Goal: Communication & Community: Answer question/provide support

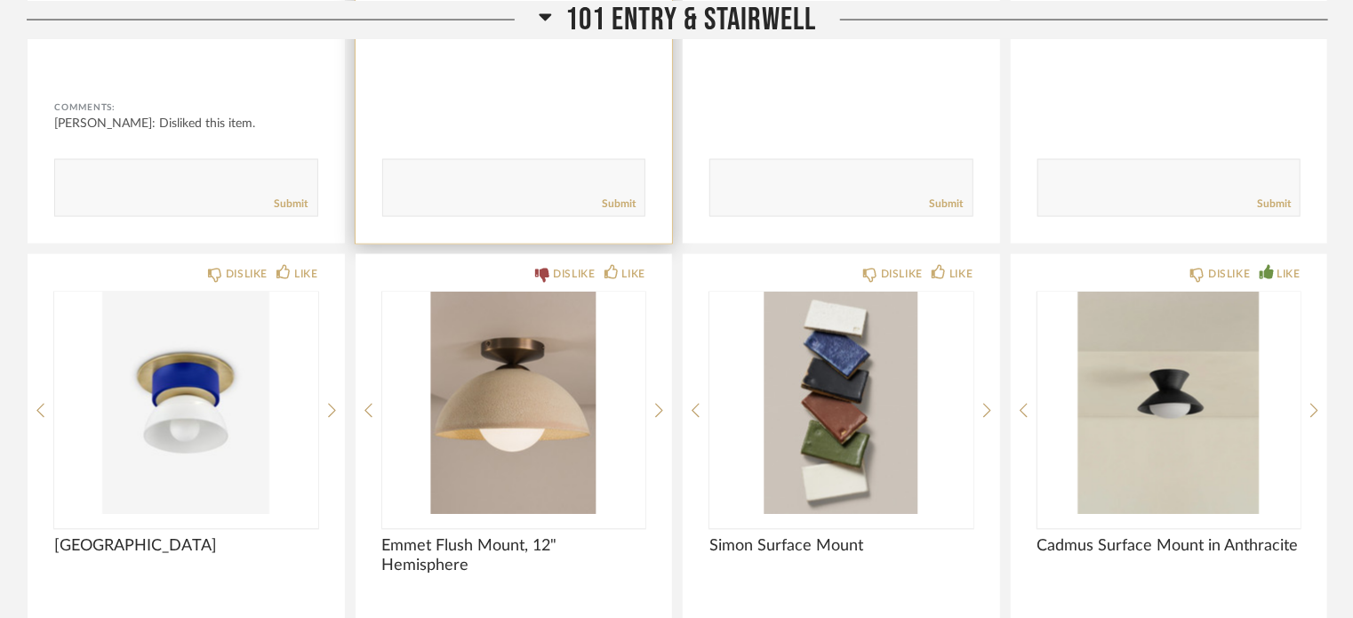
scroll to position [1430, 0]
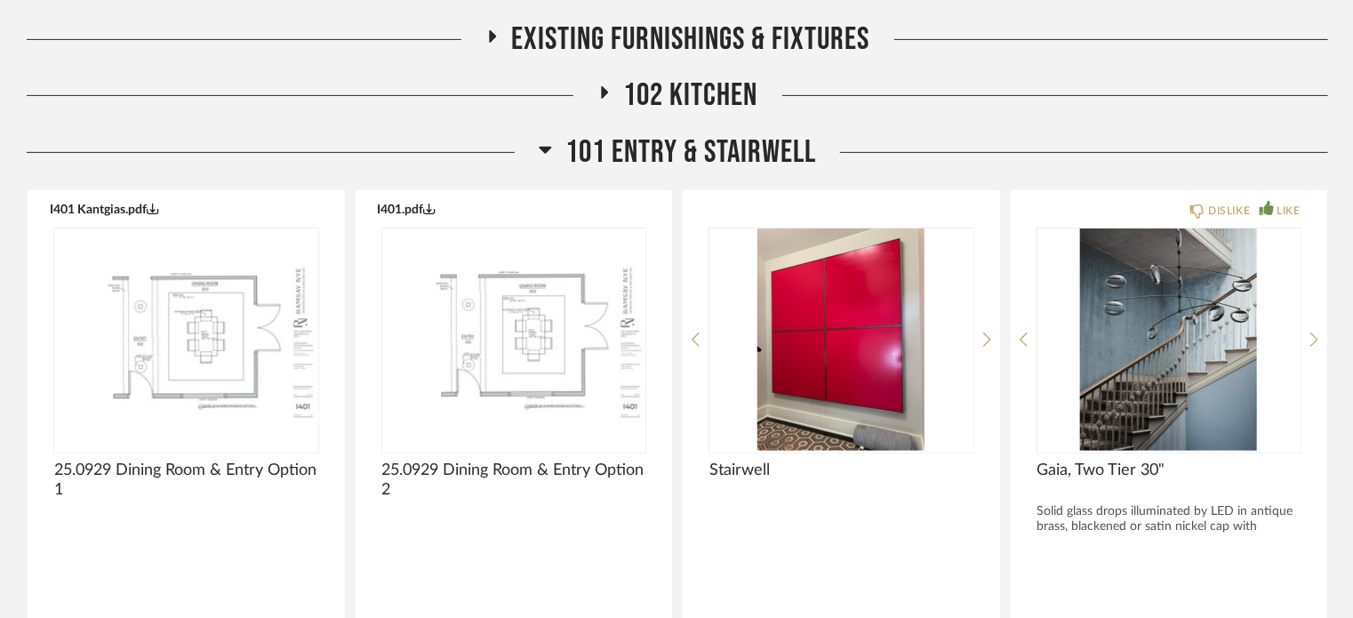
scroll to position [303, 0]
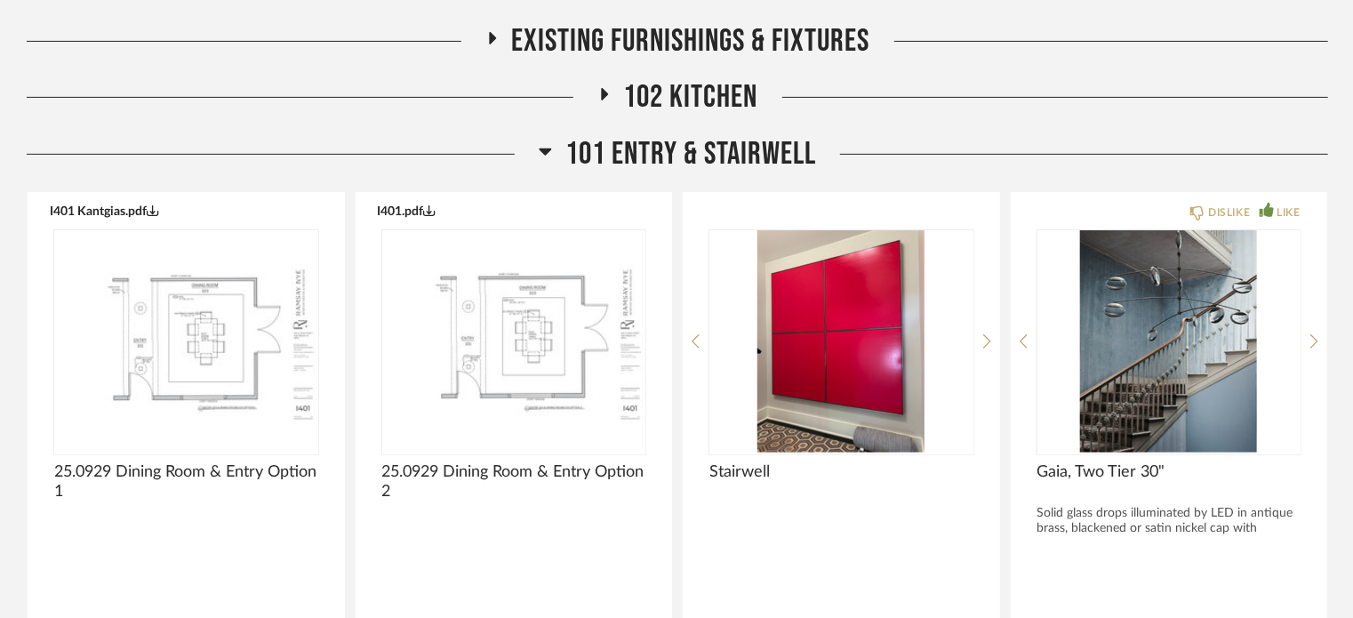
click at [607, 145] on span "101 Entry & Stairwell" at bounding box center [690, 154] width 251 height 38
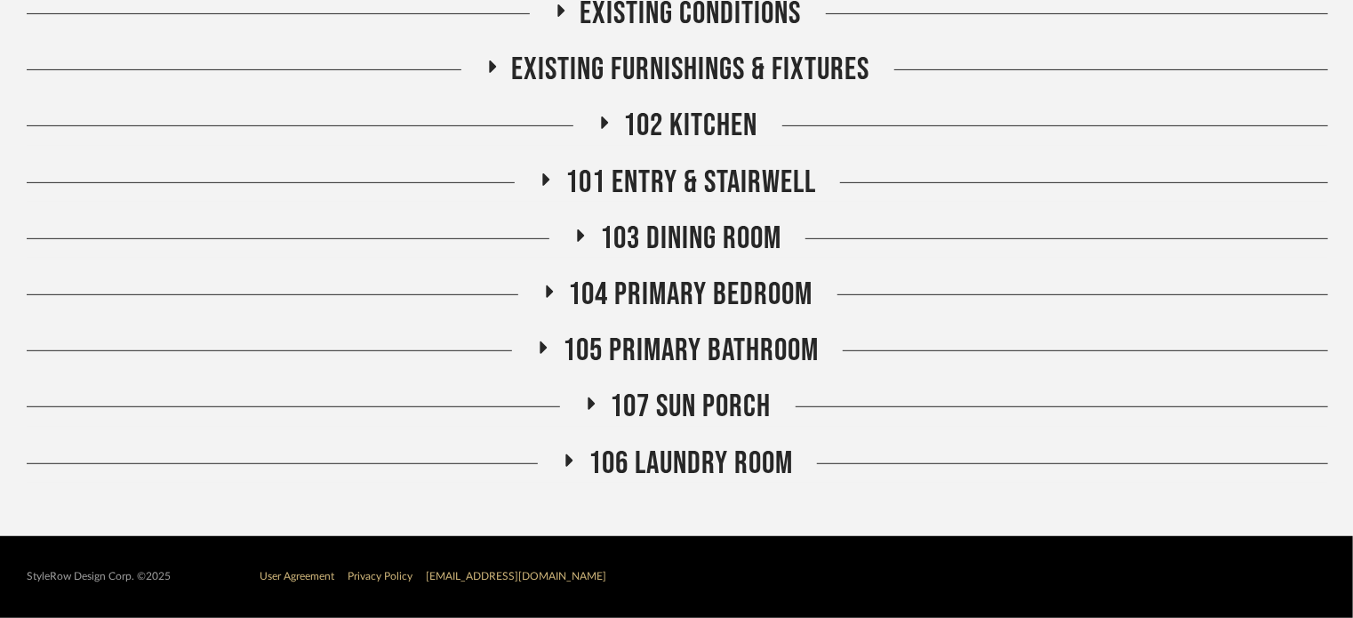
scroll to position [274, 0]
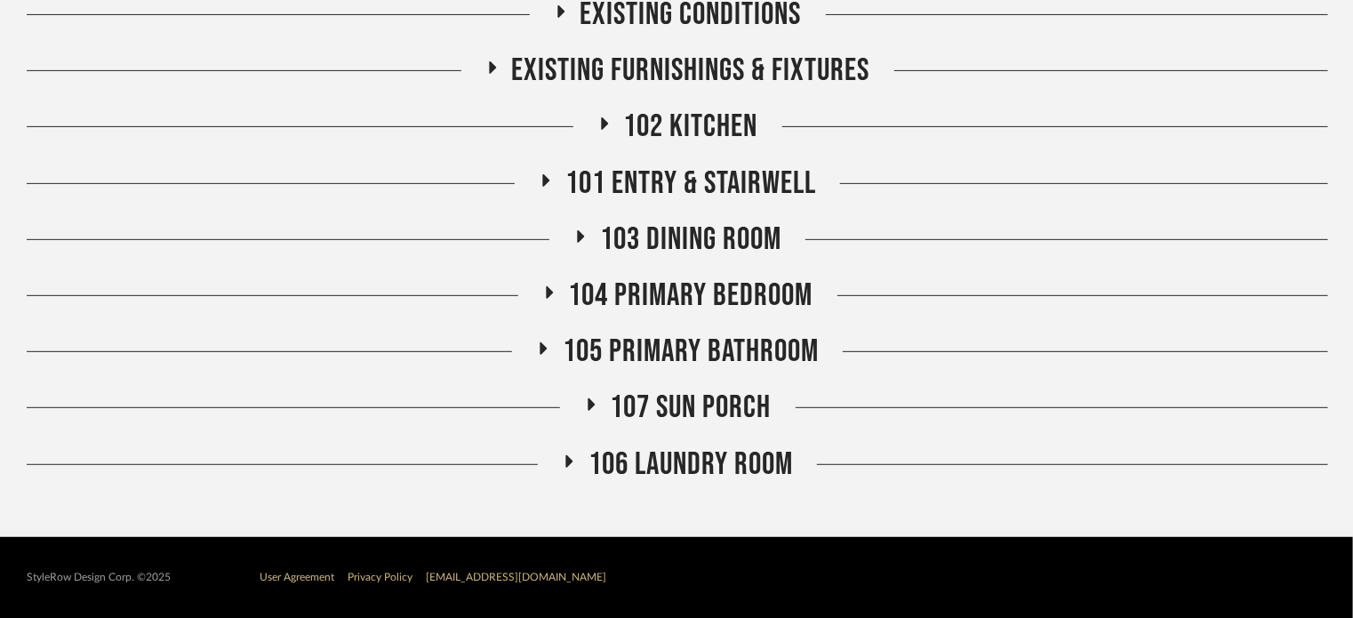
click at [656, 142] on span "102 Kitchen" at bounding box center [691, 127] width 134 height 38
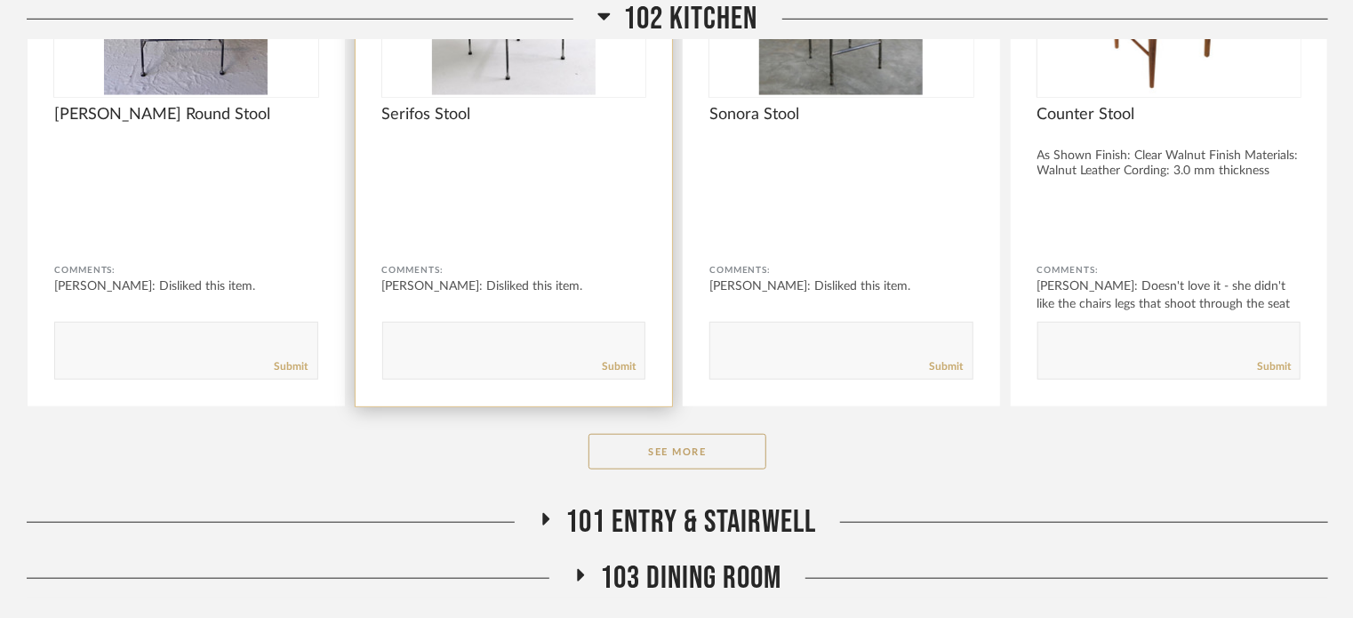
scroll to position [605, 0]
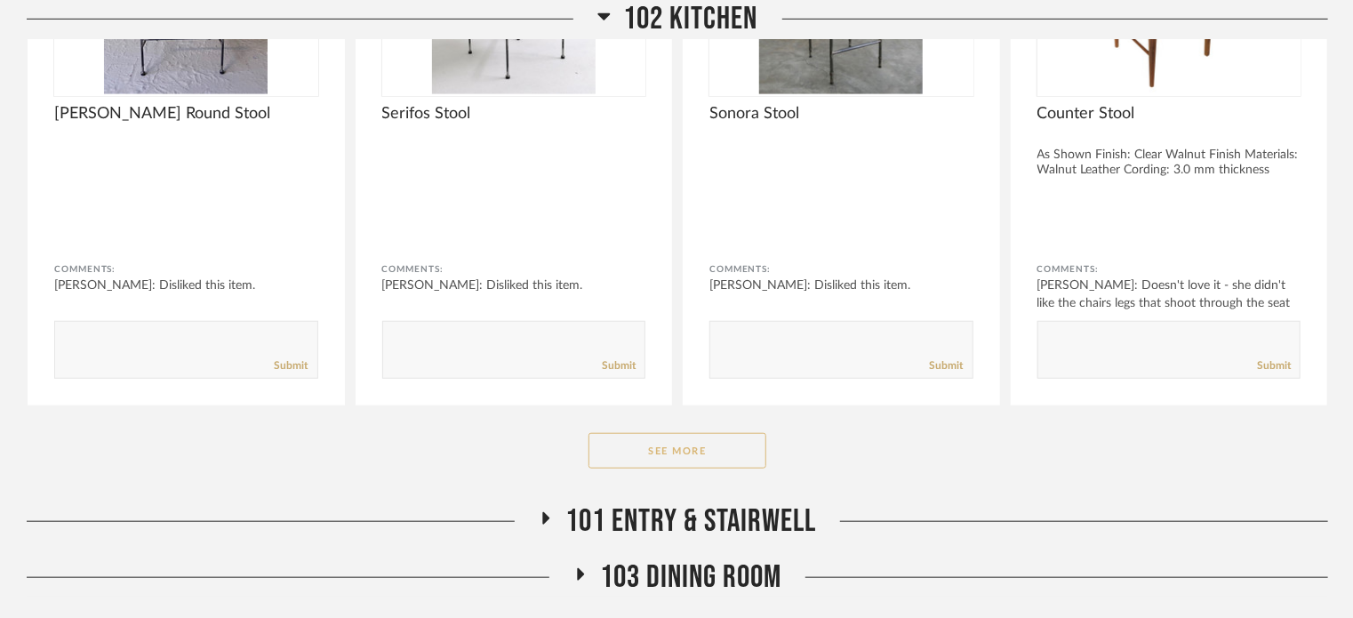
click at [684, 457] on button "See More" at bounding box center [677, 451] width 178 height 36
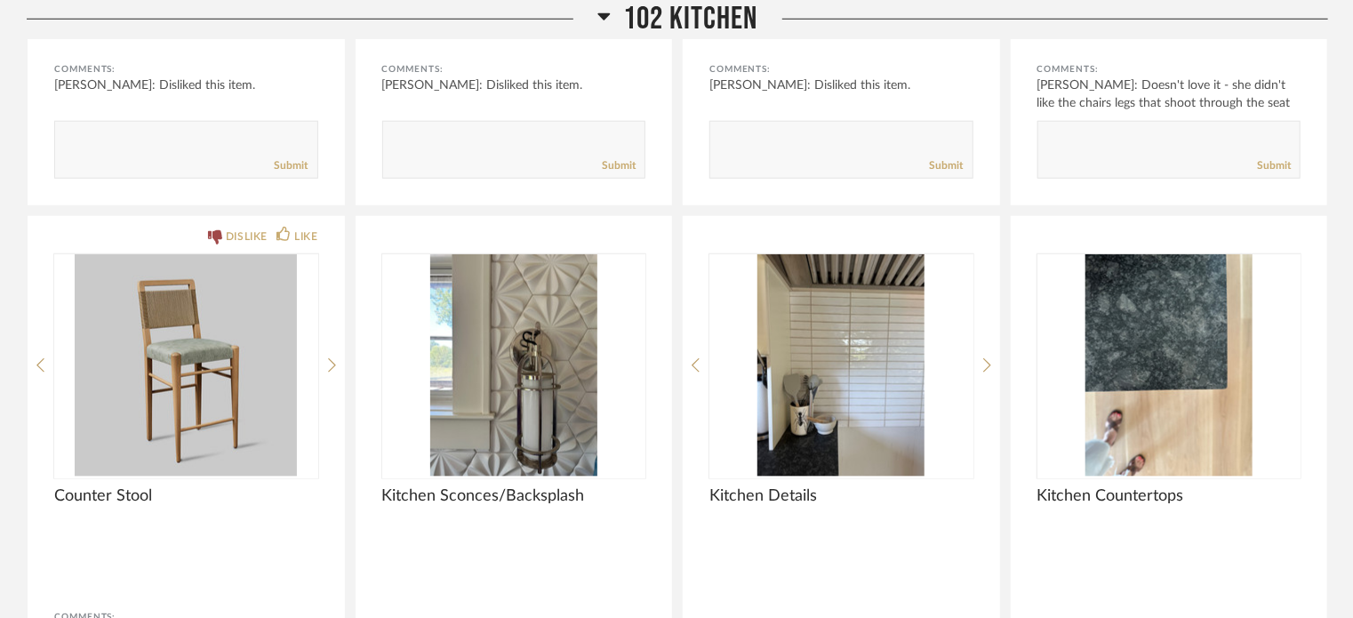
scroll to position [769, 0]
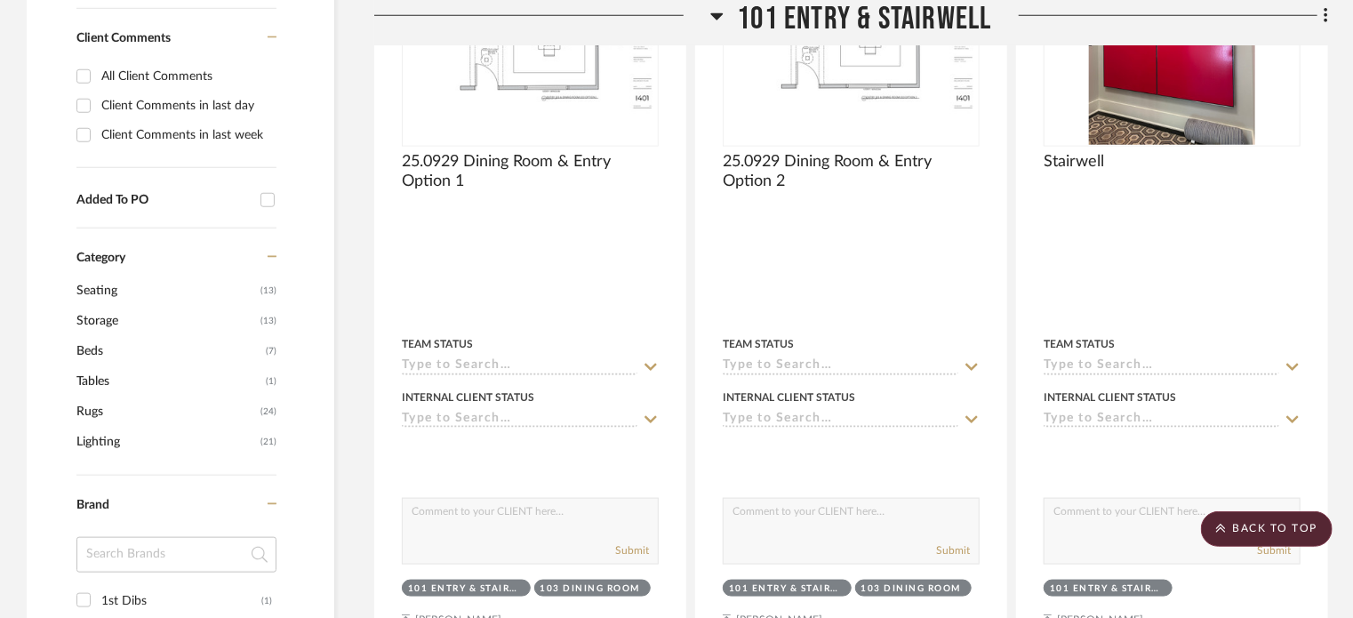
scroll to position [1292, 0]
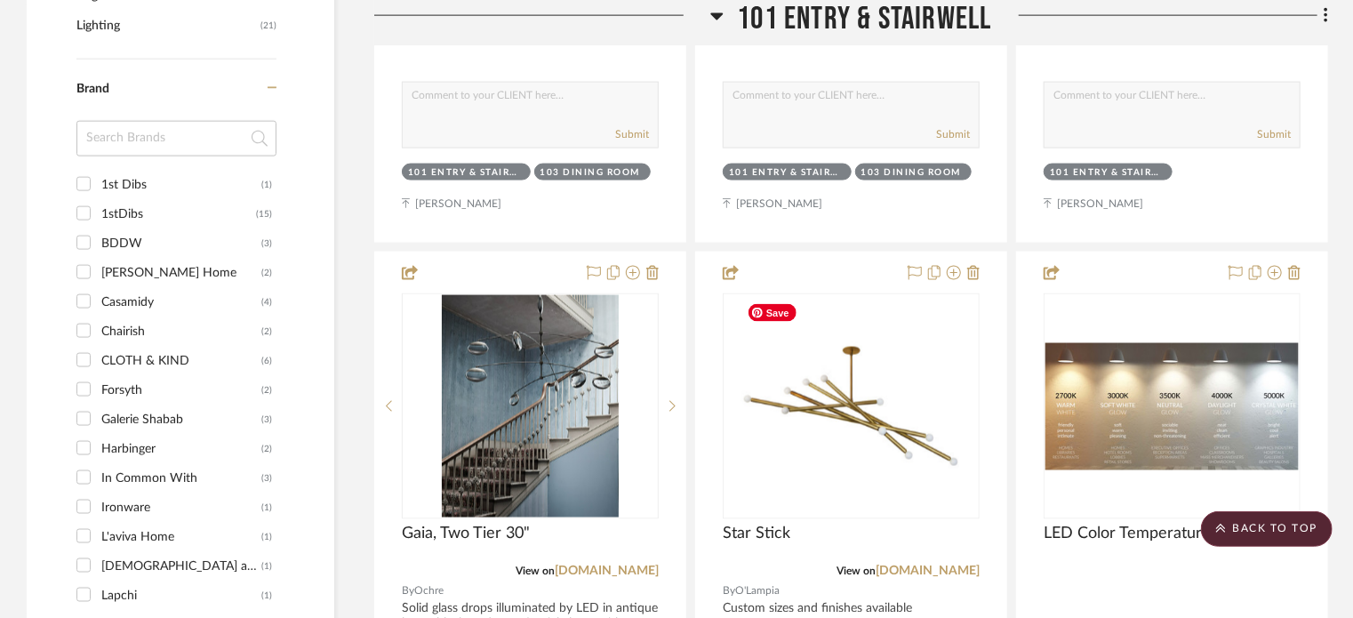
click at [881, 461] on img "0" at bounding box center [851, 406] width 222 height 222
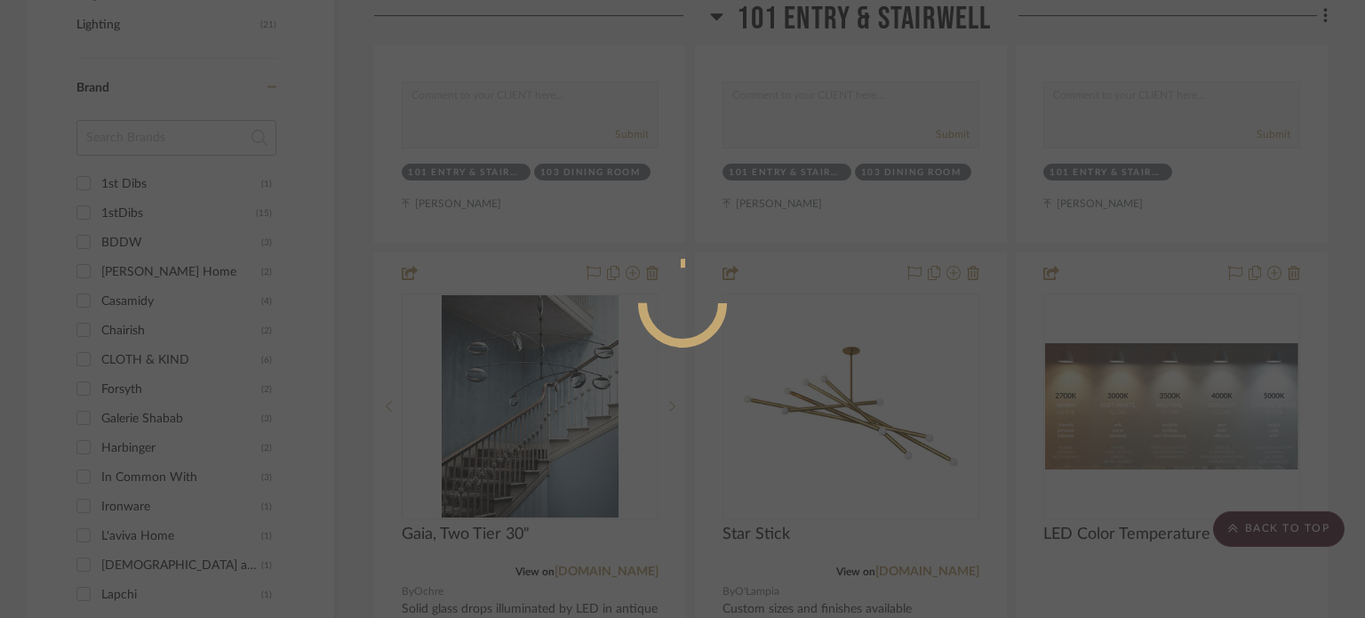
scroll to position [25, 0]
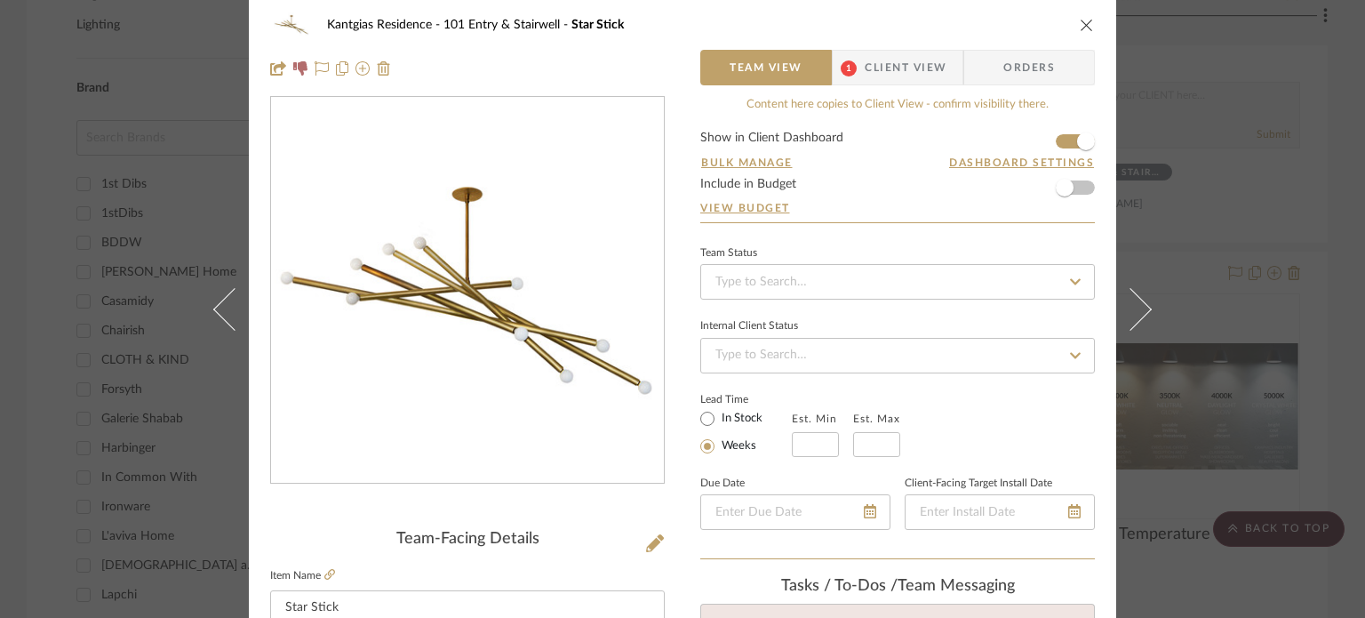
click at [870, 74] on span "Client View" at bounding box center [906, 68] width 82 height 36
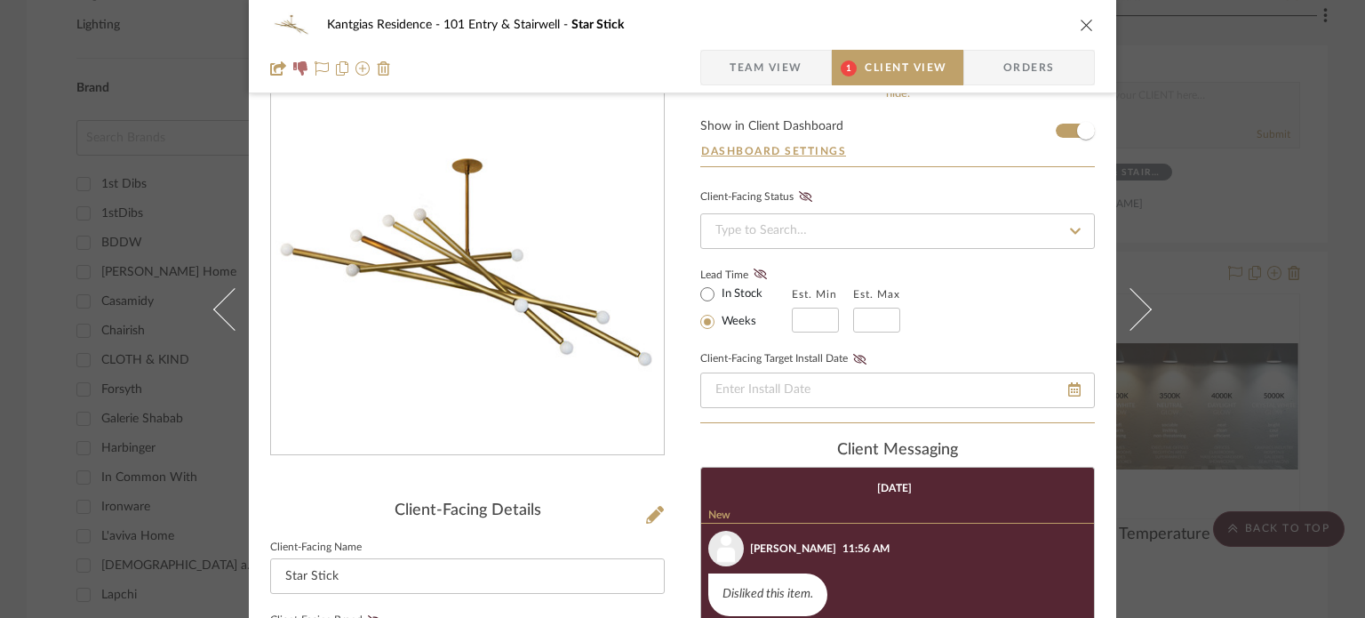
scroll to position [0, 0]
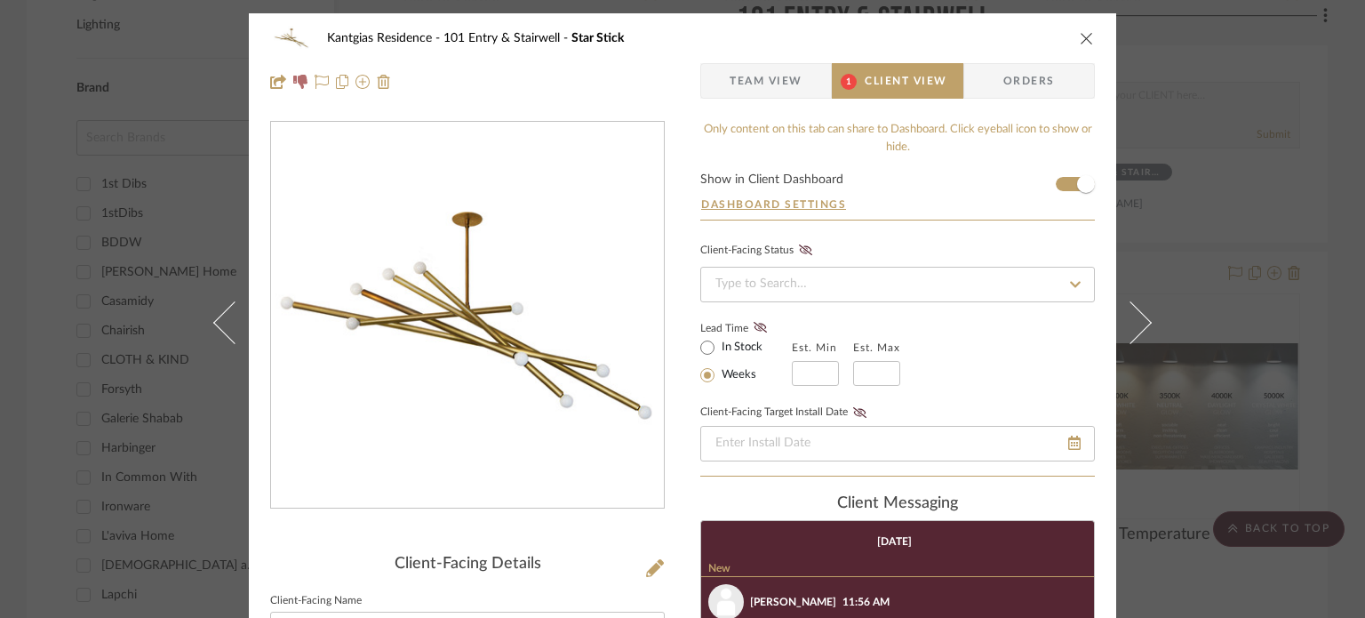
click at [1080, 47] on div "Kantgias Residence 101 Entry & Stairwell Star Stick" at bounding box center [682, 38] width 825 height 36
click at [1085, 37] on icon "close" at bounding box center [1087, 38] width 14 height 14
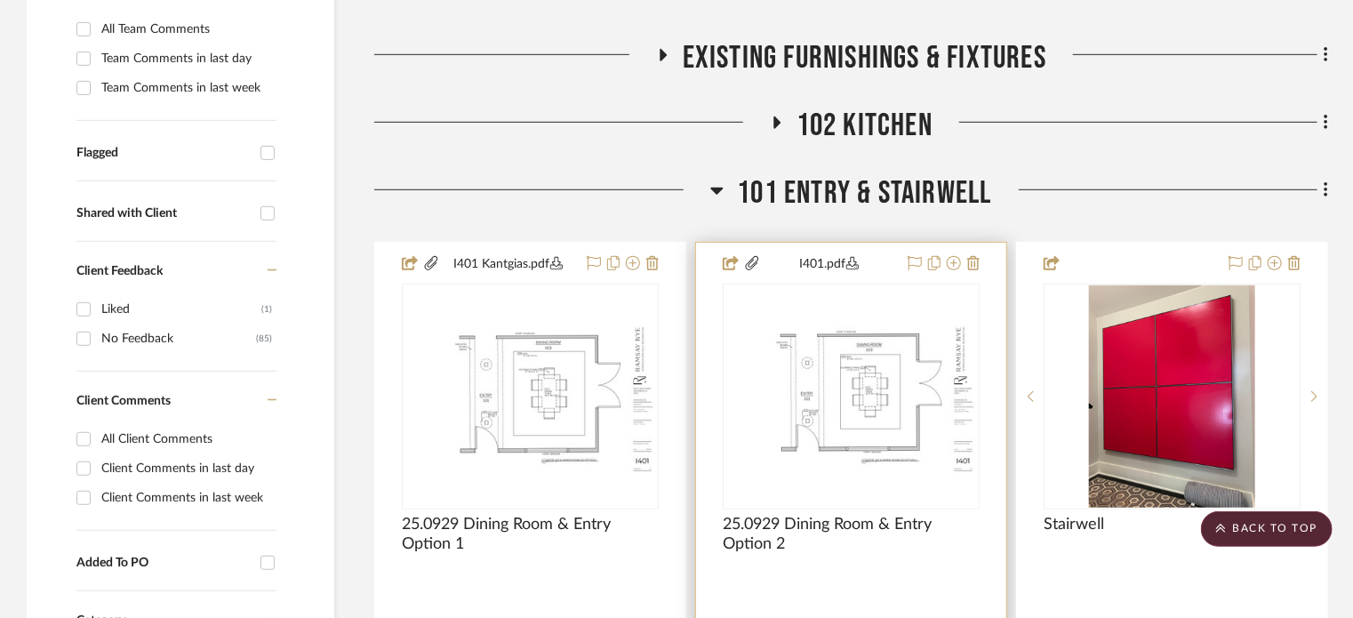
scroll to position [498, 0]
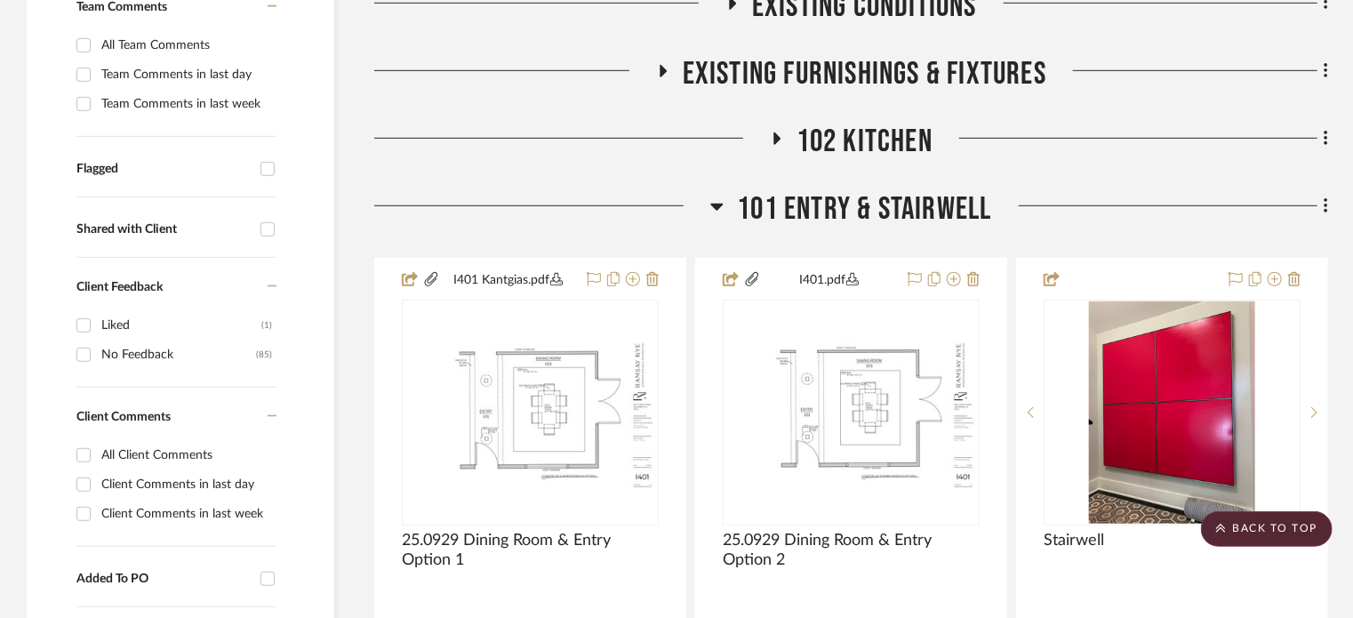
click at [902, 202] on span "101 Entry & Stairwell" at bounding box center [864, 209] width 254 height 38
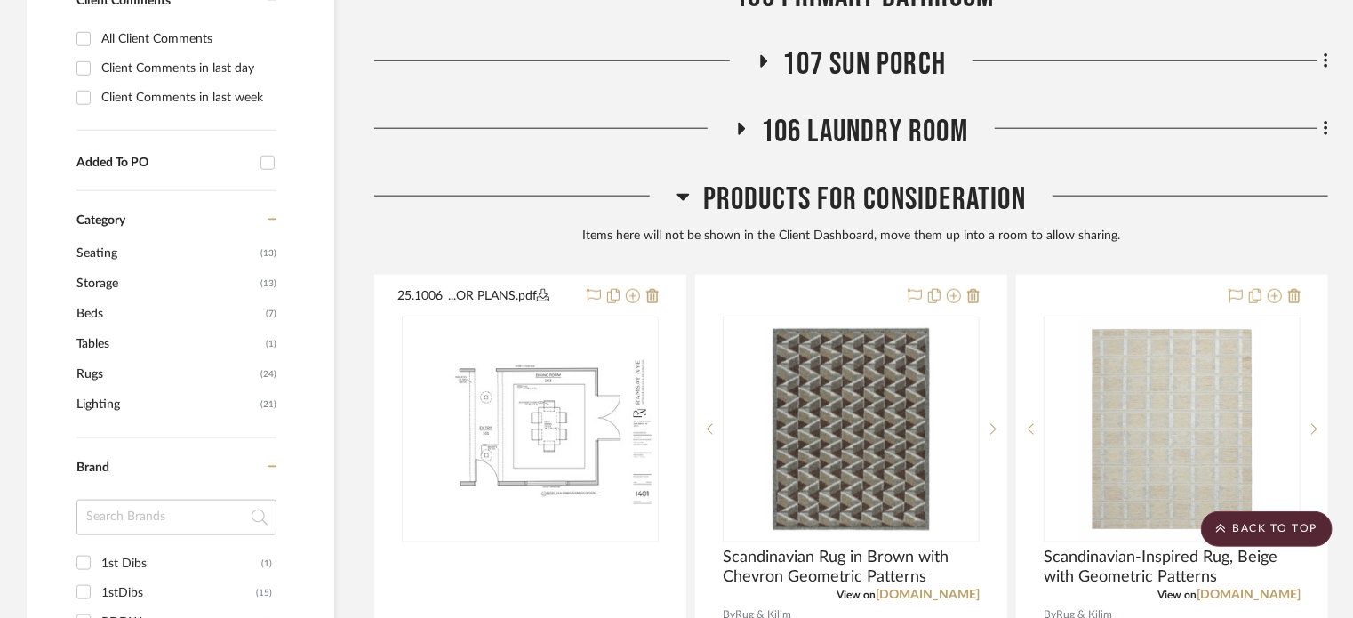
scroll to position [930, 0]
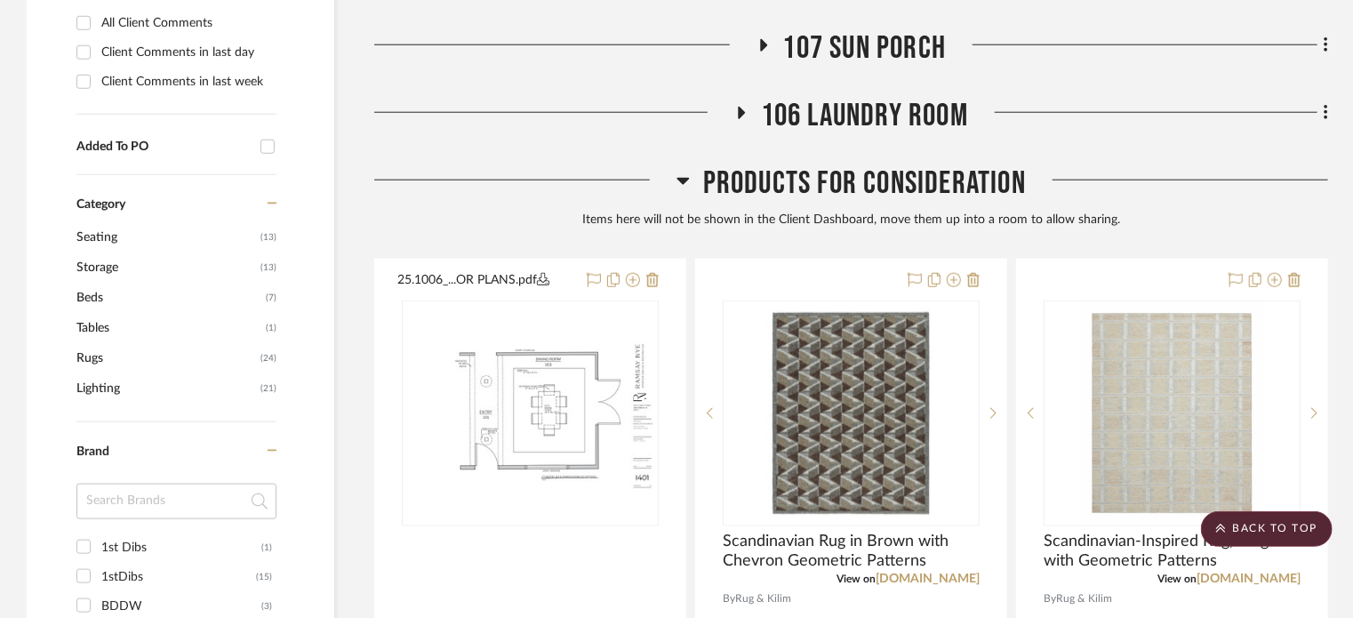
click at [886, 186] on span "Products For Consideration" at bounding box center [864, 183] width 323 height 38
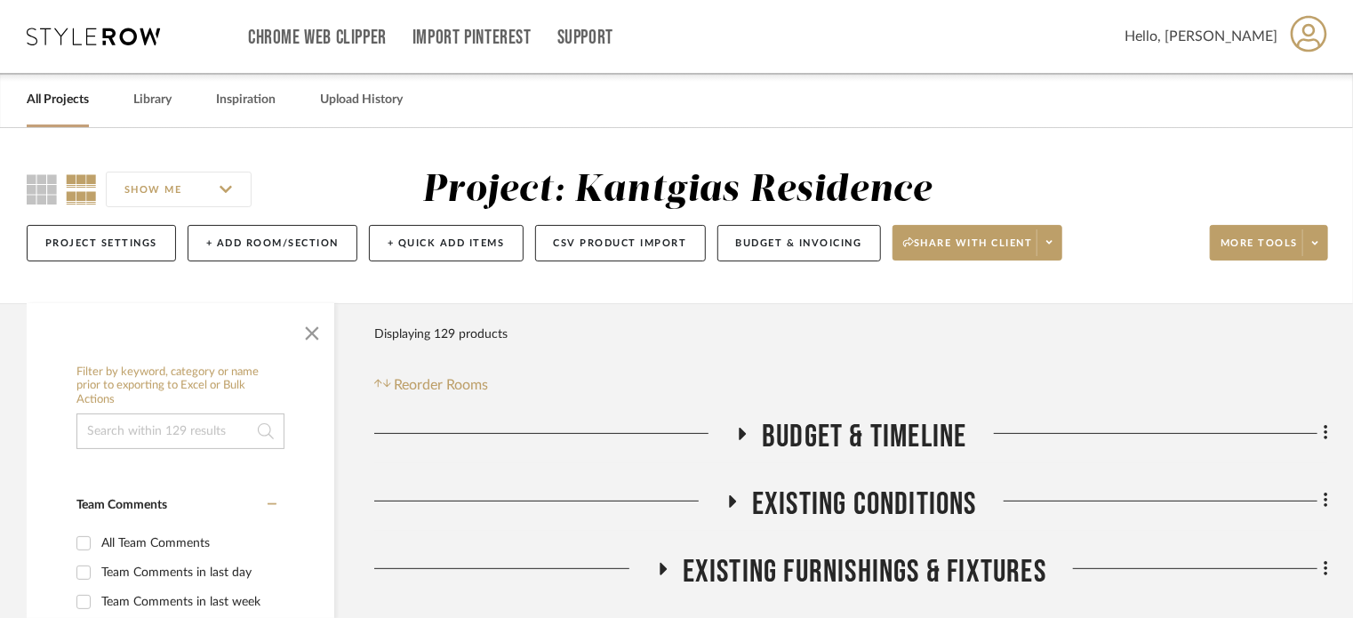
scroll to position [0, 0]
click at [1312, 243] on icon at bounding box center [1315, 243] width 6 height 10
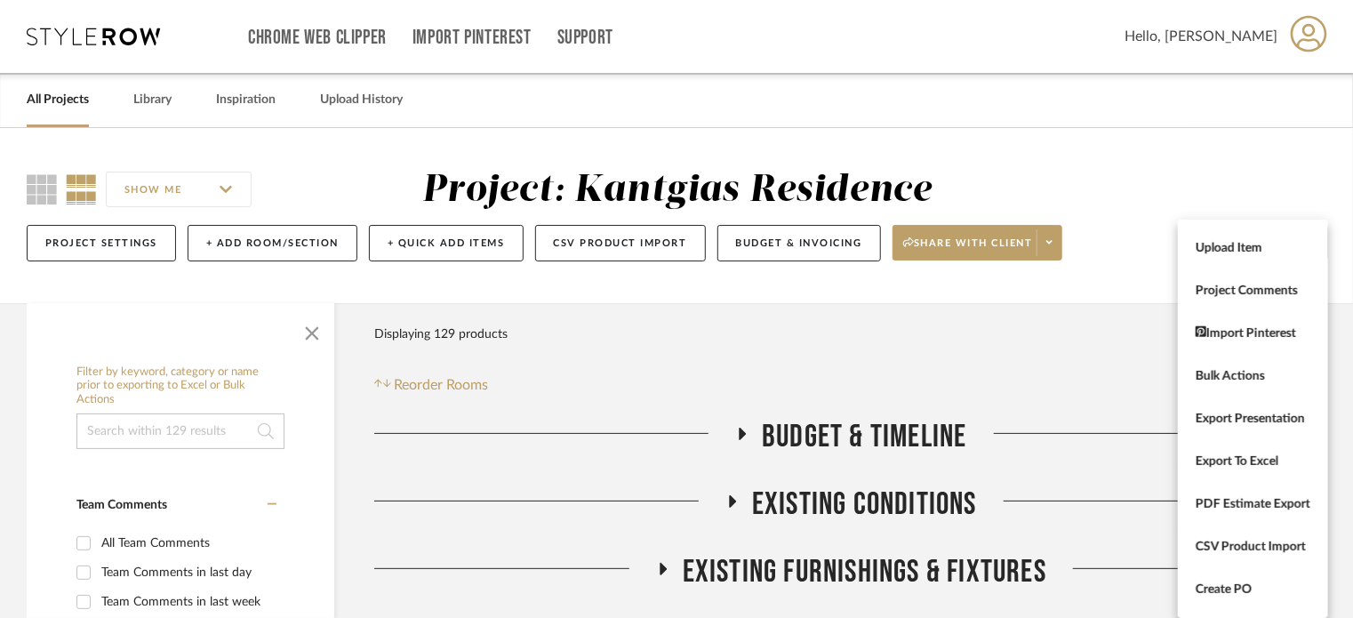
click at [1056, 240] on div at bounding box center [676, 309] width 1353 height 618
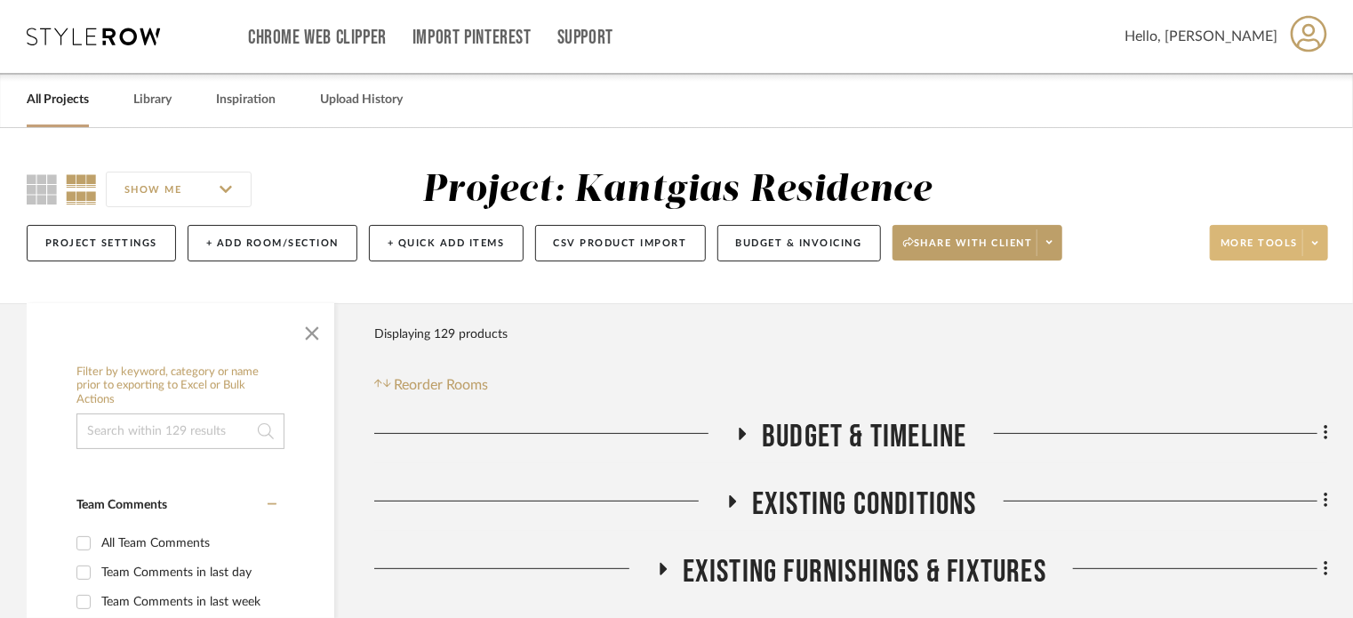
click at [1056, 240] on span at bounding box center [1048, 242] width 25 height 27
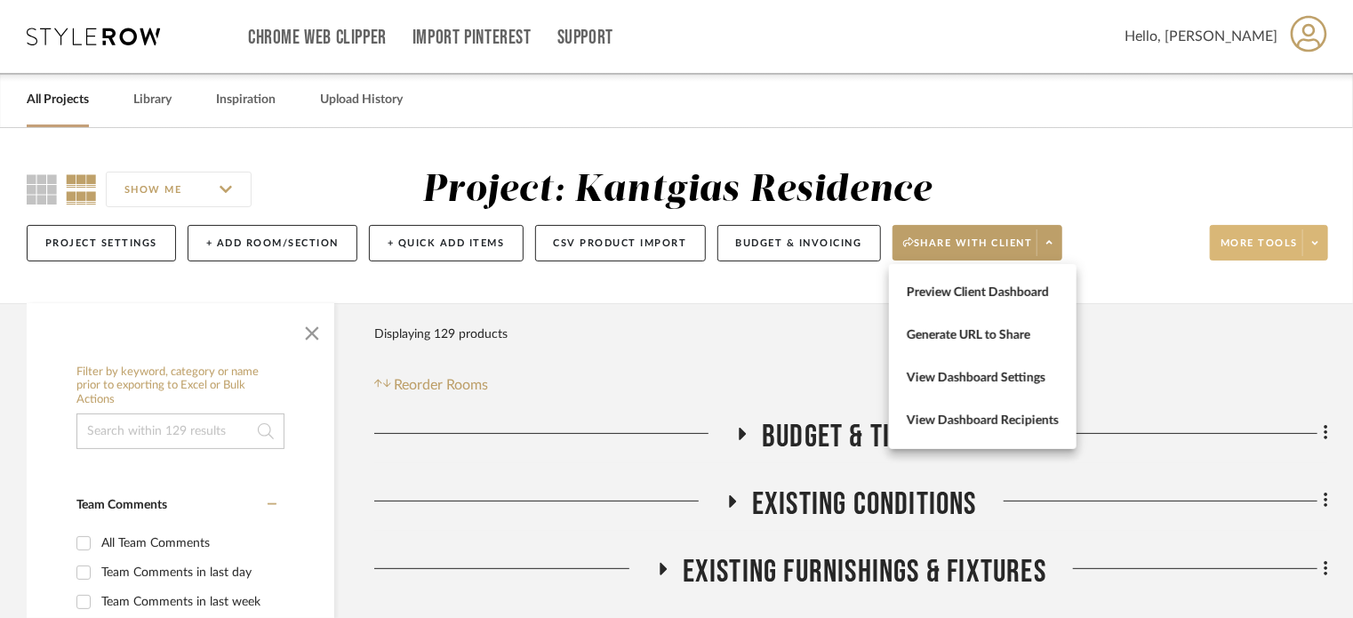
click at [1308, 253] on div at bounding box center [676, 309] width 1353 height 618
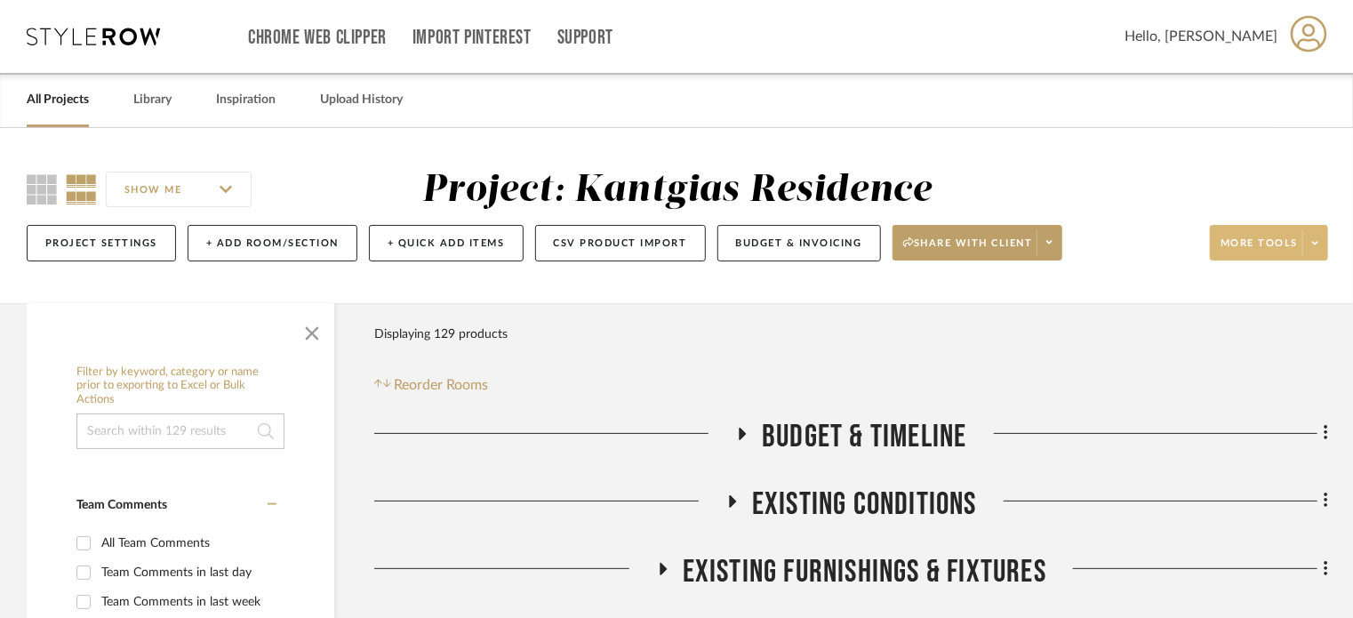
click at [1327, 241] on button "More tools" at bounding box center [1269, 243] width 118 height 36
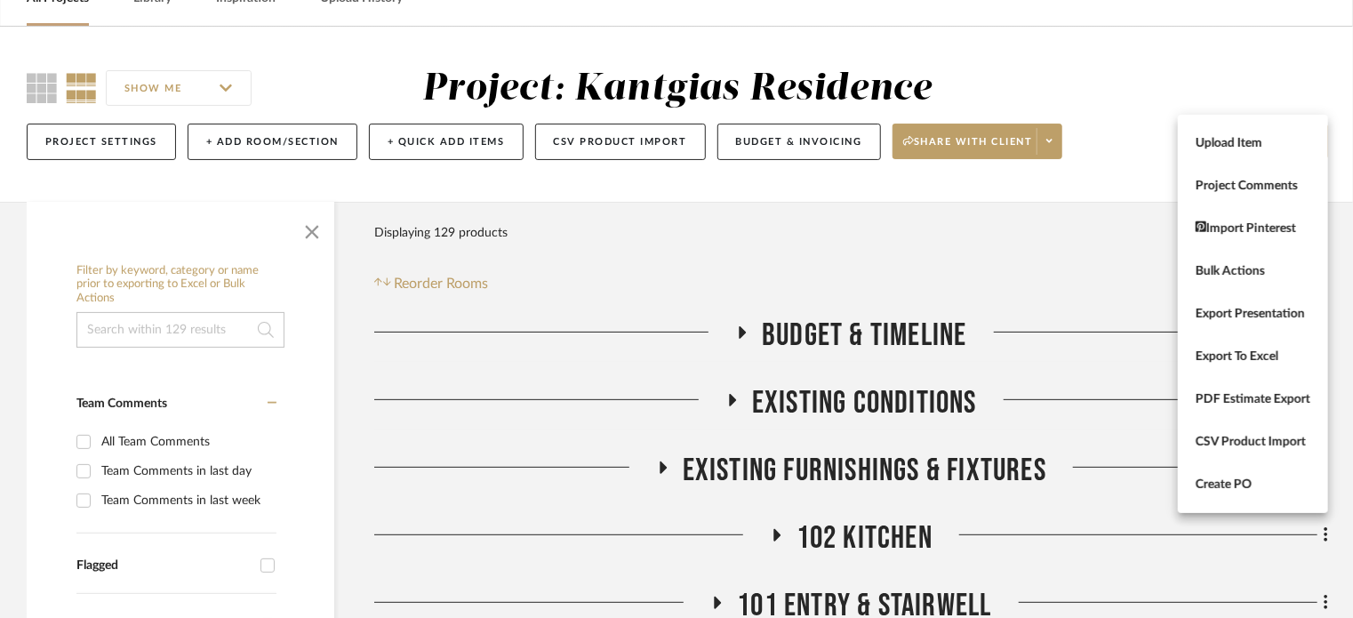
scroll to position [107, 0]
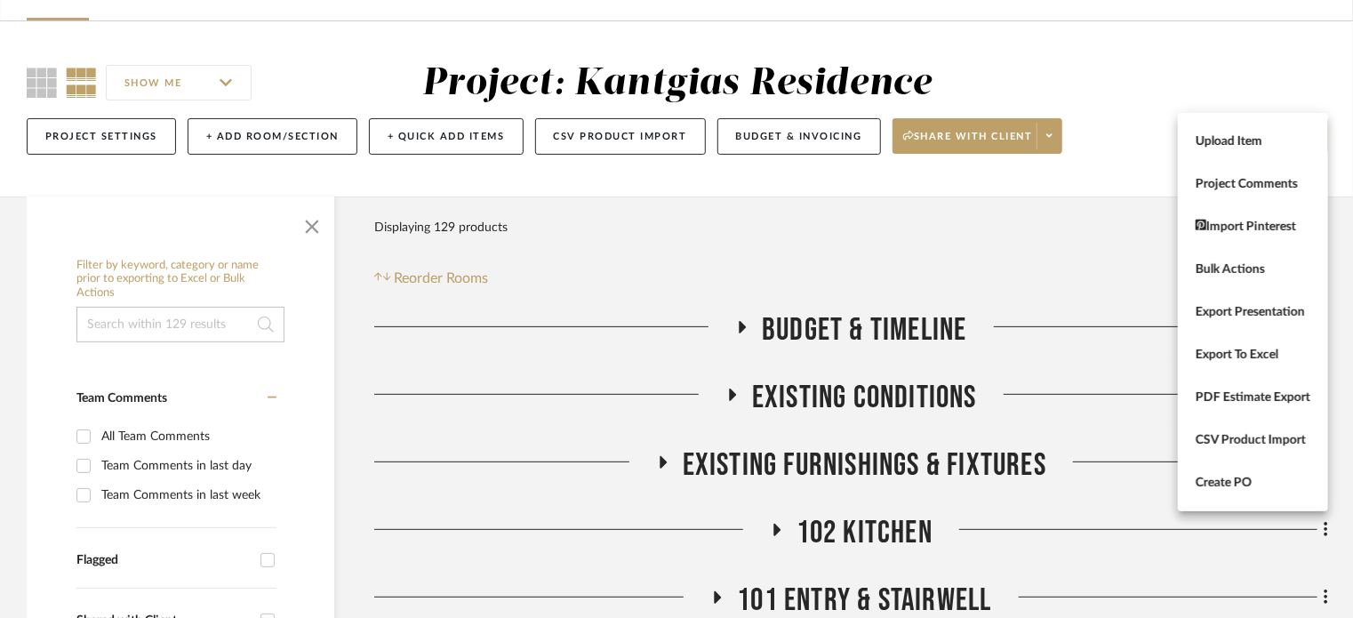
click at [1148, 382] on div at bounding box center [676, 309] width 1353 height 618
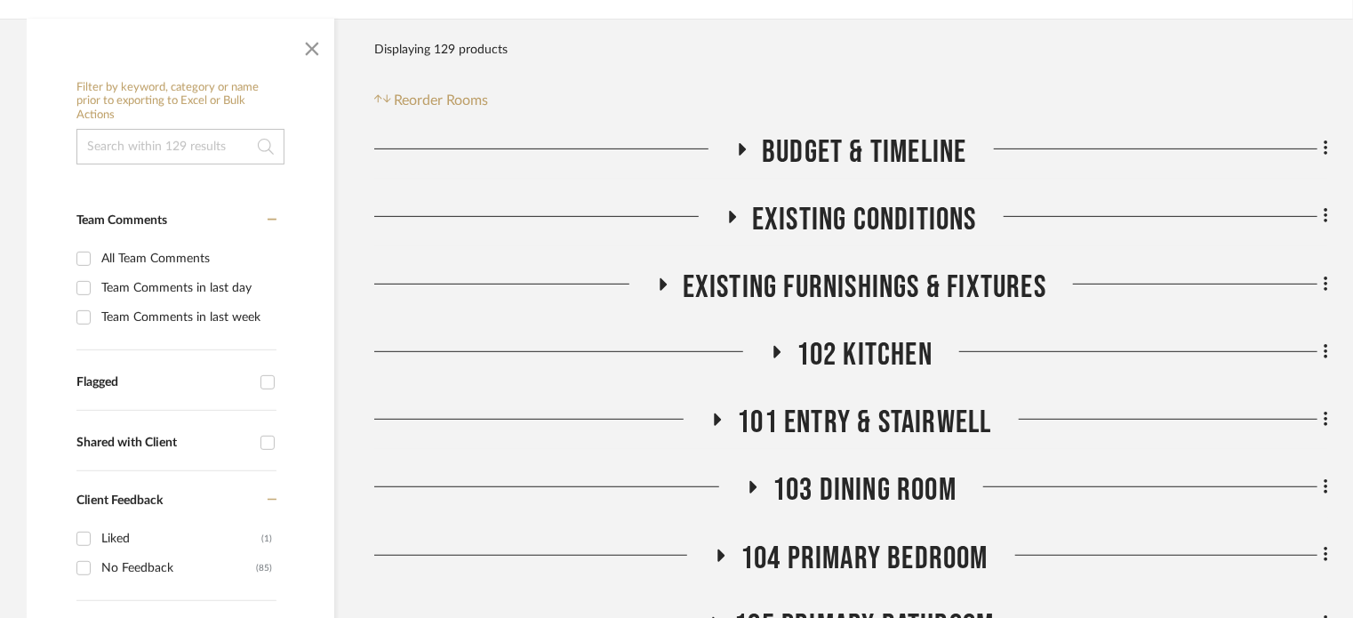
scroll to position [373, 0]
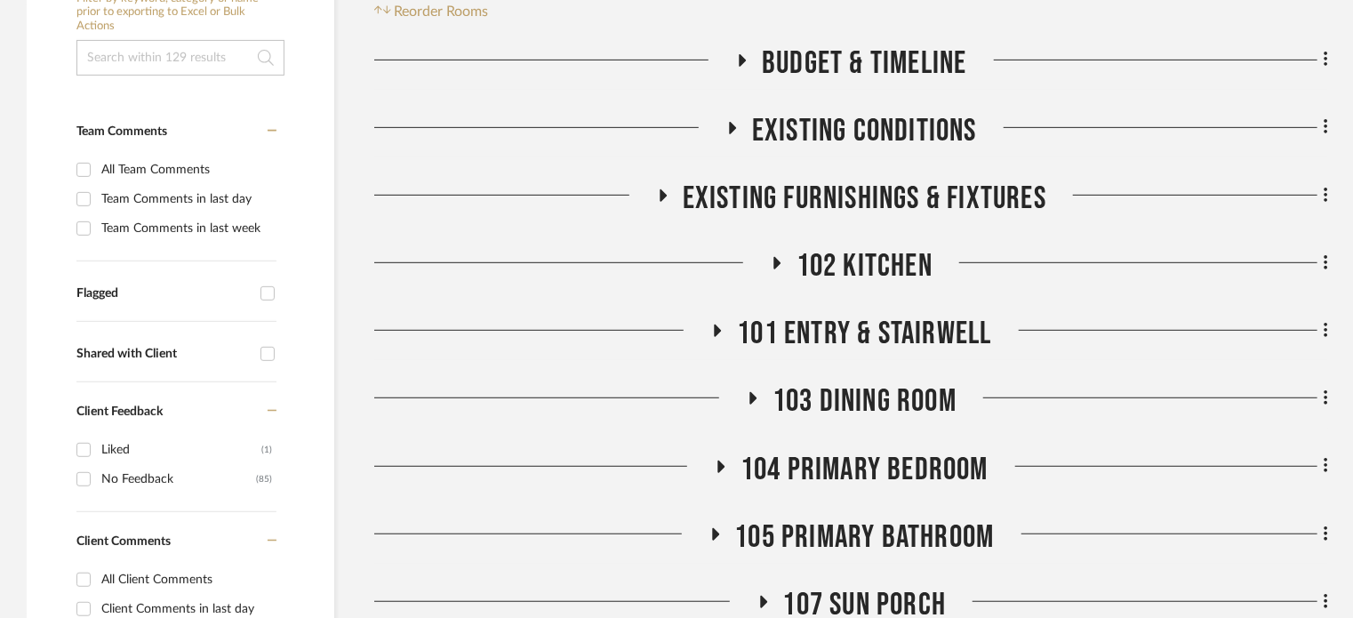
click at [811, 284] on span "102 Kitchen" at bounding box center [864, 266] width 136 height 38
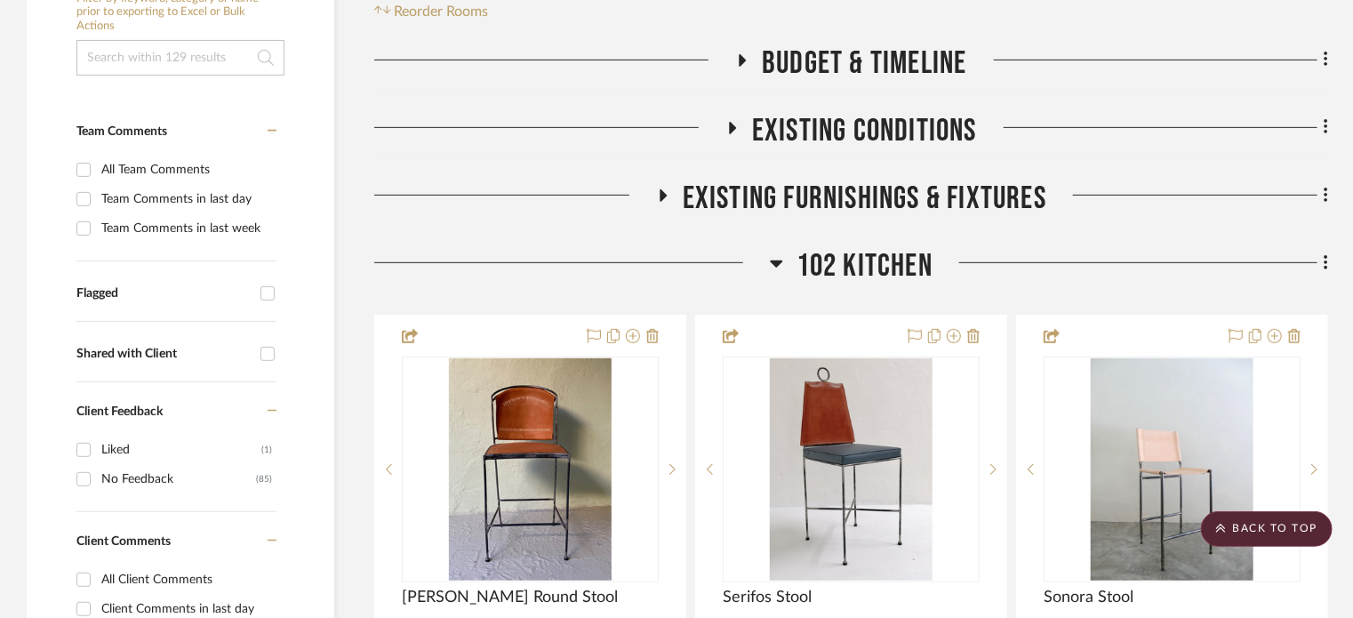
click at [827, 256] on span "102 Kitchen" at bounding box center [864, 266] width 136 height 38
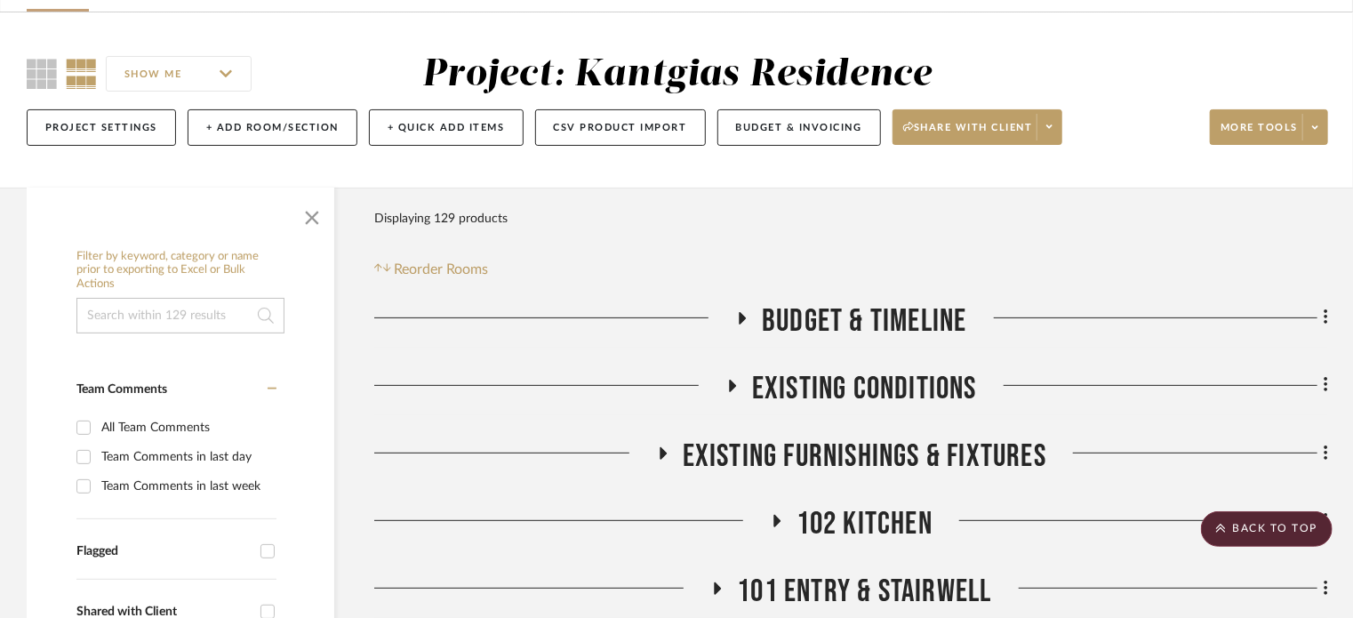
scroll to position [107, 0]
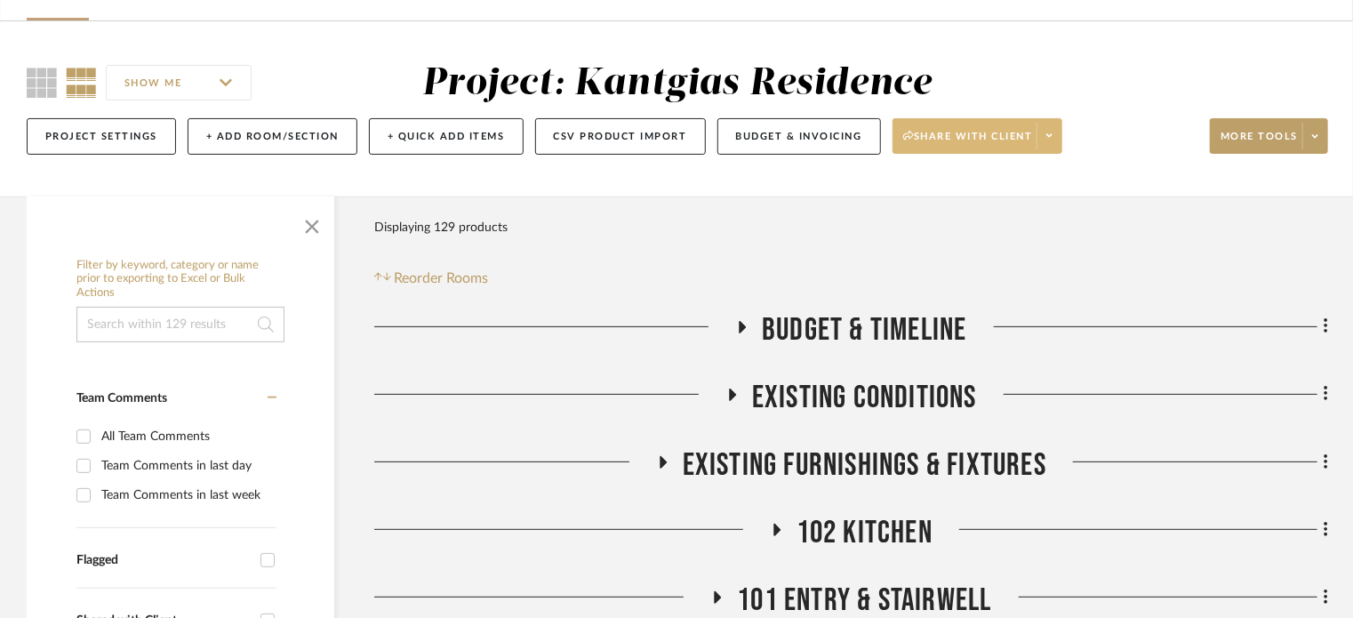
click at [1048, 140] on fa-icon at bounding box center [1049, 137] width 6 height 10
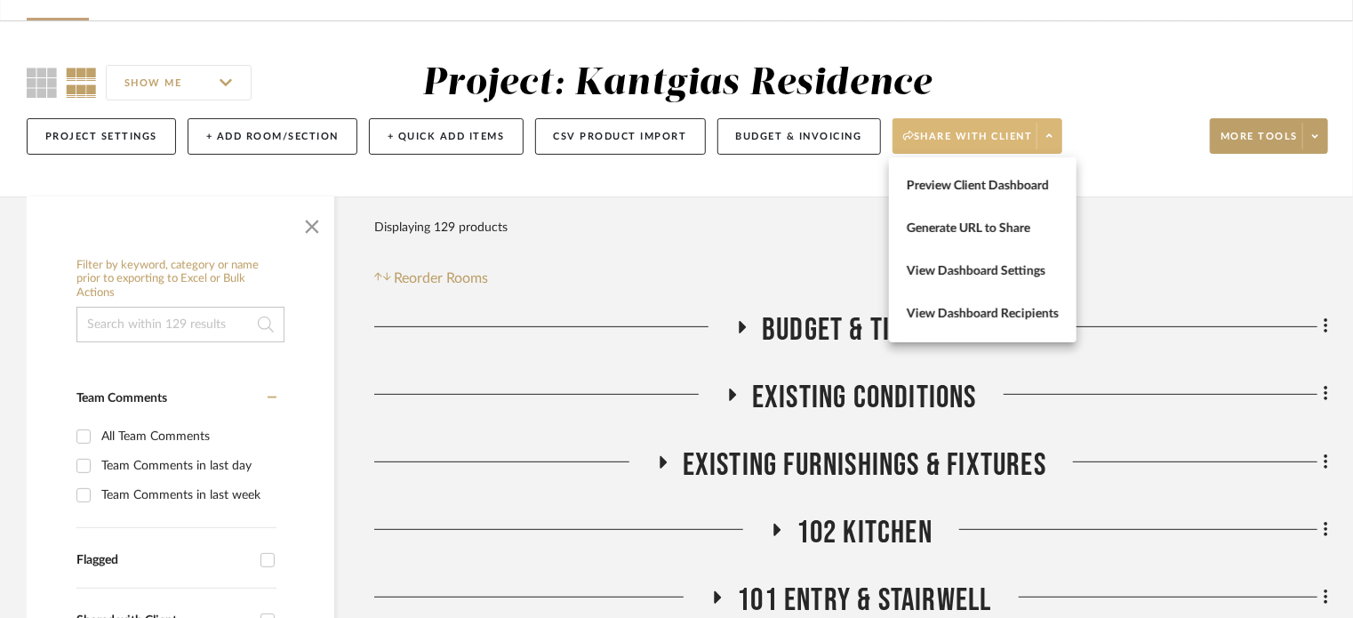
click at [1048, 140] on div at bounding box center [676, 309] width 1353 height 618
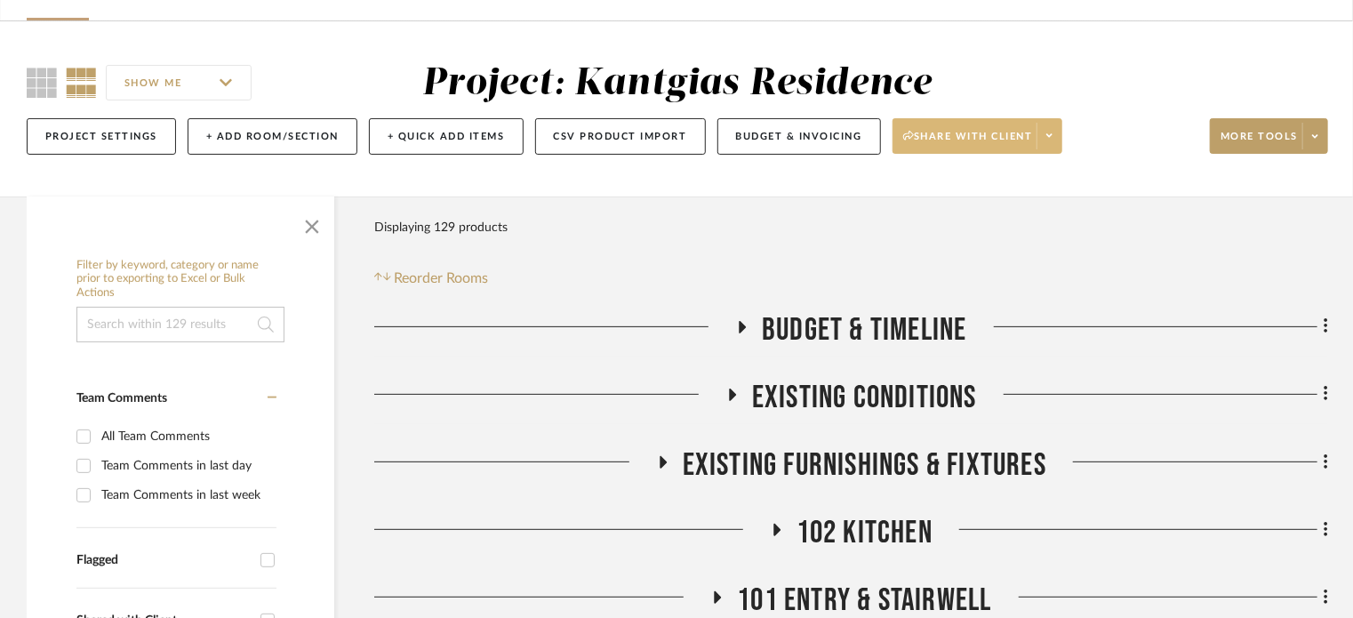
click at [1051, 140] on fa-icon at bounding box center [1049, 137] width 6 height 10
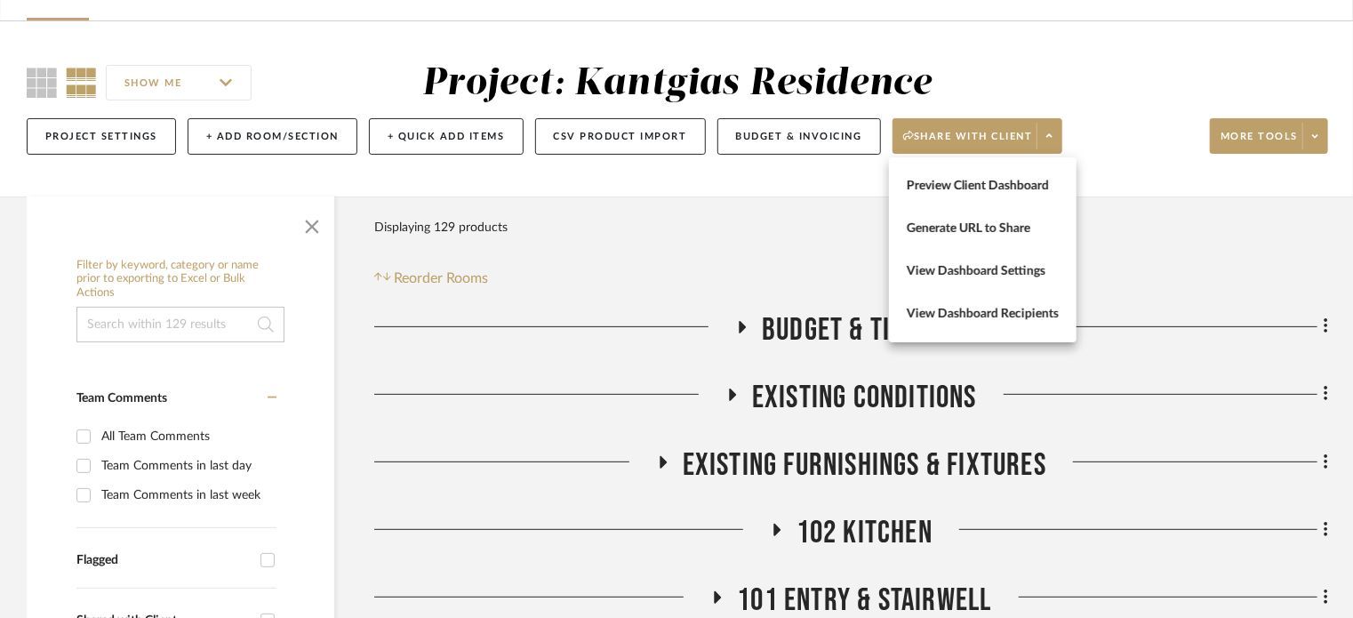
click at [1052, 139] on div at bounding box center [676, 309] width 1353 height 618
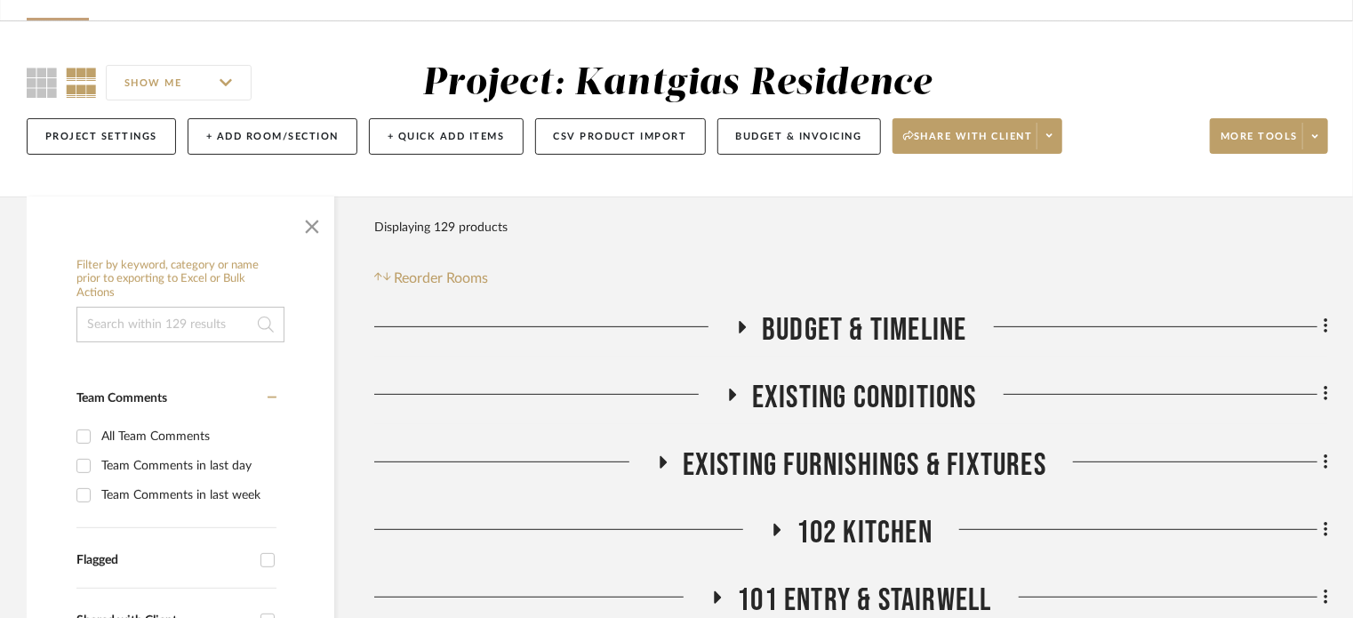
click at [1322, 138] on span at bounding box center [1314, 136] width 25 height 27
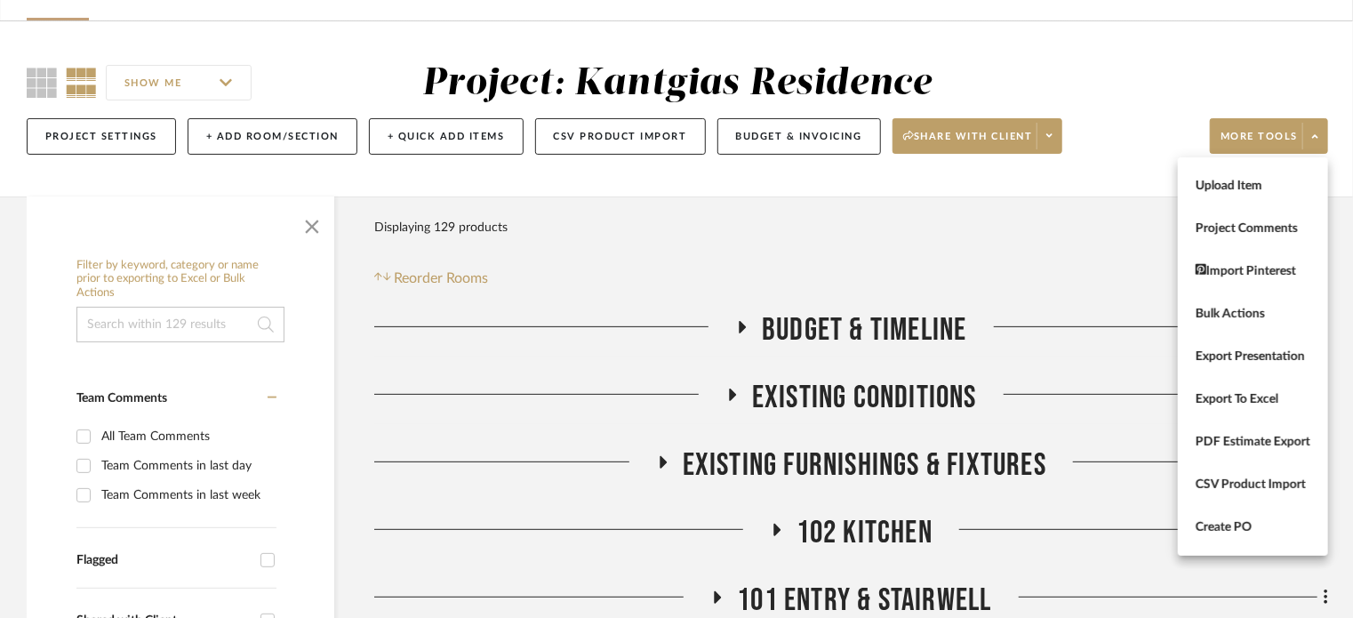
click at [289, 145] on div at bounding box center [676, 309] width 1353 height 618
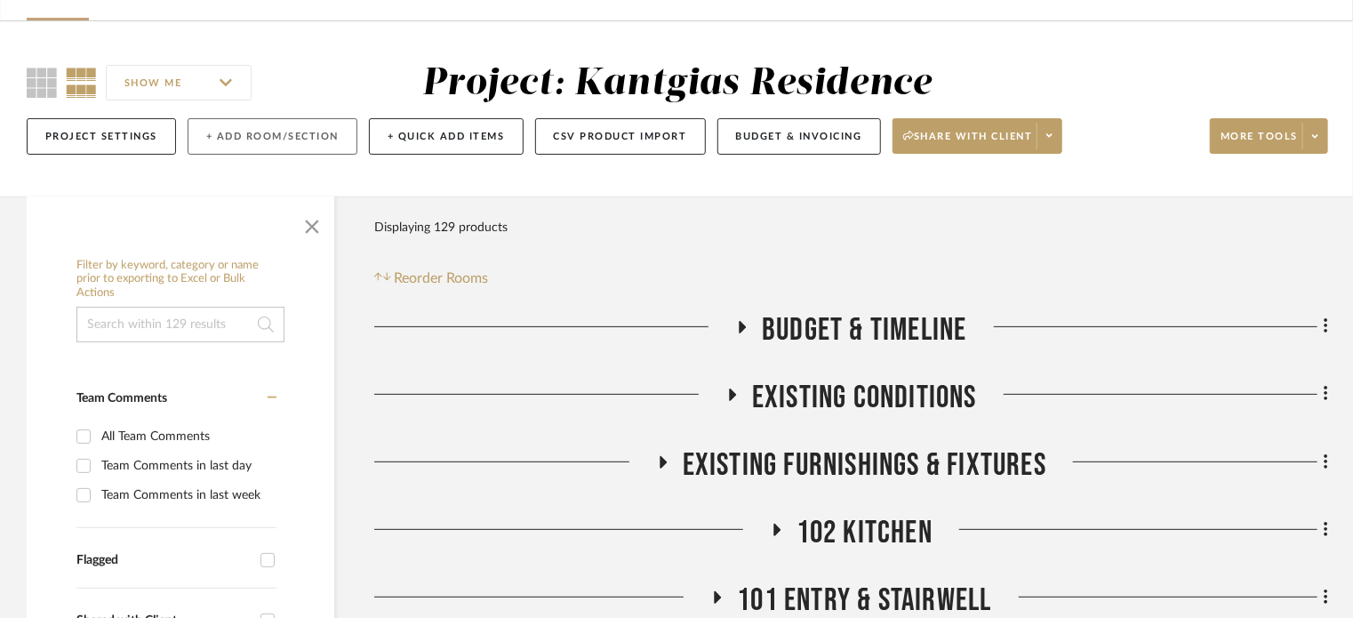
click at [290, 133] on button "+ Add Room/Section" at bounding box center [273, 136] width 170 height 36
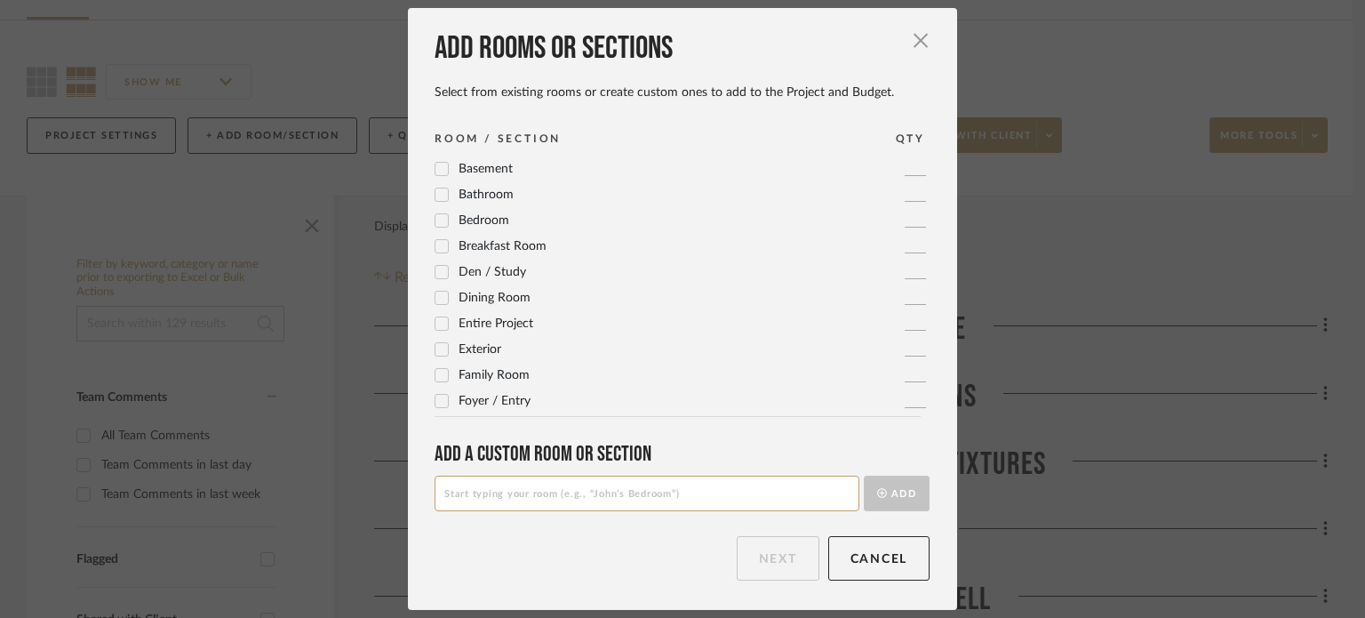
scroll to position [592, 0]
click at [500, 509] on input at bounding box center [647, 493] width 425 height 36
type input "The No's"
click at [878, 500] on button "Add" at bounding box center [897, 493] width 66 height 36
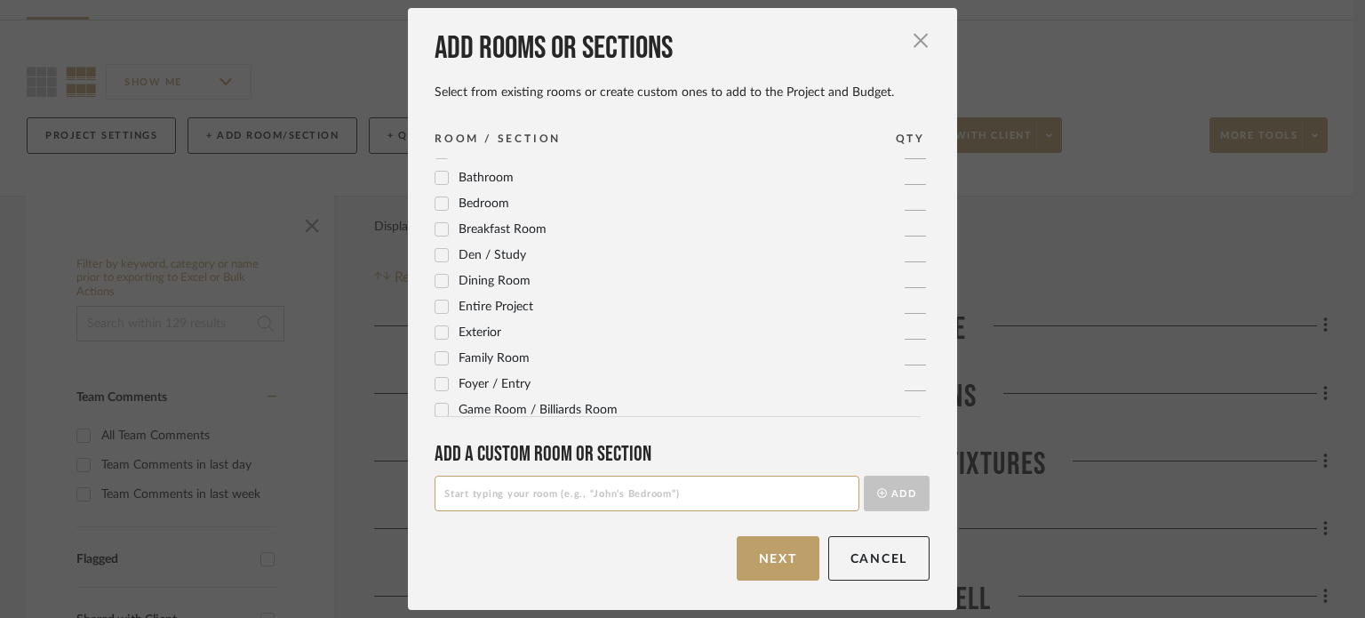
scroll to position [0, 0]
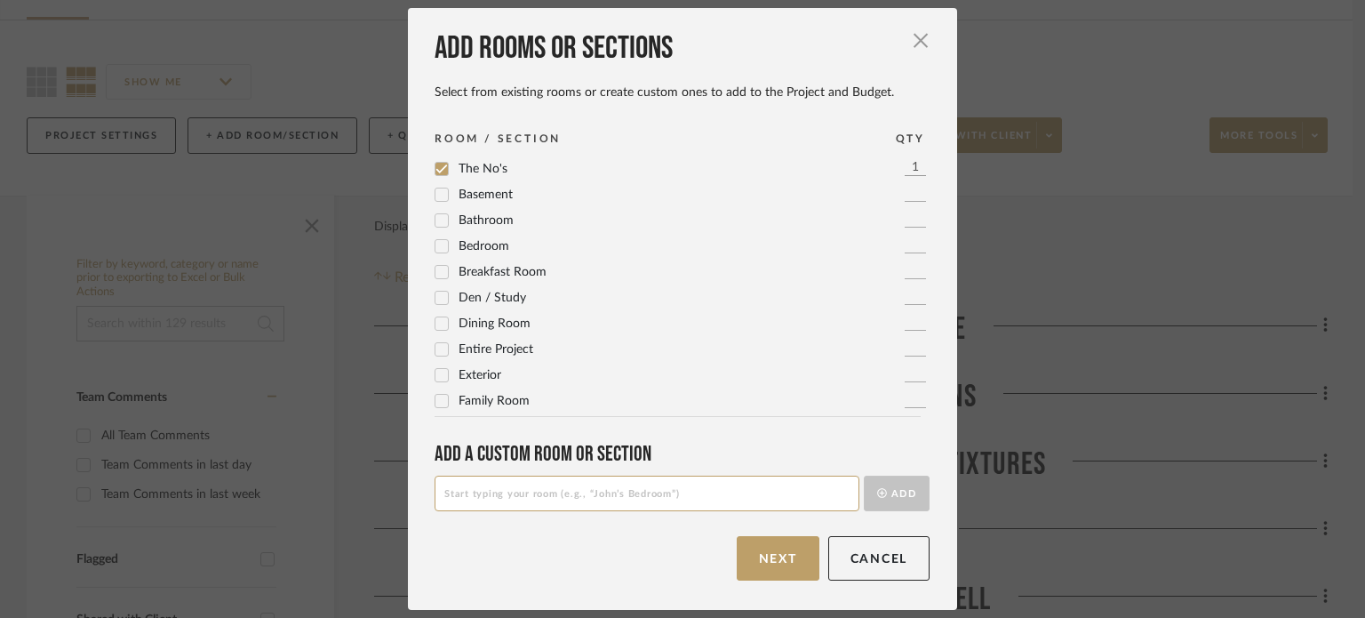
drag, startPoint x: 463, startPoint y: 171, endPoint x: 560, endPoint y: 139, distance: 102.0
click at [560, 139] on div "ROOM / SECTION QTY The No's 1 Basement 1 Bathroom 1 Bedroom 1 Breakfast Room 1 …" at bounding box center [689, 273] width 508 height 287
click at [613, 524] on div "Add rooms or sections Select from existing rooms or create custom ones to add t…" at bounding box center [682, 308] width 549 height 601
click at [751, 554] on button "Next" at bounding box center [778, 558] width 83 height 44
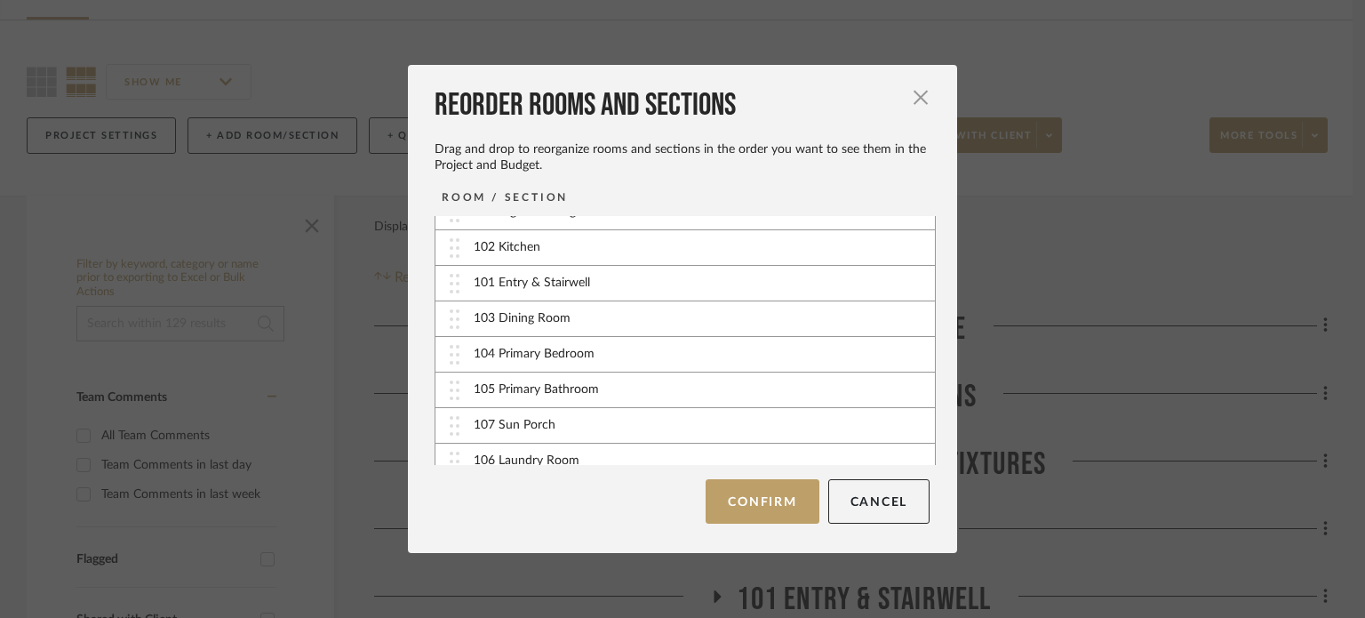
scroll to position [140, 0]
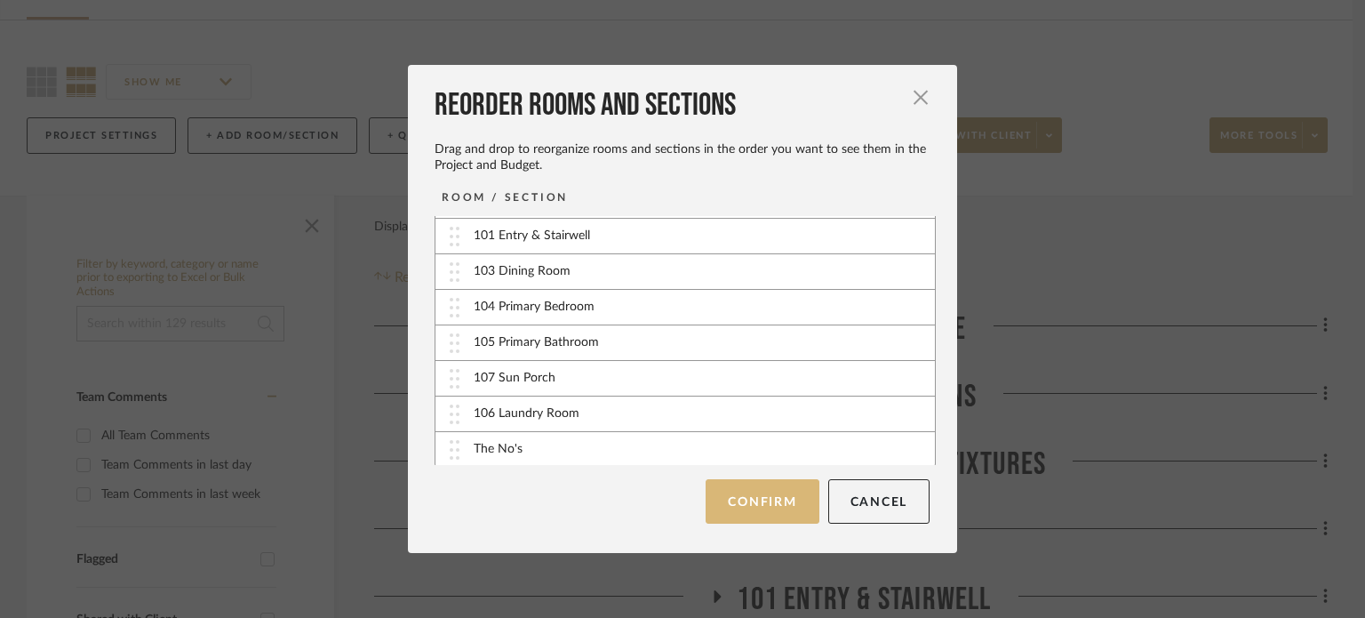
click at [741, 498] on button "Confirm" at bounding box center [762, 501] width 113 height 44
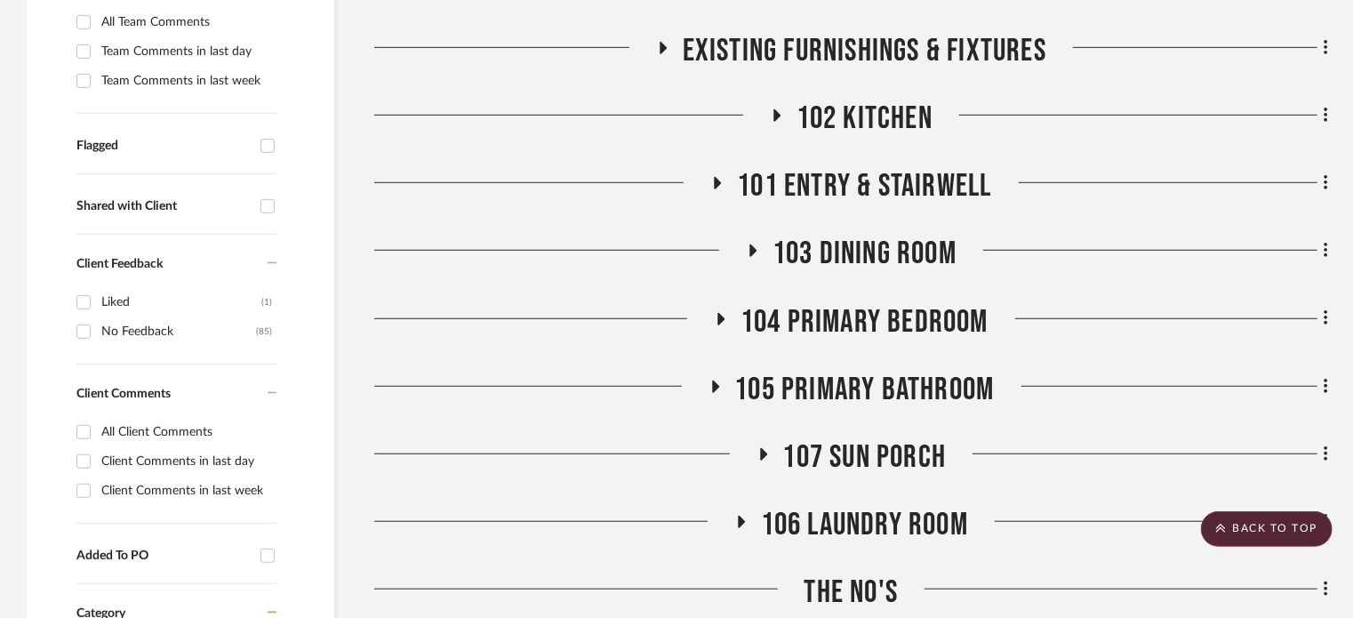
scroll to position [551, 0]
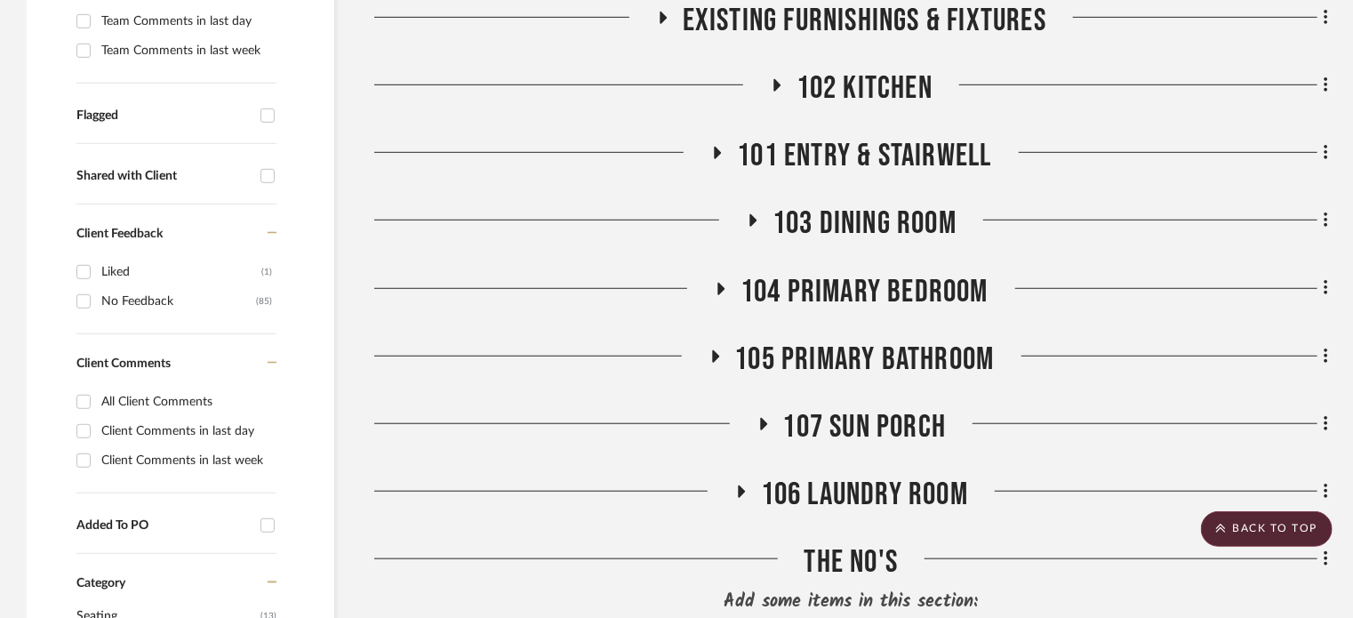
click at [834, 77] on span "102 Kitchen" at bounding box center [864, 88] width 136 height 38
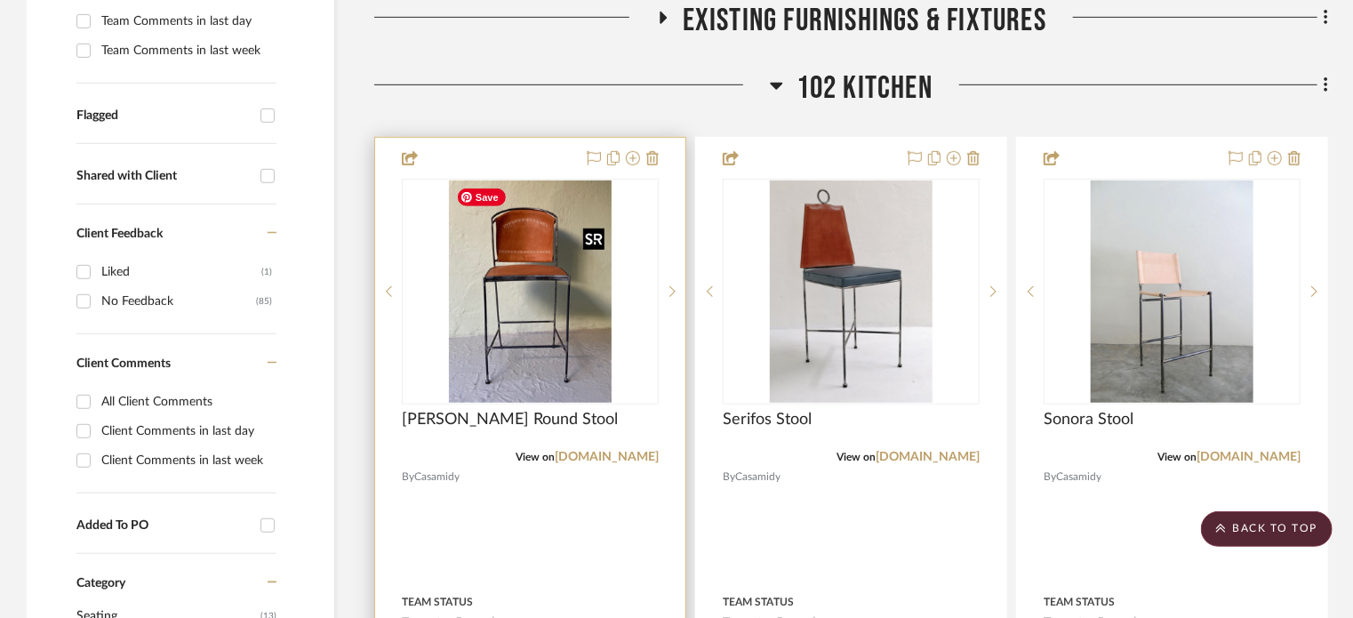
click at [537, 355] on img "0" at bounding box center [531, 291] width 164 height 222
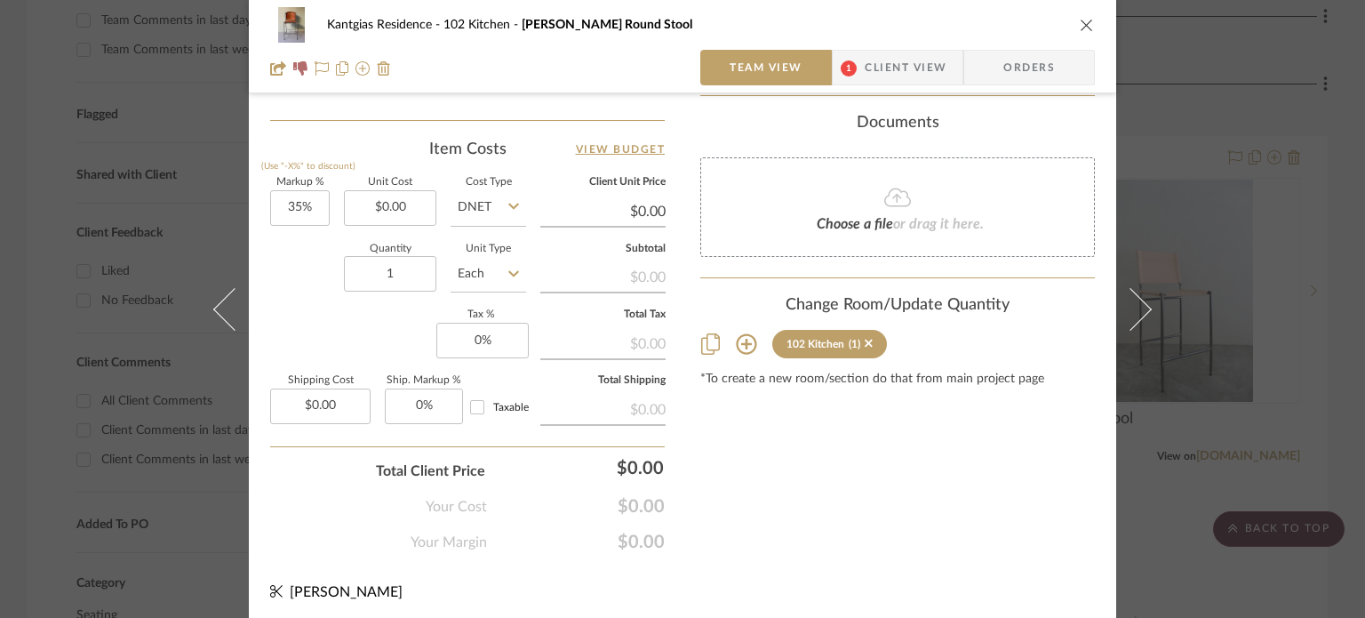
scroll to position [1035, 0]
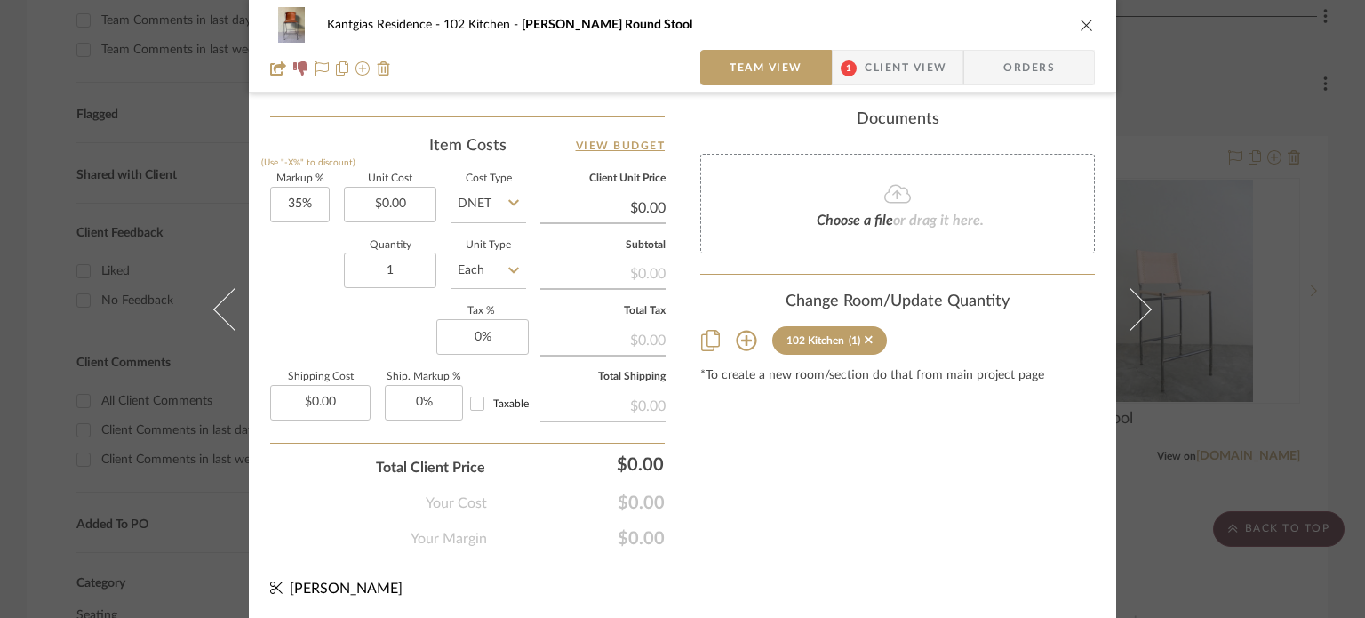
click at [739, 330] on icon at bounding box center [746, 340] width 21 height 21
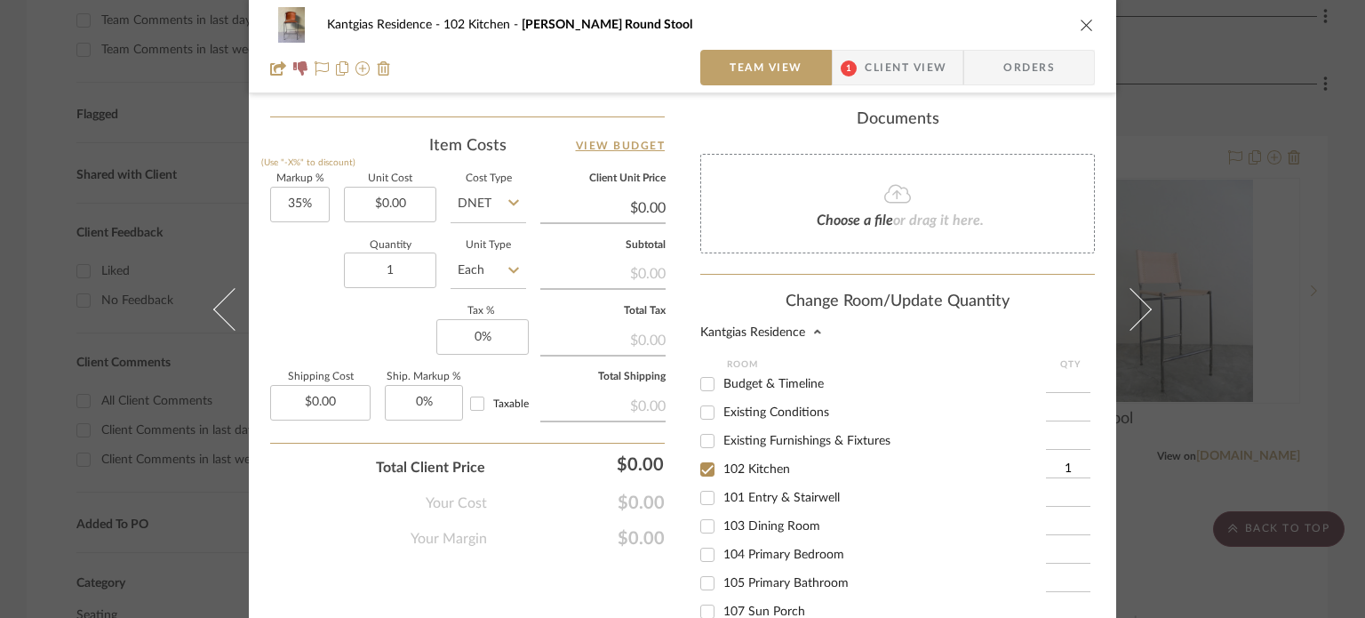
scroll to position [10, 0]
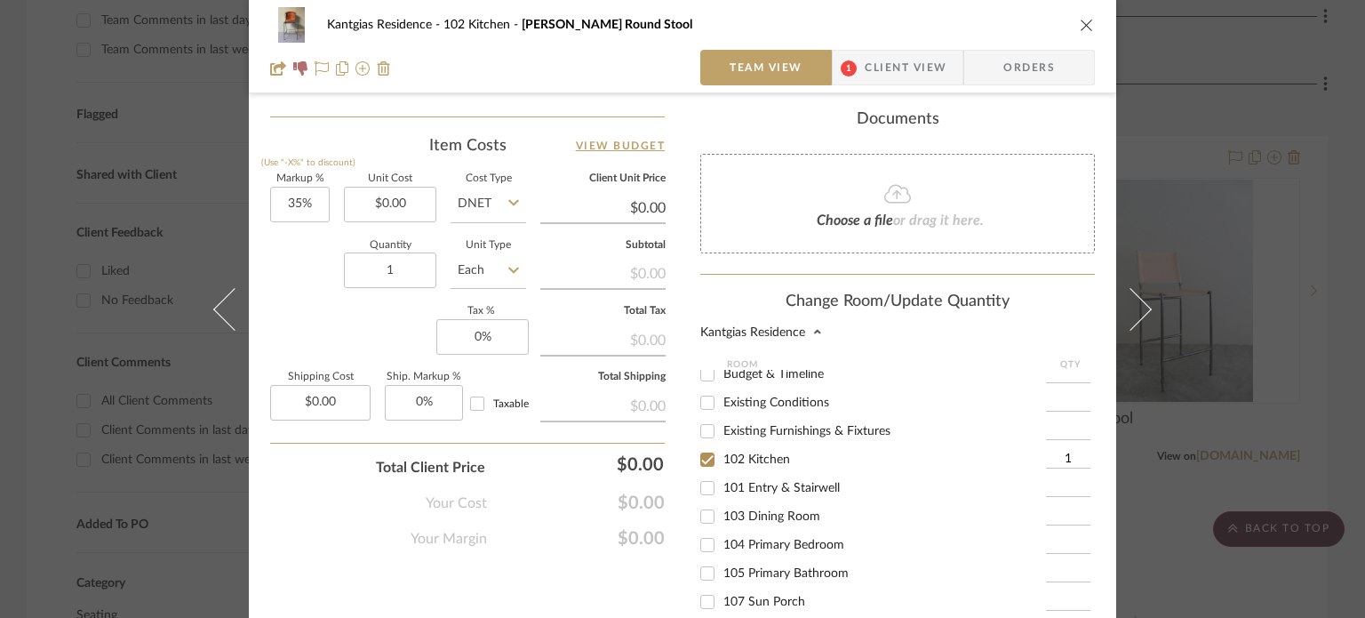
click at [774, 453] on span "102 Kitchen" at bounding box center [756, 459] width 67 height 12
click at [722, 445] on input "102 Kitchen" at bounding box center [707, 459] width 28 height 28
checkbox input "false"
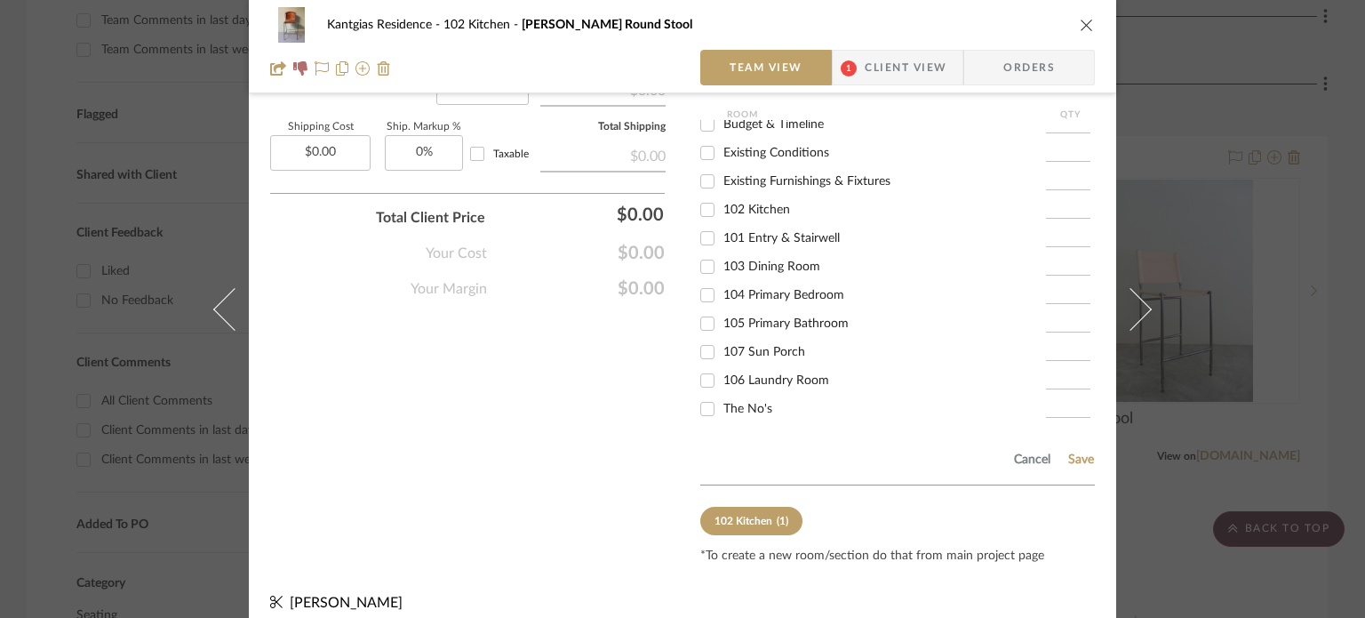
scroll to position [1195, 0]
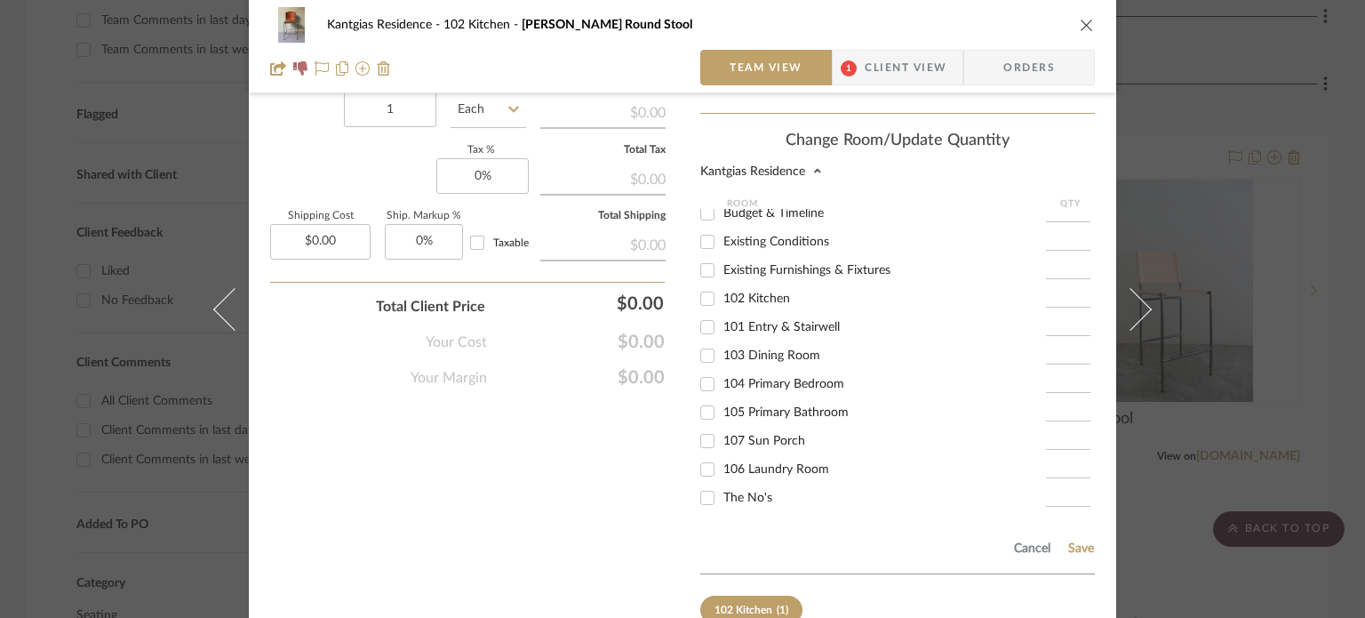
click at [755, 489] on div "The No's" at bounding box center [873, 497] width 346 height 28
click at [748, 491] on span "The No's" at bounding box center [747, 497] width 49 height 12
click at [722, 483] on input "The No's" at bounding box center [707, 497] width 28 height 28
checkbox input "true"
type input "1"
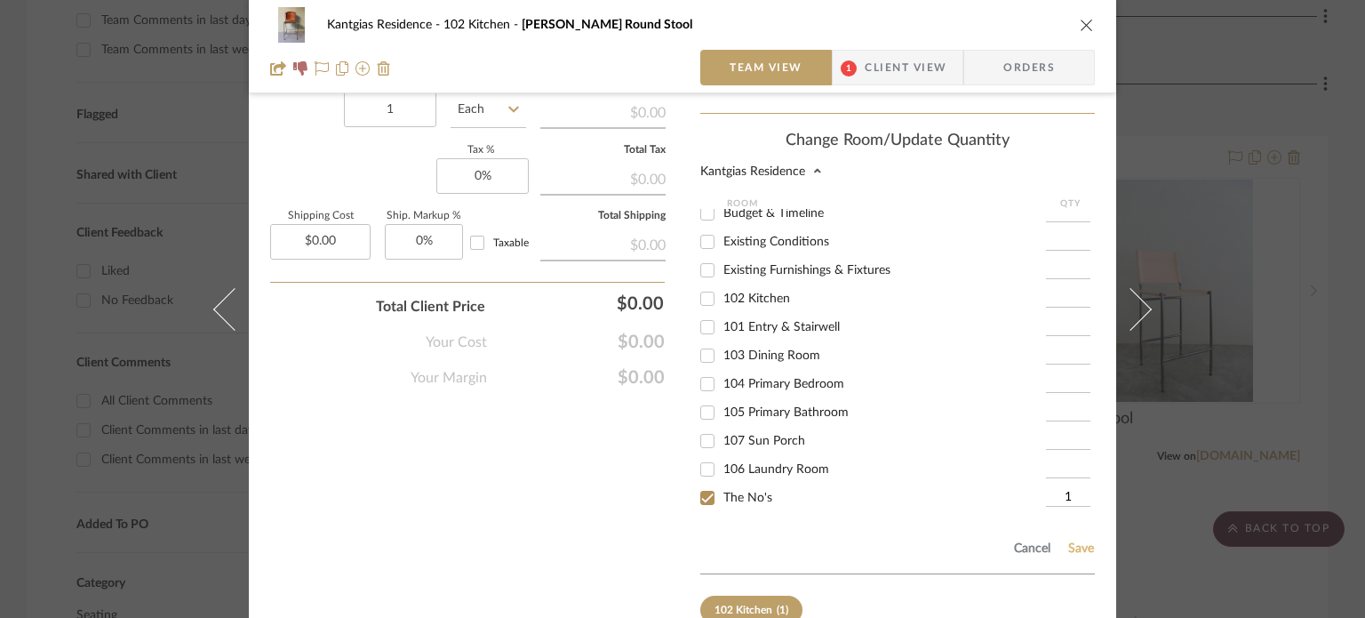
click at [1079, 541] on button "Save" at bounding box center [1081, 548] width 28 height 14
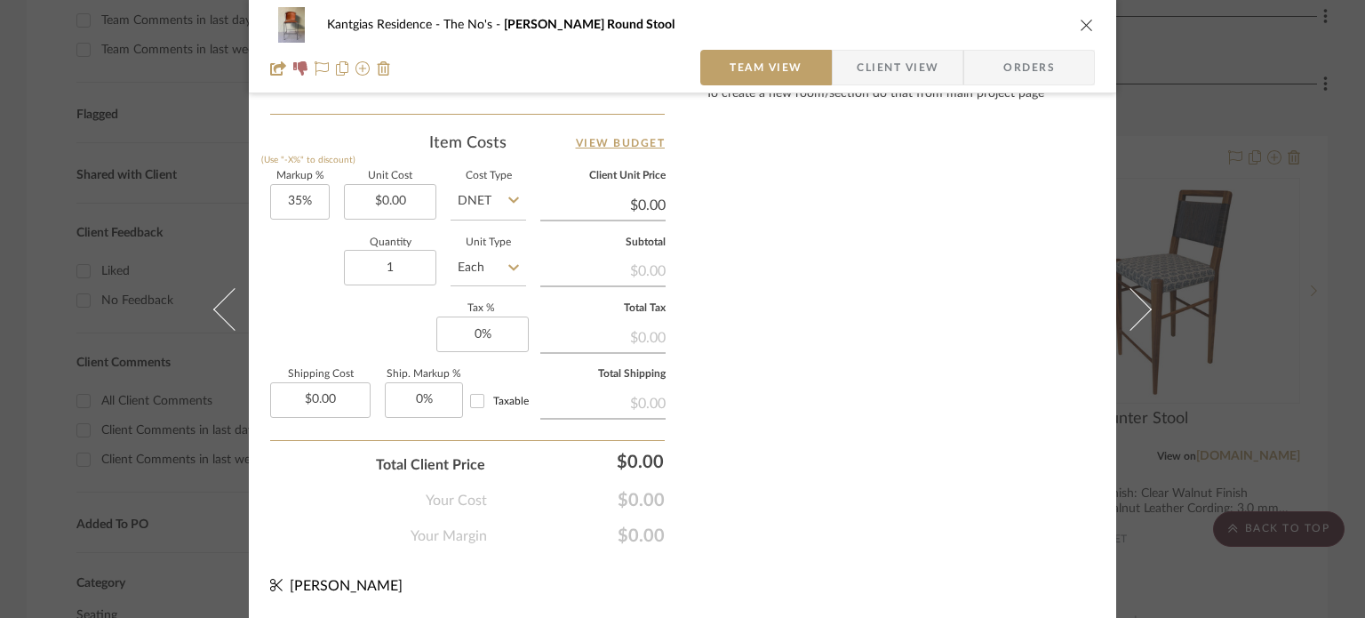
scroll to position [1035, 0]
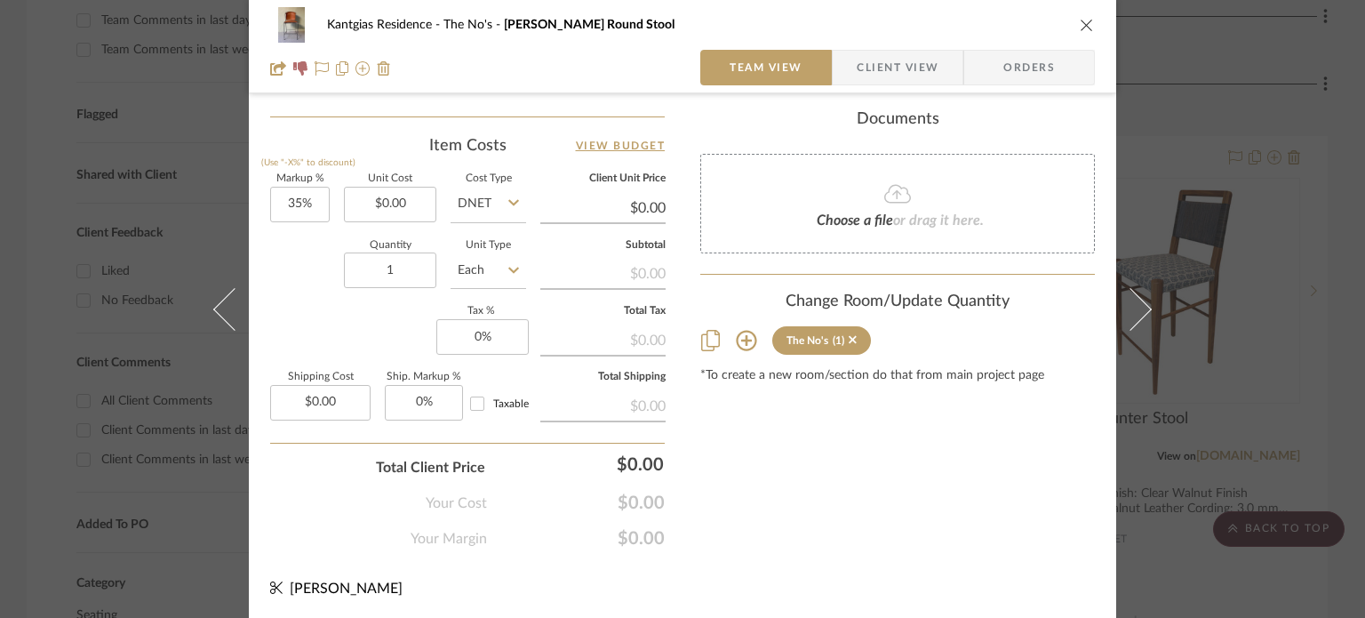
click at [1072, 24] on div "Kantgias Residence The No's Delphine Round Stool" at bounding box center [682, 25] width 825 height 36
click at [1083, 20] on icon "close" at bounding box center [1087, 25] width 14 height 14
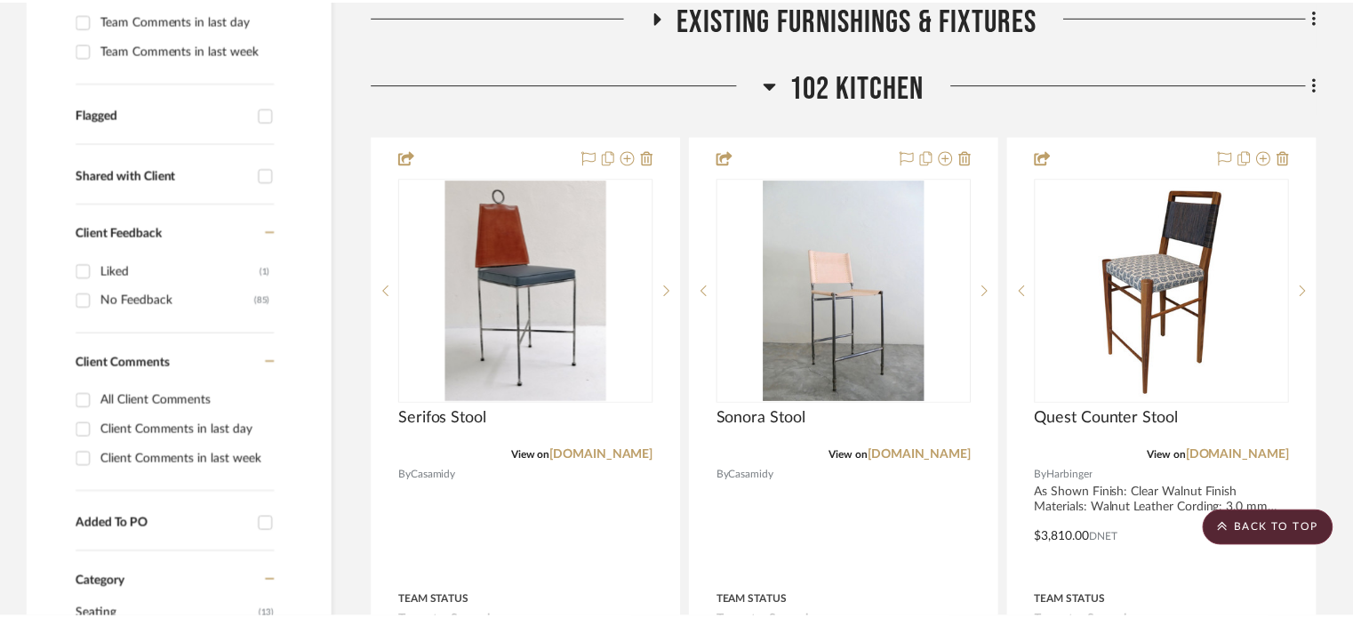
scroll to position [551, 0]
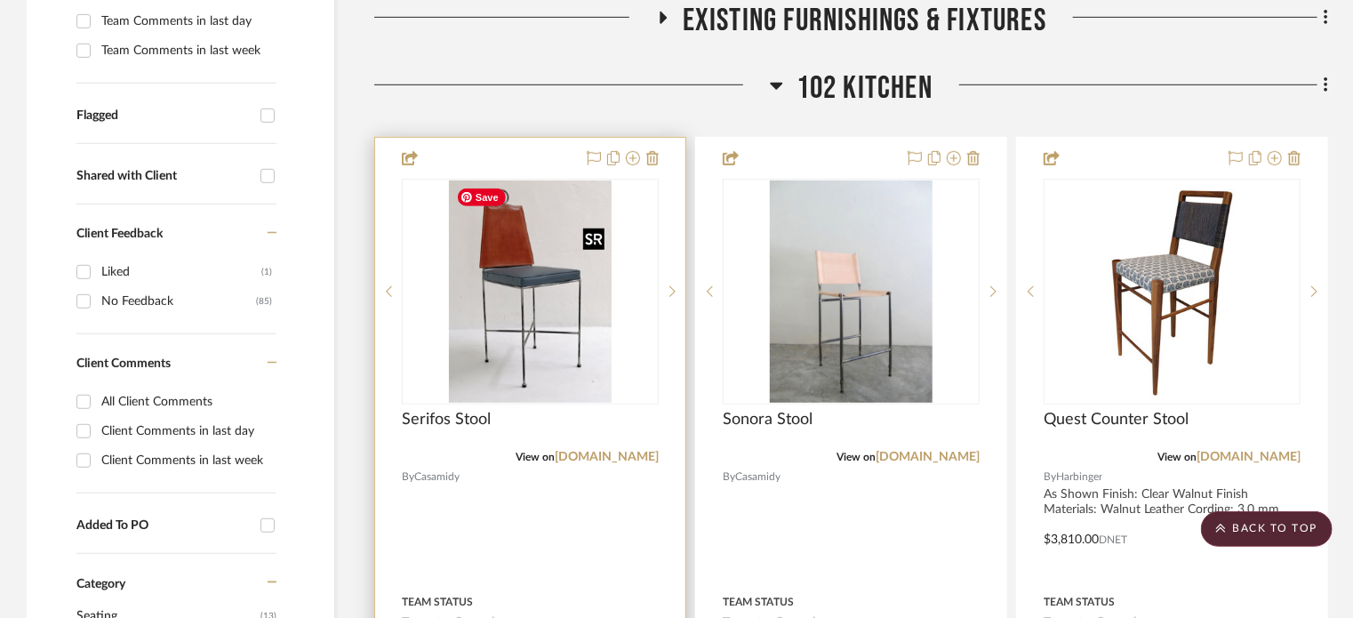
click at [487, 356] on img "0" at bounding box center [531, 291] width 164 height 222
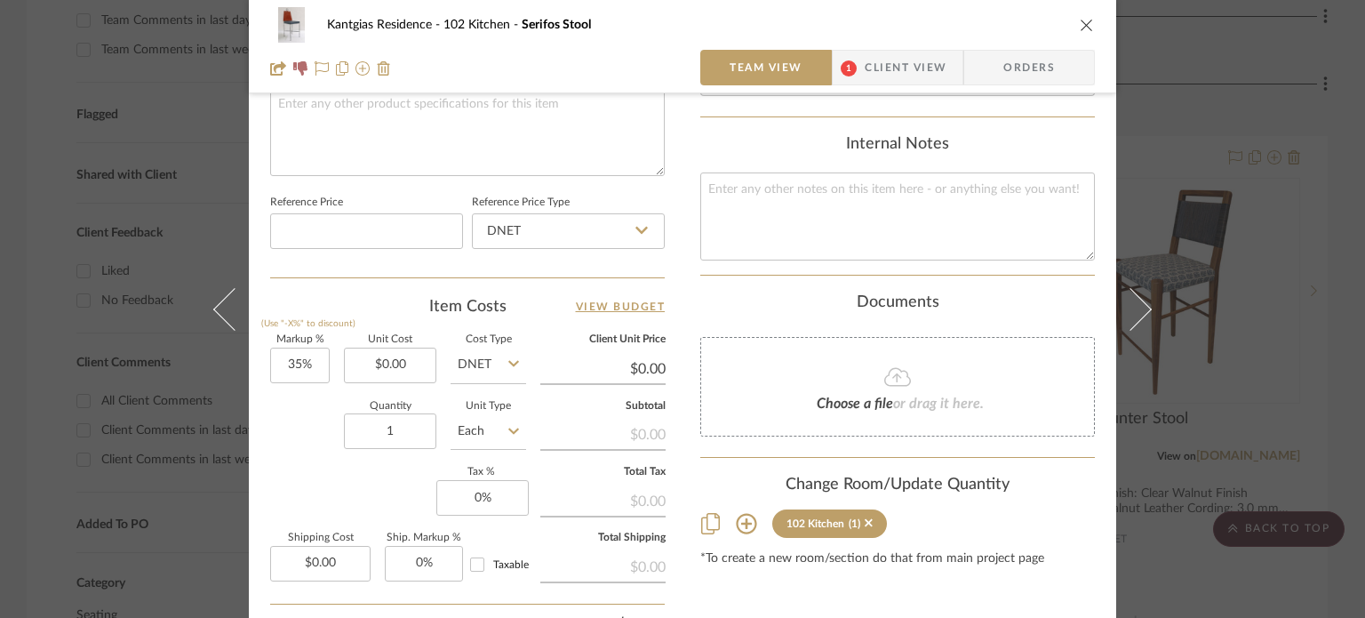
scroll to position [889, 0]
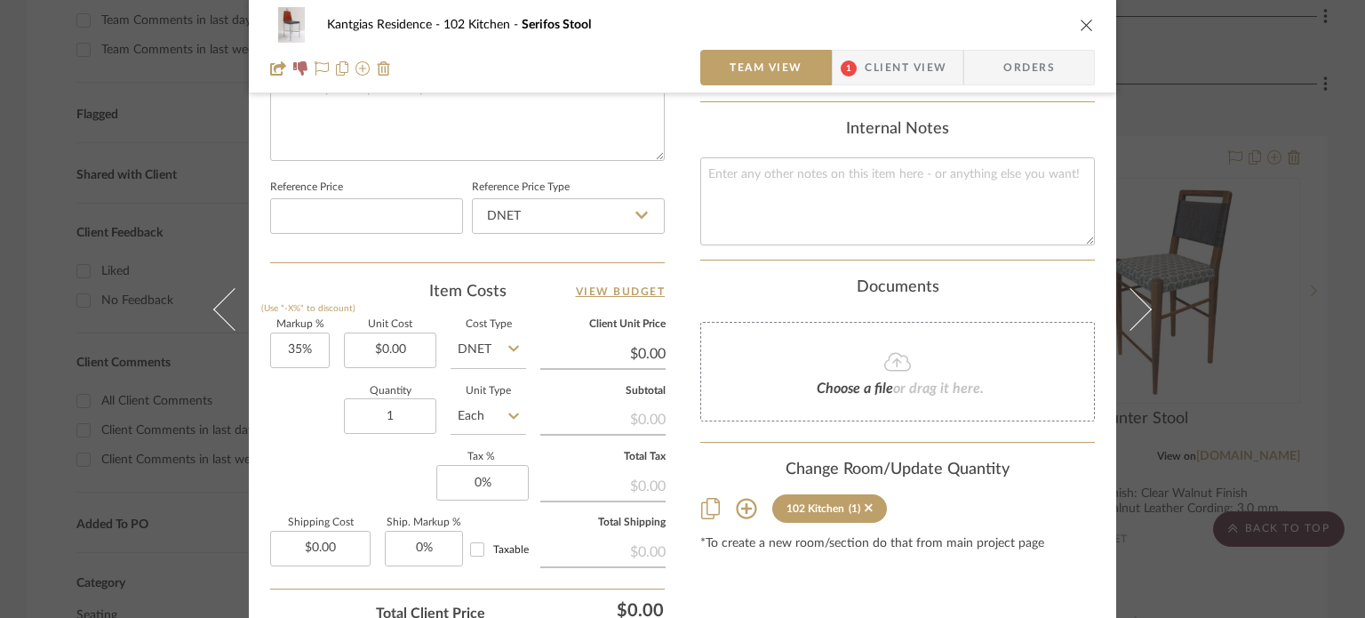
click at [736, 498] on icon at bounding box center [746, 508] width 21 height 21
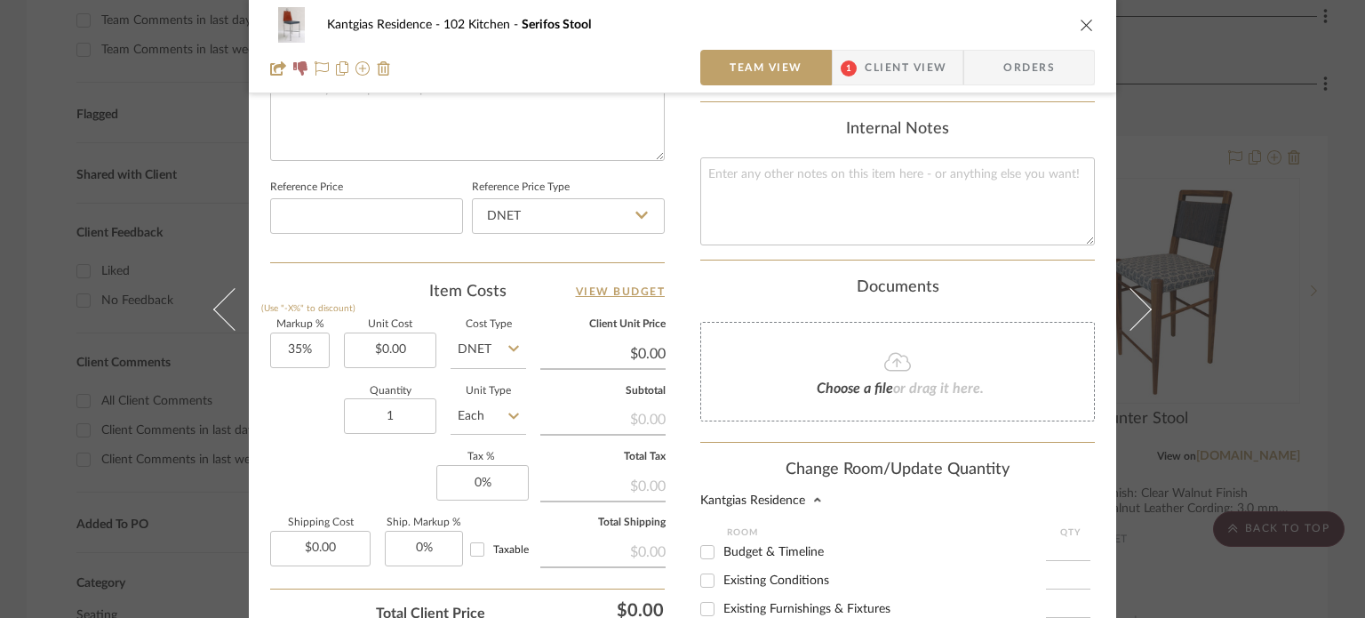
scroll to position [1306, 0]
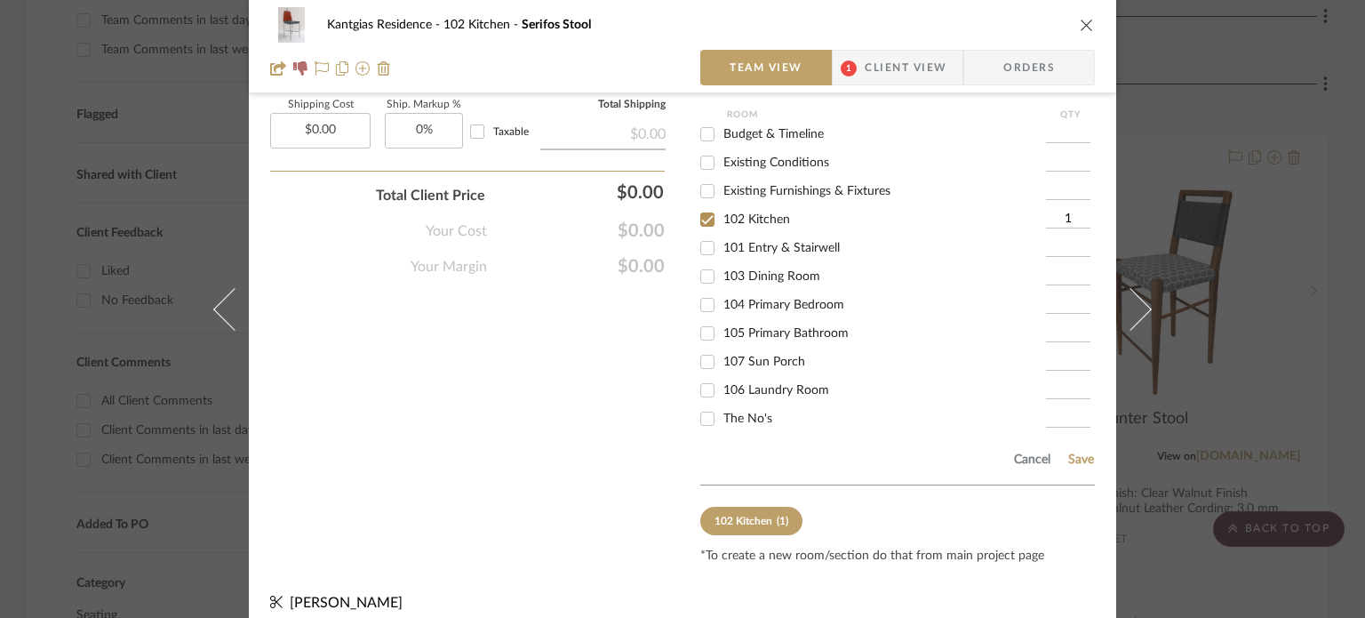
click at [740, 412] on span "The No's" at bounding box center [747, 418] width 49 height 12
click at [722, 407] on input "The No's" at bounding box center [707, 418] width 28 height 28
checkbox input "true"
type input "1"
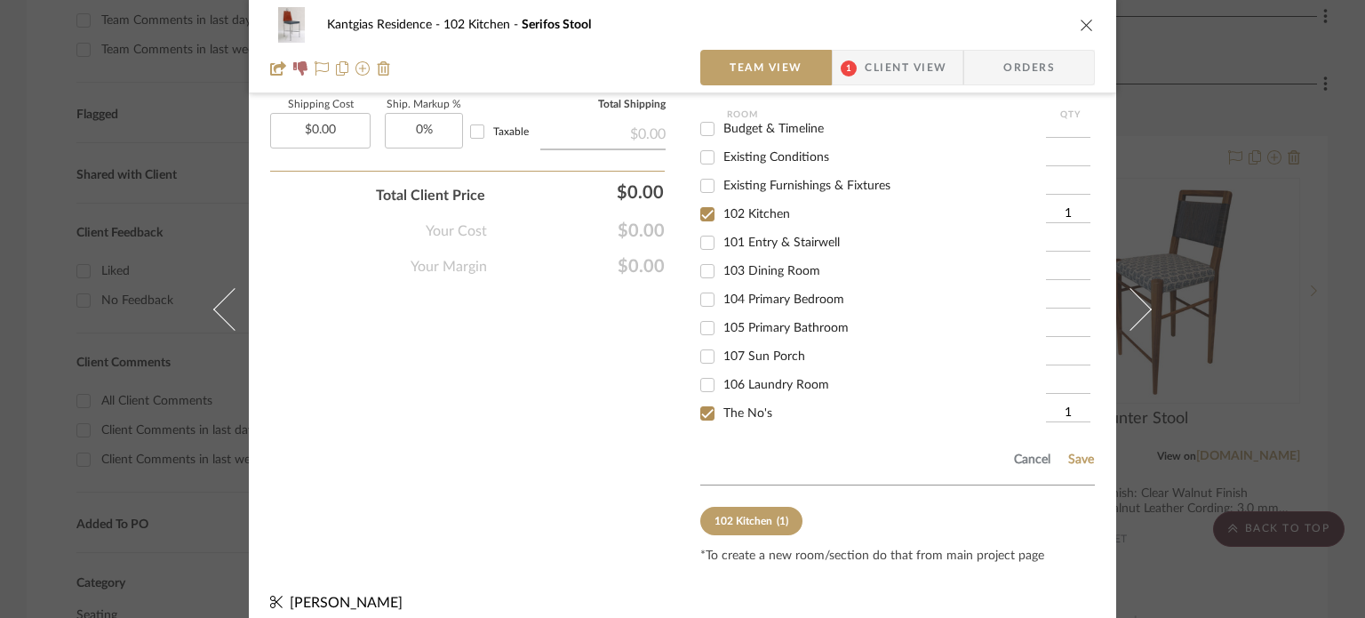
click at [763, 208] on span "102 Kitchen" at bounding box center [756, 214] width 67 height 12
click at [722, 204] on input "102 Kitchen" at bounding box center [707, 214] width 28 height 28
checkbox input "false"
click at [1067, 452] on button "Save" at bounding box center [1081, 459] width 28 height 14
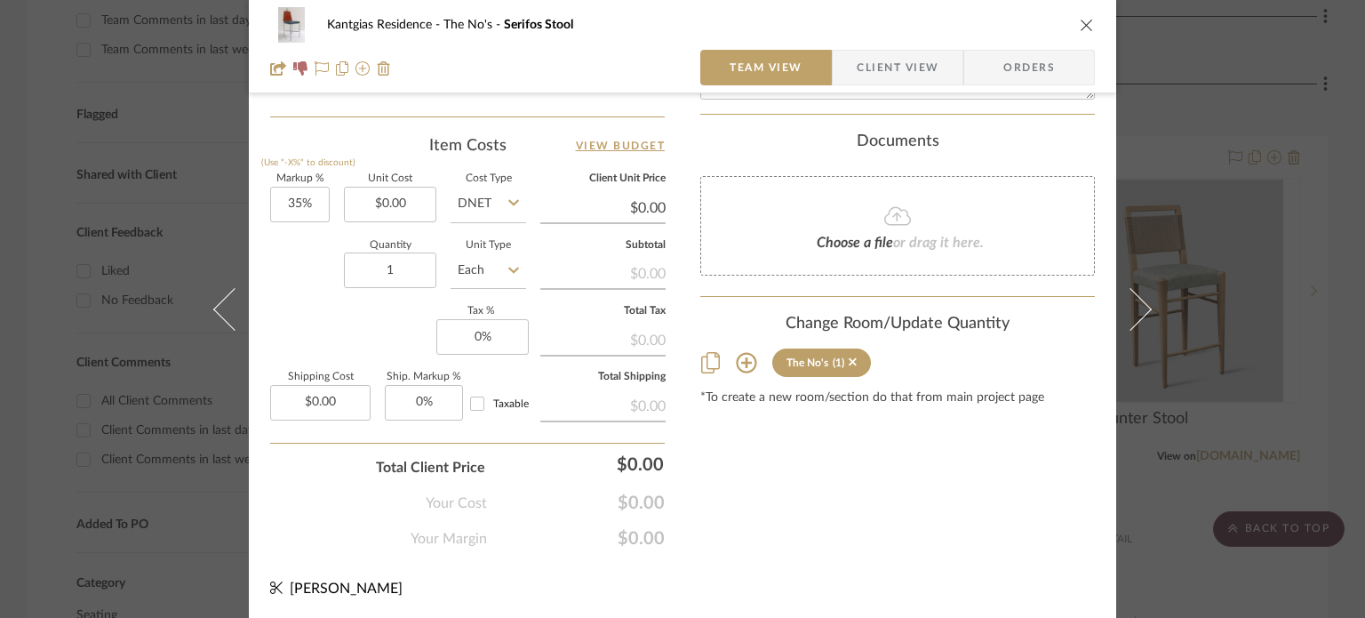
click at [1084, 28] on icon "close" at bounding box center [1087, 25] width 14 height 14
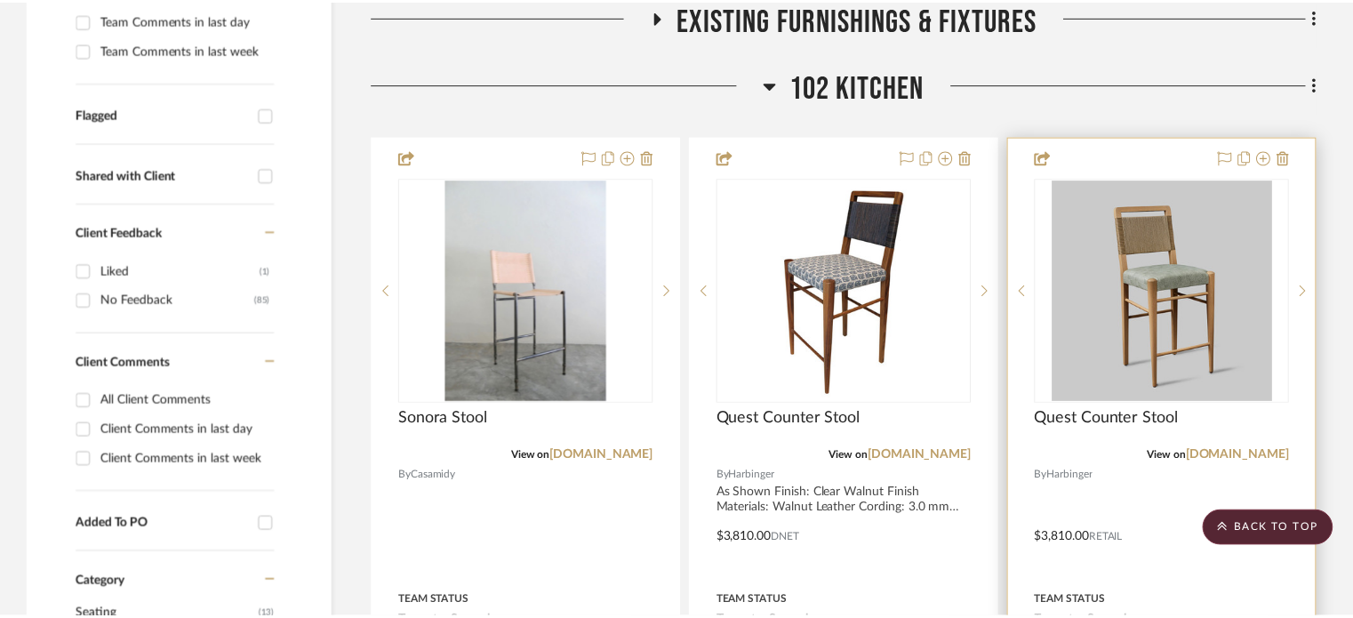
scroll to position [551, 0]
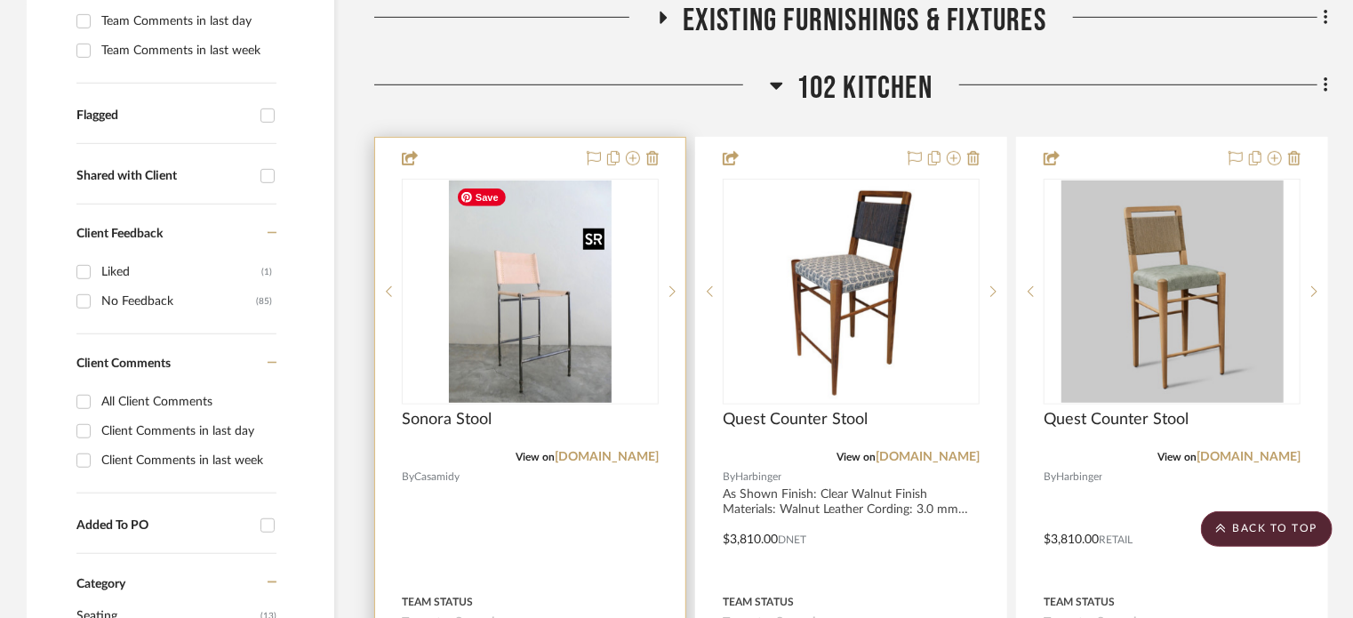
click at [491, 330] on img "0" at bounding box center [531, 291] width 164 height 222
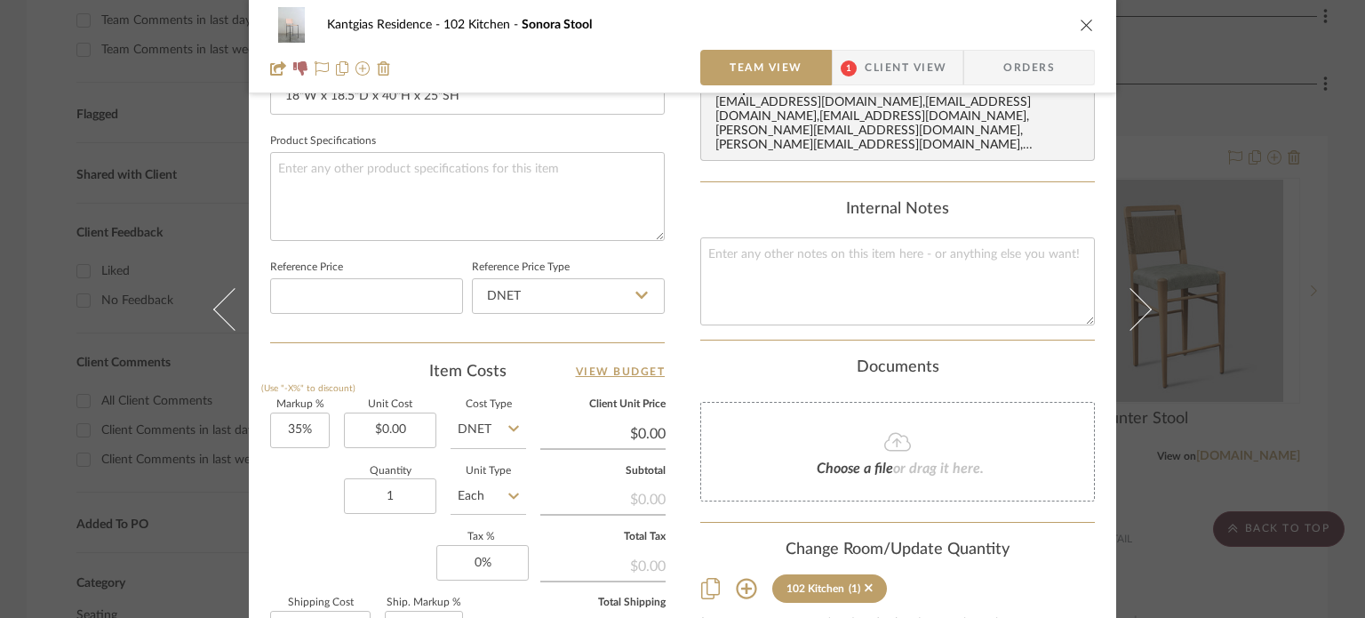
scroll to position [889, 0]
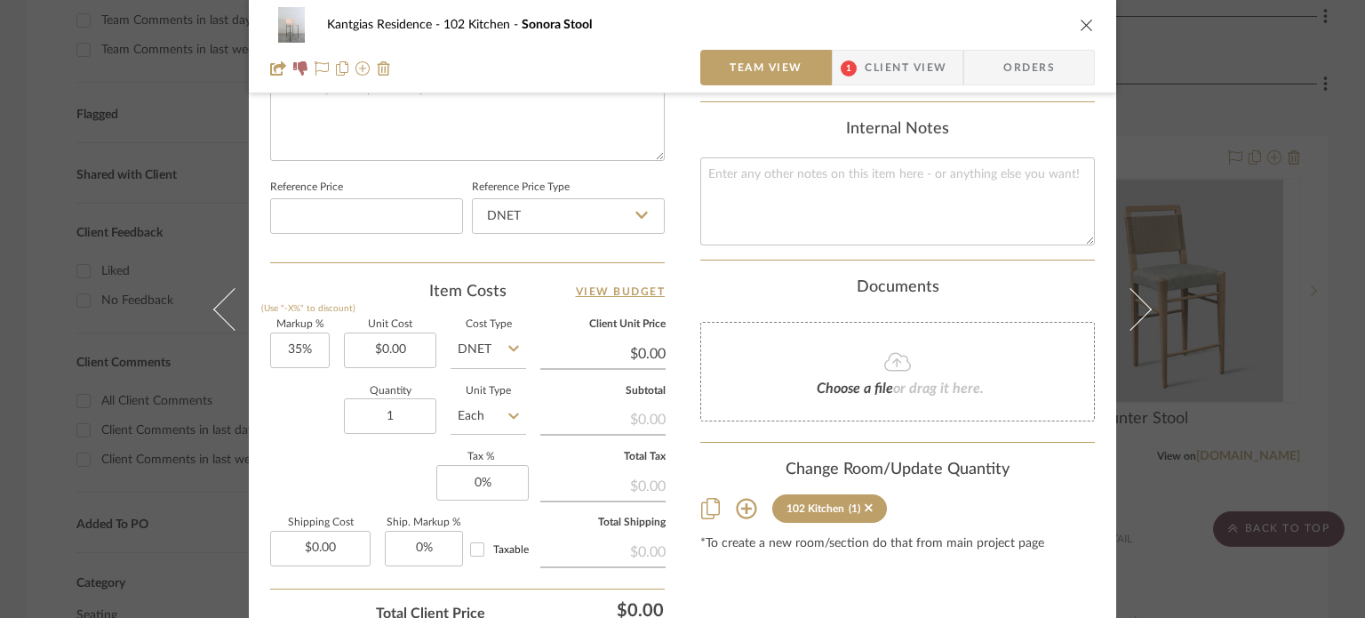
click at [738, 498] on icon at bounding box center [746, 508] width 21 height 21
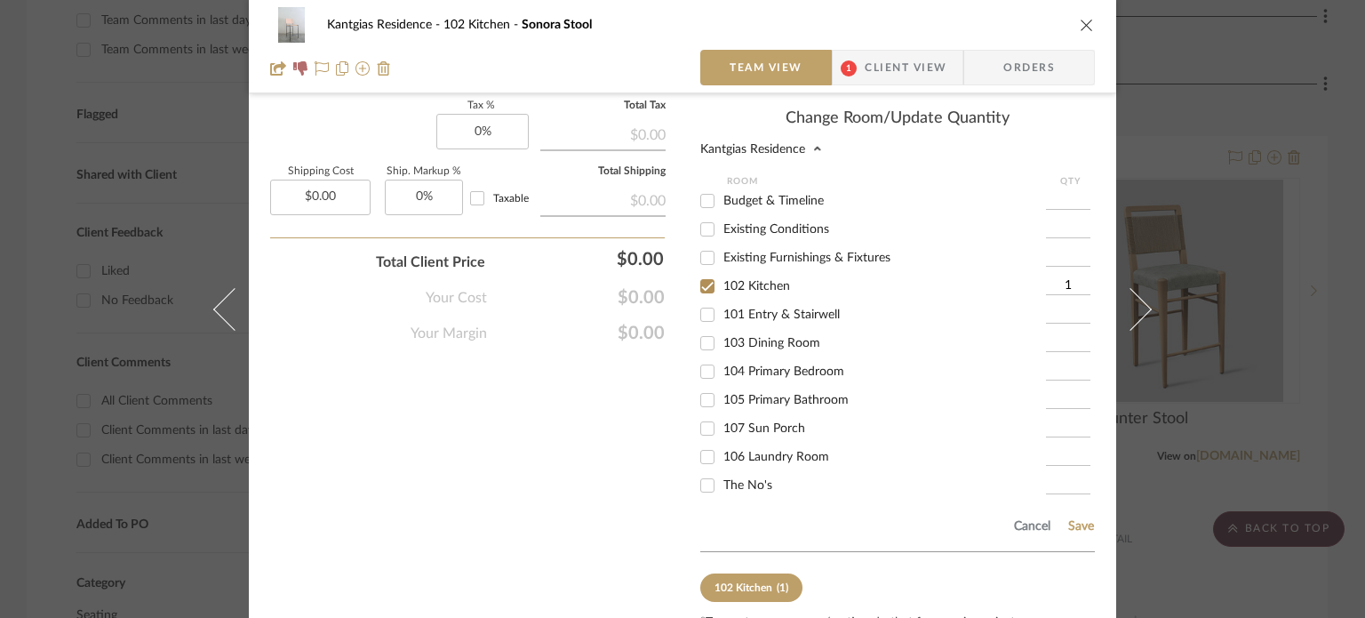
scroll to position [1306, 0]
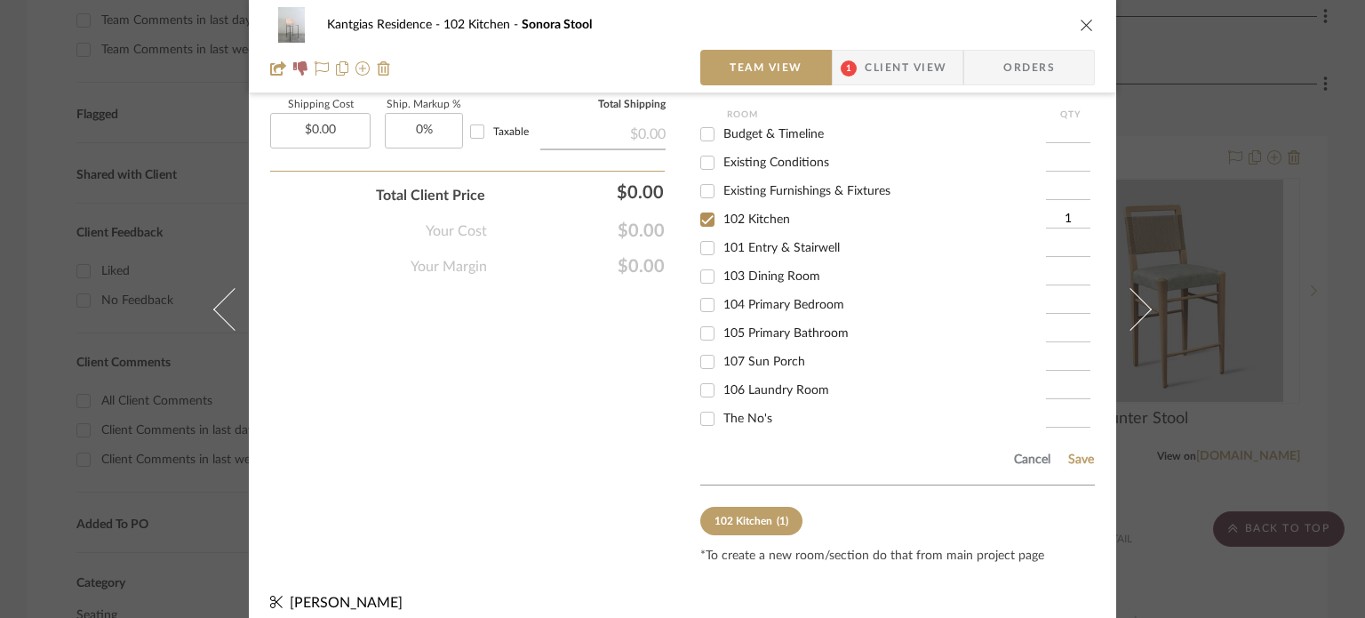
click at [723, 412] on label "The No's" at bounding box center [884, 419] width 323 height 15
click at [720, 404] on input "The No's" at bounding box center [707, 418] width 28 height 28
checkbox input "true"
type input "1"
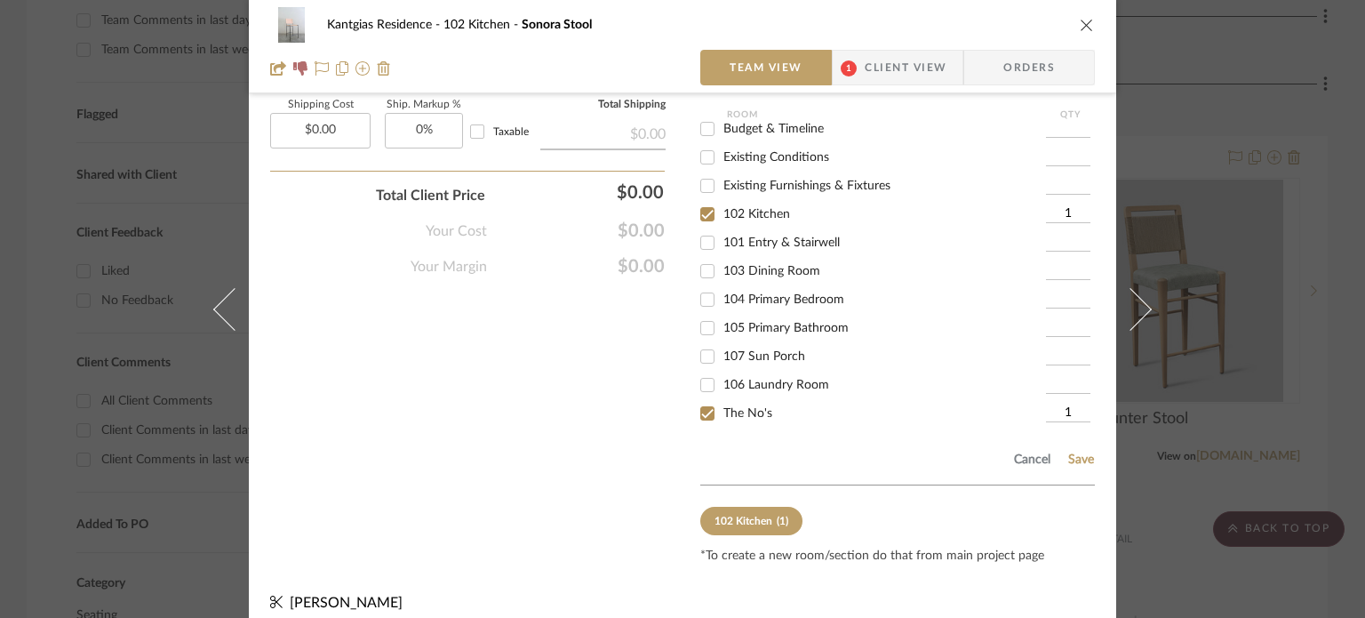
click at [746, 208] on span "102 Kitchen" at bounding box center [756, 214] width 67 height 12
click at [722, 200] on input "102 Kitchen" at bounding box center [707, 214] width 28 height 28
checkbox input "false"
click at [1082, 452] on button "Save" at bounding box center [1081, 459] width 28 height 14
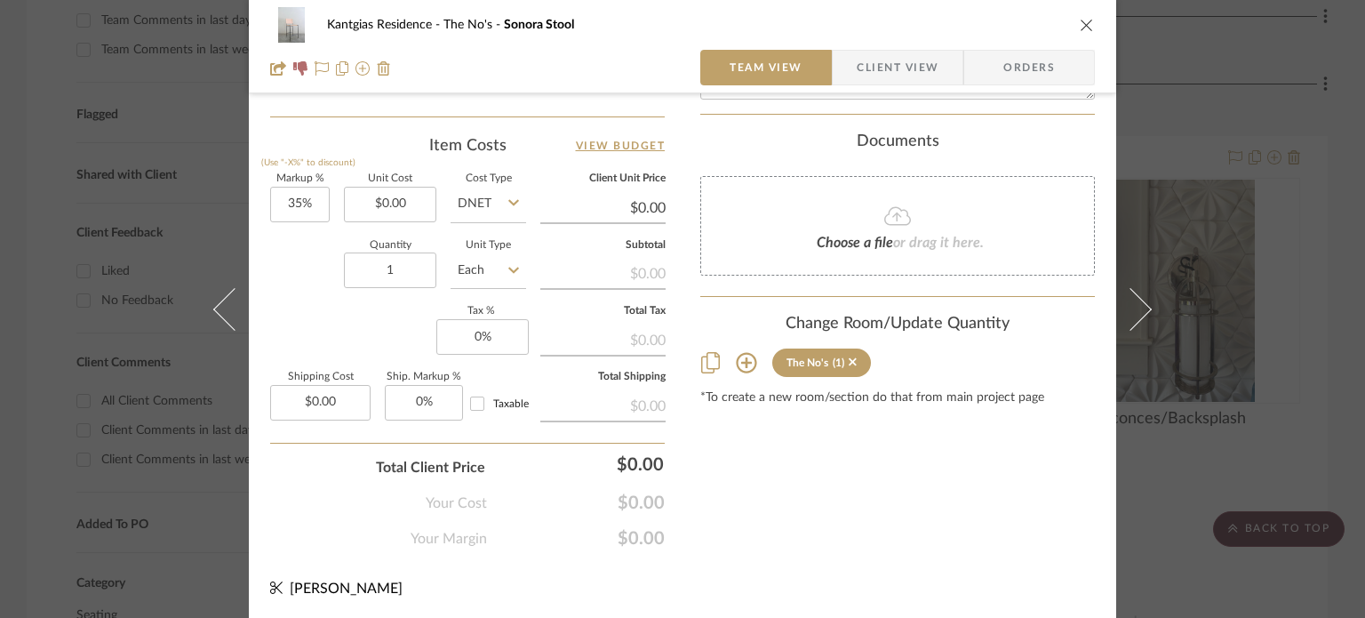
click at [1085, 28] on icon "close" at bounding box center [1087, 25] width 14 height 14
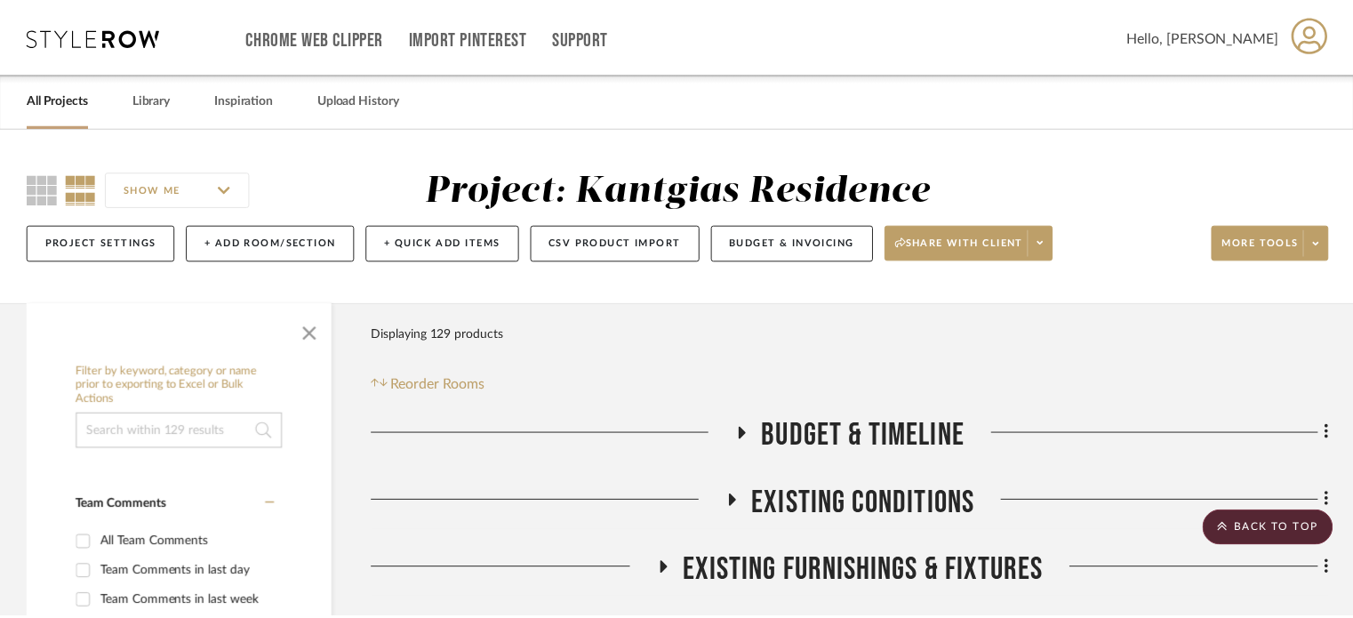
scroll to position [551, 0]
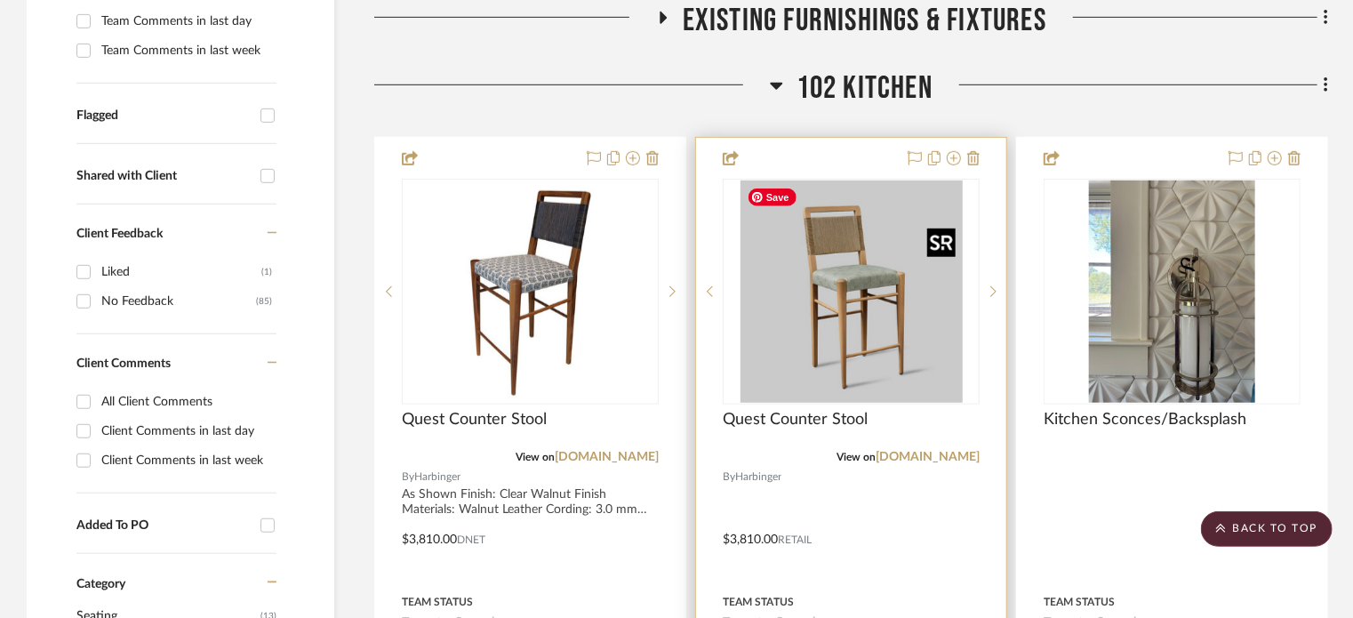
click at [770, 344] on img "0" at bounding box center [851, 291] width 222 height 222
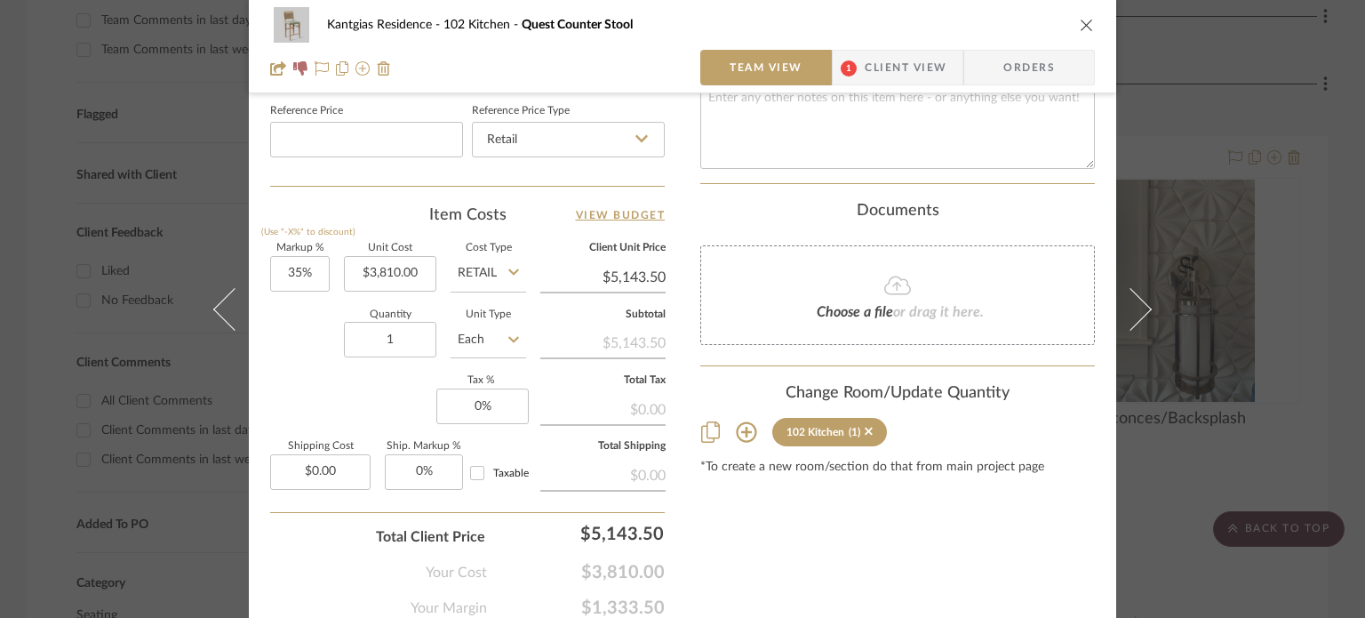
scroll to position [857, 0]
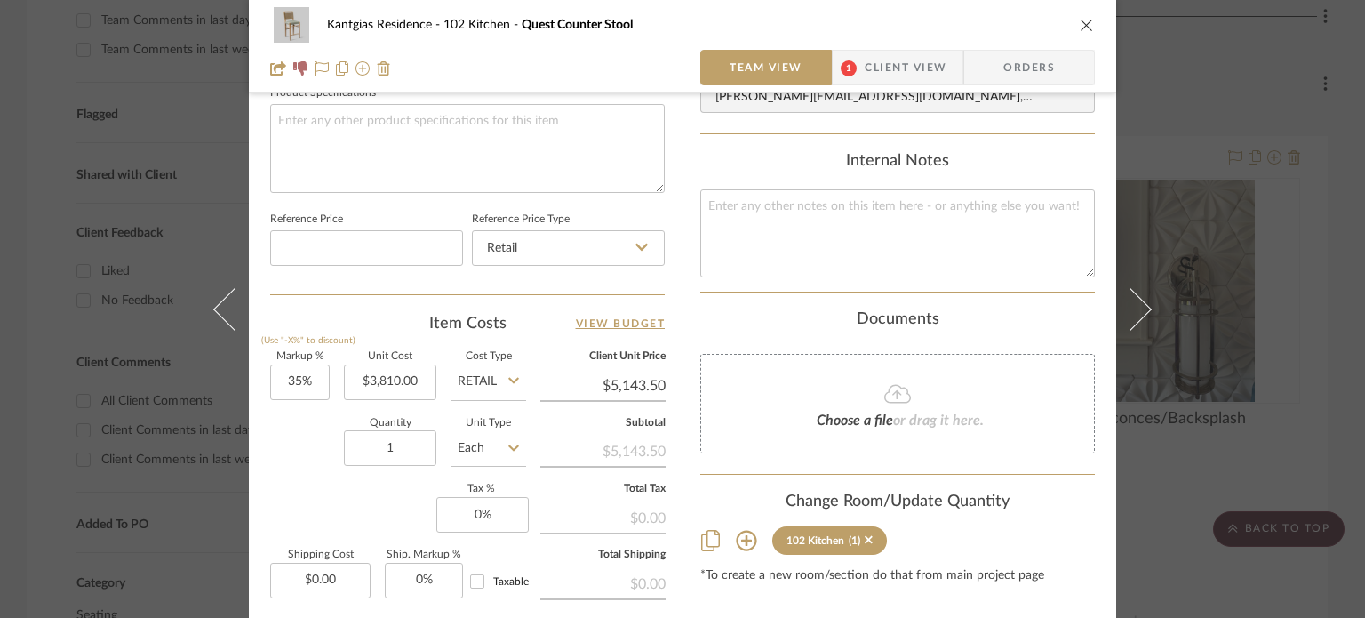
click at [738, 530] on icon at bounding box center [746, 540] width 21 height 21
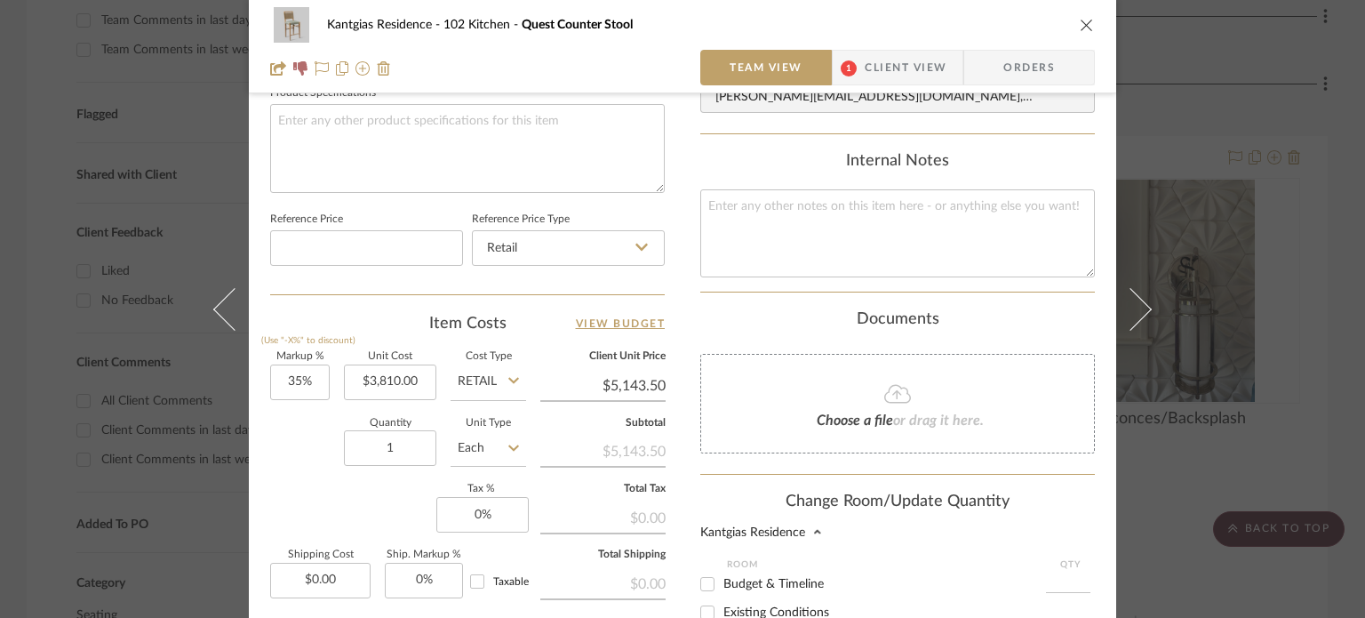
scroll to position [1301, 0]
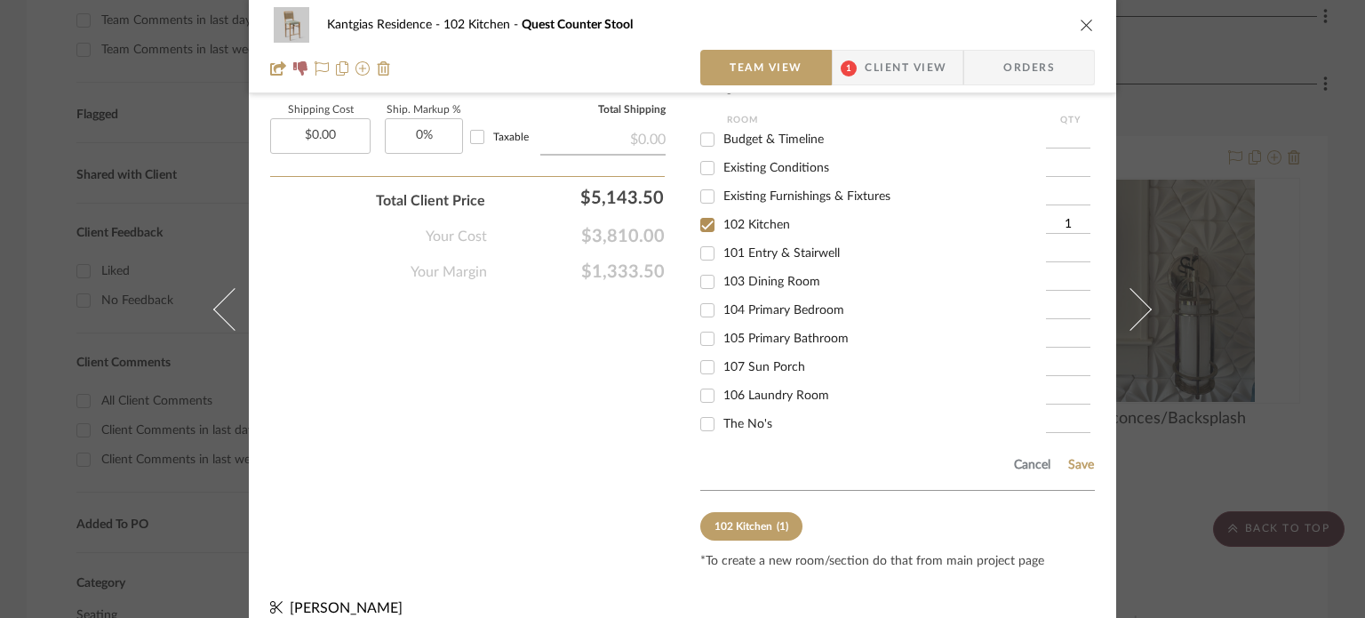
click at [750, 418] on span "The No's" at bounding box center [747, 424] width 49 height 12
click at [722, 410] on input "The No's" at bounding box center [707, 424] width 28 height 28
checkbox input "true"
type input "1"
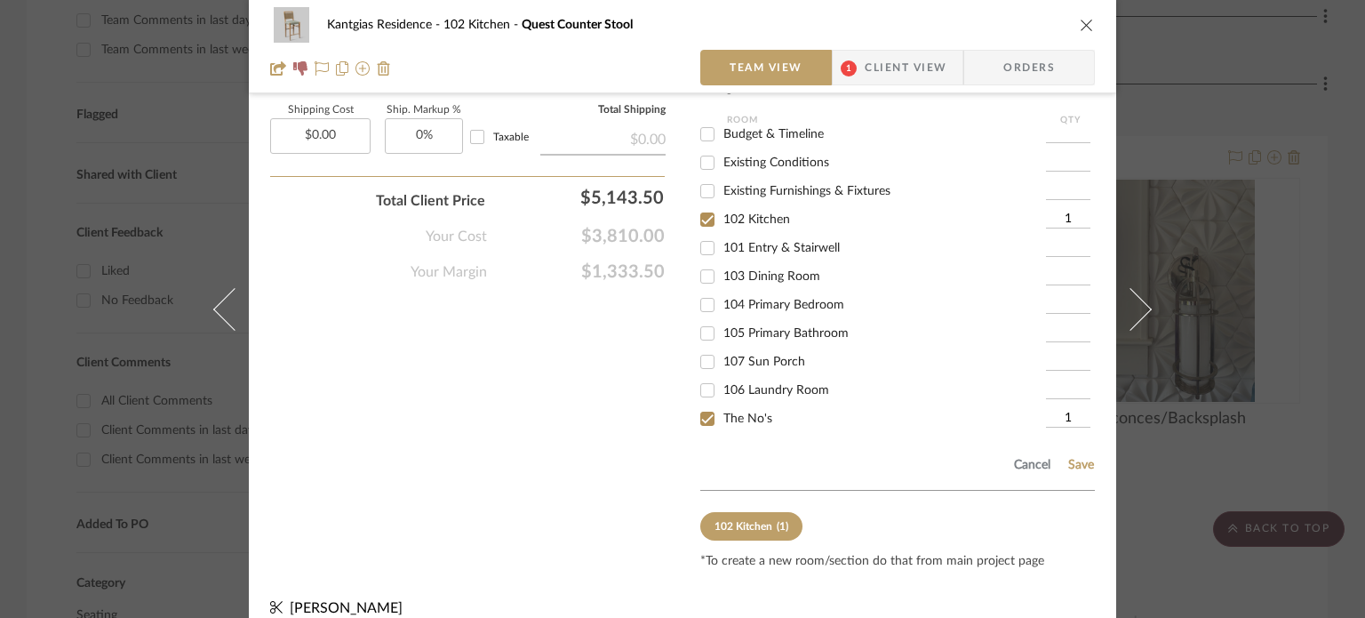
click at [753, 213] on span "102 Kitchen" at bounding box center [756, 219] width 67 height 12
click at [722, 205] on input "102 Kitchen" at bounding box center [707, 219] width 28 height 28
checkbox input "false"
click at [1080, 458] on button "Save" at bounding box center [1081, 465] width 28 height 14
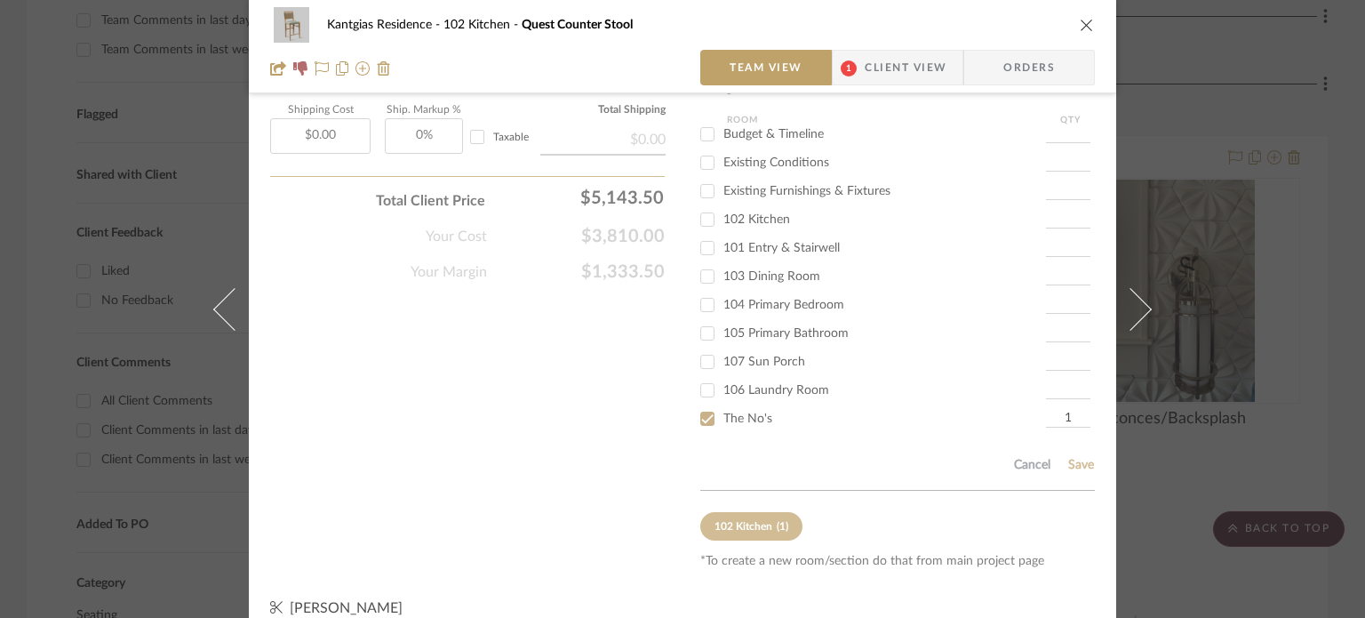
click at [1083, 25] on icon "close" at bounding box center [1087, 25] width 14 height 14
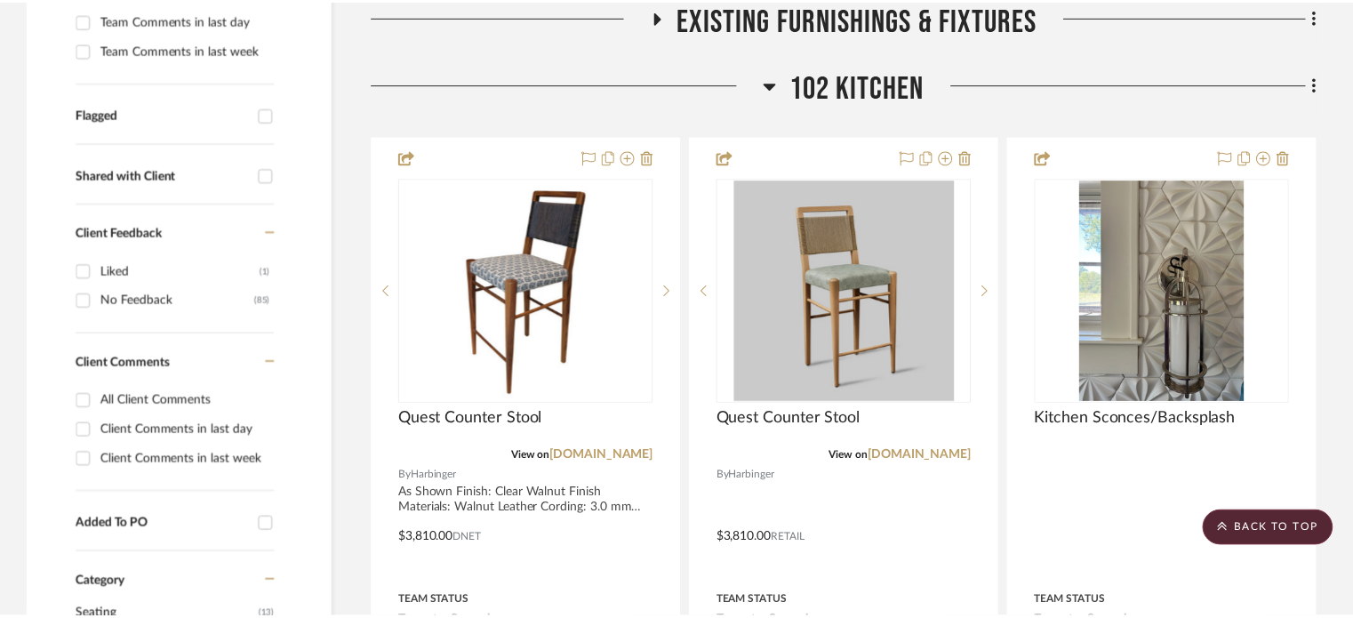
scroll to position [551, 0]
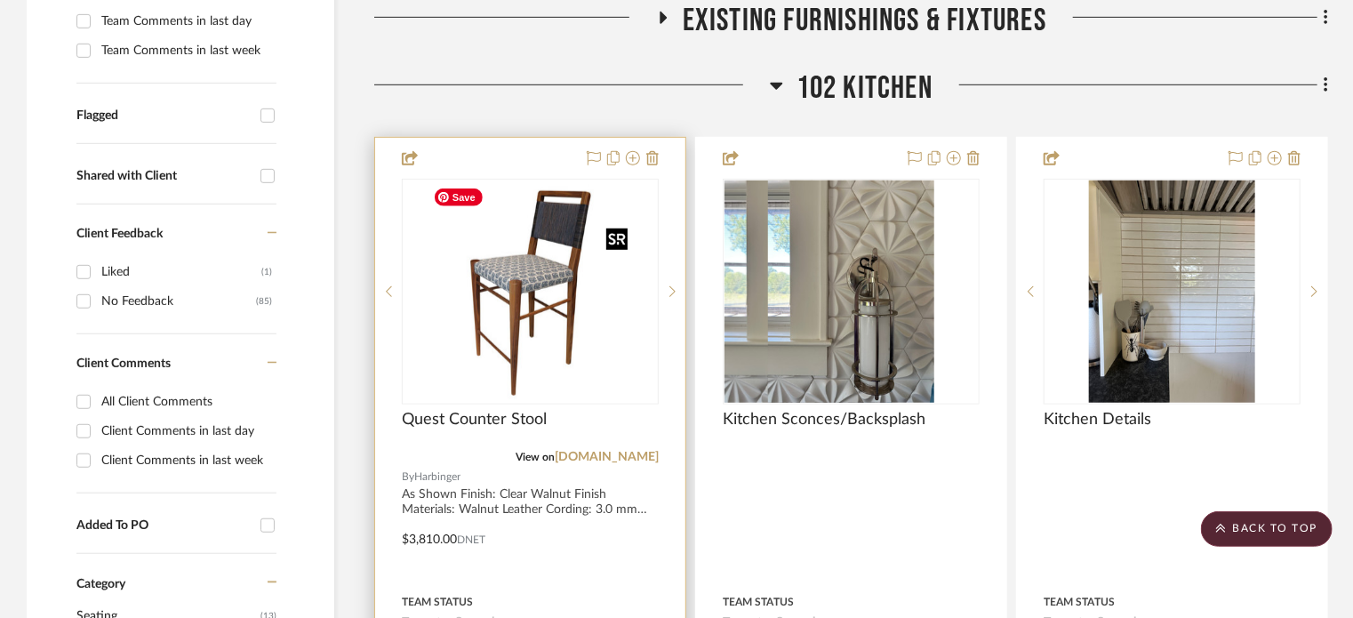
click at [583, 300] on img "0" at bounding box center [530, 291] width 209 height 222
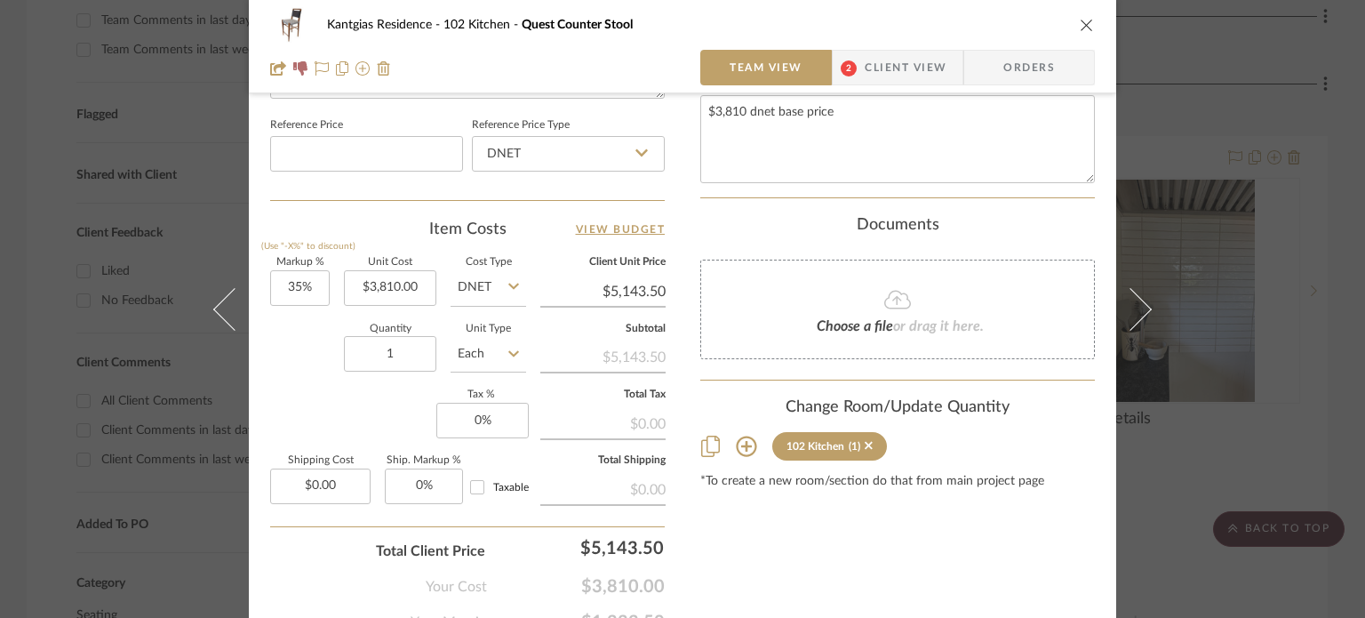
scroll to position [978, 0]
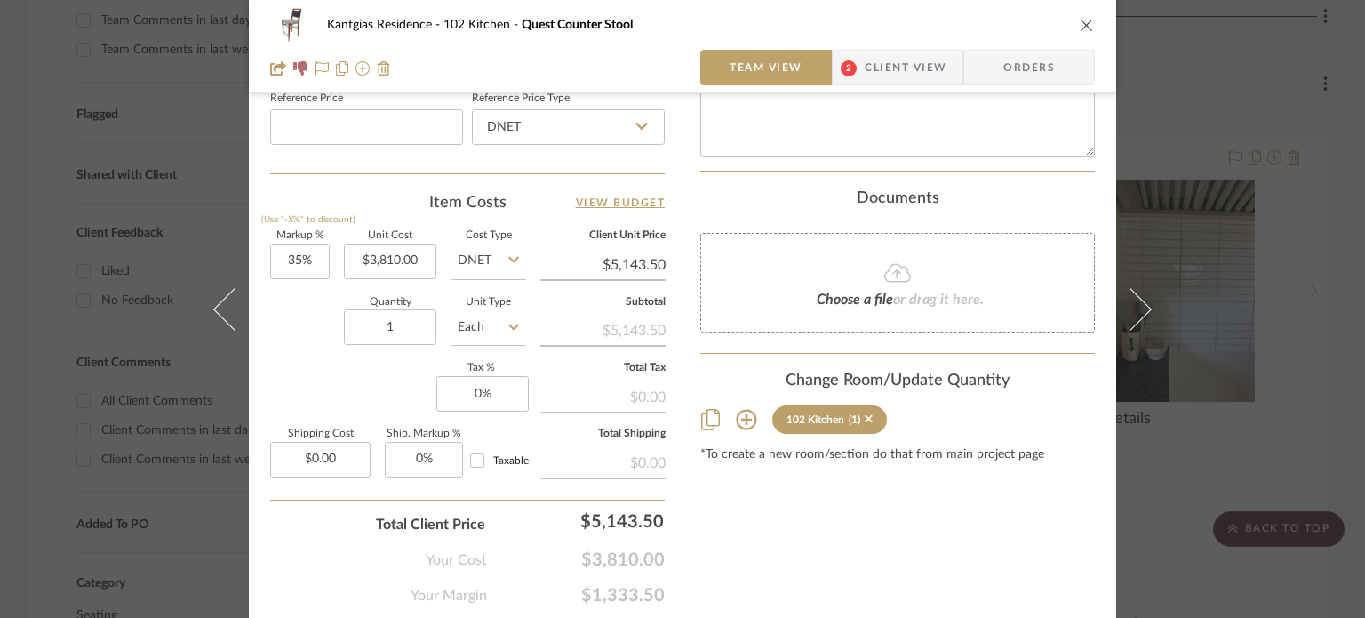
click at [741, 409] on icon at bounding box center [746, 419] width 21 height 21
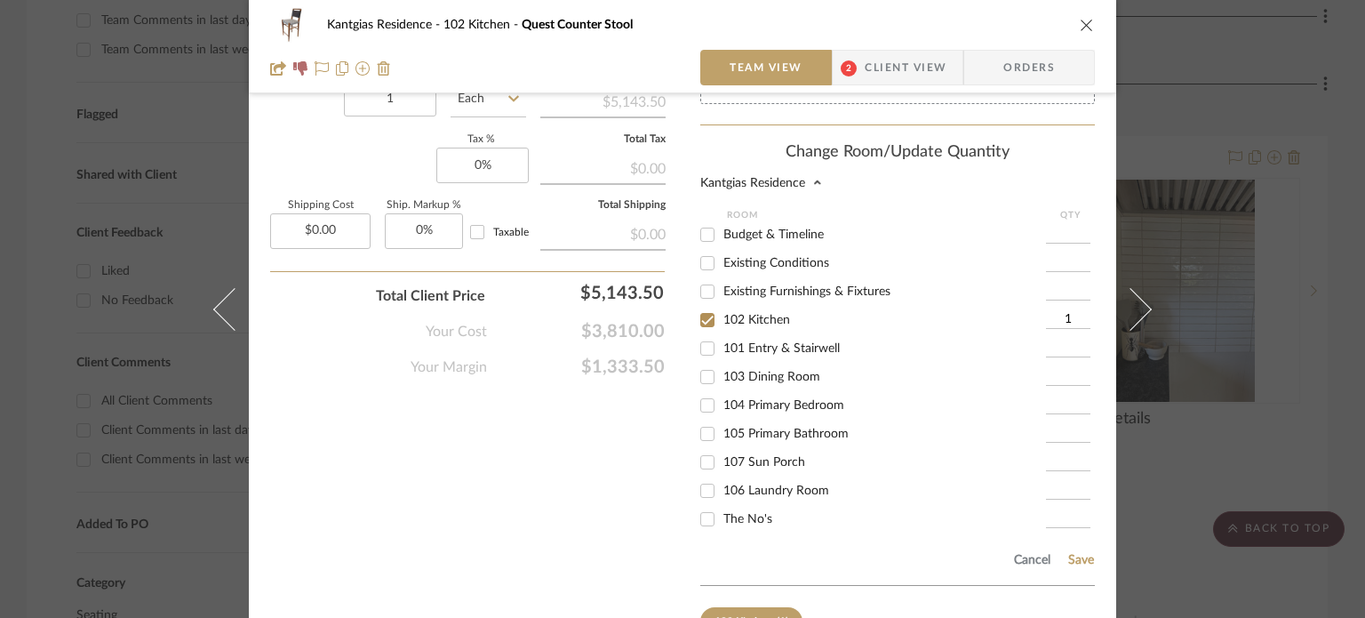
scroll to position [1244, 0]
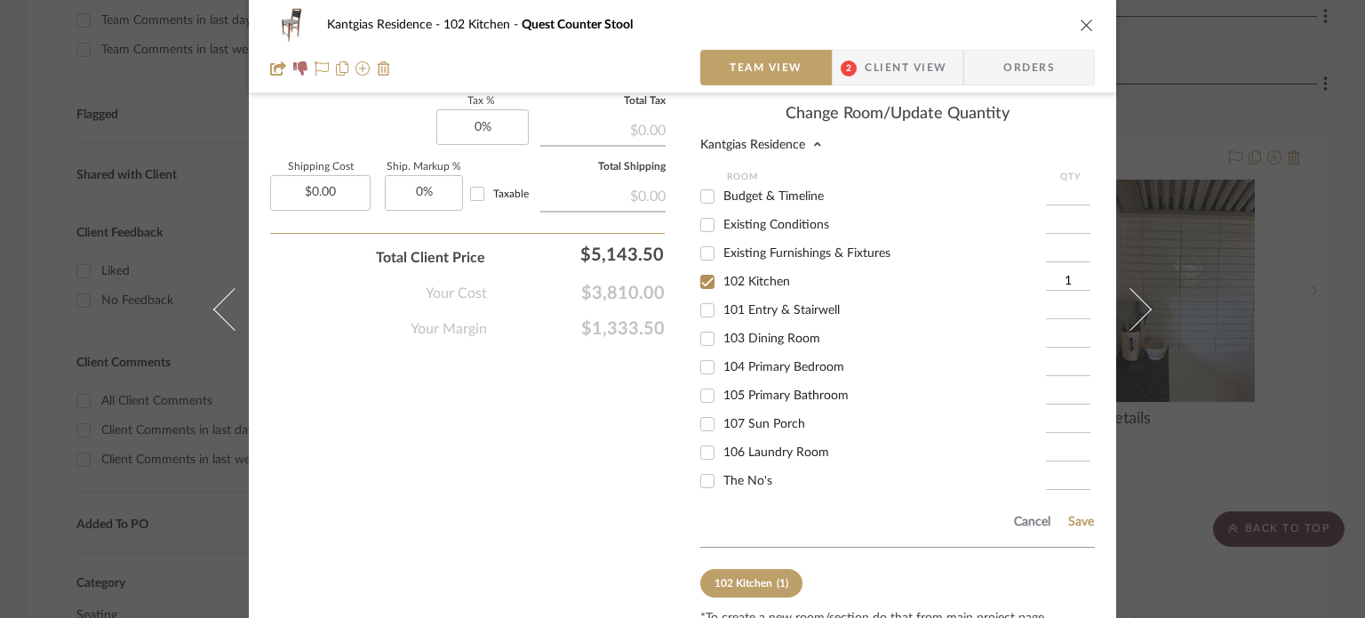
click at [739, 475] on span "The No's" at bounding box center [747, 481] width 49 height 12
click at [722, 467] on input "The No's" at bounding box center [707, 481] width 28 height 28
checkbox input "true"
type input "1"
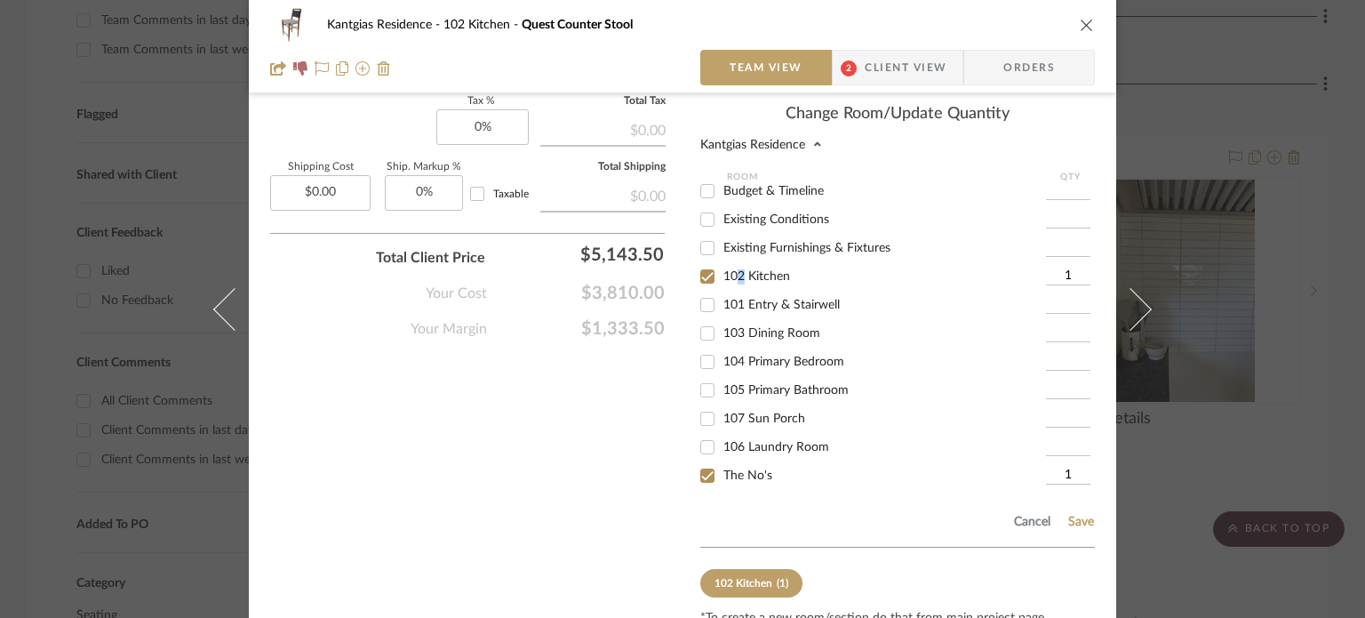
click at [739, 263] on div "102 Kitchen" at bounding box center [873, 276] width 346 height 28
click at [739, 270] on span "102 Kitchen" at bounding box center [756, 276] width 67 height 12
click at [722, 263] on input "102 Kitchen" at bounding box center [707, 276] width 28 height 28
checkbox input "false"
click at [1077, 497] on div "Cancel Save" at bounding box center [897, 519] width 395 height 58
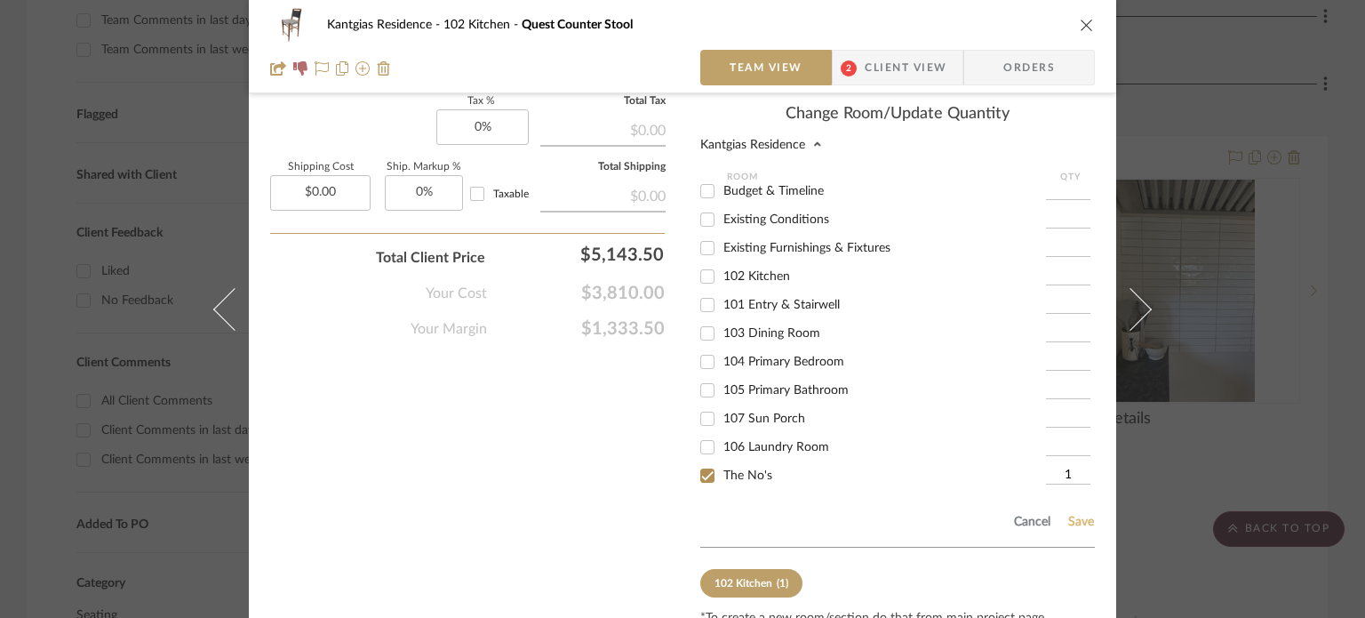
click at [1082, 515] on button "Save" at bounding box center [1081, 522] width 28 height 14
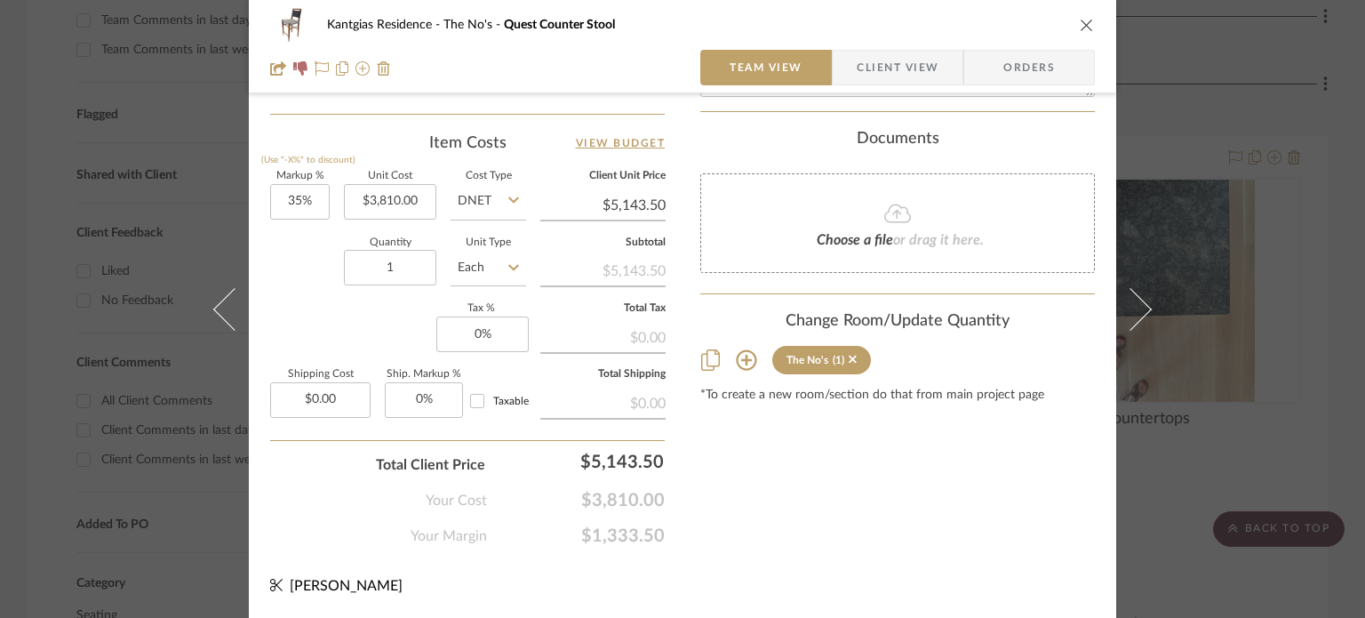
scroll to position [1035, 0]
click at [1088, 25] on icon "close" at bounding box center [1087, 25] width 14 height 14
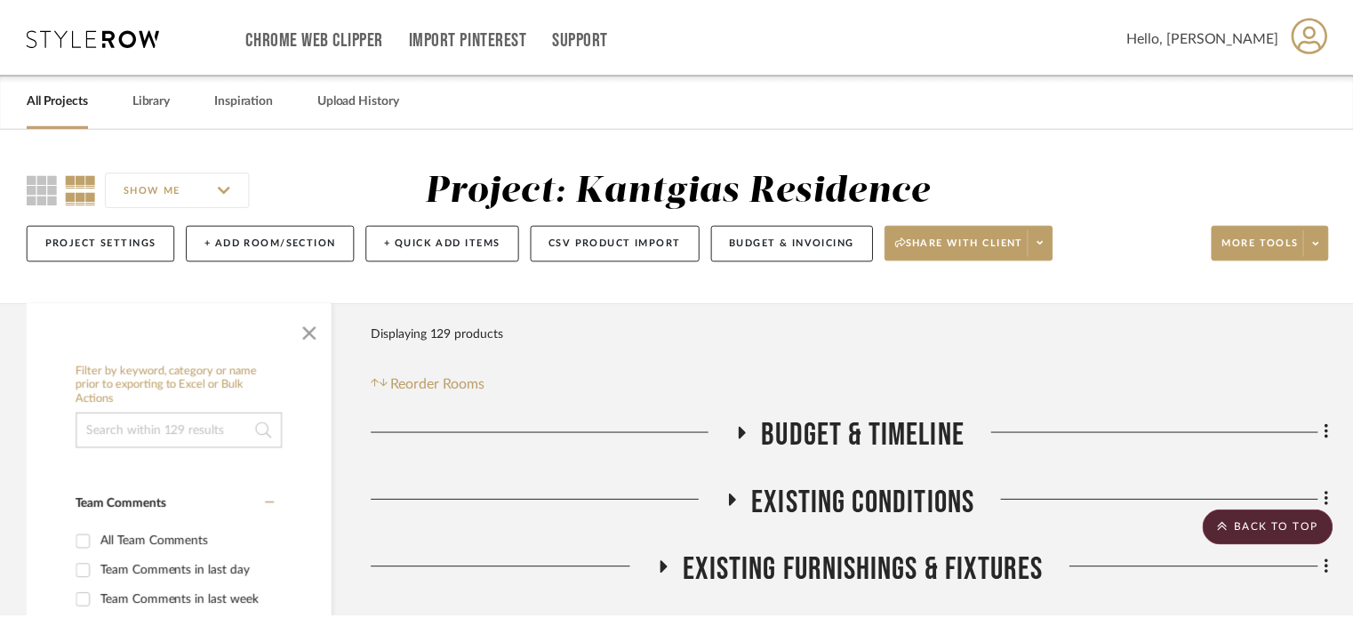
scroll to position [551, 0]
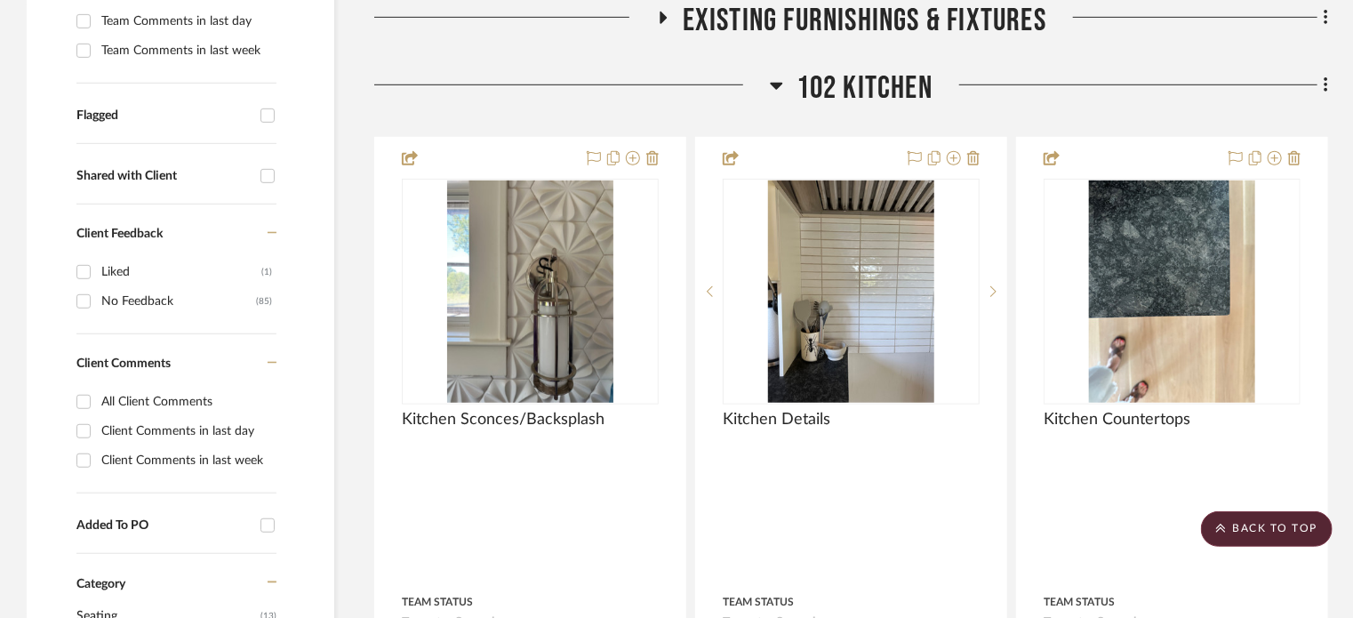
click at [887, 97] on span "102 Kitchen" at bounding box center [864, 88] width 136 height 38
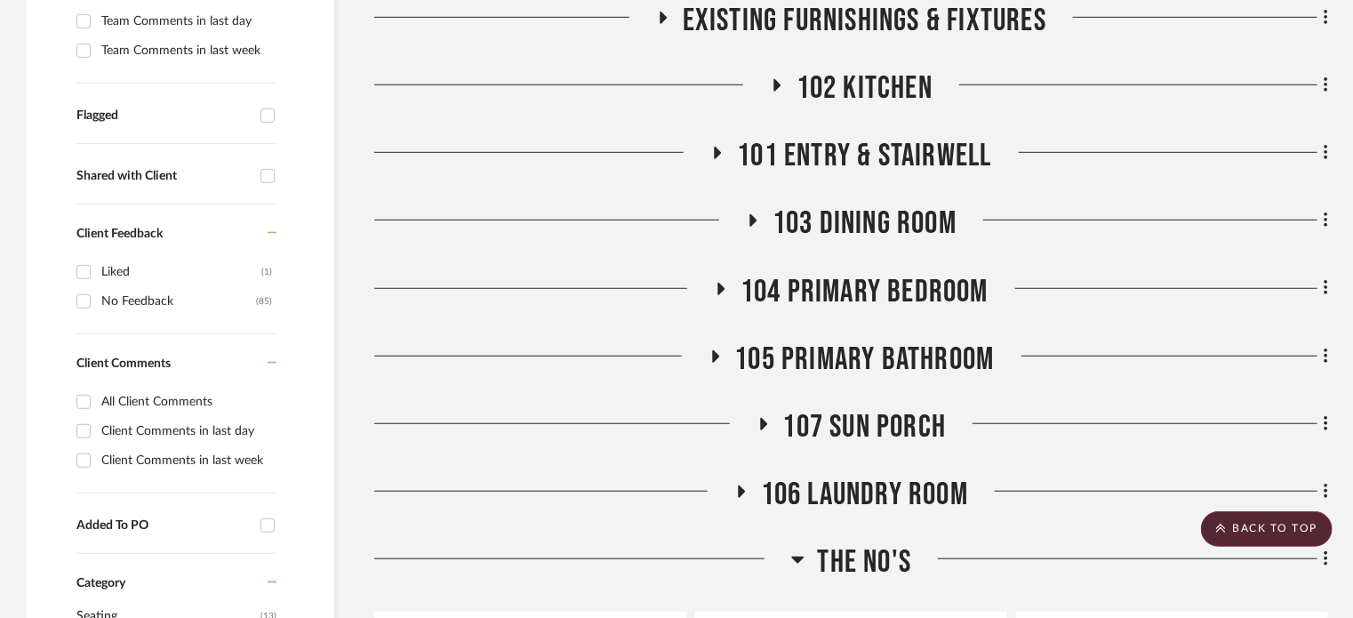
click at [894, 145] on span "101 Entry & Stairwell" at bounding box center [864, 156] width 254 height 38
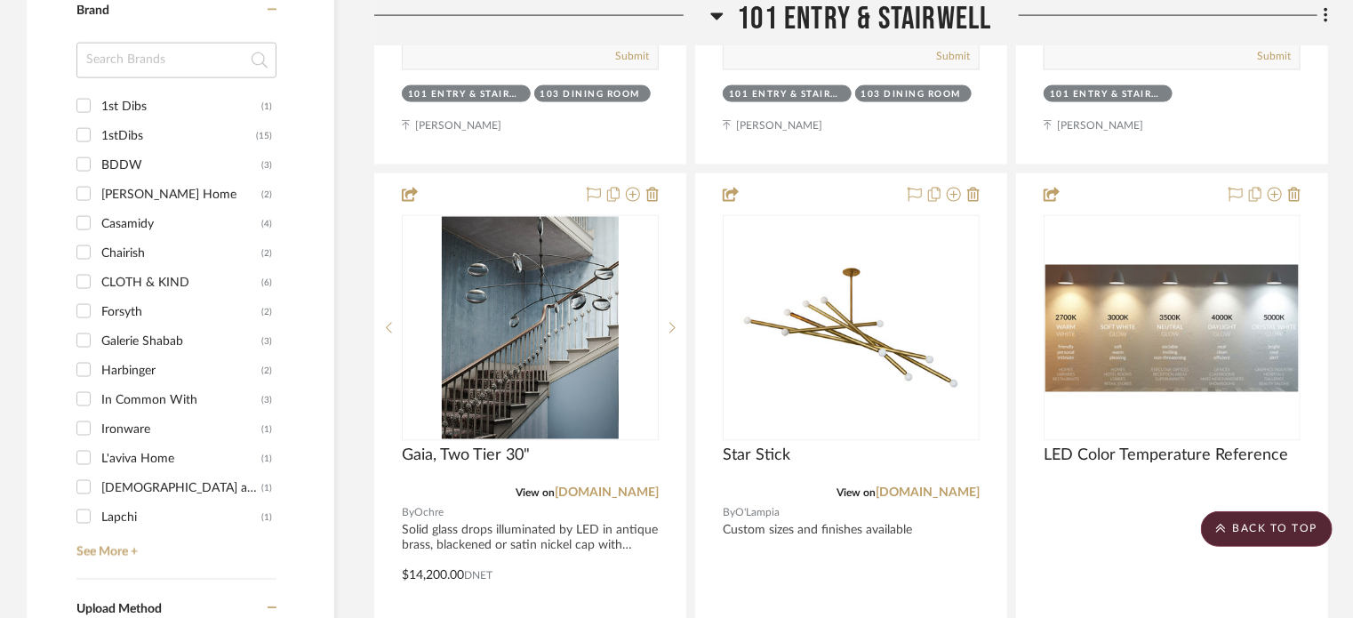
scroll to position [0, 0]
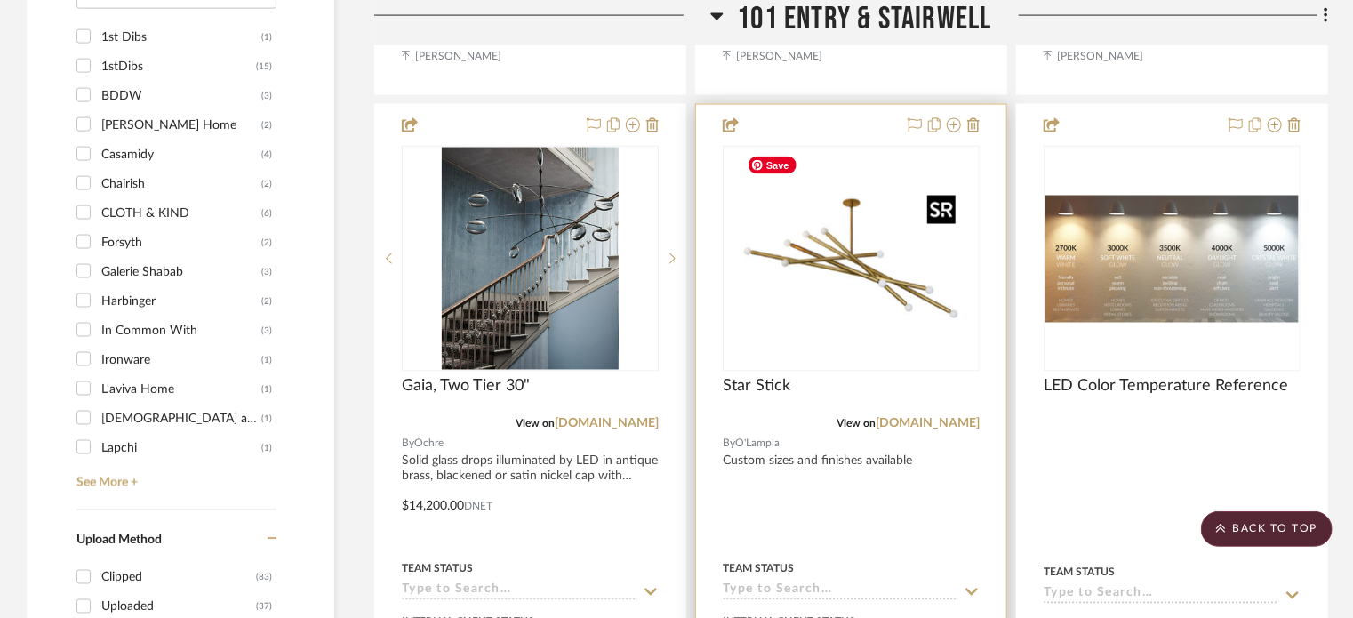
click at [0, 0] on img at bounding box center [0, 0] width 0 height 0
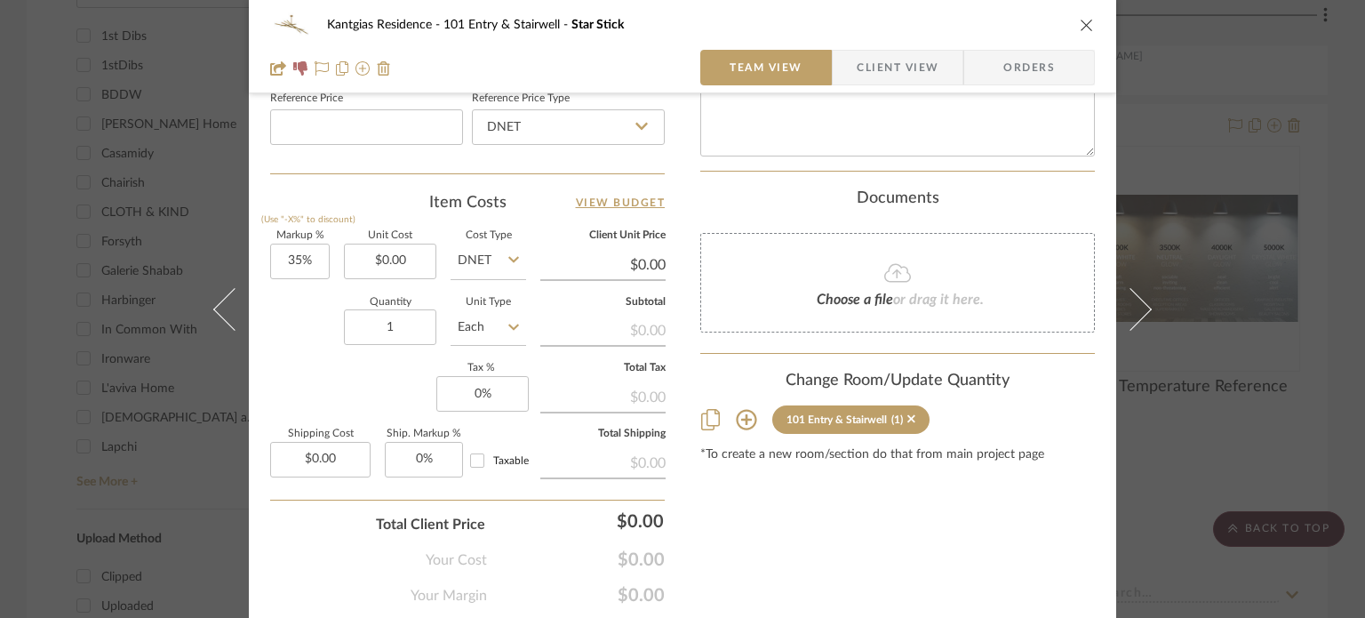
click at [739, 410] on icon at bounding box center [746, 420] width 20 height 20
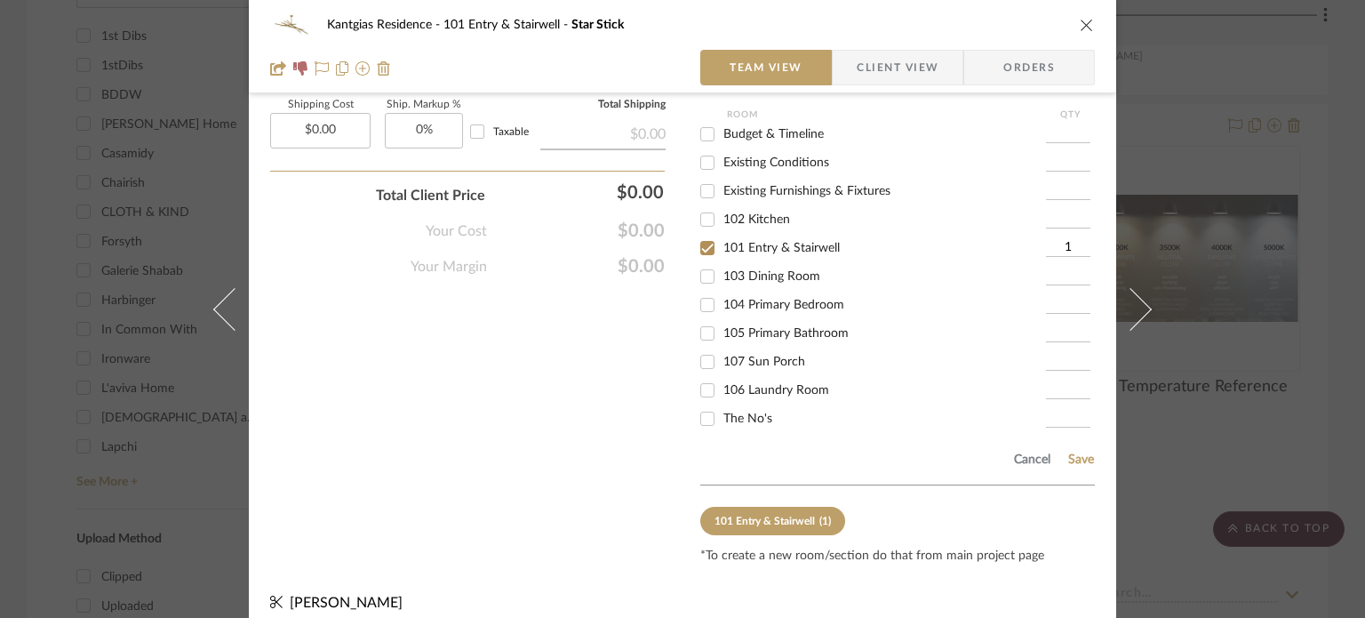
click at [714, 405] on input "The No's" at bounding box center [707, 418] width 28 height 28
checkbox input "true"
type input "1"
click at [744, 242] on span "101 Entry & Stairwell" at bounding box center [781, 248] width 116 height 12
click at [722, 234] on input "101 Entry & Stairwell" at bounding box center [707, 248] width 28 height 28
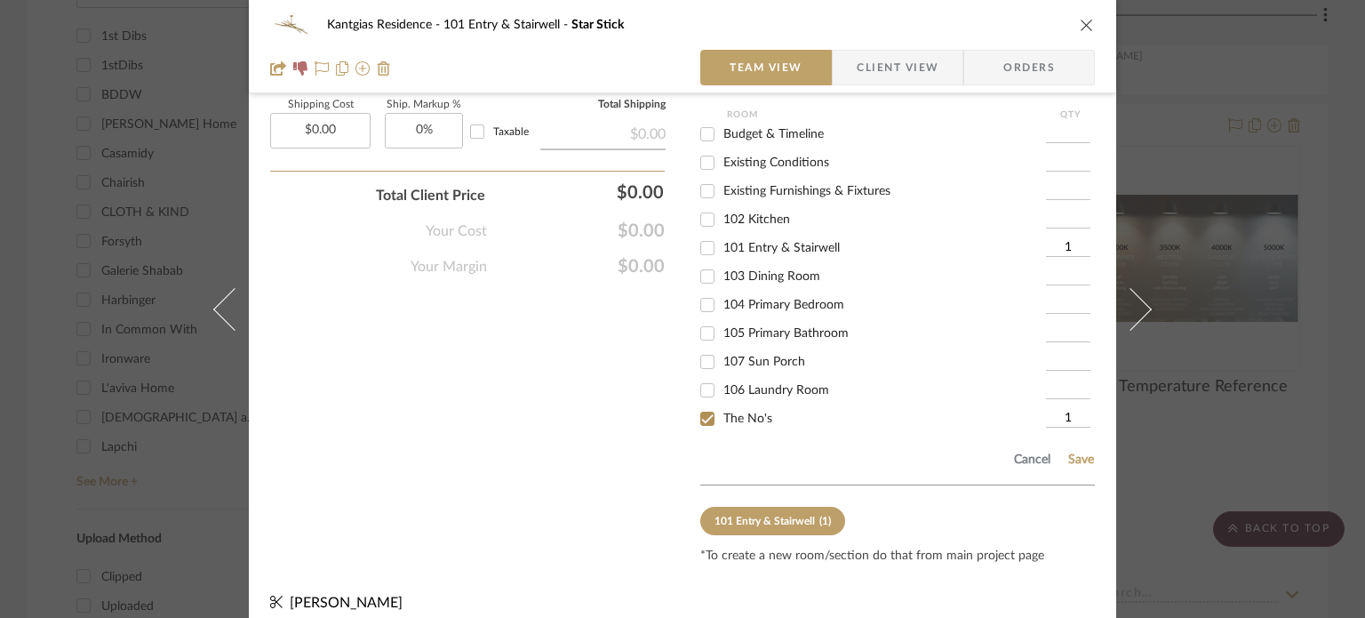
checkbox input "false"
click at [1067, 452] on button "Save" at bounding box center [1081, 459] width 28 height 14
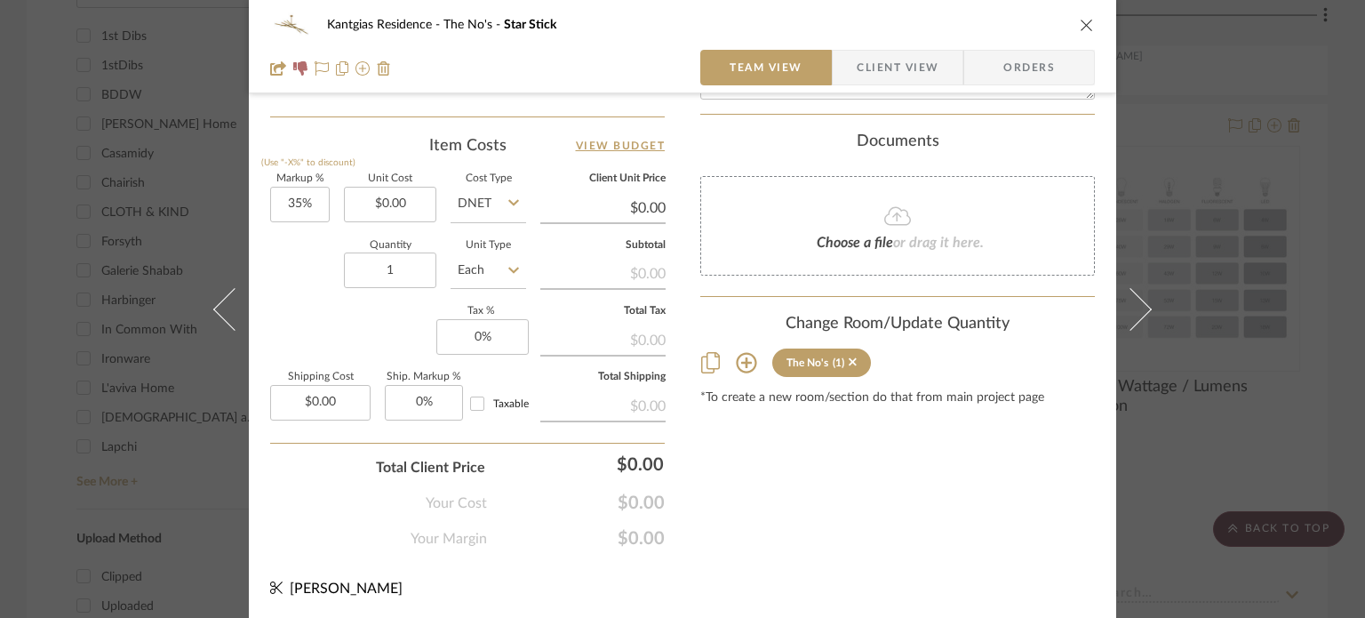
click at [1085, 30] on icon "close" at bounding box center [1087, 25] width 14 height 14
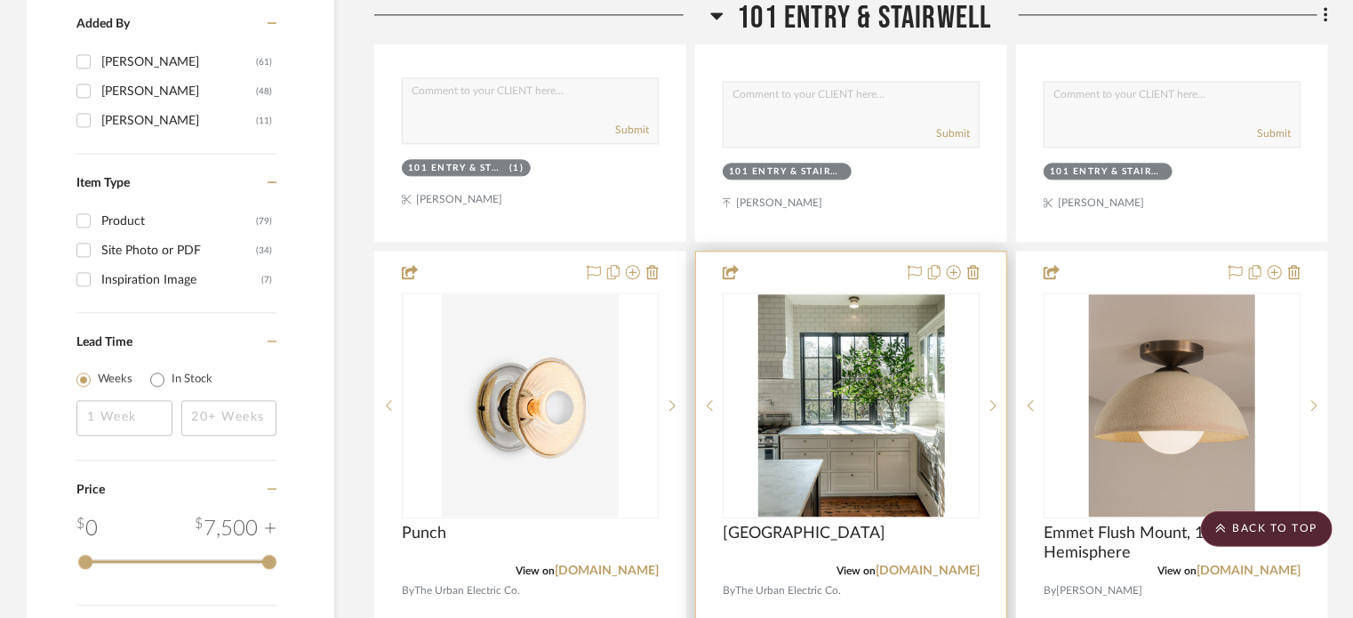
scroll to position [2062, 0]
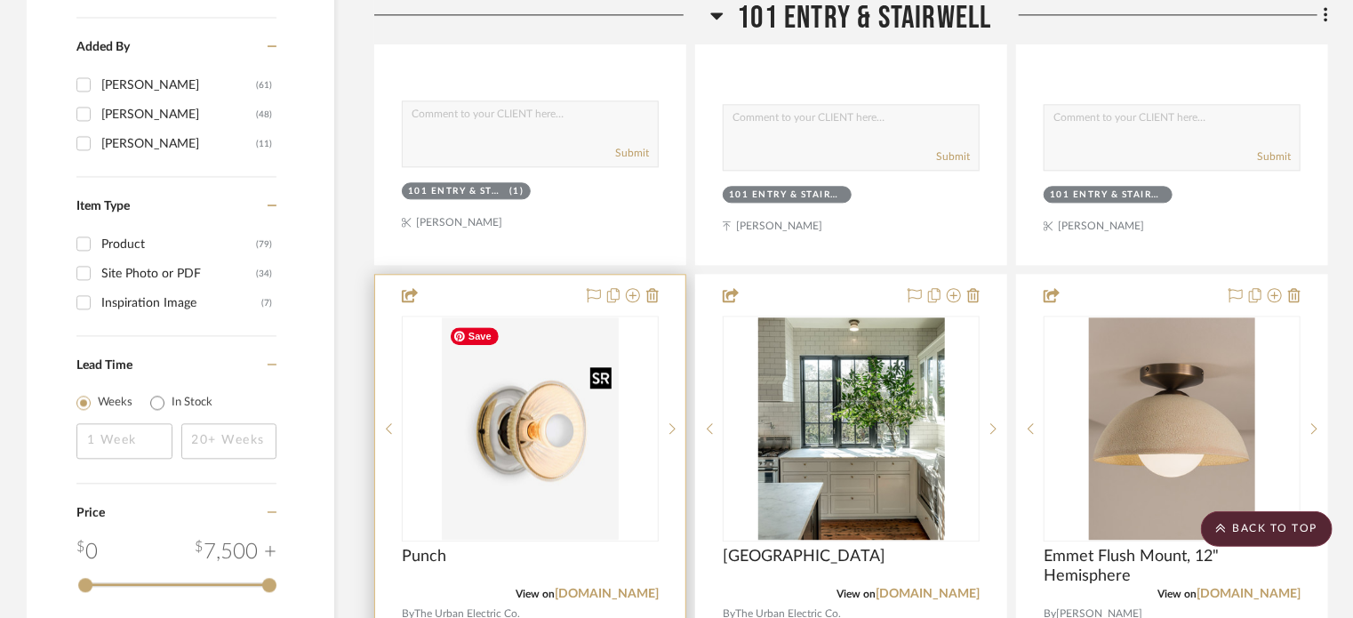
click at [0, 0] on img at bounding box center [0, 0] width 0 height 0
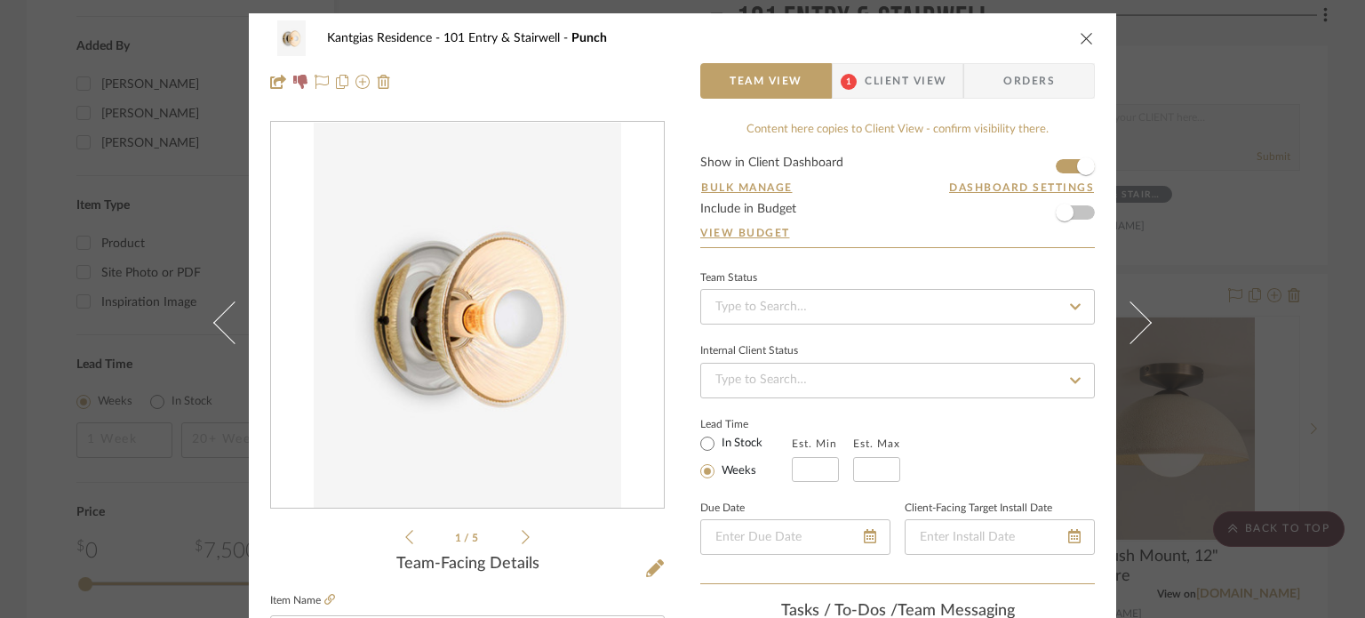
click at [849, 76] on span "1" at bounding box center [849, 82] width 16 height 16
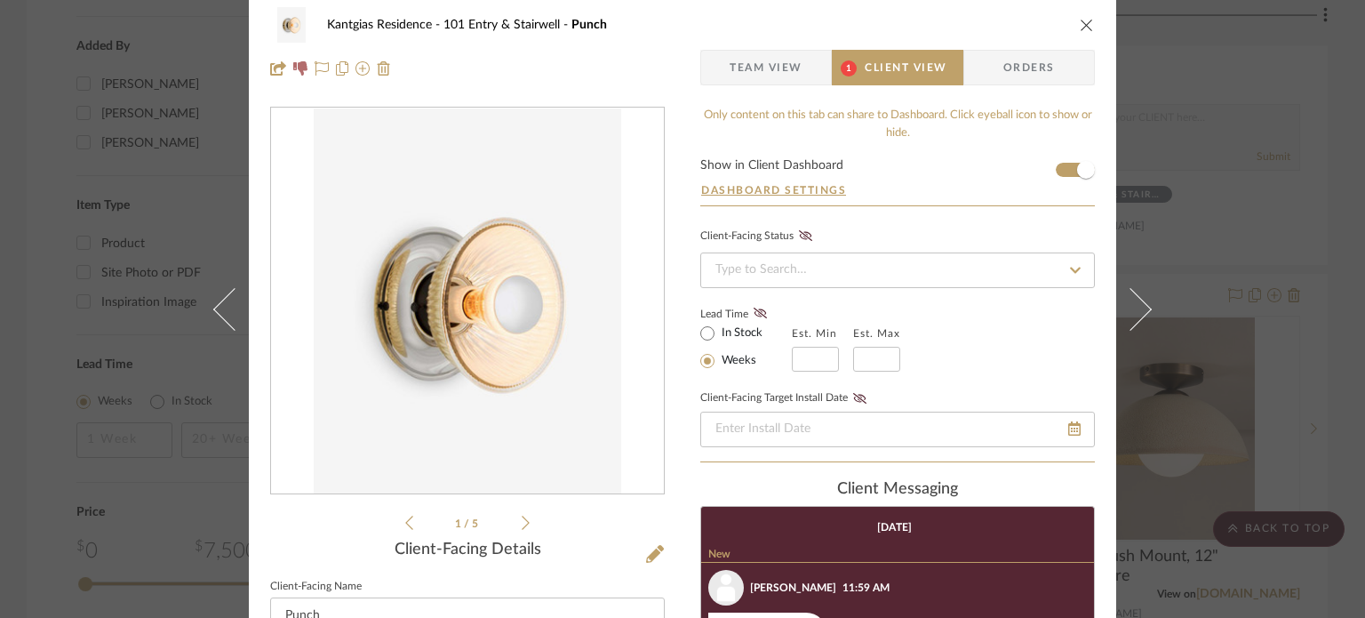
scroll to position [0, 0]
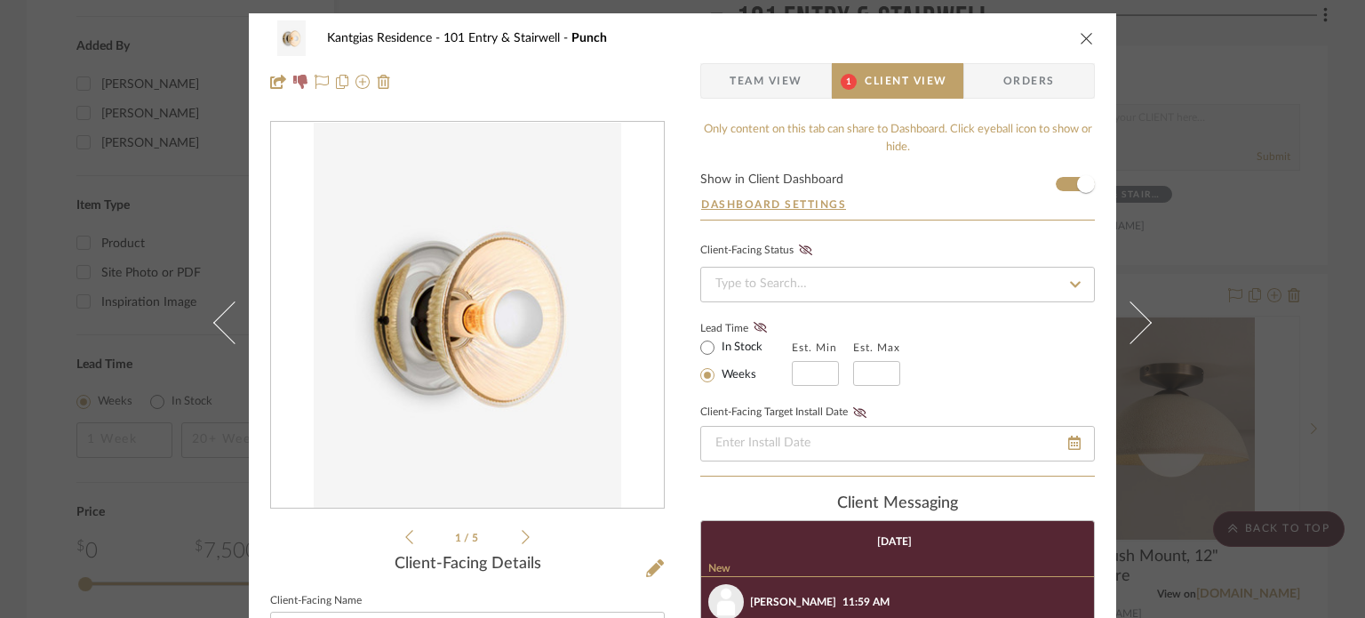
click at [795, 84] on span "Team View" at bounding box center [766, 81] width 73 height 36
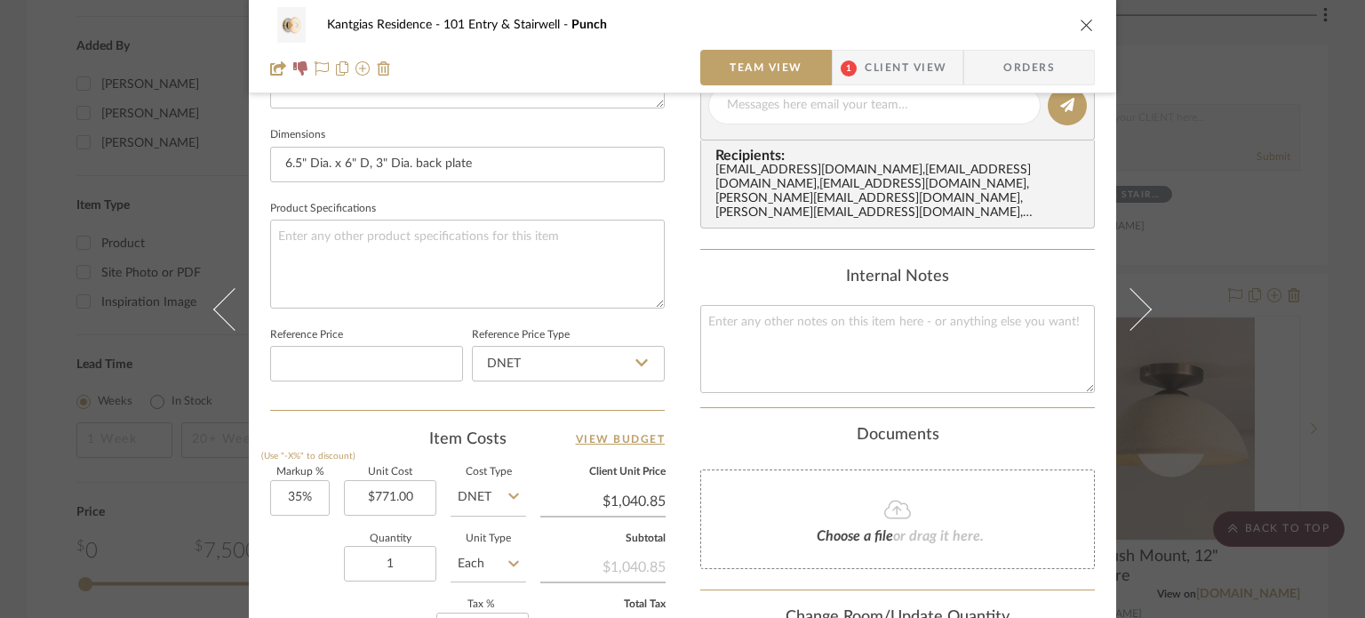
scroll to position [978, 0]
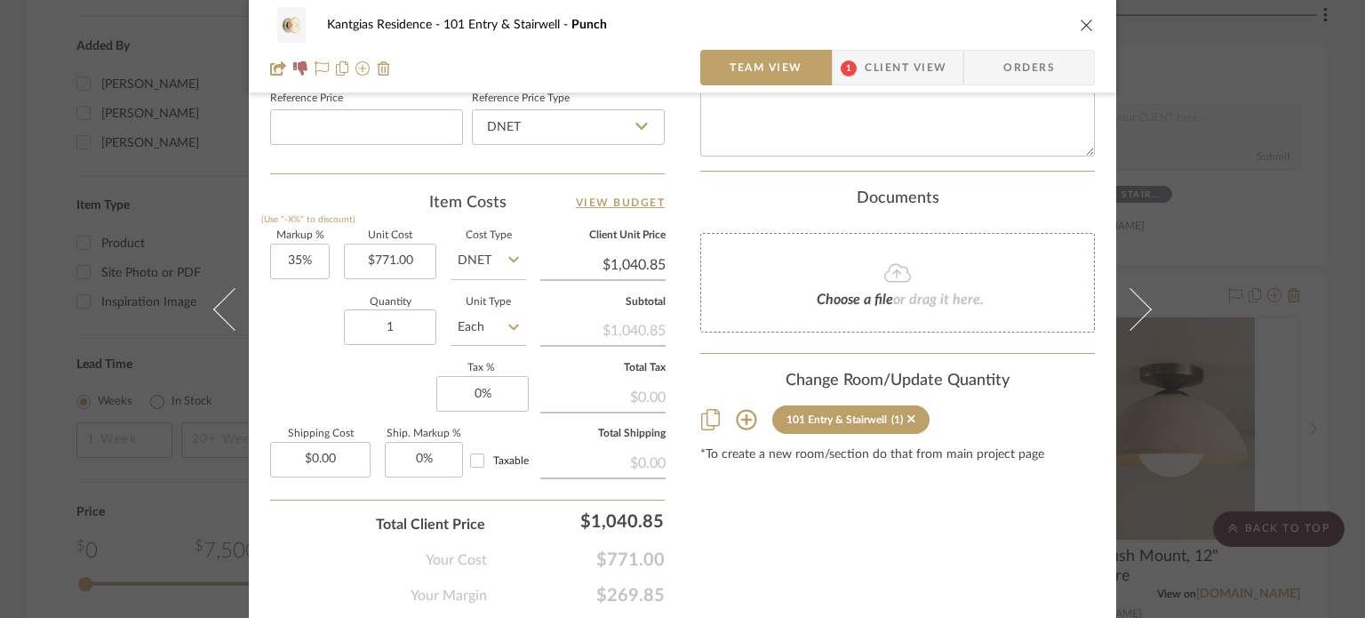
click at [747, 410] on icon at bounding box center [746, 420] width 20 height 20
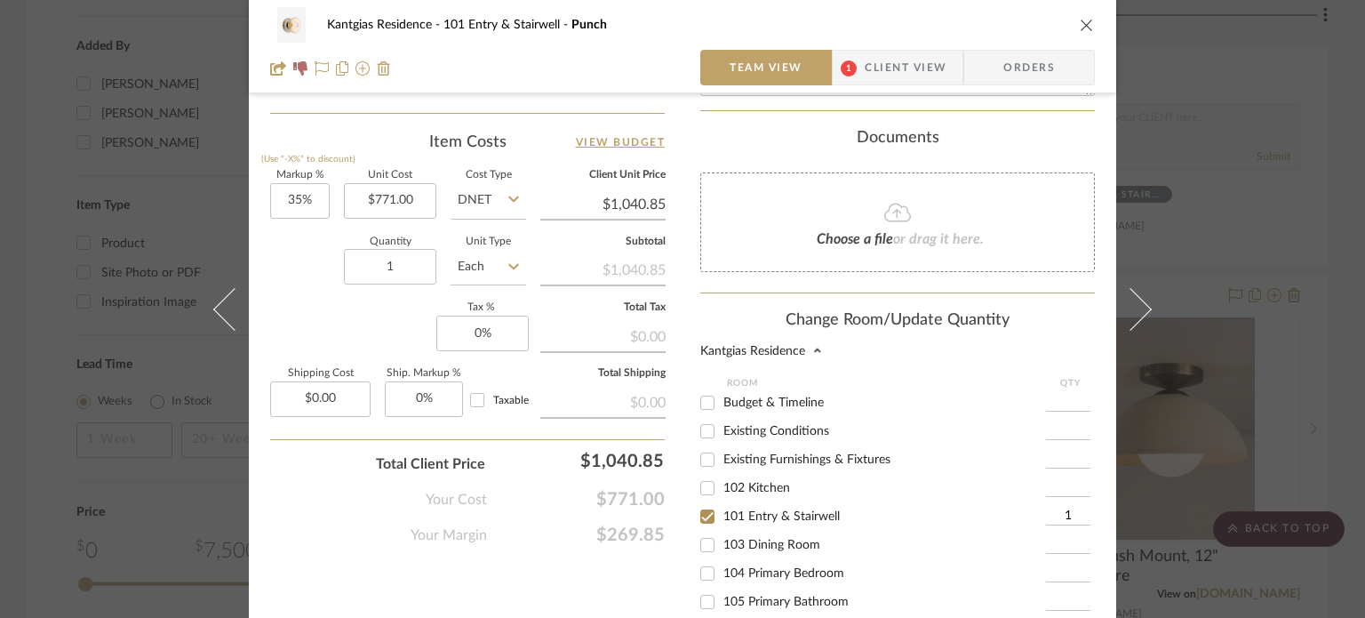
scroll to position [1155, 0]
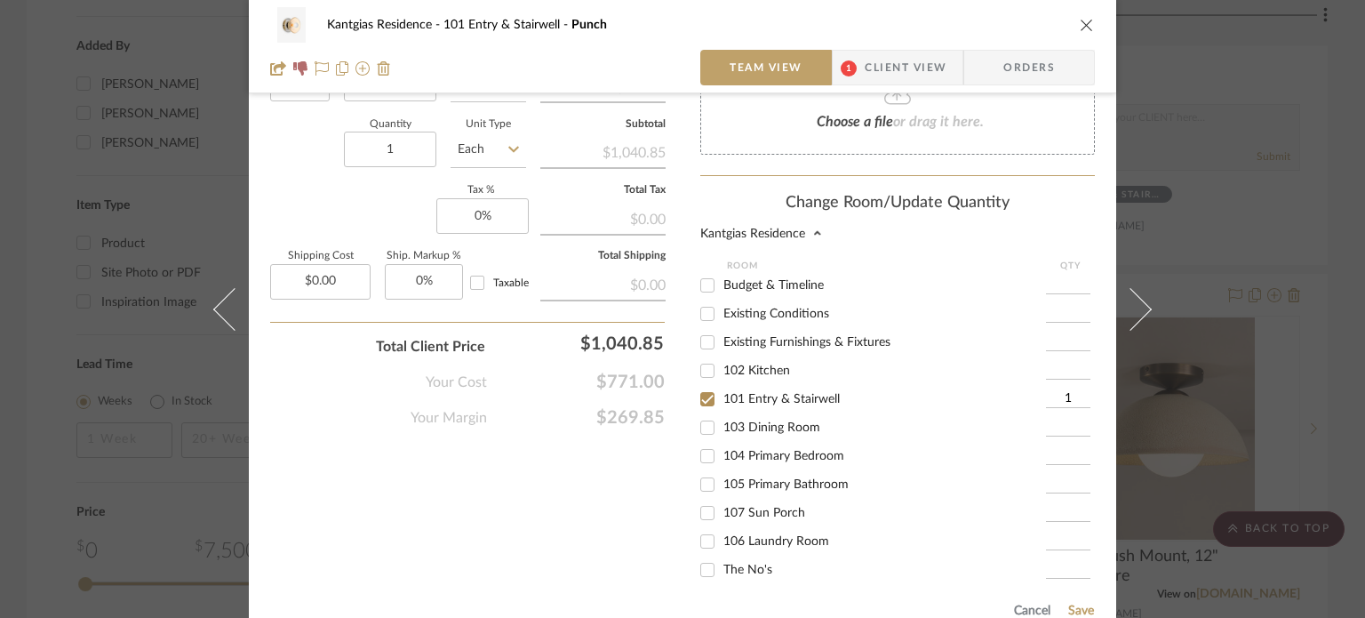
click at [770, 393] on span "101 Entry & Stairwell" at bounding box center [781, 399] width 116 height 12
click at [722, 389] on input "101 Entry & Stairwell" at bounding box center [707, 399] width 28 height 28
checkbox input "false"
click at [748, 563] on span "The No's" at bounding box center [747, 569] width 49 height 12
click at [722, 558] on input "The No's" at bounding box center [707, 569] width 28 height 28
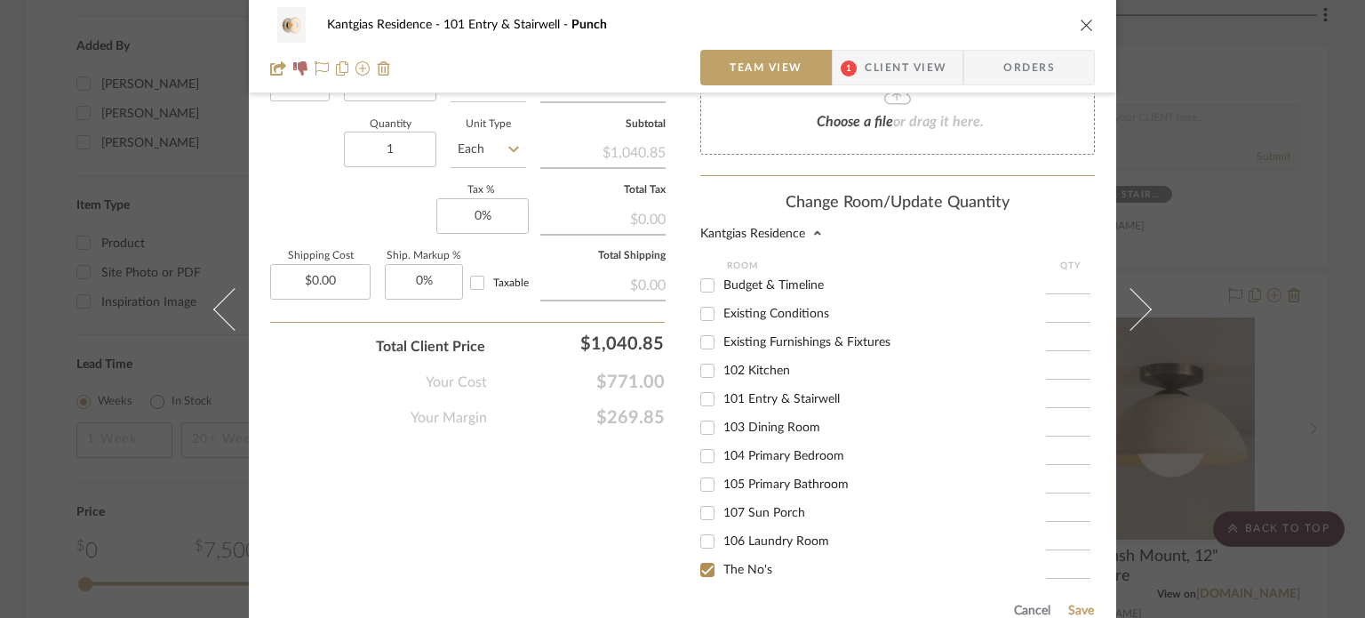
checkbox input "true"
type input "1"
click at [1081, 603] on button "Save" at bounding box center [1081, 610] width 28 height 14
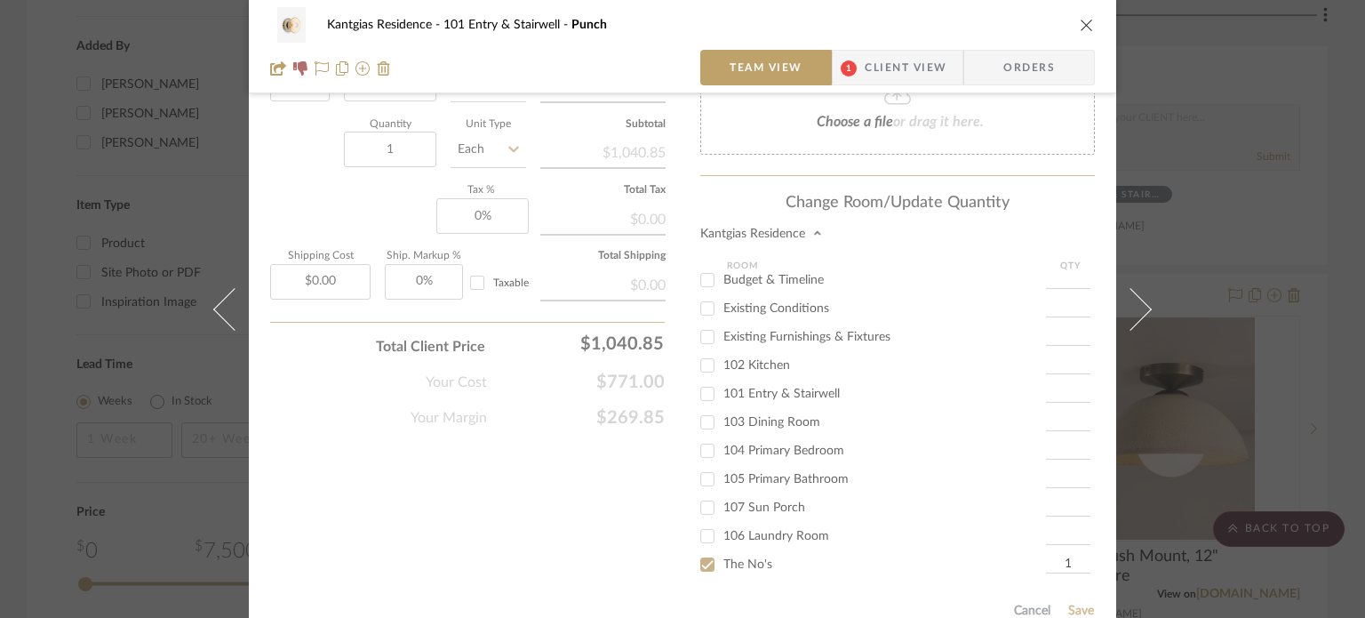
scroll to position [1035, 0]
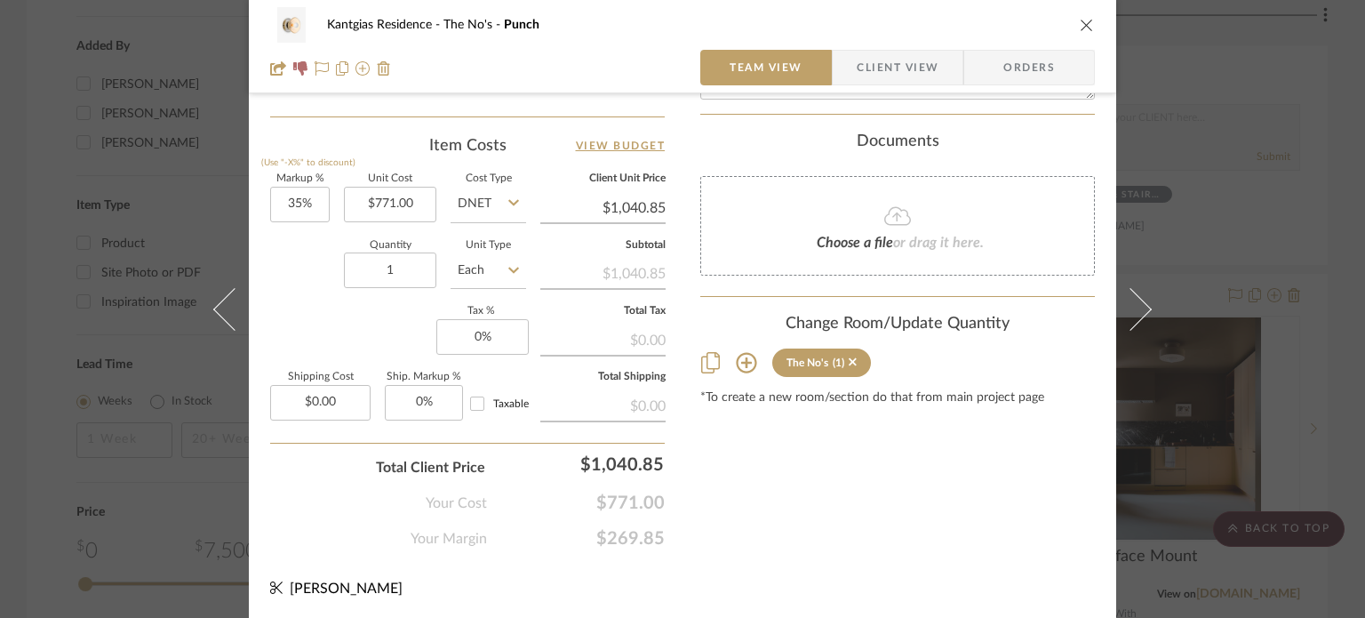
click at [1081, 20] on icon "close" at bounding box center [1087, 25] width 14 height 14
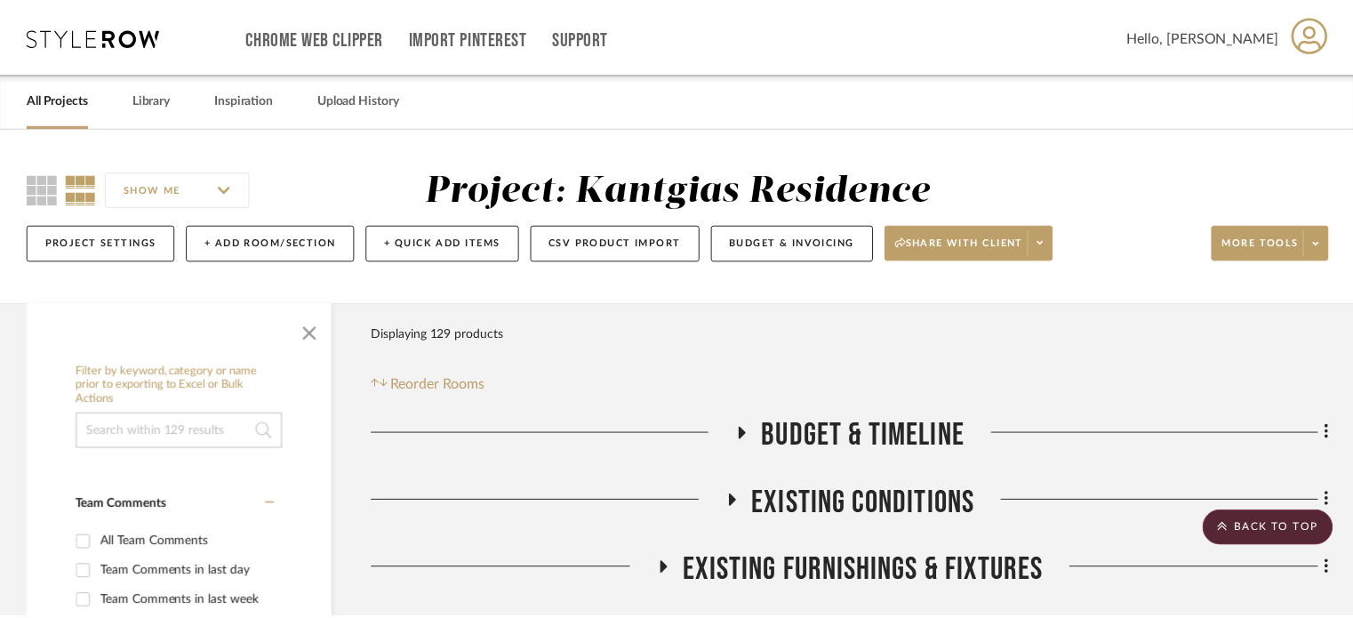
scroll to position [2062, 0]
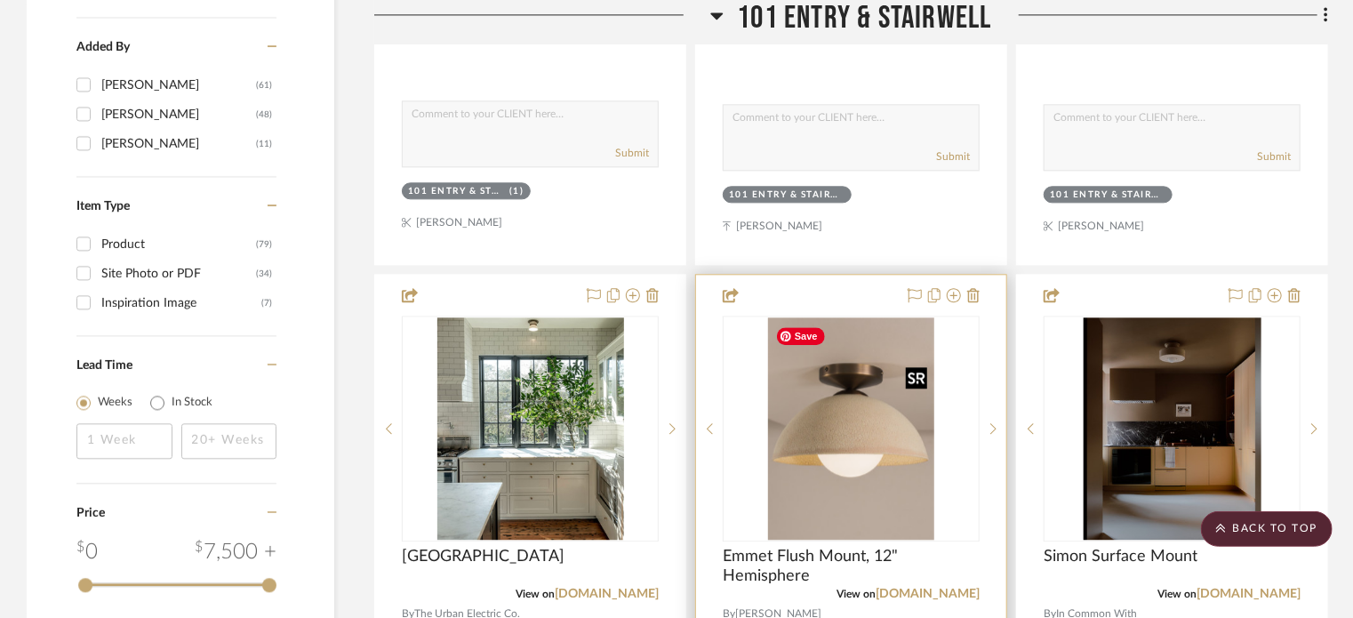
click at [811, 422] on div at bounding box center [851, 429] width 257 height 226
click at [829, 408] on img "0" at bounding box center [850, 428] width 165 height 222
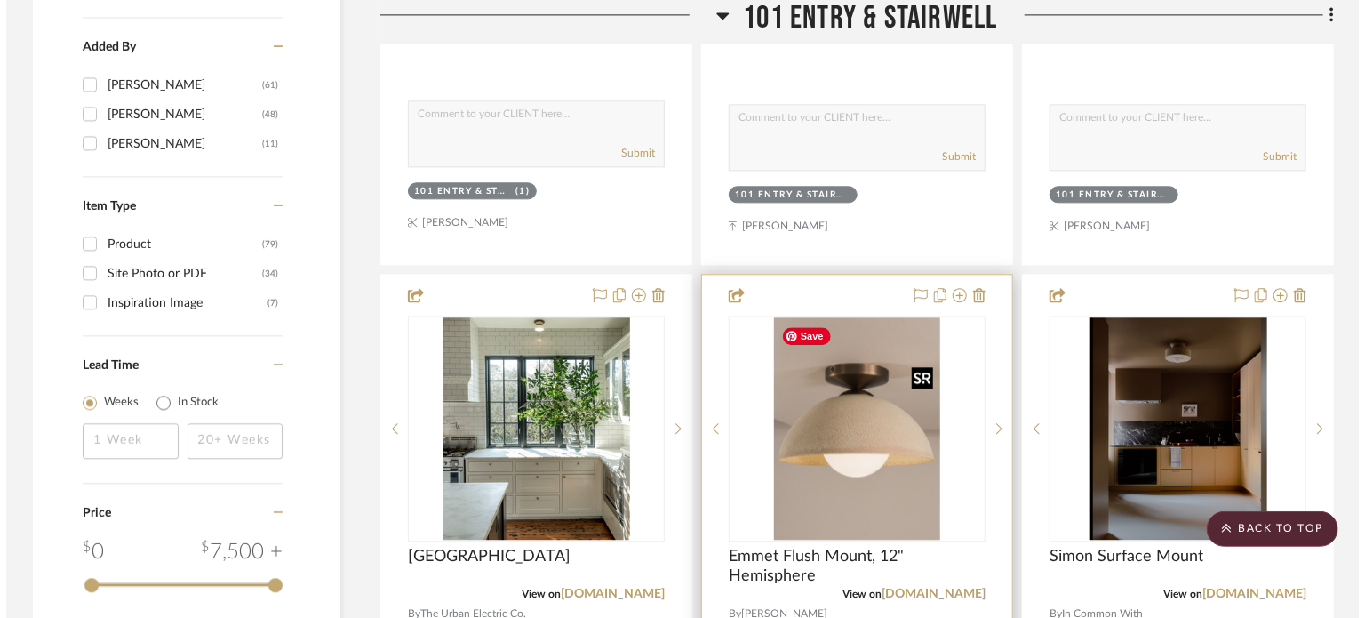
scroll to position [0, 0]
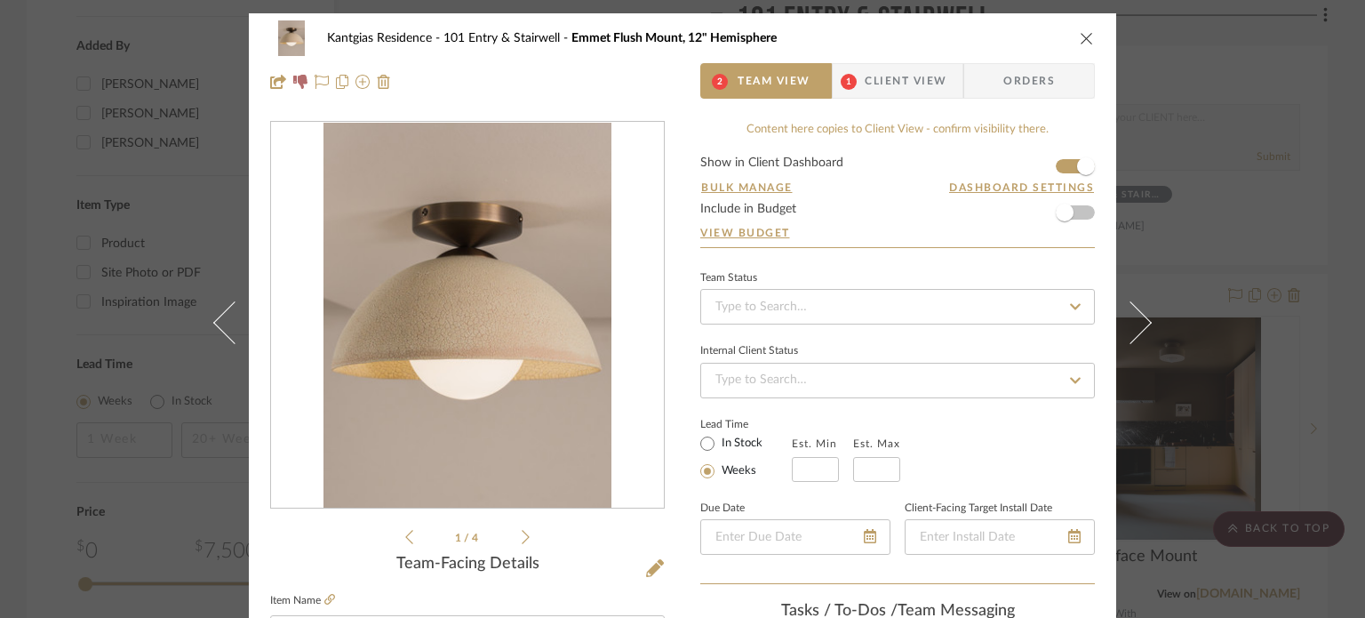
click at [899, 68] on span "Client View" at bounding box center [906, 81] width 82 height 36
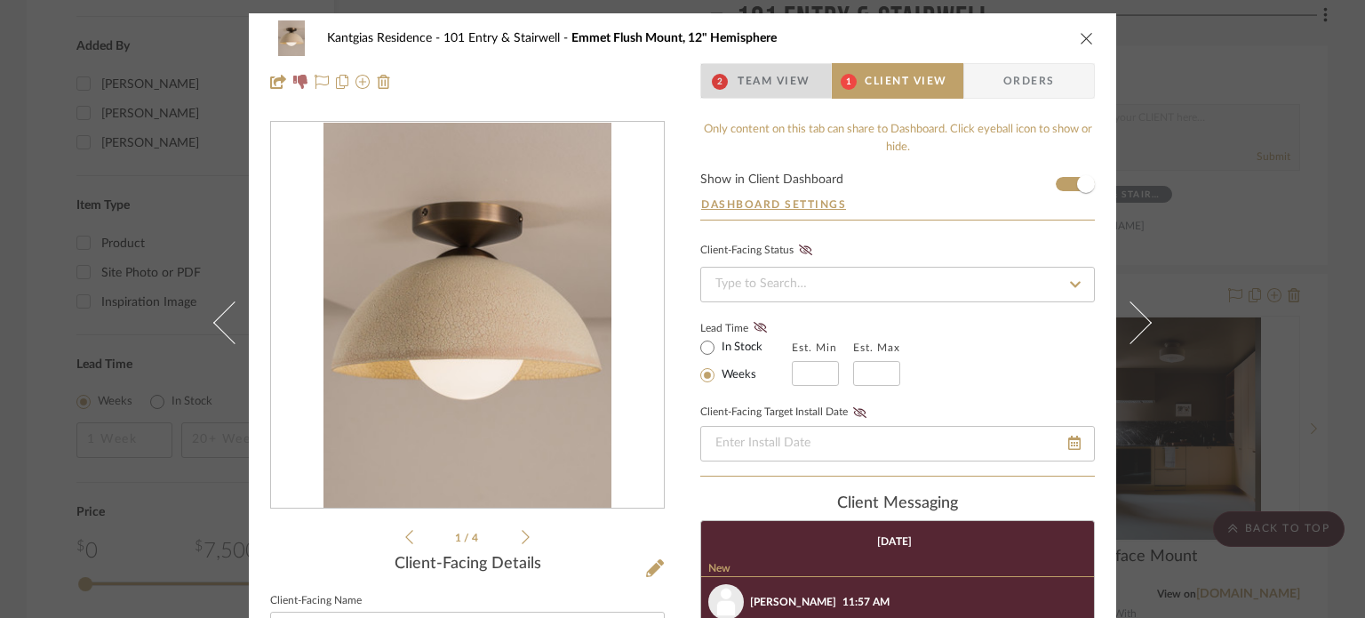
click at [738, 82] on span "Team View" at bounding box center [774, 81] width 73 height 36
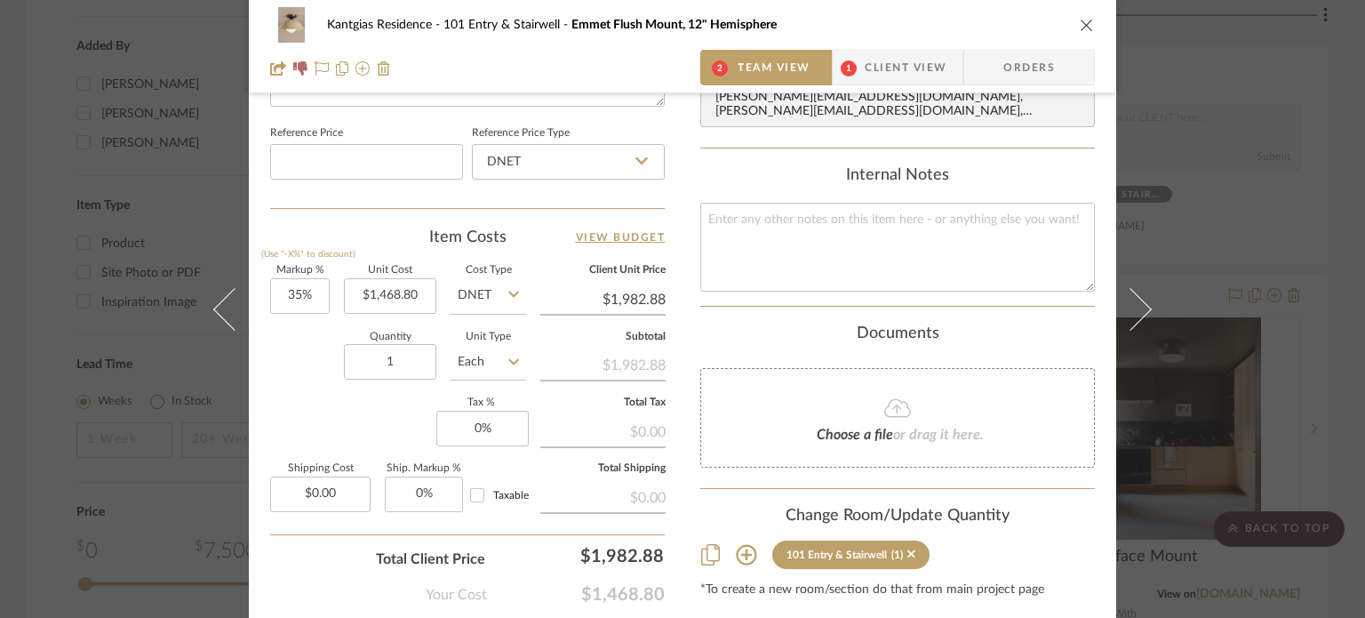
scroll to position [978, 0]
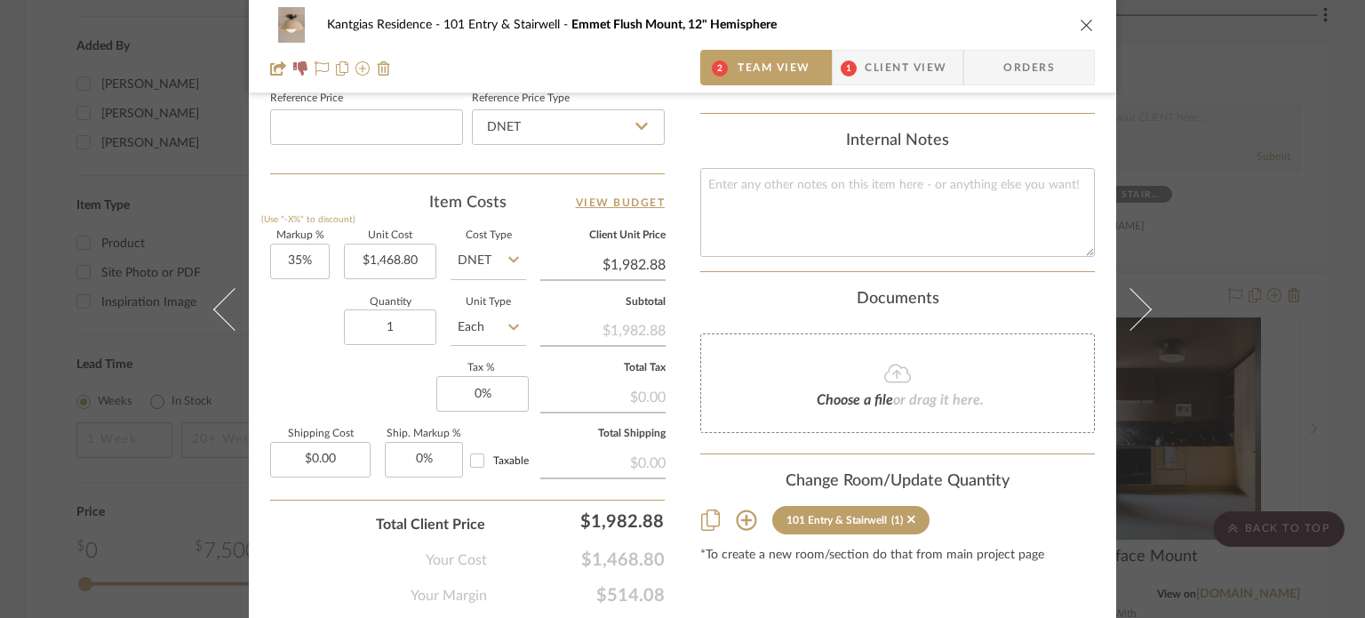
click at [742, 509] on icon at bounding box center [746, 519] width 20 height 20
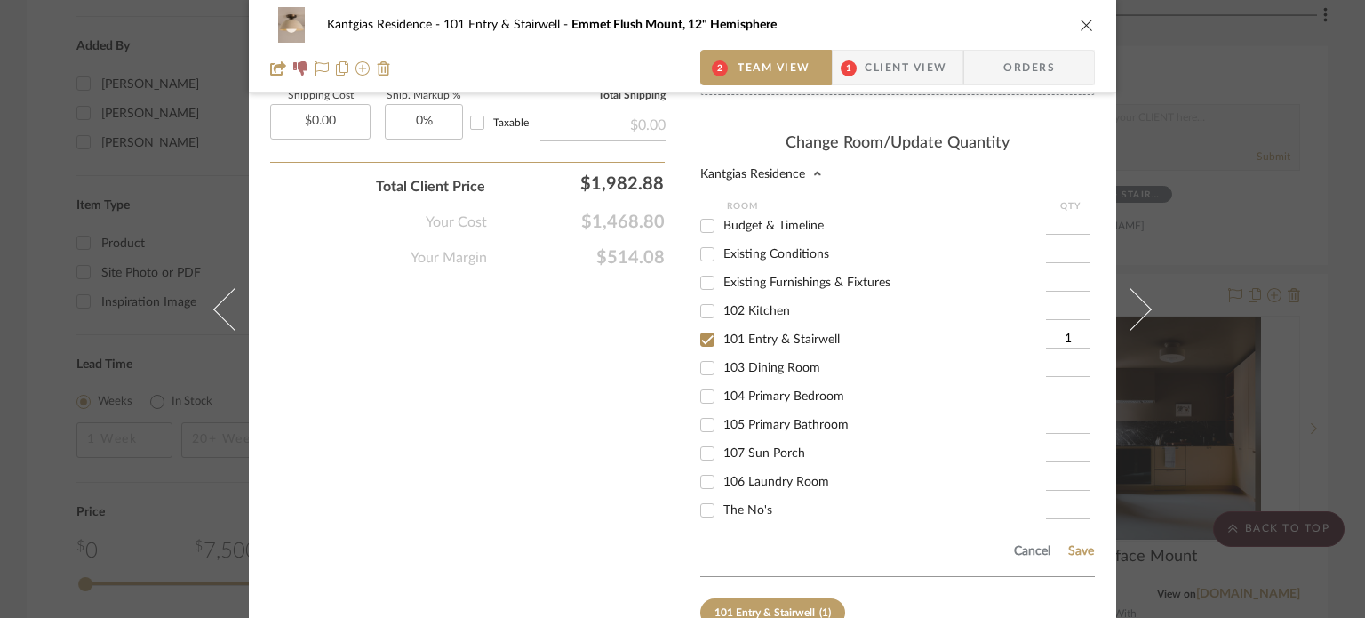
scroll to position [1333, 0]
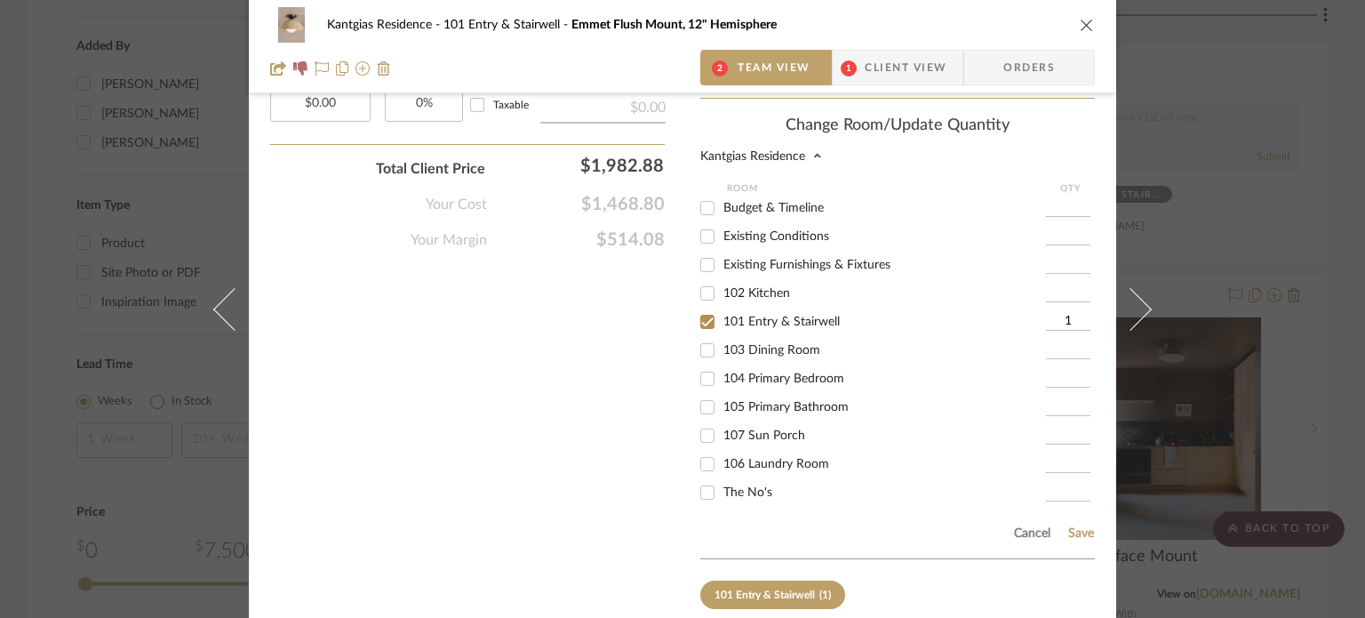
click at [744, 486] on span "The No's" at bounding box center [747, 492] width 49 height 12
click at [722, 478] on input "The No's" at bounding box center [707, 492] width 28 height 28
checkbox input "true"
type input "1"
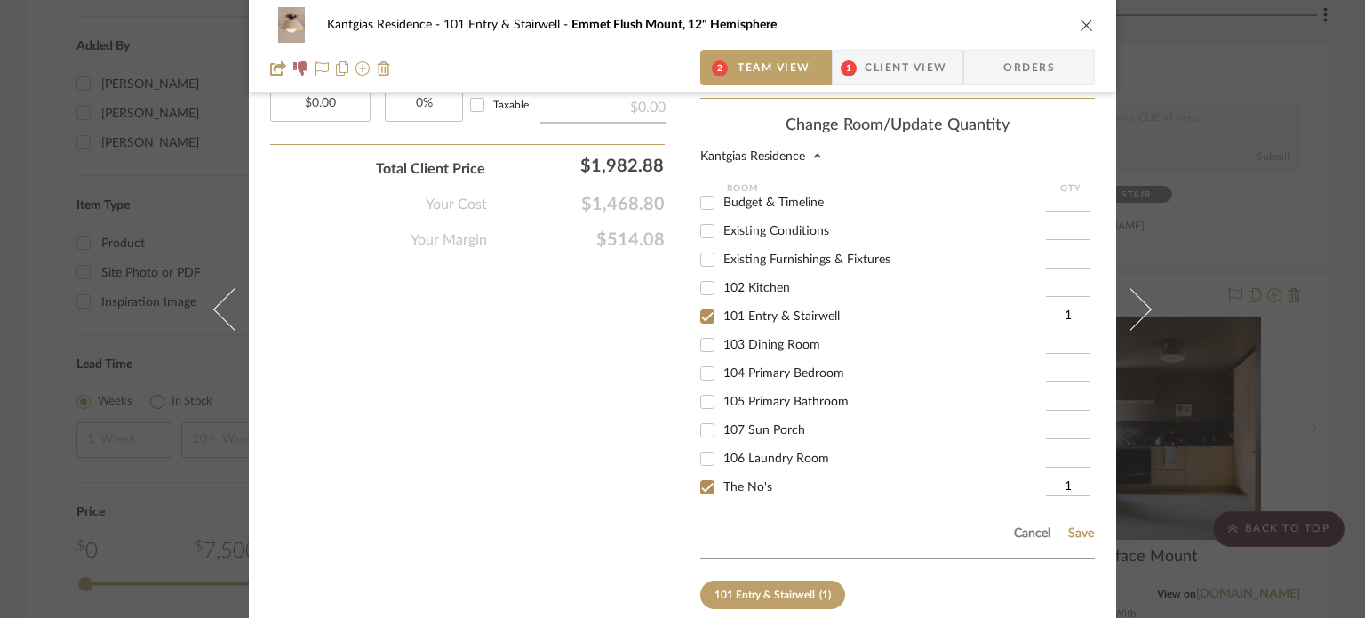
click at [729, 310] on span "101 Entry & Stairwell" at bounding box center [781, 316] width 116 height 12
click at [722, 302] on input "101 Entry & Stairwell" at bounding box center [707, 316] width 28 height 28
checkbox input "false"
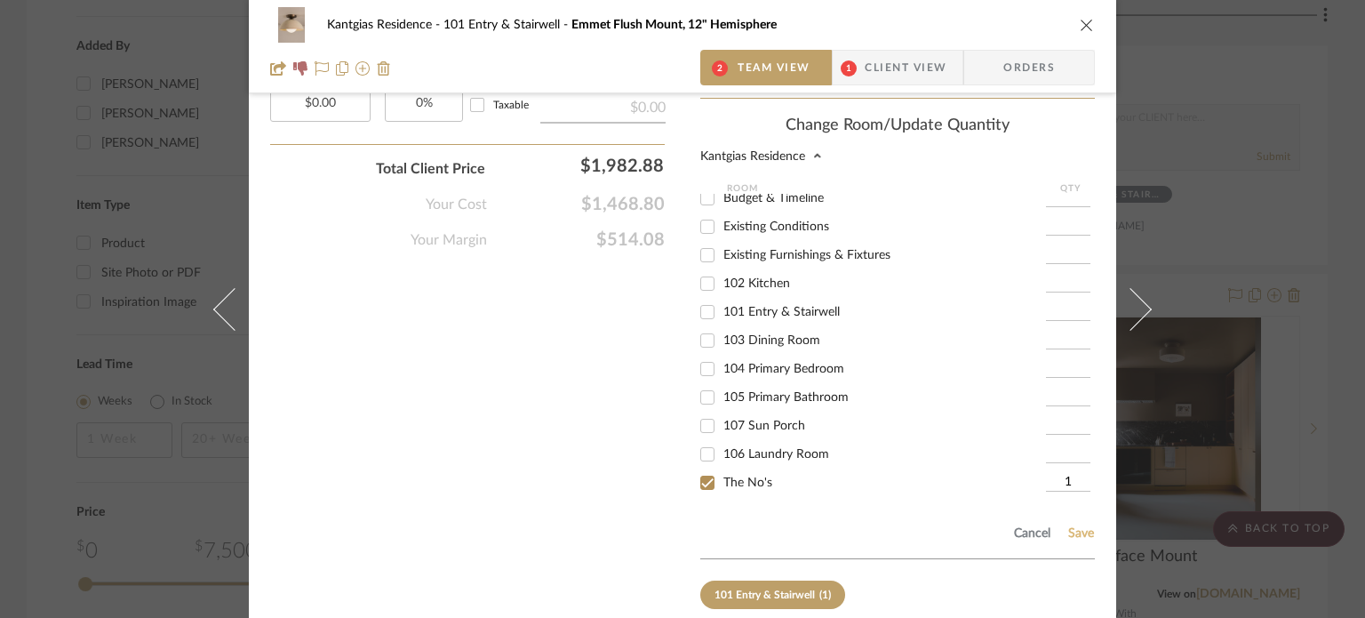
click at [1070, 526] on button "Save" at bounding box center [1081, 533] width 28 height 14
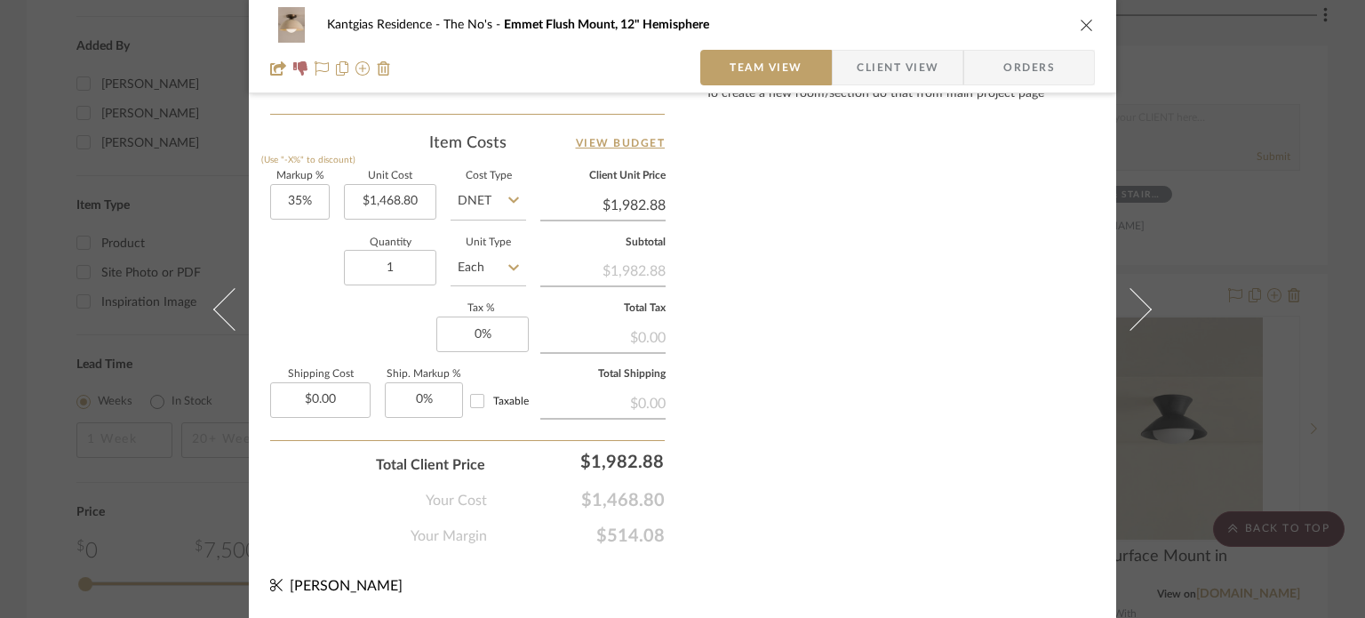
scroll to position [1035, 0]
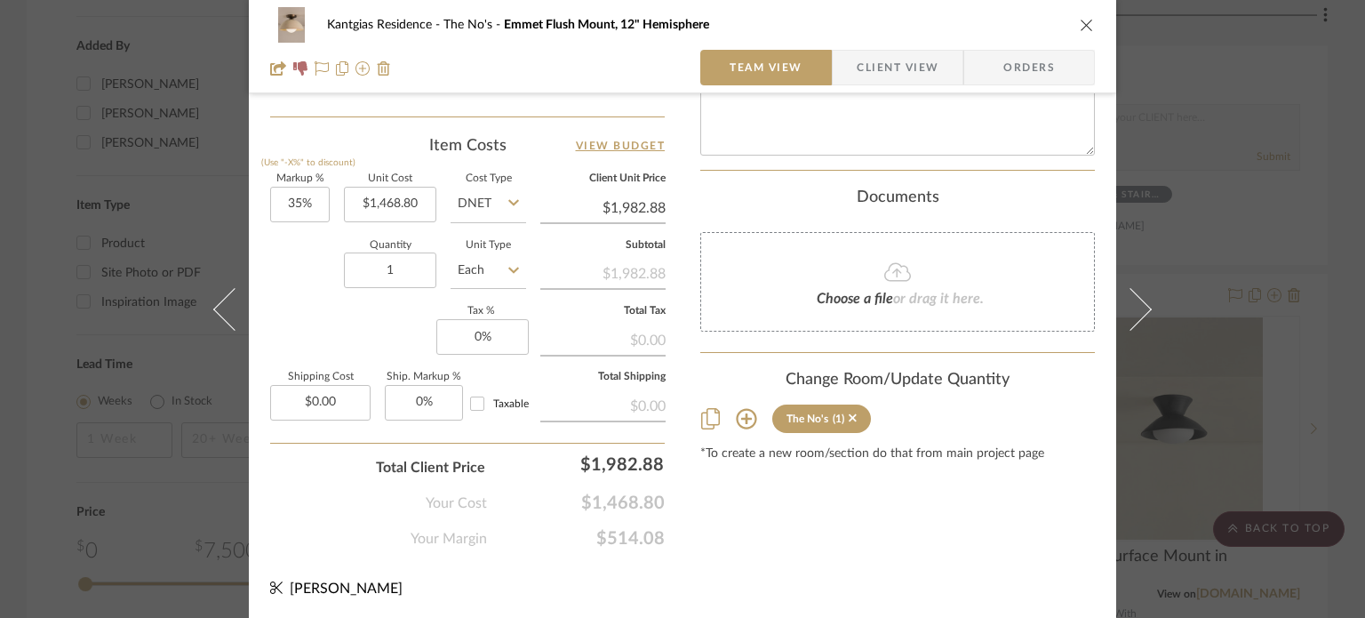
click at [1079, 36] on div "Kantgias Residence The No's Emmet Flush Mount, 12" Hemisphere" at bounding box center [682, 25] width 825 height 36
click at [1081, 31] on icon "close" at bounding box center [1087, 25] width 14 height 14
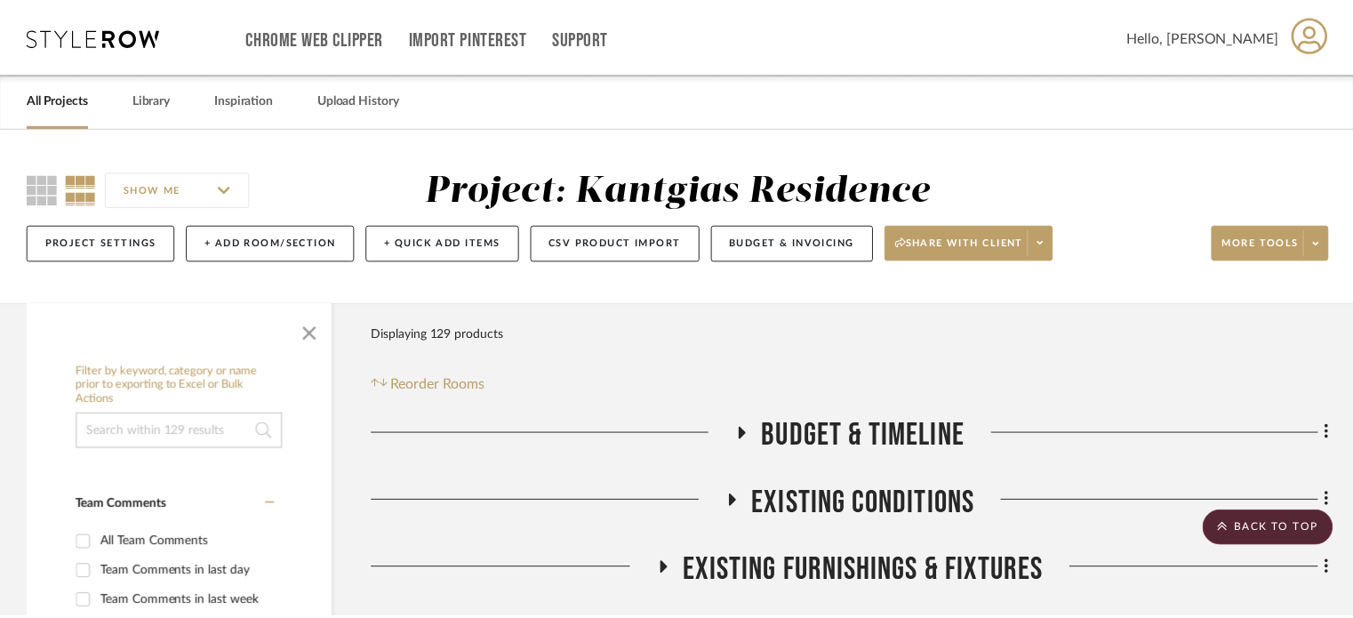
scroll to position [2062, 0]
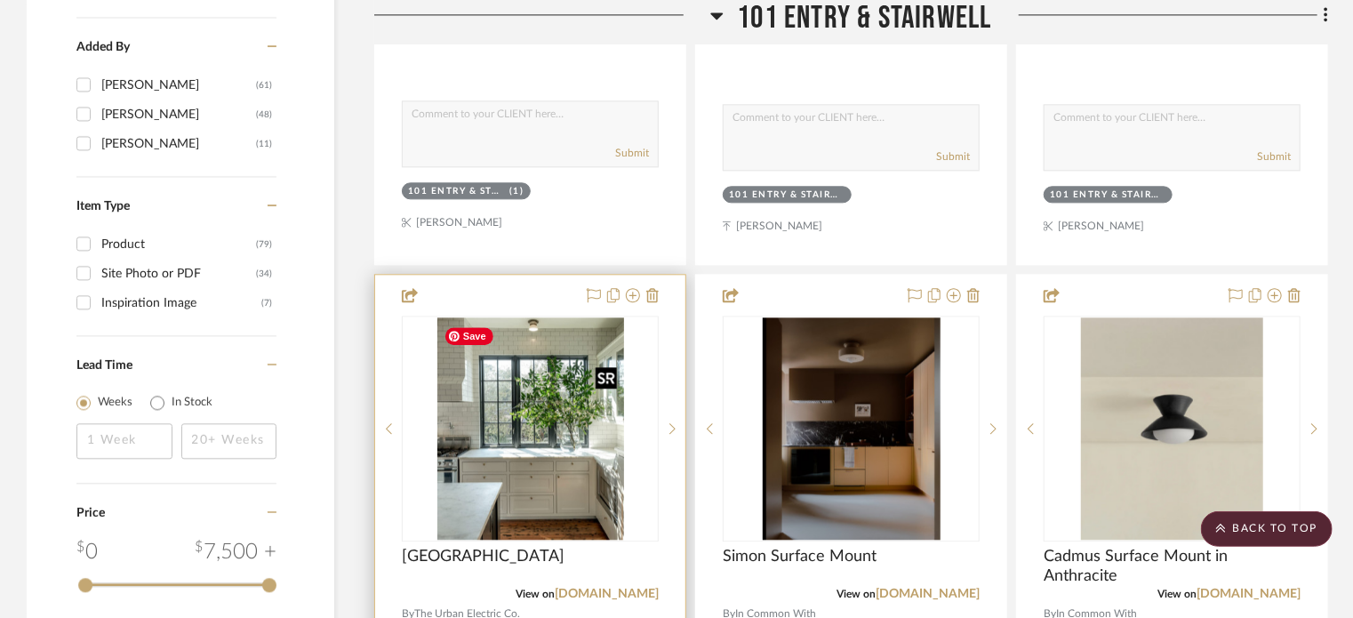
click at [537, 339] on img "0" at bounding box center [530, 428] width 187 height 222
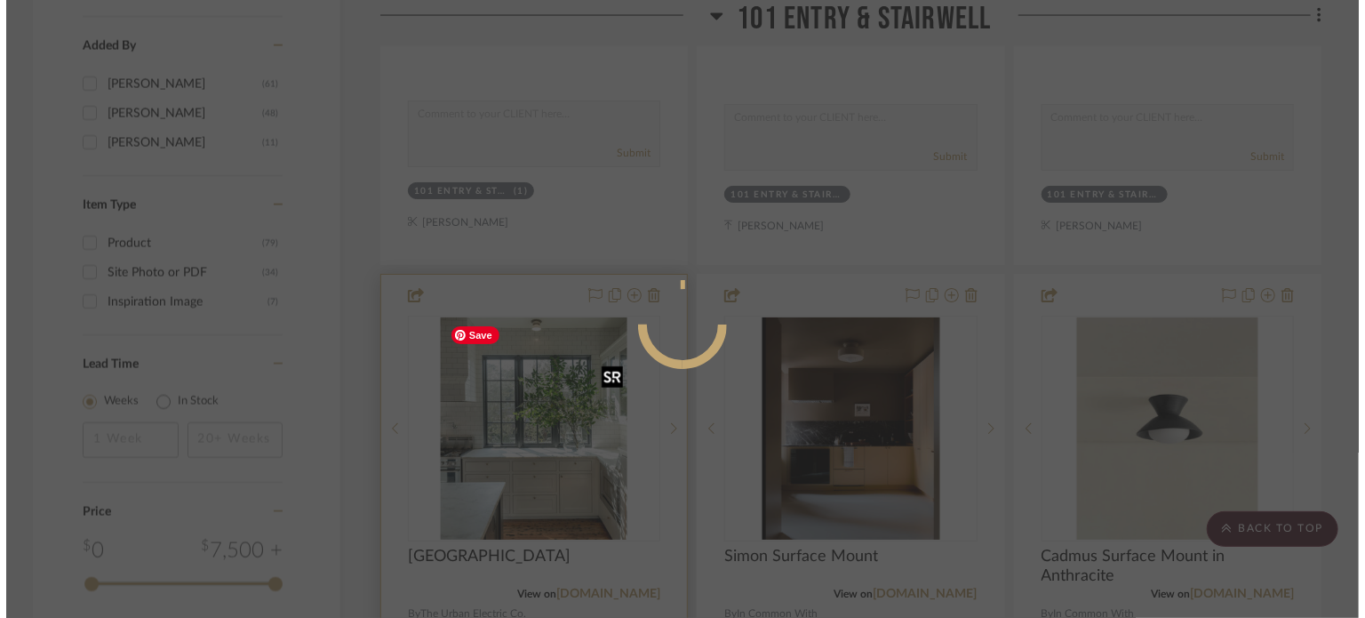
scroll to position [0, 0]
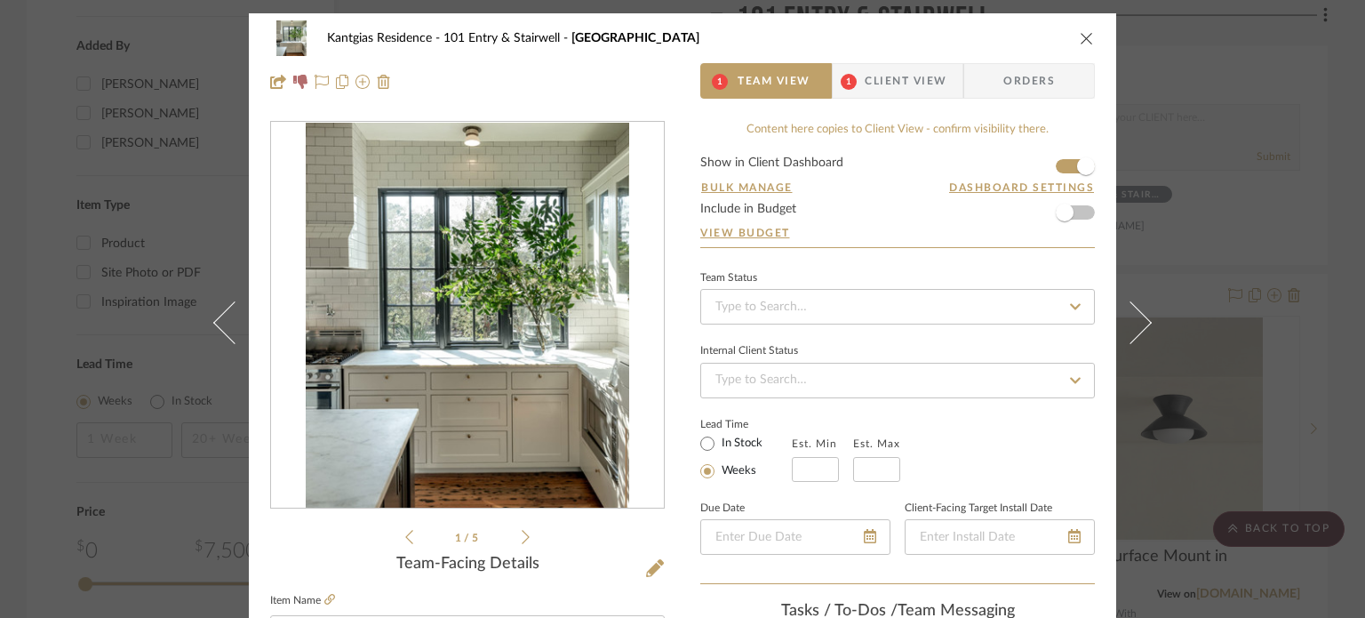
click at [881, 89] on span "Client View" at bounding box center [906, 81] width 82 height 36
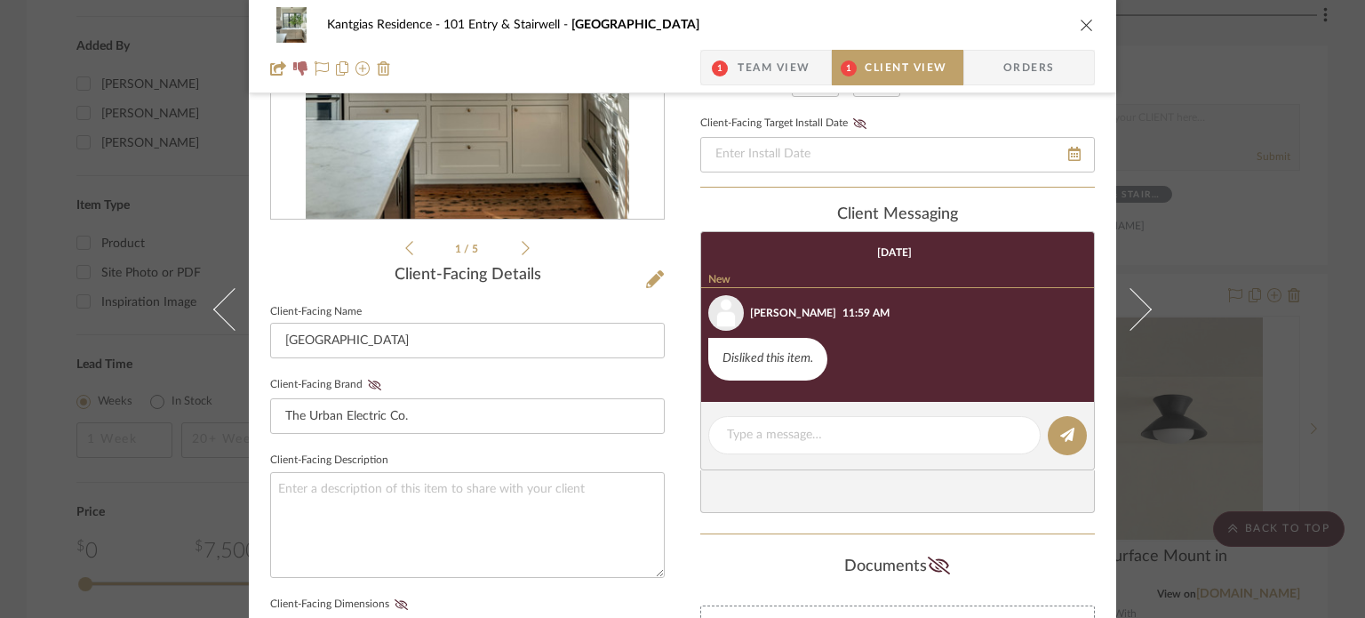
scroll to position [178, 0]
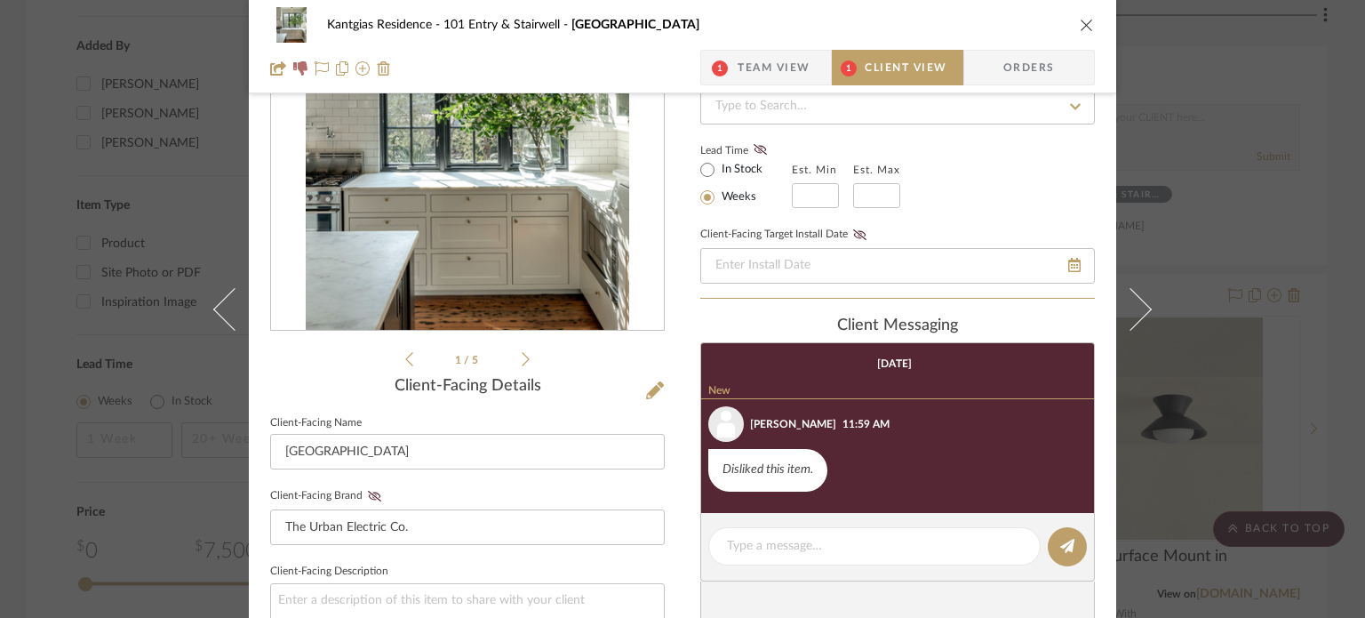
click at [750, 85] on div "Kantgias Residence 101 Entry & Stairwell Derby 1 Team View 1 Client View Orders" at bounding box center [682, 46] width 867 height 93
click at [754, 78] on span "Team View" at bounding box center [774, 68] width 73 height 36
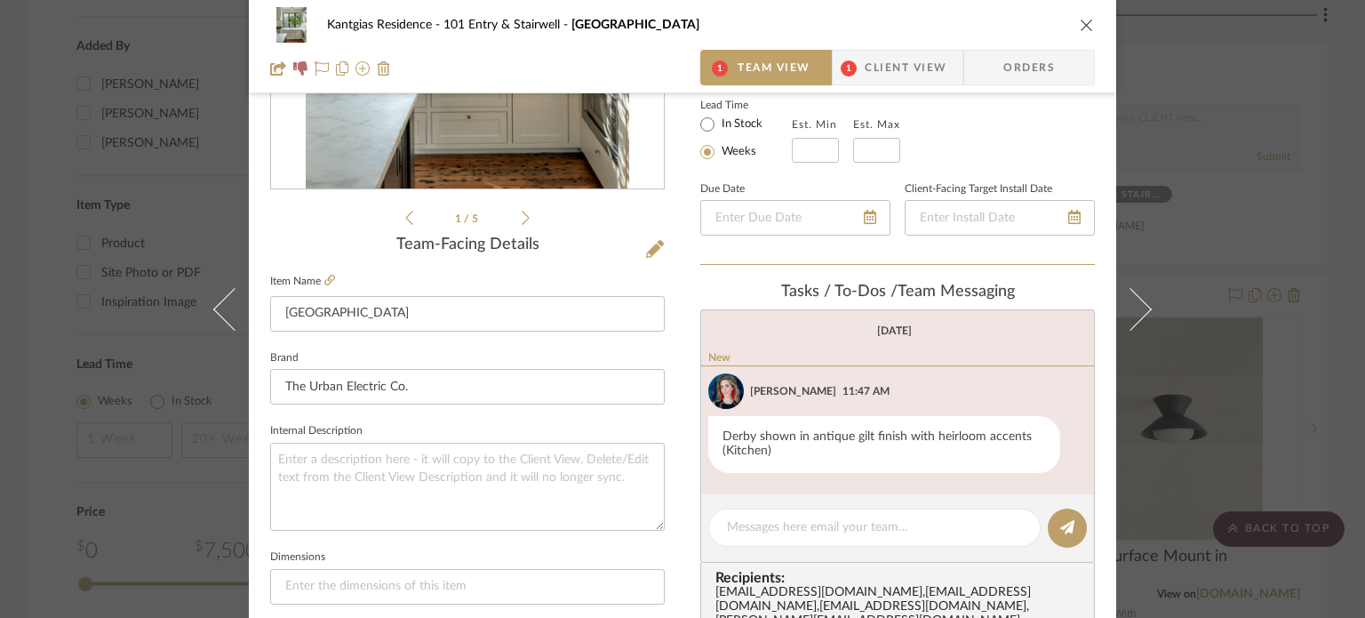
scroll to position [1035, 0]
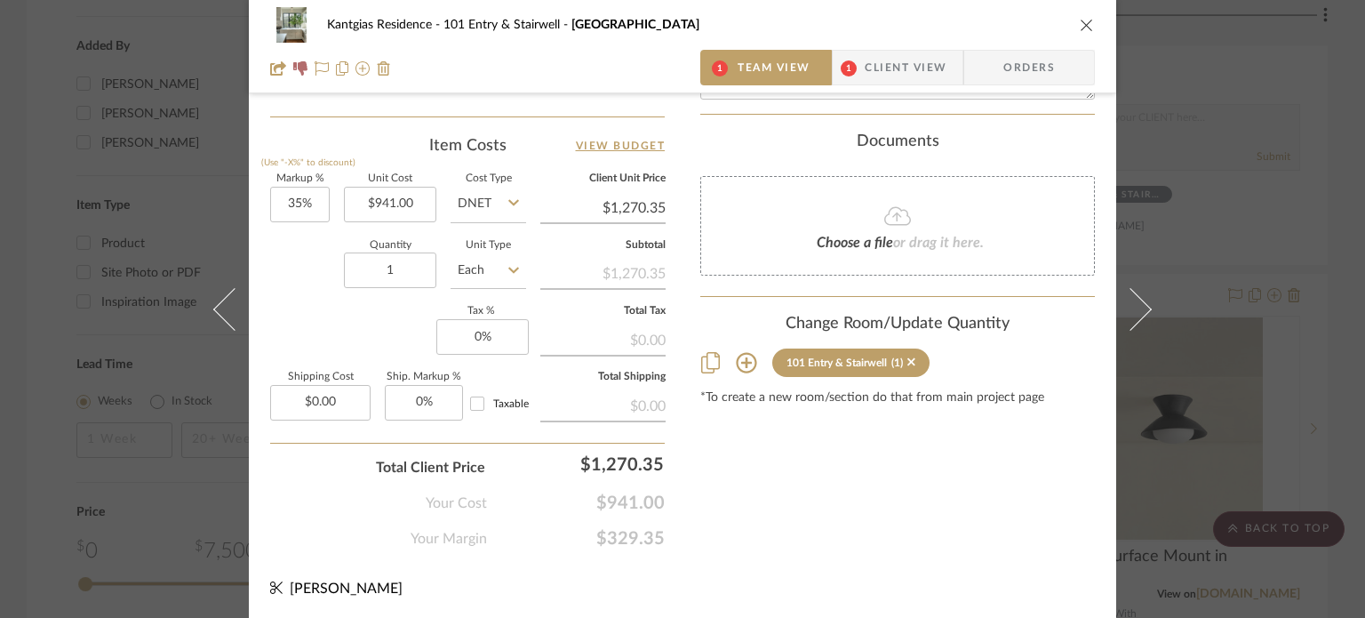
click at [736, 352] on icon at bounding box center [746, 362] width 21 height 21
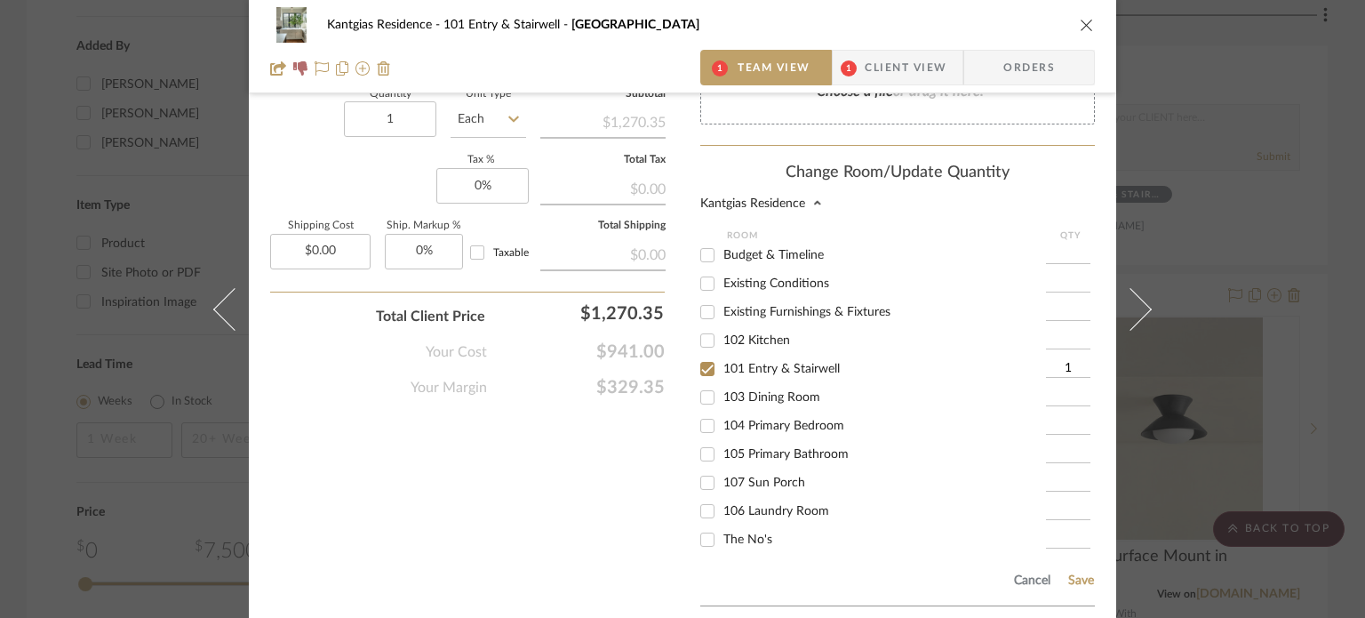
scroll to position [1306, 0]
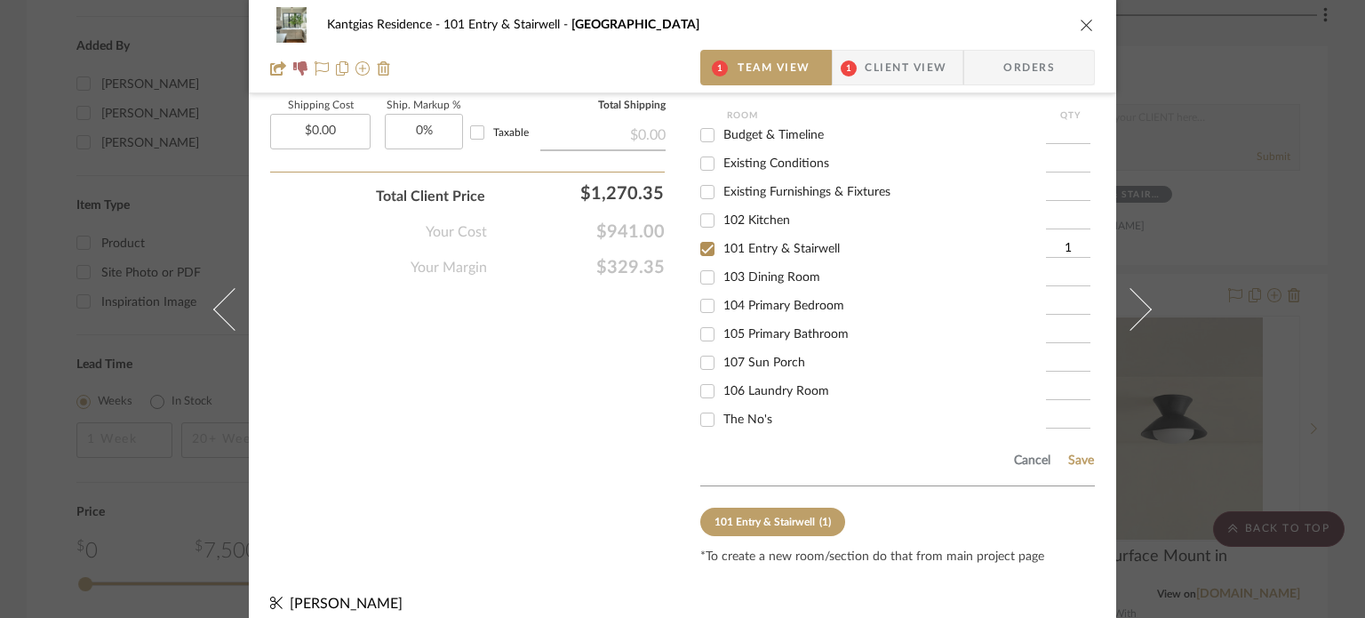
click at [734, 243] on span "101 Entry & Stairwell" at bounding box center [781, 249] width 116 height 12
click at [722, 237] on input "101 Entry & Stairwell" at bounding box center [707, 249] width 28 height 28
checkbox input "false"
click at [723, 412] on div "The No's" at bounding box center [873, 419] width 346 height 28
click at [736, 413] on span "The No's" at bounding box center [747, 419] width 49 height 12
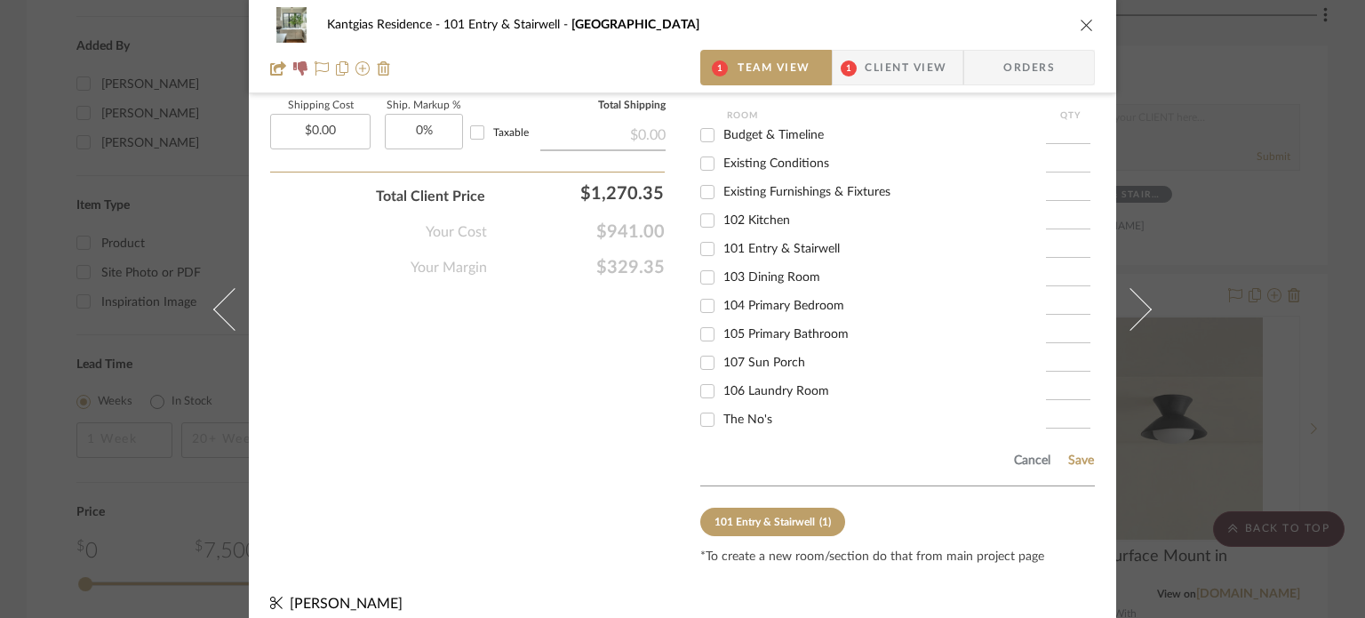
click at [722, 405] on input "The No's" at bounding box center [707, 419] width 28 height 28
checkbox input "true"
type input "1"
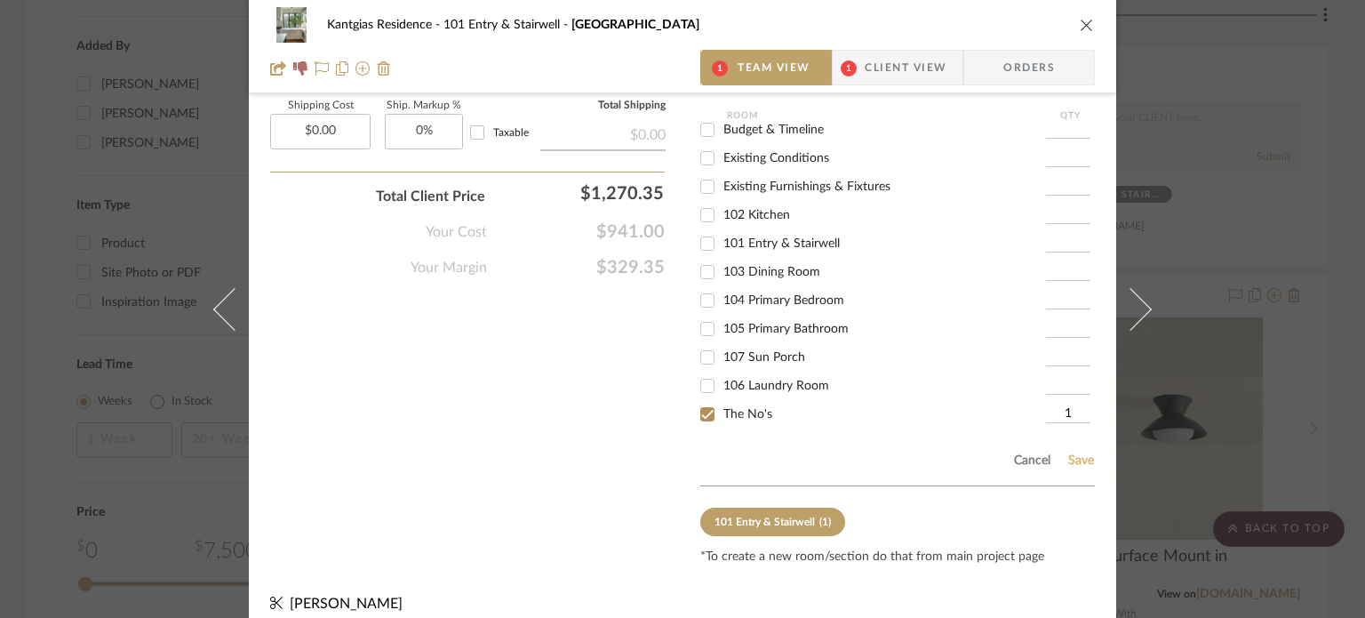
click at [1079, 453] on button "Save" at bounding box center [1081, 460] width 28 height 14
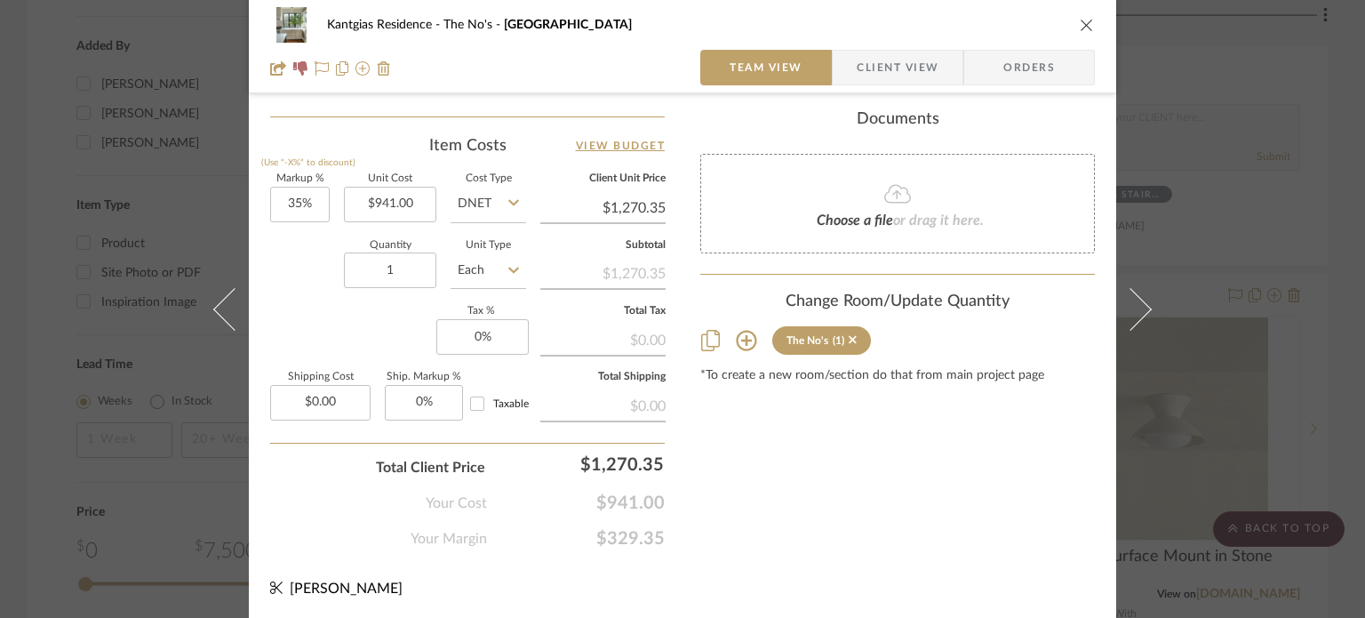
click at [1080, 18] on icon "close" at bounding box center [1087, 25] width 14 height 14
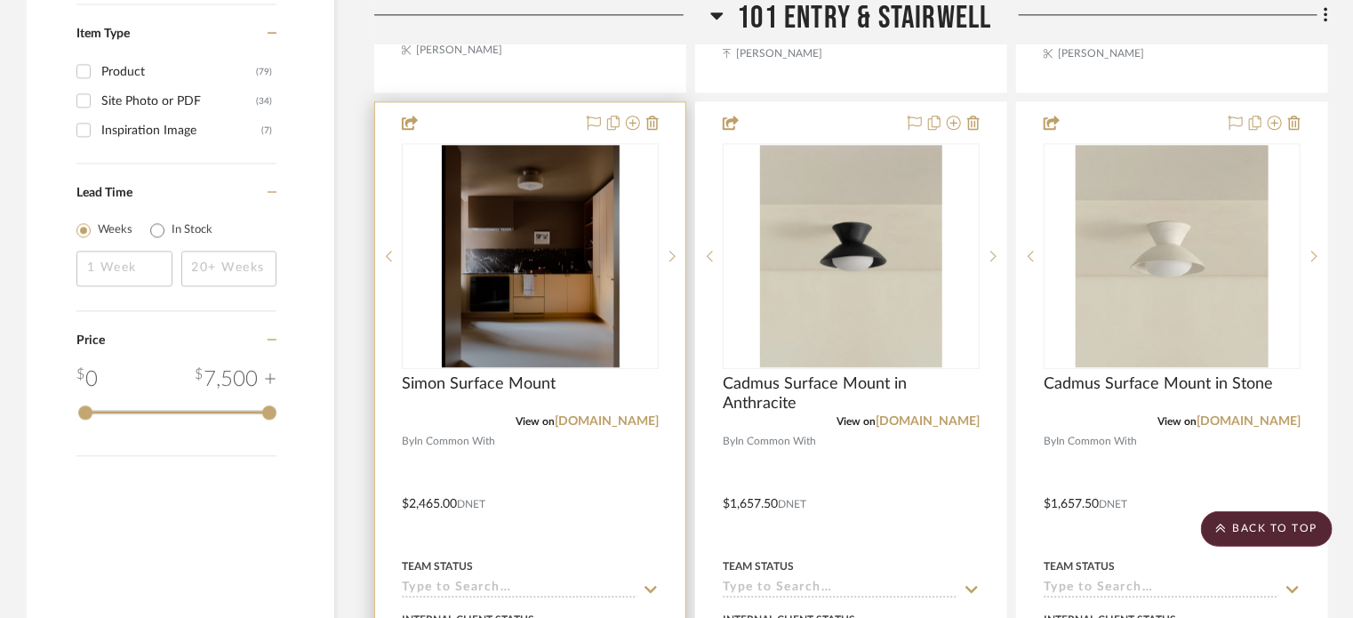
scroll to position [2240, 0]
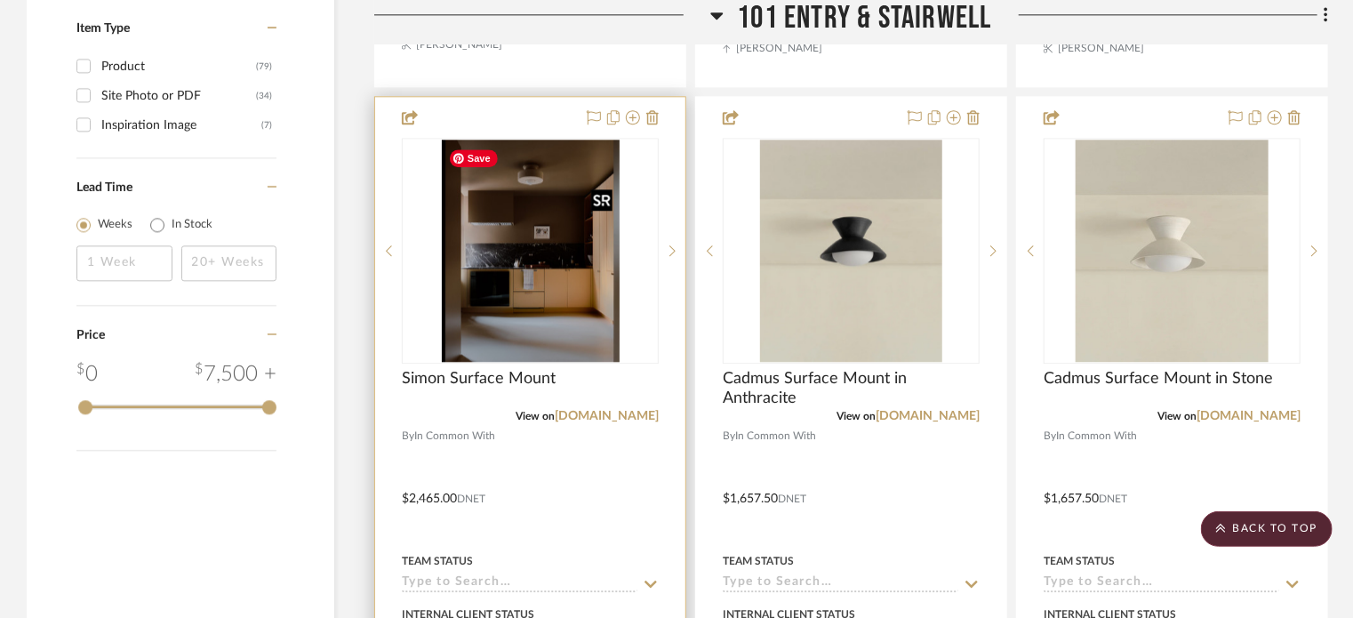
click at [533, 294] on img "0" at bounding box center [531, 251] width 178 height 222
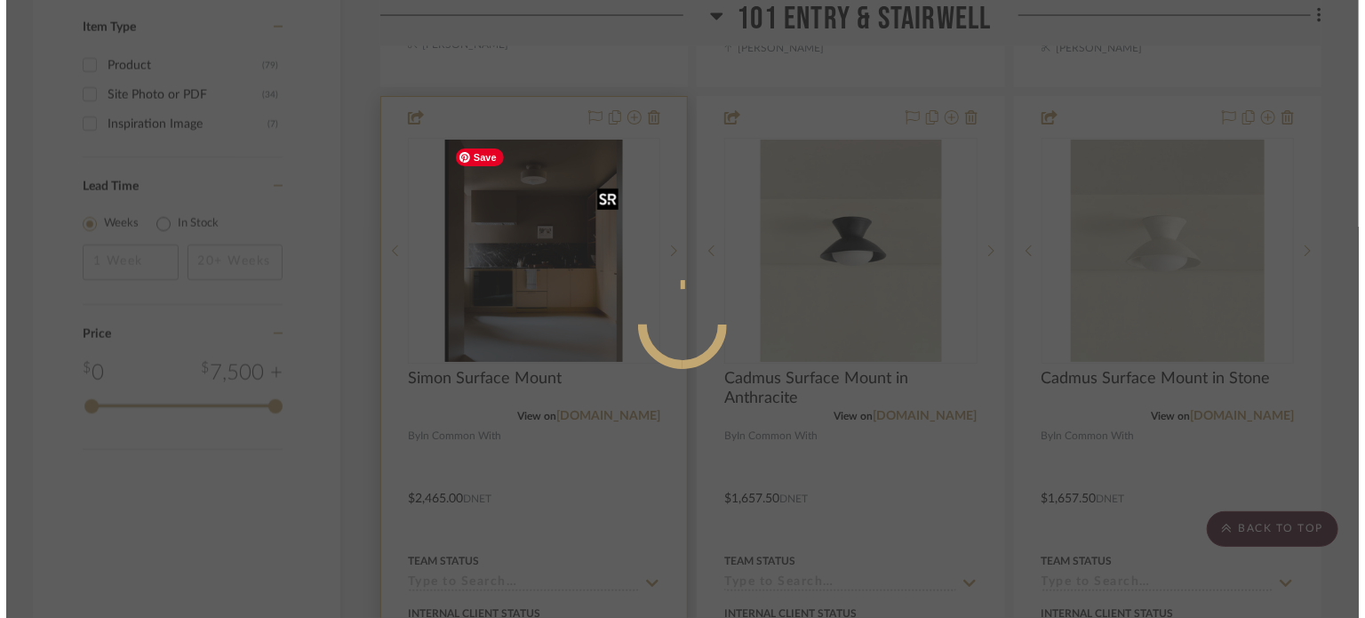
scroll to position [0, 0]
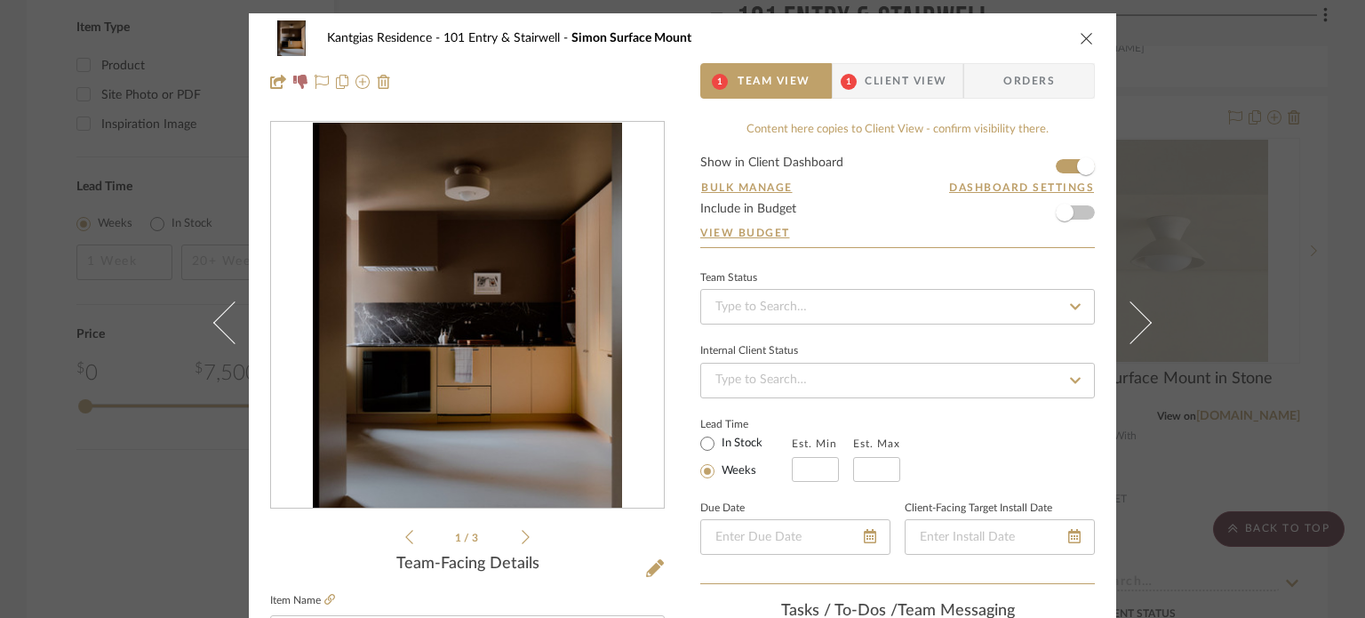
click at [914, 66] on span "Client View" at bounding box center [906, 81] width 82 height 36
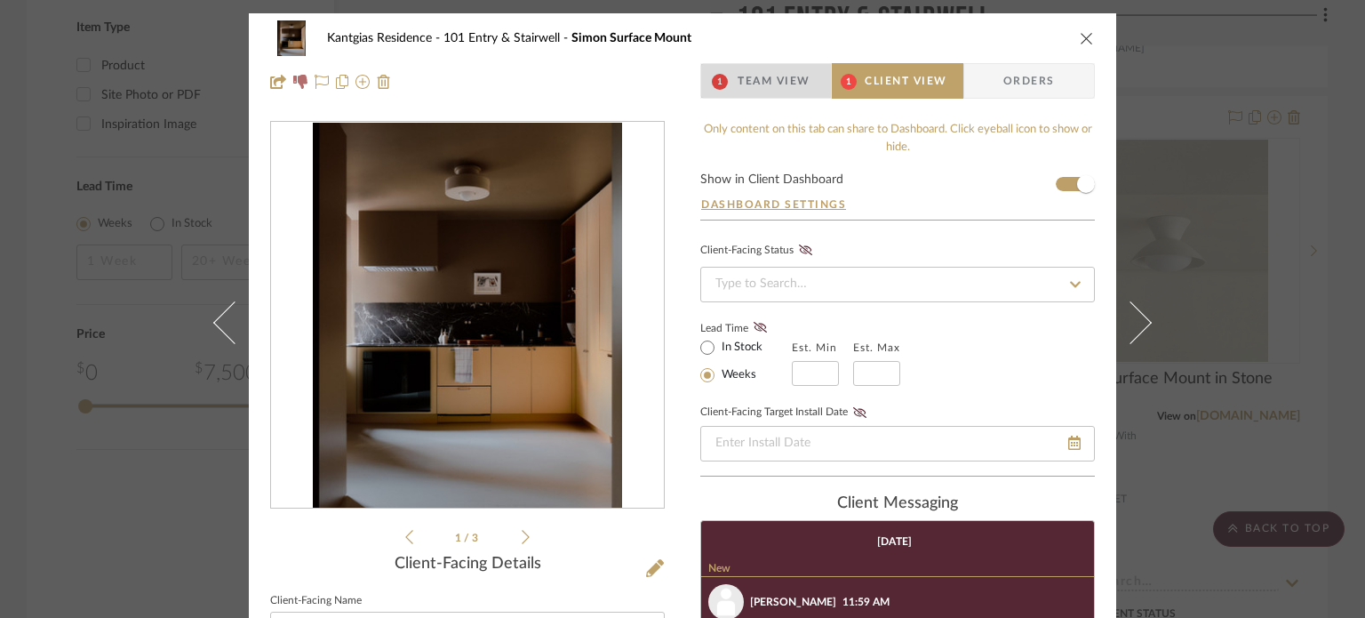
click at [738, 64] on span "Team View" at bounding box center [774, 81] width 73 height 36
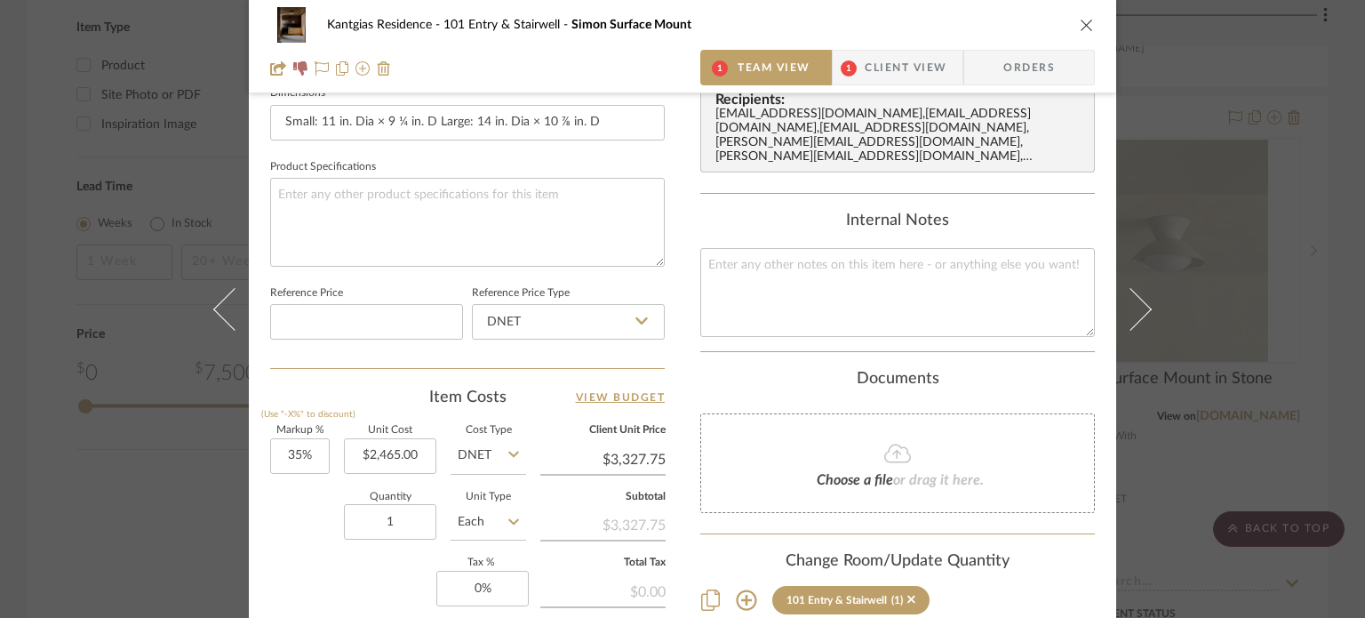
scroll to position [768, 0]
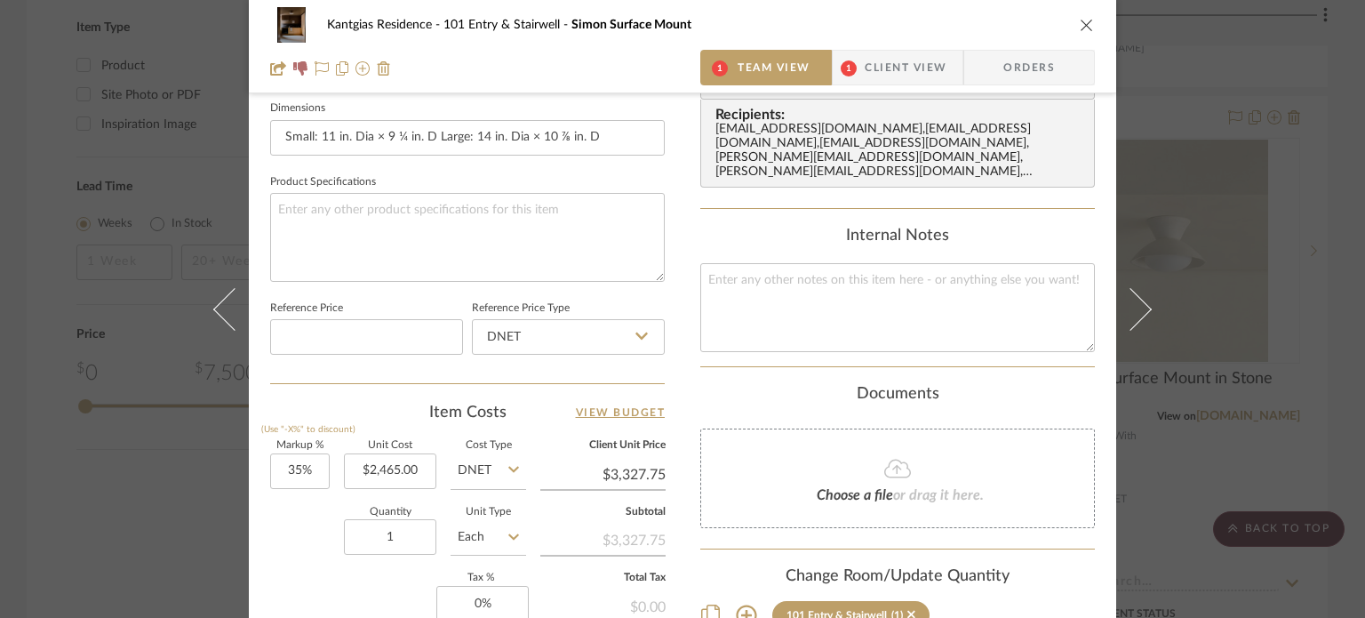
click at [740, 604] on icon at bounding box center [746, 614] width 21 height 21
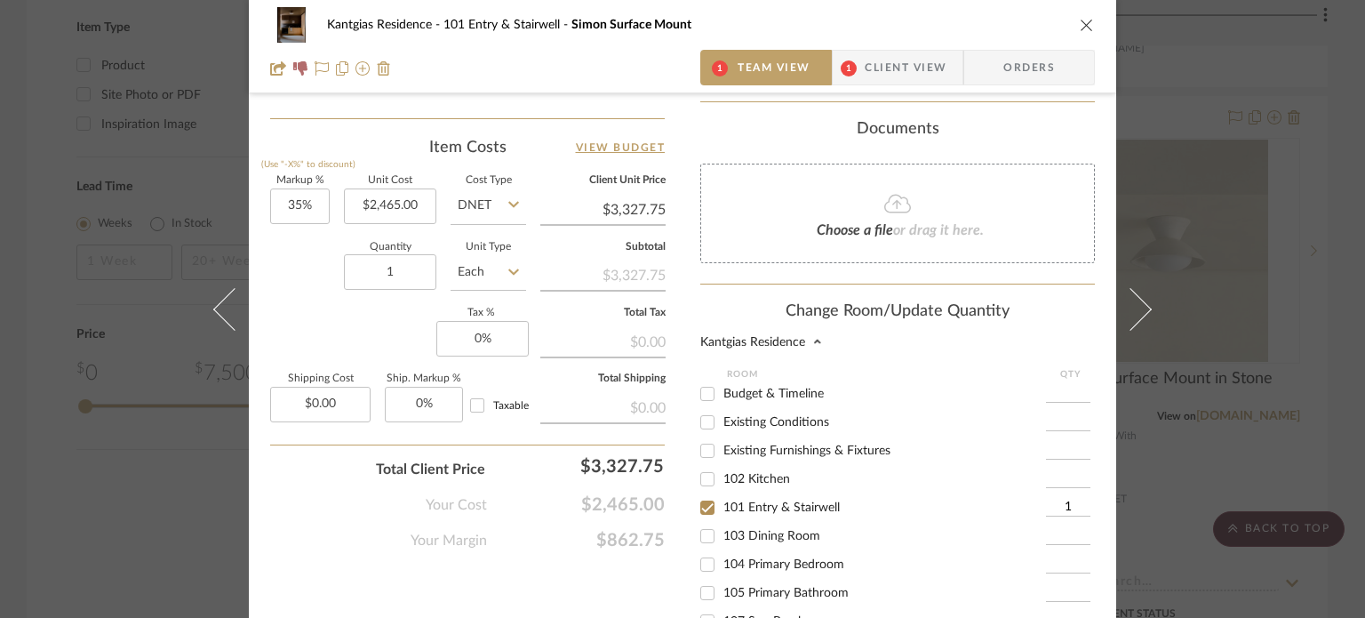
scroll to position [1035, 0]
click at [742, 499] on span "101 Entry & Stairwell" at bounding box center [781, 505] width 116 height 12
click at [722, 491] on input "101 Entry & Stairwell" at bounding box center [707, 505] width 28 height 28
checkbox input "false"
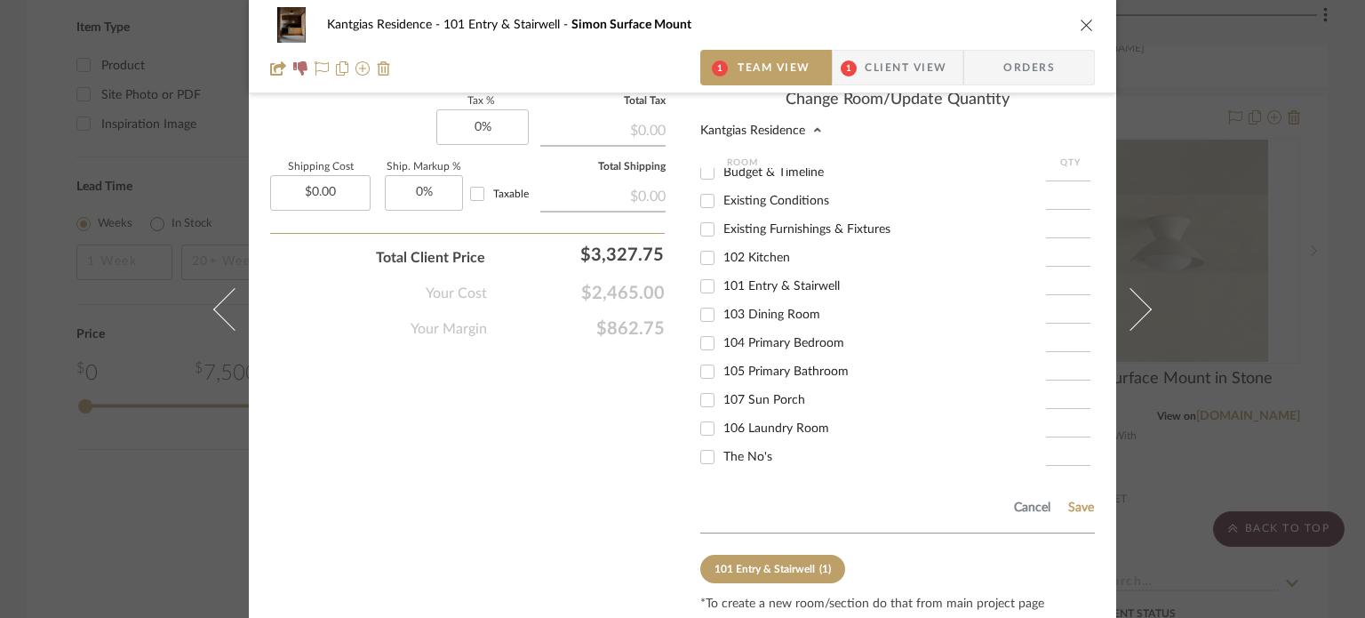
scroll to position [1292, 0]
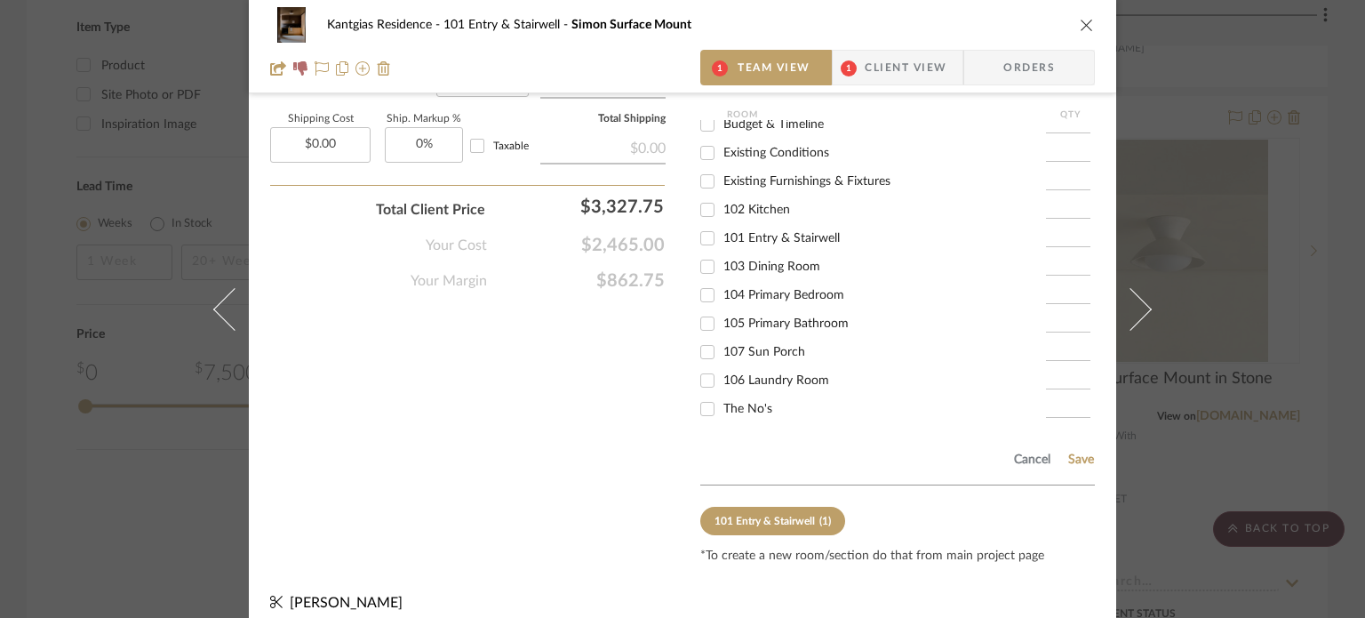
click at [723, 403] on span "The No's" at bounding box center [747, 409] width 49 height 12
click at [722, 395] on input "The No's" at bounding box center [707, 409] width 28 height 28
checkbox input "true"
type input "1"
click at [1069, 452] on button "Save" at bounding box center [1081, 459] width 28 height 14
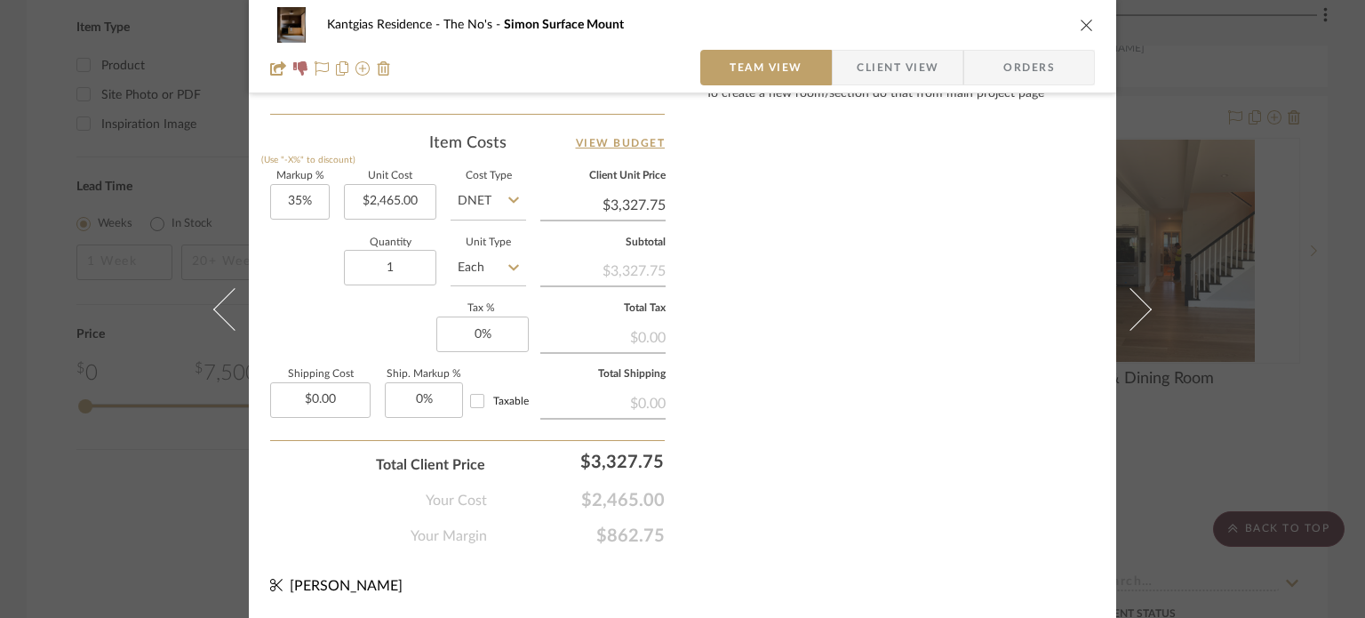
scroll to position [1035, 0]
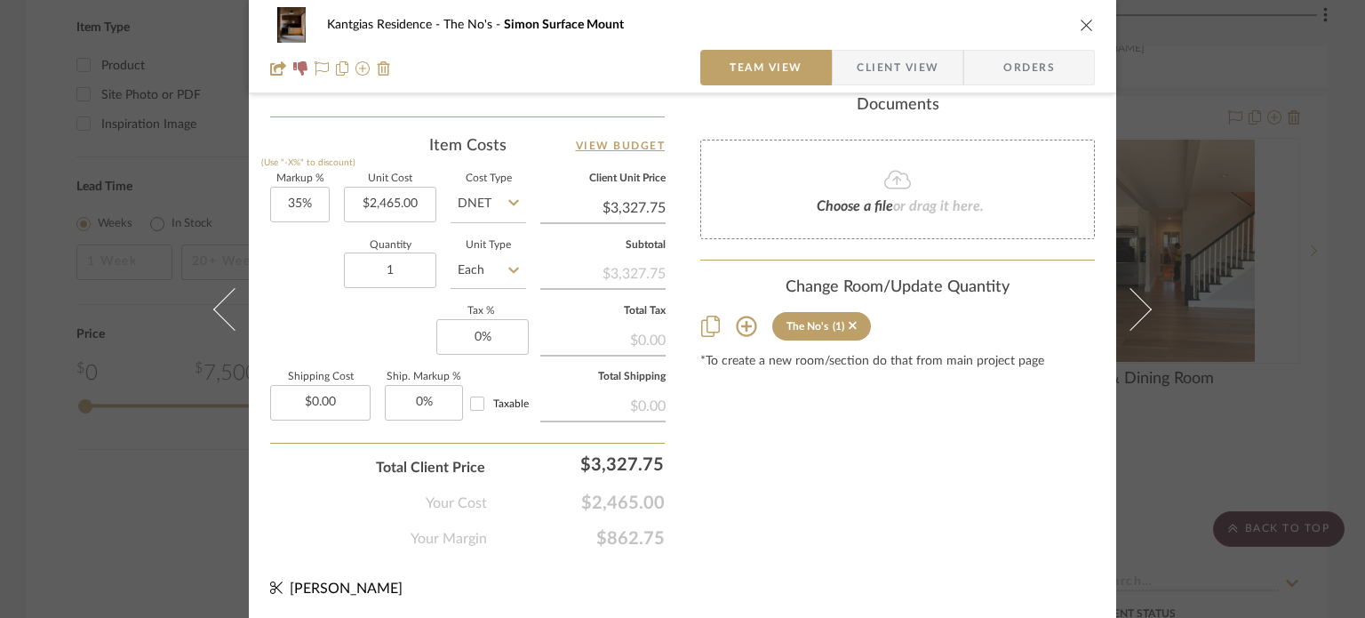
click at [1081, 28] on icon "close" at bounding box center [1087, 25] width 14 height 14
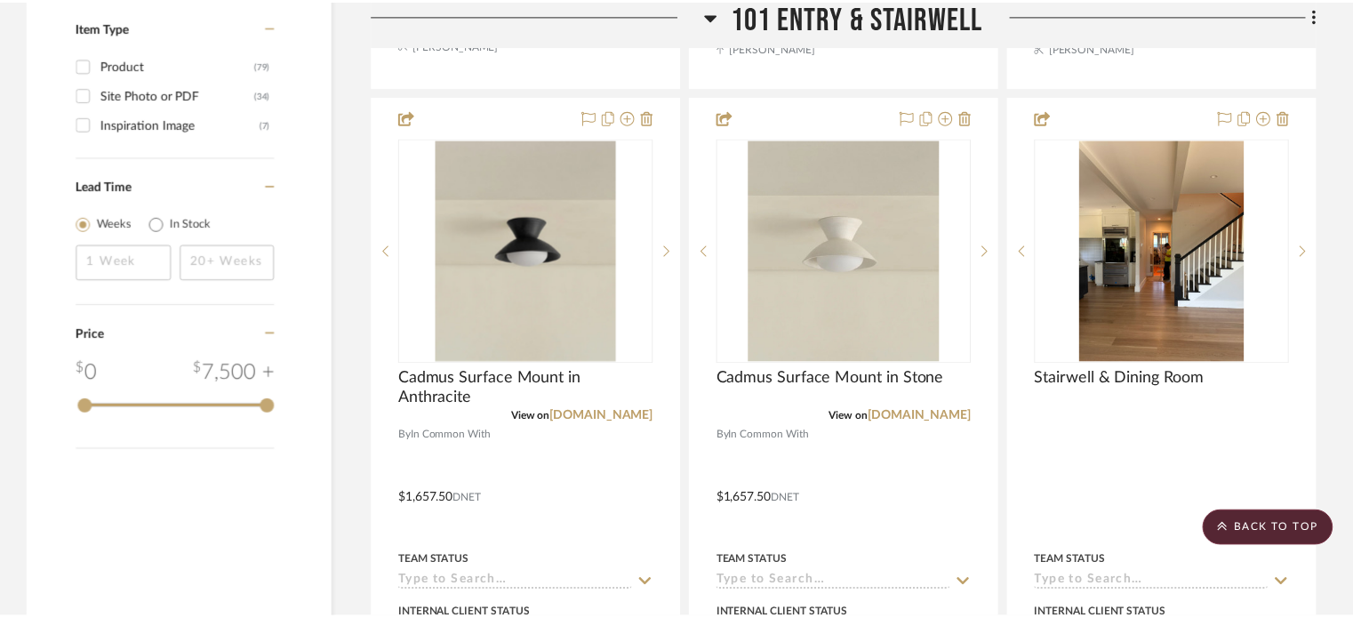
scroll to position [2240, 0]
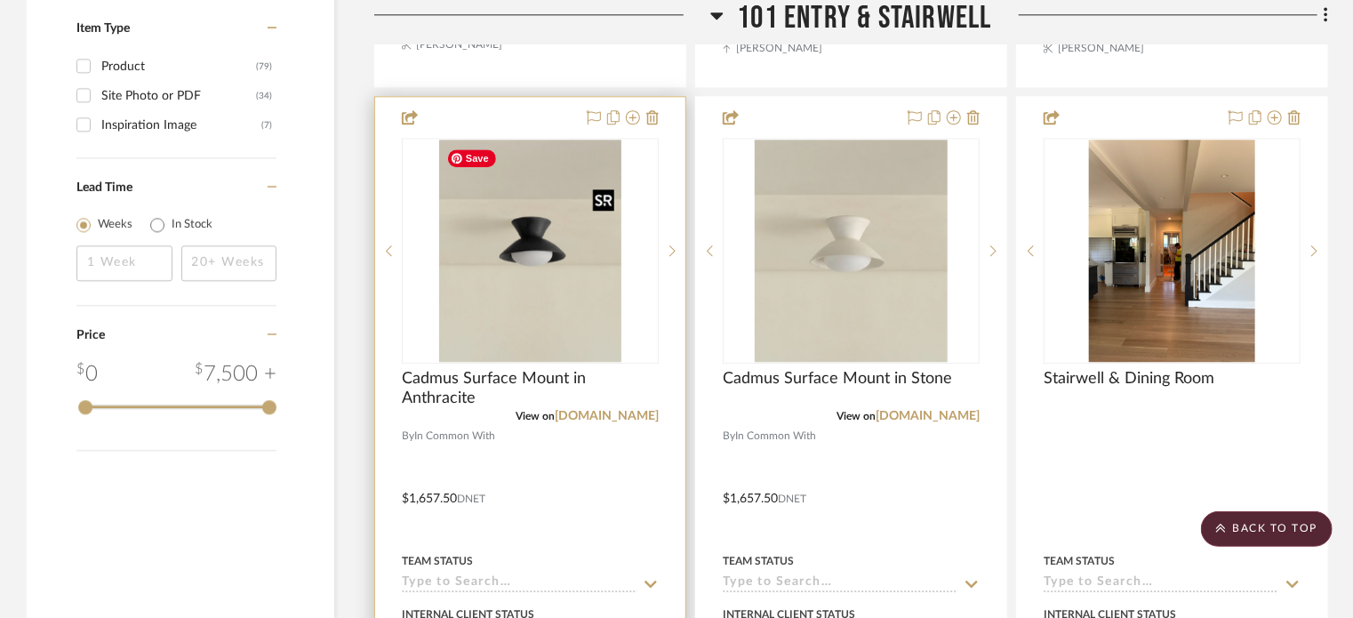
click at [573, 287] on img "0" at bounding box center [529, 251] width 181 height 222
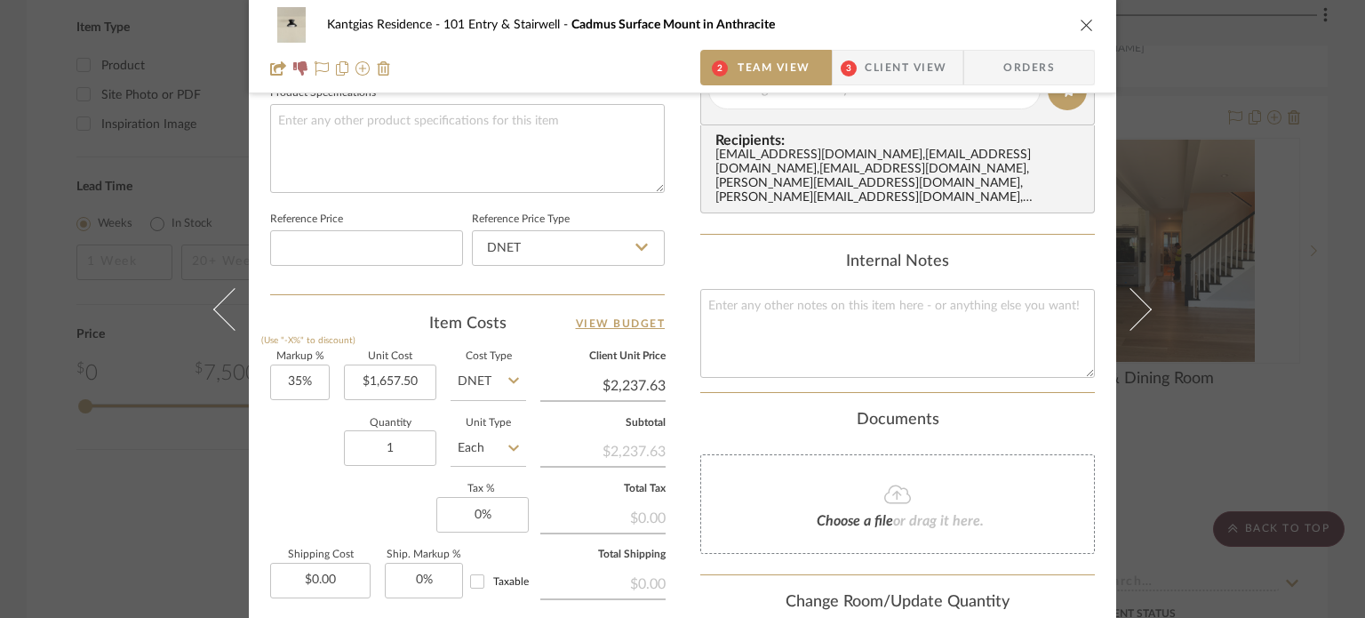
scroll to position [1035, 0]
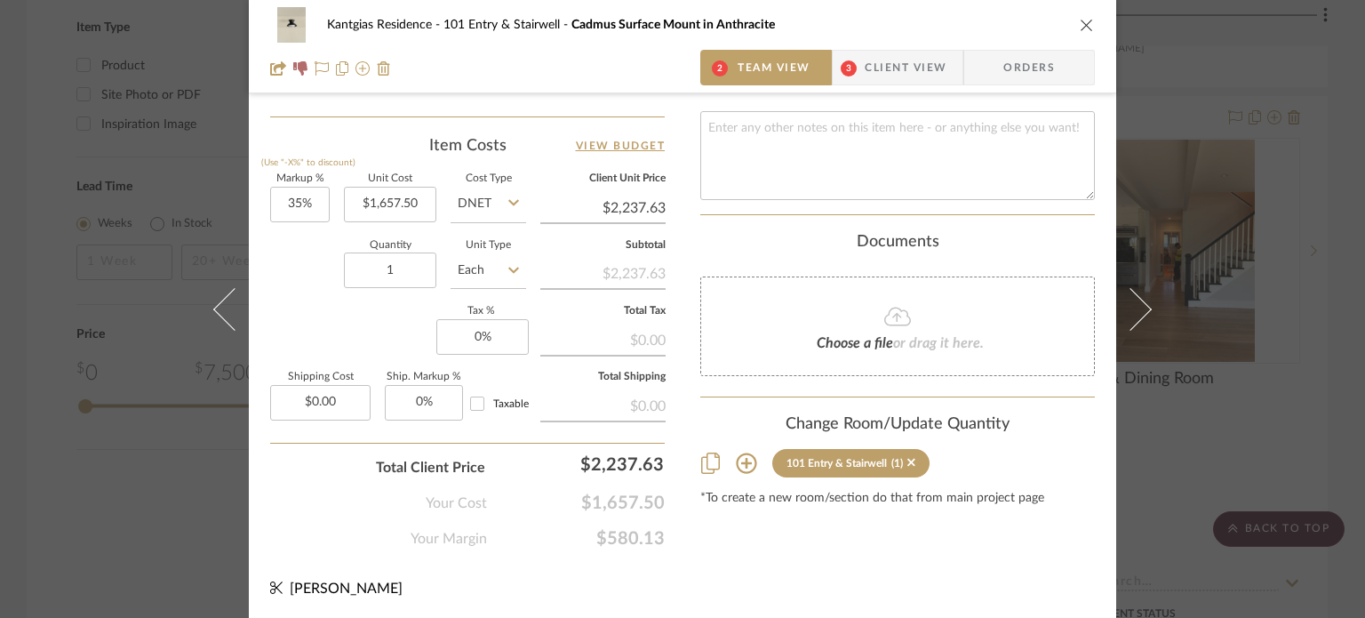
click at [738, 452] on icon at bounding box center [746, 462] width 21 height 21
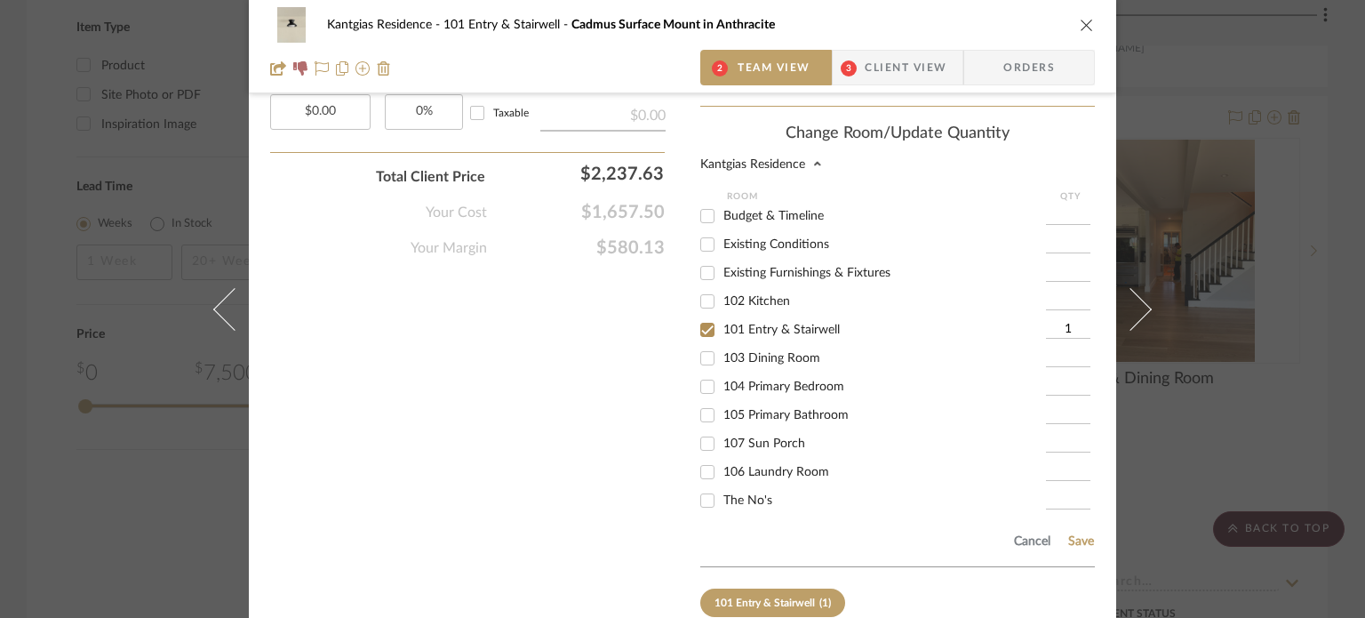
scroll to position [1406, 0]
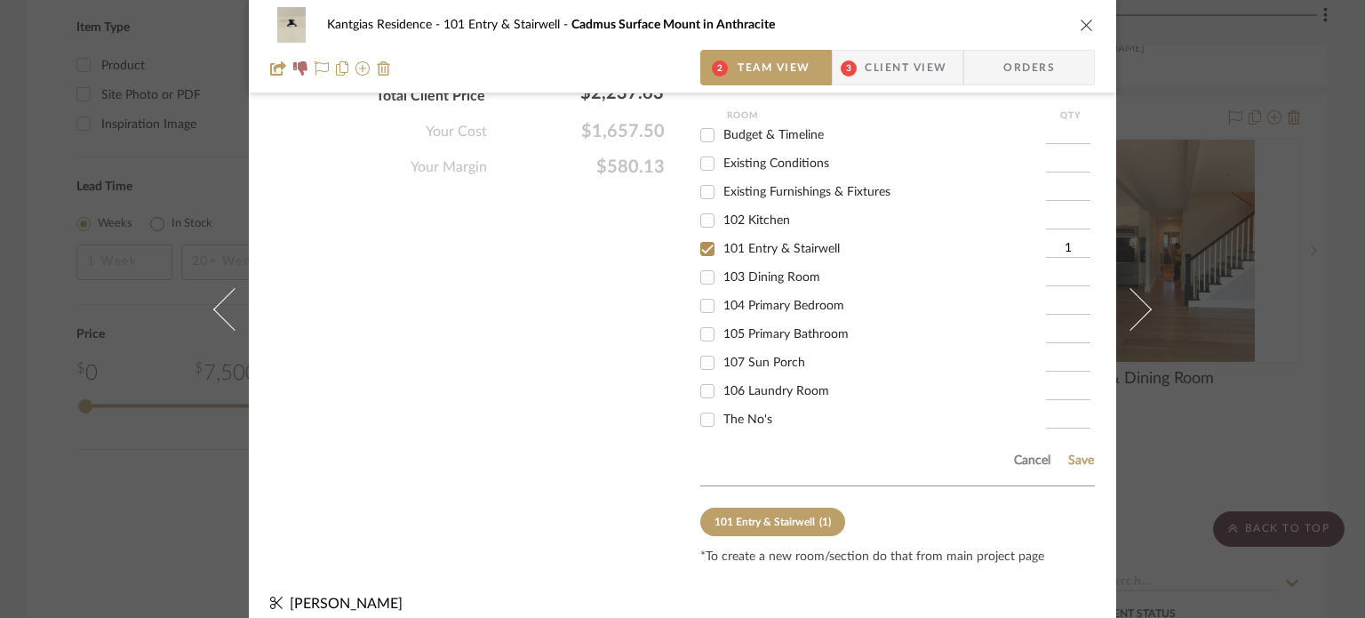
click at [709, 407] on input "The No's" at bounding box center [707, 419] width 28 height 28
checkbox input "true"
type input "1"
click at [761, 242] on label "101 Entry & Stairwell" at bounding box center [884, 249] width 323 height 15
click at [722, 235] on input "101 Entry & Stairwell" at bounding box center [707, 249] width 28 height 28
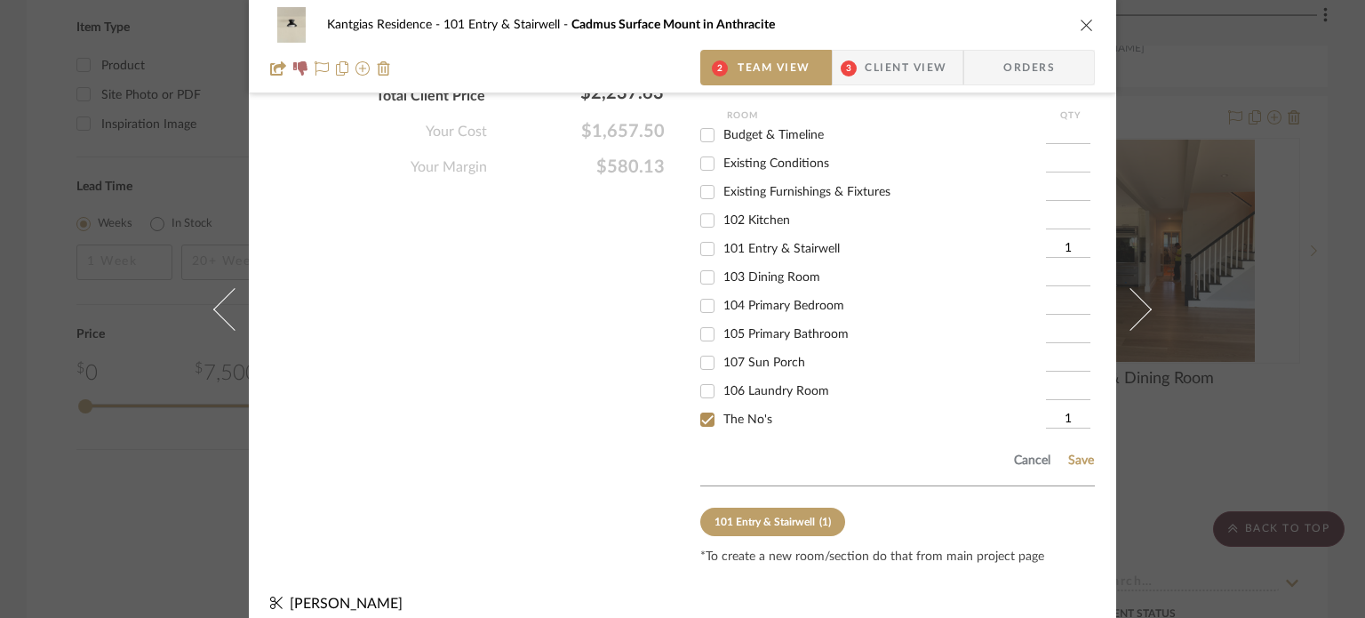
checkbox input "false"
click at [1069, 453] on button "Save" at bounding box center [1081, 460] width 28 height 14
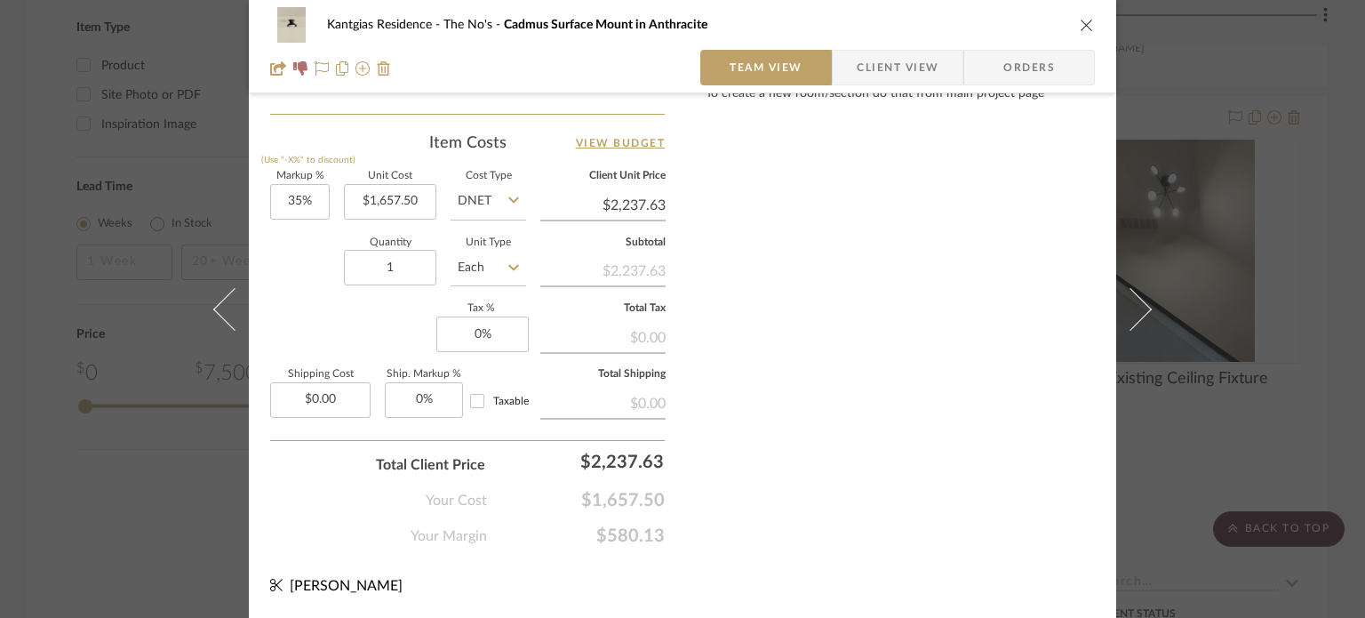
scroll to position [1035, 0]
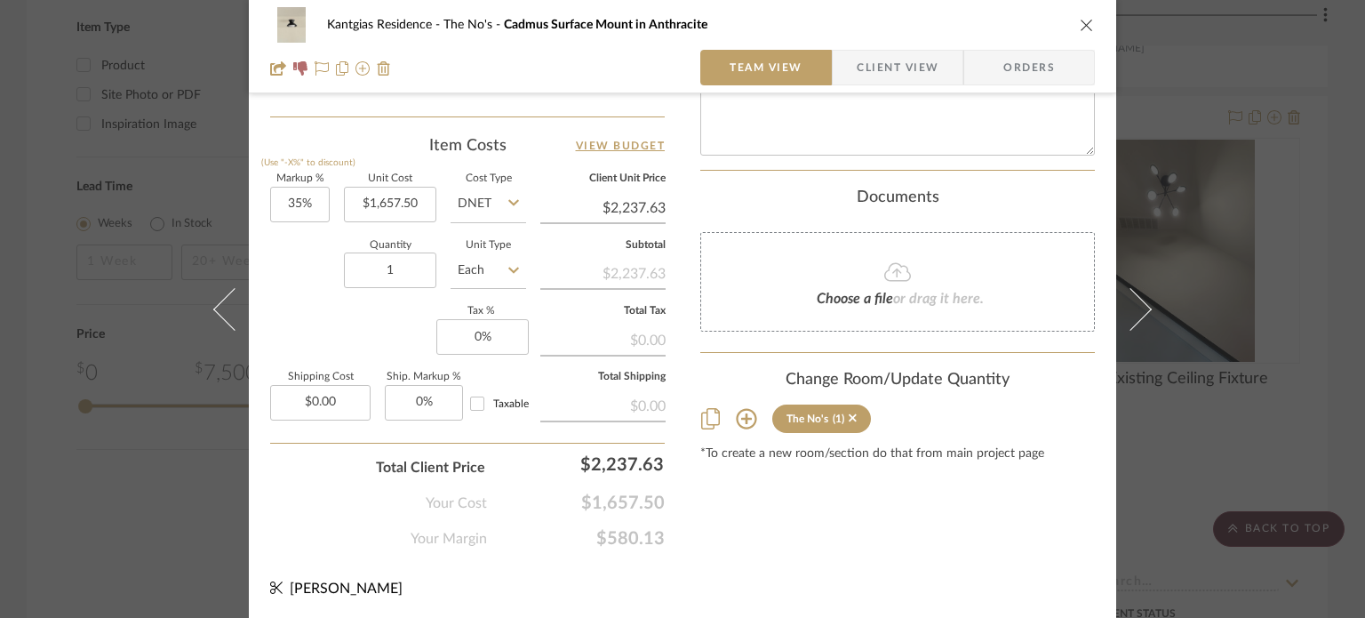
click at [1080, 19] on icon "close" at bounding box center [1087, 25] width 14 height 14
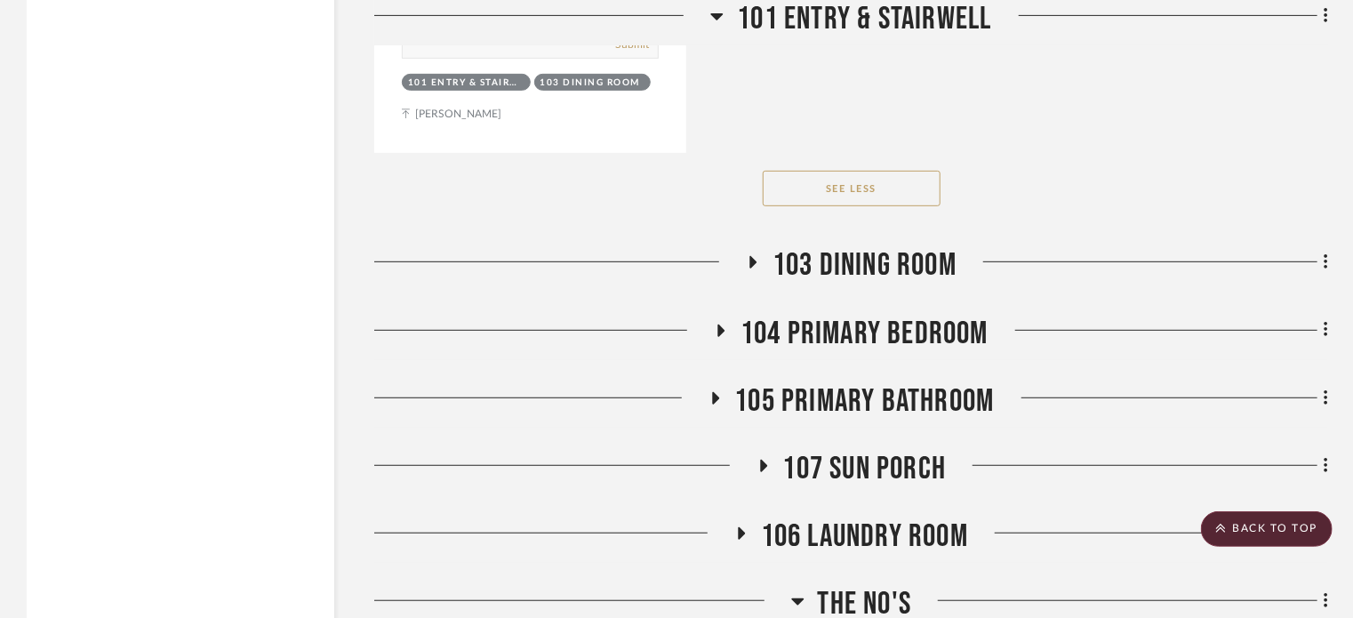
click at [819, 276] on span "103 Dining Room" at bounding box center [864, 265] width 184 height 38
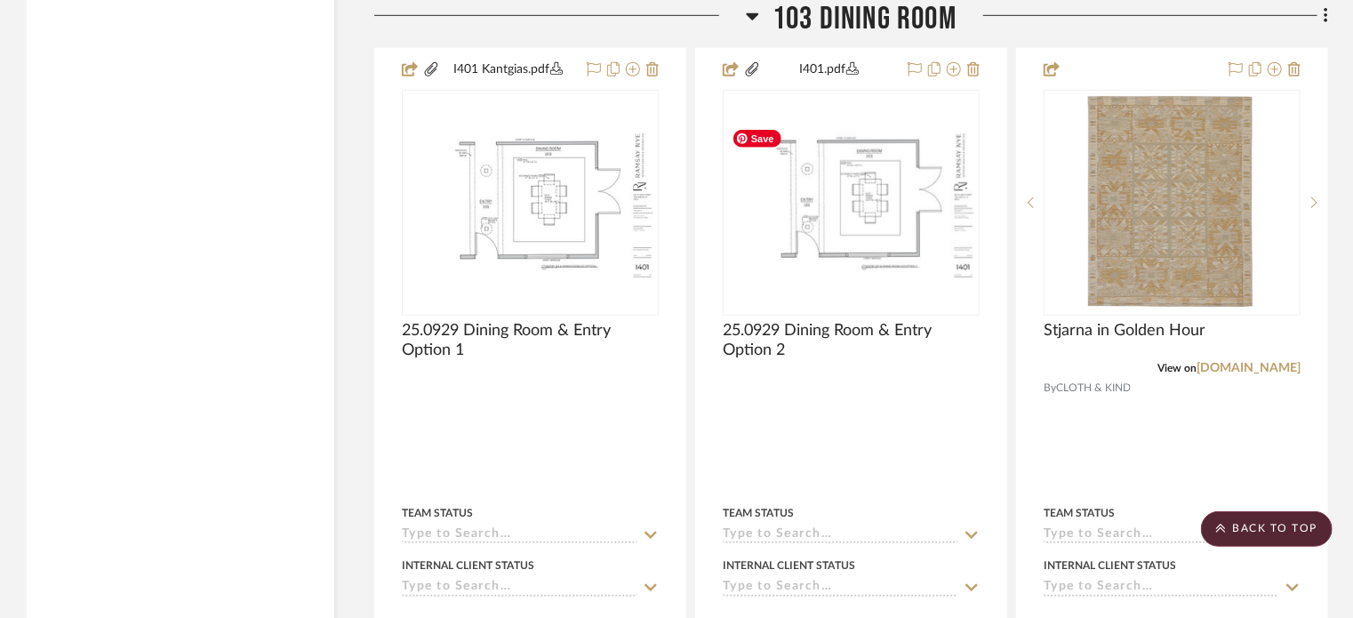
scroll to position [4017, 0]
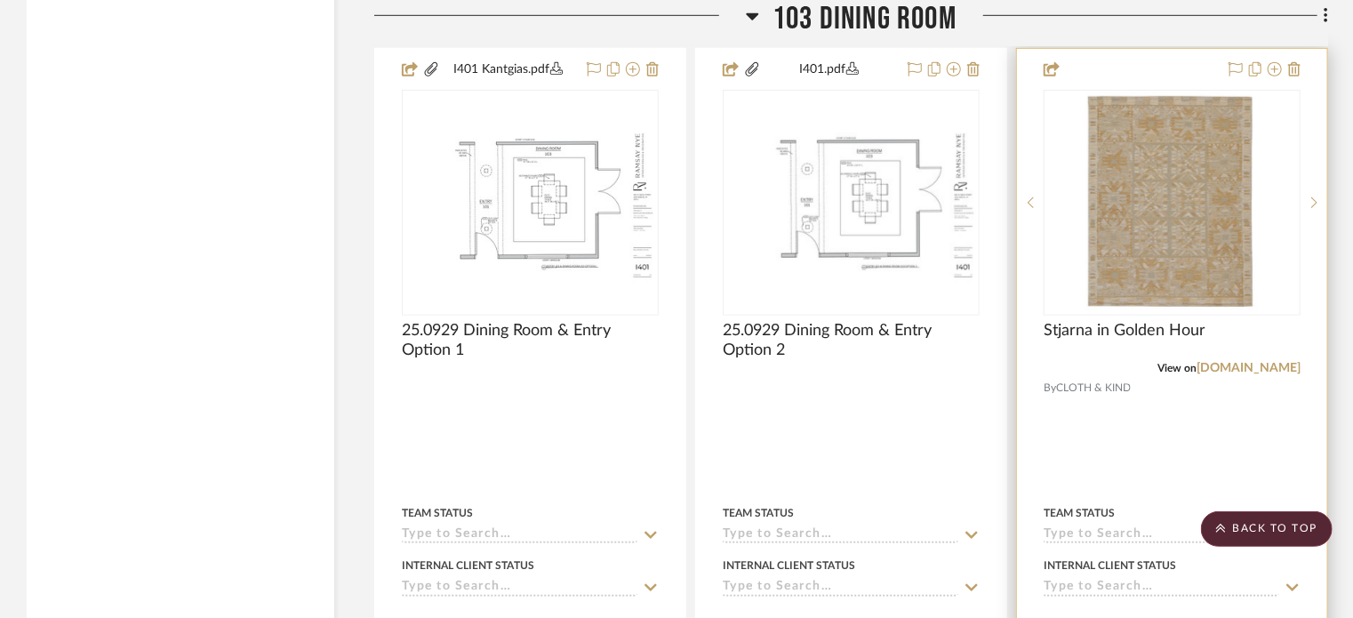
click at [0, 0] on div at bounding box center [0, 0] width 0 height 0
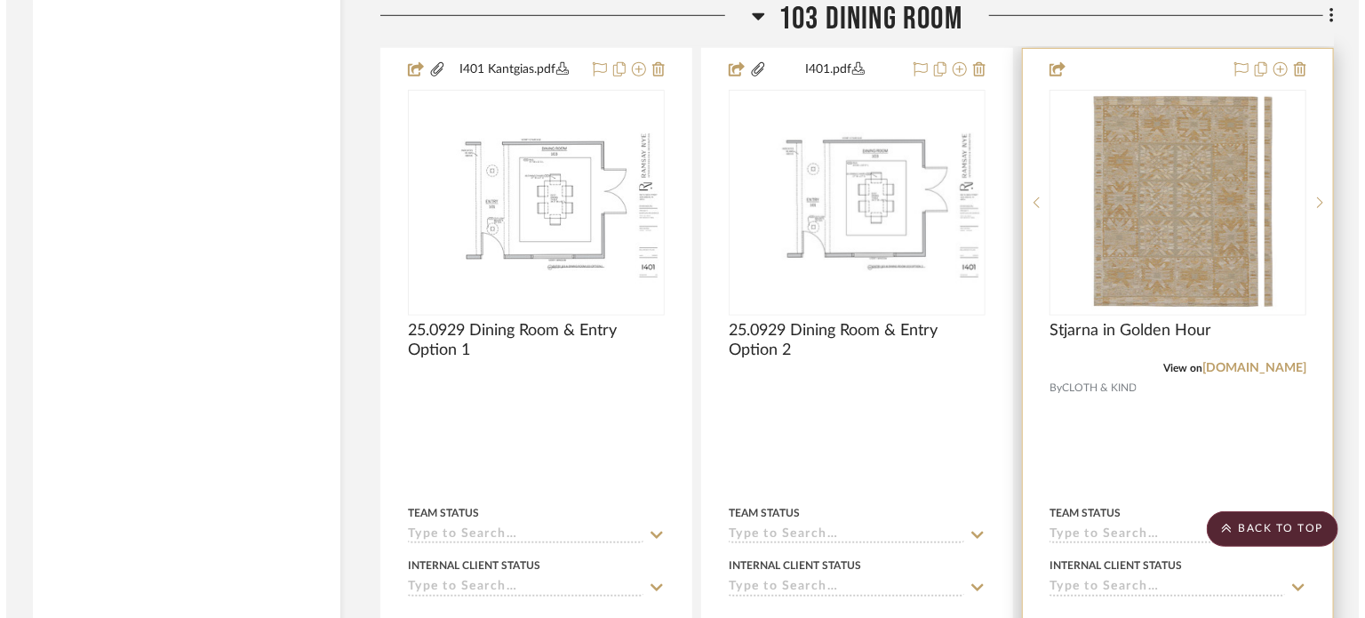
scroll to position [0, 0]
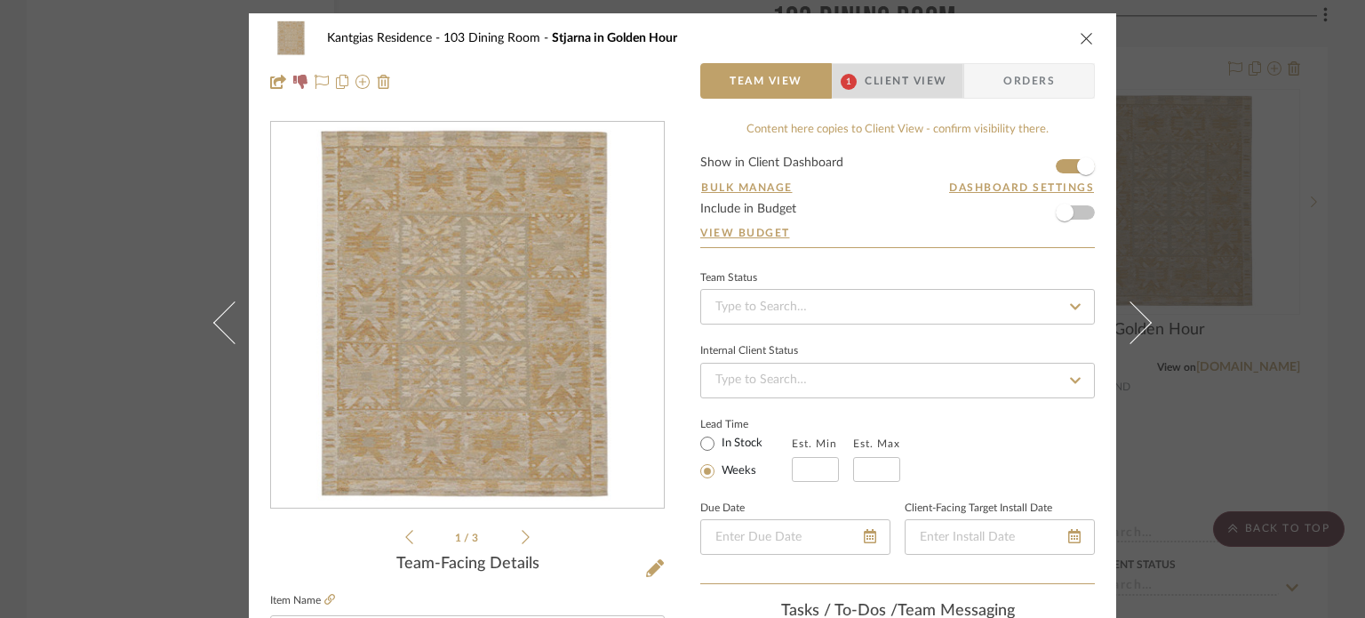
click at [878, 70] on span "Client View" at bounding box center [906, 81] width 82 height 36
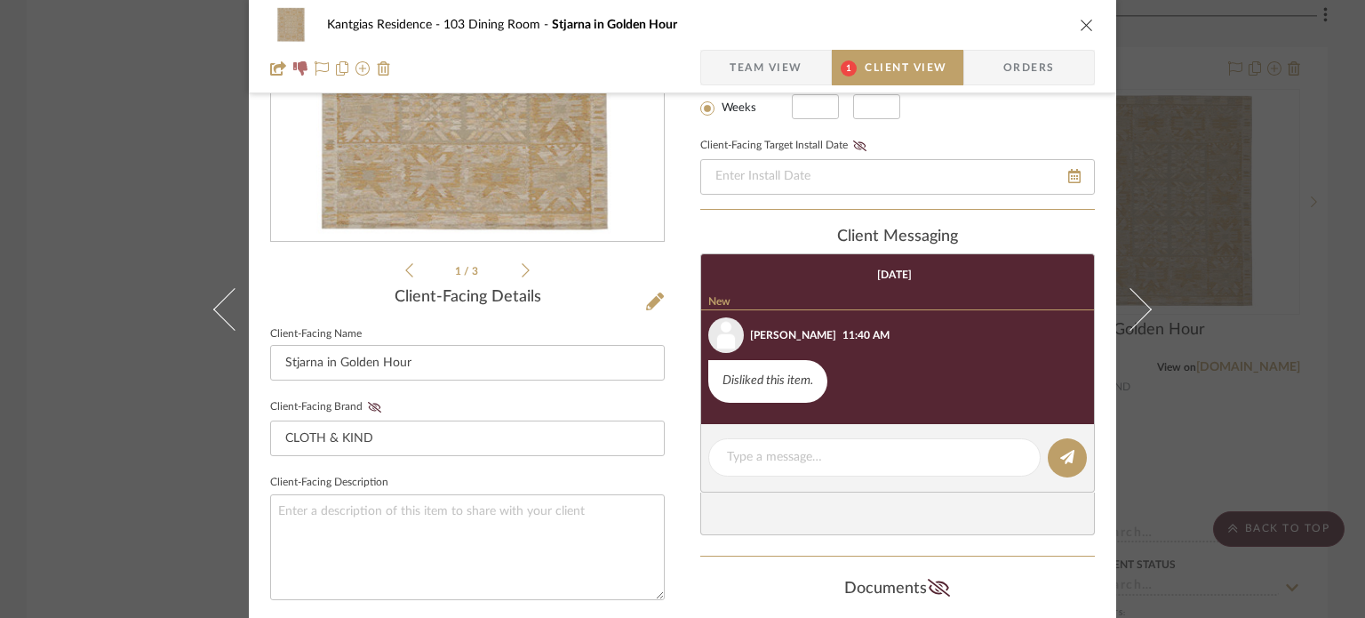
click at [777, 65] on span "Team View" at bounding box center [766, 68] width 73 height 36
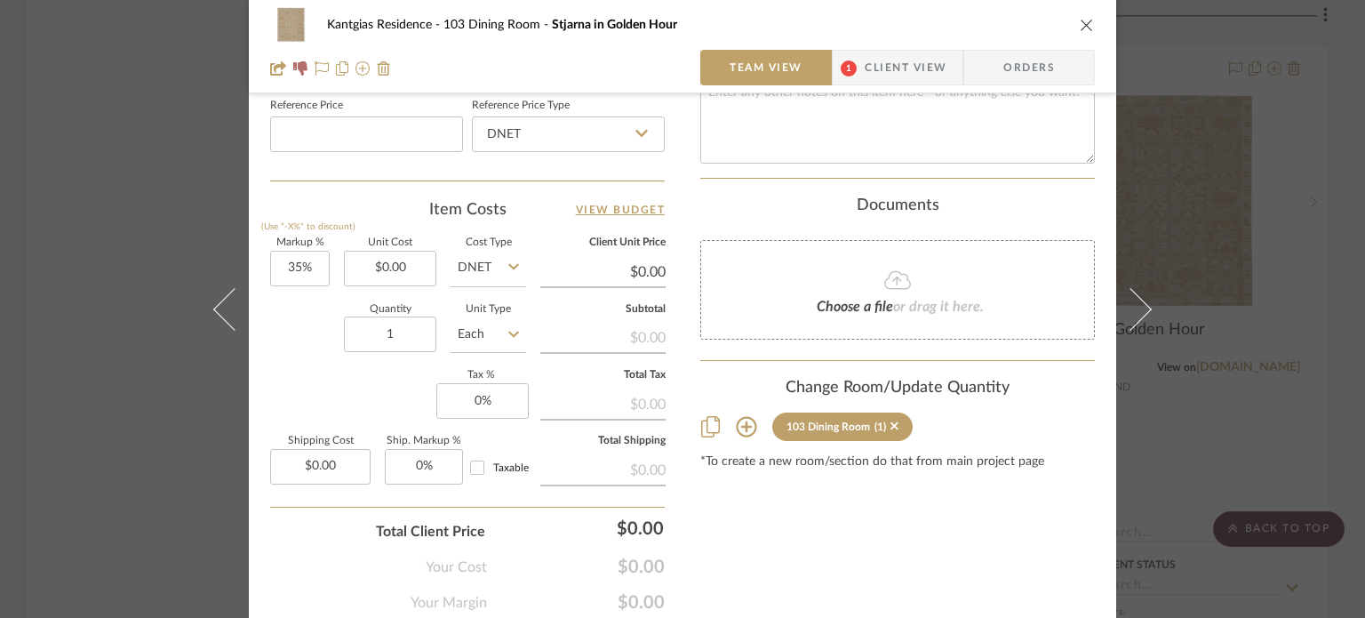
scroll to position [978, 0]
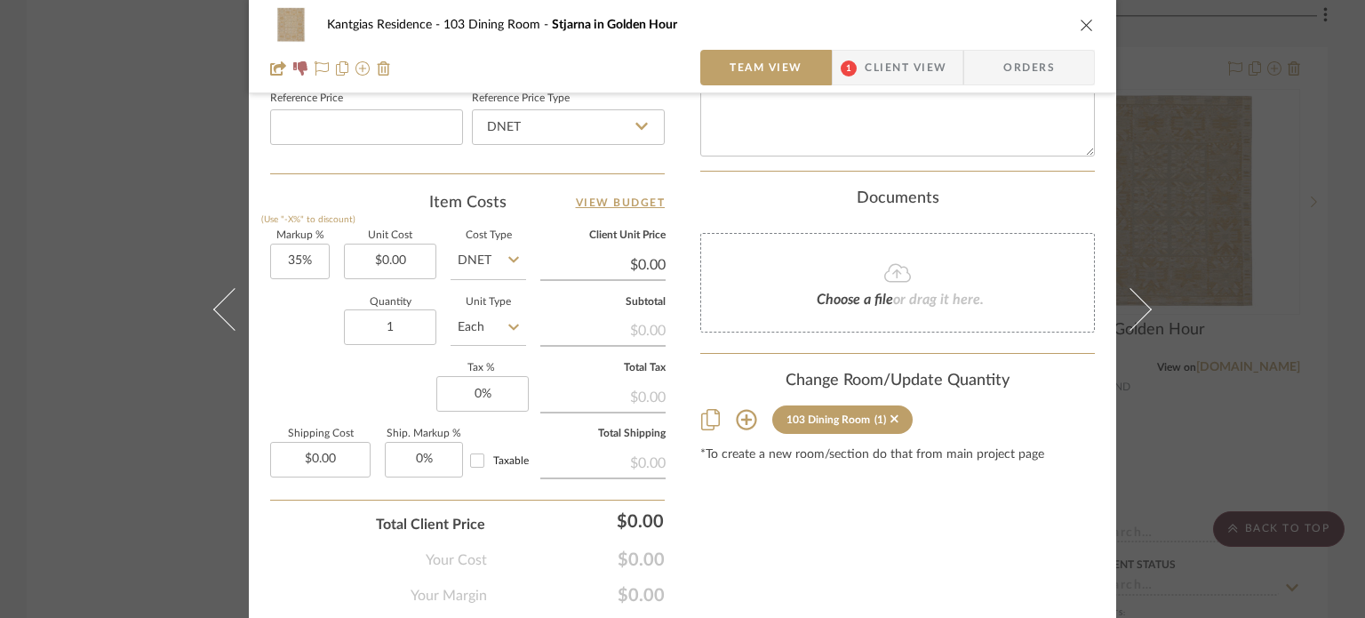
click at [736, 409] on icon at bounding box center [746, 419] width 21 height 21
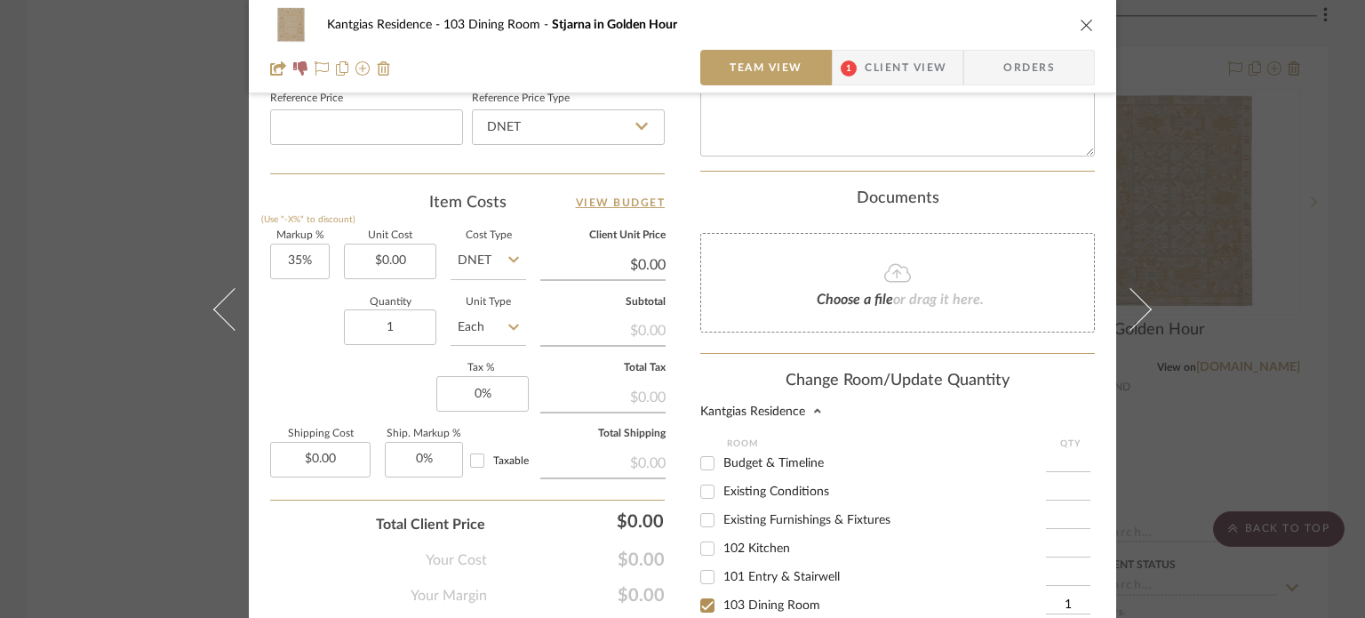
scroll to position [1244, 0]
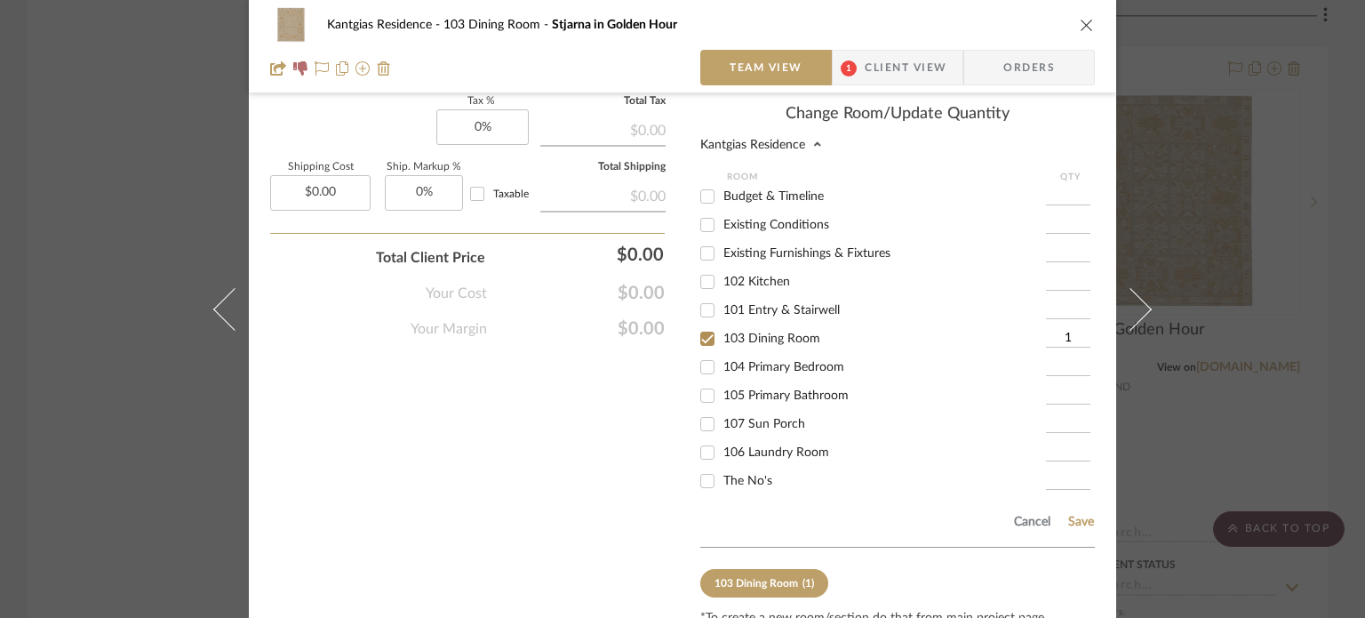
click at [749, 332] on span "103 Dining Room" at bounding box center [771, 338] width 97 height 12
click at [722, 324] on input "103 Dining Room" at bounding box center [707, 338] width 28 height 28
checkbox input "false"
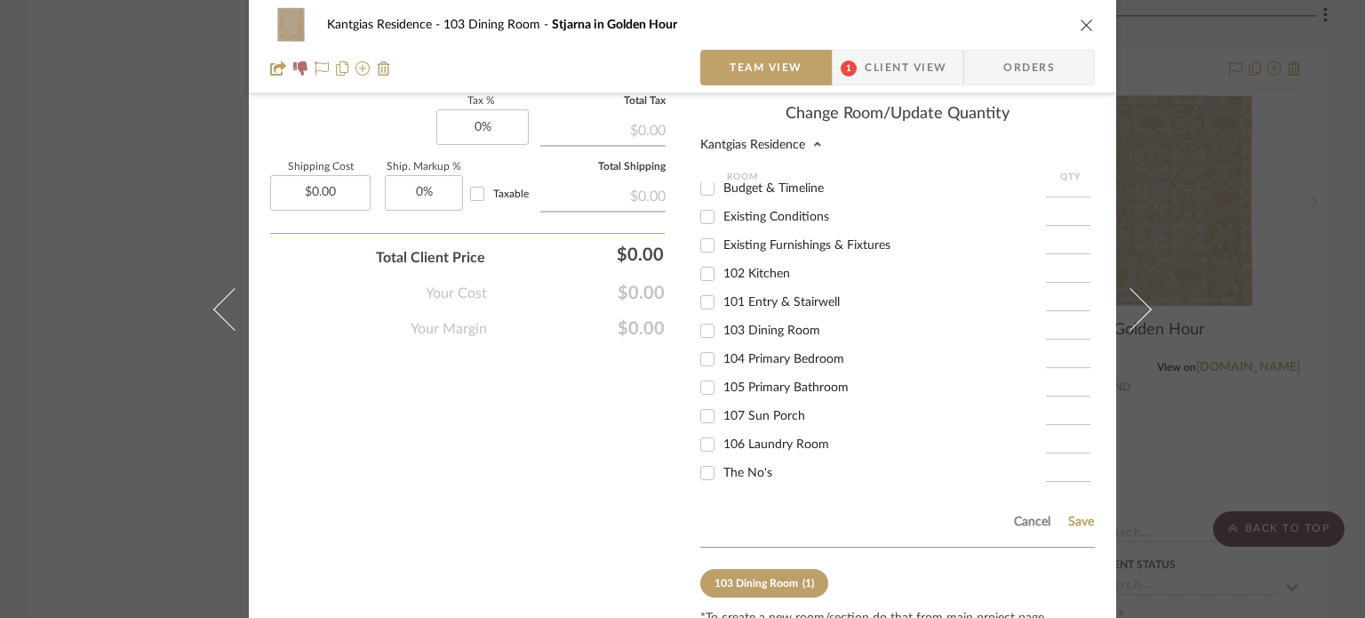
scroll to position [10, 0]
click at [741, 465] on span "The No's" at bounding box center [747, 471] width 49 height 12
click at [722, 457] on input "The No's" at bounding box center [707, 471] width 28 height 28
checkbox input "true"
type input "1"
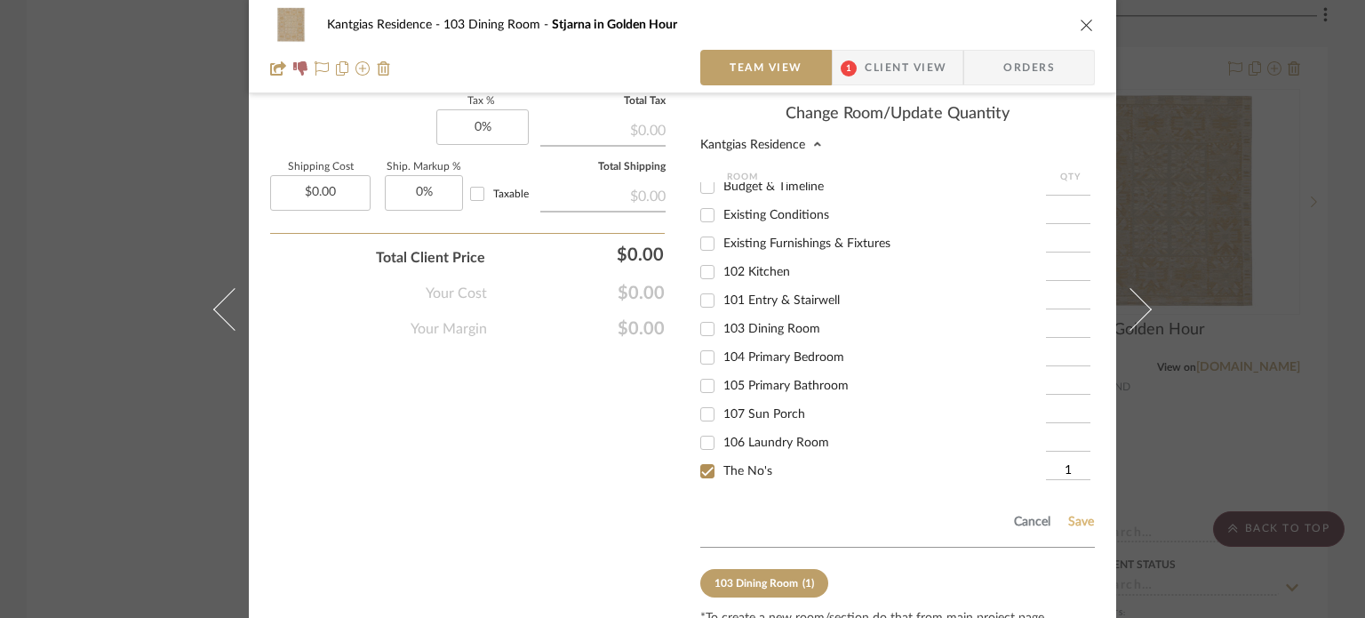
click at [1079, 515] on button "Save" at bounding box center [1081, 522] width 28 height 14
click at [1083, 31] on icon "close" at bounding box center [1087, 25] width 14 height 14
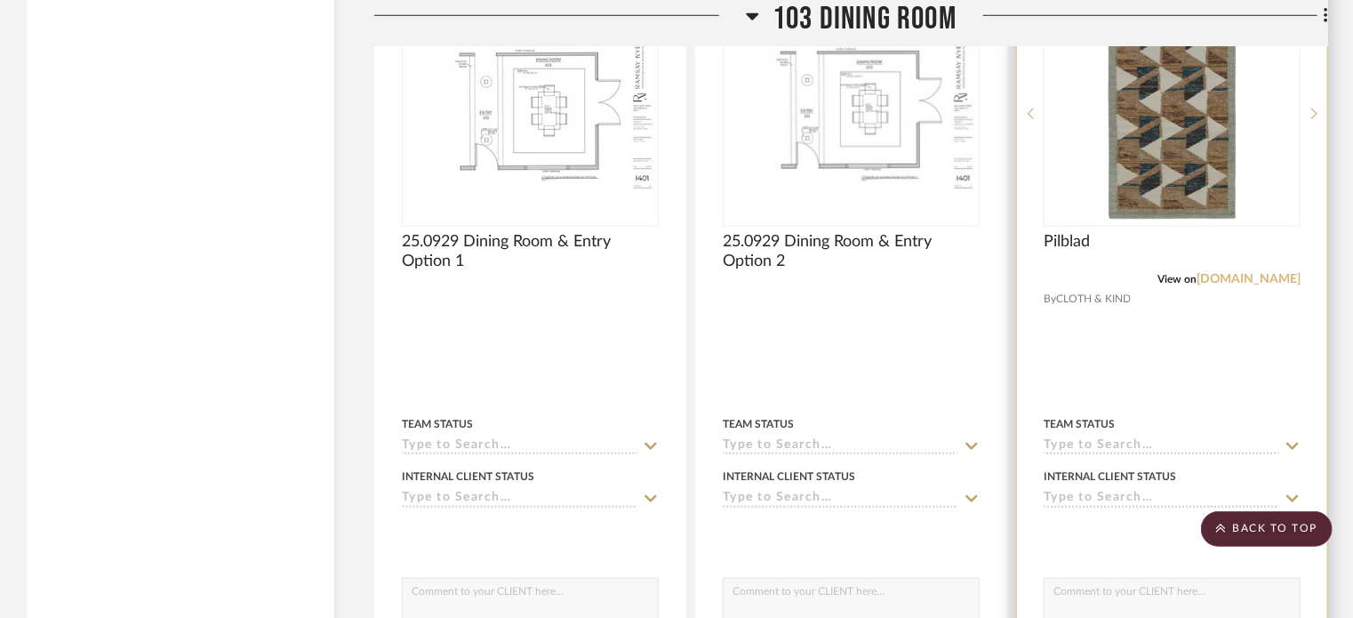
scroll to position [3839, 0]
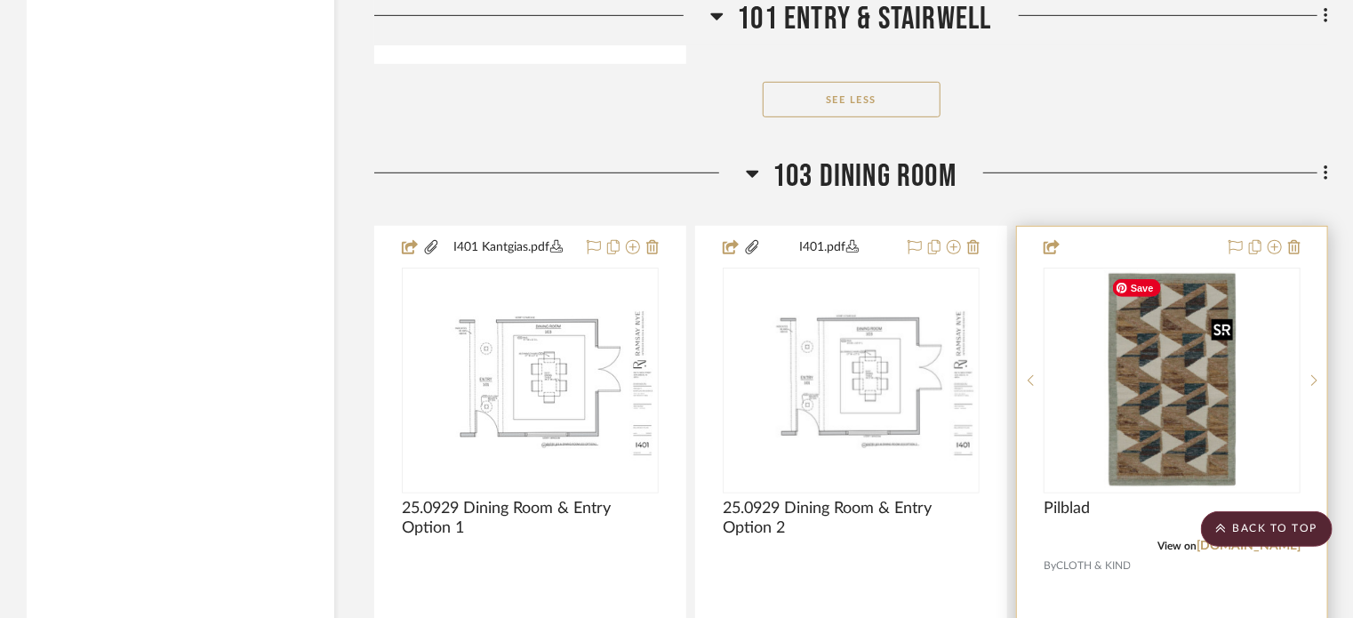
click at [0, 0] on img at bounding box center [0, 0] width 0 height 0
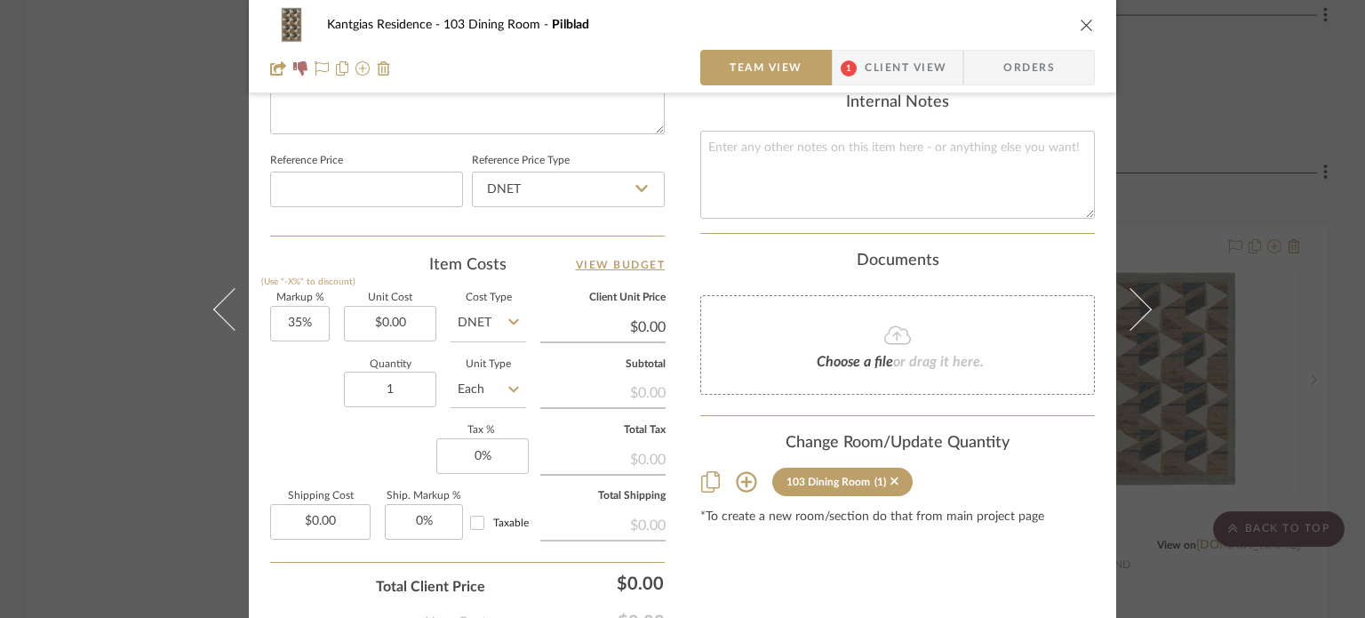
scroll to position [1035, 0]
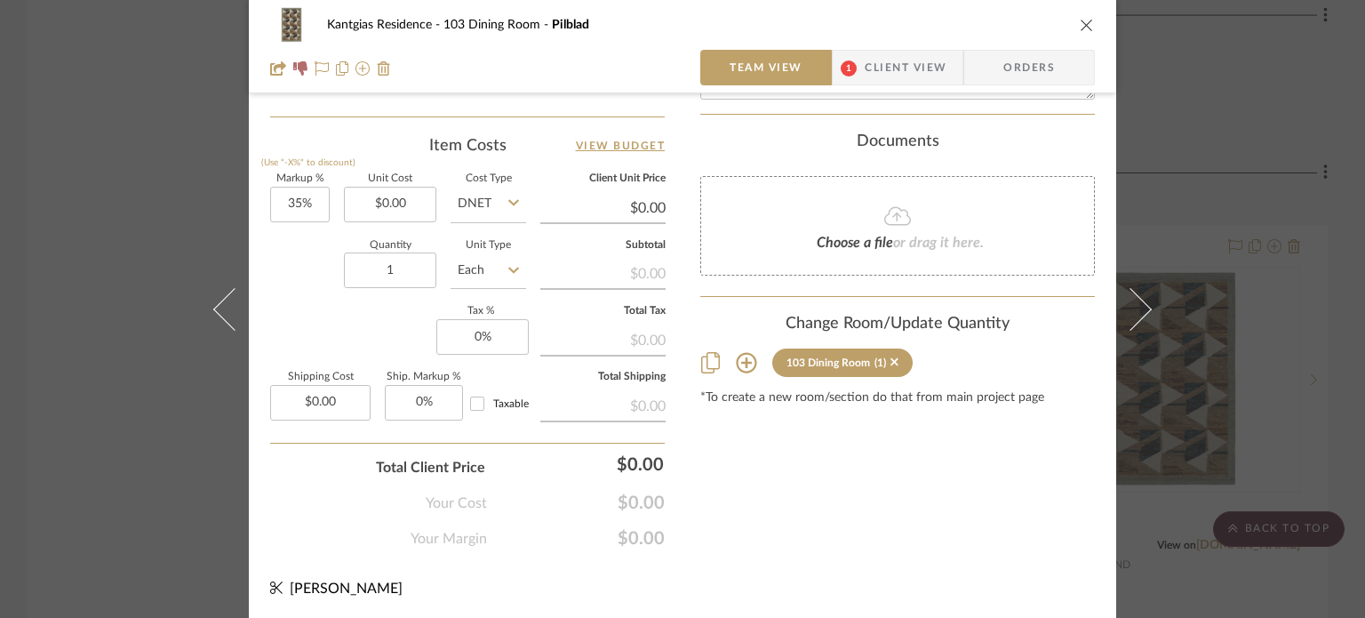
click at [747, 353] on icon at bounding box center [746, 363] width 20 height 20
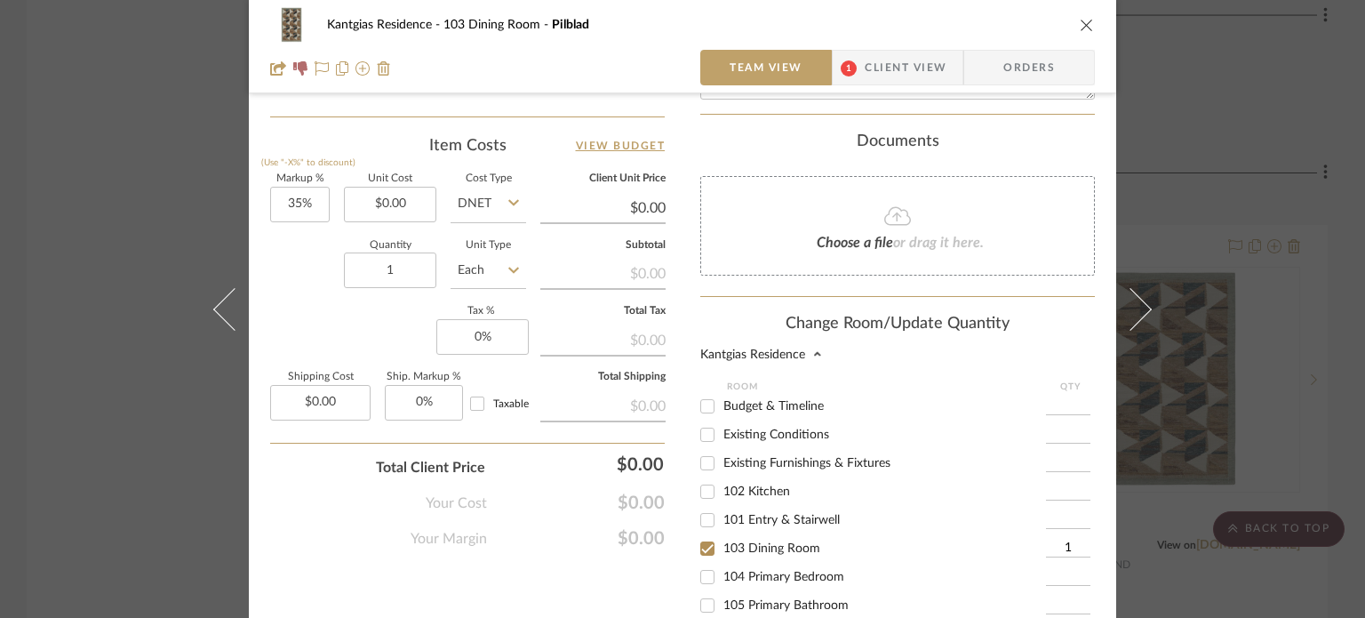
scroll to position [10, 0]
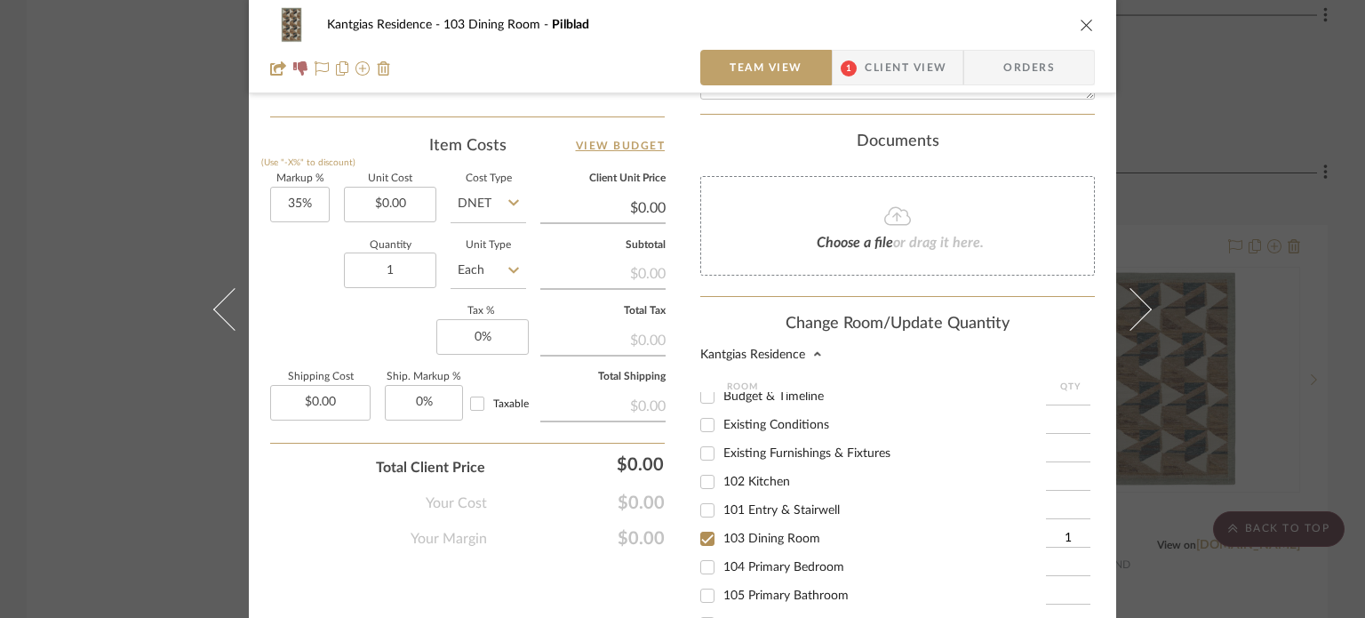
click at [722, 532] on div "103 Dining Room" at bounding box center [873, 538] width 346 height 28
click at [727, 532] on span "103 Dining Room" at bounding box center [771, 538] width 97 height 12
click at [722, 525] on input "103 Dining Room" at bounding box center [707, 538] width 28 height 28
checkbox input "false"
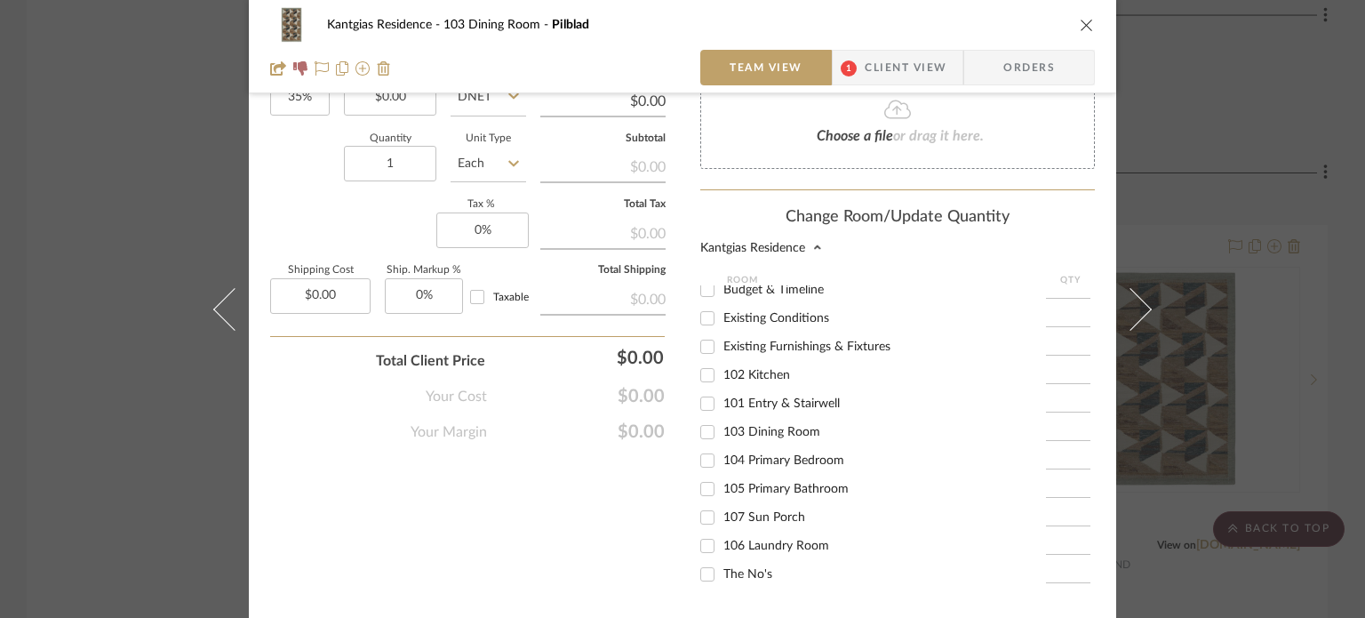
scroll to position [1212, 0]
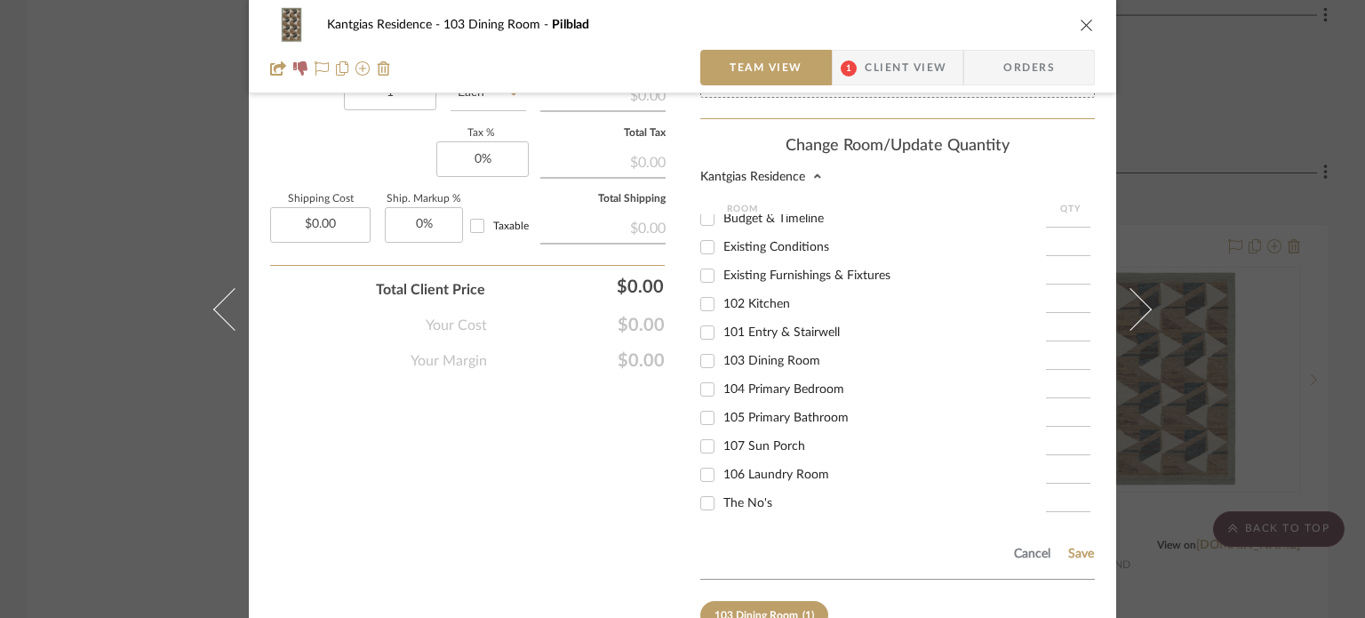
click at [749, 496] on label "The No's" at bounding box center [884, 503] width 323 height 15
click at [722, 493] on input "The No's" at bounding box center [707, 503] width 28 height 28
checkbox input "true"
type input "1"
click at [1084, 547] on button "Save" at bounding box center [1081, 554] width 28 height 14
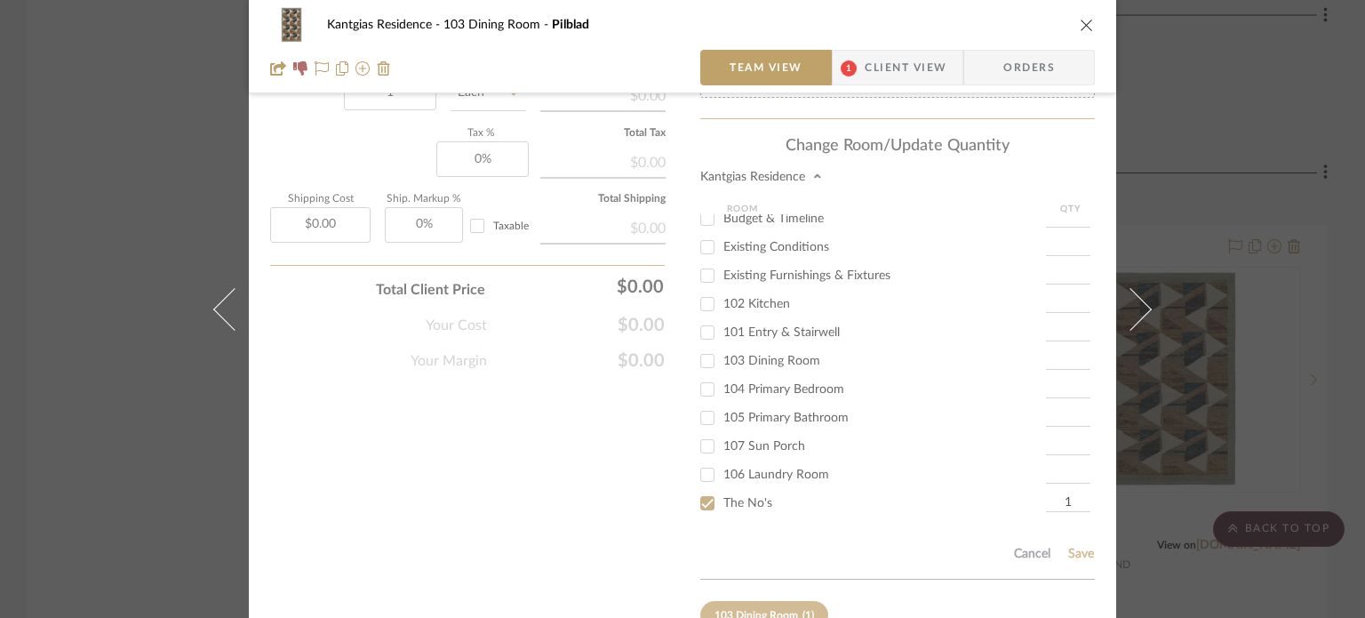
click at [1091, 29] on div "Kantgias Residence 103 Dining Room Pilblad Team View 1 Client View Orders" at bounding box center [682, 46] width 867 height 93
click at [1080, 20] on icon "close" at bounding box center [1087, 25] width 14 height 14
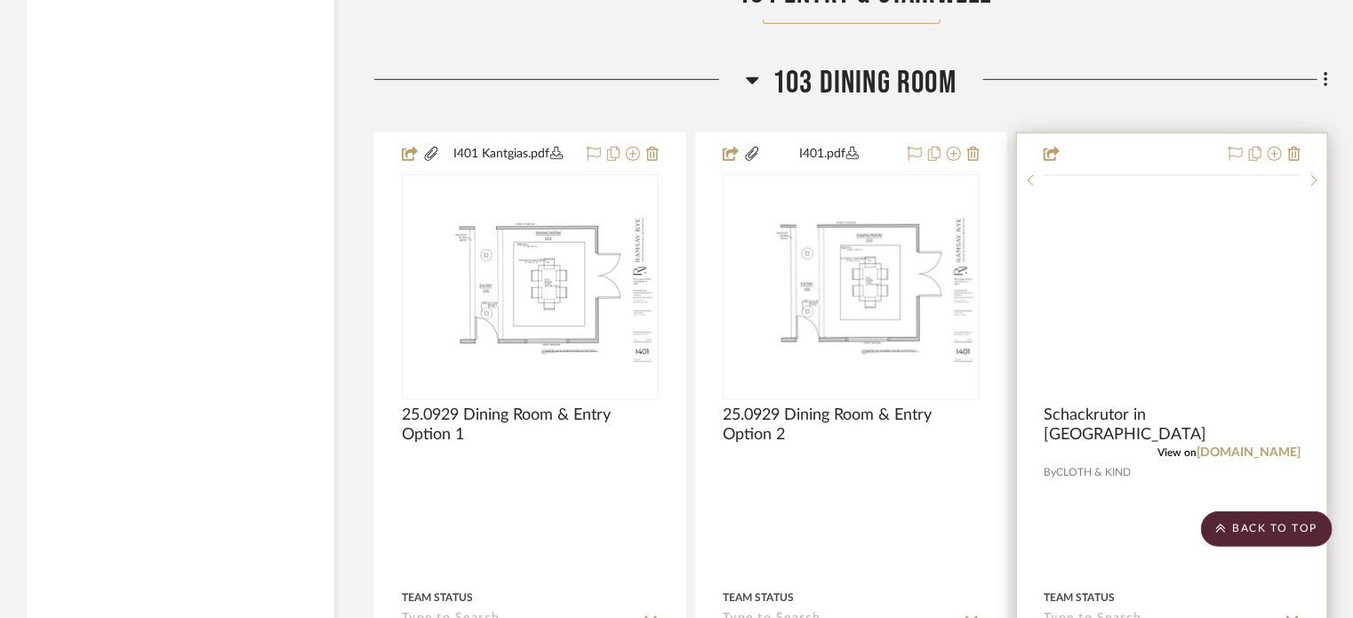
scroll to position [3928, 0]
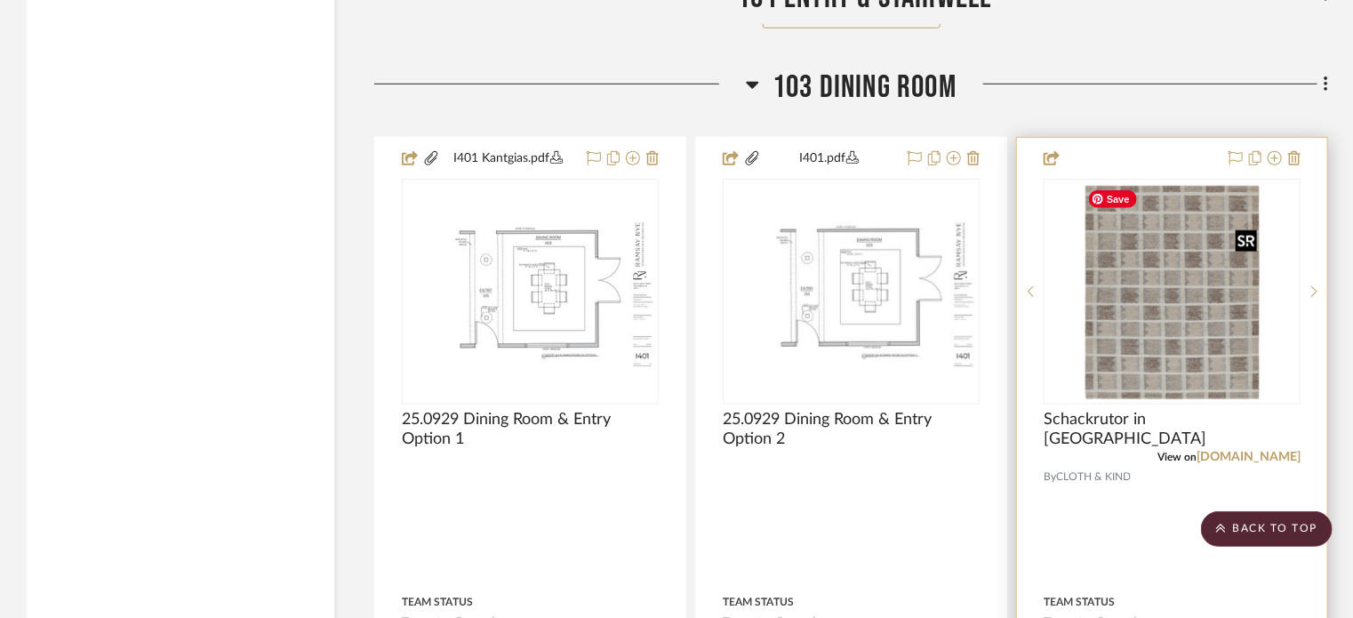
click at [0, 0] on img at bounding box center [0, 0] width 0 height 0
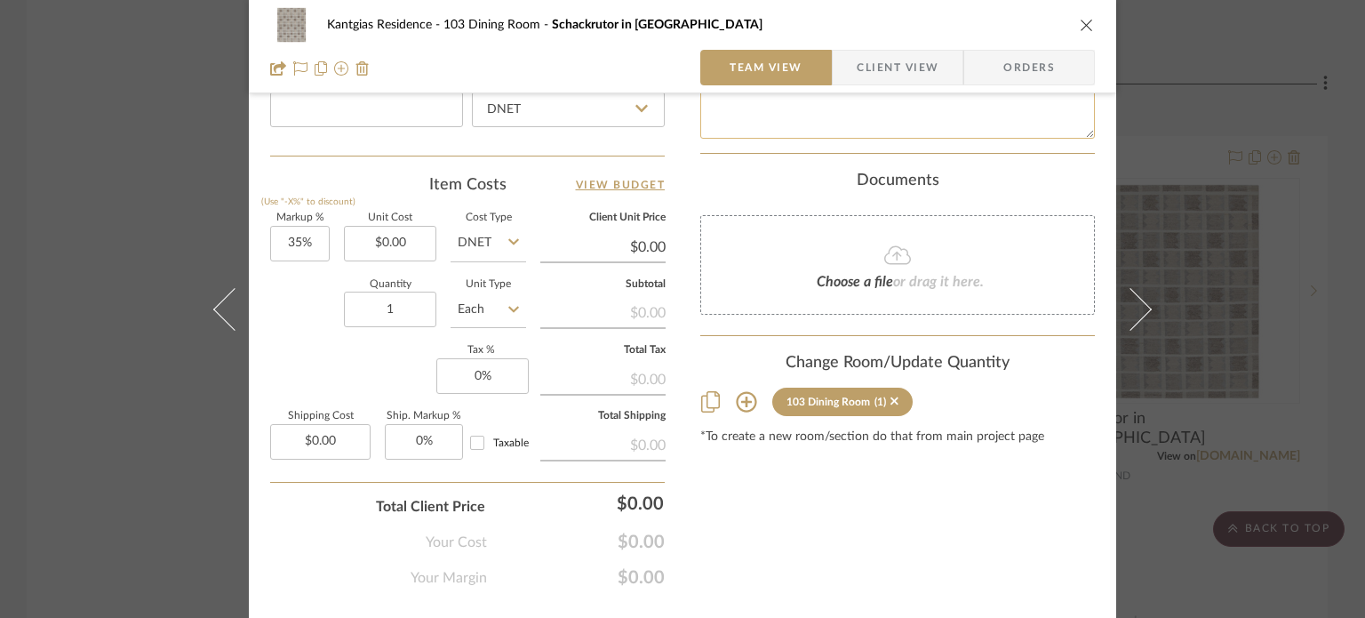
scroll to position [1035, 0]
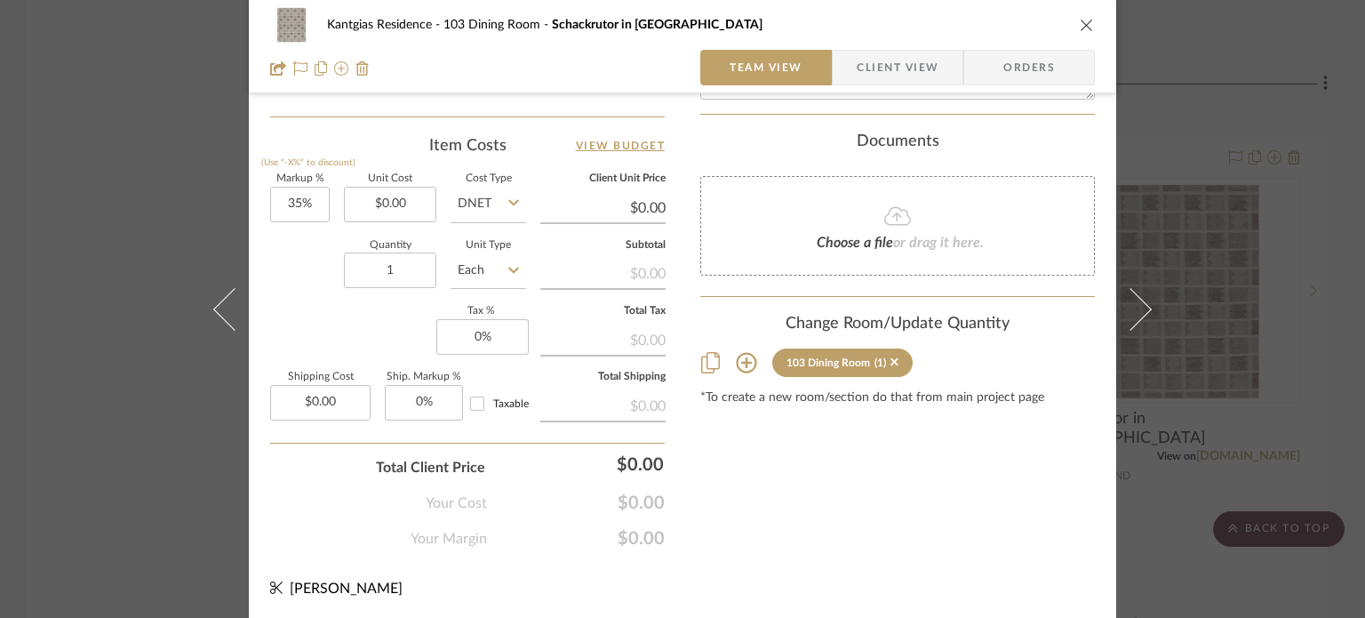
click at [1080, 28] on icon "close" at bounding box center [1087, 25] width 14 height 14
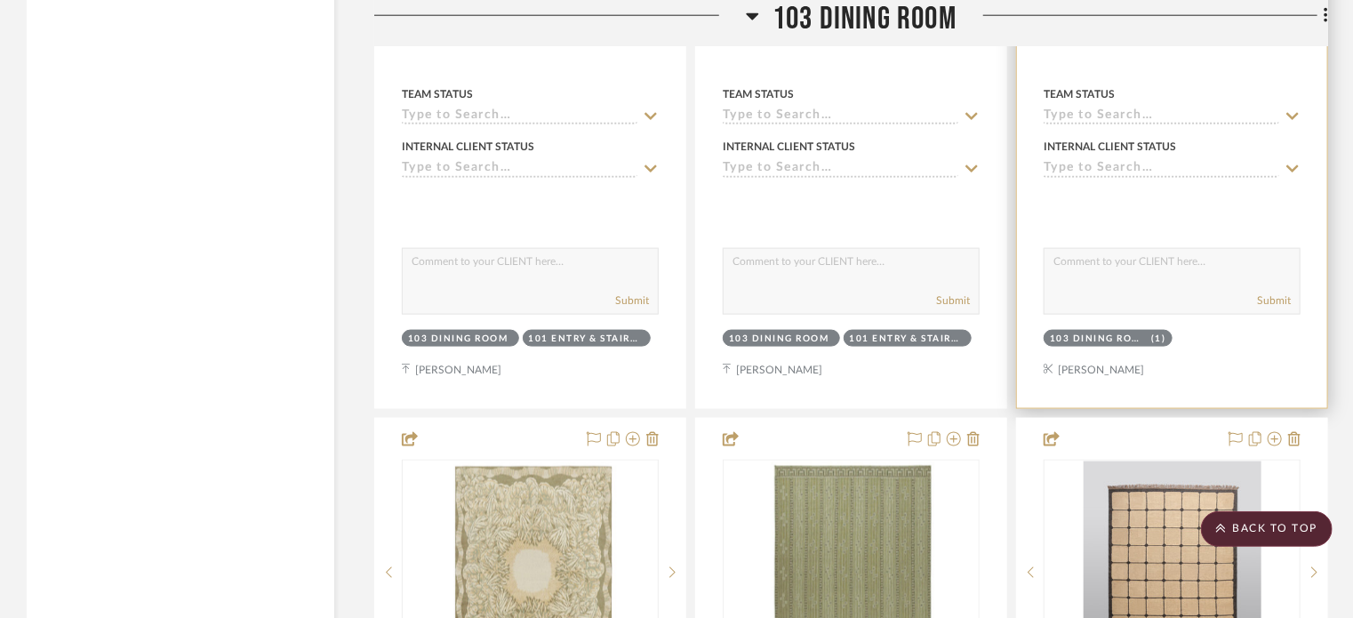
scroll to position [4639, 0]
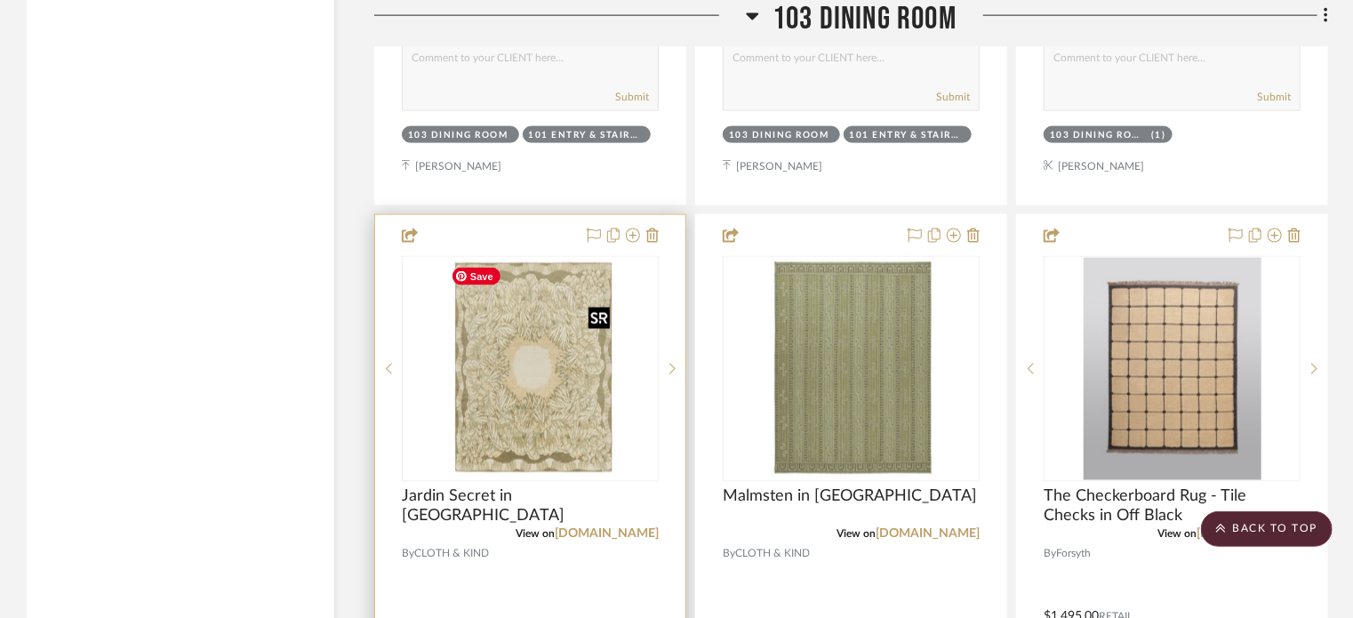
click at [465, 368] on img "0" at bounding box center [529, 369] width 173 height 222
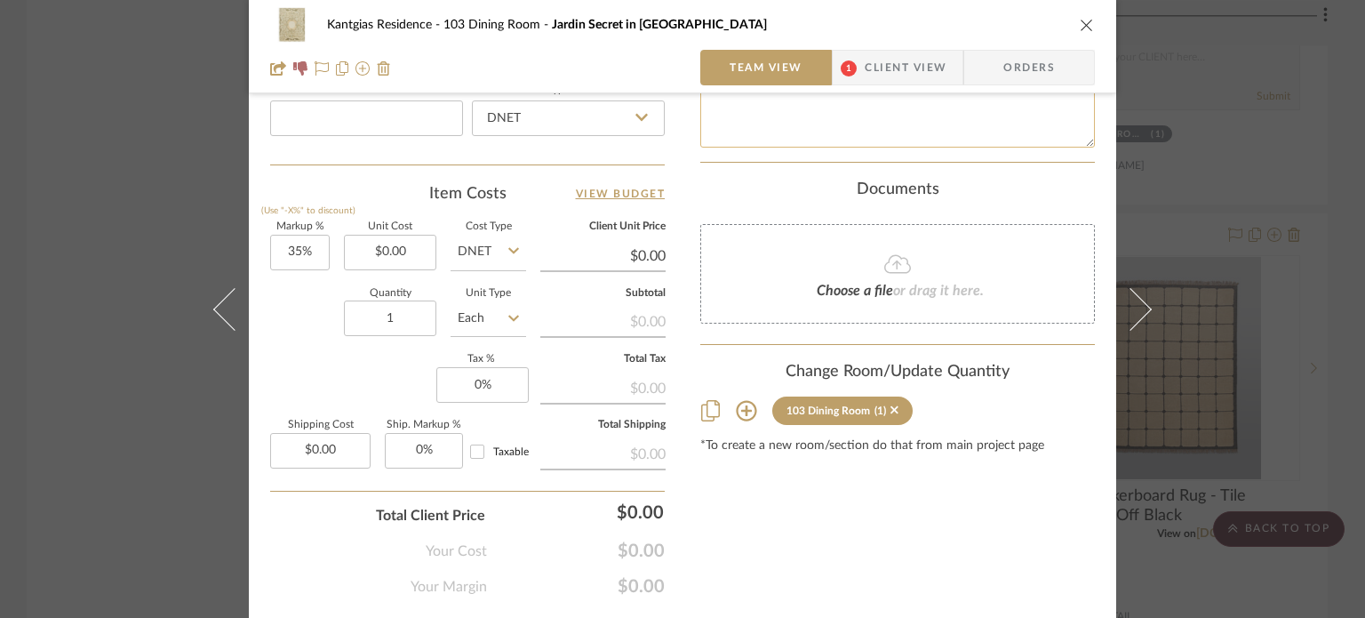
scroll to position [1035, 0]
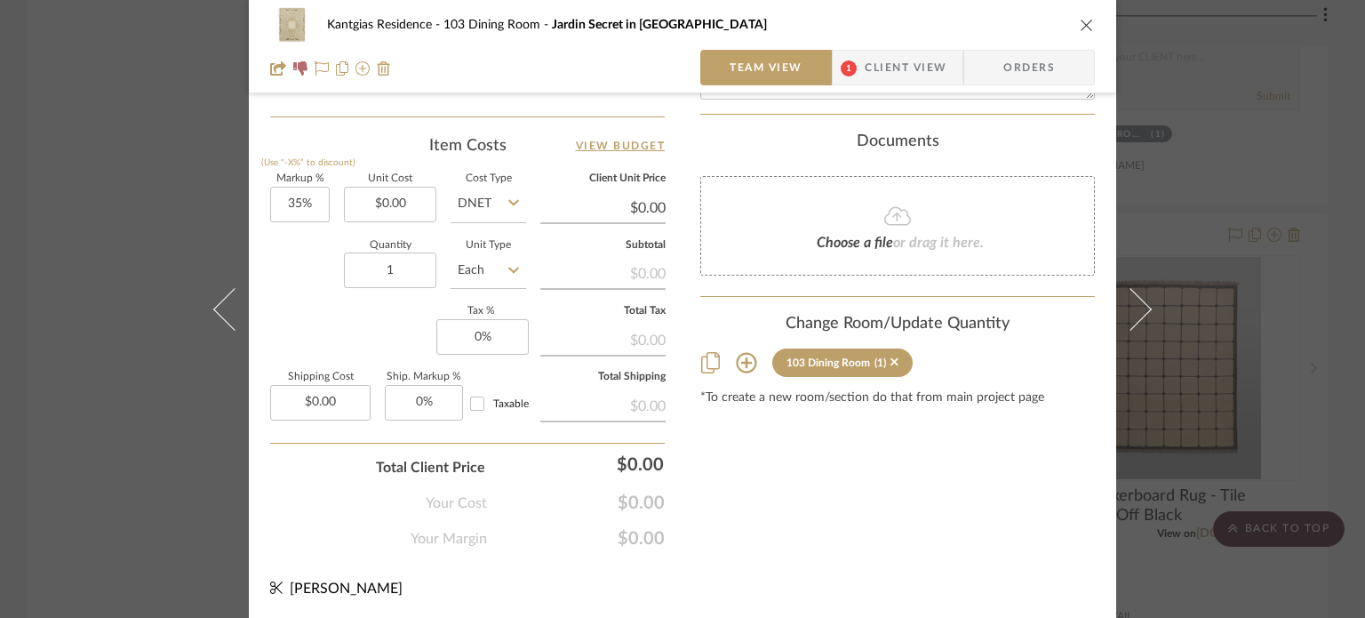
click at [740, 353] on icon at bounding box center [746, 363] width 20 height 20
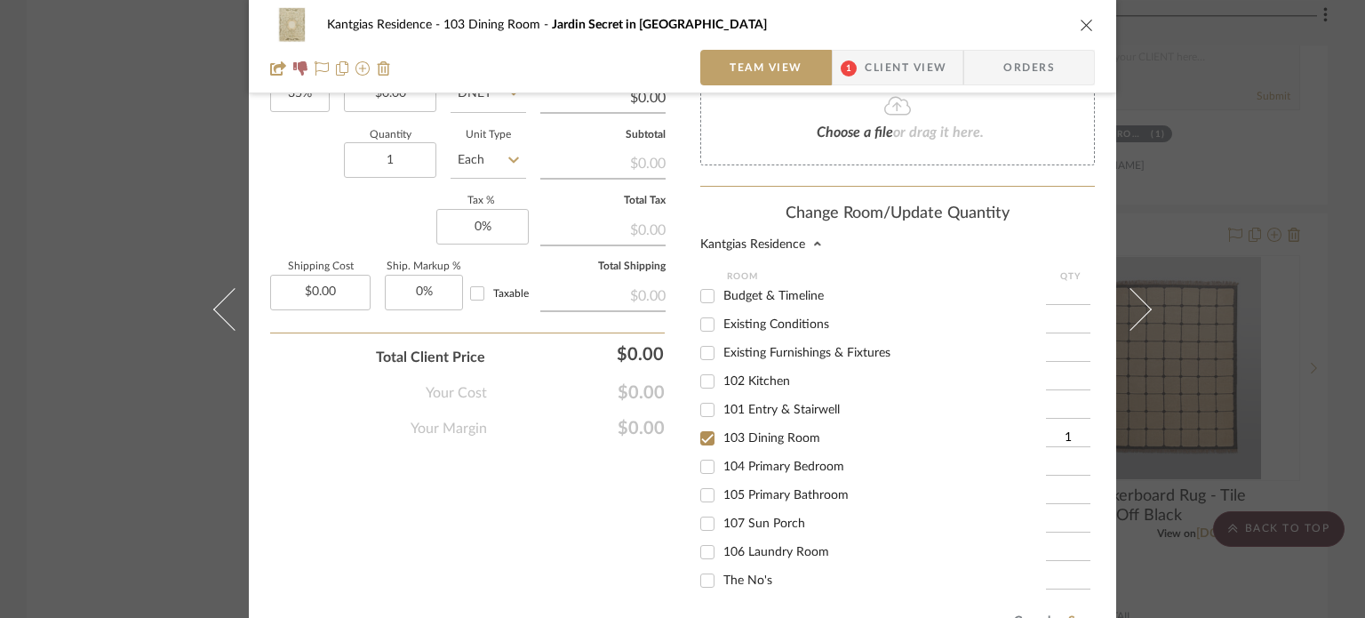
scroll to position [1129, 0]
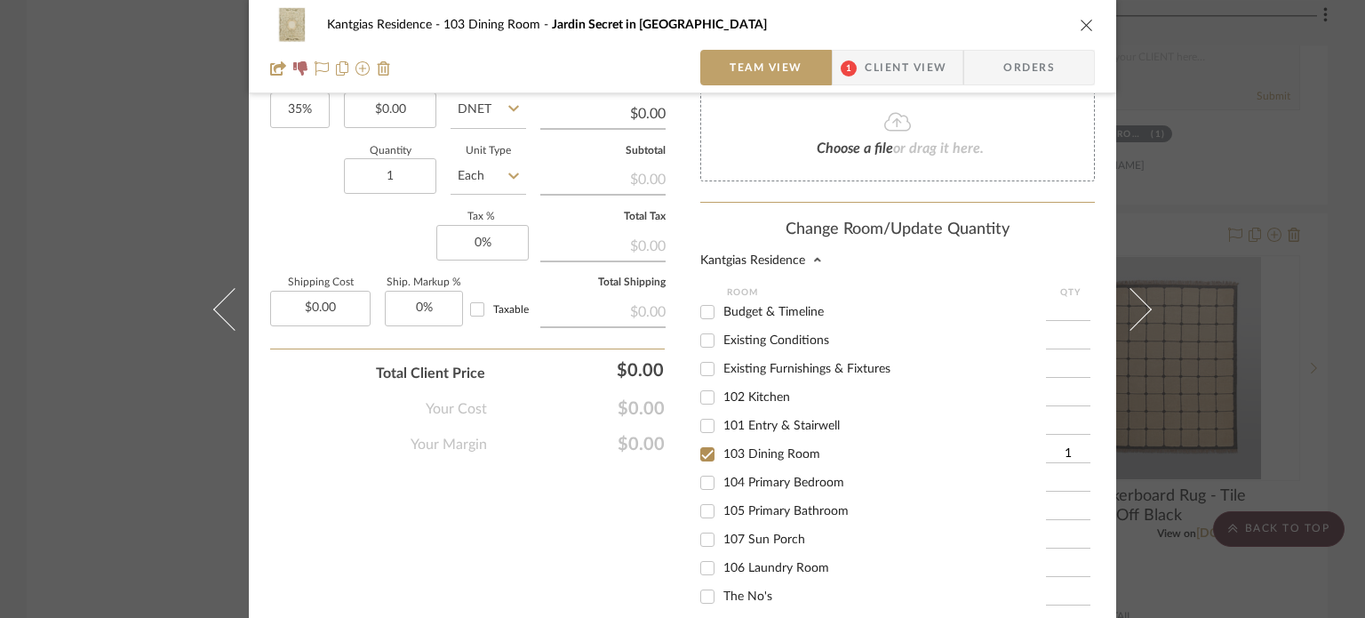
click at [782, 440] on div "103 Dining Room" at bounding box center [873, 454] width 346 height 28
click at [776, 448] on span "103 Dining Room" at bounding box center [771, 454] width 97 height 12
click at [722, 440] on input "103 Dining Room" at bounding box center [707, 454] width 28 height 28
checkbox input "false"
click at [707, 582] on input "The No's" at bounding box center [707, 596] width 28 height 28
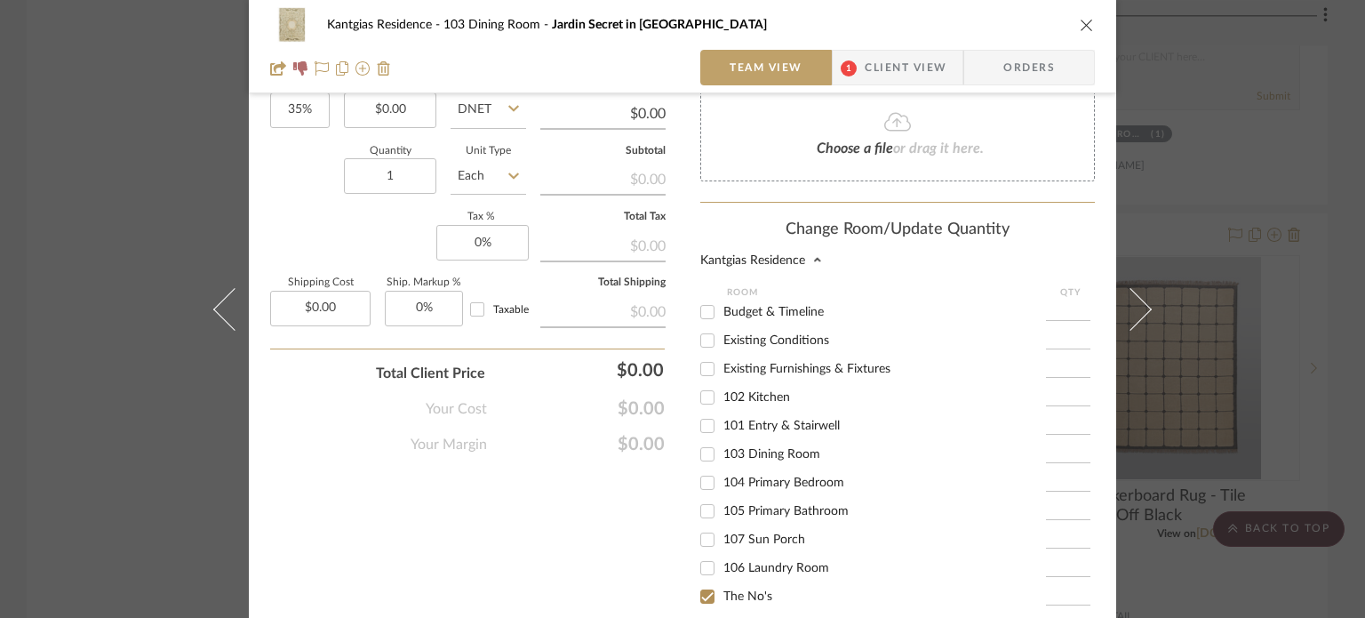
checkbox input "true"
type input "1"
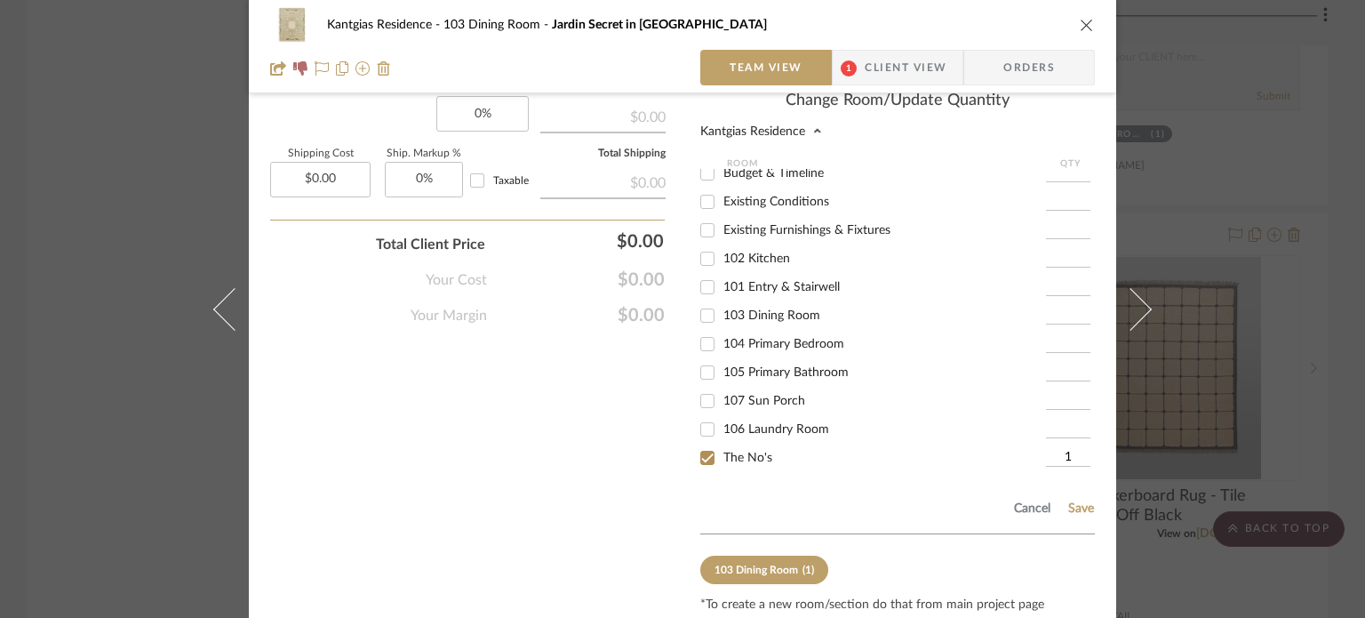
scroll to position [1306, 0]
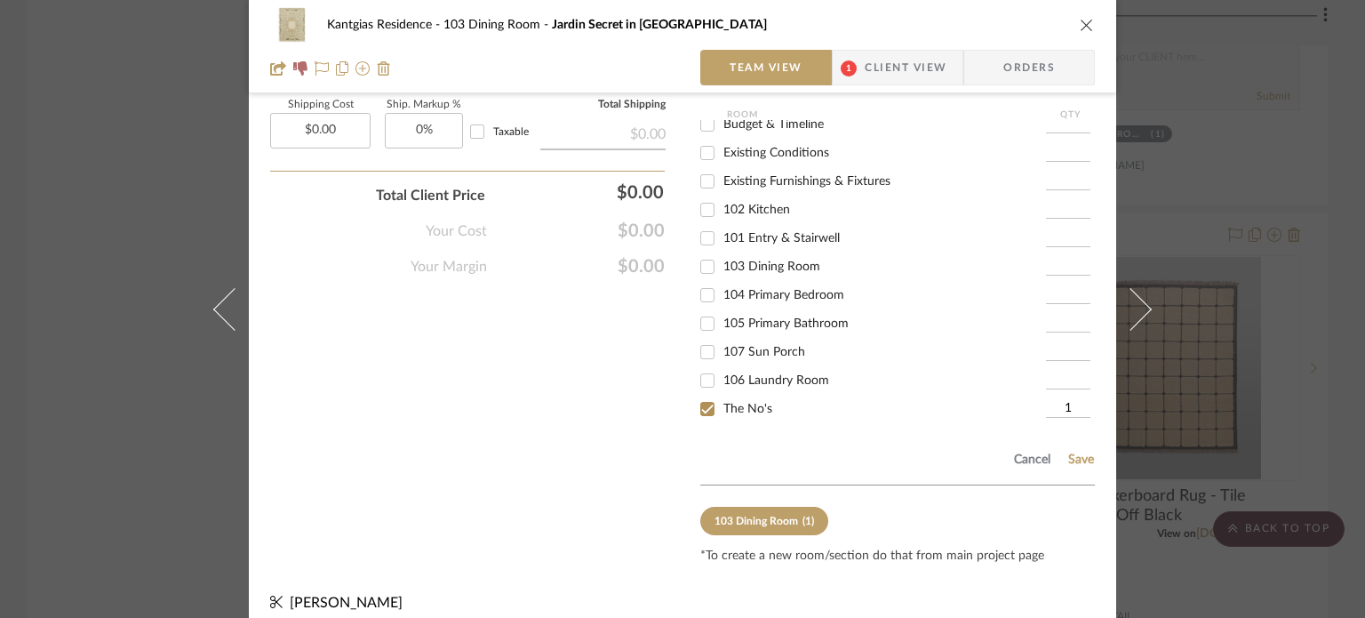
click at [1059, 435] on div "Cancel Save" at bounding box center [897, 456] width 395 height 58
click at [1080, 452] on button "Save" at bounding box center [1081, 459] width 28 height 14
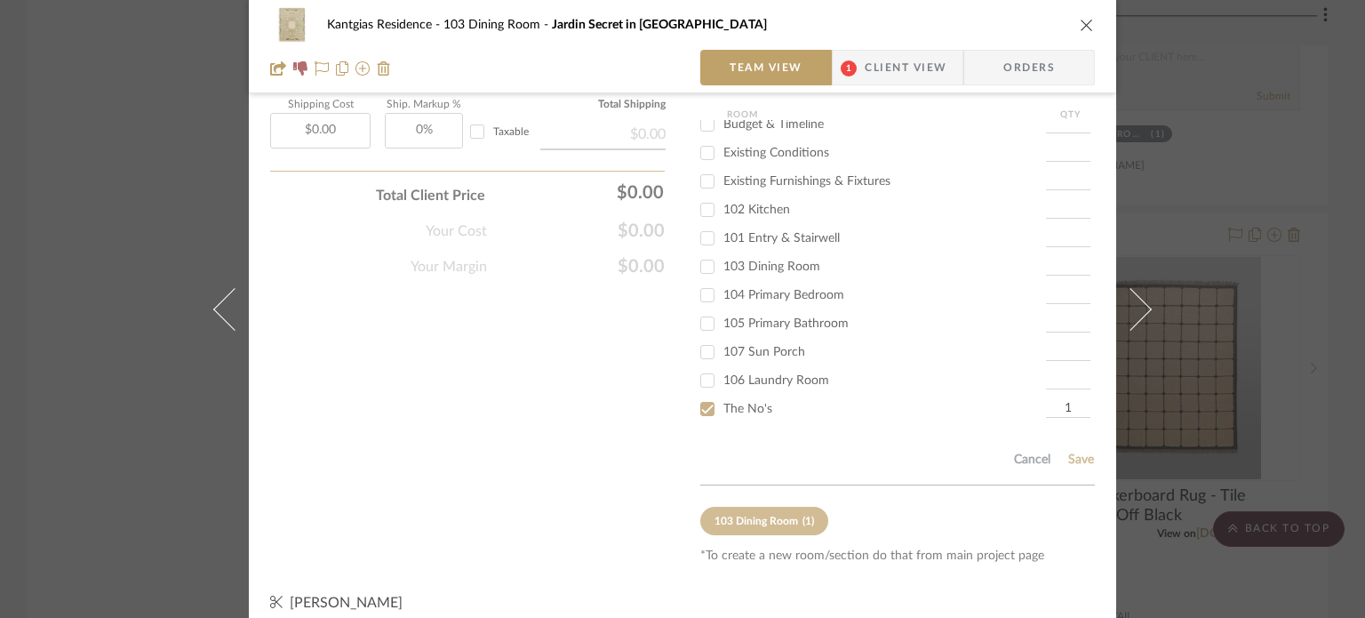
click at [1080, 26] on icon "close" at bounding box center [1087, 25] width 14 height 14
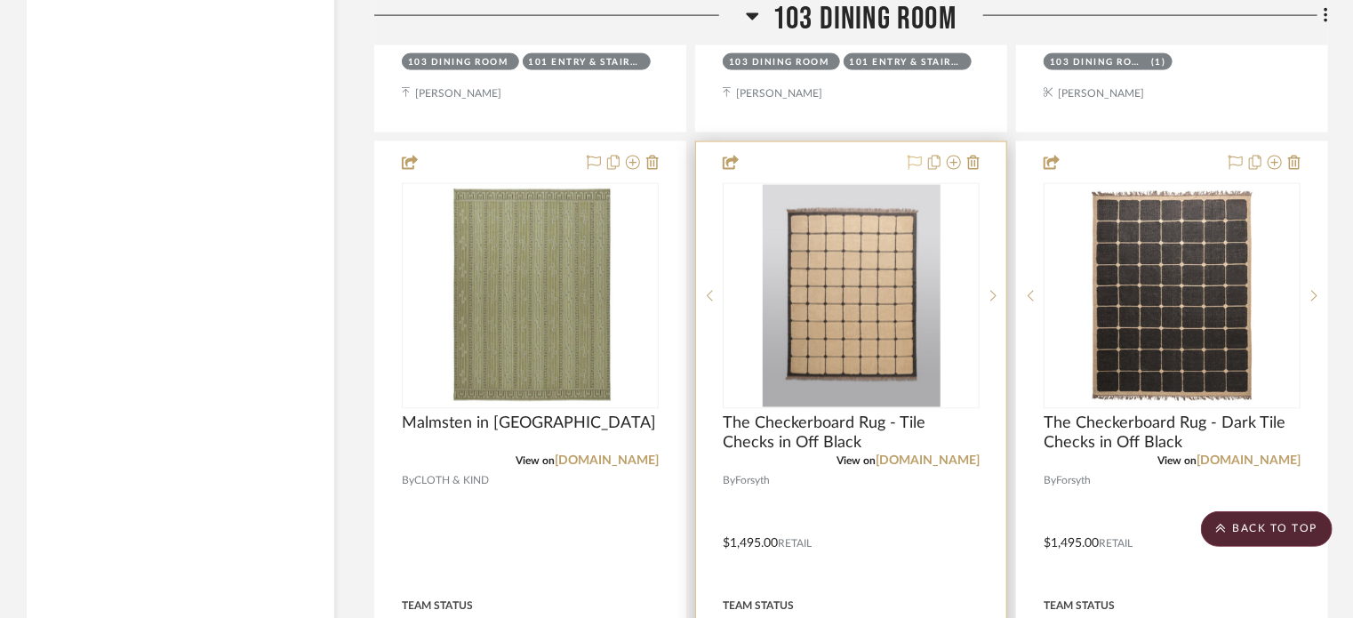
scroll to position [4728, 0]
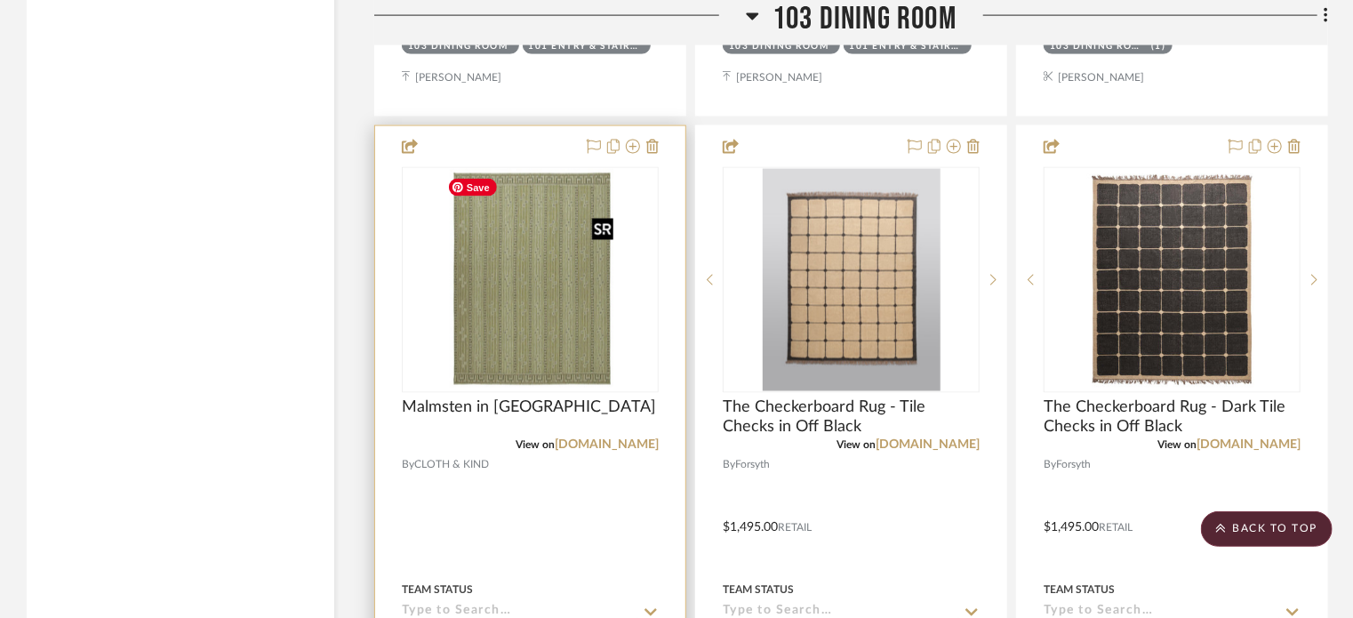
click at [599, 305] on img "0" at bounding box center [530, 280] width 180 height 222
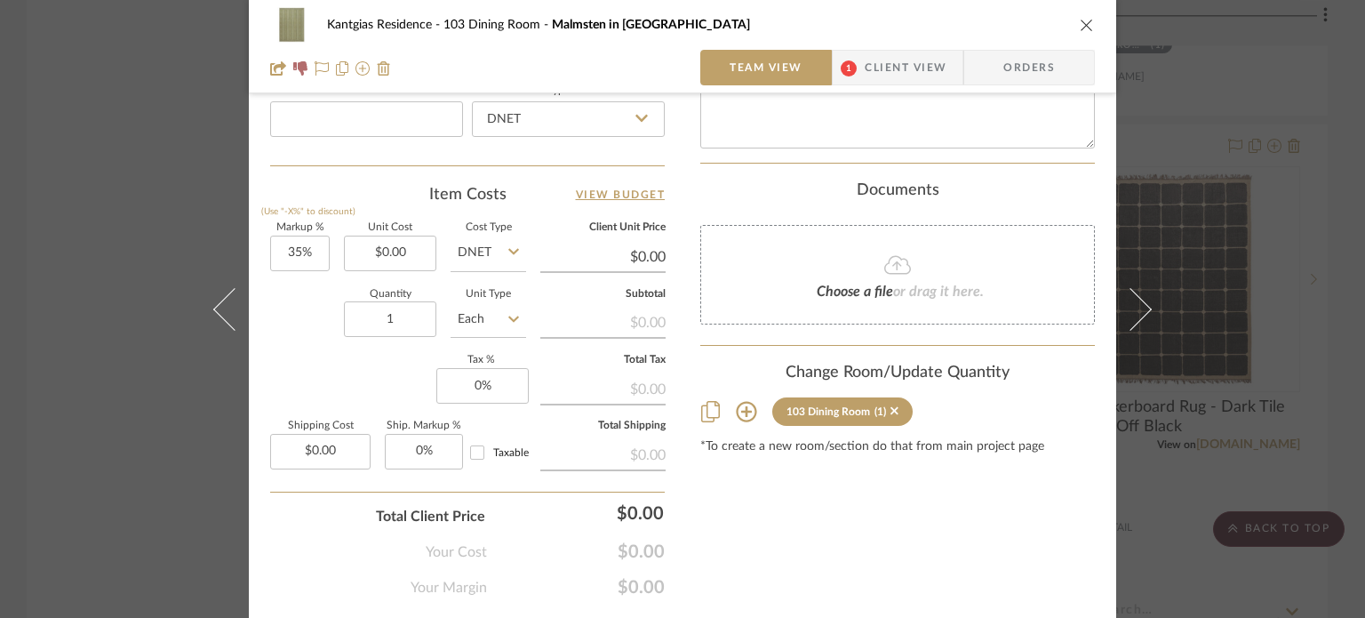
scroll to position [1035, 0]
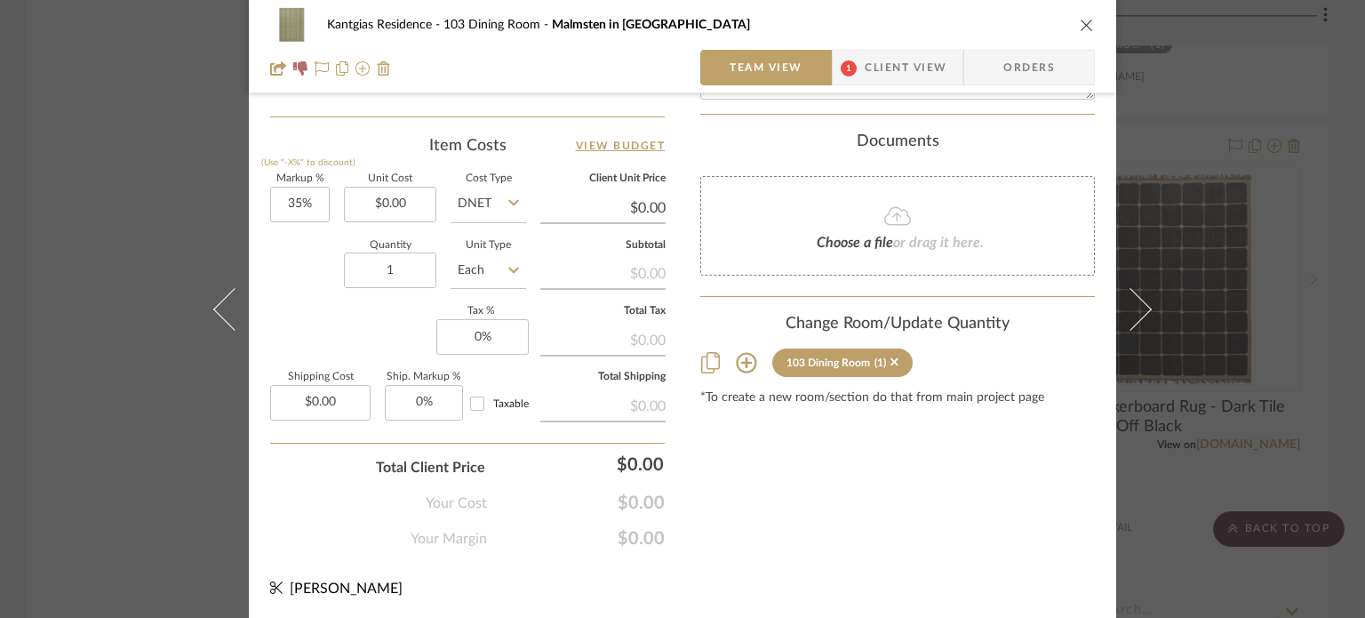
click at [736, 352] on icon at bounding box center [746, 362] width 21 height 21
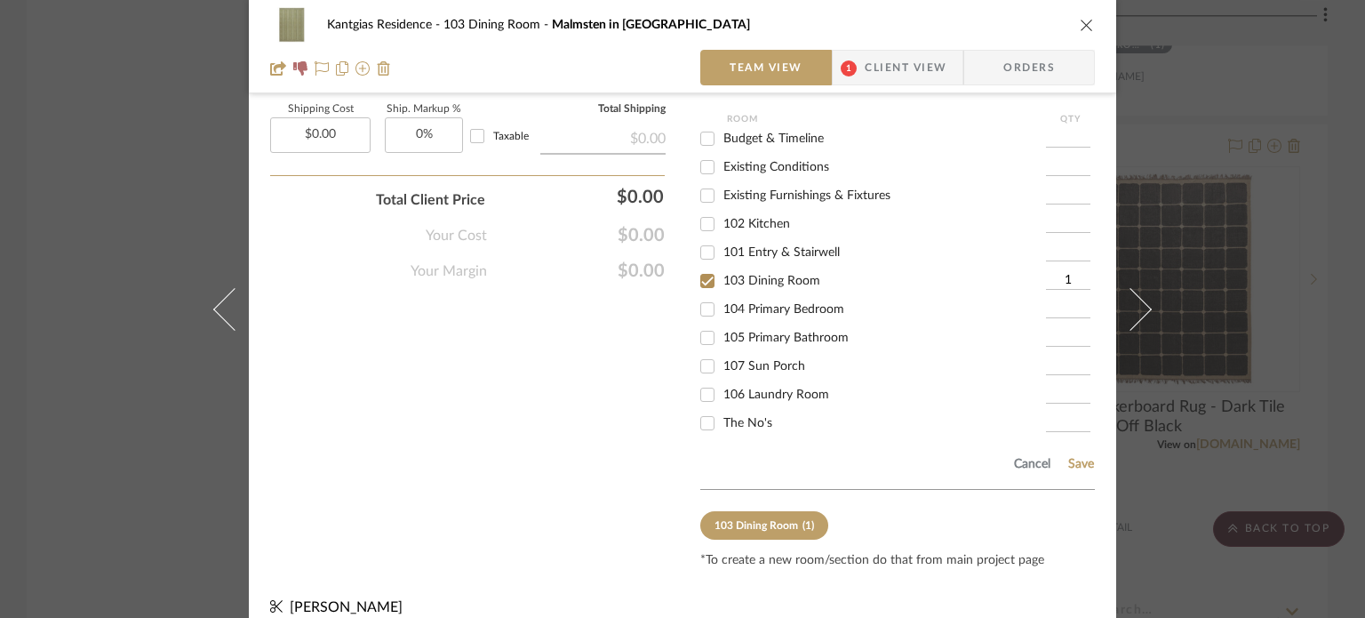
scroll to position [1306, 0]
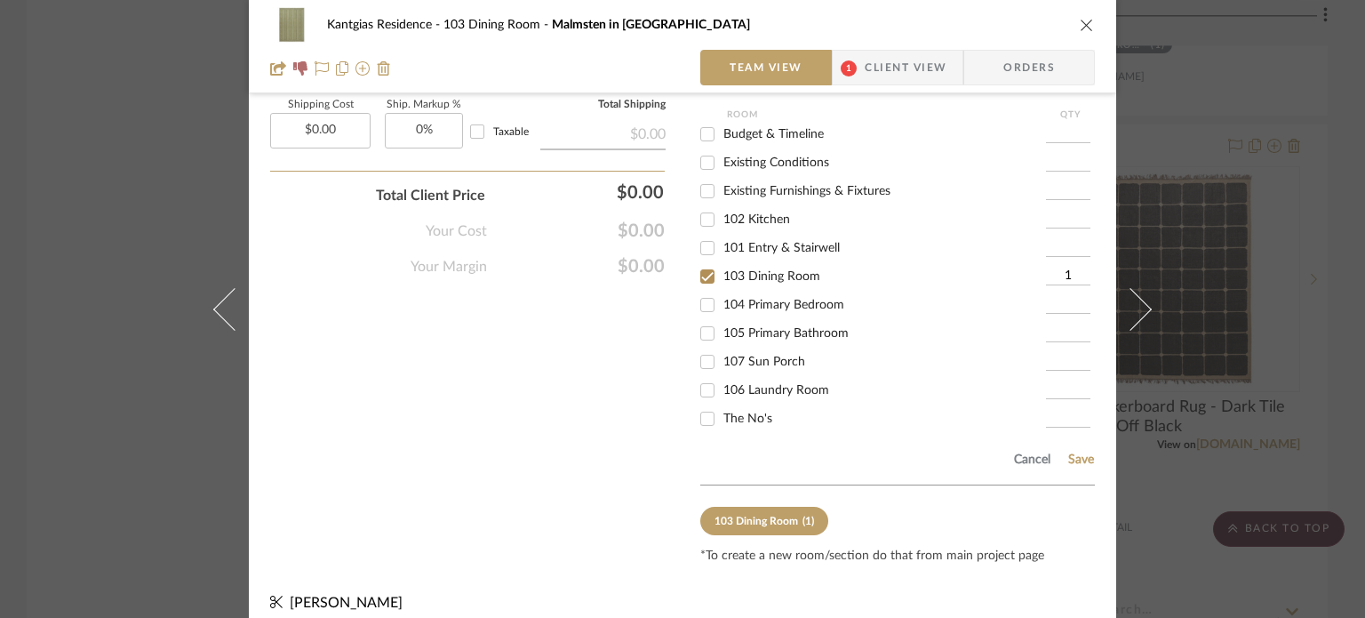
click at [761, 412] on span "The No's" at bounding box center [747, 418] width 49 height 12
click at [722, 404] on input "The No's" at bounding box center [707, 418] width 28 height 28
checkbox input "true"
type input "1"
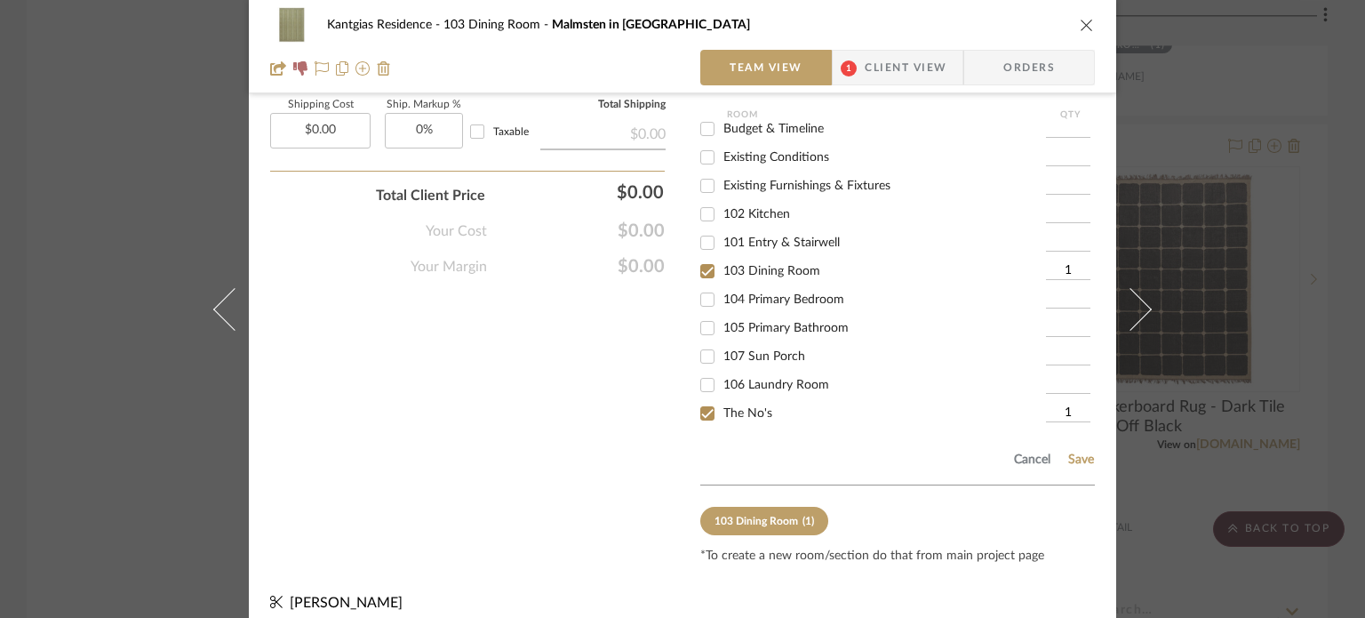
click at [756, 265] on span "103 Dining Room" at bounding box center [771, 271] width 97 height 12
click at [722, 257] on input "103 Dining Room" at bounding box center [707, 271] width 28 height 28
checkbox input "false"
click at [1068, 452] on button "Save" at bounding box center [1081, 459] width 28 height 14
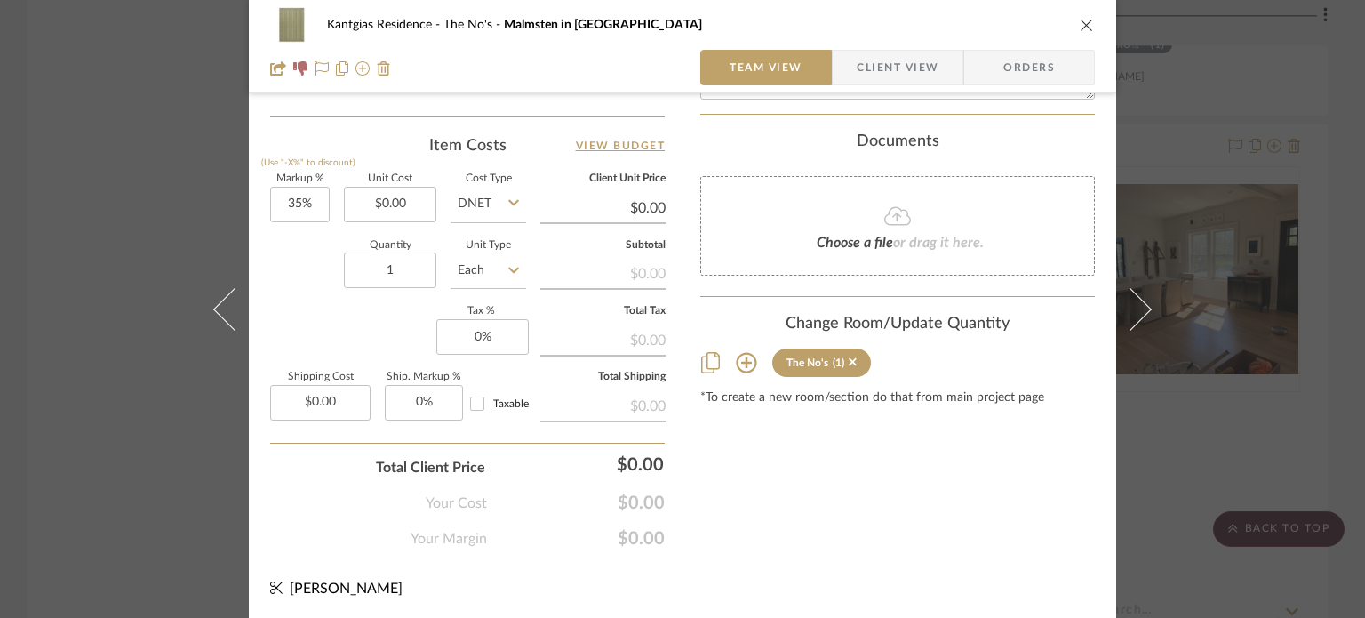
click at [1082, 22] on icon "close" at bounding box center [1087, 25] width 14 height 14
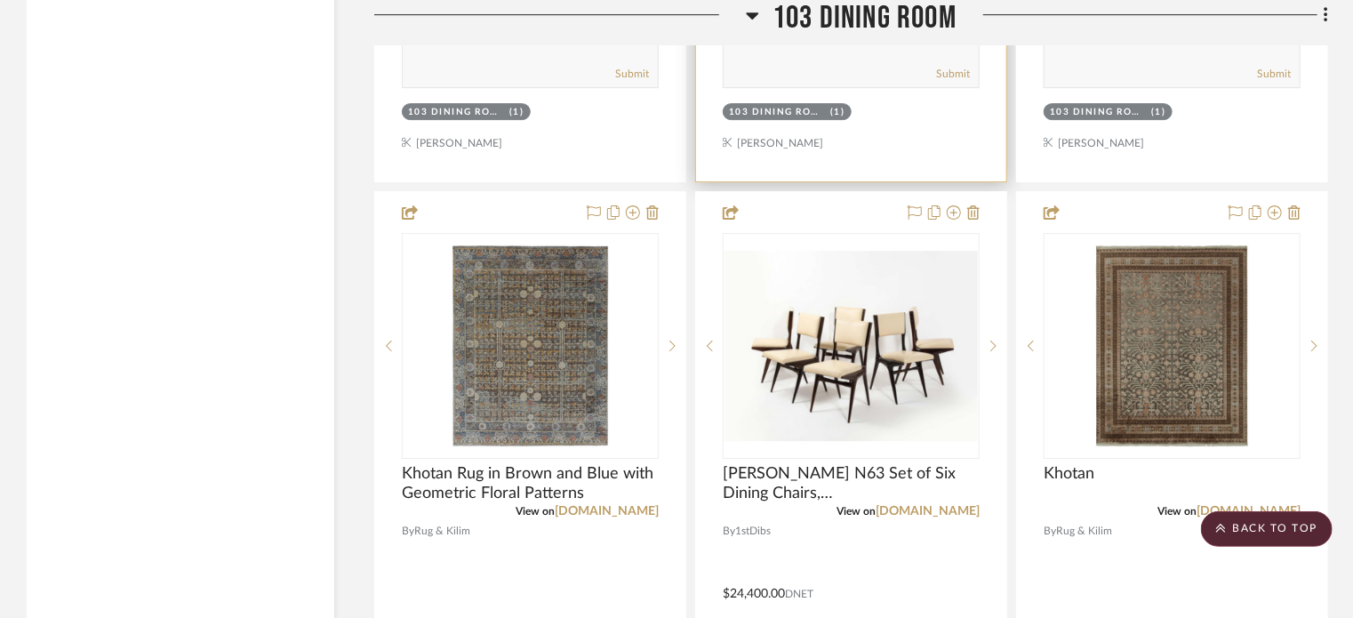
scroll to position [6328, 0]
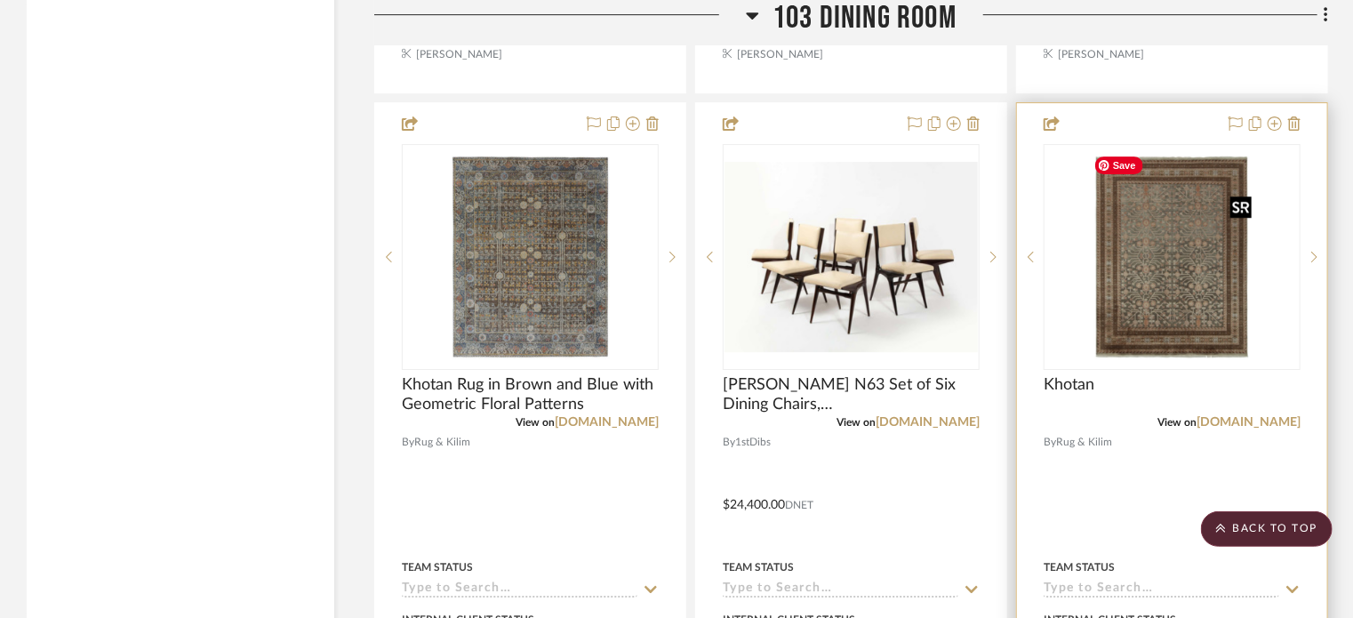
click at [0, 0] on img at bounding box center [0, 0] width 0 height 0
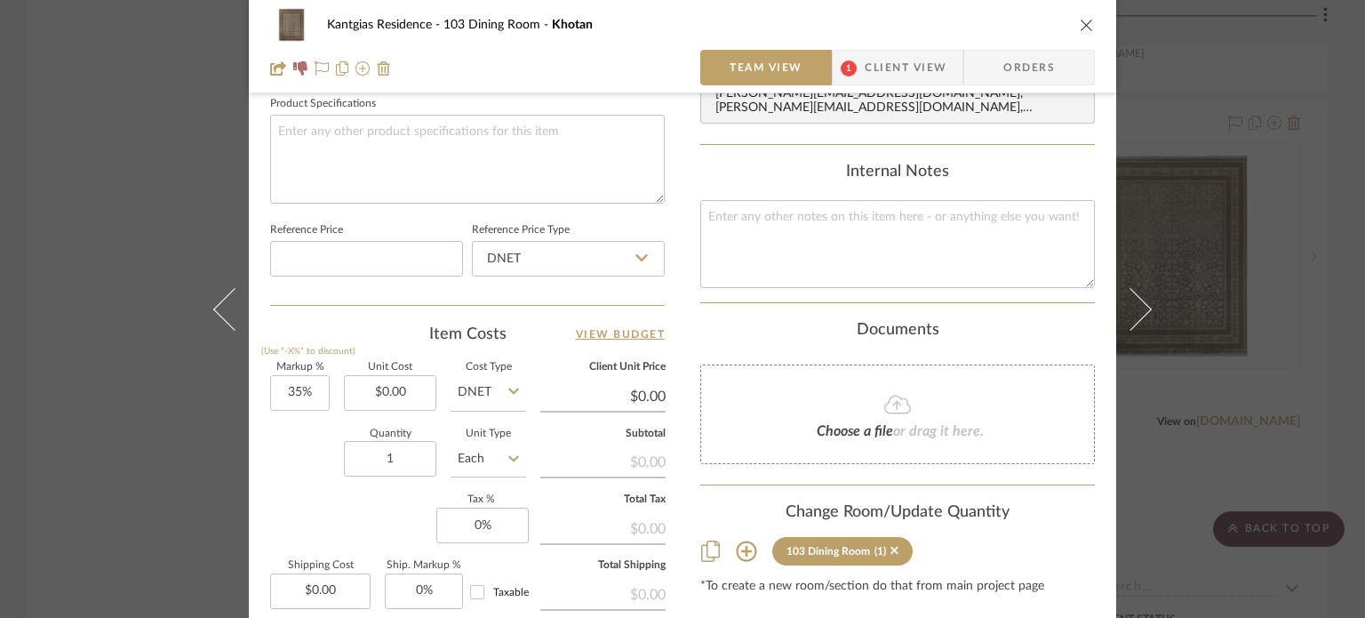
scroll to position [889, 0]
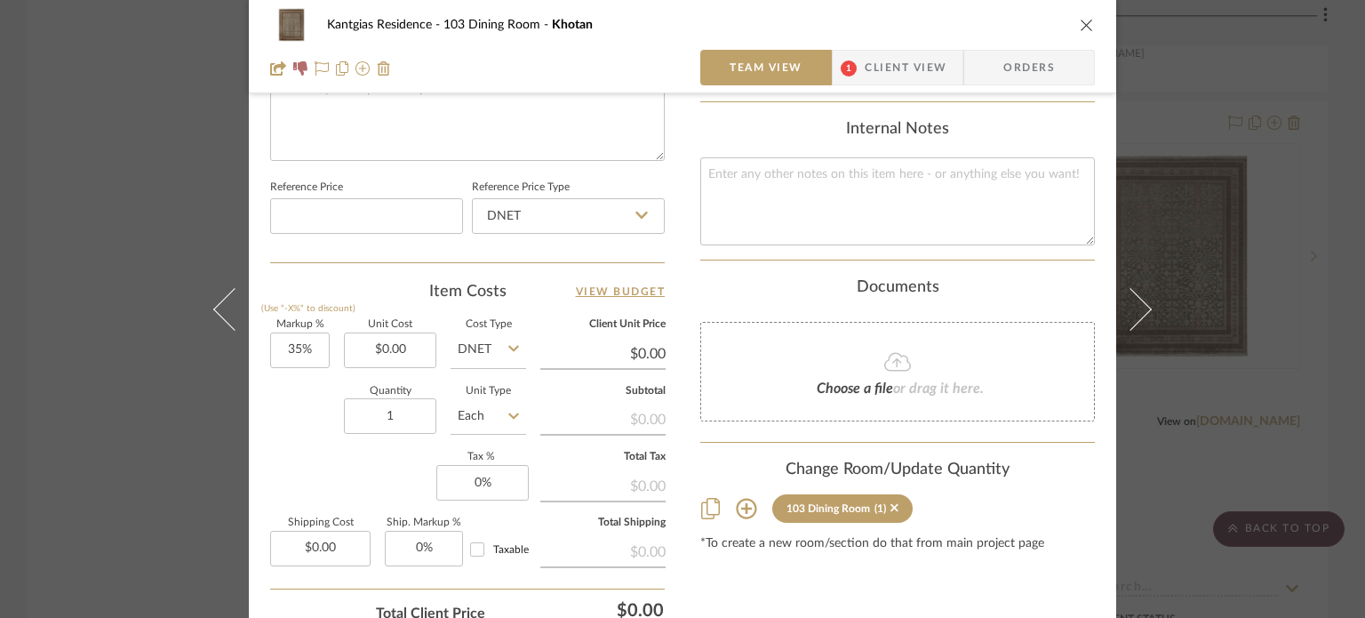
click at [742, 498] on icon at bounding box center [746, 508] width 21 height 21
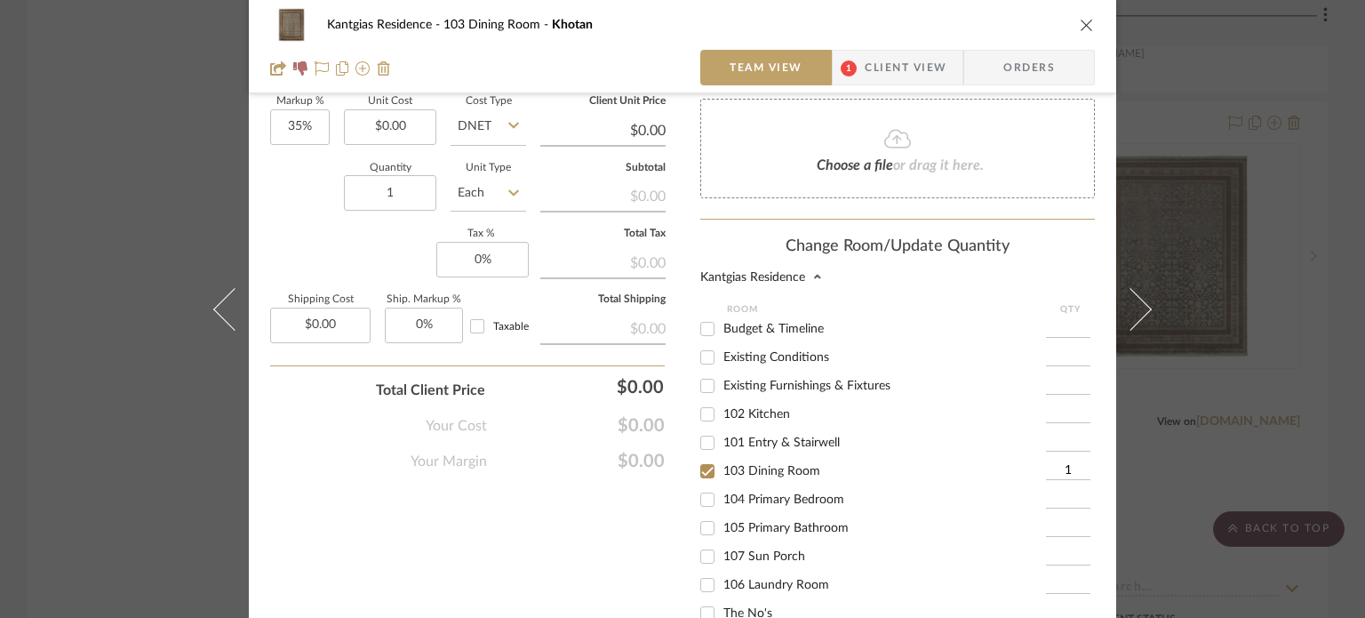
scroll to position [1244, 0]
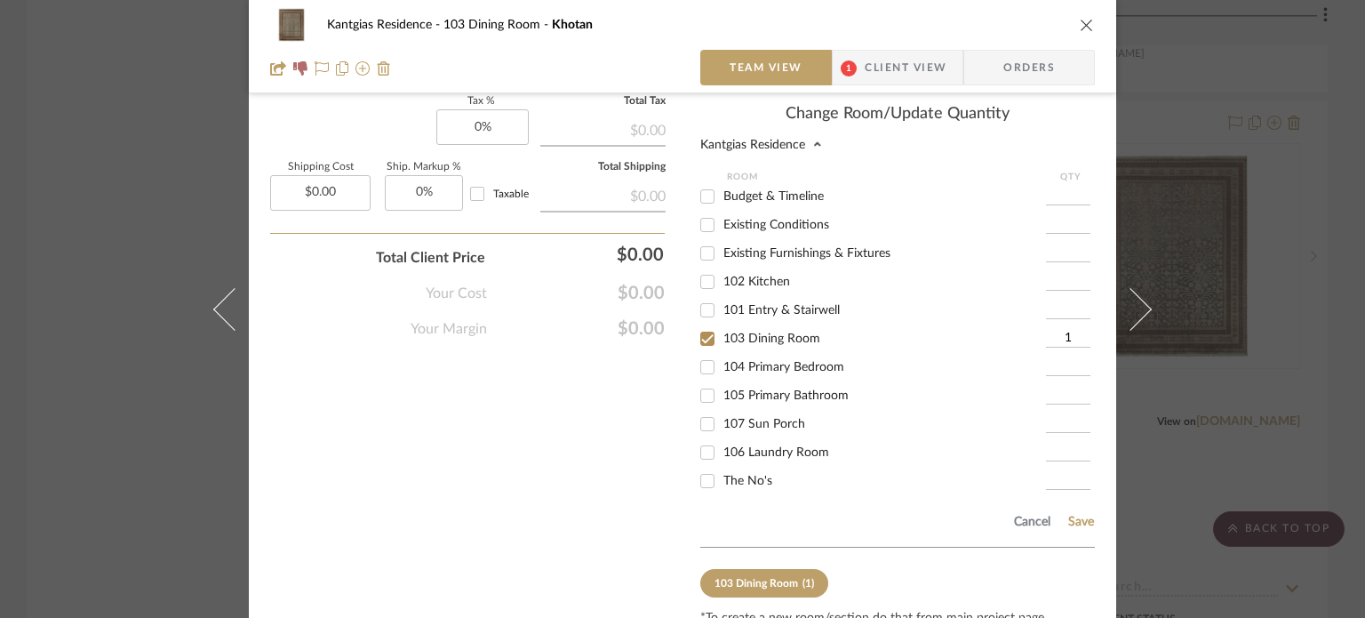
click at [747, 475] on span "The No's" at bounding box center [747, 481] width 49 height 12
click at [722, 471] on input "The No's" at bounding box center [707, 481] width 28 height 28
checkbox input "true"
type input "1"
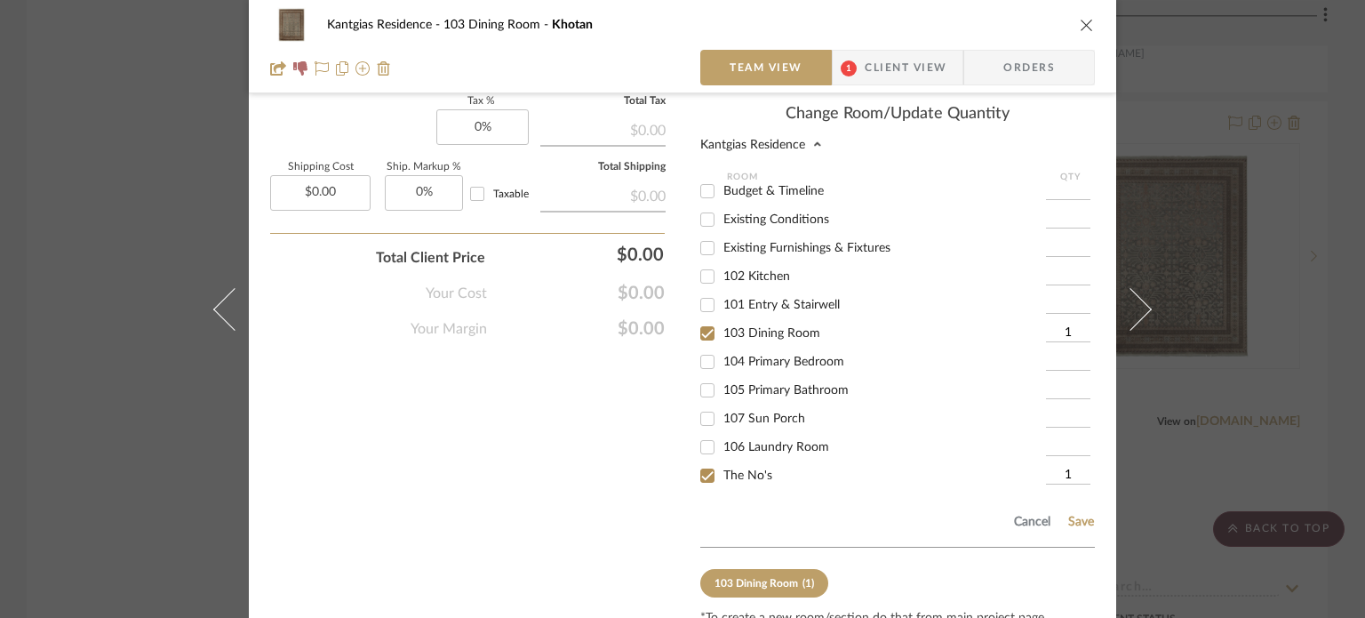
click at [763, 330] on div "103 Dining Room" at bounding box center [873, 333] width 346 height 28
drag, startPoint x: 764, startPoint y: 321, endPoint x: 787, endPoint y: 327, distance: 23.1
click at [764, 327] on span "103 Dining Room" at bounding box center [771, 333] width 97 height 12
click at [722, 319] on input "103 Dining Room" at bounding box center [707, 333] width 28 height 28
checkbox input "false"
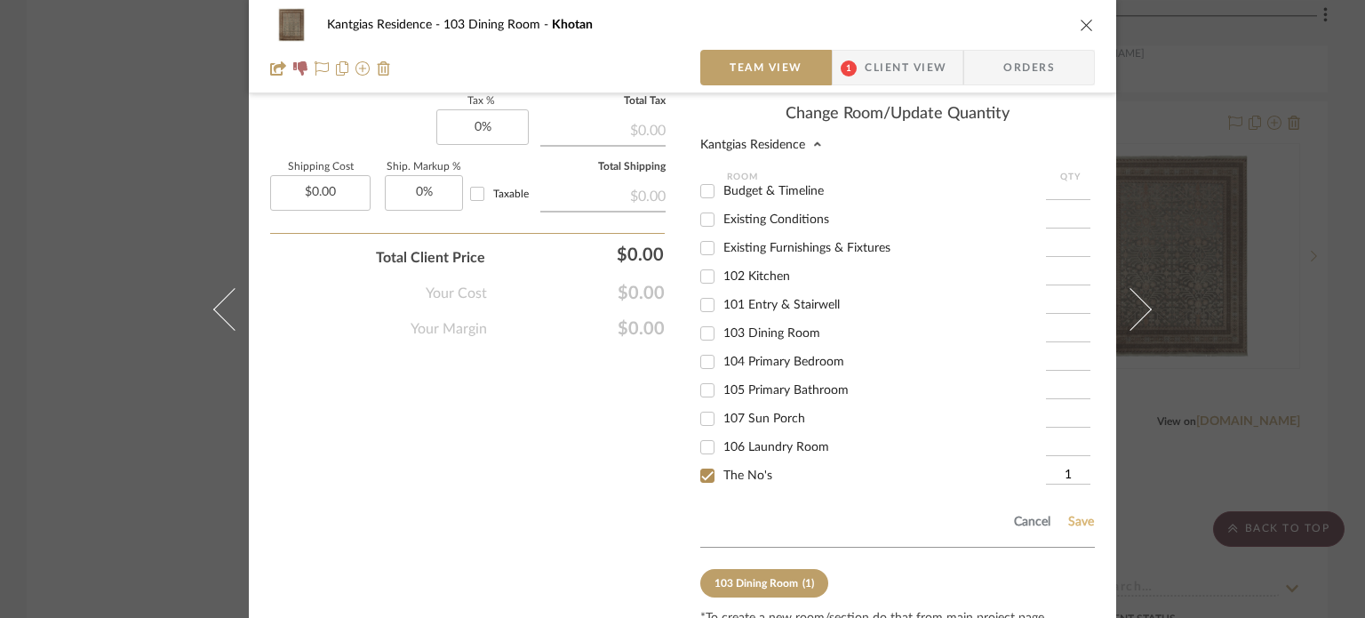
click at [1081, 502] on div "Cancel Save" at bounding box center [897, 519] width 395 height 58
click at [1081, 515] on button "Save" at bounding box center [1081, 522] width 28 height 14
click at [1081, 24] on icon "close" at bounding box center [1087, 25] width 14 height 14
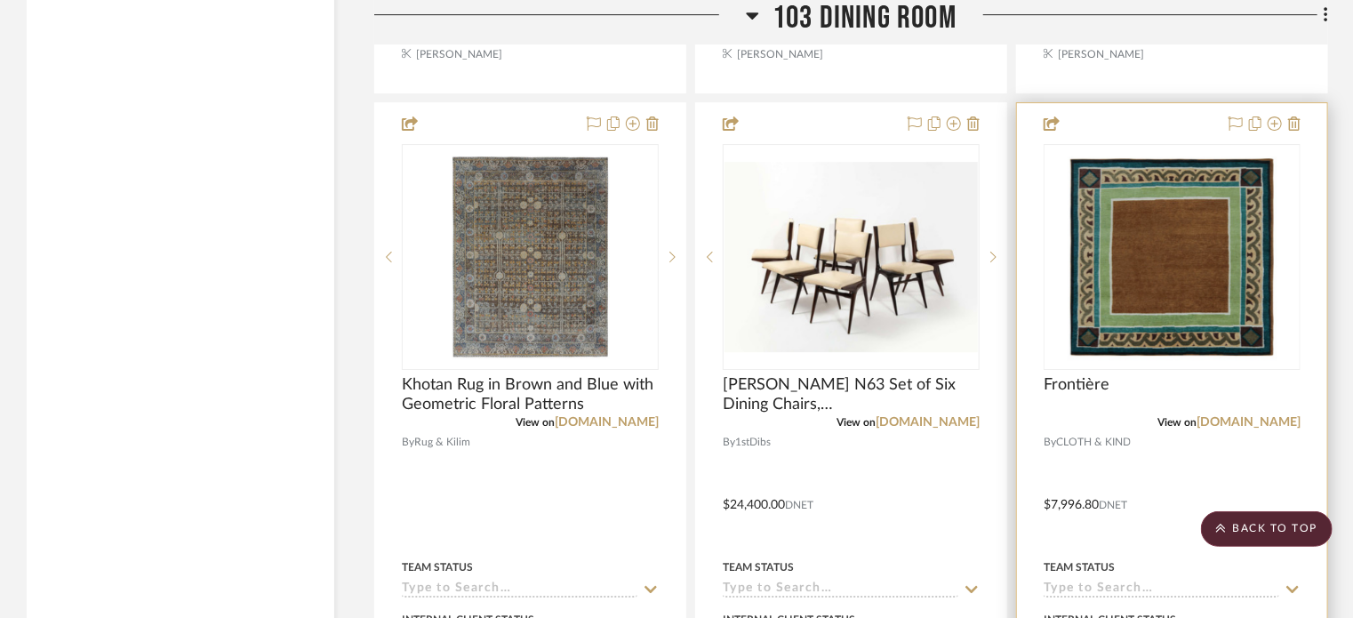
scroll to position [6417, 0]
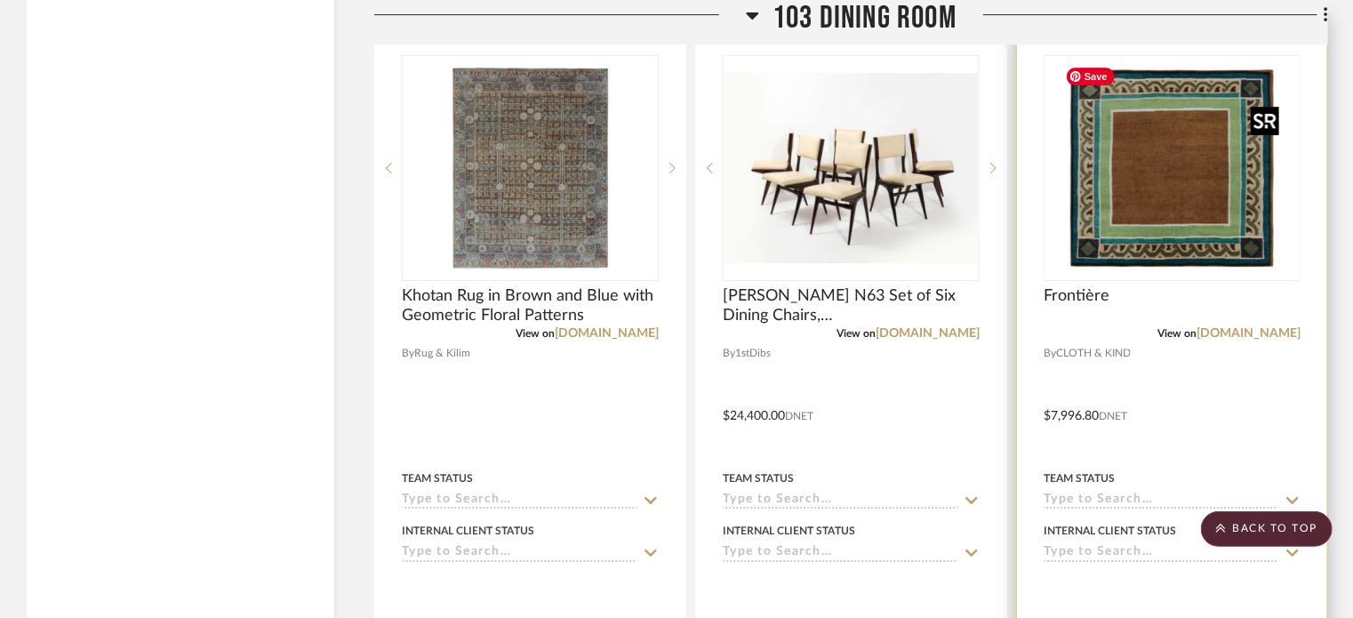
click at [1200, 204] on img "0" at bounding box center [1172, 168] width 228 height 222
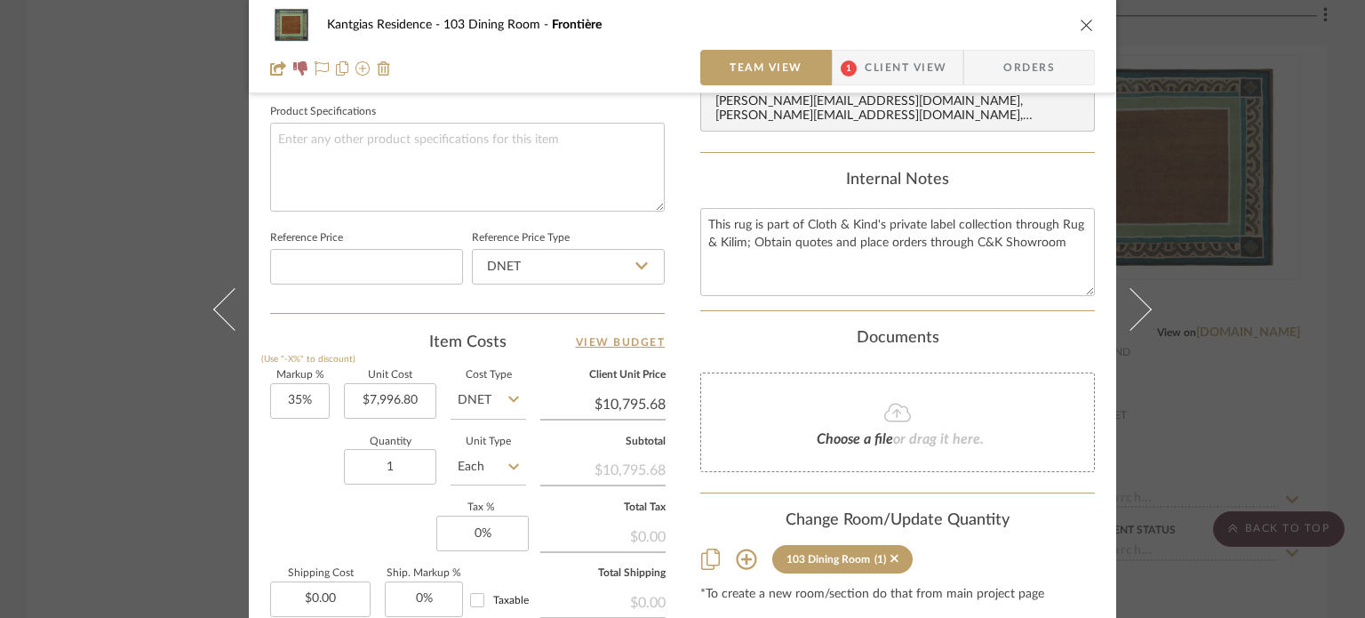
scroll to position [889, 0]
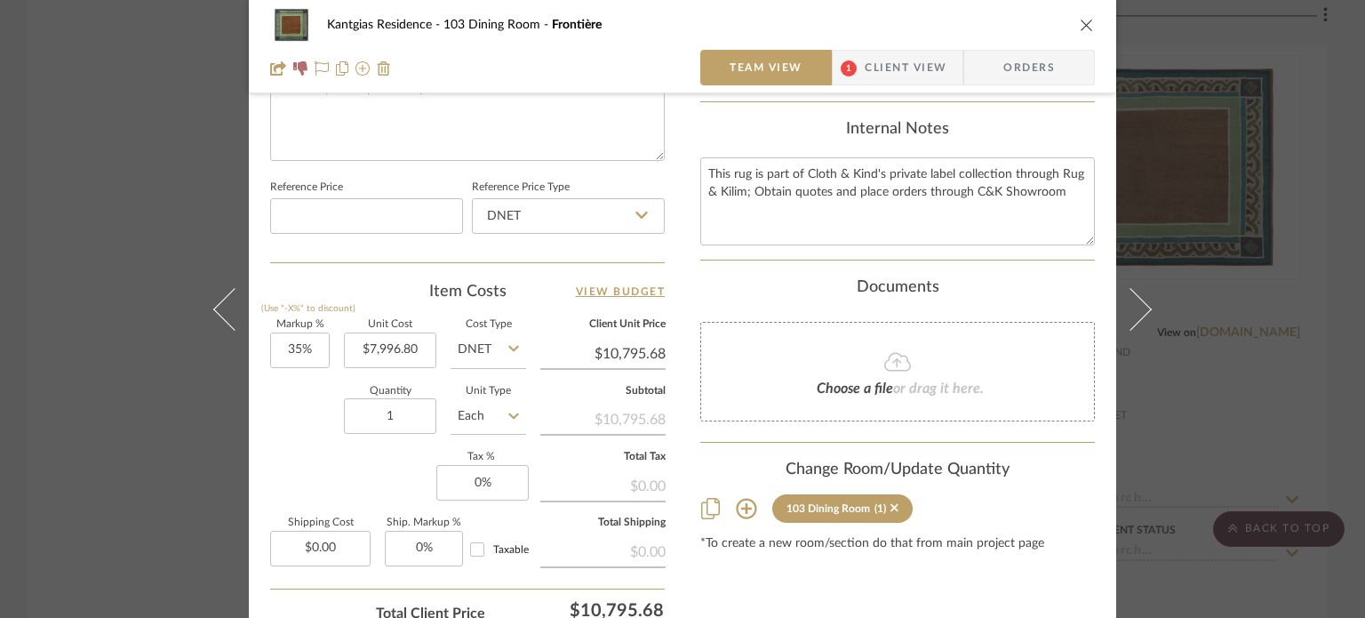
click at [747, 499] on icon at bounding box center [746, 509] width 20 height 20
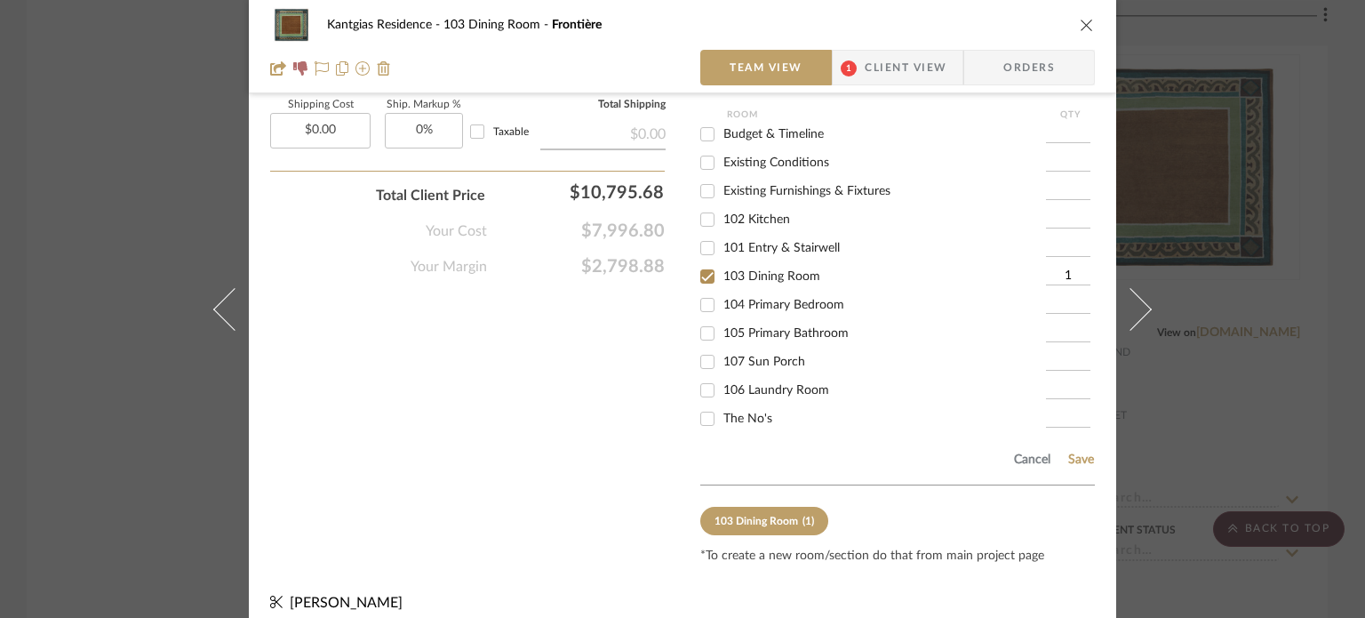
scroll to position [10, 0]
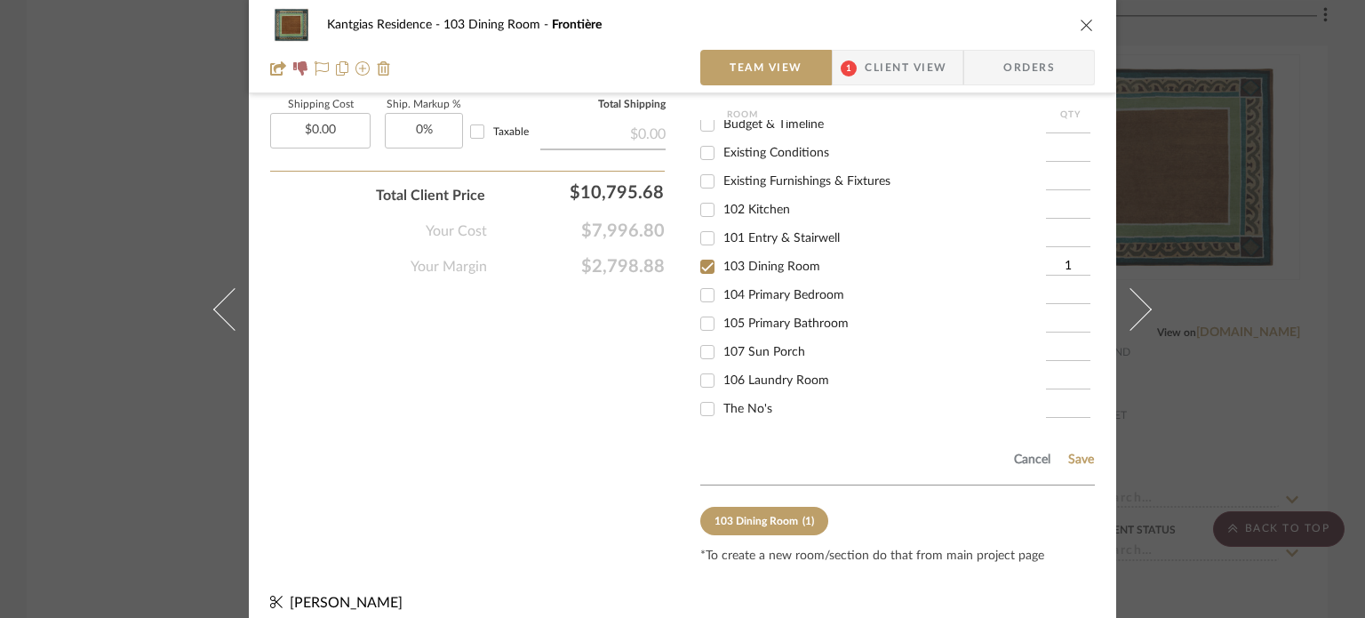
click at [750, 401] on div "The No's" at bounding box center [873, 409] width 346 height 28
click at [731, 403] on span "The No's" at bounding box center [747, 409] width 49 height 12
click at [722, 395] on input "The No's" at bounding box center [707, 409] width 28 height 28
checkbox input "true"
type input "1"
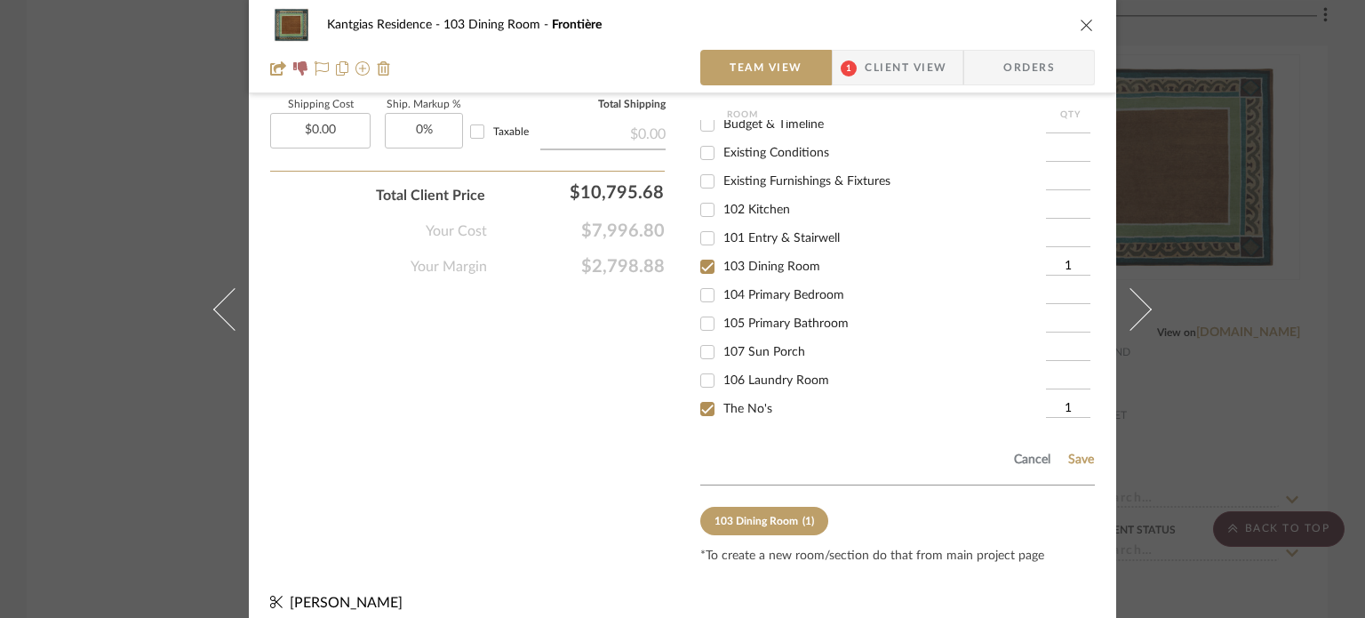
click at [723, 252] on div "103 Dining Room" at bounding box center [873, 266] width 346 height 28
click at [726, 260] on span "103 Dining Room" at bounding box center [771, 266] width 97 height 12
click at [722, 252] on input "103 Dining Room" at bounding box center [707, 266] width 28 height 28
checkbox input "false"
click at [1081, 452] on button "Save" at bounding box center [1081, 459] width 28 height 14
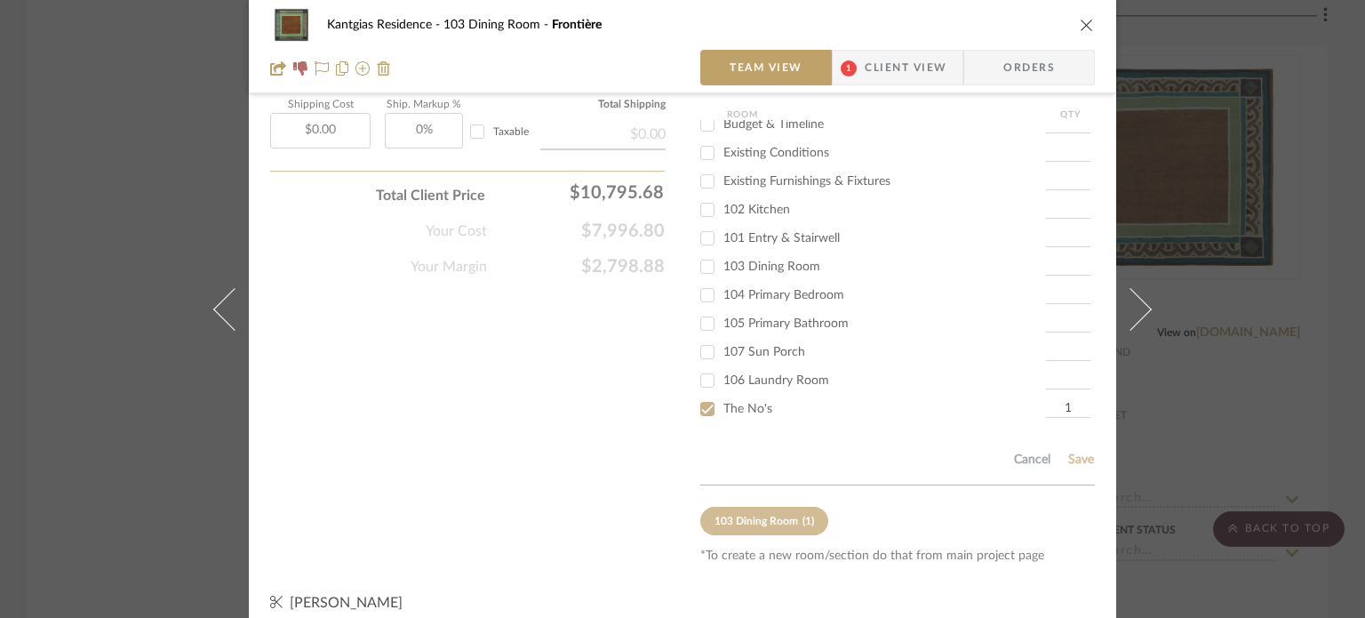
click at [1081, 20] on icon "close" at bounding box center [1087, 25] width 14 height 14
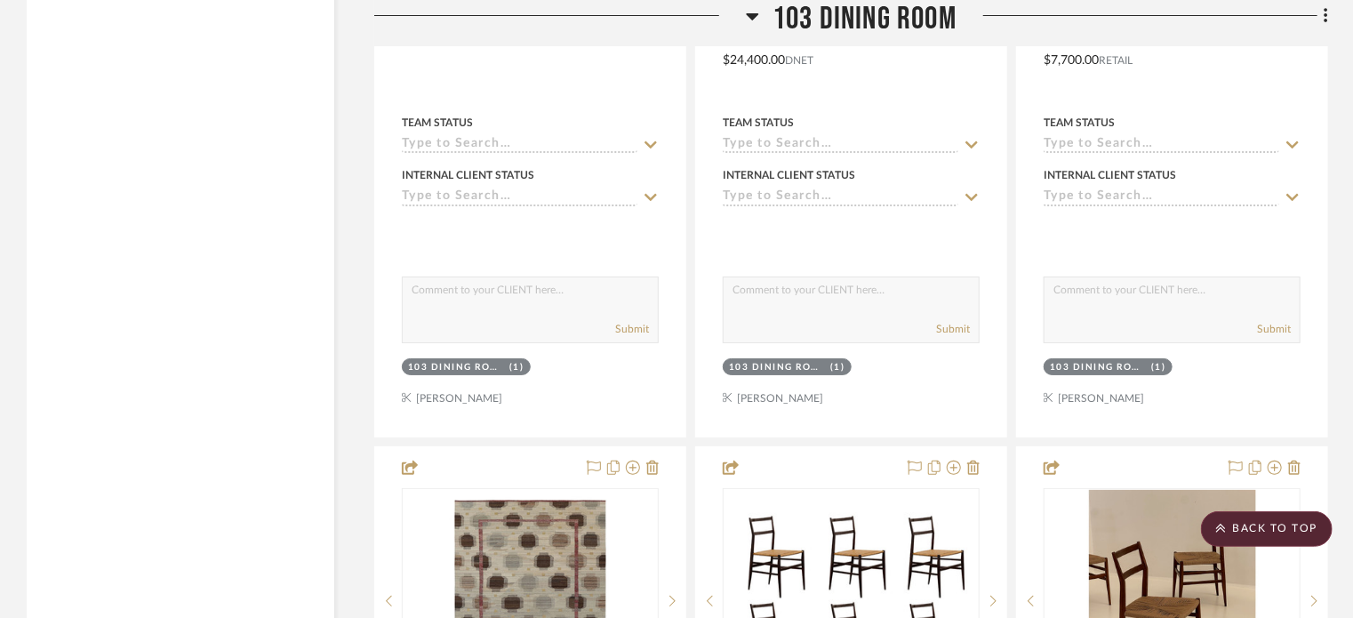
scroll to position [6417, 0]
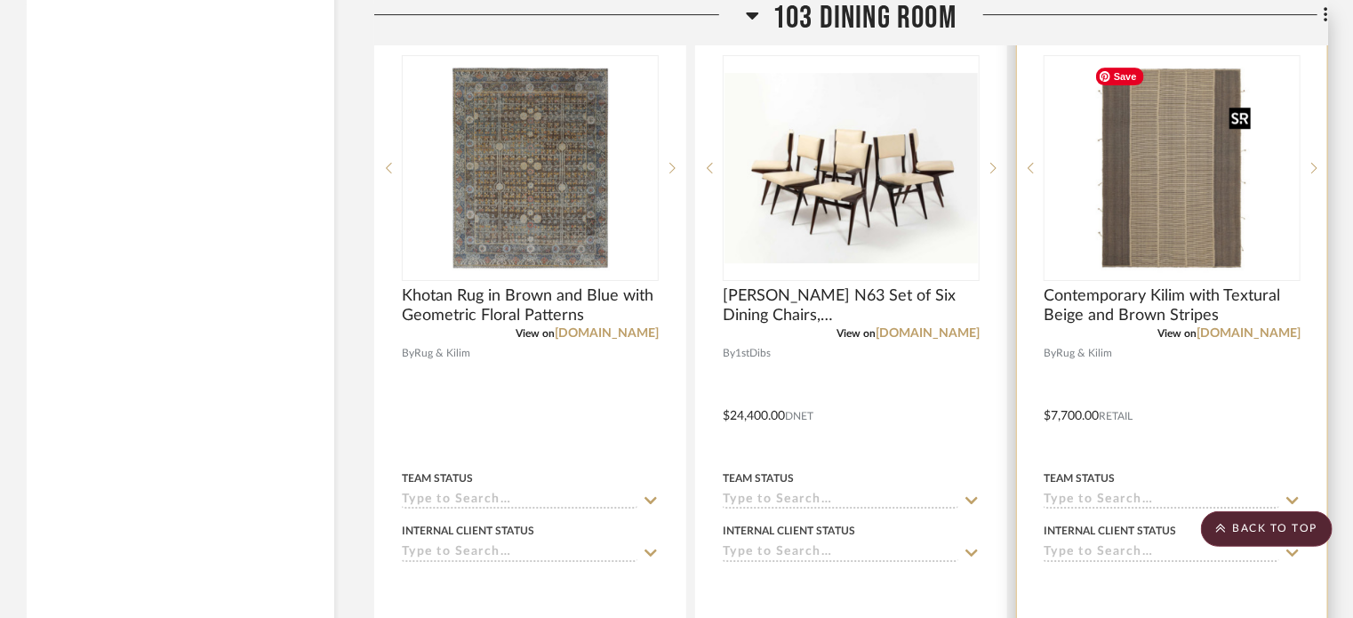
click at [0, 0] on img at bounding box center [0, 0] width 0 height 0
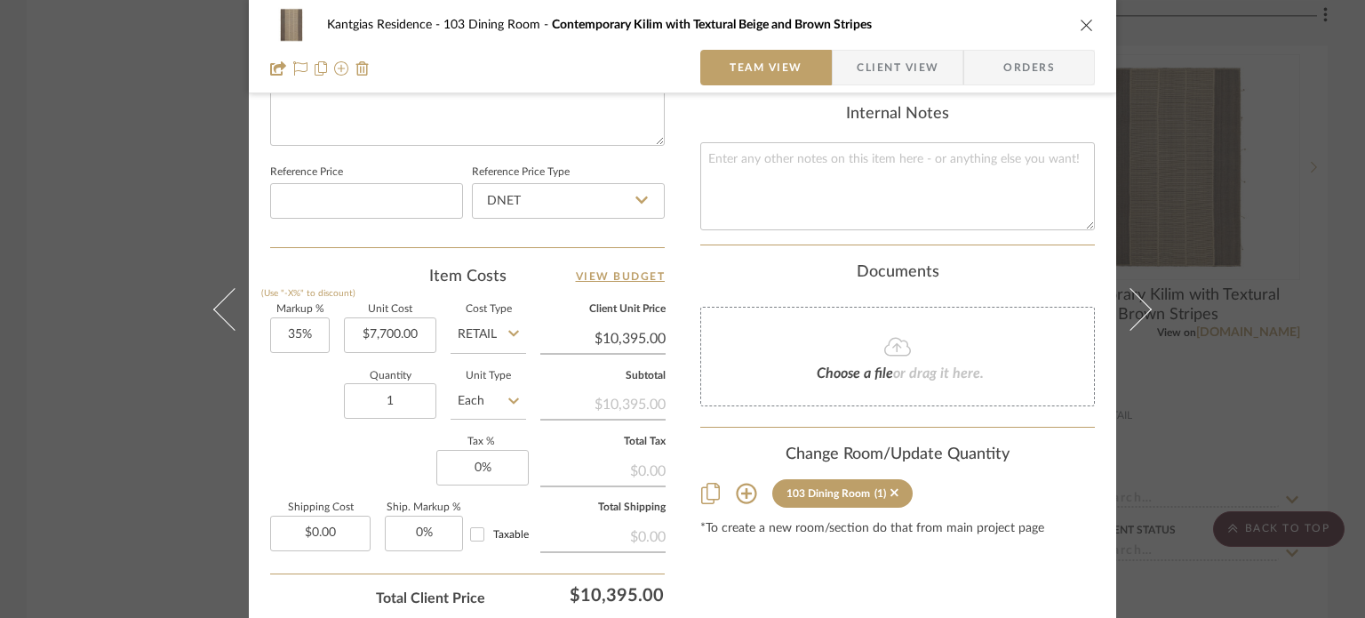
scroll to position [978, 0]
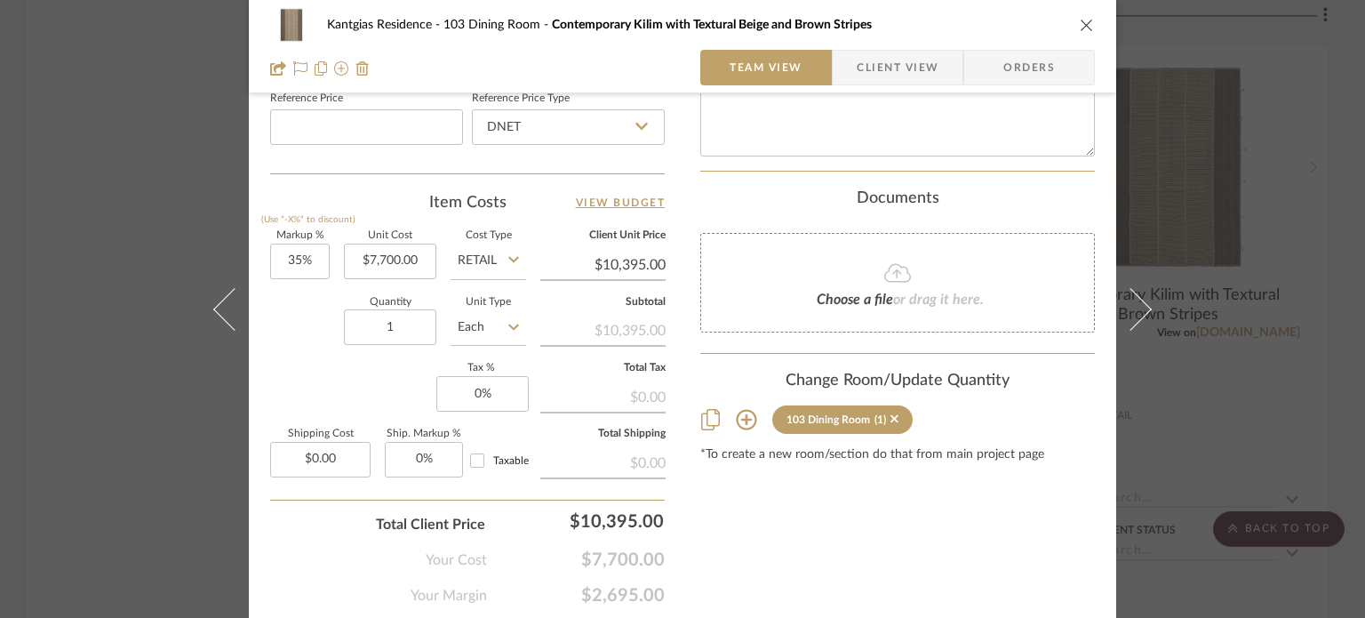
click at [737, 409] on icon at bounding box center [746, 419] width 21 height 21
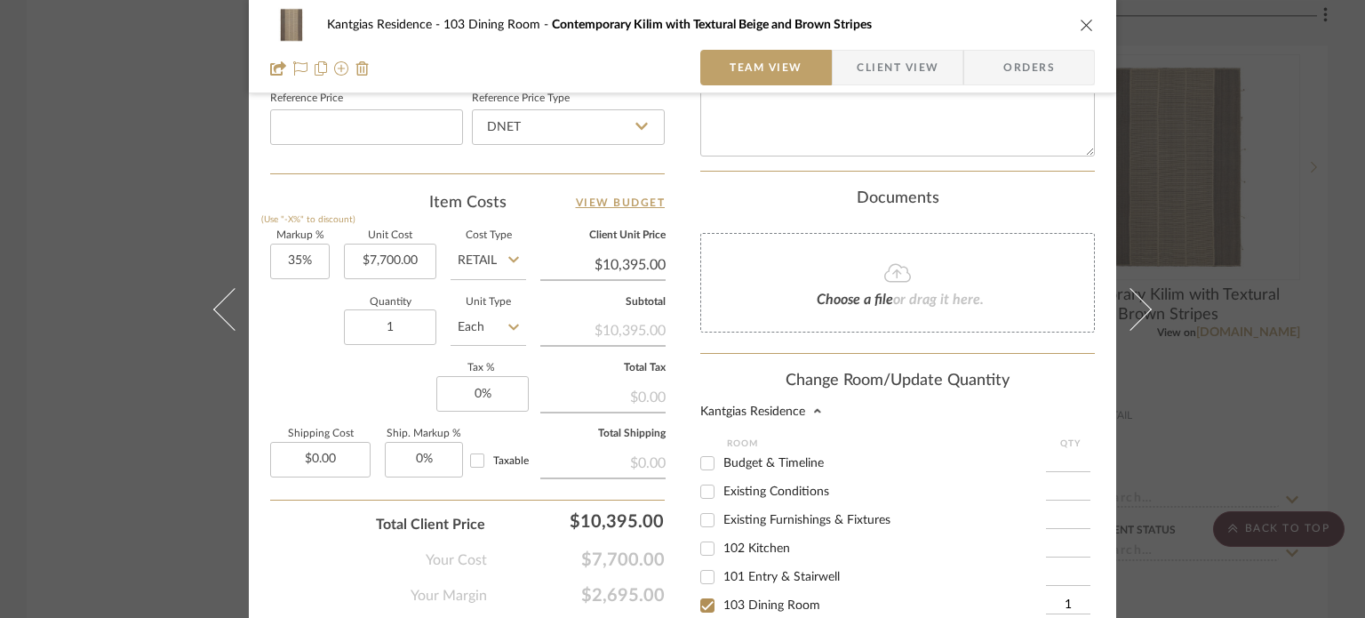
scroll to position [1244, 0]
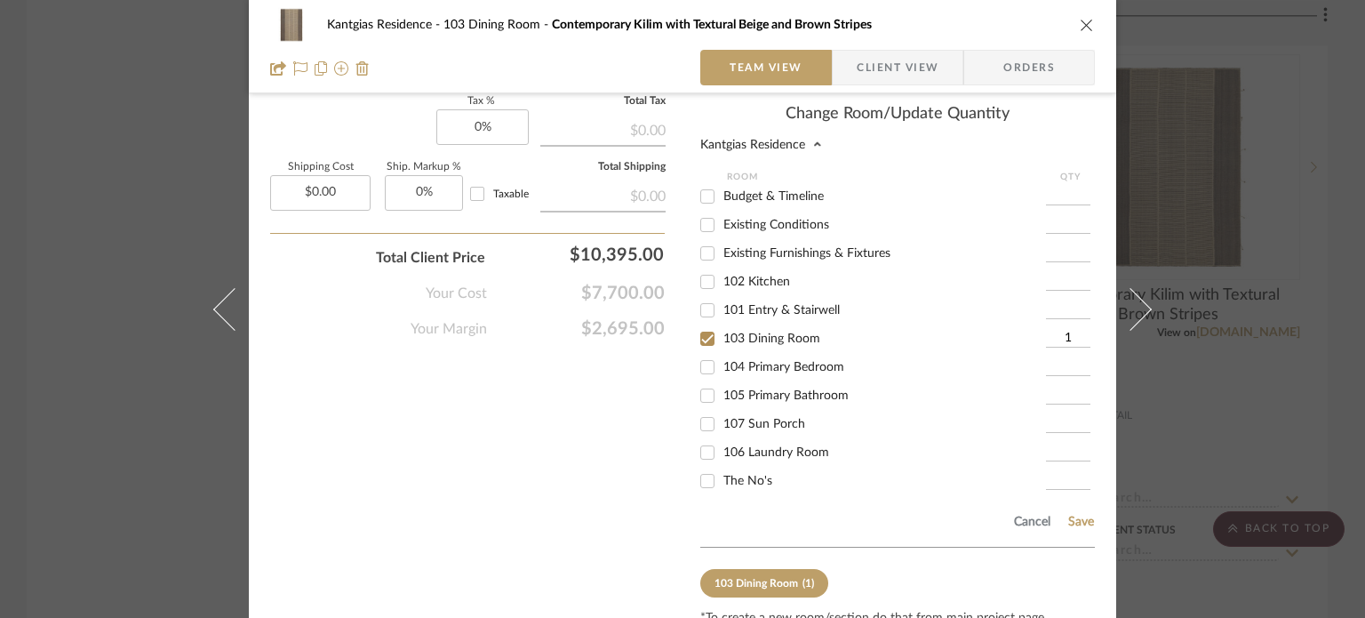
click at [764, 332] on span "103 Dining Room" at bounding box center [771, 338] width 97 height 12
click at [722, 324] on input "103 Dining Room" at bounding box center [707, 338] width 28 height 28
checkbox input "false"
click at [753, 475] on span "The No's" at bounding box center [747, 481] width 49 height 12
click at [722, 467] on input "The No's" at bounding box center [707, 481] width 28 height 28
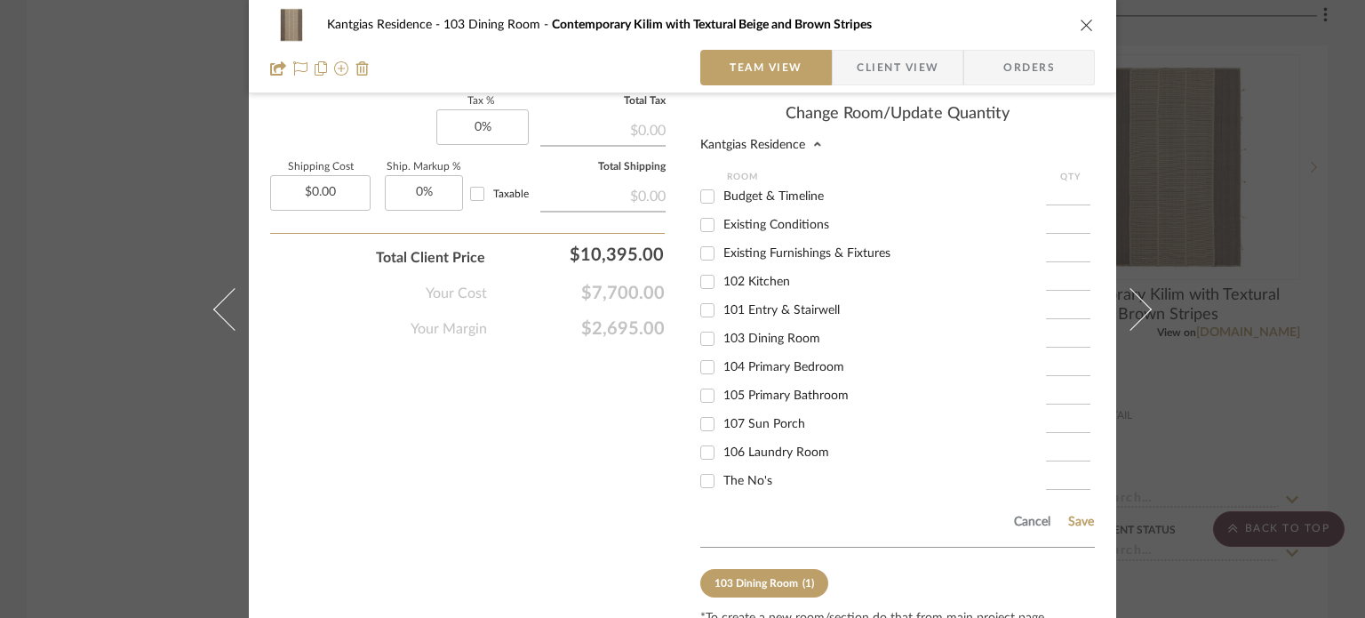
checkbox input "true"
type input "1"
click at [1068, 515] on button "Save" at bounding box center [1081, 522] width 28 height 14
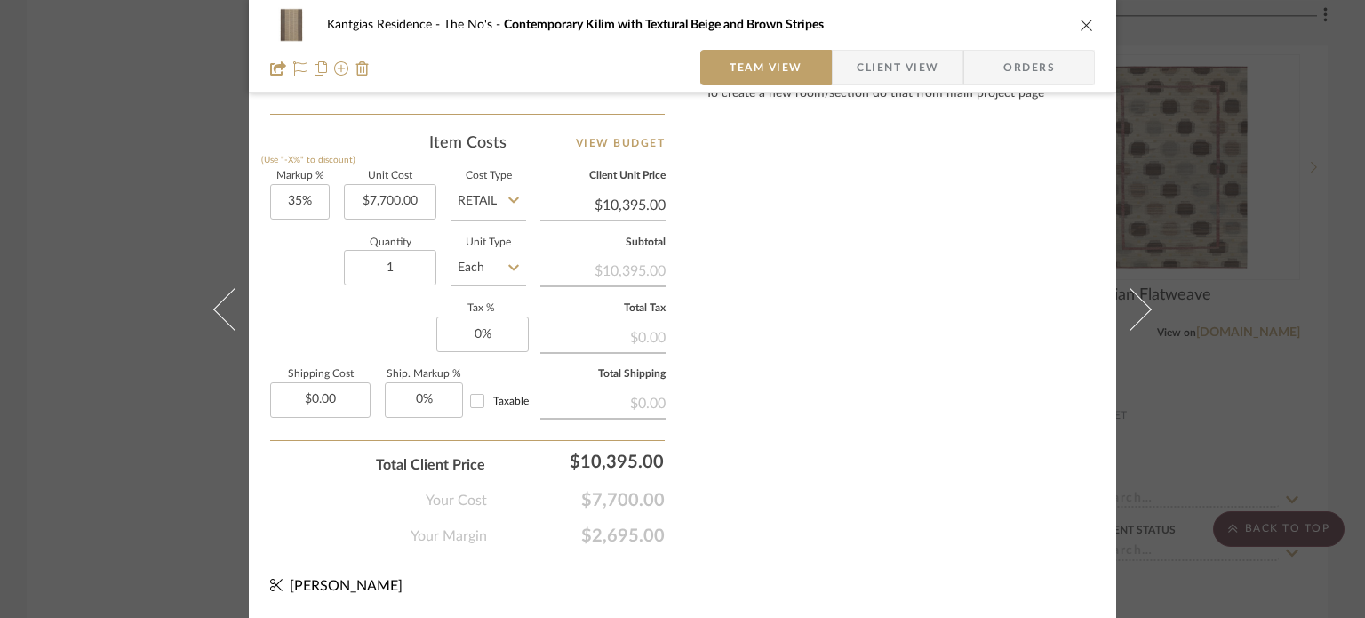
scroll to position [1035, 0]
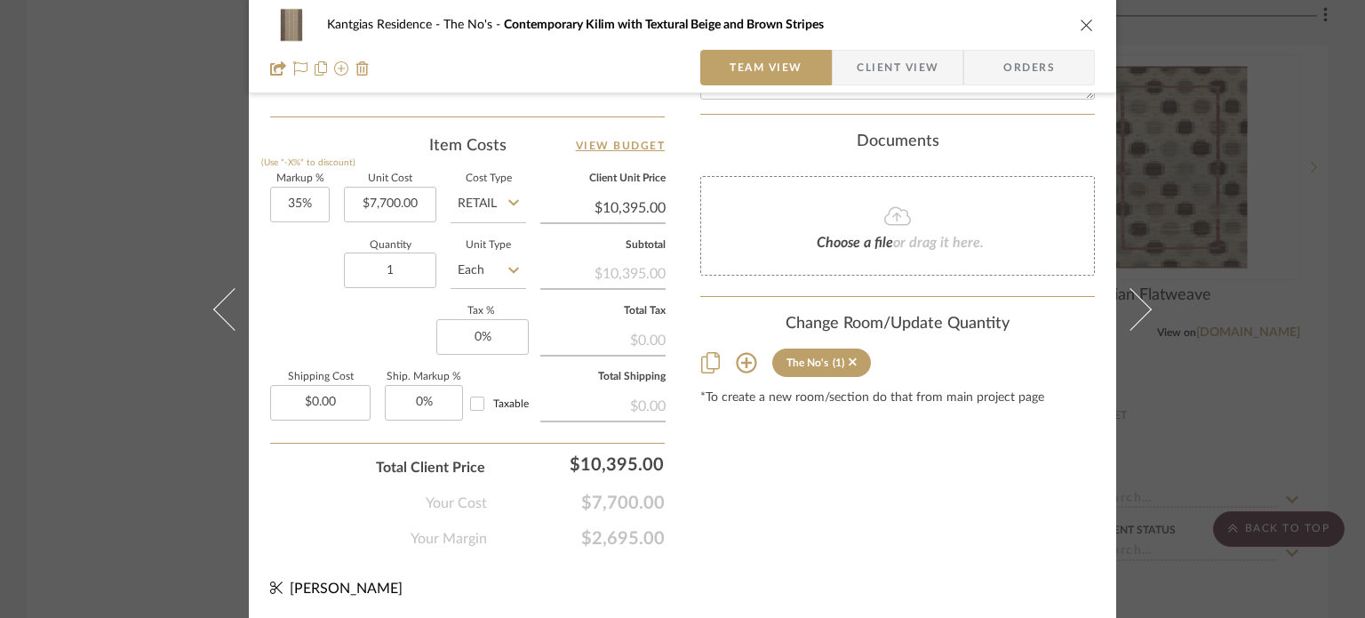
click at [1080, 27] on icon "close" at bounding box center [1087, 25] width 14 height 14
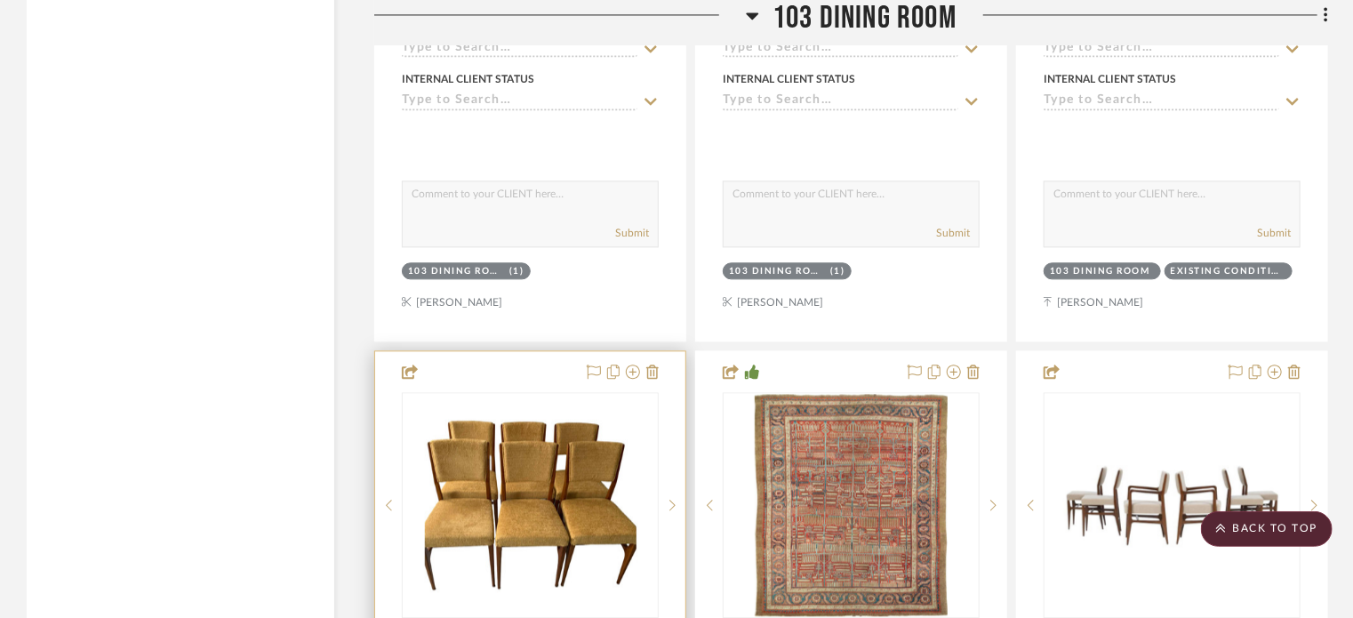
scroll to position [5262, 0]
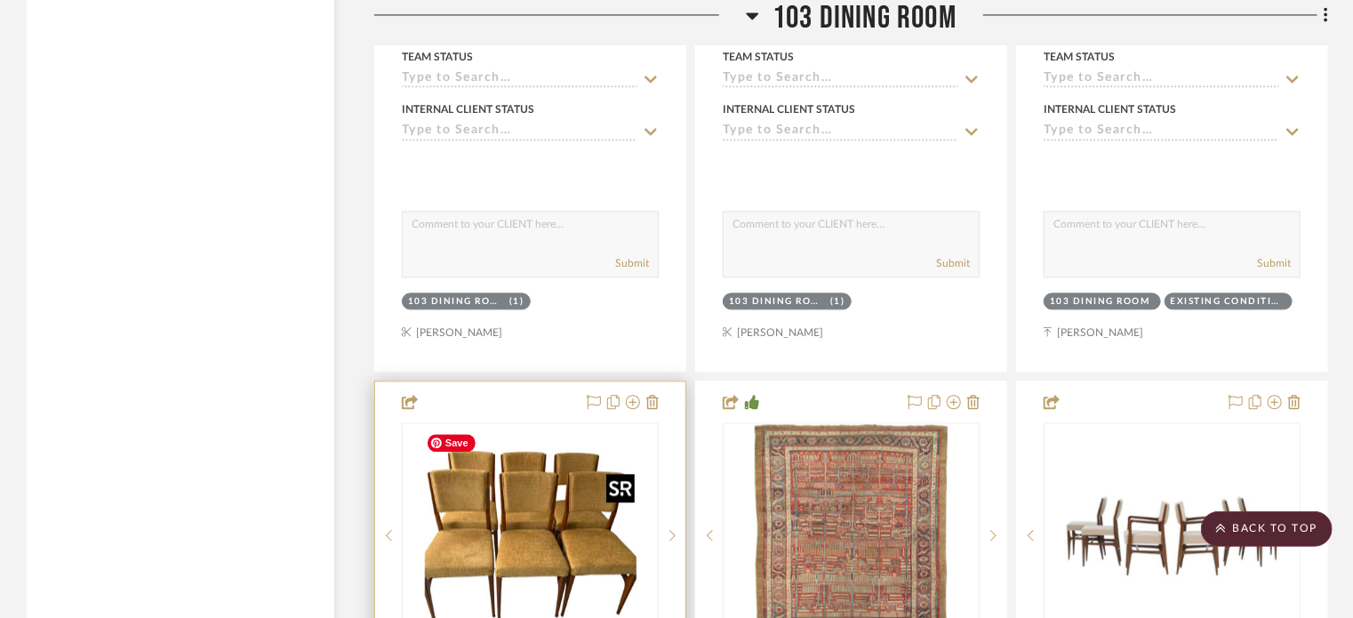
click at [586, 484] on img "0" at bounding box center [531, 535] width 222 height 222
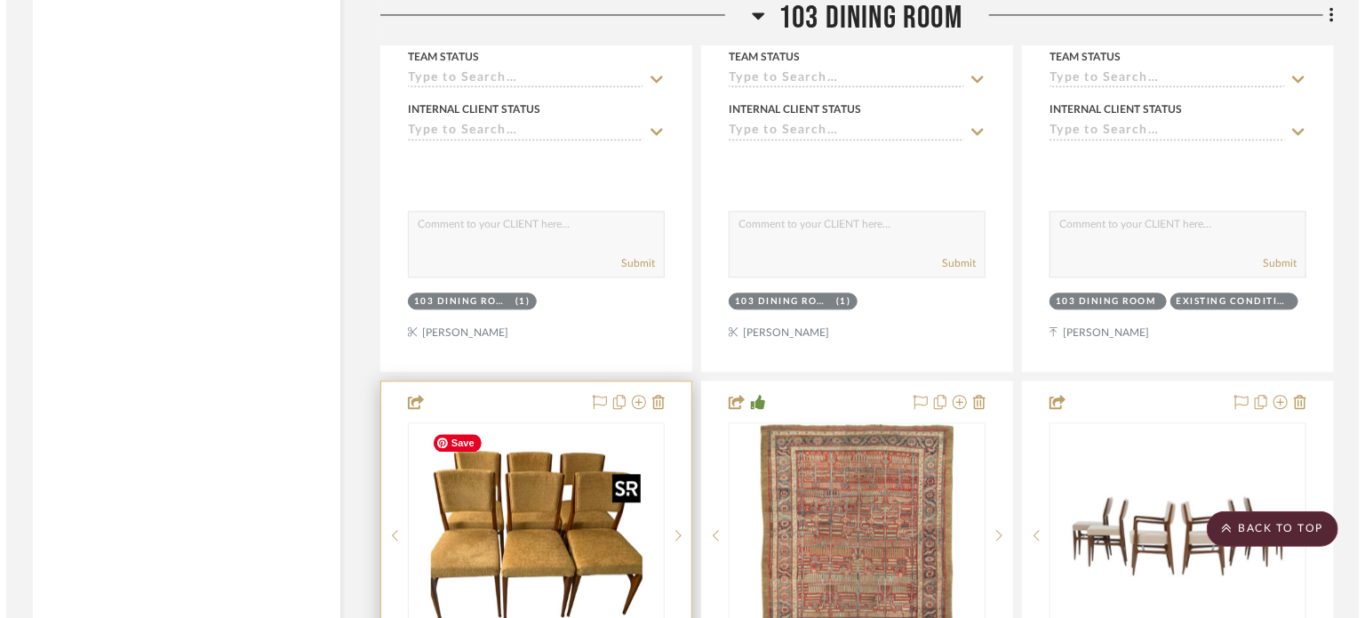
scroll to position [0, 0]
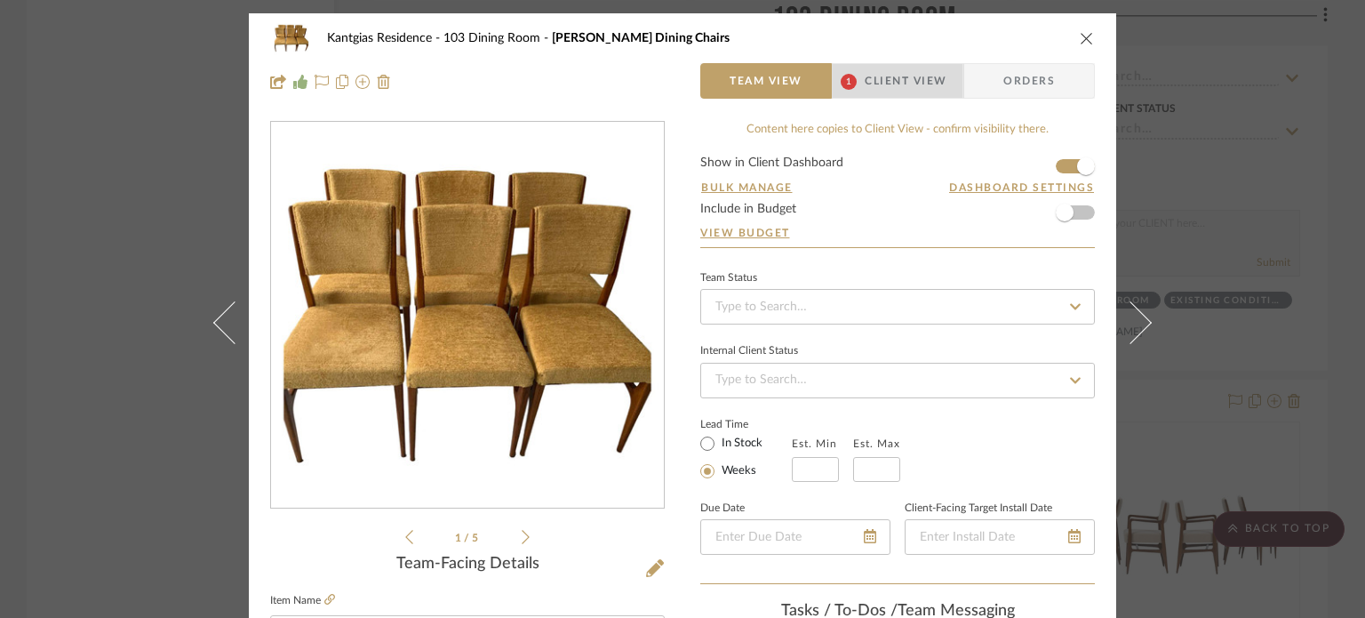
click at [889, 88] on span "Client View" at bounding box center [906, 81] width 82 height 36
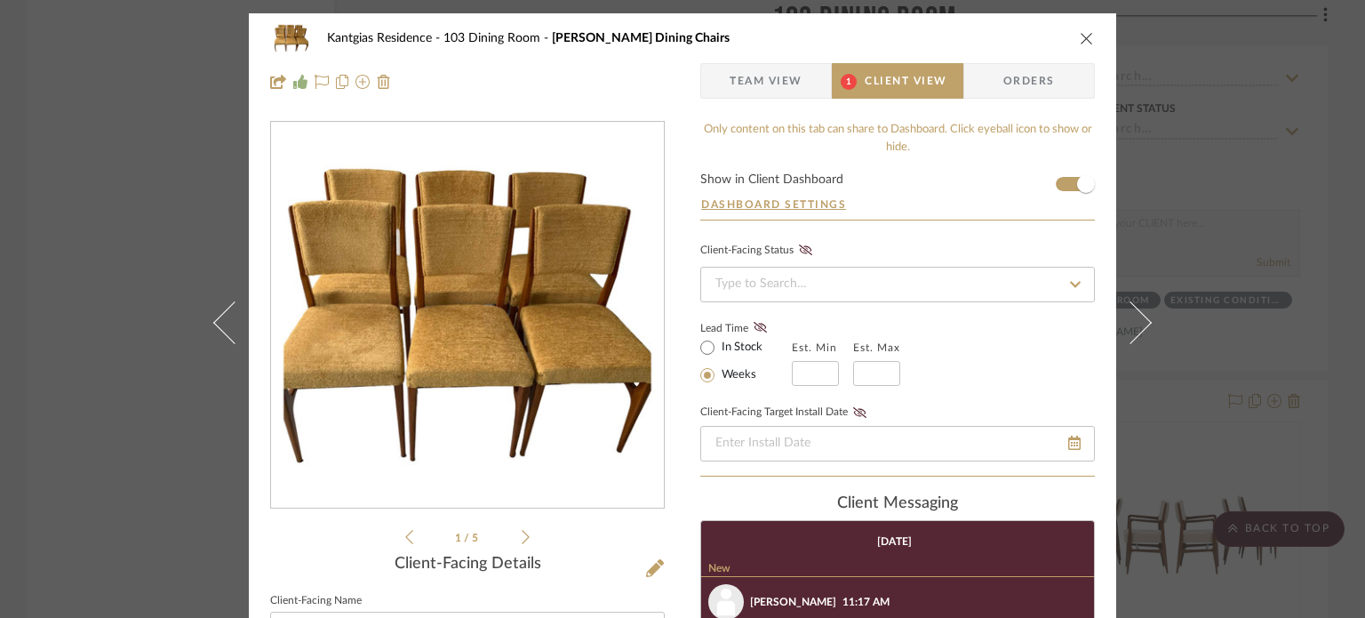
click at [1087, 38] on icon "close" at bounding box center [1087, 38] width 14 height 14
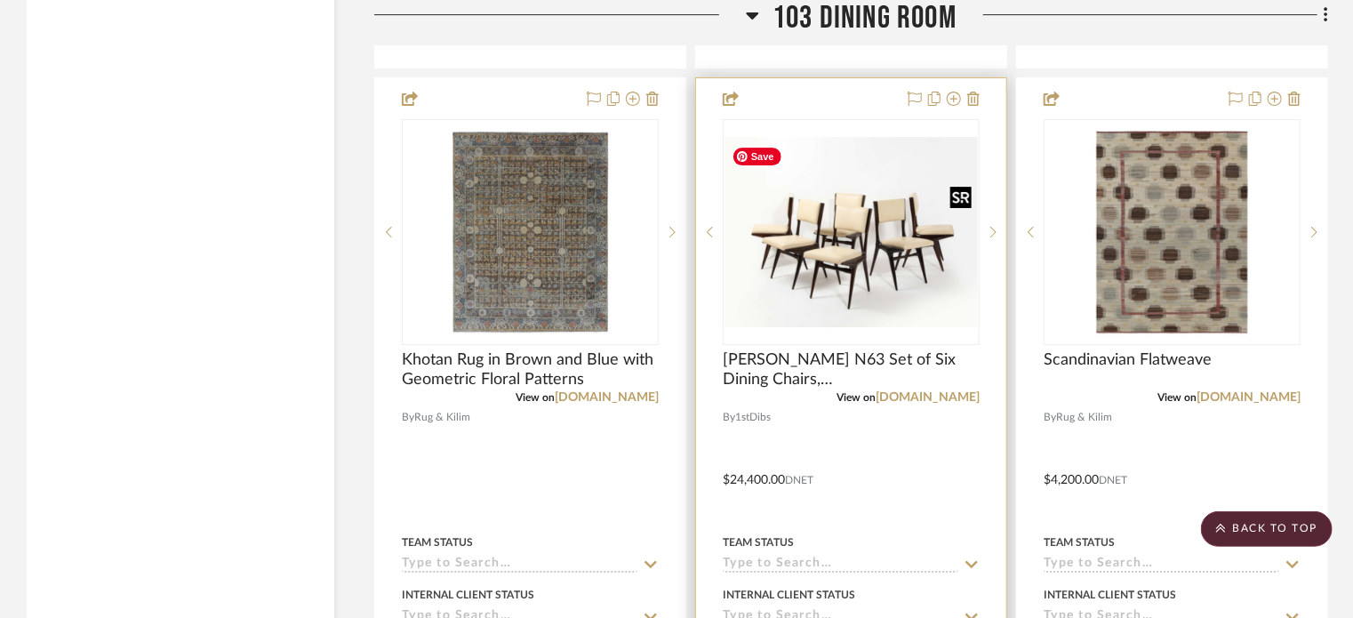
scroll to position [6506, 0]
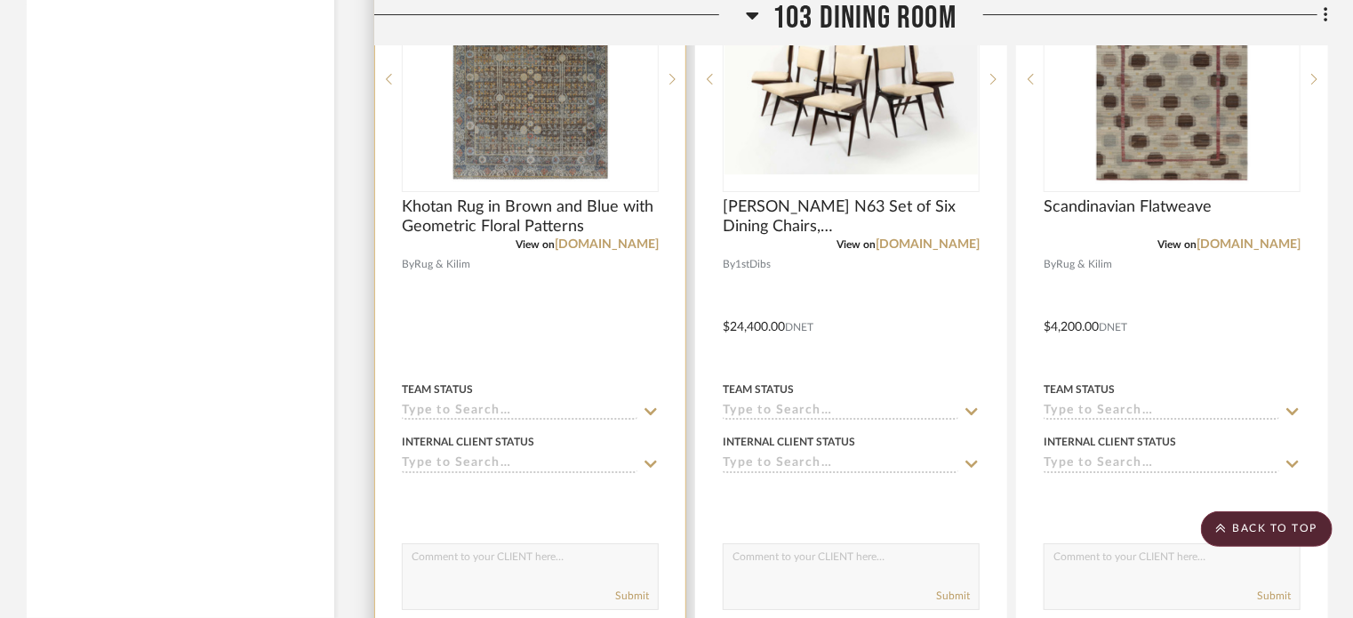
click at [620, 237] on div "View on rugandkilim.com" at bounding box center [530, 244] width 257 height 16
click at [622, 241] on link "rugandkilim.com" at bounding box center [607, 244] width 104 height 12
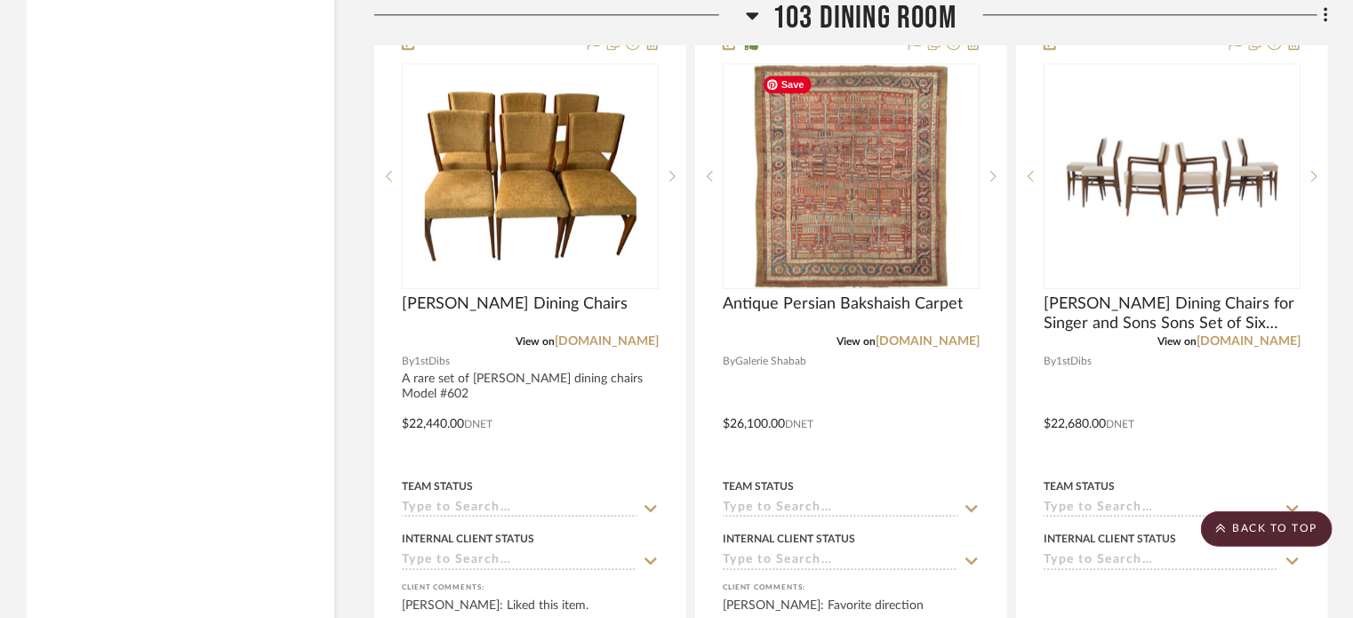
scroll to position [5617, 0]
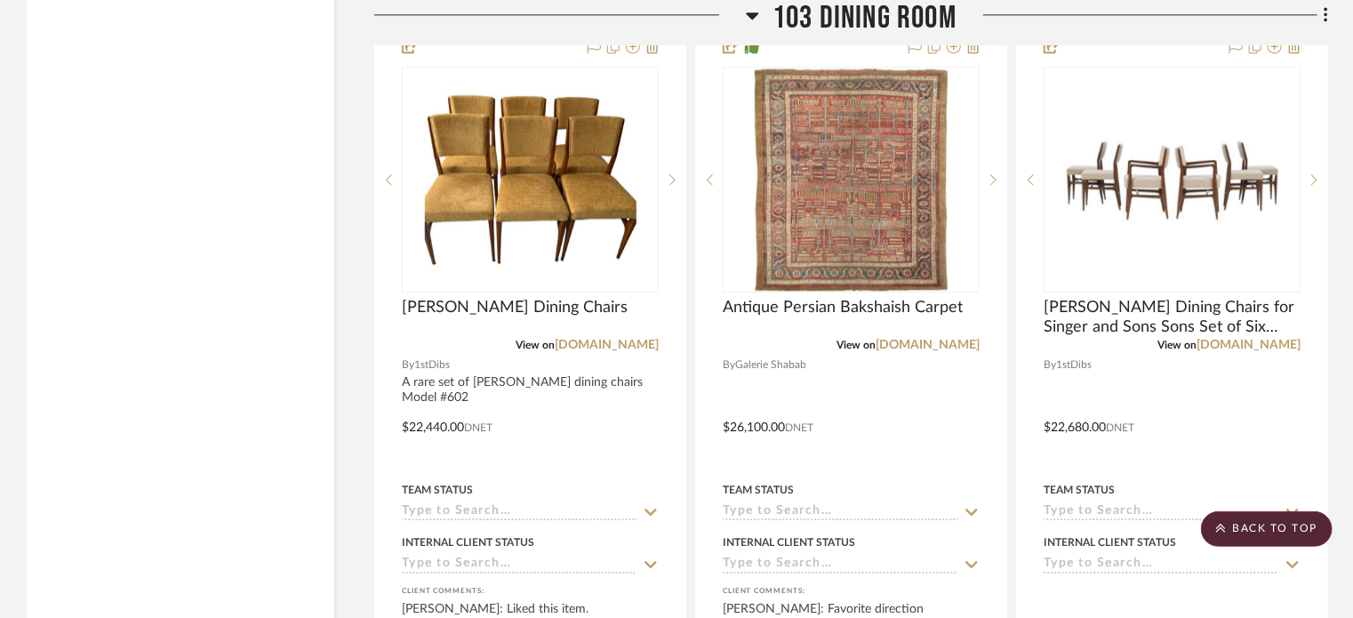
click at [887, 17] on span "103 Dining Room" at bounding box center [864, 19] width 184 height 38
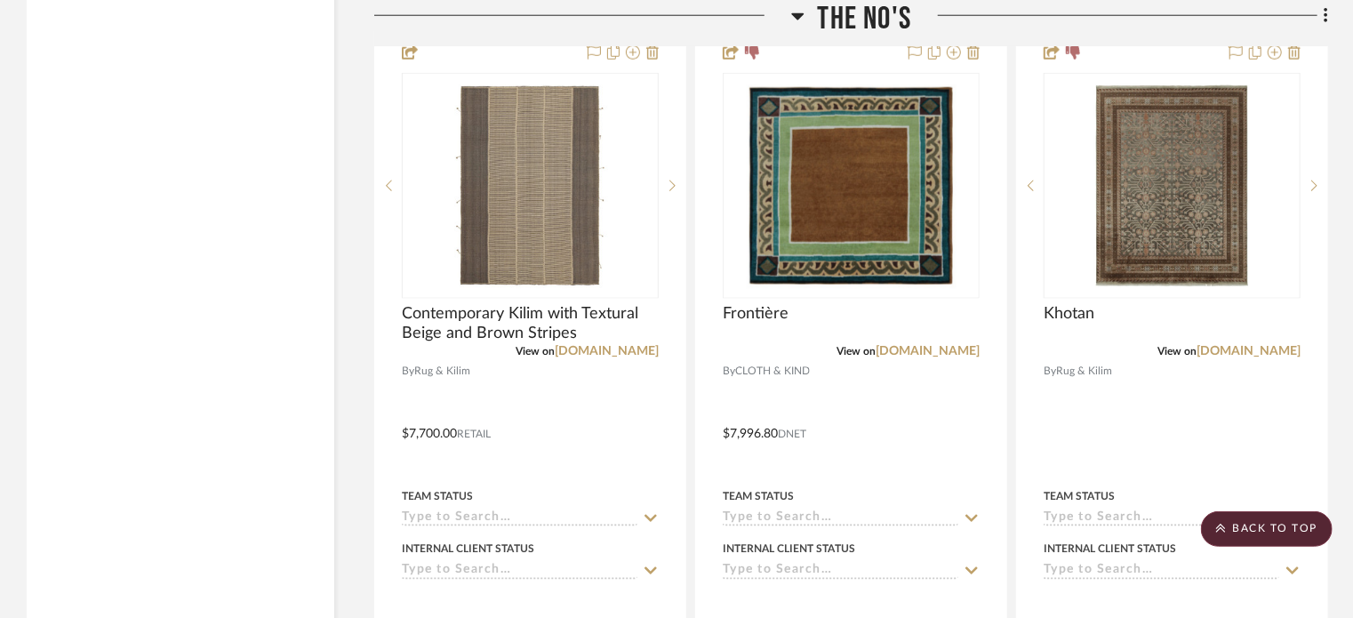
click at [863, 20] on span "The No's" at bounding box center [865, 19] width 94 height 38
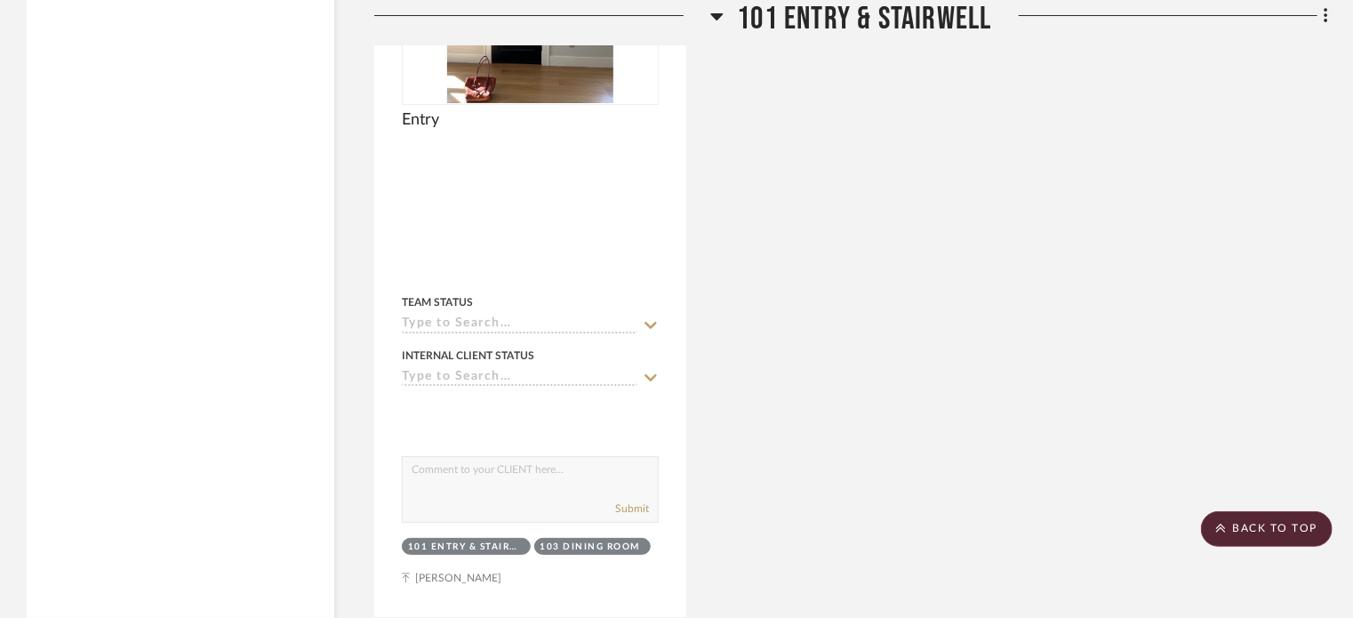
click at [901, 19] on span "101 Entry & Stairwell" at bounding box center [864, 19] width 254 height 38
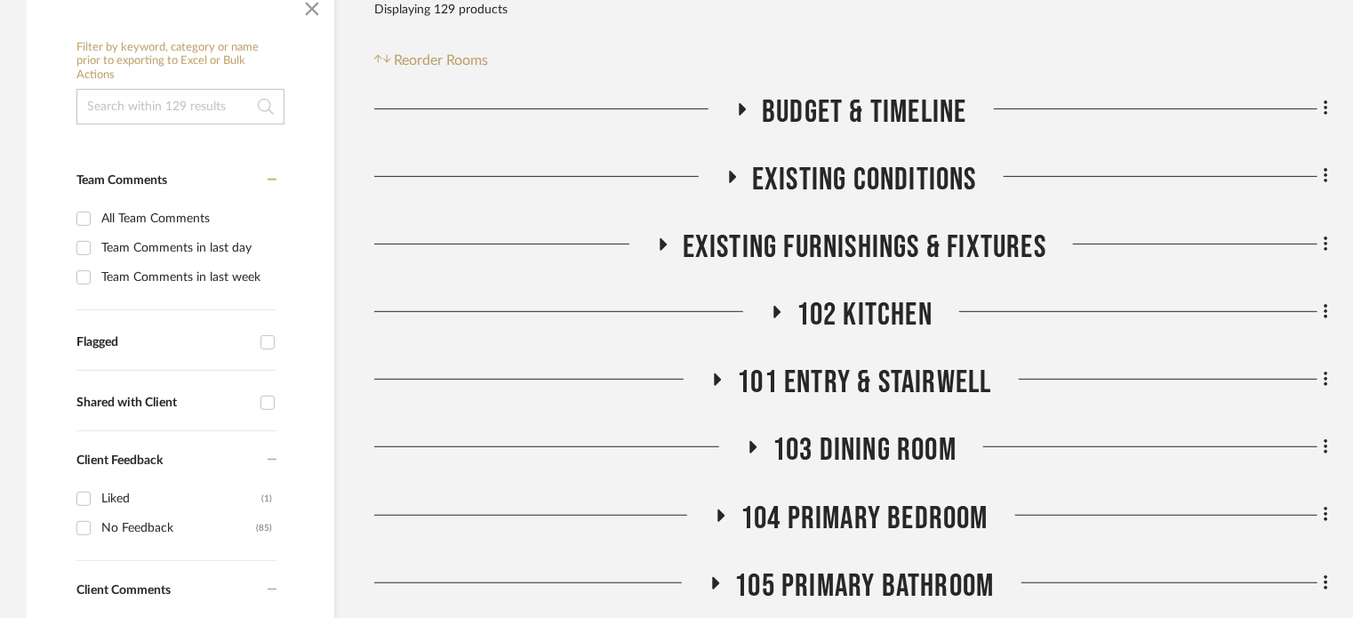
scroll to position [356, 0]
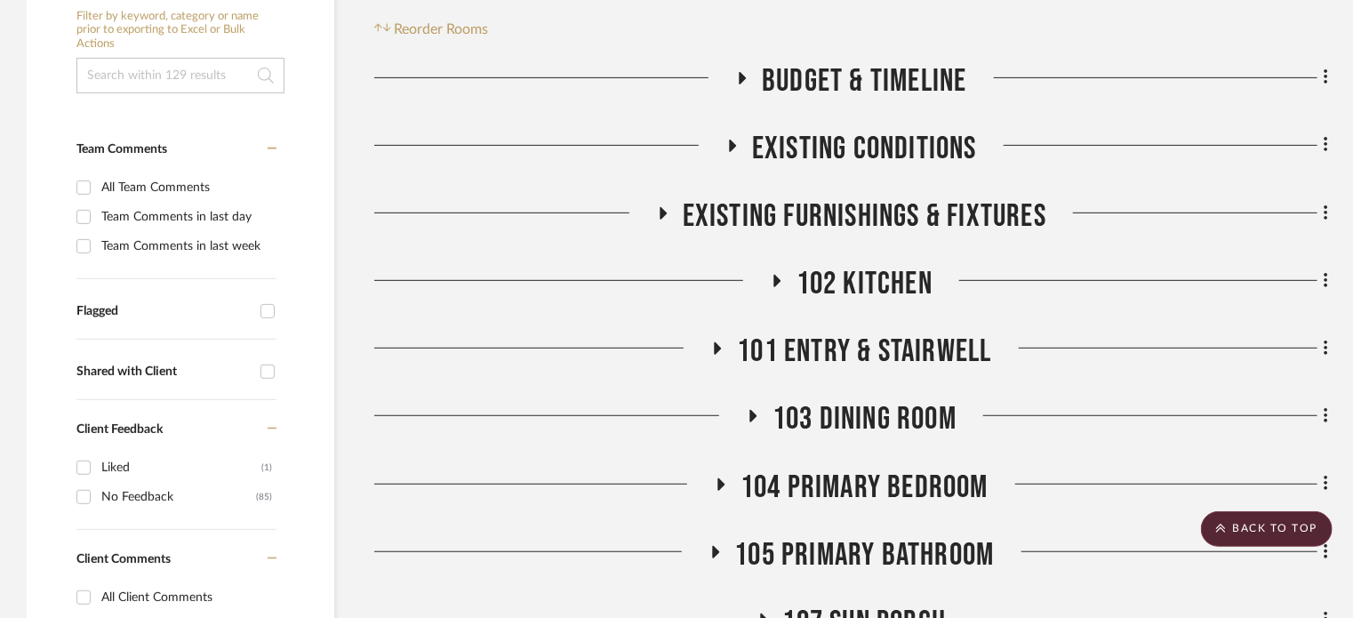
click at [860, 408] on span "103 Dining Room" at bounding box center [864, 419] width 184 height 38
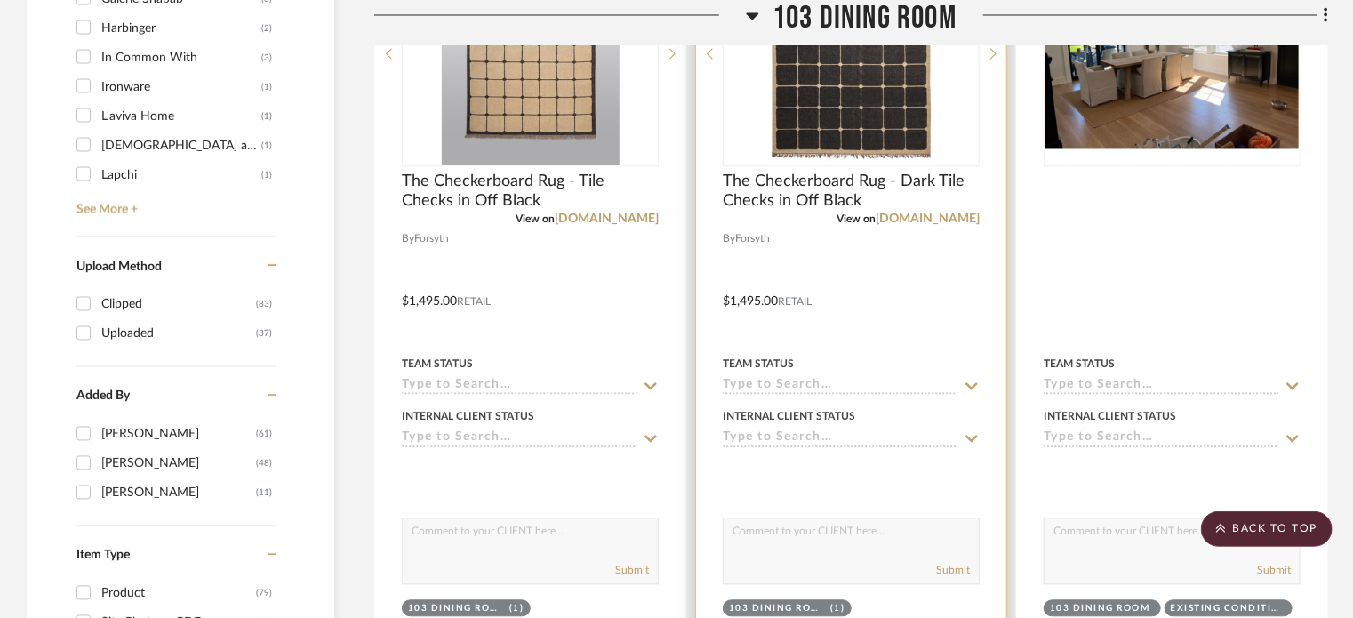
scroll to position [1600, 0]
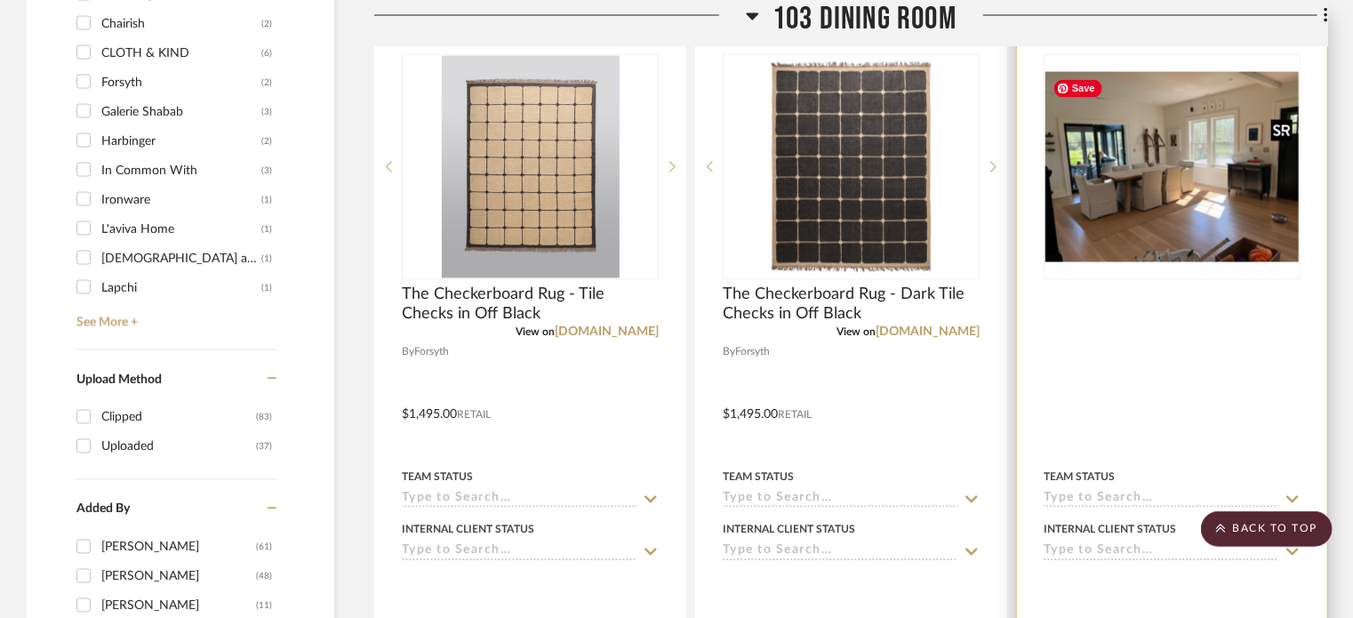
click at [1120, 234] on img "0" at bounding box center [1171, 167] width 253 height 190
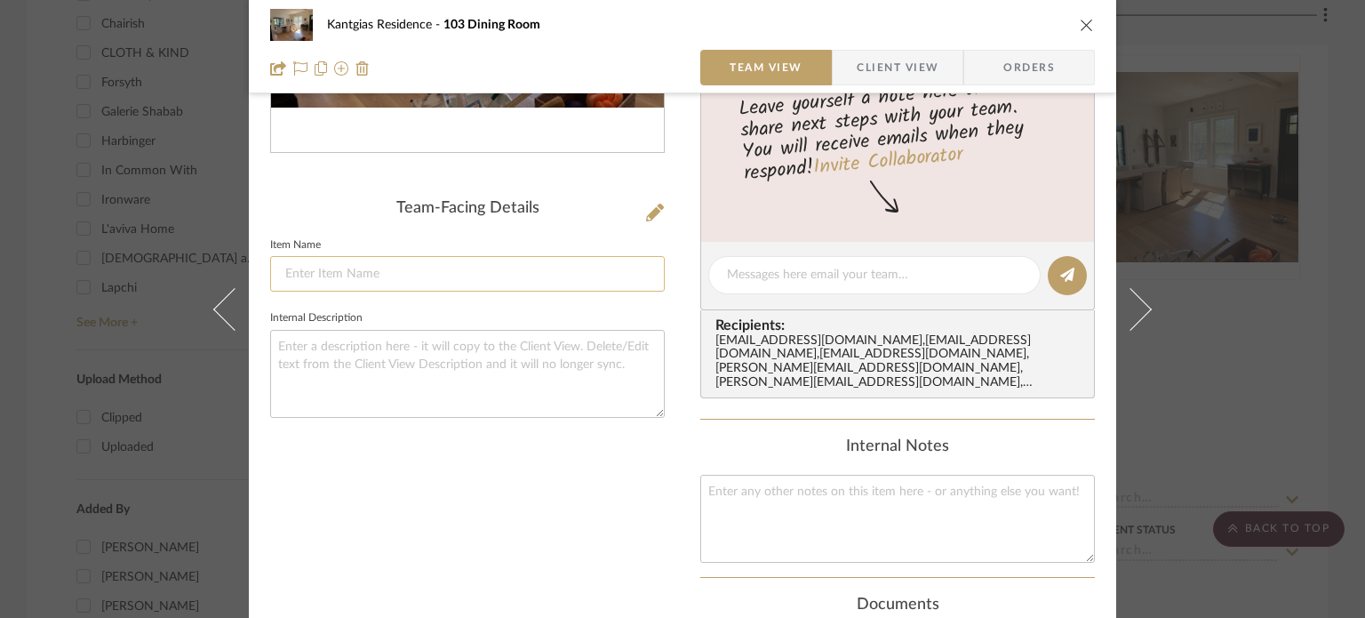
scroll to position [267, 0]
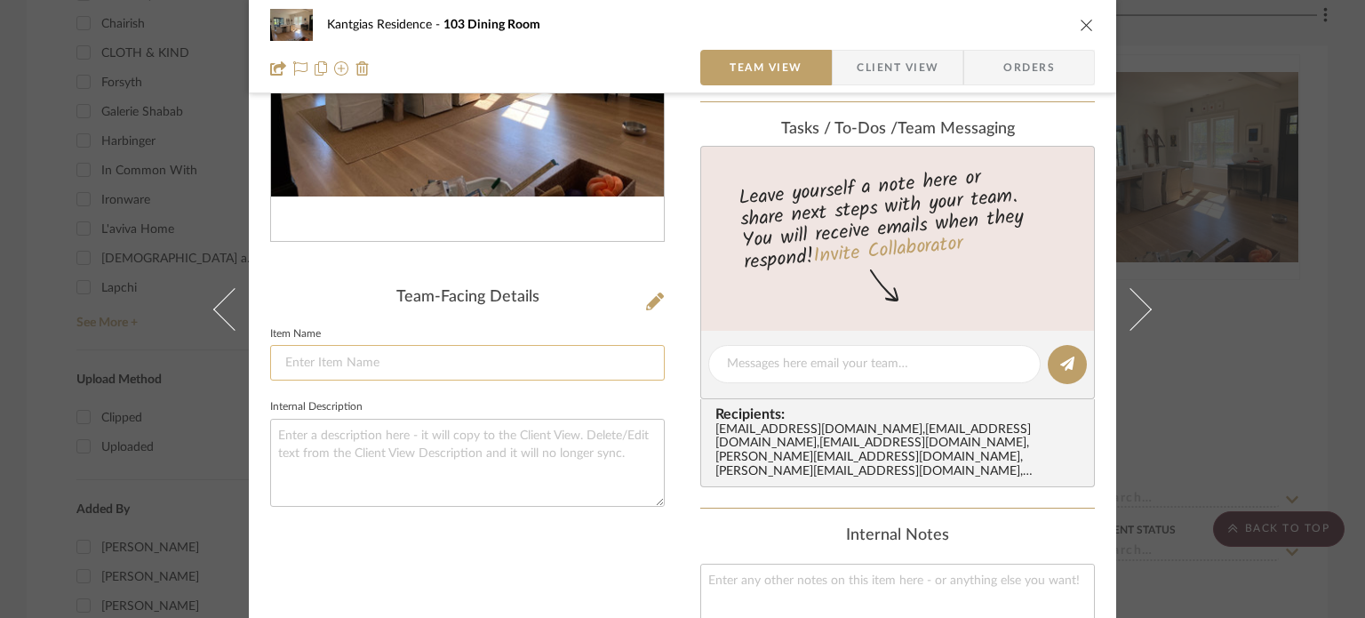
click at [443, 356] on input at bounding box center [467, 363] width 395 height 36
click at [402, 478] on textarea at bounding box center [467, 463] width 395 height 88
click at [388, 436] on textarea "To enrich screen reader interactions, please activate Accessibility in Grammarl…" at bounding box center [467, 463] width 395 height 88
paste textarea "Dining Table - 47” Between top of legs, 23” from floor to height of apron"
click at [1084, 23] on icon "close" at bounding box center [1087, 25] width 14 height 14
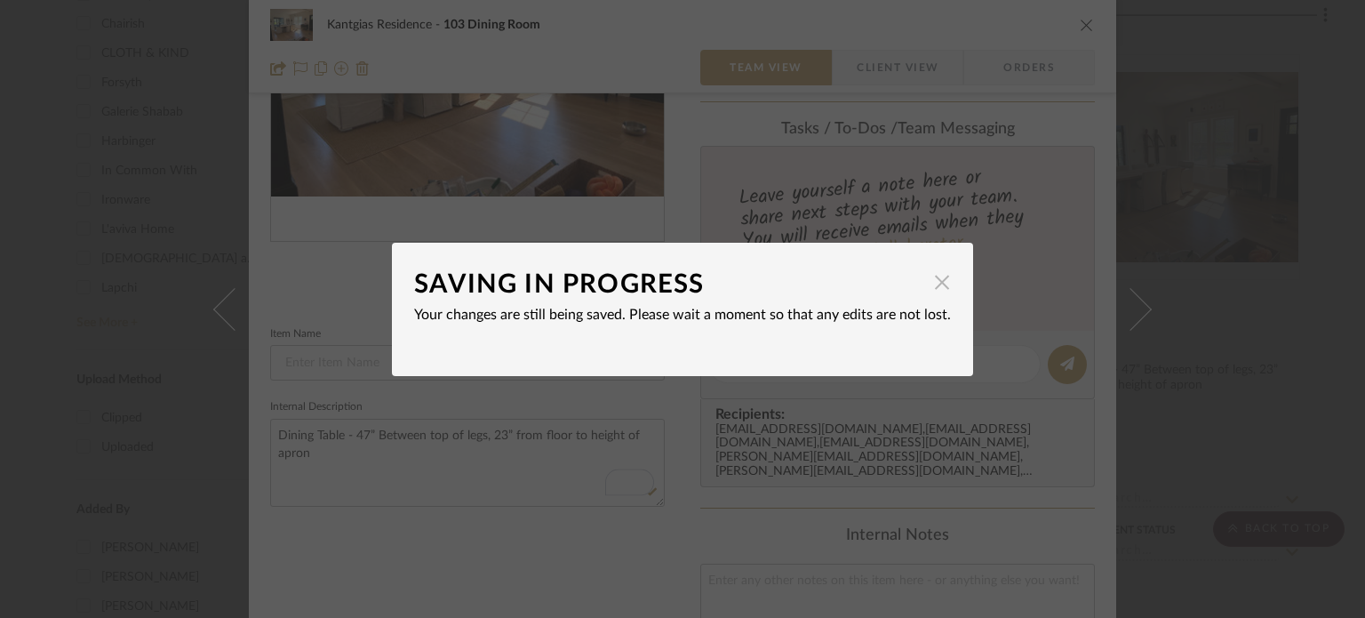
click at [935, 277] on span "button" at bounding box center [942, 283] width 36 height 36
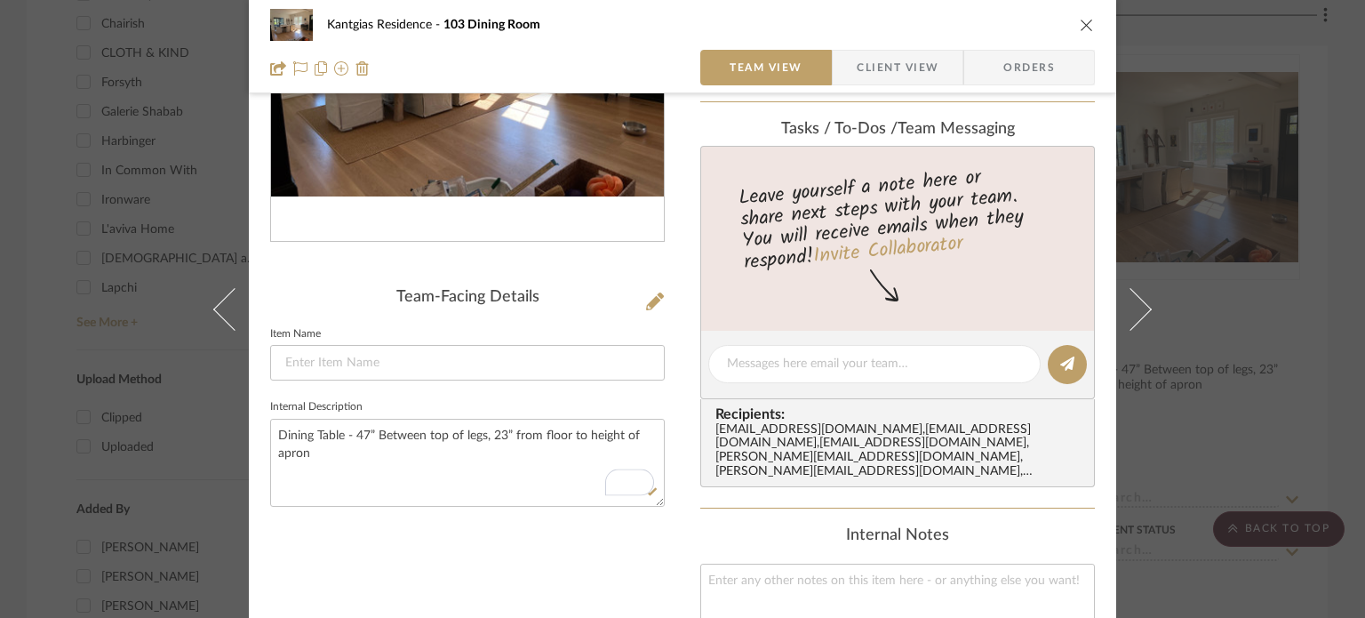
click at [1080, 28] on icon "close" at bounding box center [1087, 25] width 14 height 14
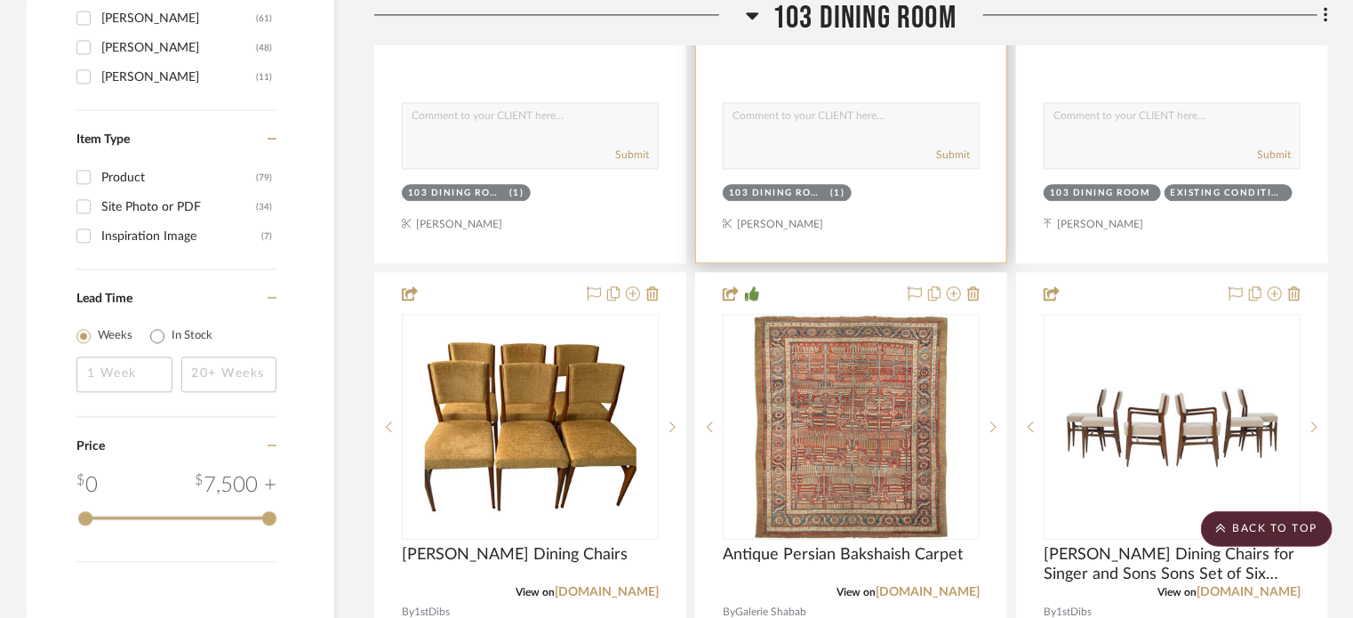
scroll to position [2133, 0]
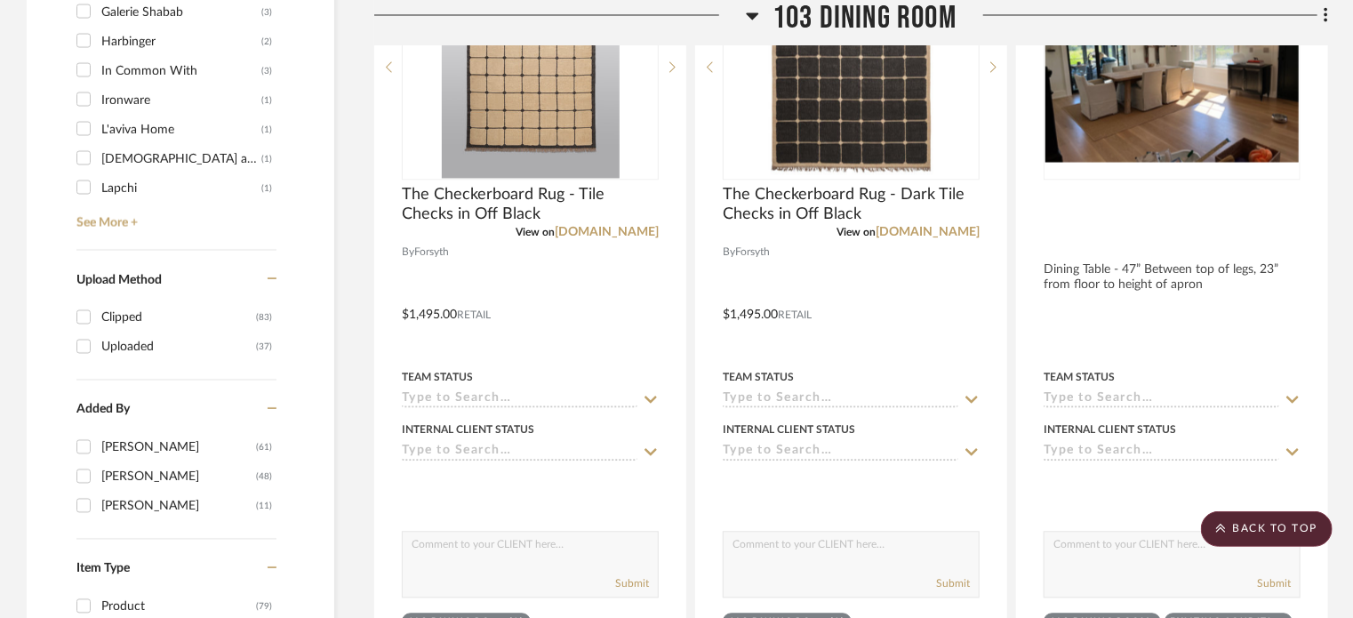
click at [863, 28] on span "103 Dining Room" at bounding box center [864, 19] width 184 height 38
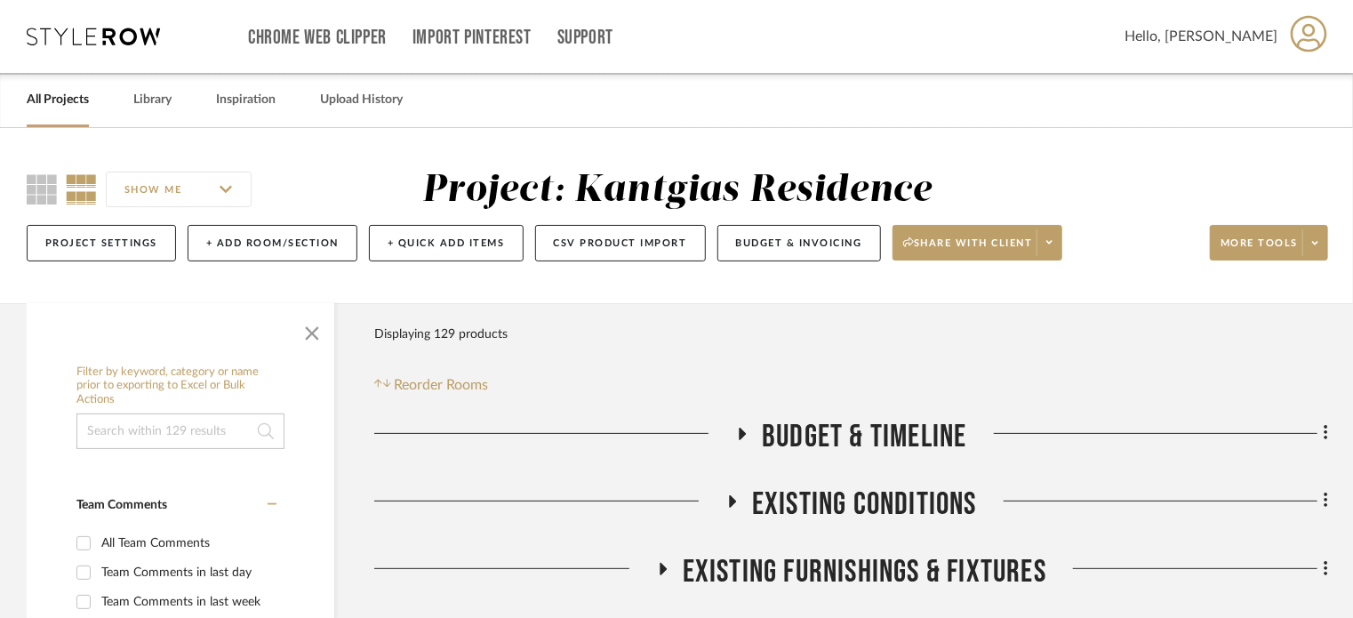
scroll to position [178, 0]
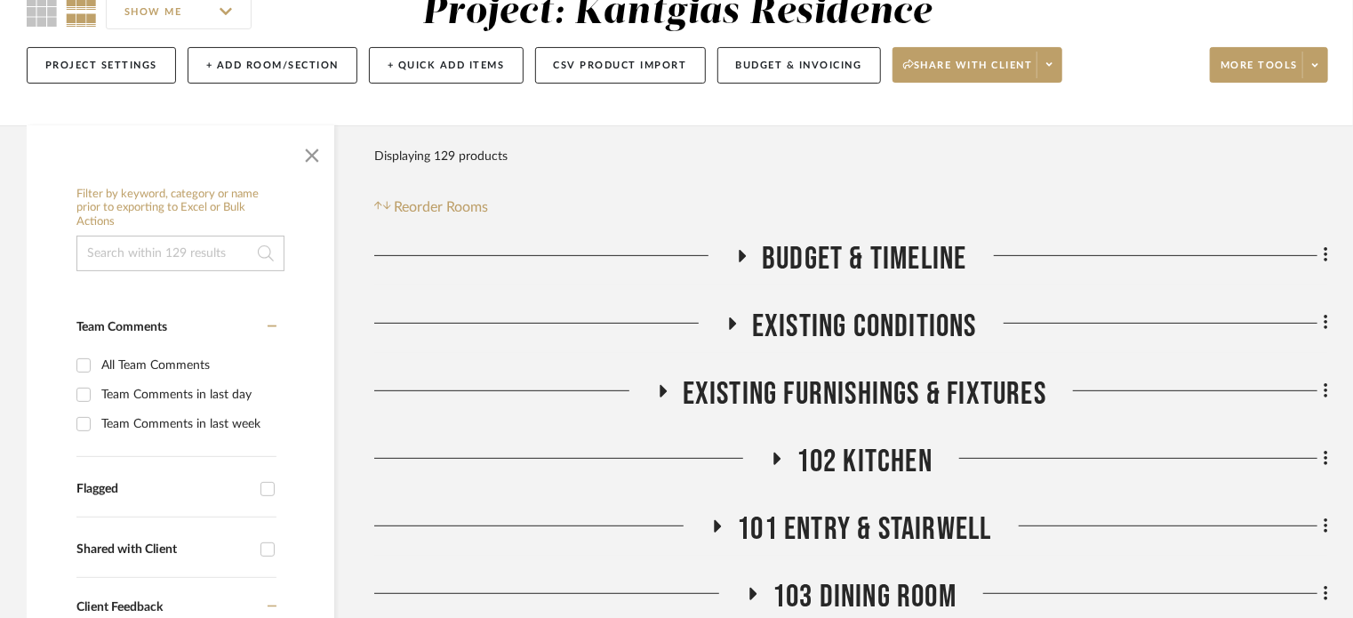
click at [837, 447] on span "102 Kitchen" at bounding box center [864, 462] width 136 height 38
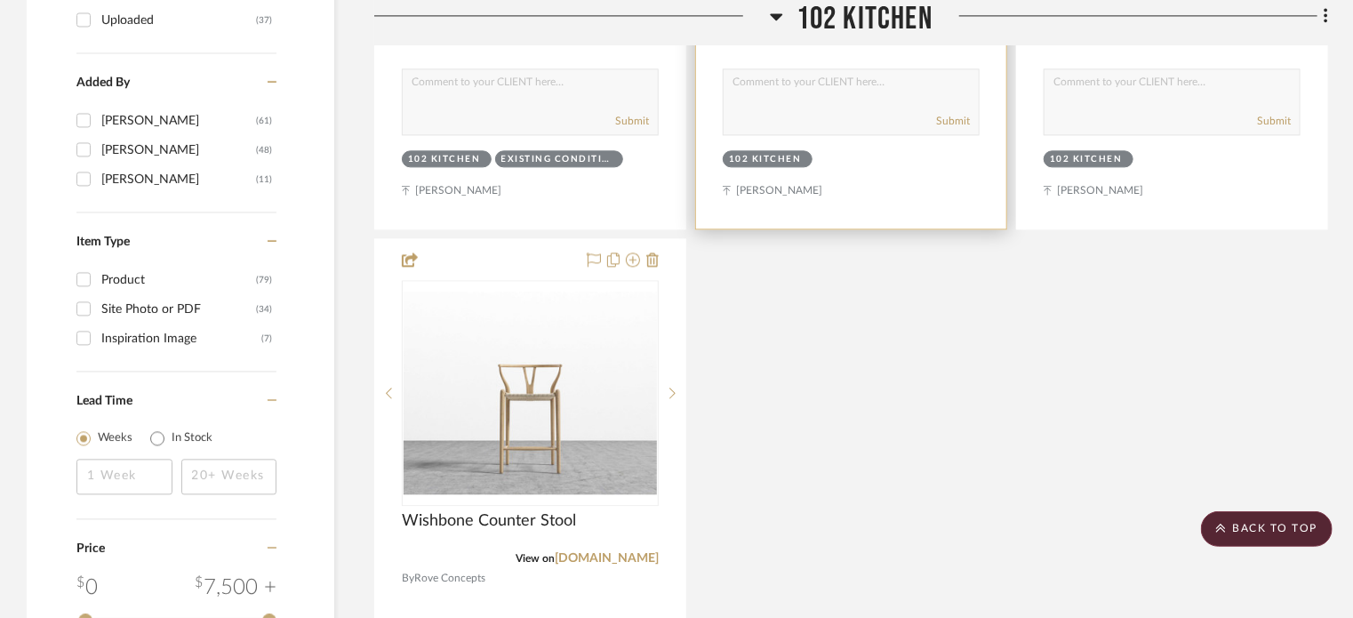
scroll to position [2044, 0]
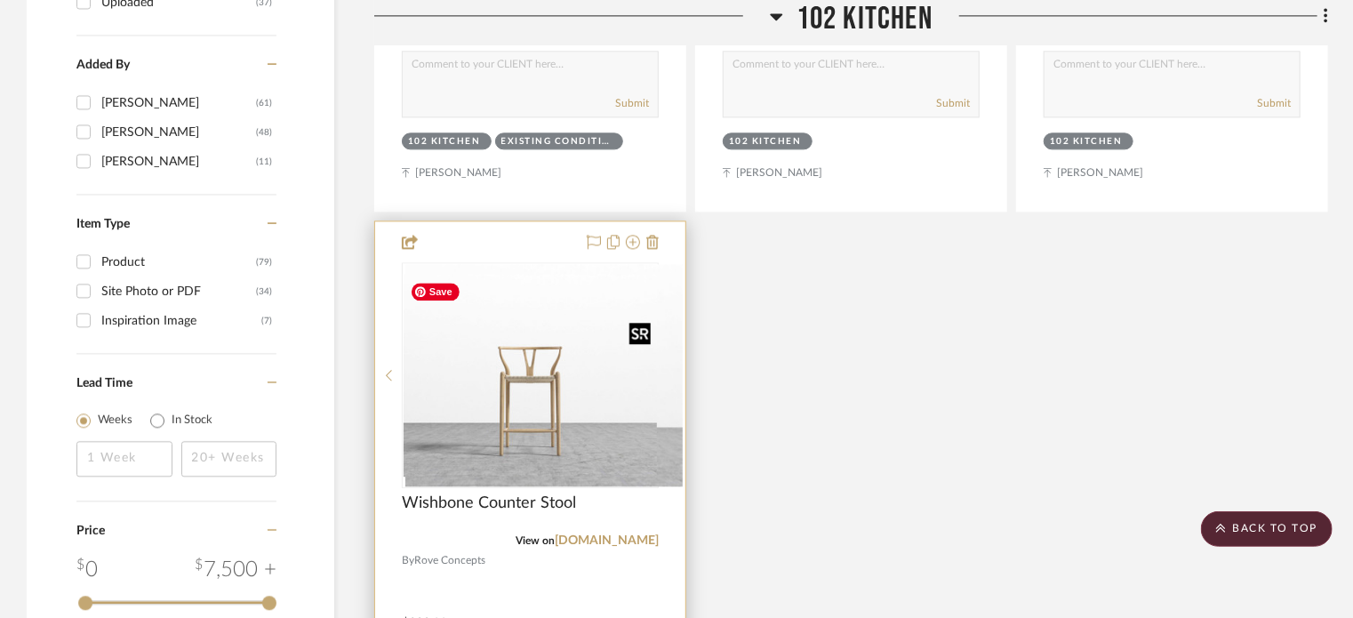
click at [577, 376] on div at bounding box center [530, 375] width 257 height 226
click at [556, 387] on img "0" at bounding box center [530, 375] width 253 height 203
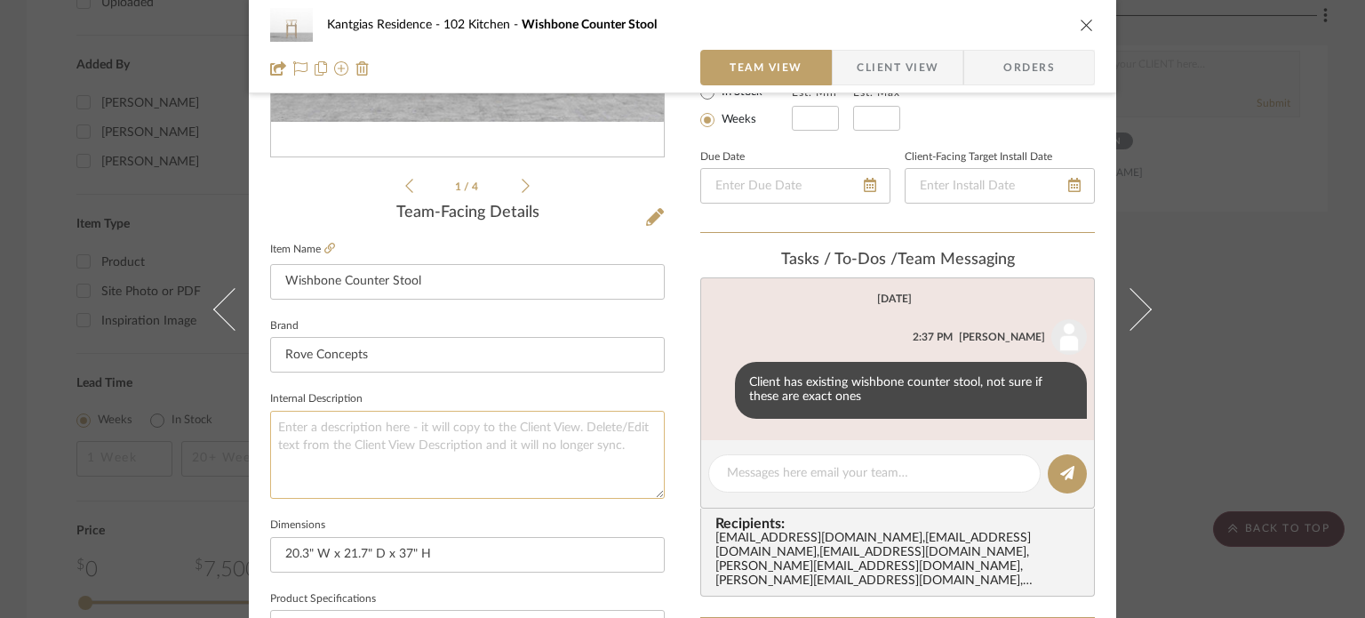
scroll to position [444, 0]
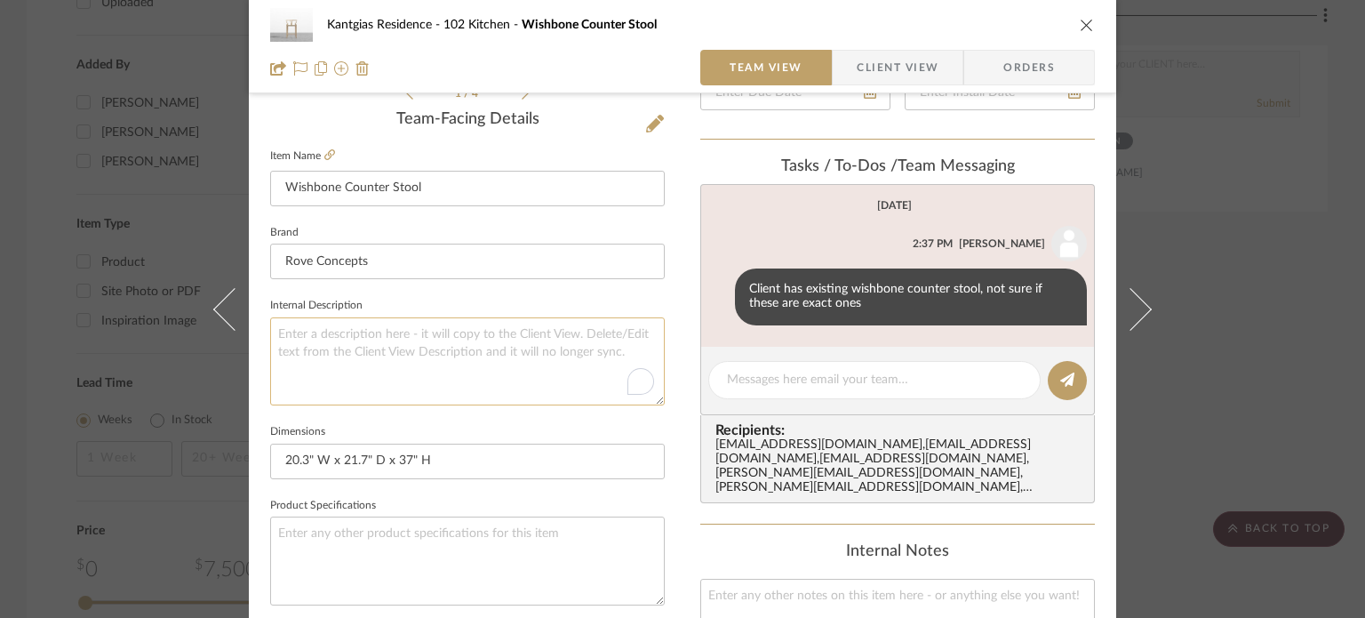
click at [454, 340] on textarea "To enrich screen reader interactions, please activate Accessibility in Grammarl…" at bounding box center [467, 361] width 395 height 88
paste textarea "Counter stool - 19” w x 21” d x 26” seat height x 36” overall h"
click at [274, 333] on textarea "Counter stool - 19” w x 21” d x 26” seat height x 36” overall h" at bounding box center [467, 361] width 395 height 88
click at [544, 327] on textarea "ClientsCounter stool - 19” w x 21” d x 26” seat height x 36” overall h" at bounding box center [467, 361] width 395 height 88
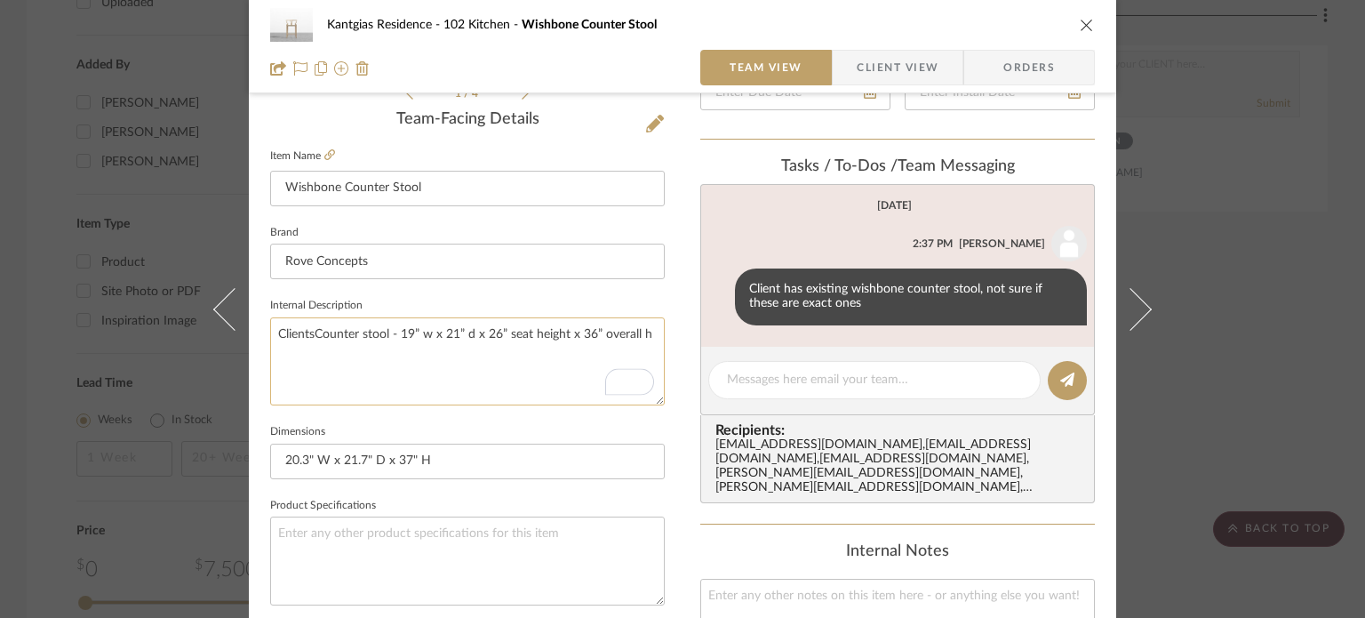
click at [544, 327] on textarea "ClientsCounter stool - 19” w x 21” d x 26” seat height x 36” overall h" at bounding box center [467, 361] width 395 height 88
click at [845, 374] on textarea at bounding box center [874, 380] width 295 height 19
paste textarea "ClientsCounter stool - 19” w x 21” d x 26” seat height x 36” overall h"
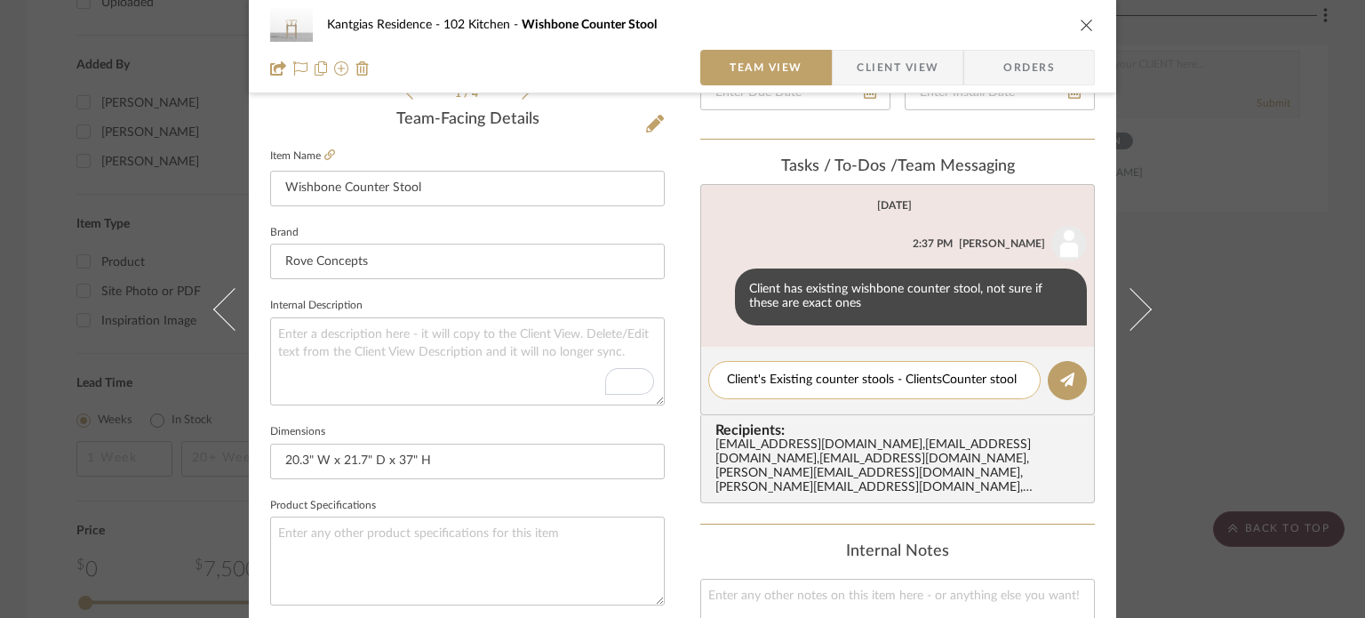
scroll to position [0, 0]
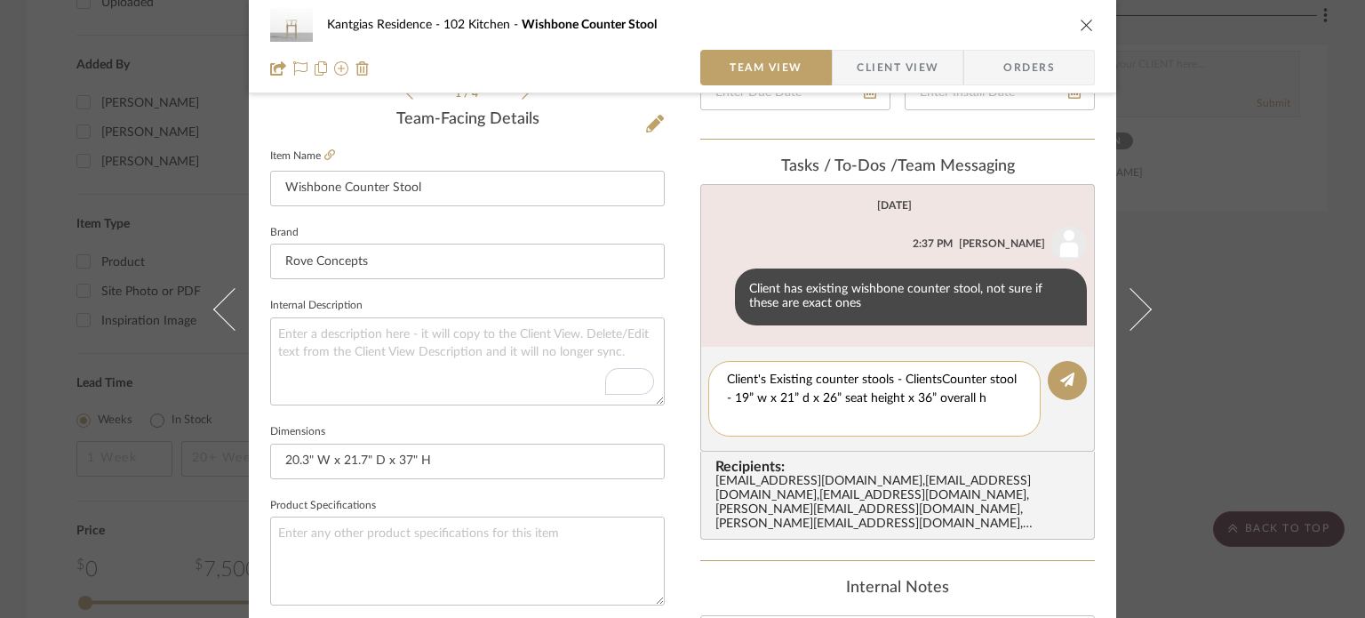
click at [939, 385] on textarea "Client's Existing counter stools - ClientsCounter stool - 19” w x 21” d x 26” s…" at bounding box center [874, 399] width 295 height 56
click at [1072, 376] on button at bounding box center [1067, 380] width 39 height 39
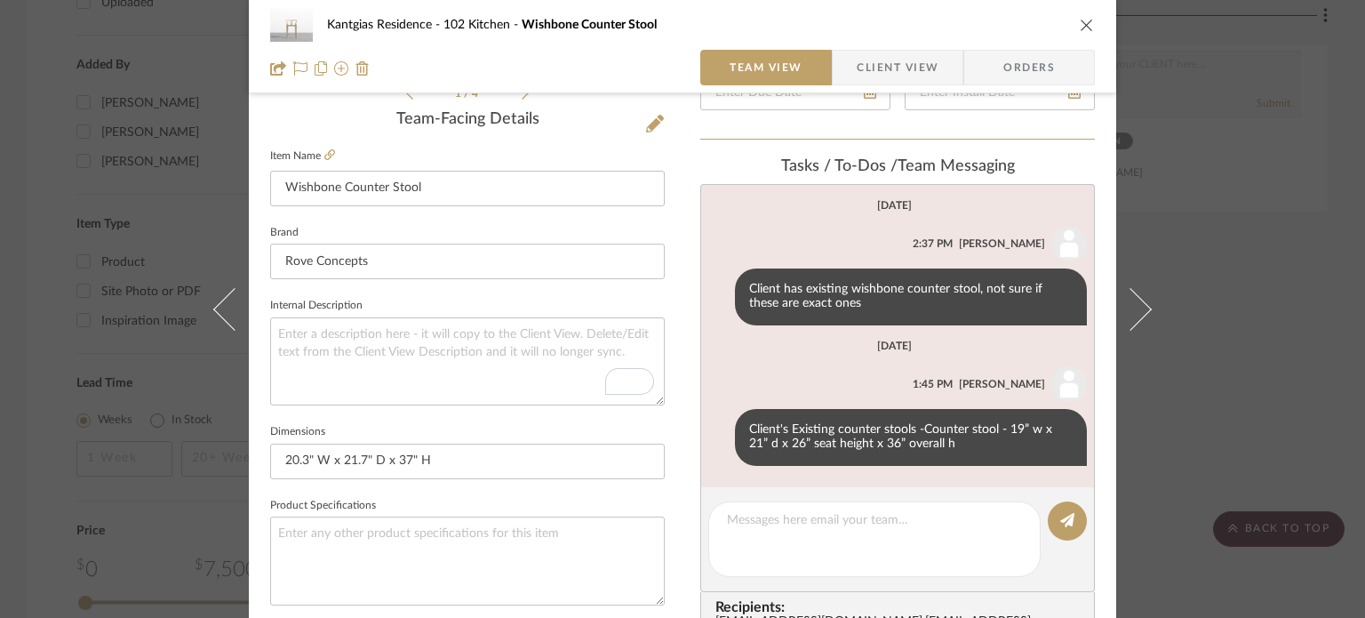
click at [1084, 24] on icon "close" at bounding box center [1087, 25] width 14 height 14
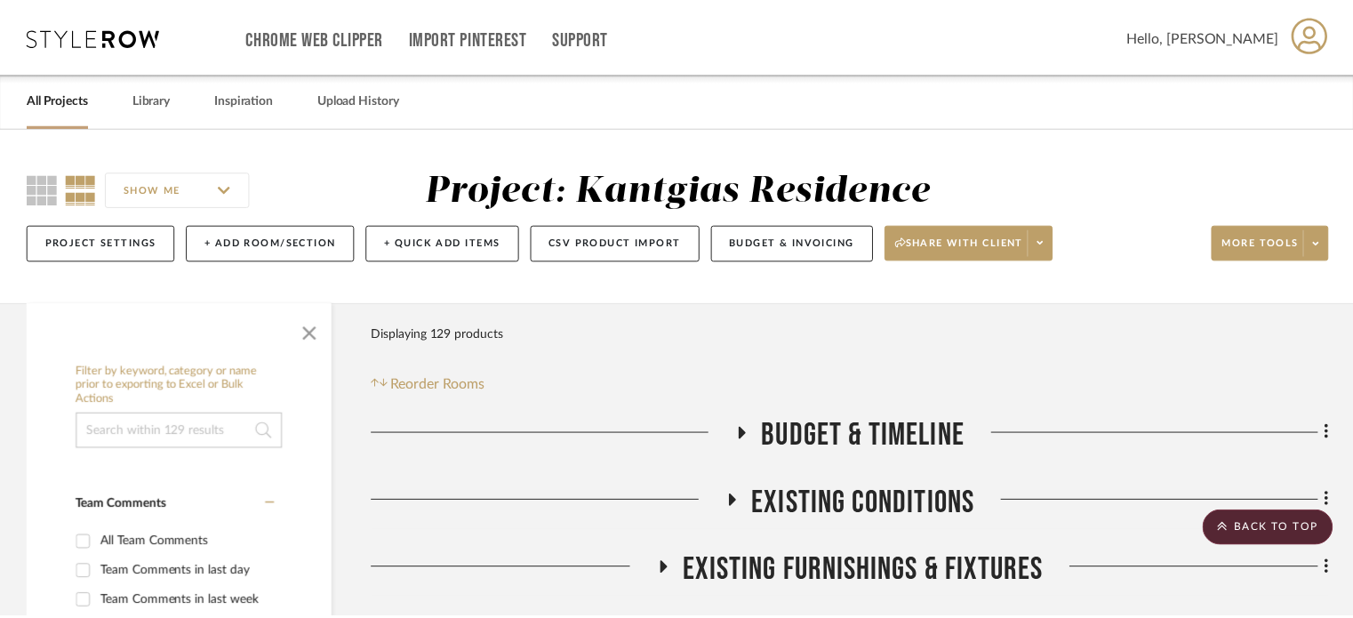
scroll to position [2044, 0]
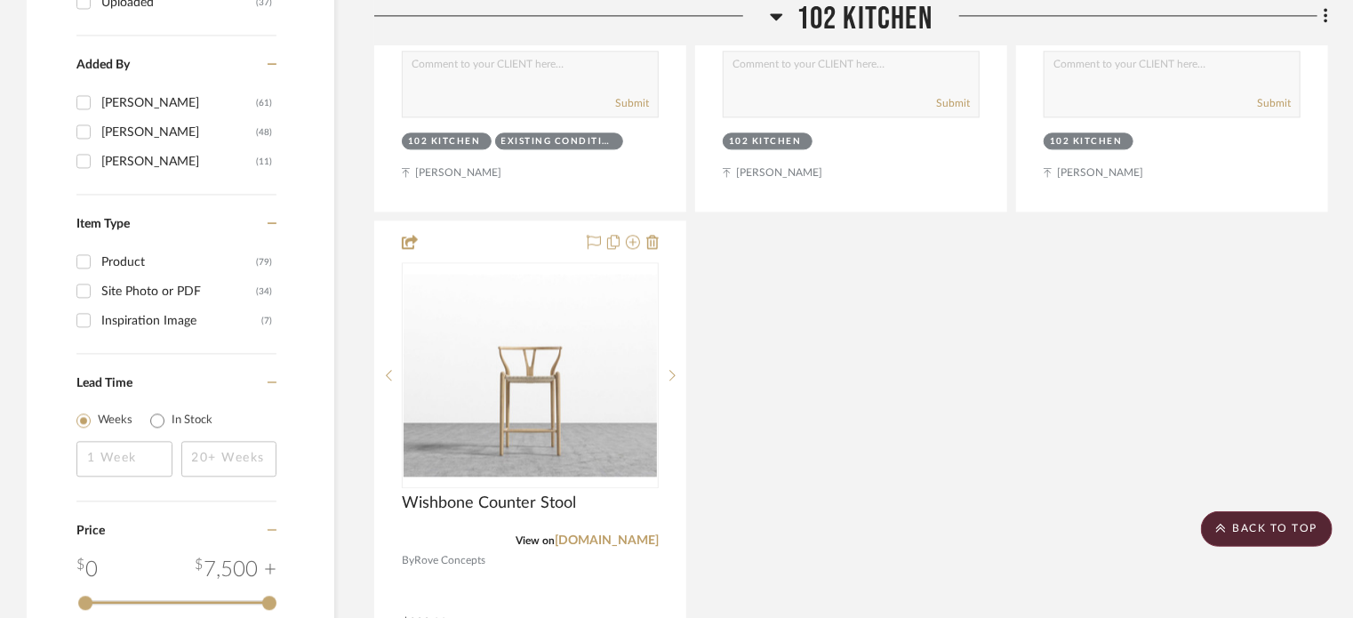
click at [844, 24] on span "102 Kitchen" at bounding box center [864, 19] width 136 height 38
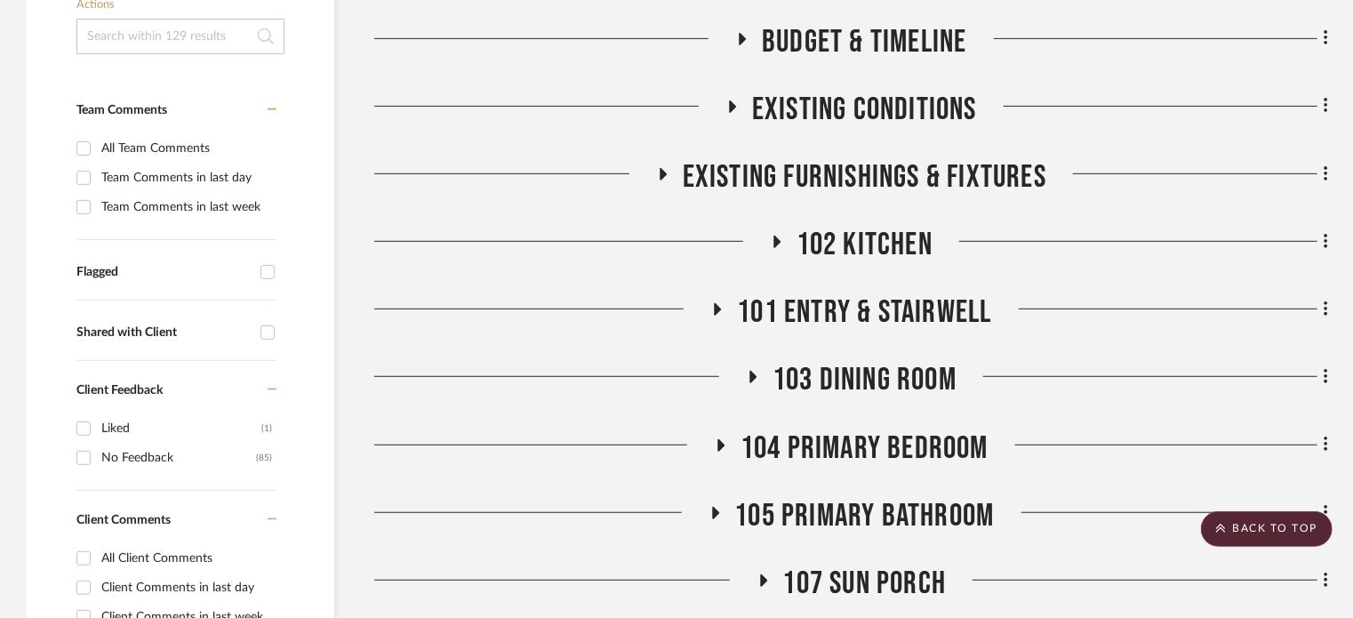
scroll to position [533, 0]
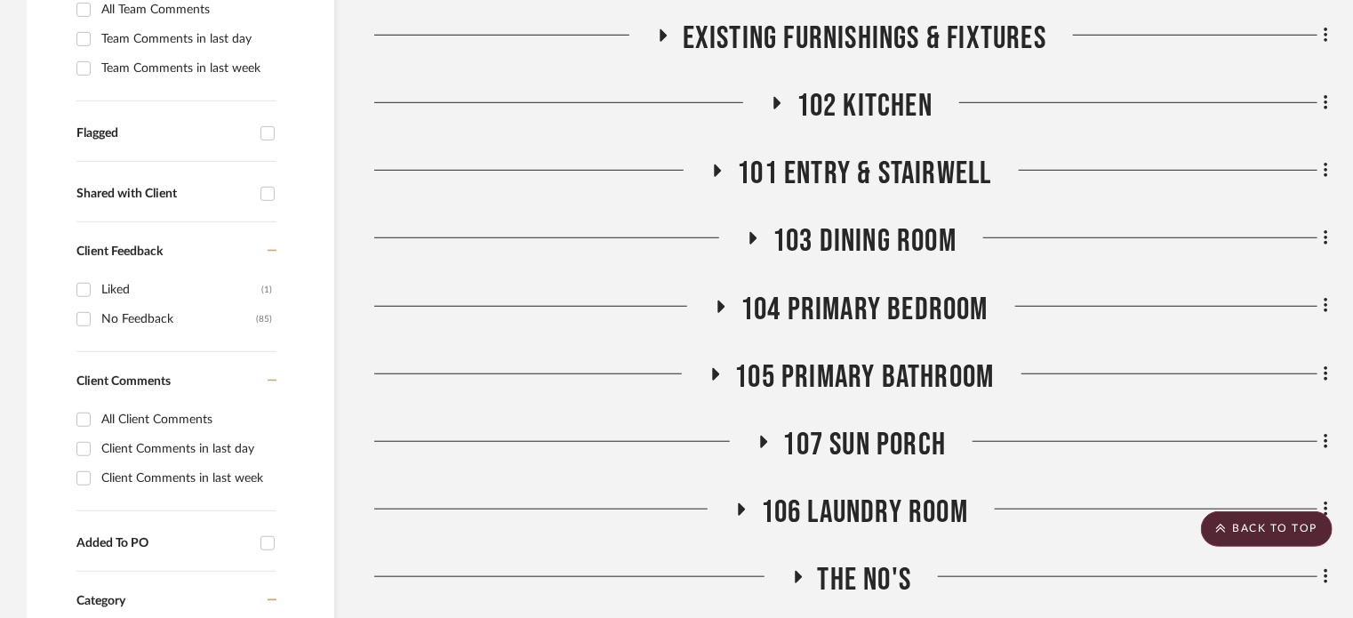
click at [923, 268] on div "103 Dining Room" at bounding box center [851, 244] width 954 height 45
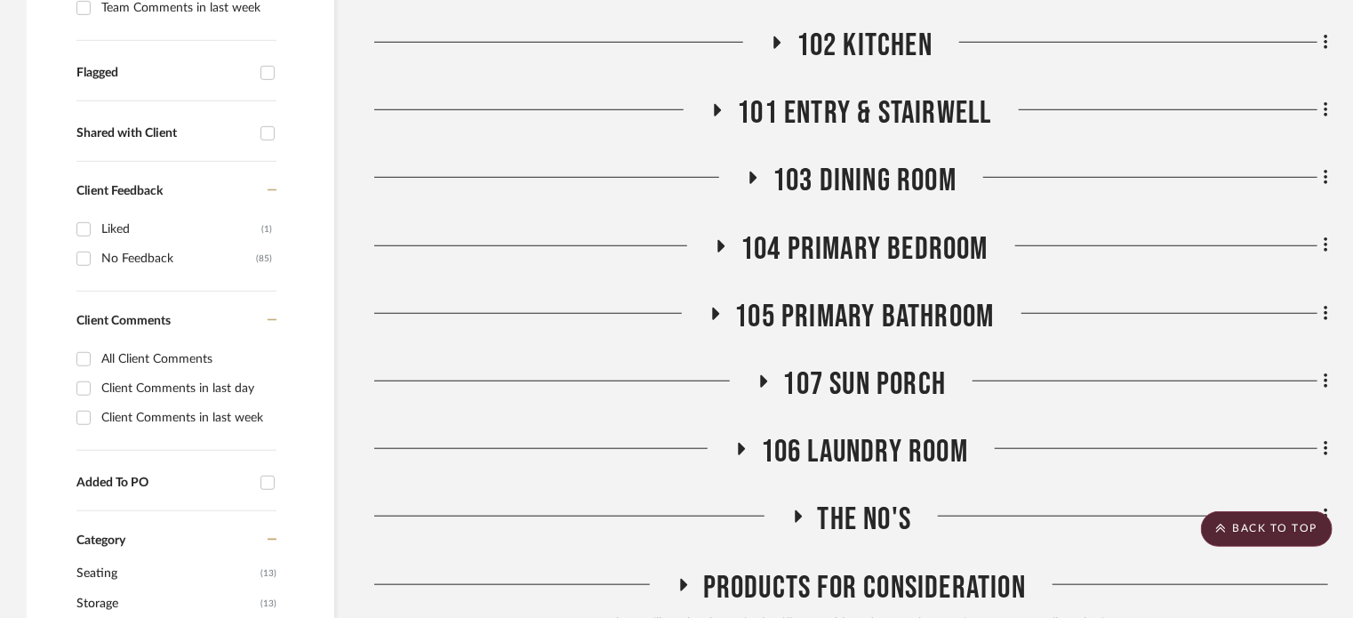
scroll to position [622, 0]
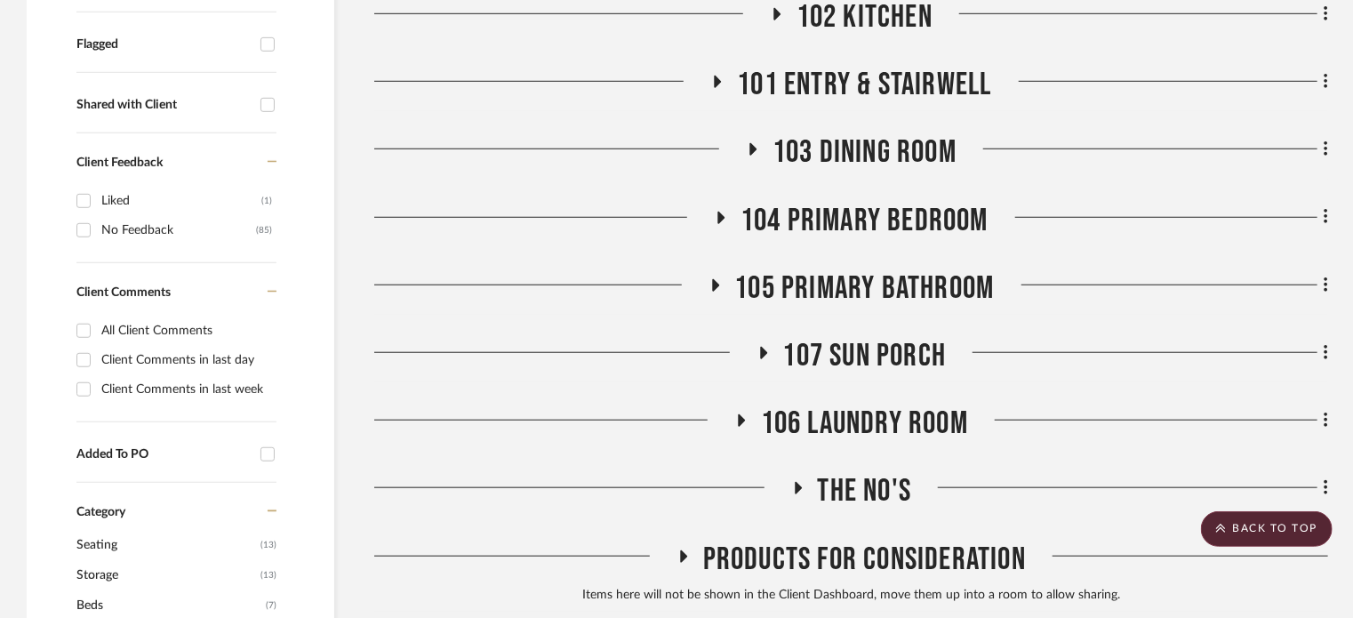
click at [910, 299] on span "105 Primary Bathroom" at bounding box center [865, 288] width 260 height 38
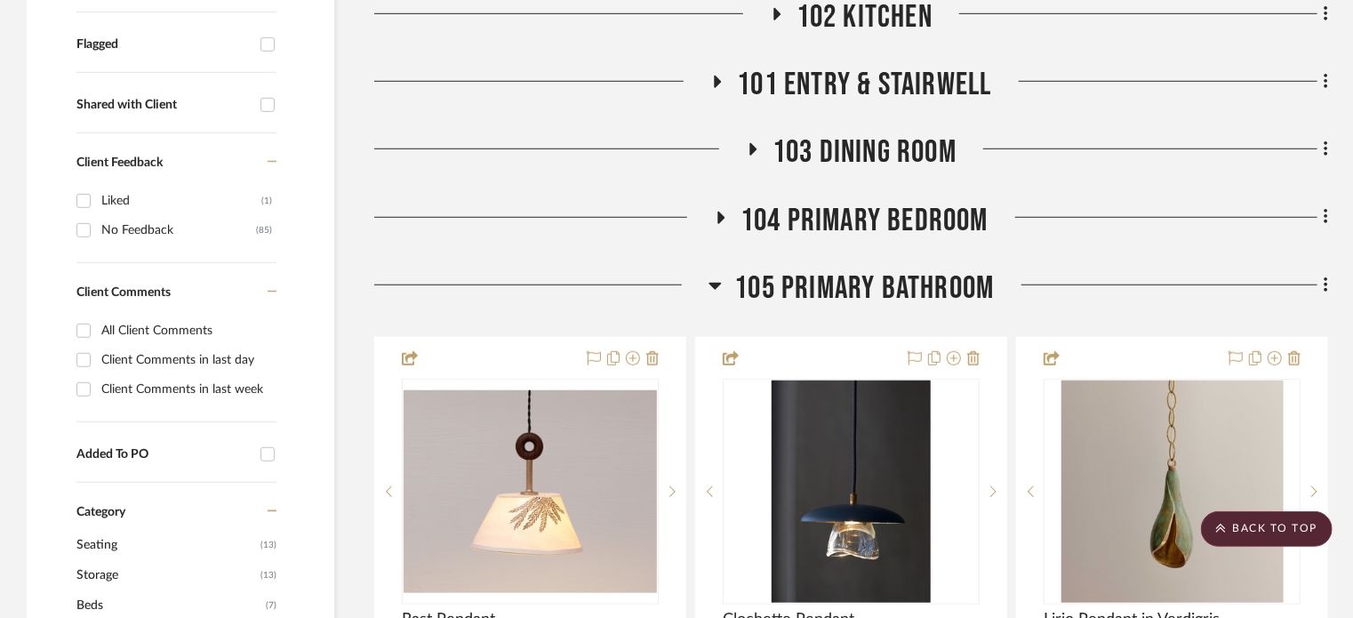
click at [930, 203] on span "104 Primary Bedroom" at bounding box center [864, 221] width 248 height 38
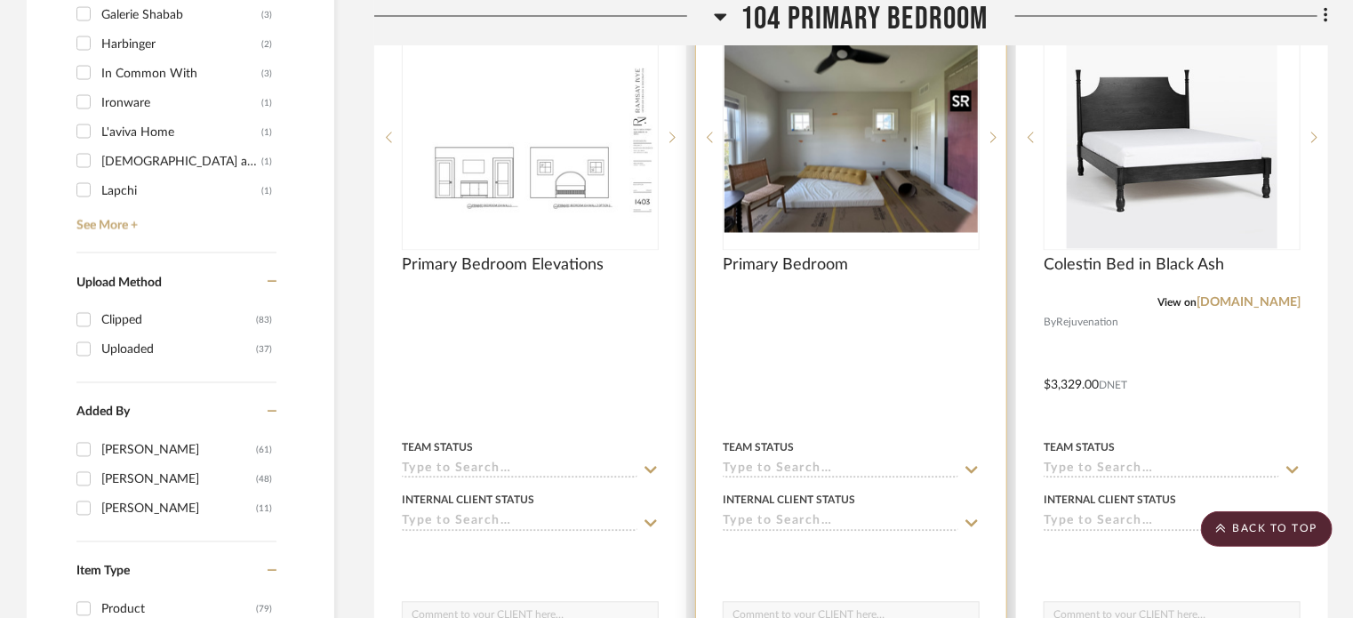
scroll to position [1689, 0]
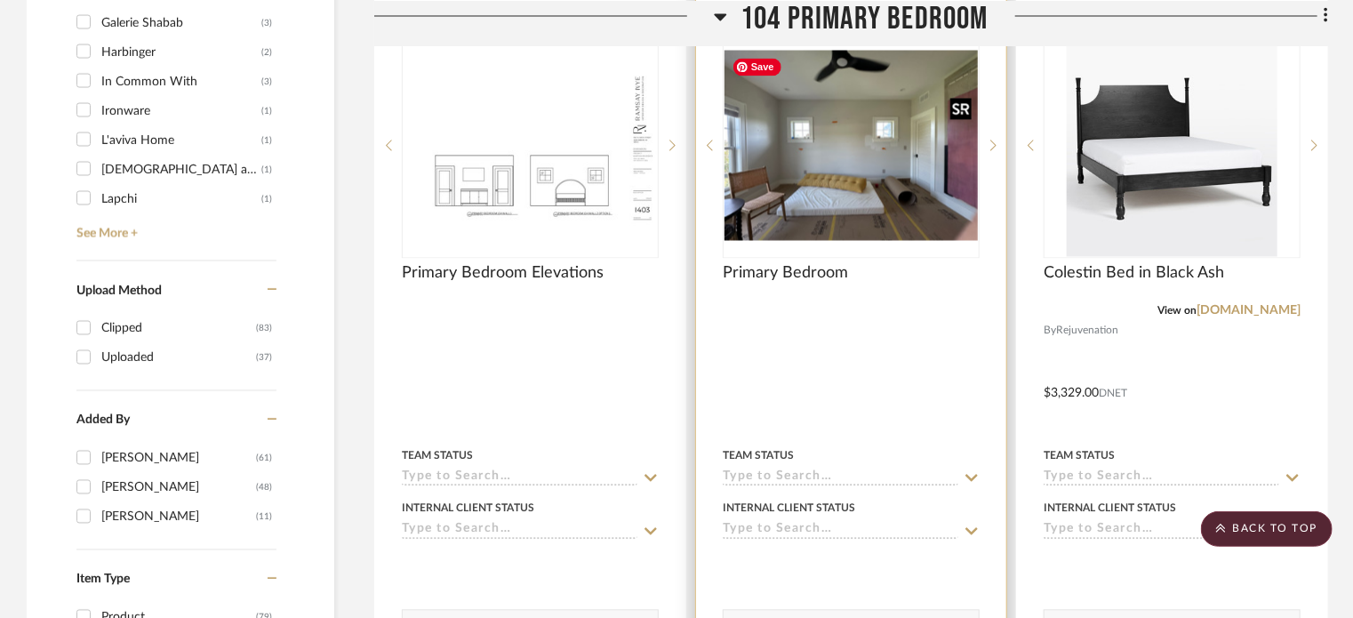
click at [843, 172] on img "0" at bounding box center [850, 146] width 253 height 190
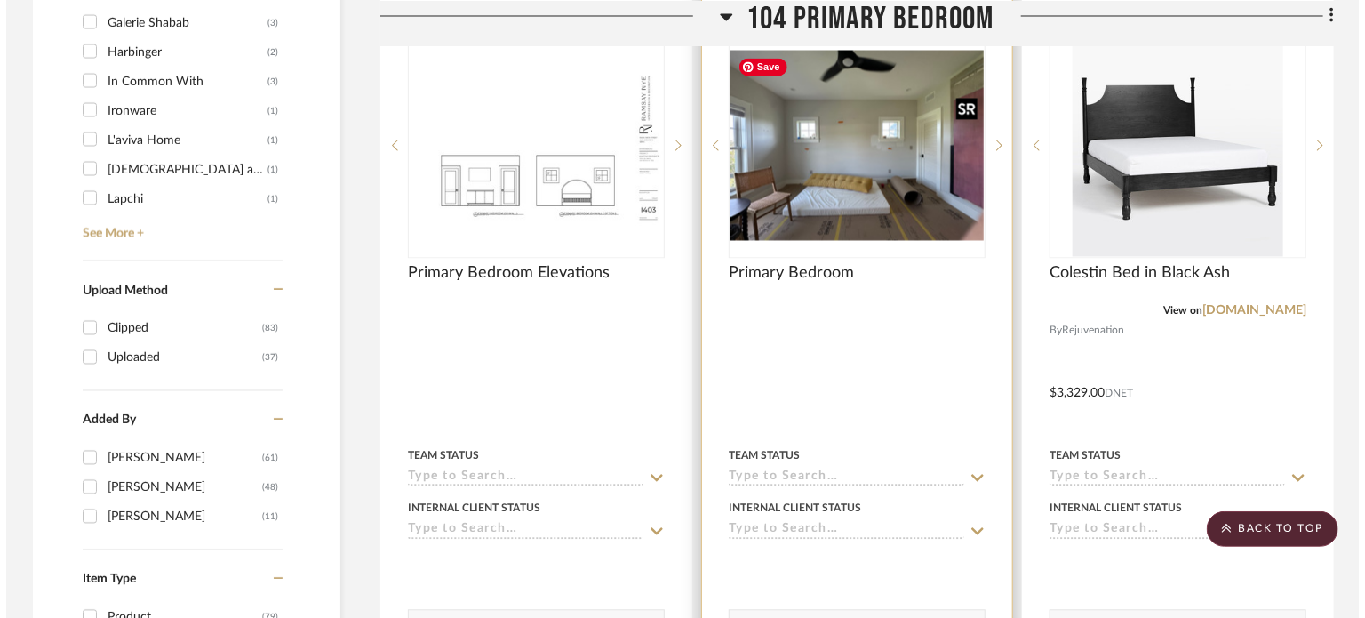
scroll to position [0, 0]
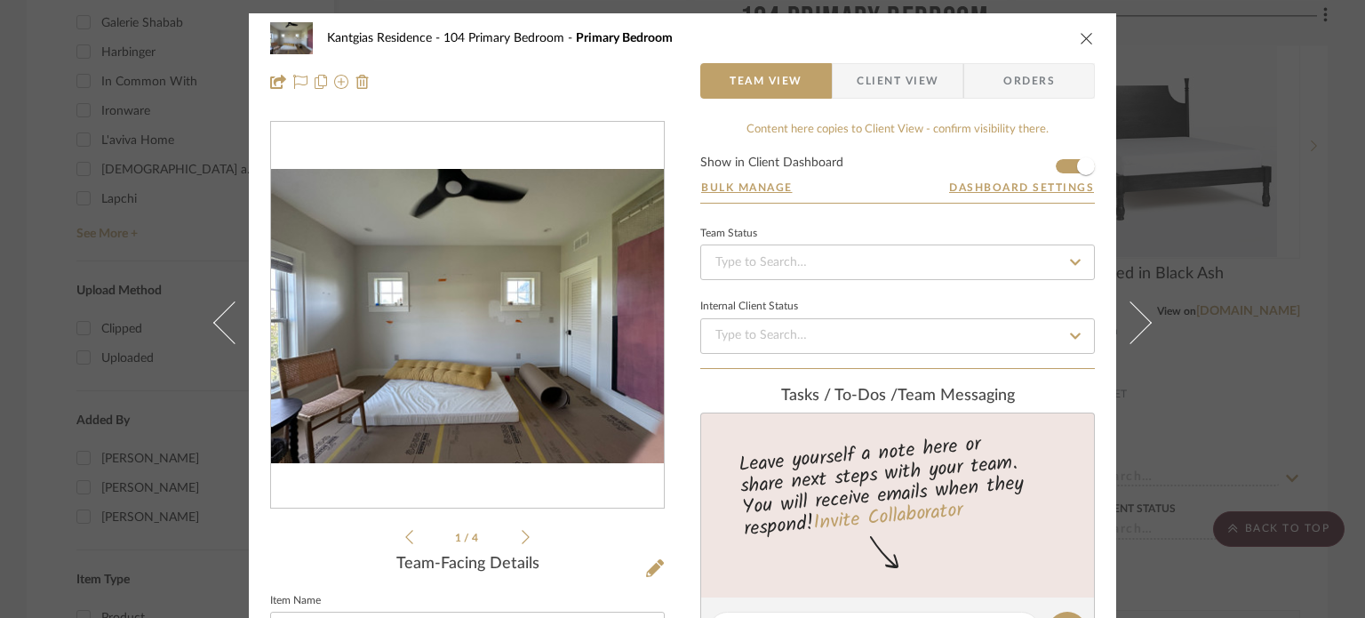
click at [522, 541] on icon at bounding box center [526, 537] width 8 height 16
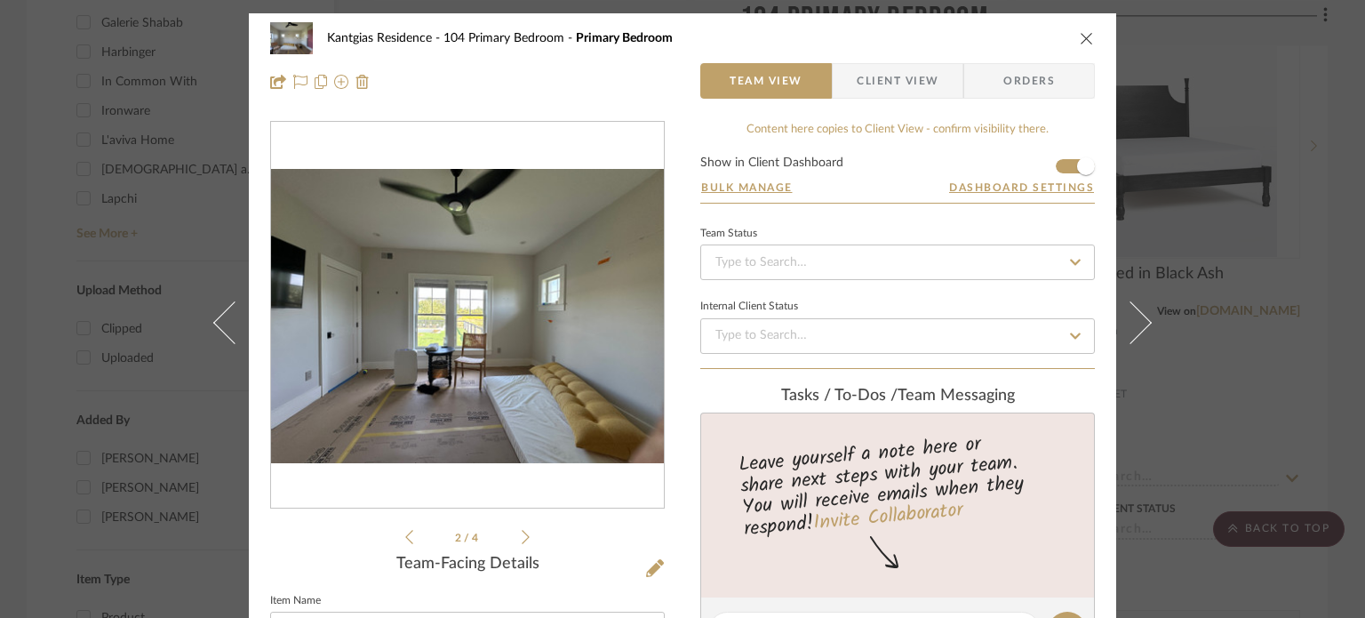
click at [522, 541] on icon at bounding box center [526, 537] width 8 height 16
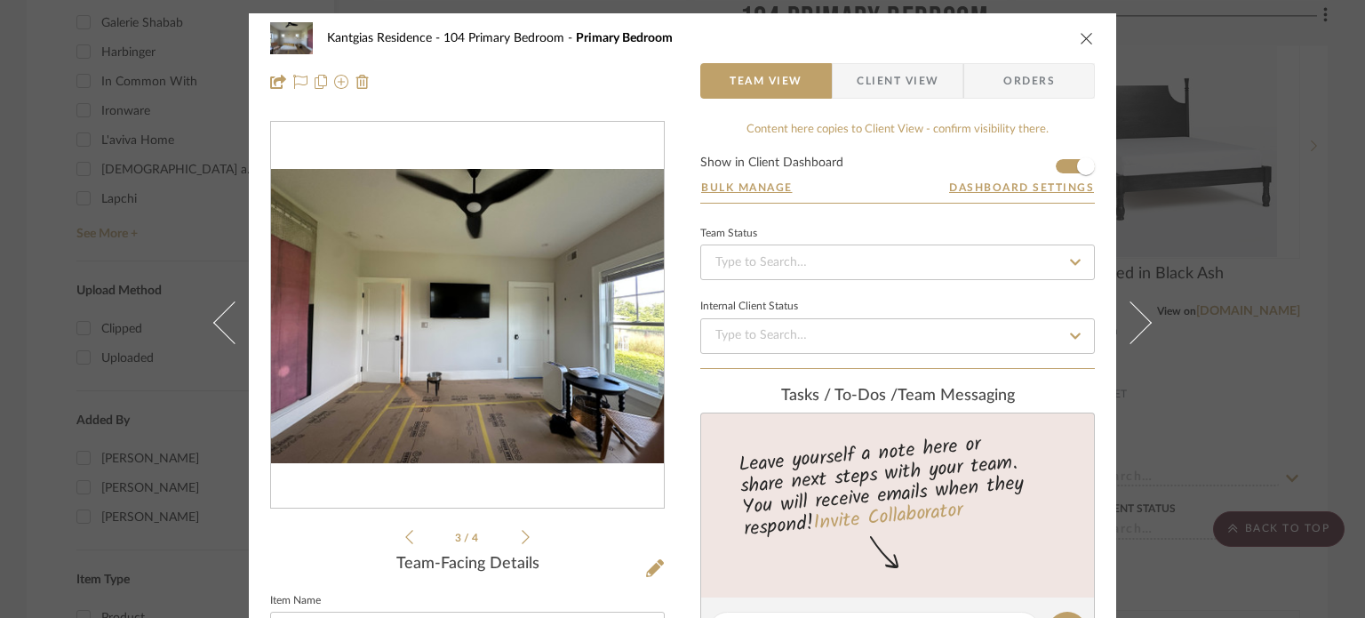
click at [522, 541] on icon at bounding box center [526, 537] width 8 height 16
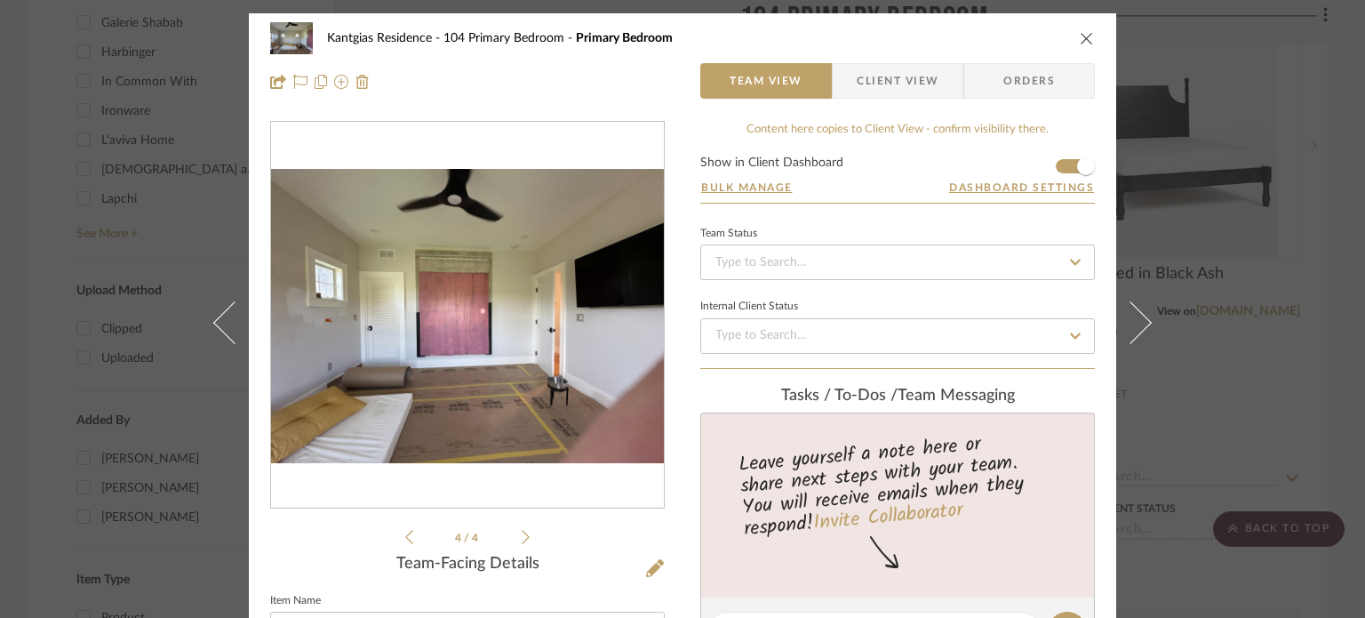
click at [1080, 38] on icon "close" at bounding box center [1087, 38] width 14 height 14
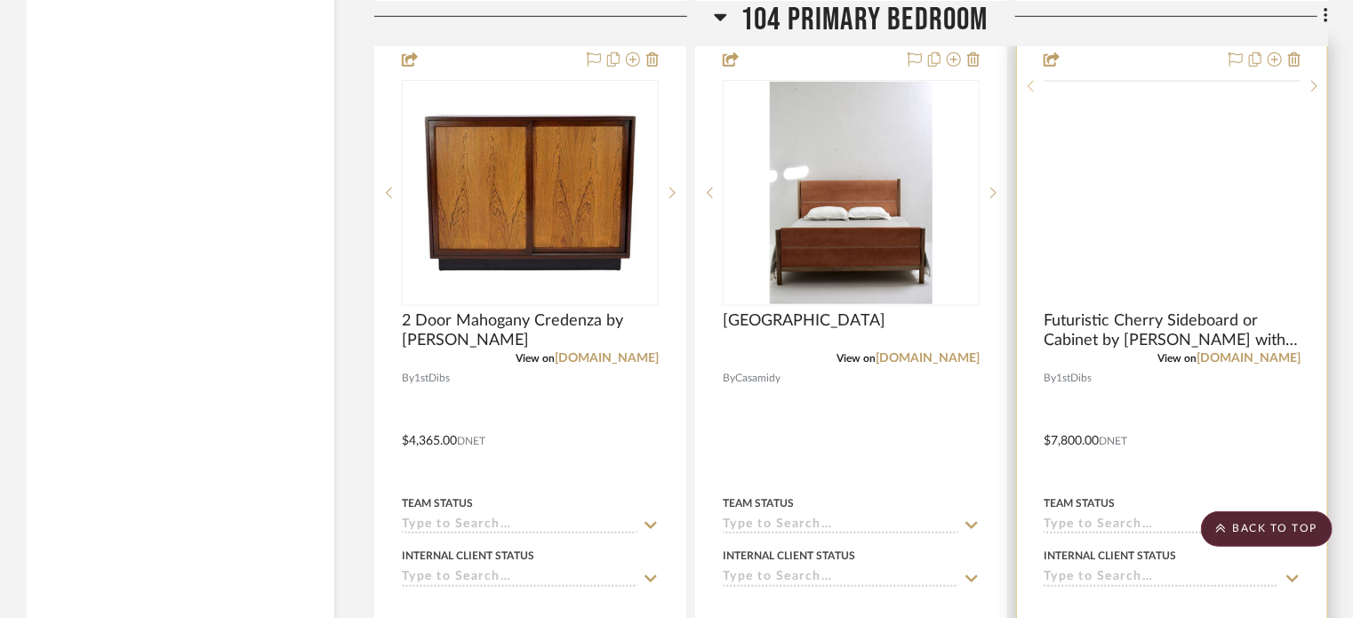
scroll to position [4572, 0]
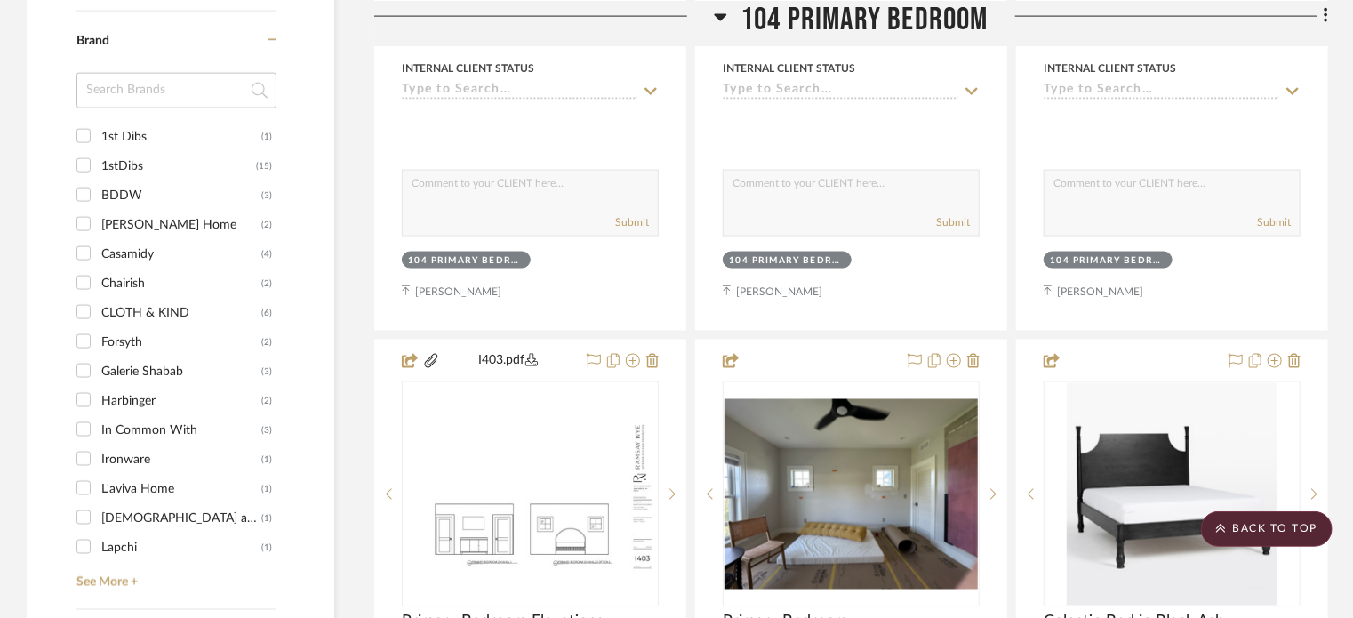
scroll to position [1333, 0]
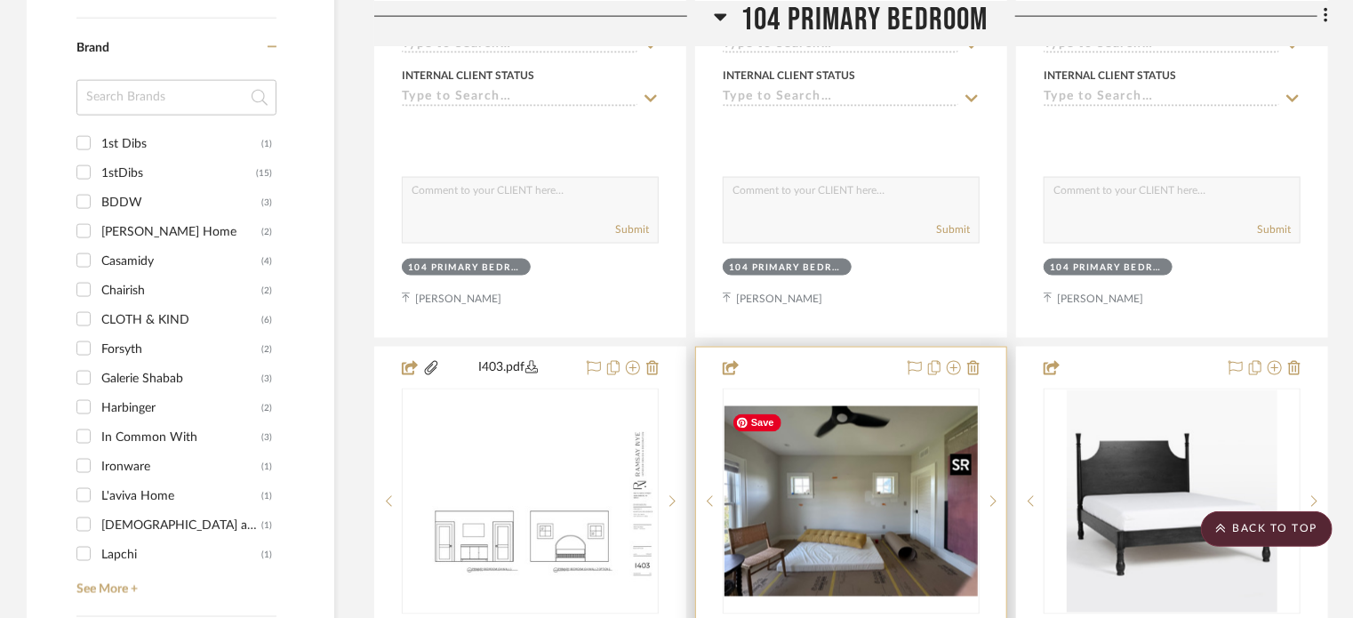
click at [875, 455] on img "0" at bounding box center [850, 501] width 253 height 190
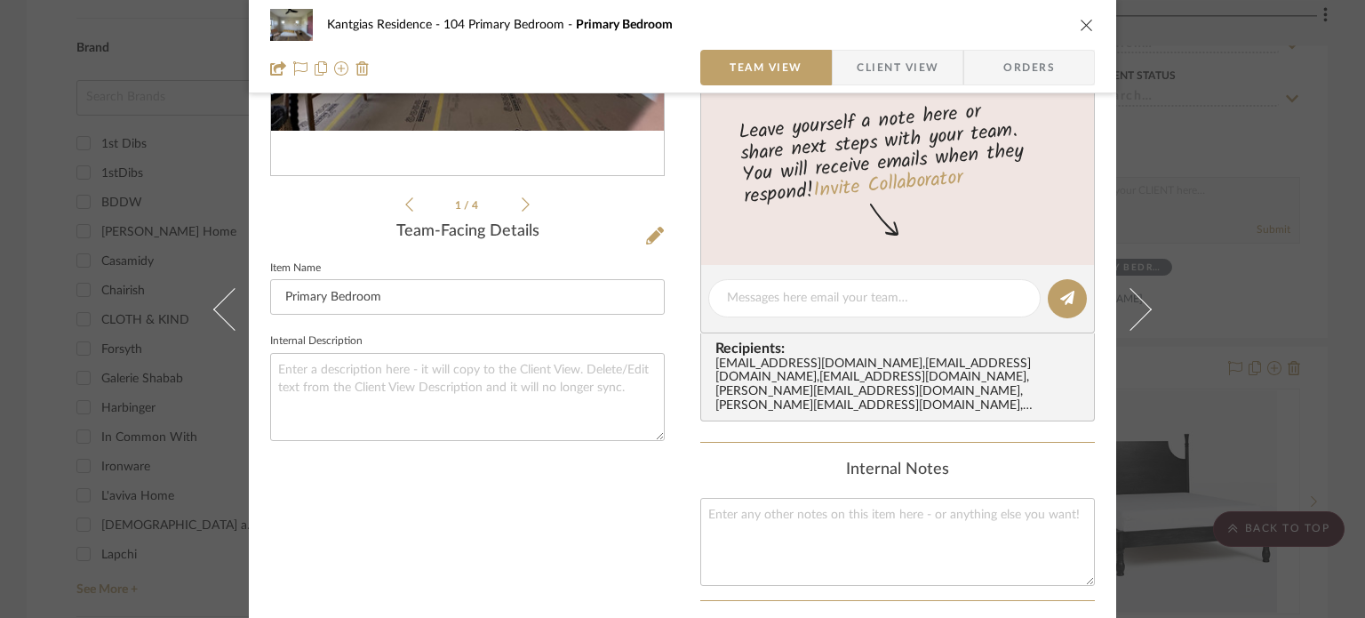
scroll to position [356, 0]
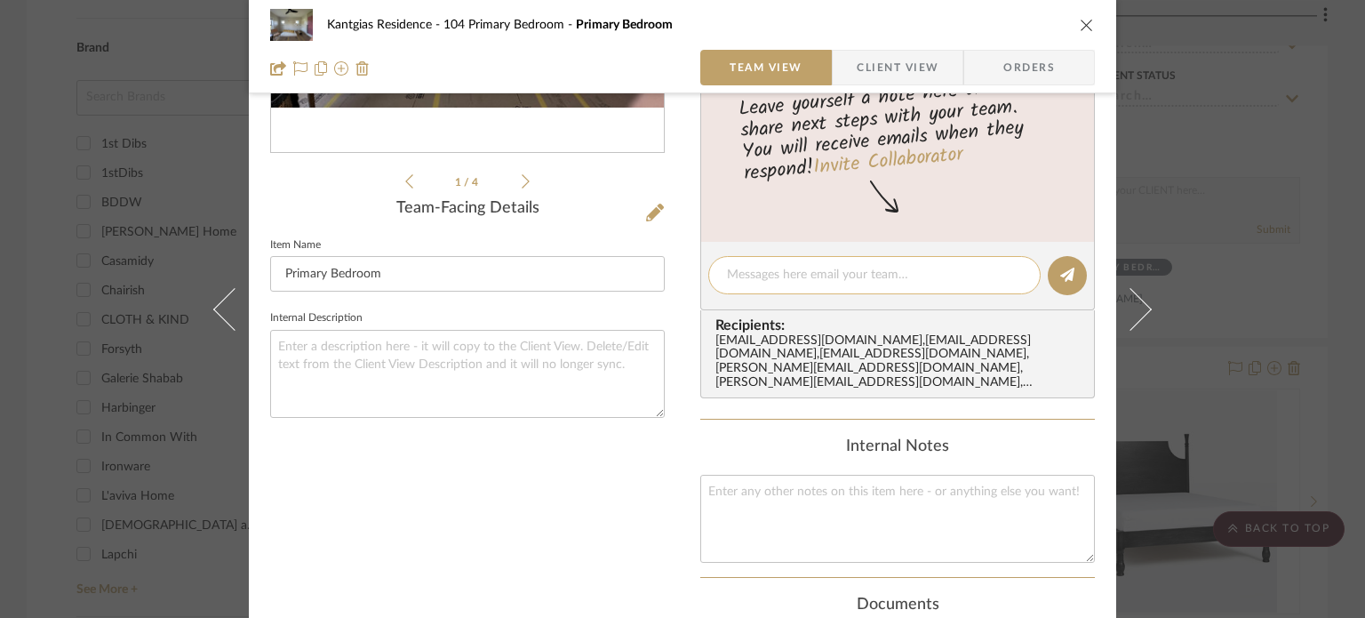
click at [869, 276] on textarea at bounding box center [874, 275] width 295 height 19
paste textarea "Bed - Tempur-Pedic 16” base to top of mattress and 28” from floor to top of bed…"
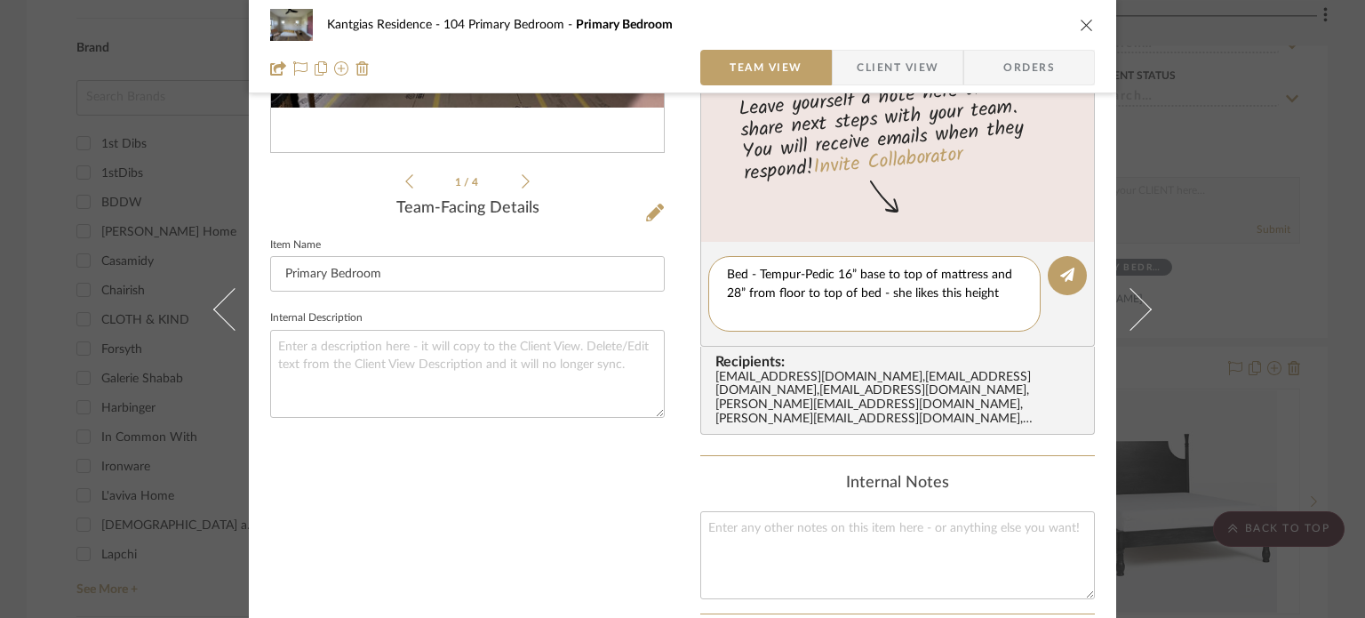
drag, startPoint x: 754, startPoint y: 270, endPoint x: 690, endPoint y: 279, distance: 64.6
click at [690, 279] on div "Kantgias Residence 104 Primary Bedroom Primary Bedroom Team View Client View Or…" at bounding box center [682, 317] width 867 height 1318
drag, startPoint x: 778, startPoint y: 267, endPoint x: 755, endPoint y: 280, distance: 26.7
click at [750, 276] on textarea "Tempur-Pedic 16” base to top of mattress and 28” from floor to top of bed - she…" at bounding box center [874, 294] width 295 height 56
type textarea "Tempur-Pedic 16” base to top of mattress and 28” from floor to top of bed - she…"
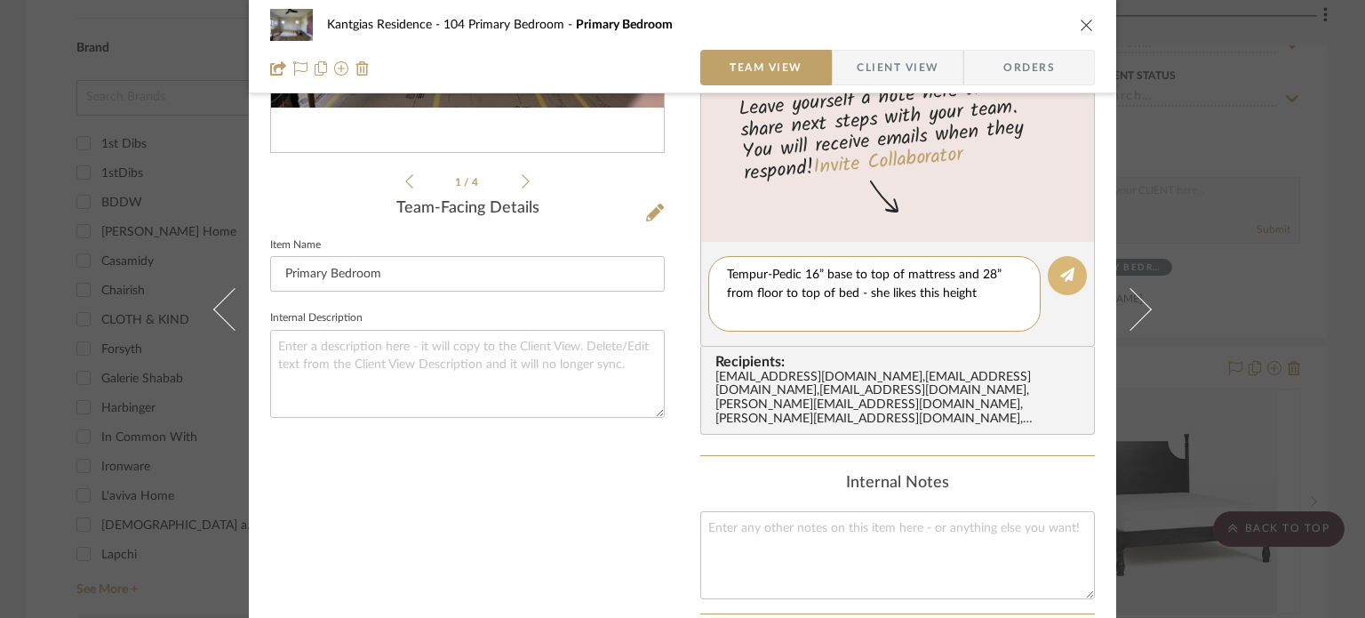
click at [1062, 276] on icon at bounding box center [1067, 275] width 14 height 14
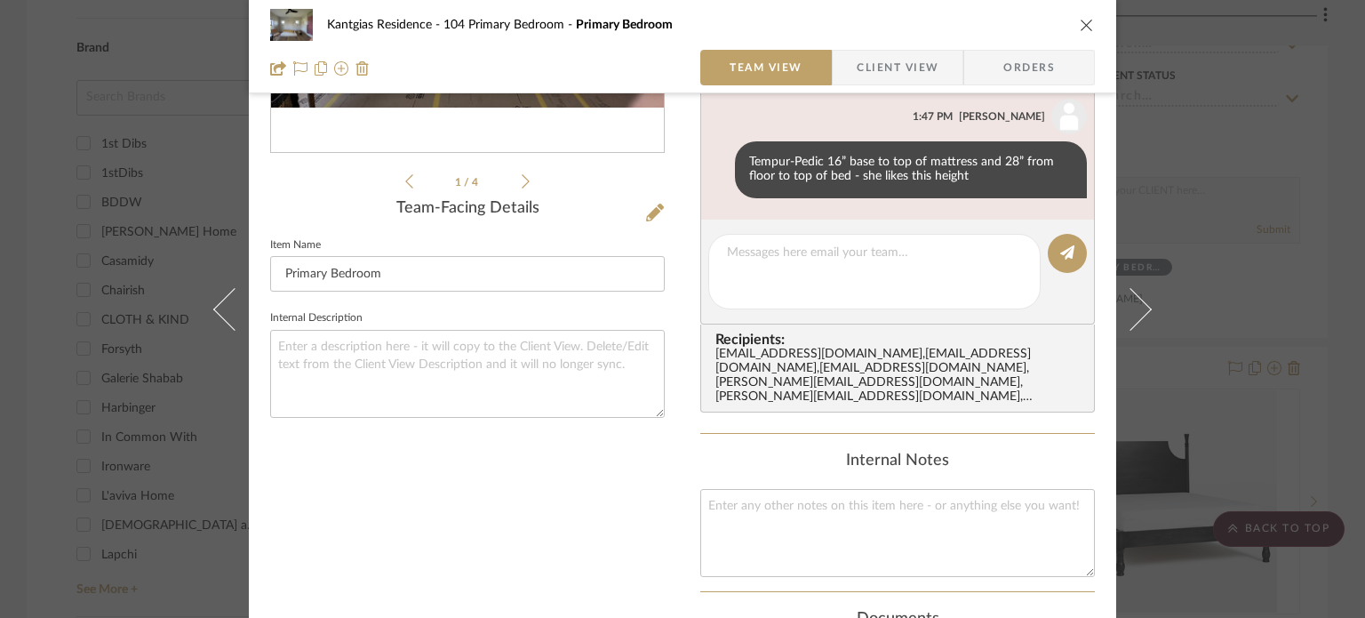
click at [1080, 30] on icon "close" at bounding box center [1087, 25] width 14 height 14
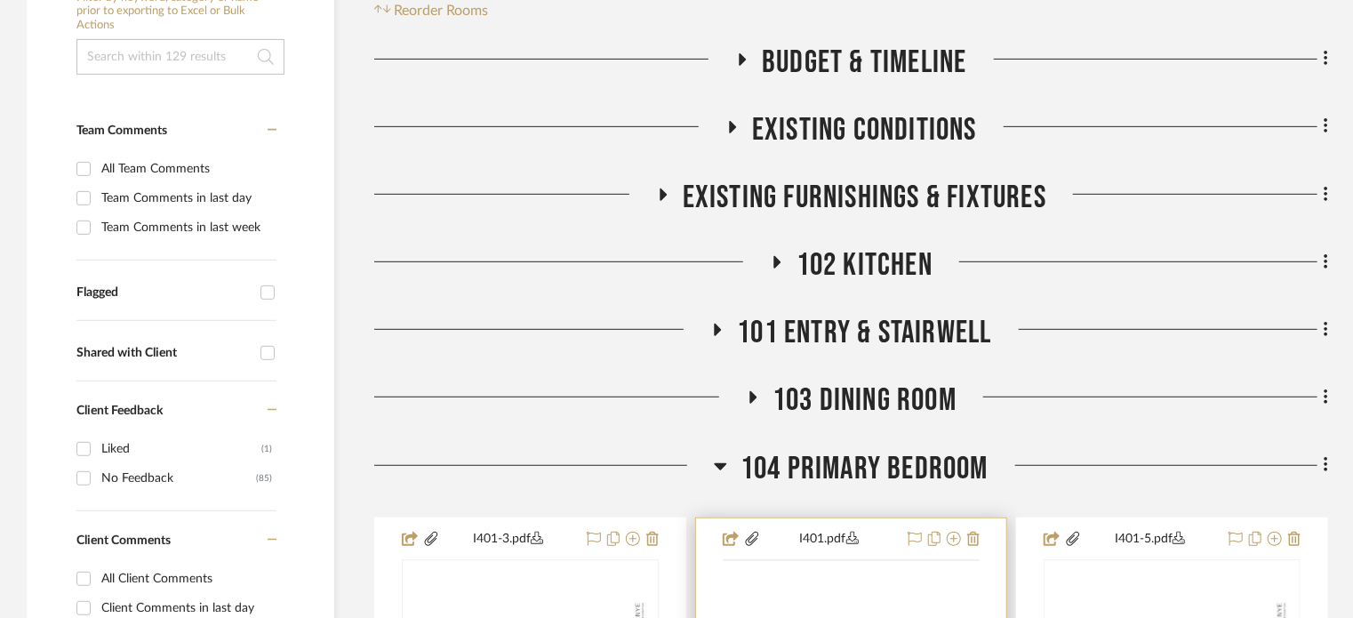
scroll to position [444, 0]
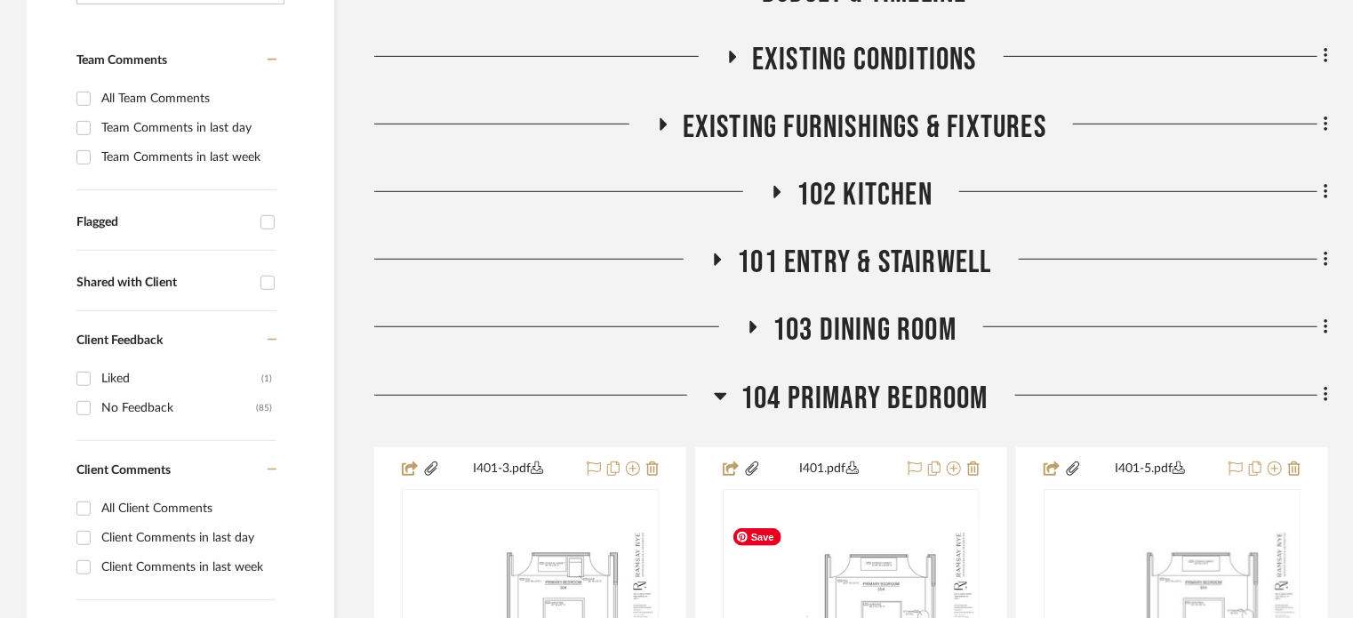
click at [840, 388] on span "104 Primary Bedroom" at bounding box center [864, 399] width 248 height 38
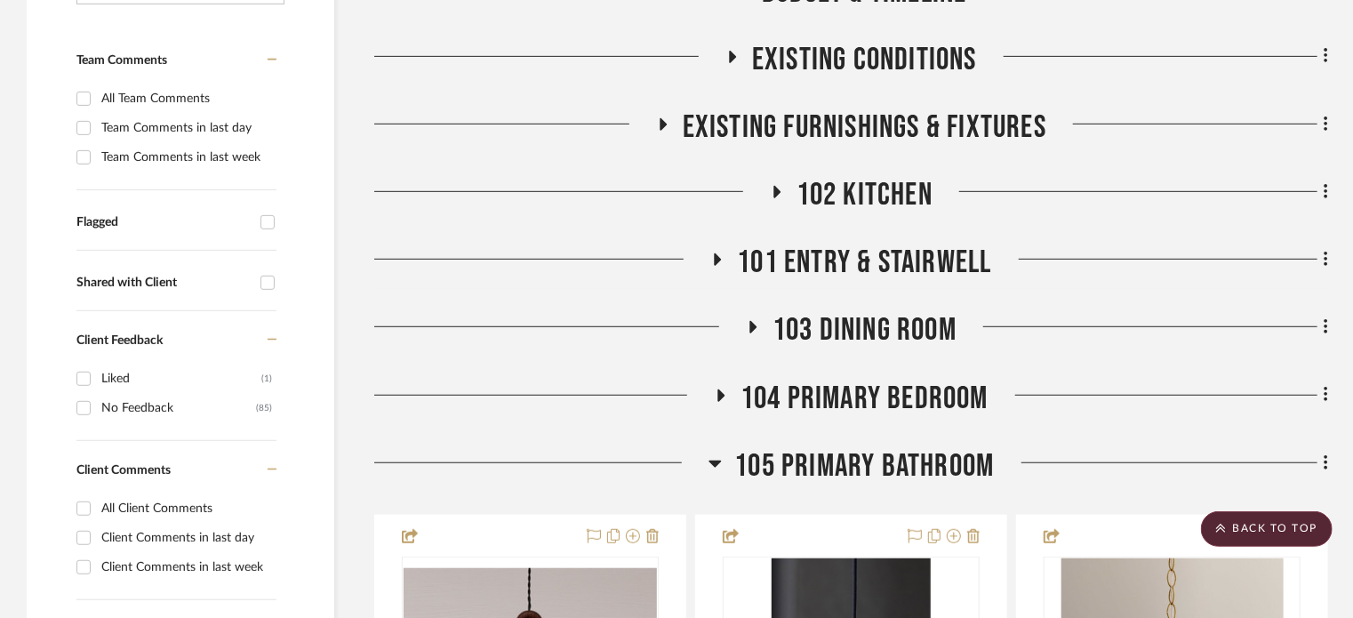
click at [891, 461] on span "105 Primary Bathroom" at bounding box center [865, 466] width 260 height 38
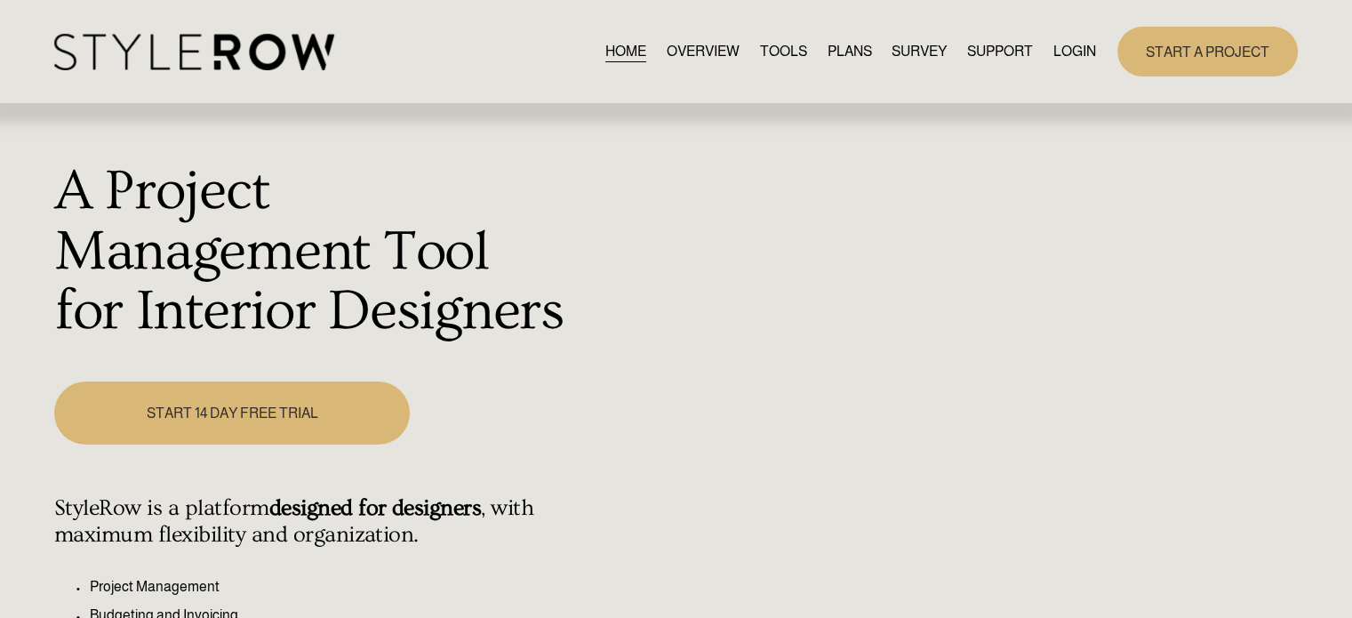
click at [1077, 56] on link "LOGIN" at bounding box center [1074, 51] width 43 height 24
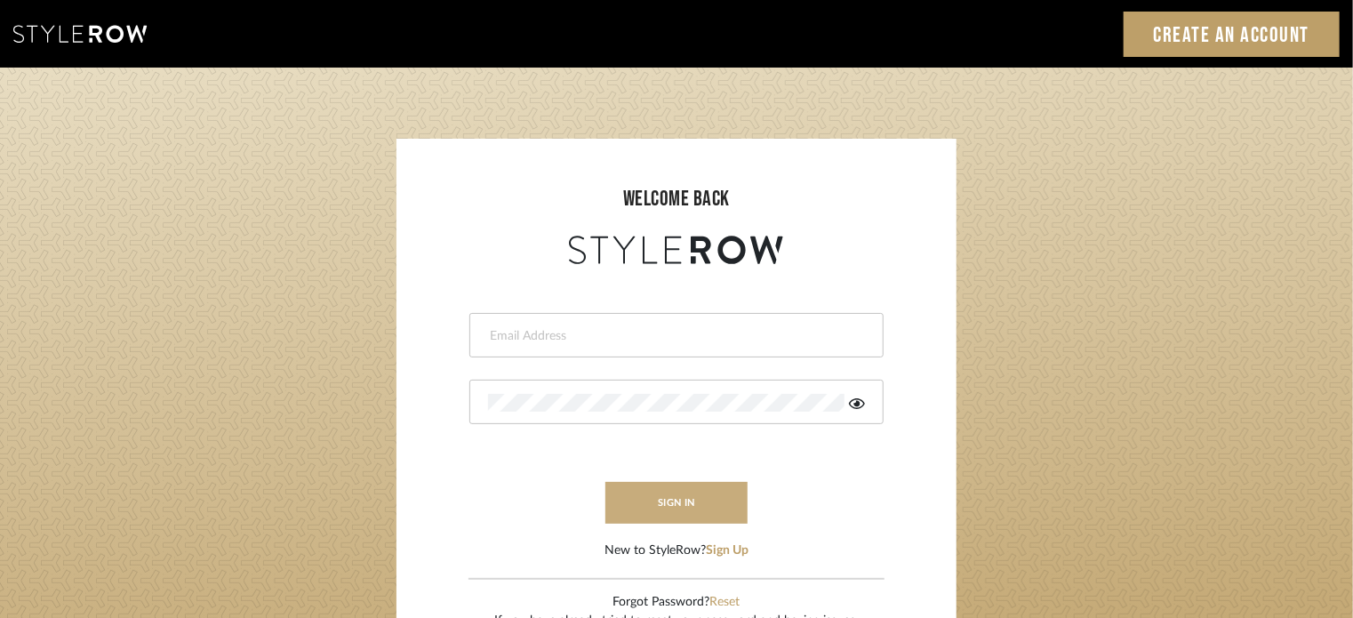
type input "katelyn@clothandkind.com"
click at [659, 499] on button "sign in" at bounding box center [676, 503] width 142 height 42
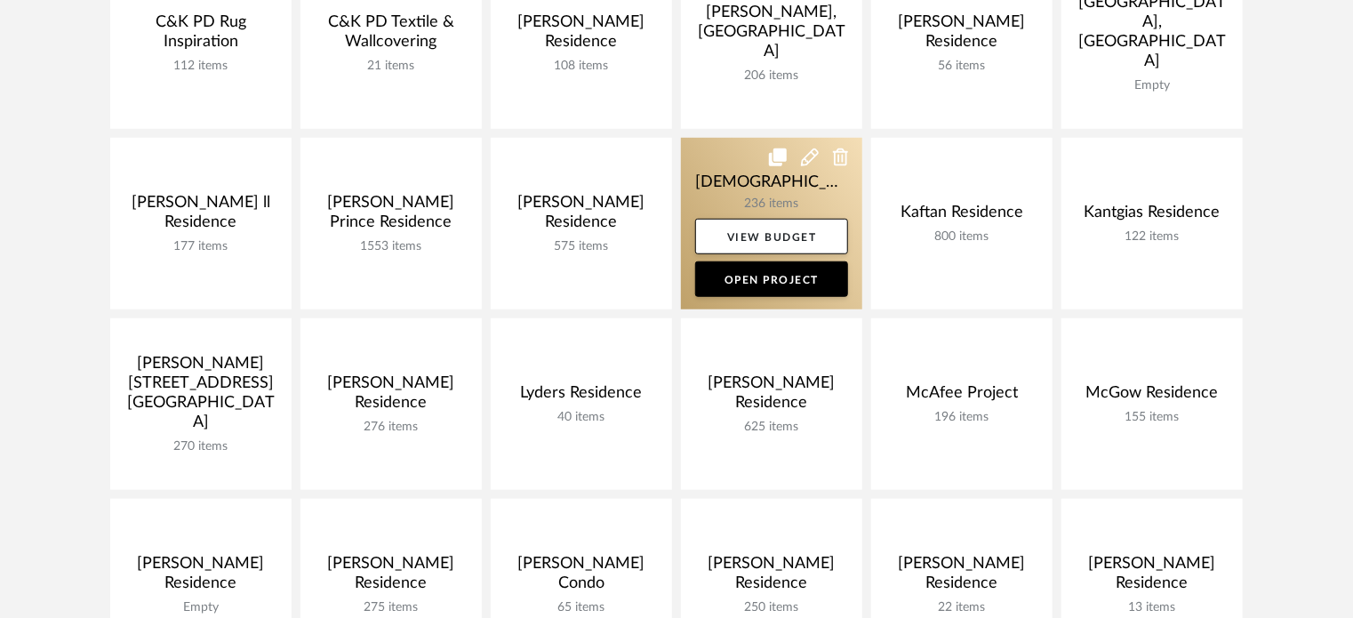
scroll to position [565, 0]
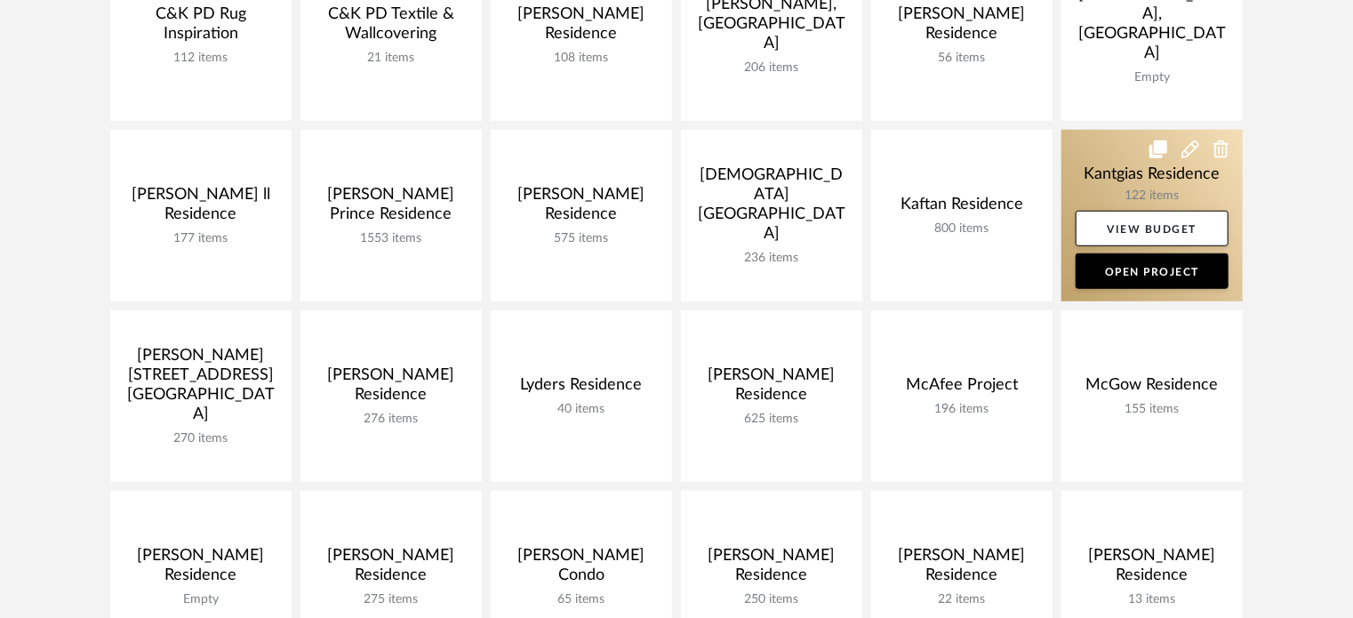
click at [1120, 204] on link at bounding box center [1151, 216] width 181 height 172
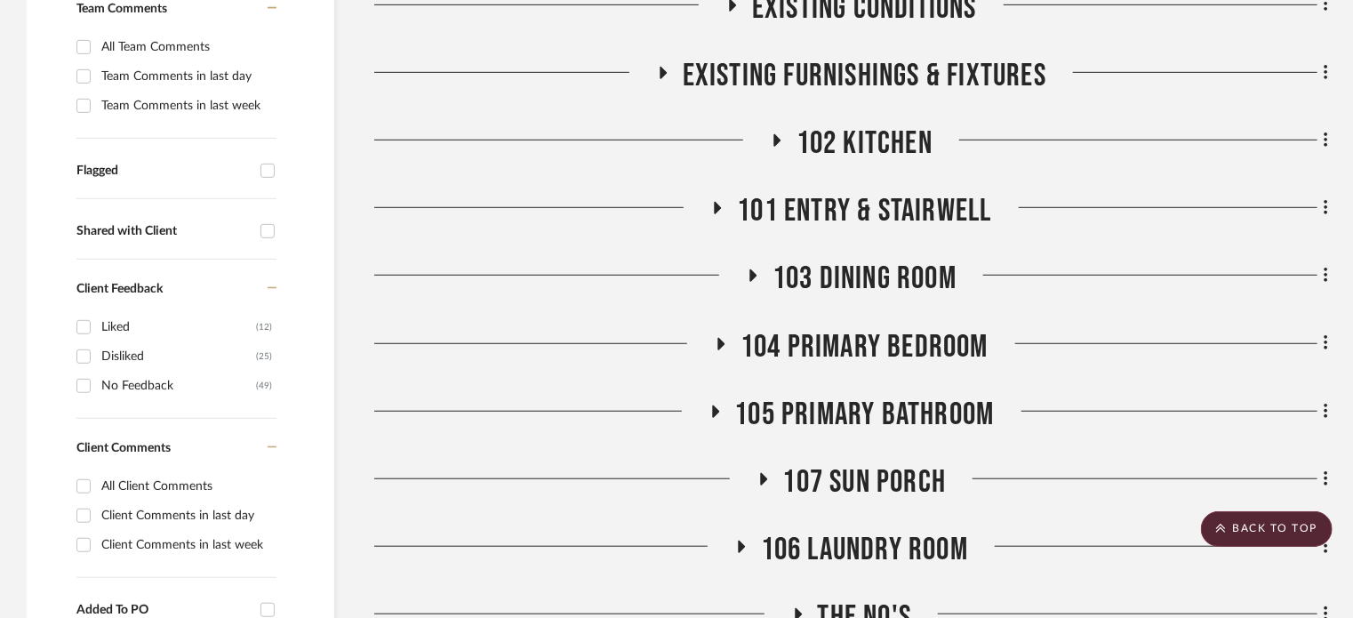
scroll to position [494, 0]
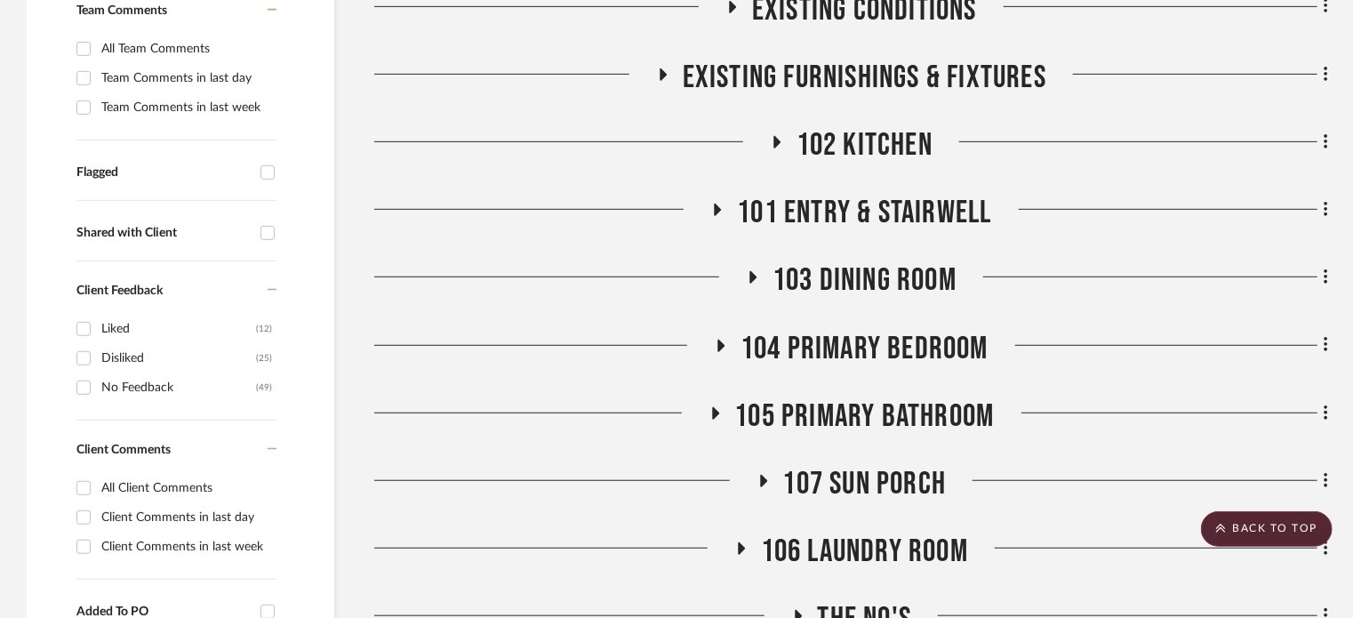
click at [883, 209] on span "101 Entry & Stairwell" at bounding box center [864, 213] width 254 height 38
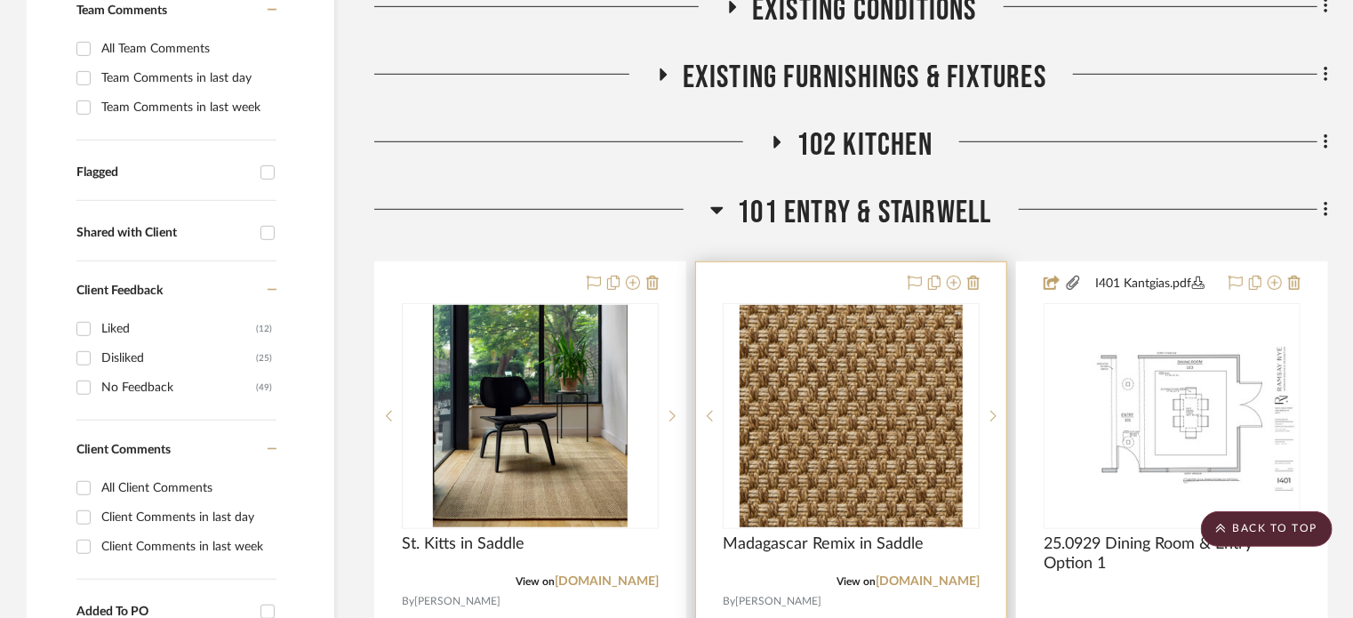
scroll to position [721, 0]
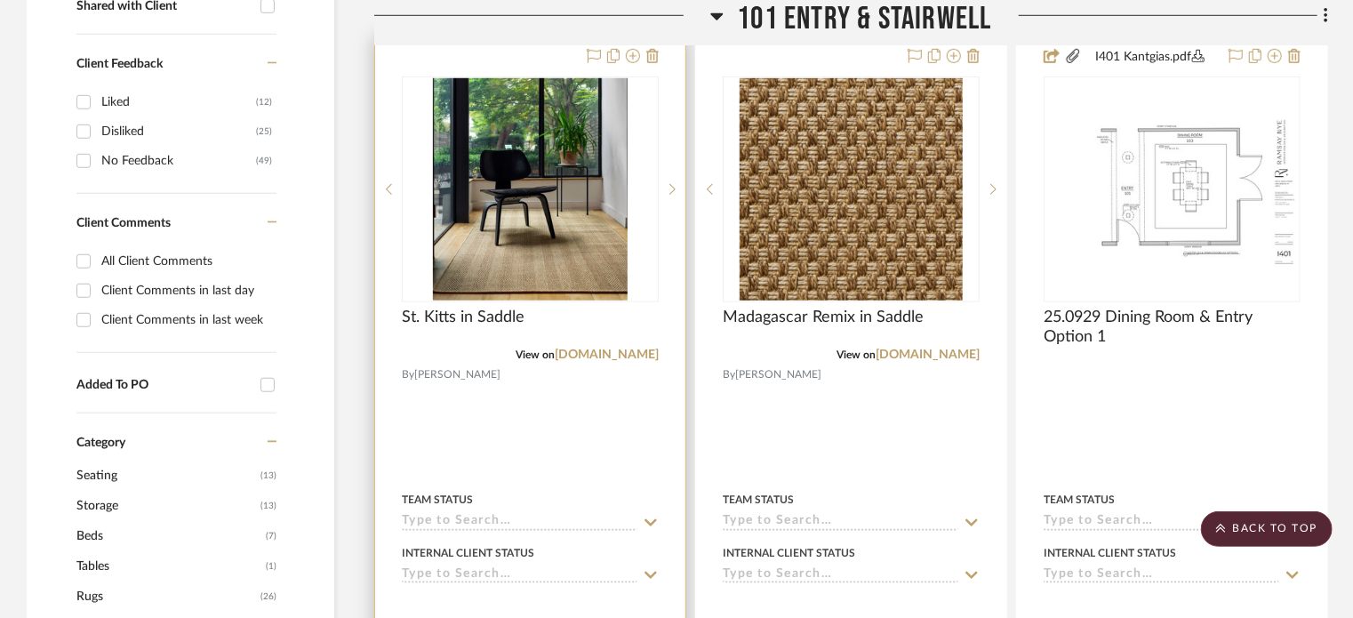
click at [623, 360] on div "View on [DOMAIN_NAME]" at bounding box center [530, 355] width 257 height 16
click at [622, 351] on link "[DOMAIN_NAME]" at bounding box center [607, 354] width 104 height 12
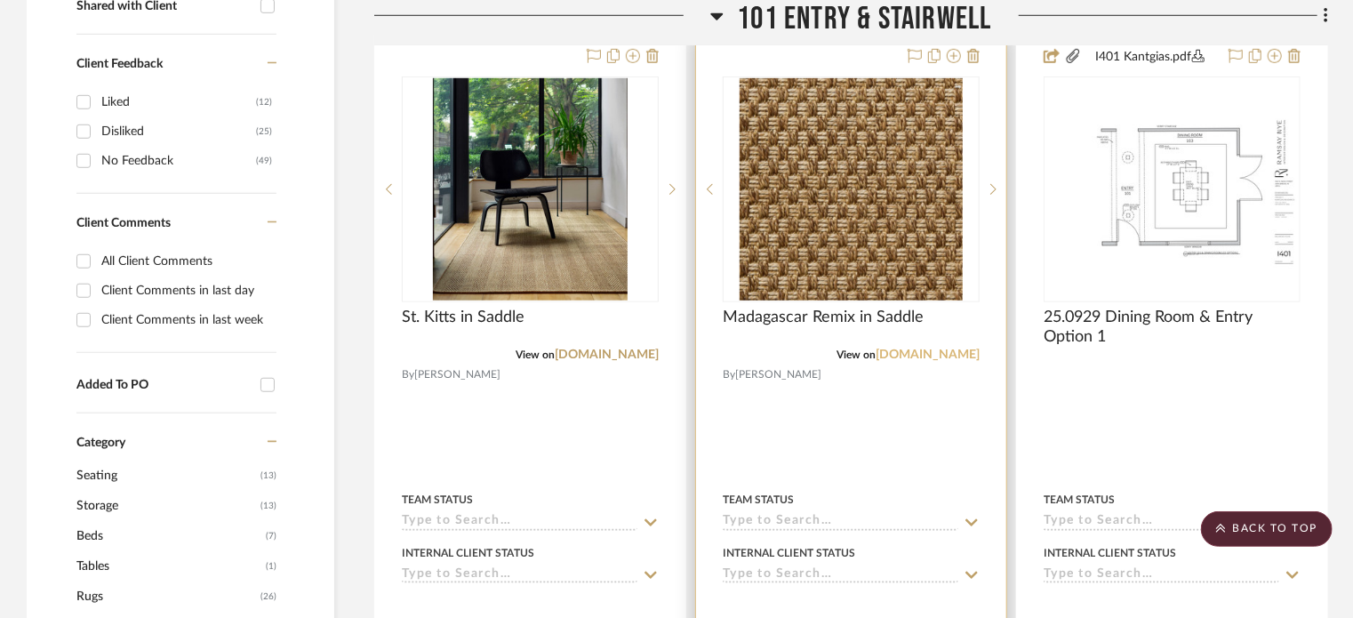
click at [949, 353] on link "[DOMAIN_NAME]" at bounding box center [927, 354] width 104 height 12
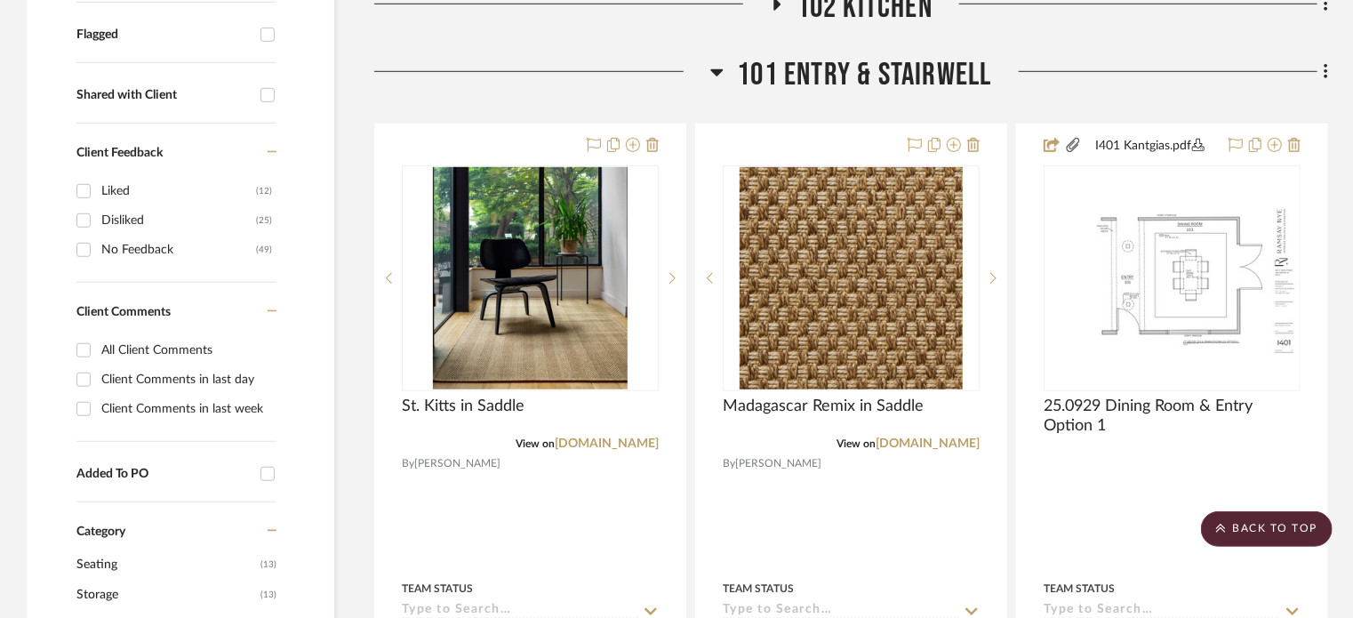
click at [794, 70] on span "101 Entry & Stairwell" at bounding box center [864, 75] width 254 height 38
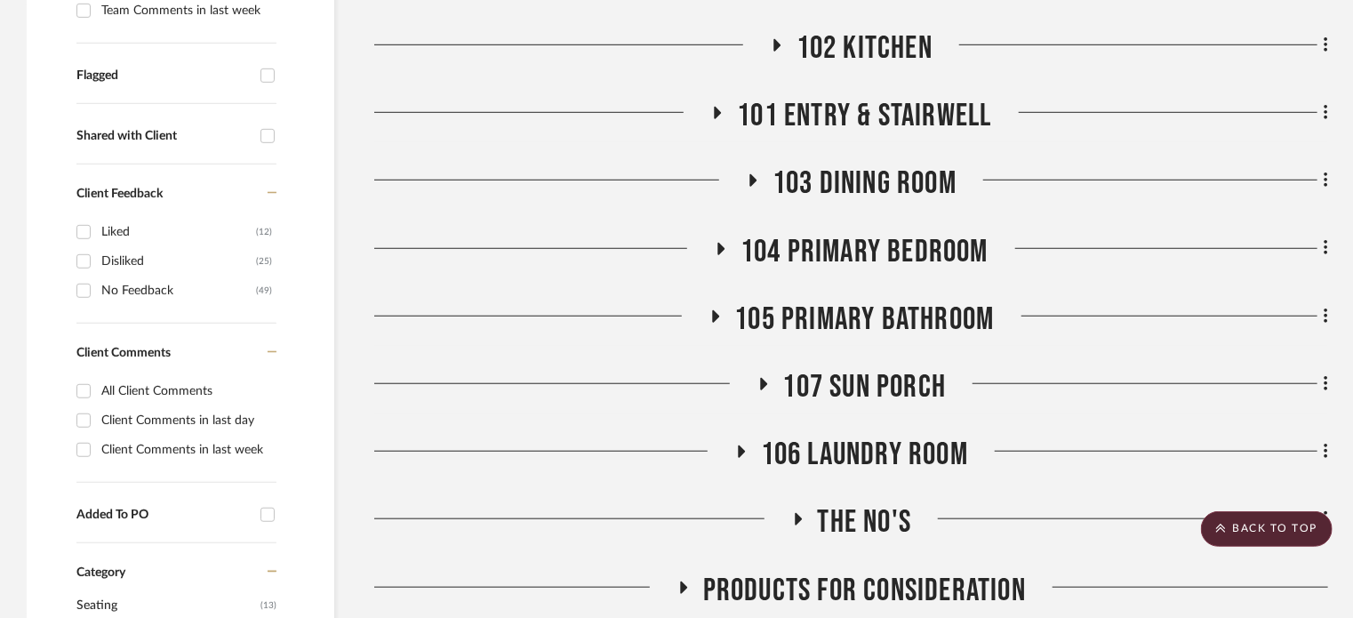
scroll to position [543, 0]
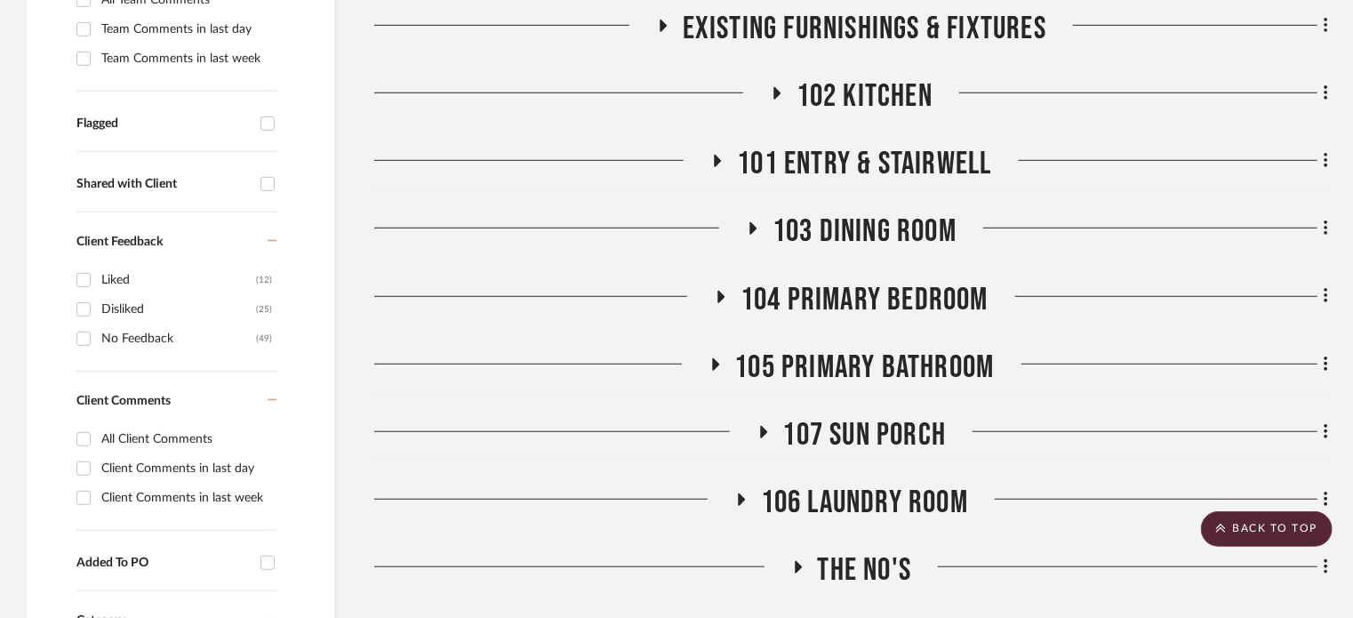
click at [853, 147] on span "101 Entry & Stairwell" at bounding box center [864, 164] width 254 height 38
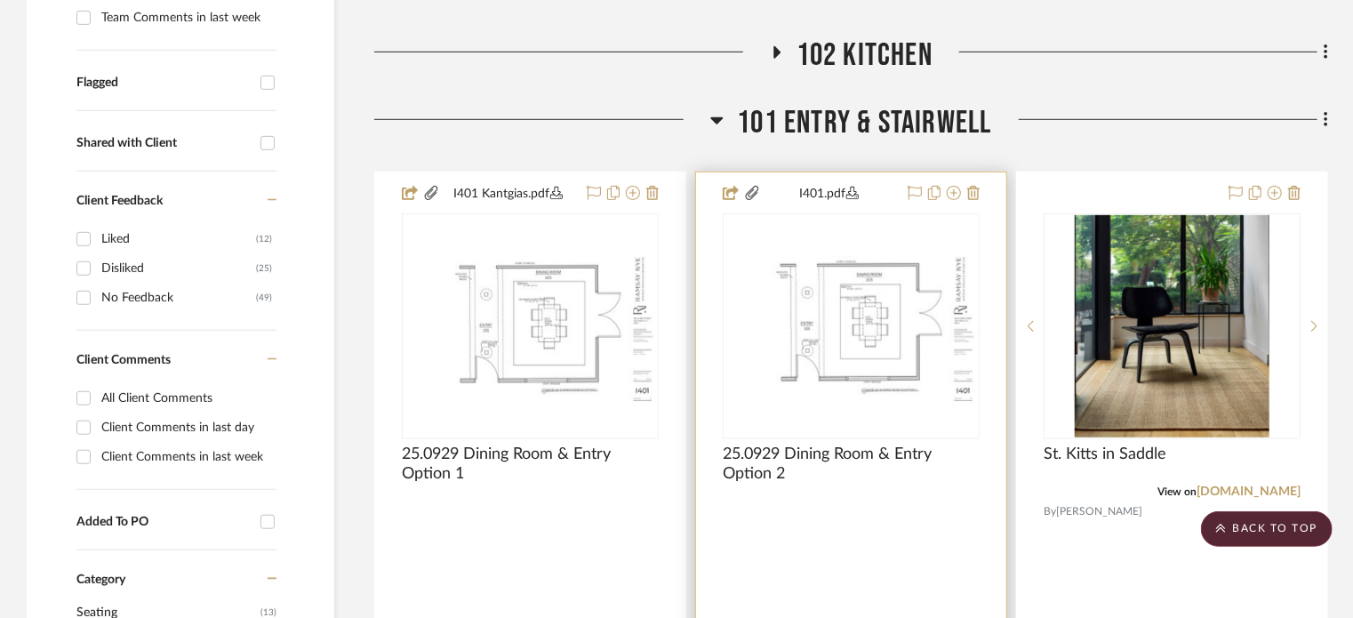
scroll to position [565, 0]
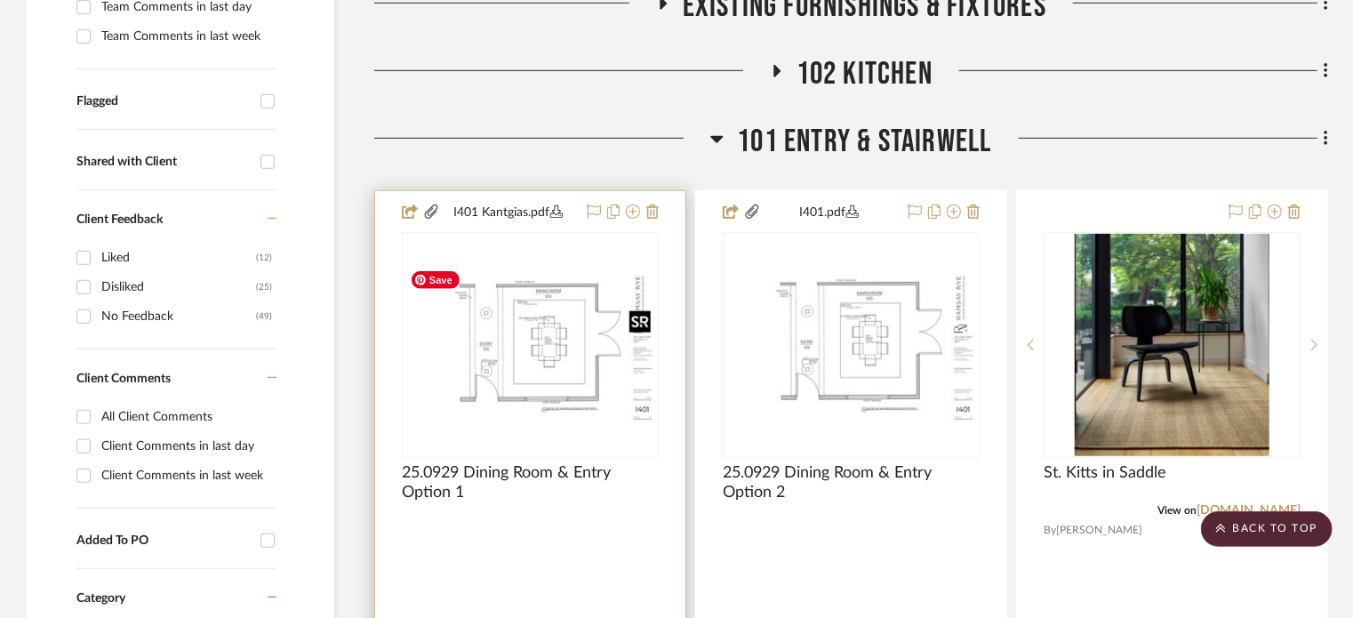
click at [544, 368] on img "0" at bounding box center [530, 345] width 253 height 164
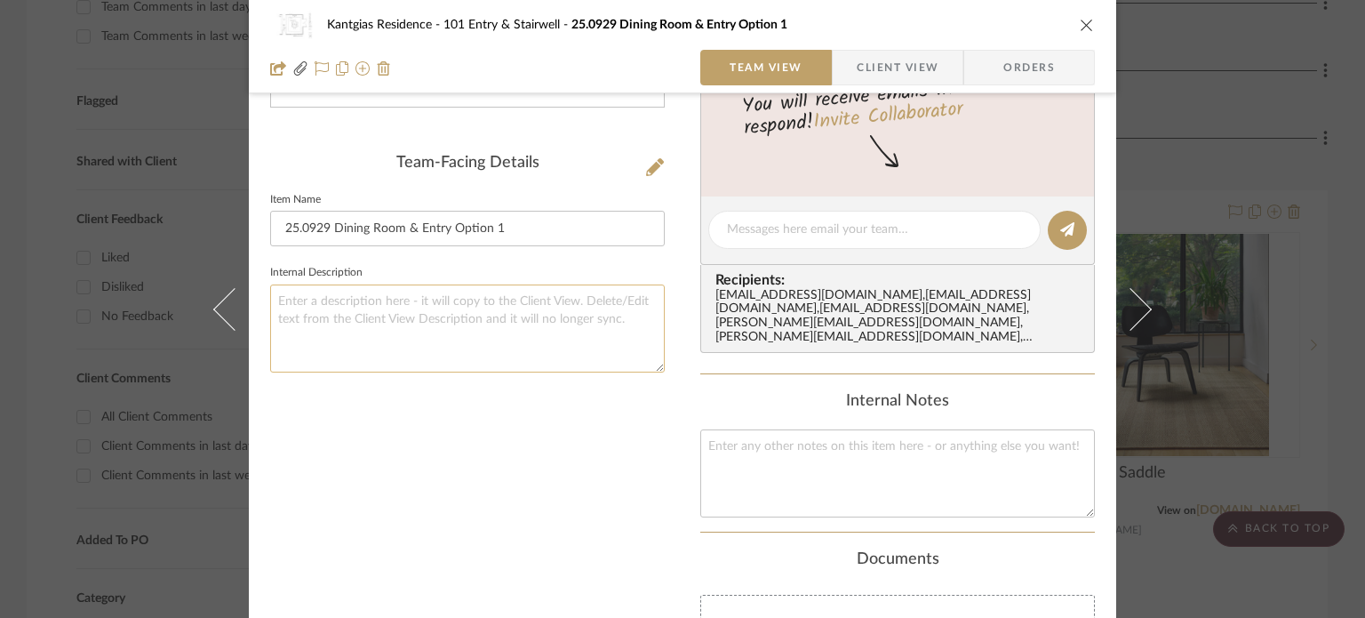
scroll to position [444, 0]
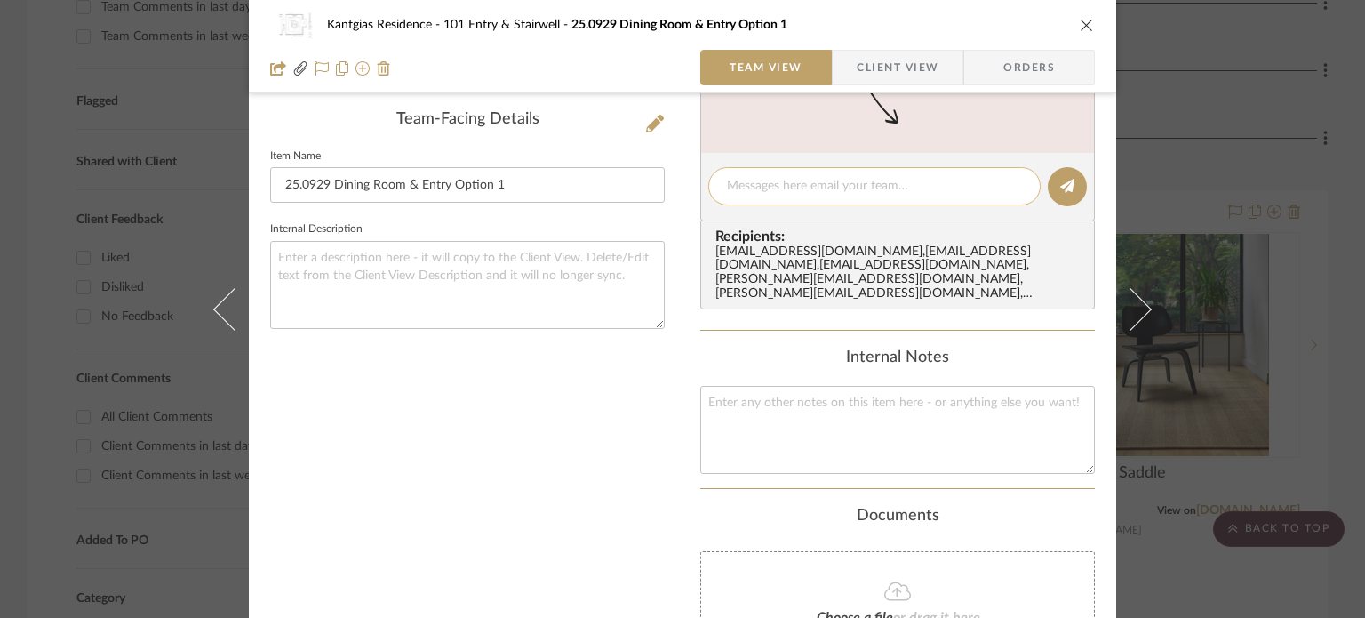
click at [773, 180] on textarea at bounding box center [874, 186] width 295 height 19
type textarea "Update rugs to 7' X 11'"
click at [1067, 181] on editor-of-message "Update rugs to 7' X 11'" at bounding box center [897, 187] width 395 height 68
click at [1068, 175] on button at bounding box center [1067, 186] width 39 height 39
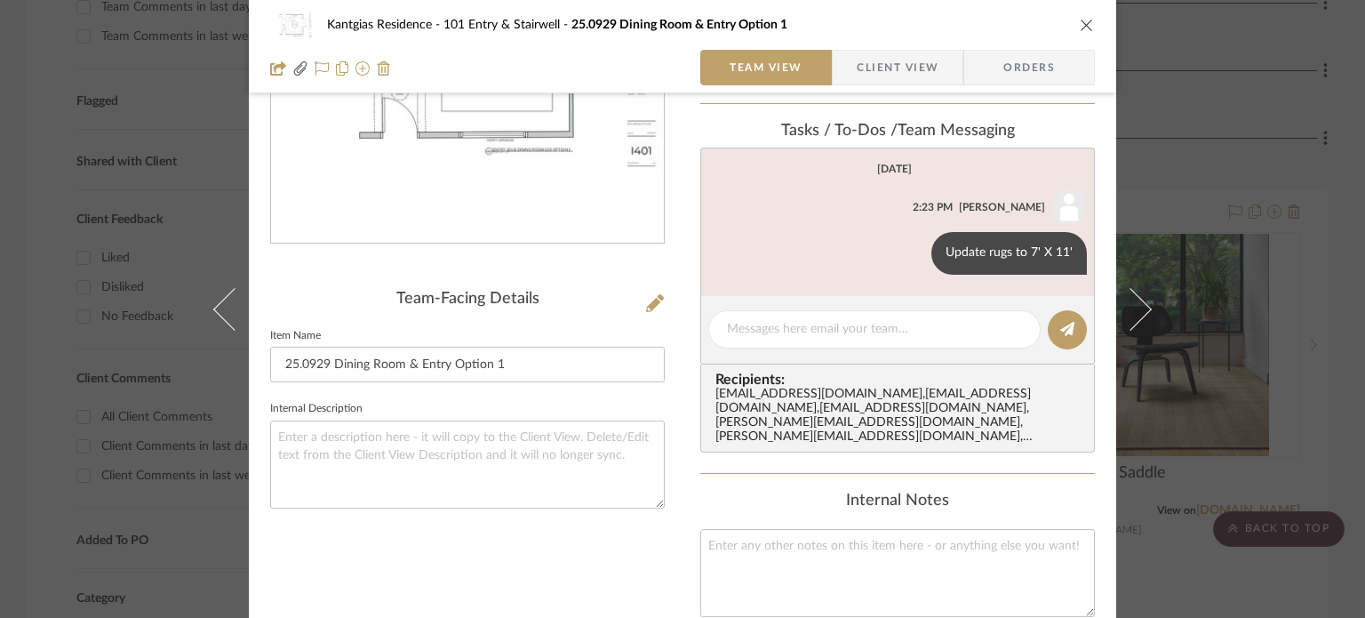
scroll to position [0, 0]
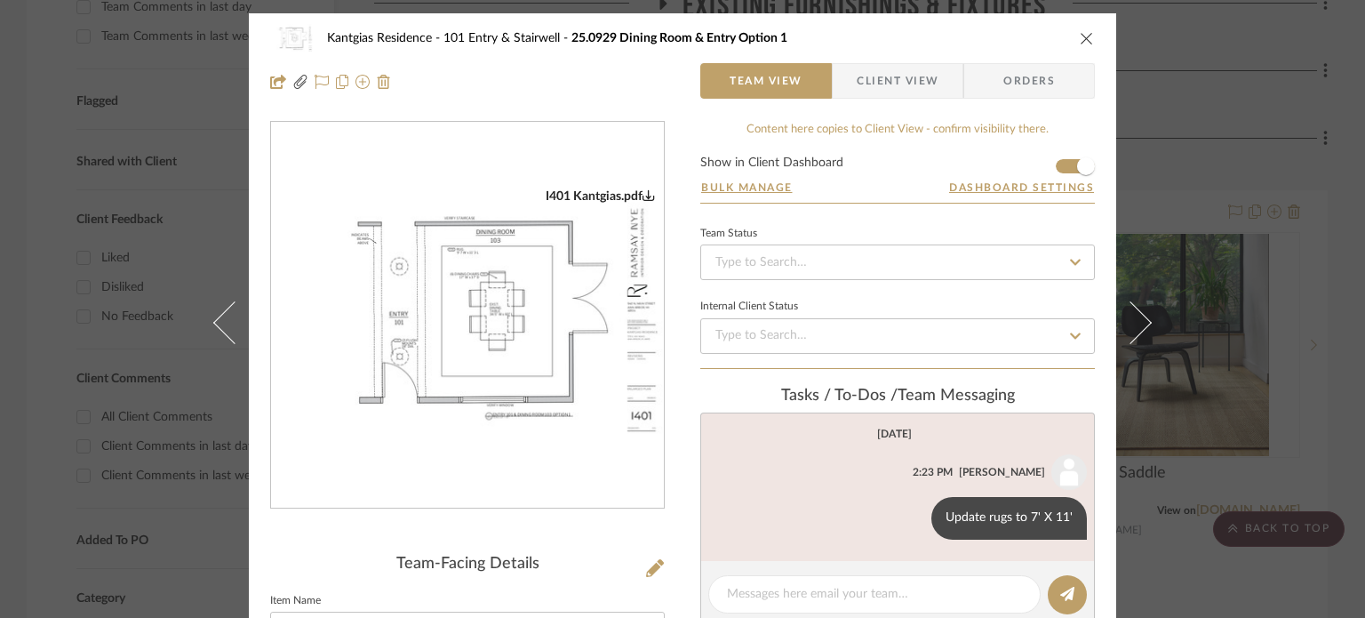
click at [1086, 35] on icon "close" at bounding box center [1087, 38] width 14 height 14
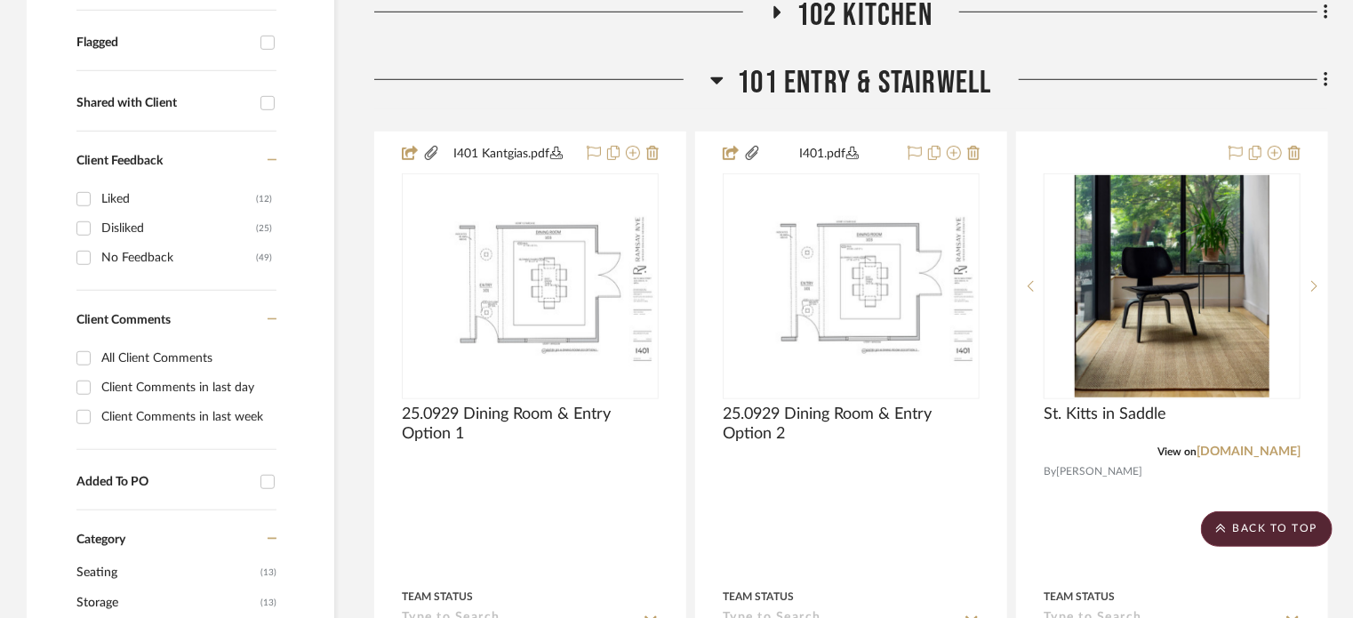
scroll to position [654, 0]
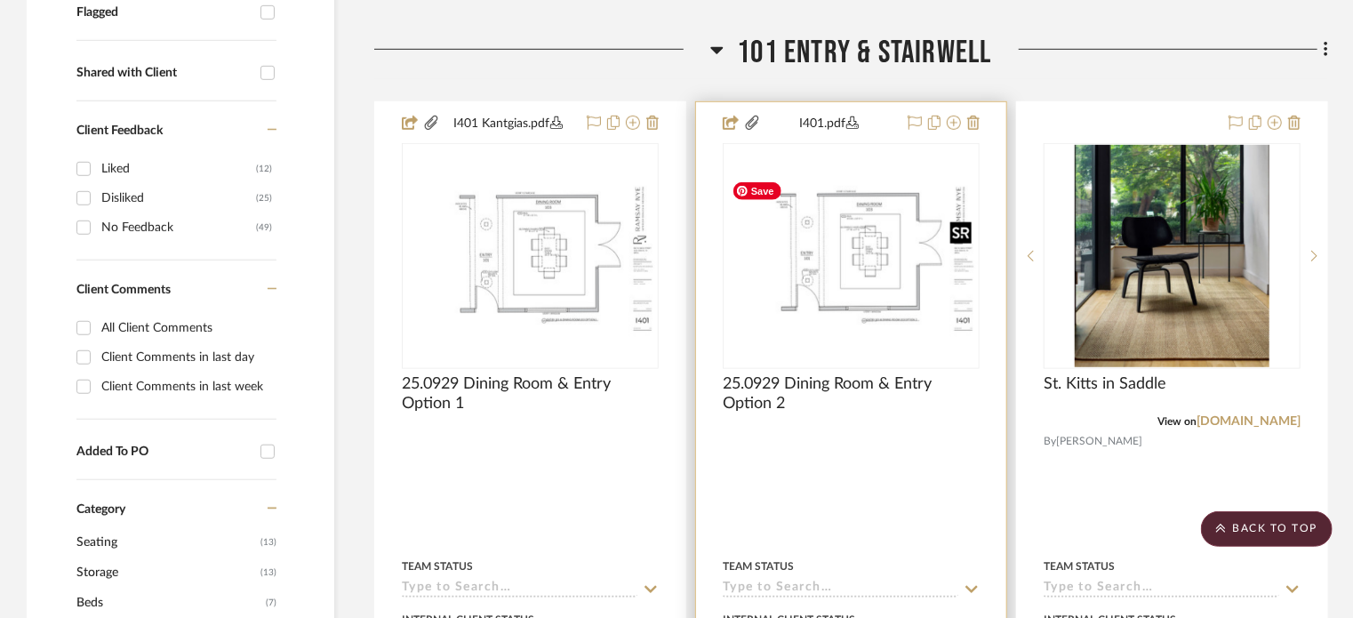
click at [818, 280] on img "0" at bounding box center [850, 256] width 253 height 164
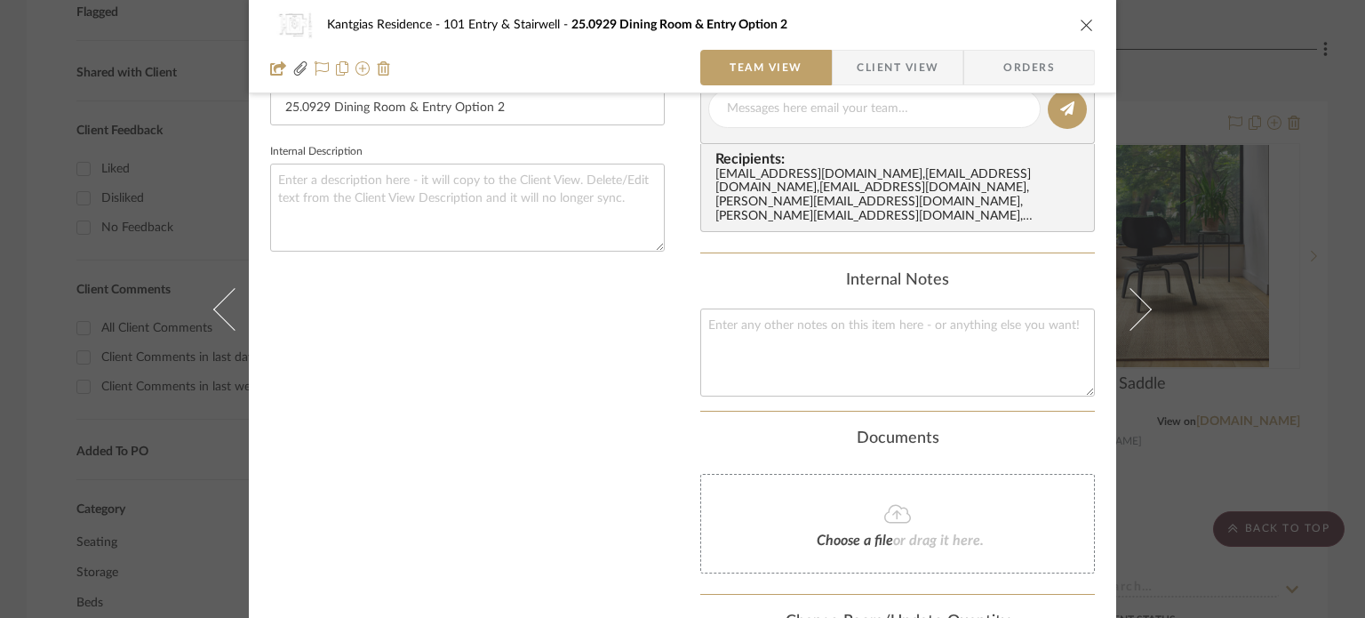
scroll to position [533, 0]
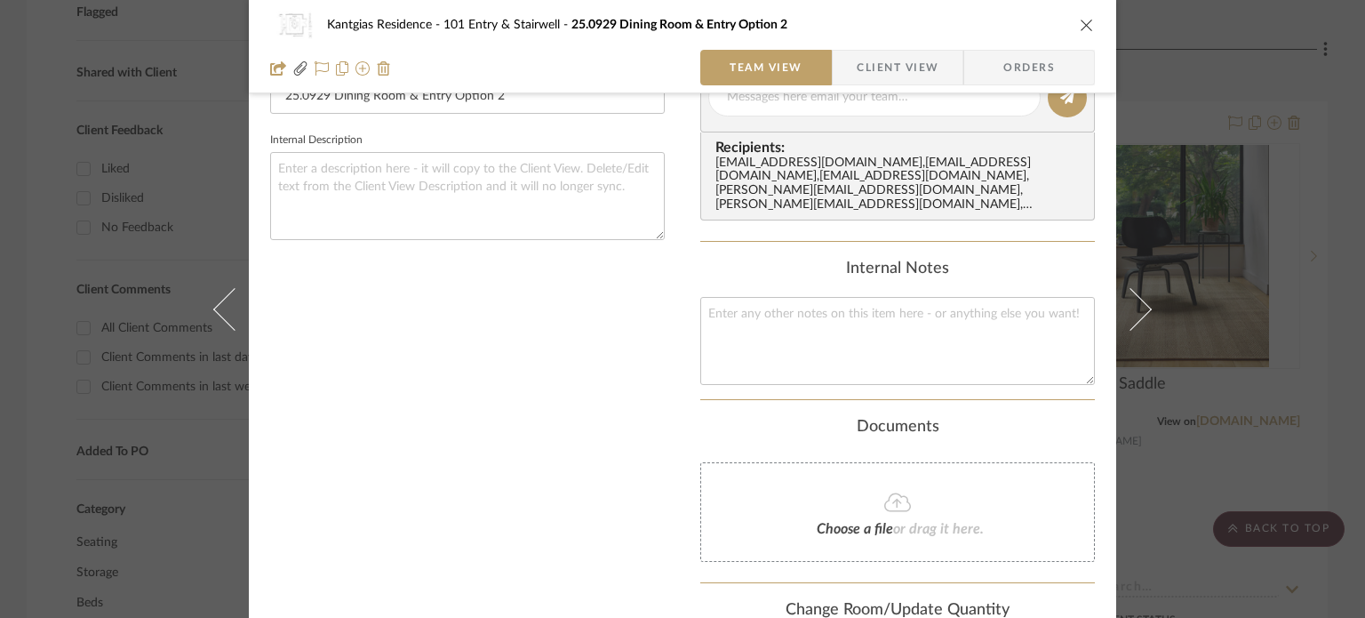
click at [1080, 24] on icon "close" at bounding box center [1087, 25] width 14 height 14
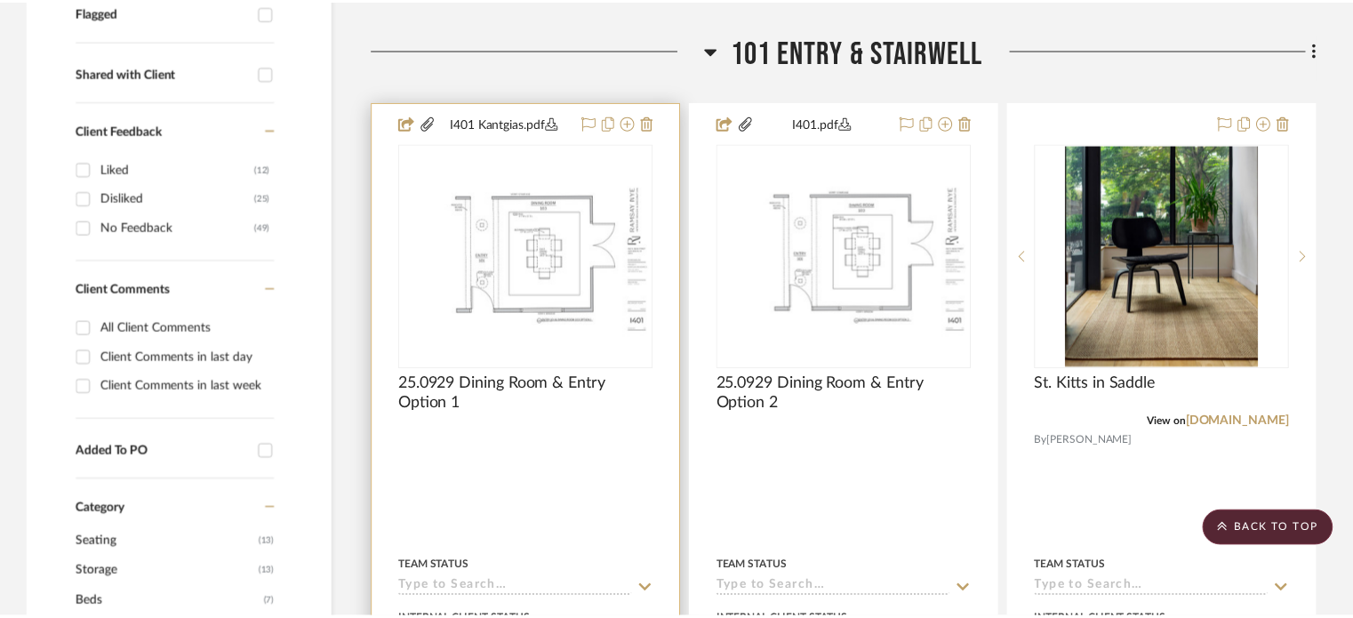
scroll to position [654, 0]
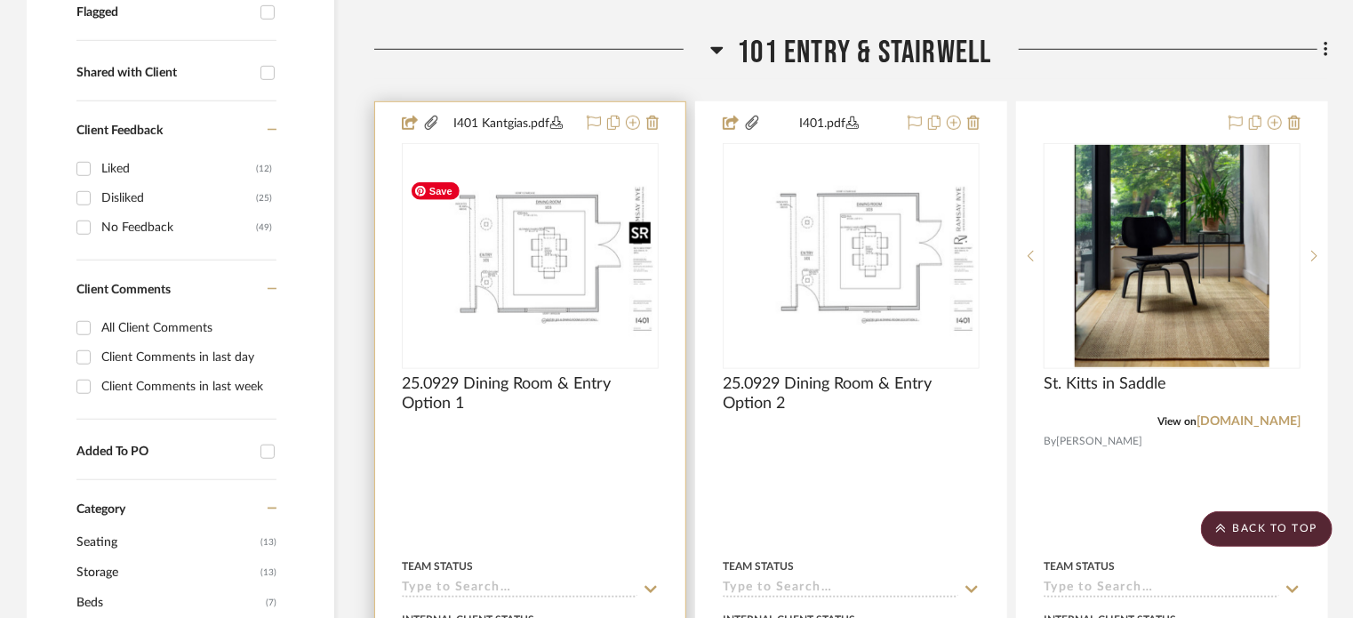
click at [518, 235] on img "0" at bounding box center [530, 256] width 253 height 164
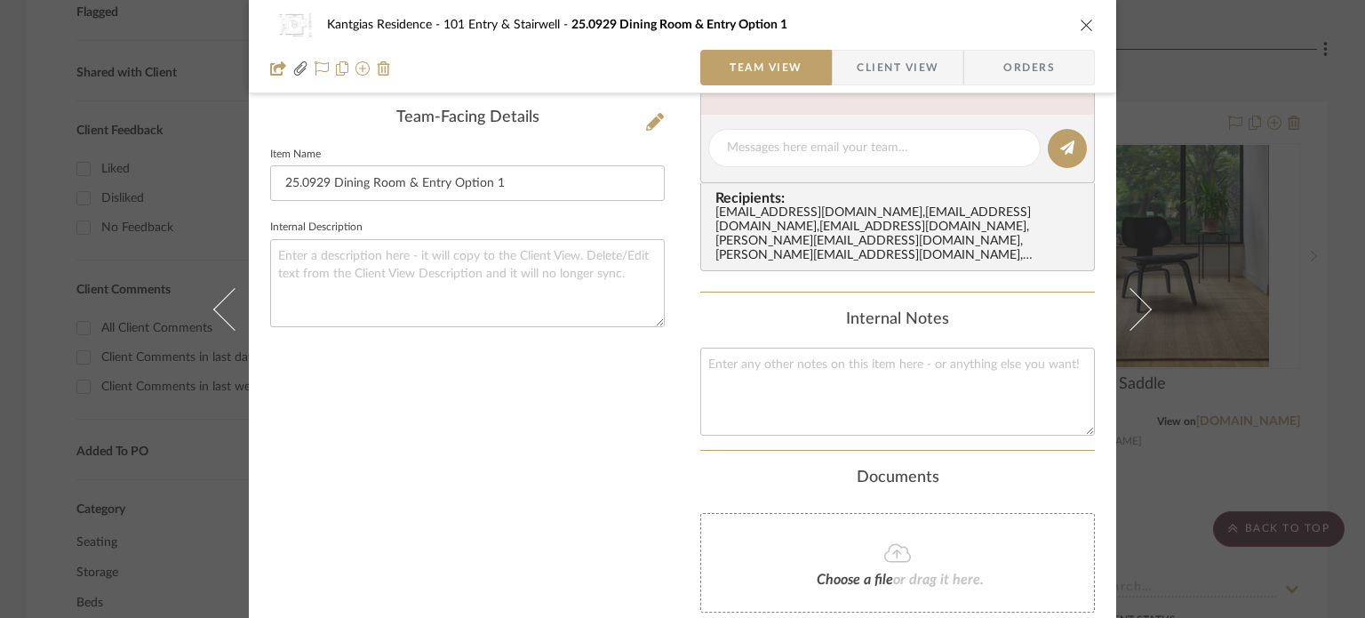
scroll to position [180, 0]
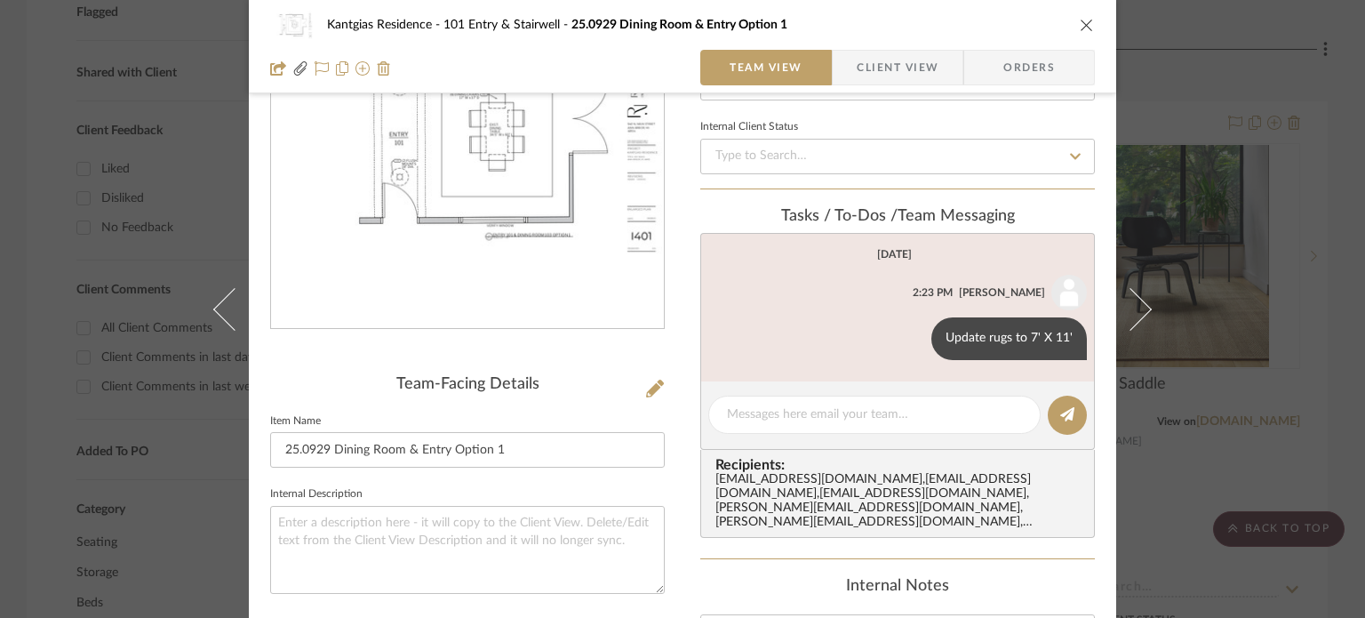
click at [1082, 27] on icon "close" at bounding box center [1087, 25] width 14 height 14
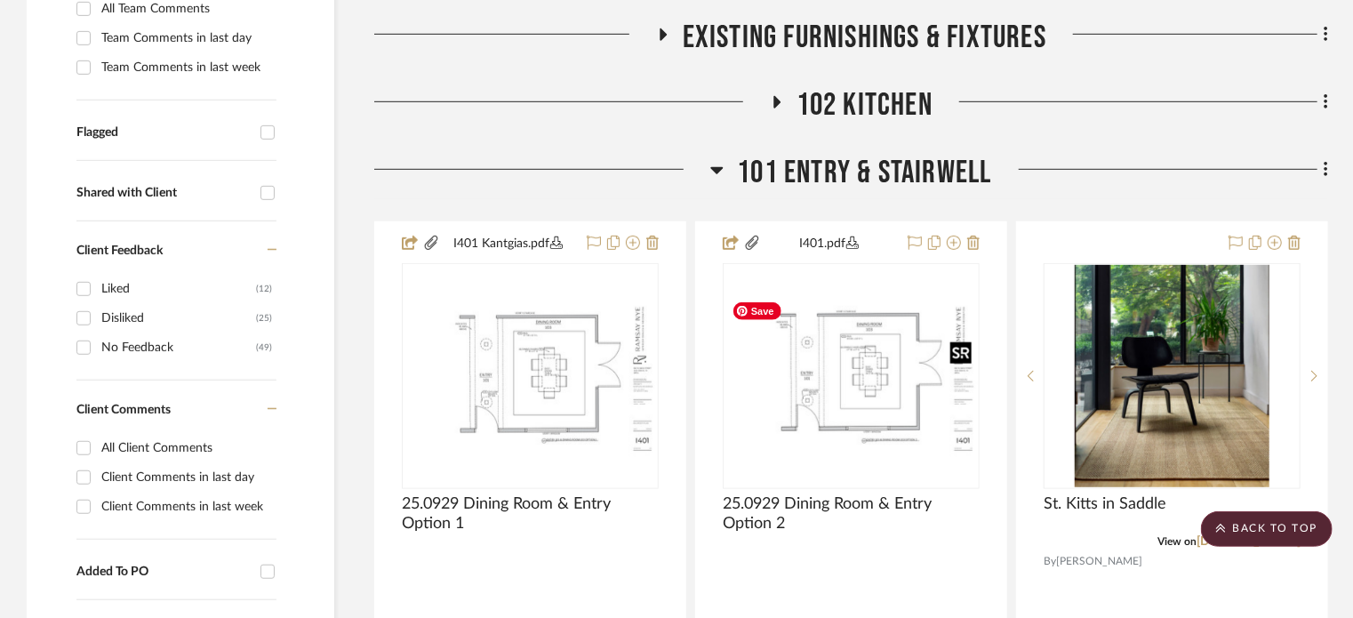
scroll to position [533, 0]
click at [839, 169] on span "101 Entry & Stairwell" at bounding box center [864, 174] width 254 height 38
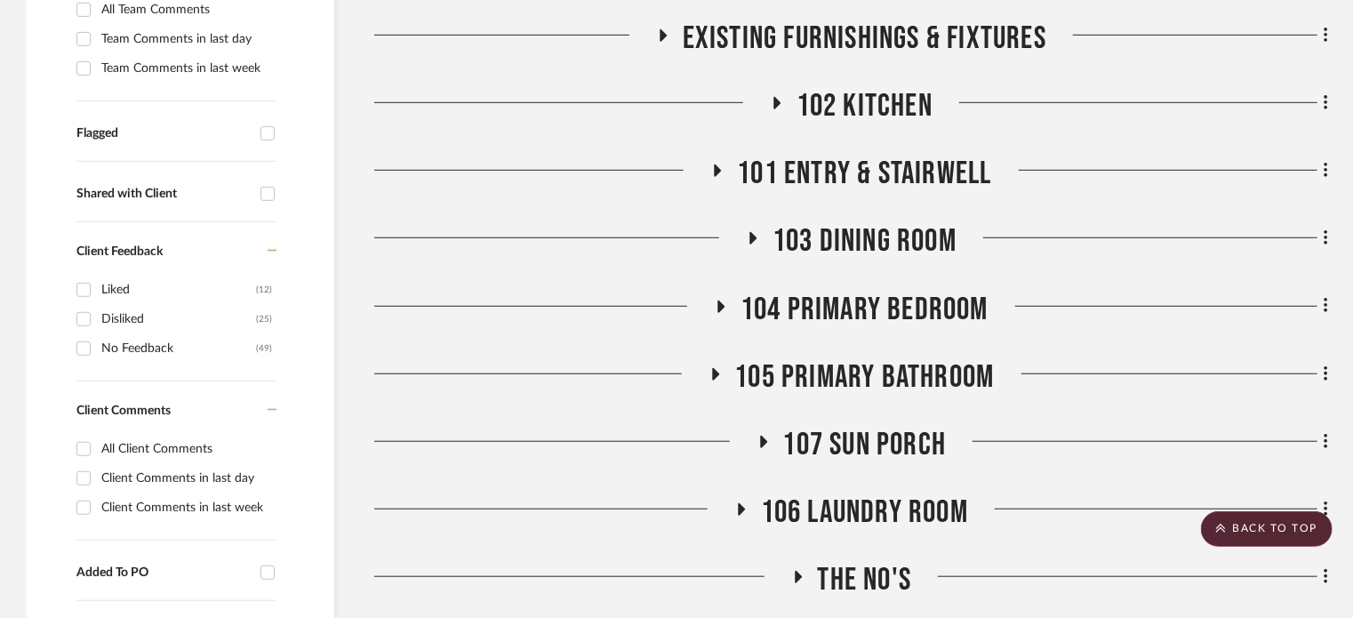
click at [874, 247] on span "103 Dining Room" at bounding box center [864, 241] width 184 height 38
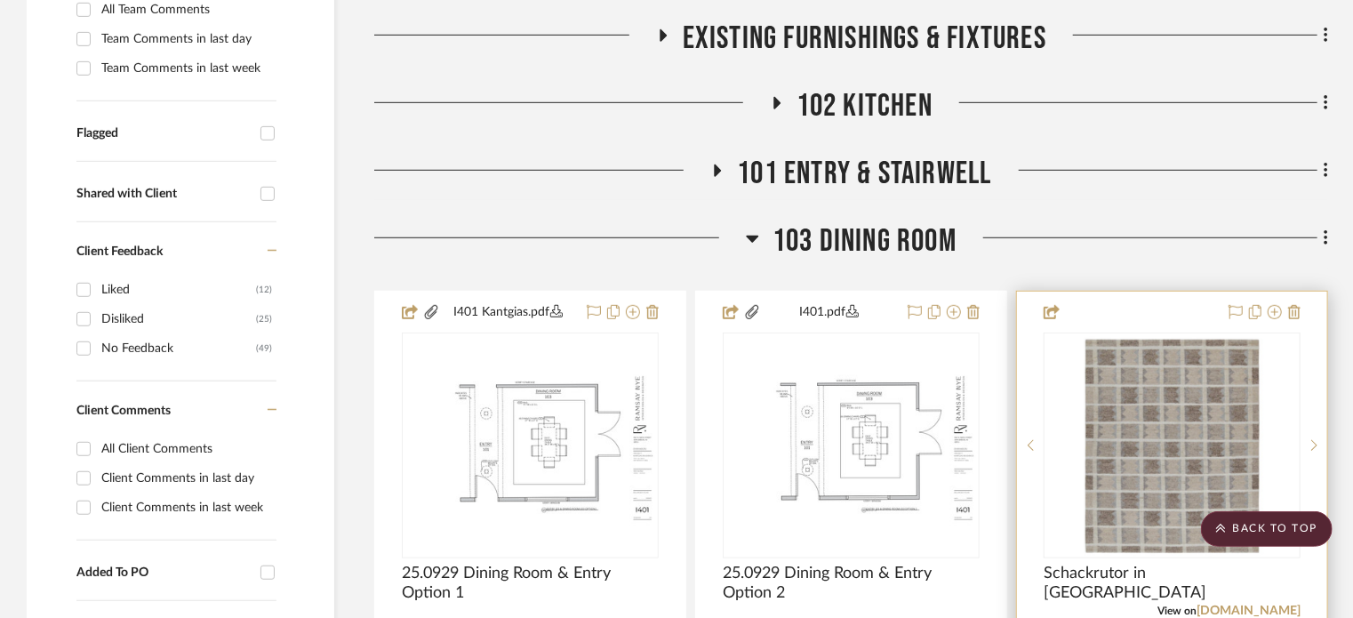
click at [0, 0] on img at bounding box center [0, 0] width 0 height 0
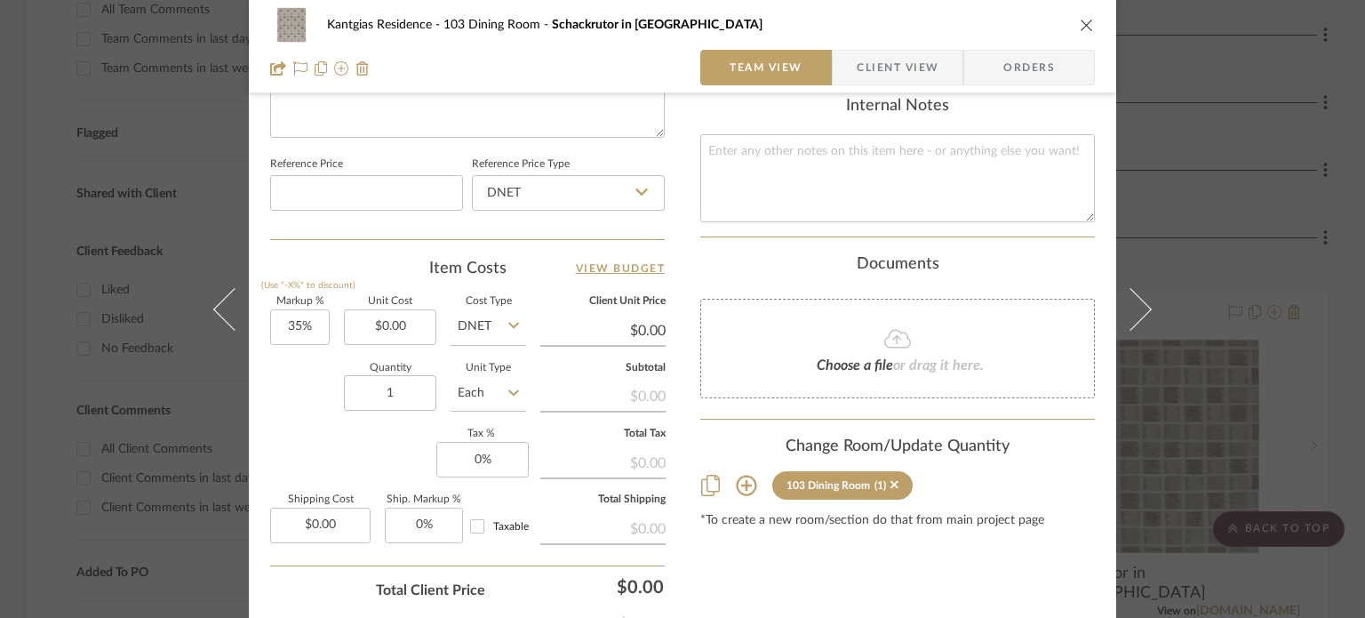
scroll to position [1035, 0]
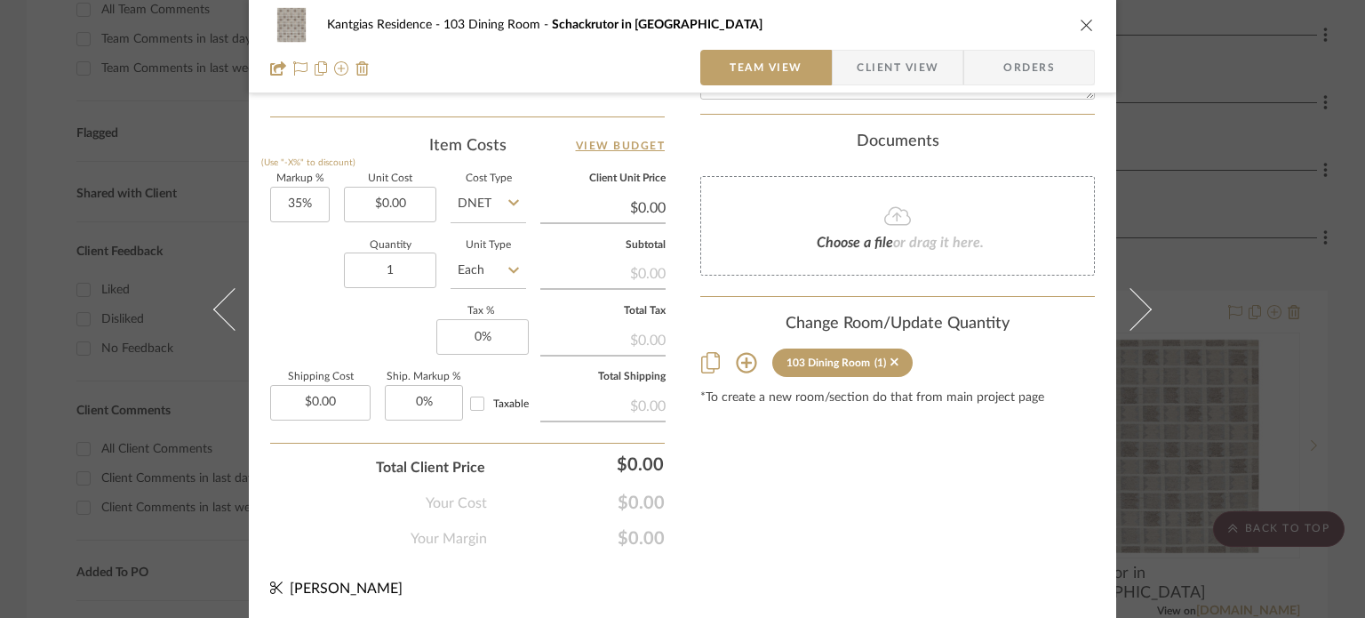
click at [741, 353] on icon at bounding box center [746, 363] width 20 height 20
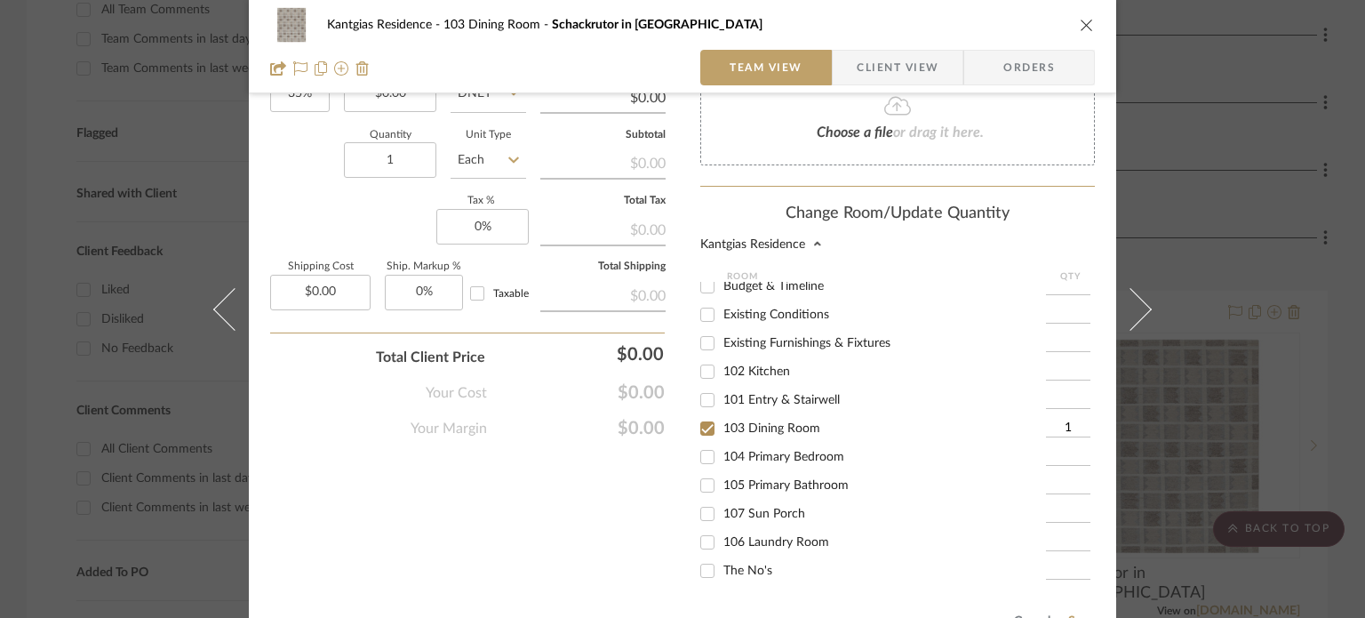
scroll to position [1306, 0]
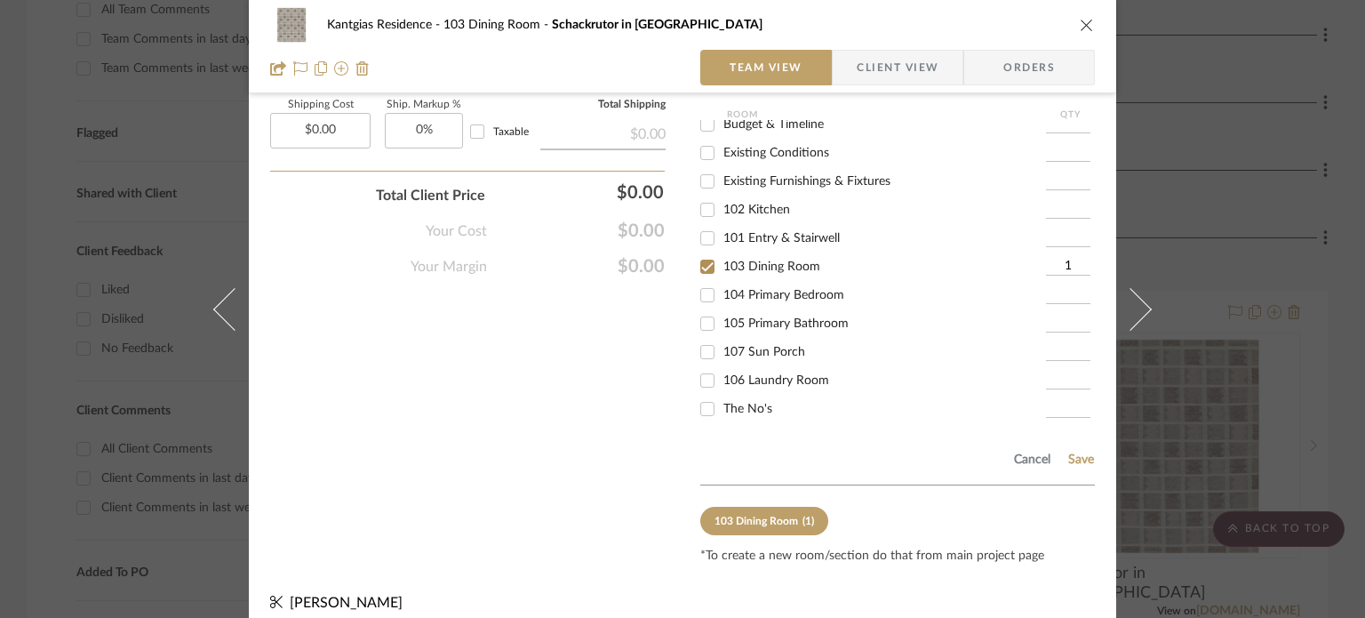
click at [739, 260] on span "103 Dining Room" at bounding box center [771, 266] width 97 height 12
click at [722, 252] on input "103 Dining Room" at bounding box center [707, 266] width 28 height 28
checkbox input "false"
click at [740, 403] on span "The No's" at bounding box center [747, 409] width 49 height 12
click at [722, 395] on input "The No's" at bounding box center [707, 409] width 28 height 28
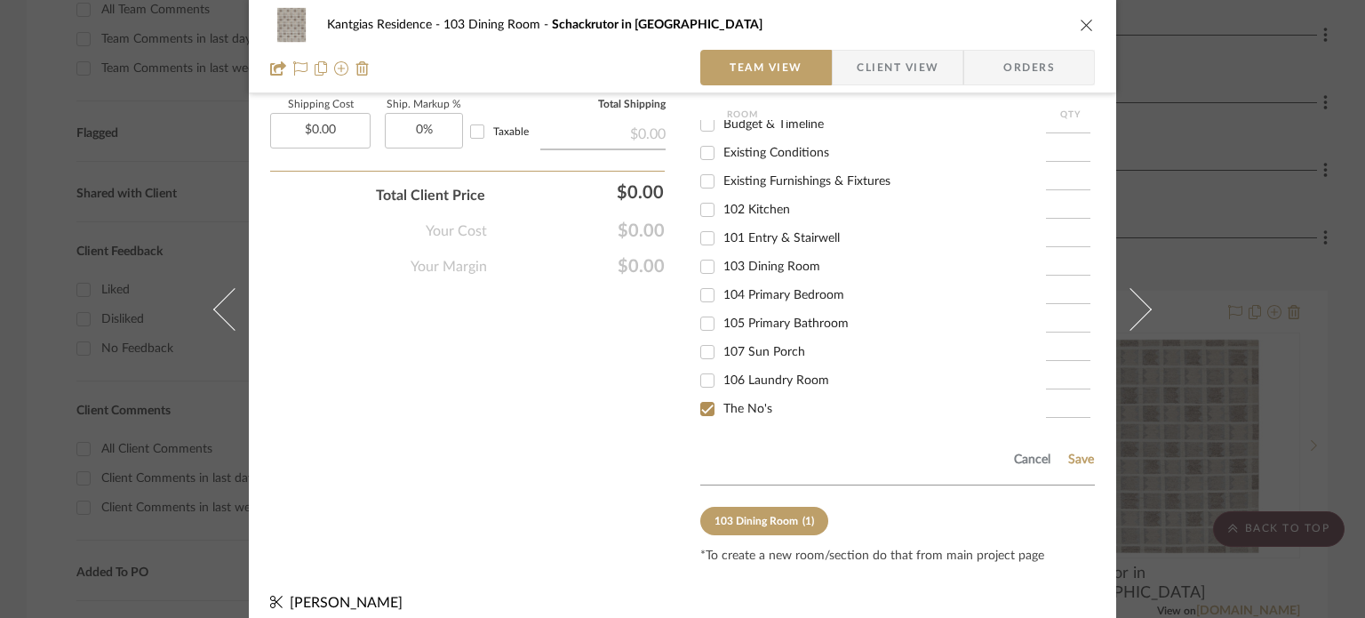
checkbox input "true"
type input "1"
click at [1079, 452] on button "Save" at bounding box center [1081, 459] width 28 height 14
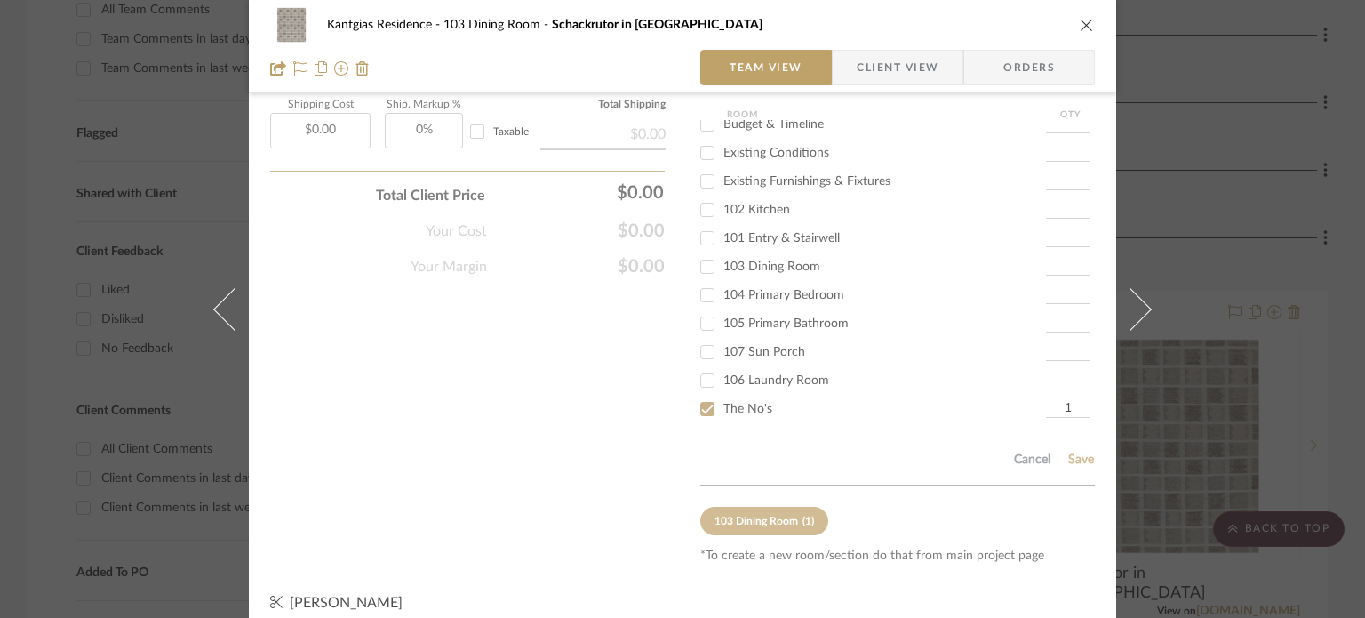
click at [1086, 21] on icon "close" at bounding box center [1087, 25] width 14 height 14
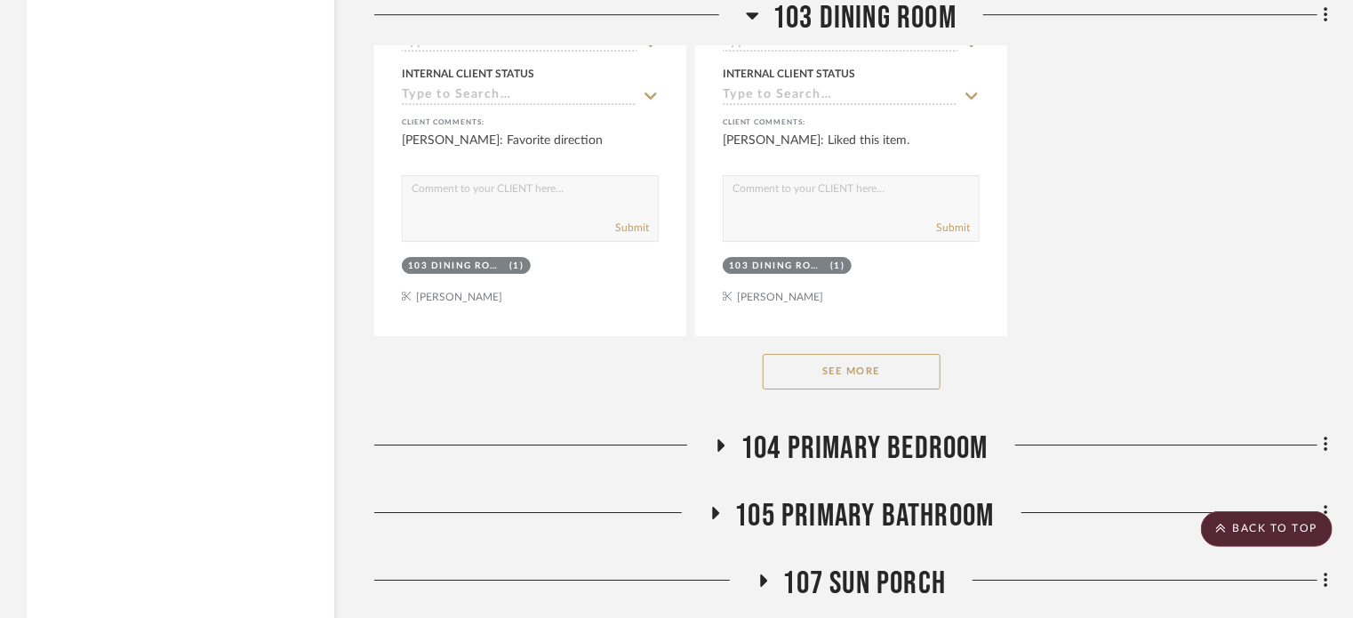
click at [851, 365] on button "See More" at bounding box center [852, 372] width 178 height 36
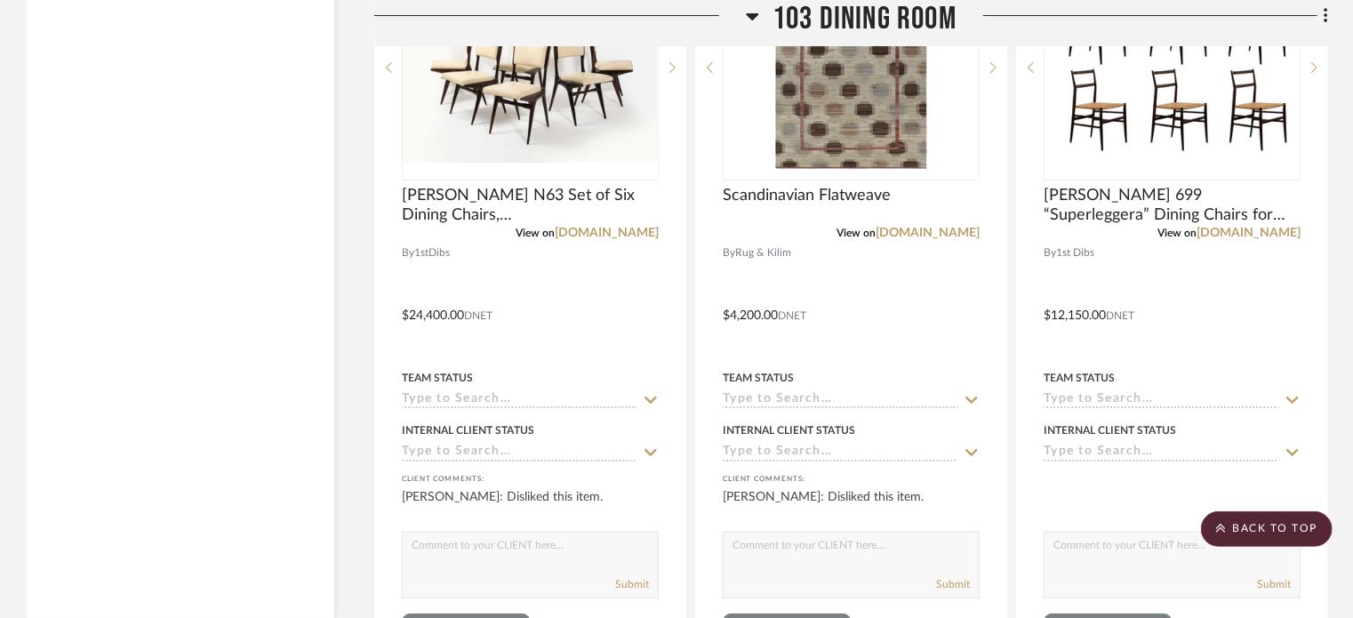
scroll to position [3111, 0]
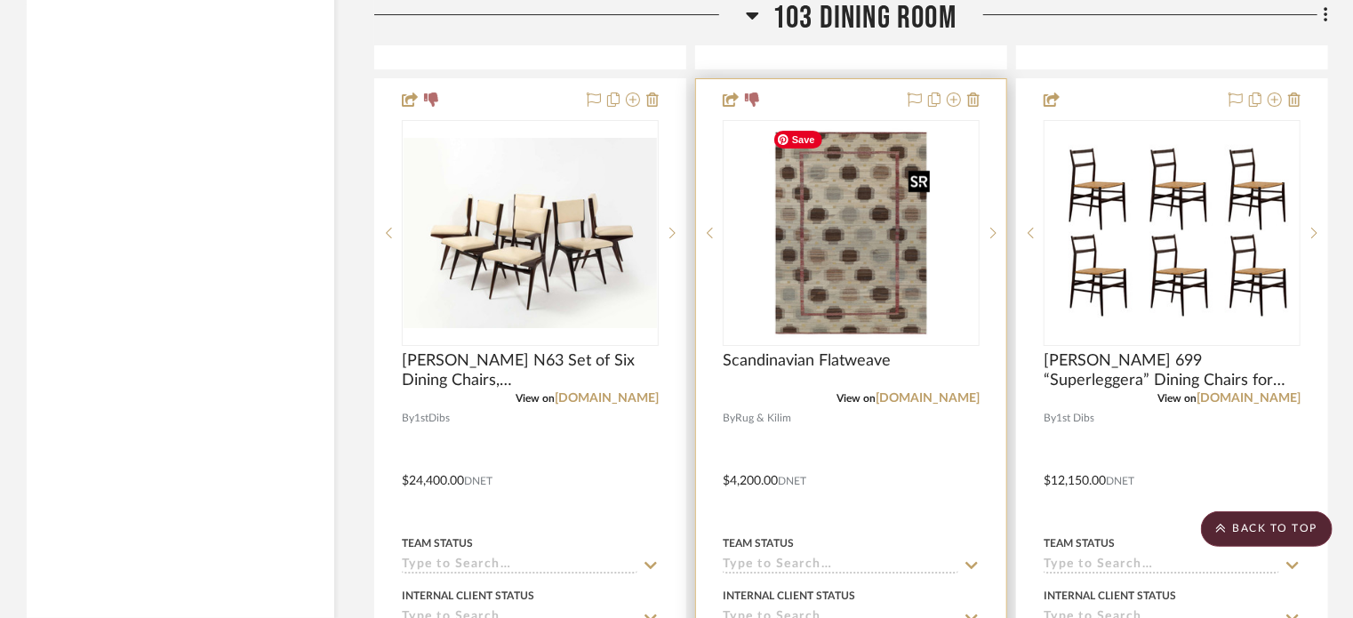
click at [0, 0] on img at bounding box center [0, 0] width 0 height 0
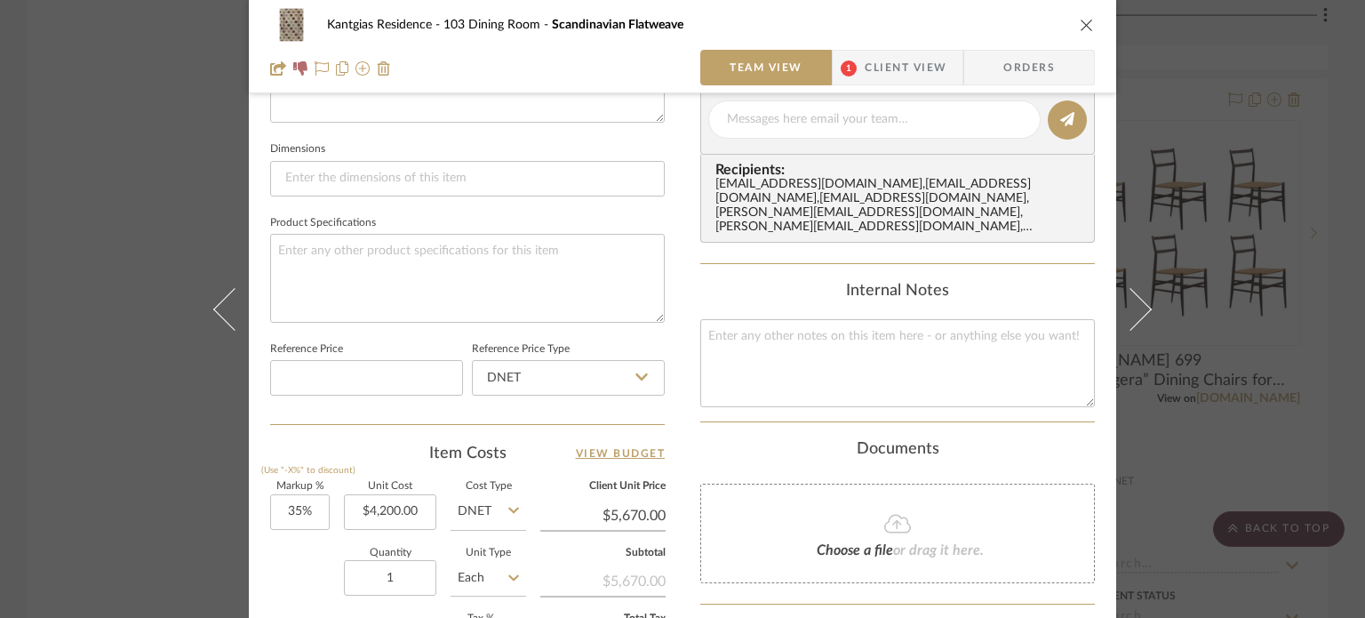
scroll to position [800, 0]
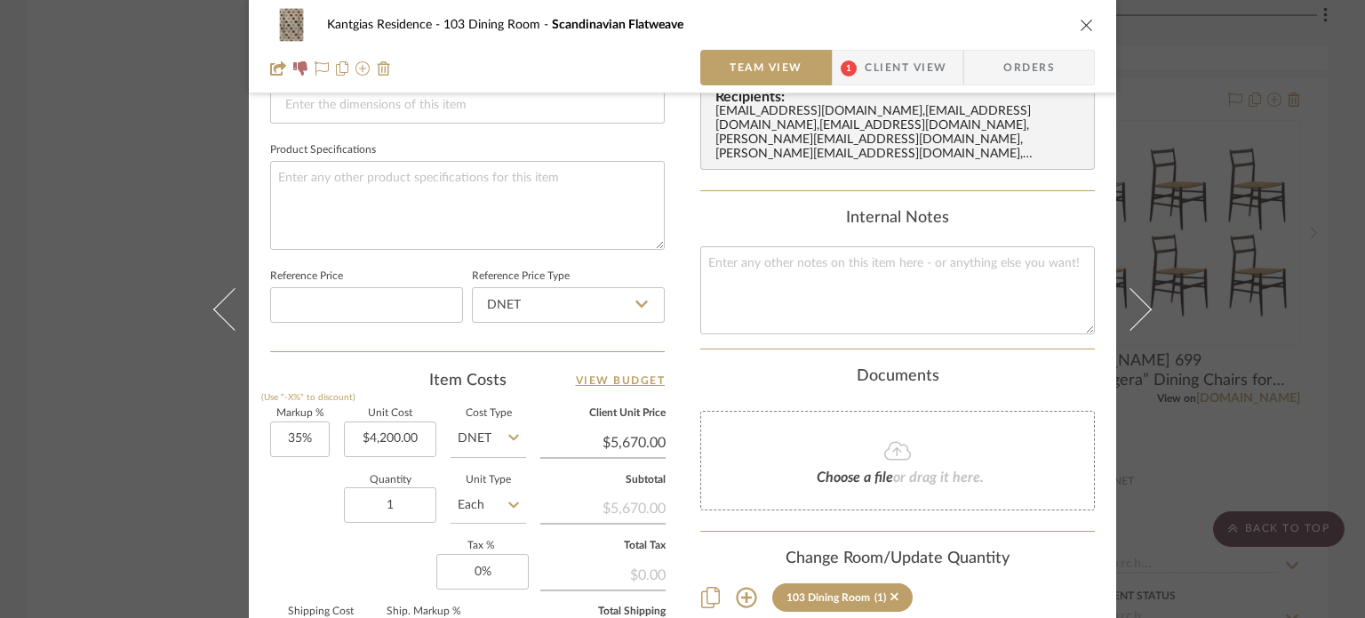
click at [736, 587] on icon at bounding box center [746, 597] width 21 height 21
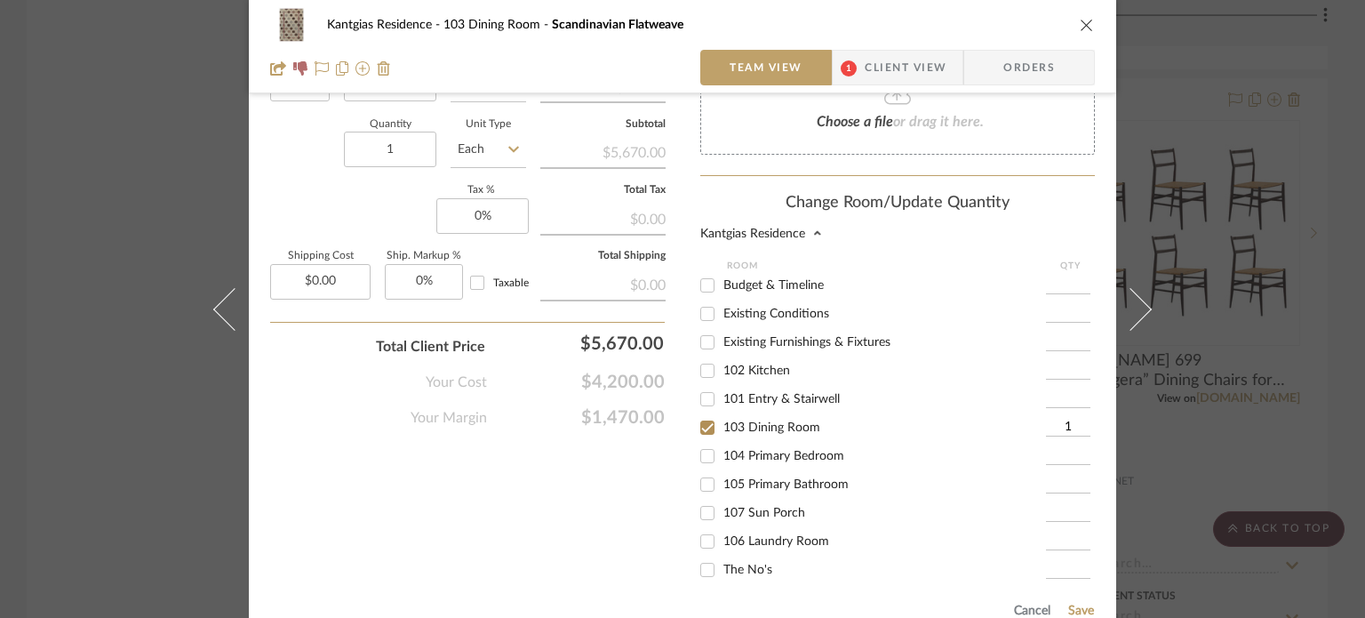
click at [745, 563] on span "The No's" at bounding box center [747, 569] width 49 height 12
click at [722, 557] on input "The No's" at bounding box center [707, 569] width 28 height 28
checkbox input "true"
type input "1"
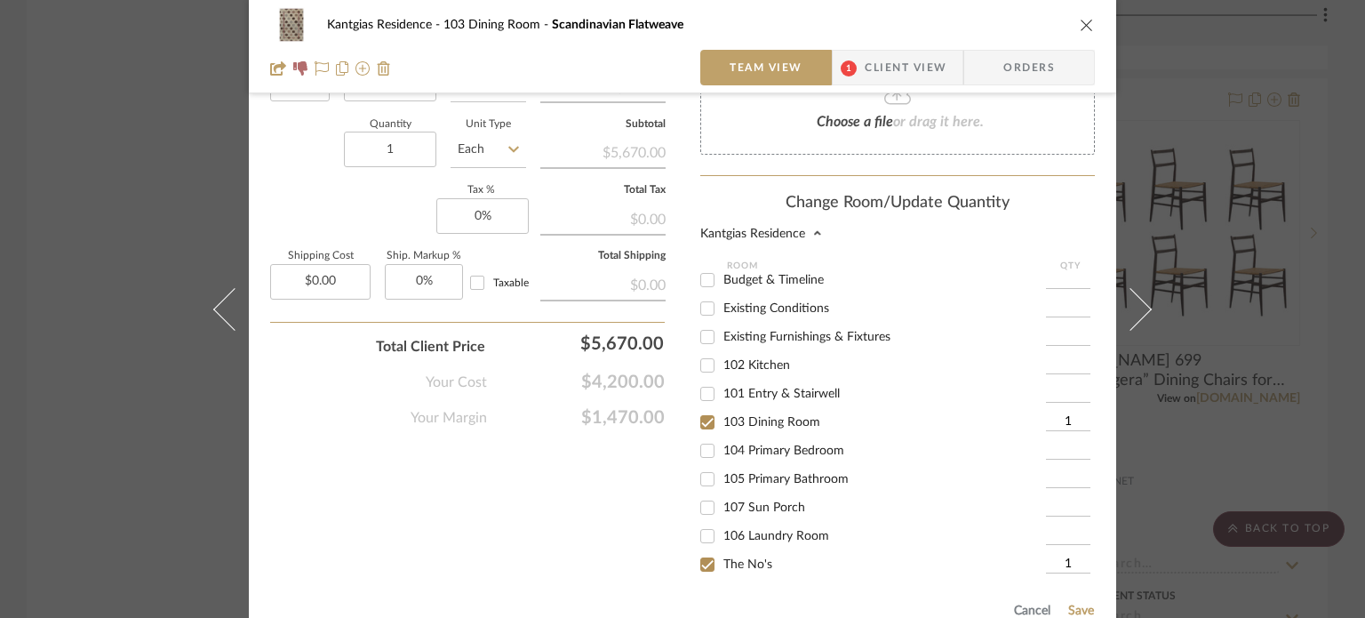
click at [749, 416] on span "103 Dining Room" at bounding box center [771, 422] width 97 height 12
click at [722, 408] on input "103 Dining Room" at bounding box center [707, 422] width 28 height 28
checkbox input "false"
click at [1081, 603] on button "Save" at bounding box center [1081, 610] width 28 height 14
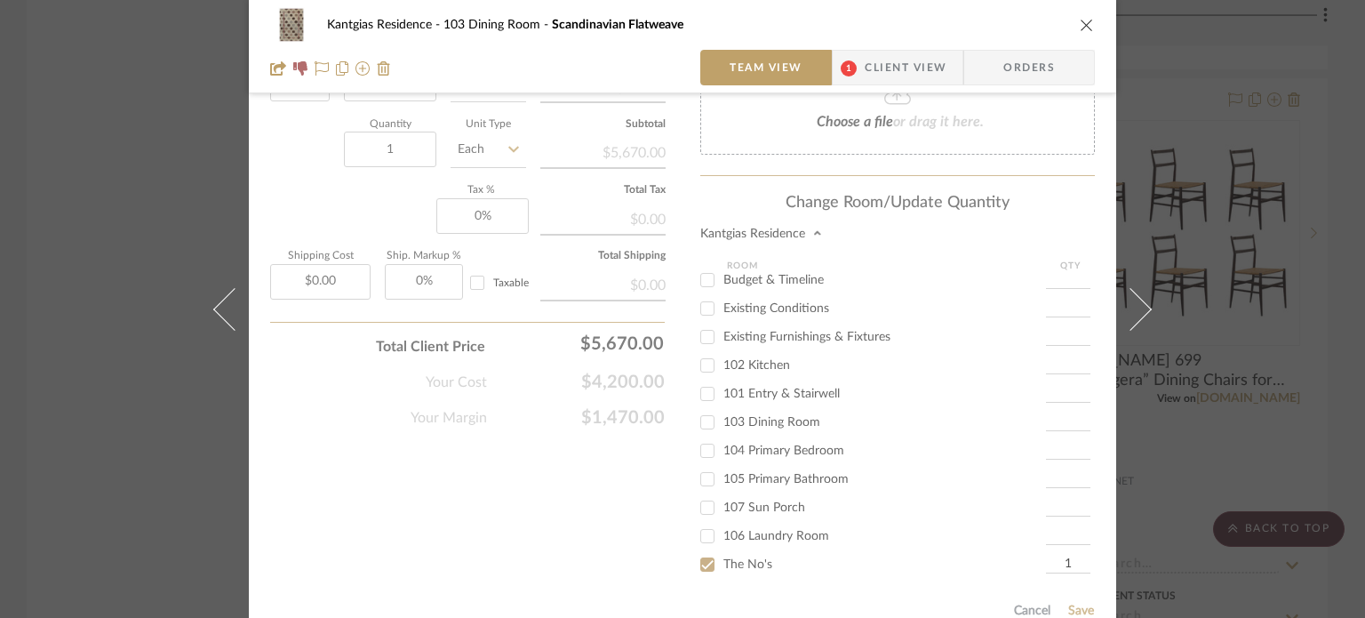
click at [1083, 26] on icon "close" at bounding box center [1087, 25] width 14 height 14
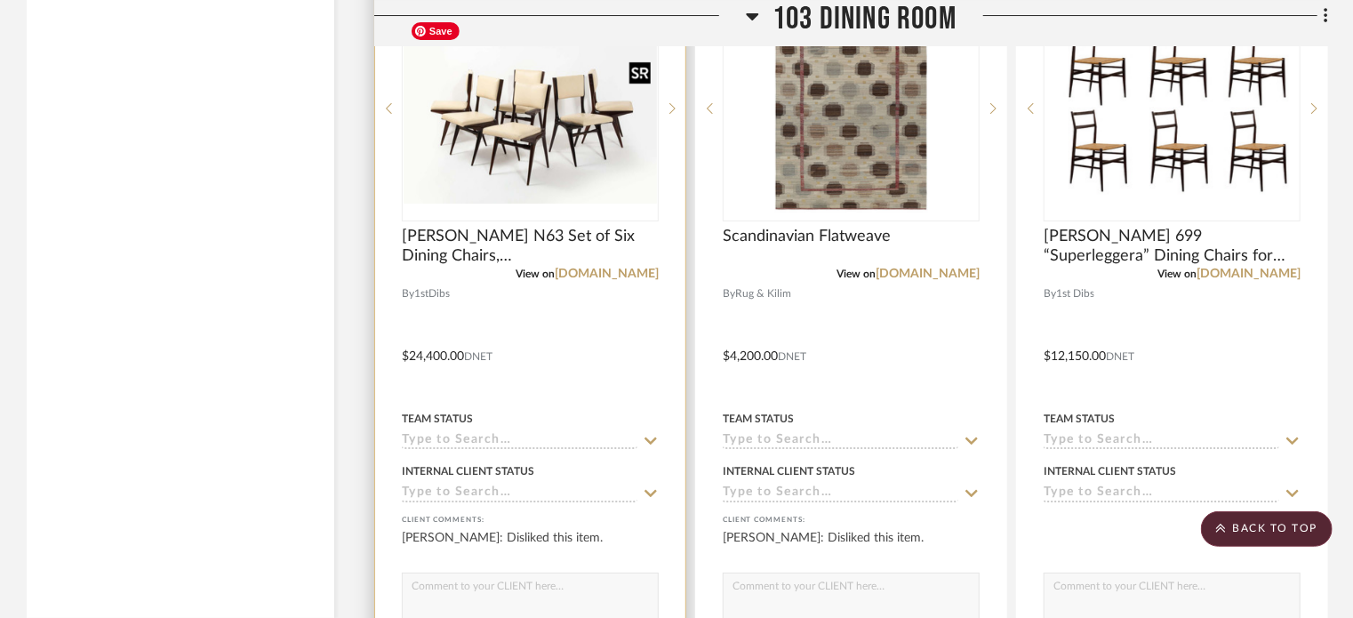
scroll to position [3288, 0]
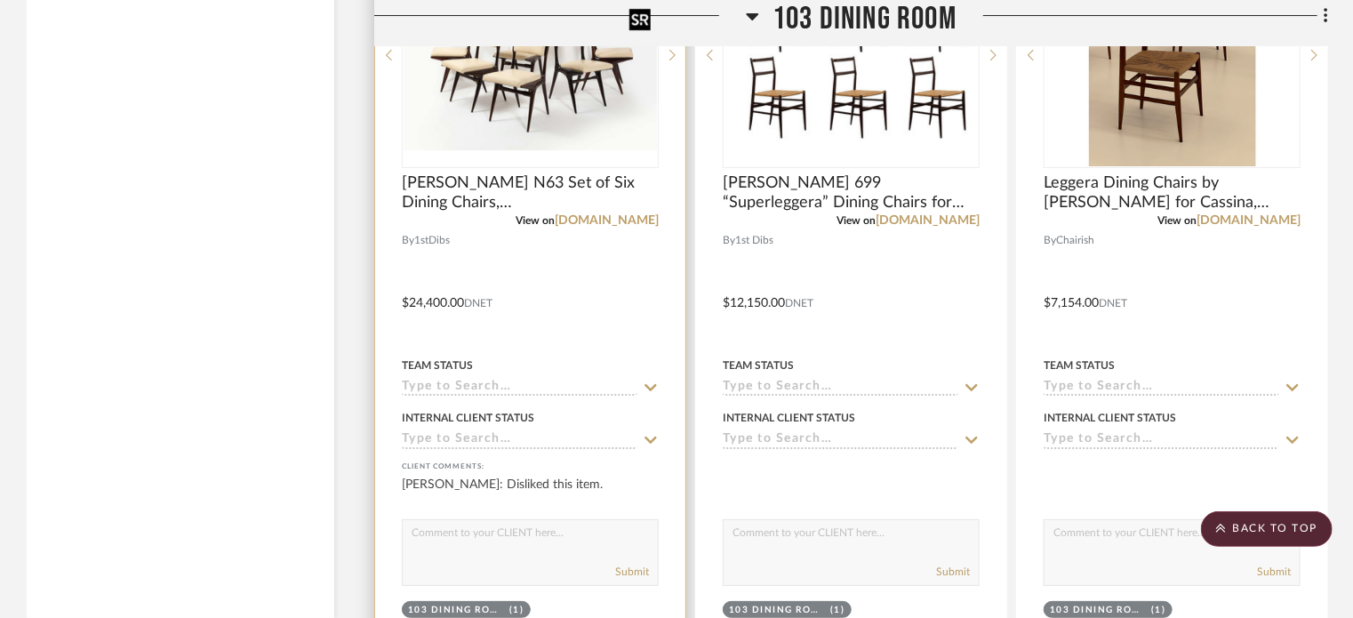
click at [520, 129] on img "0" at bounding box center [530, 55] width 253 height 190
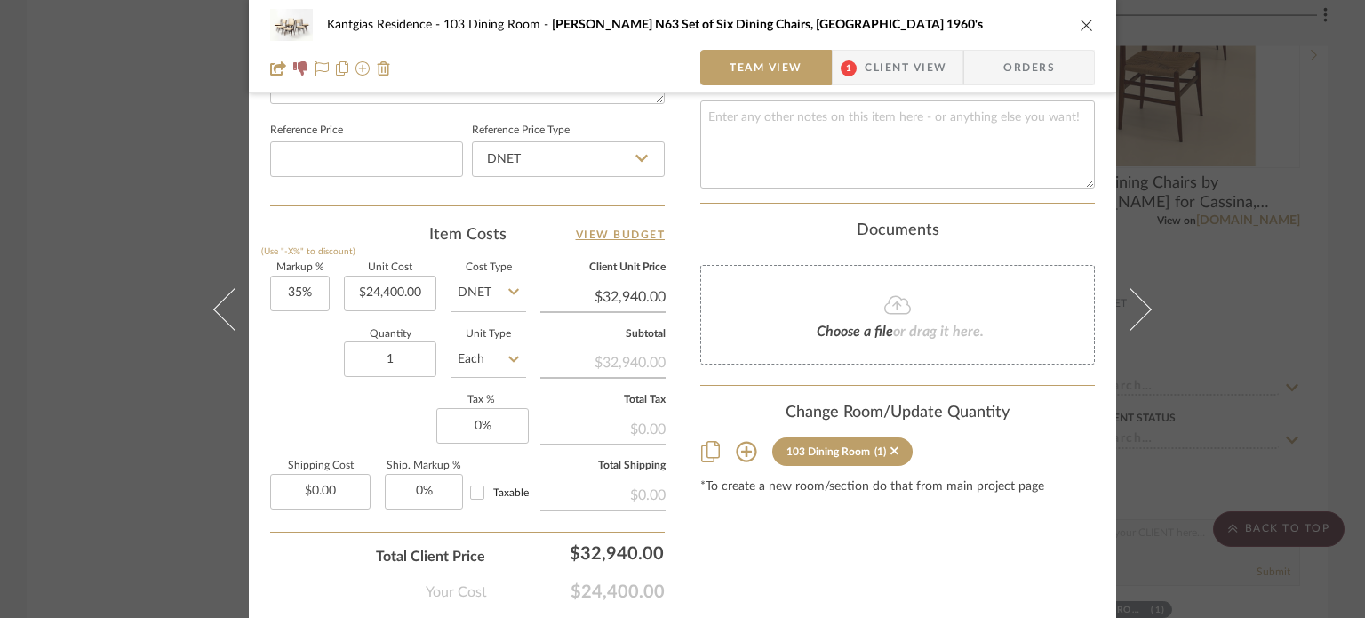
scroll to position [960, 0]
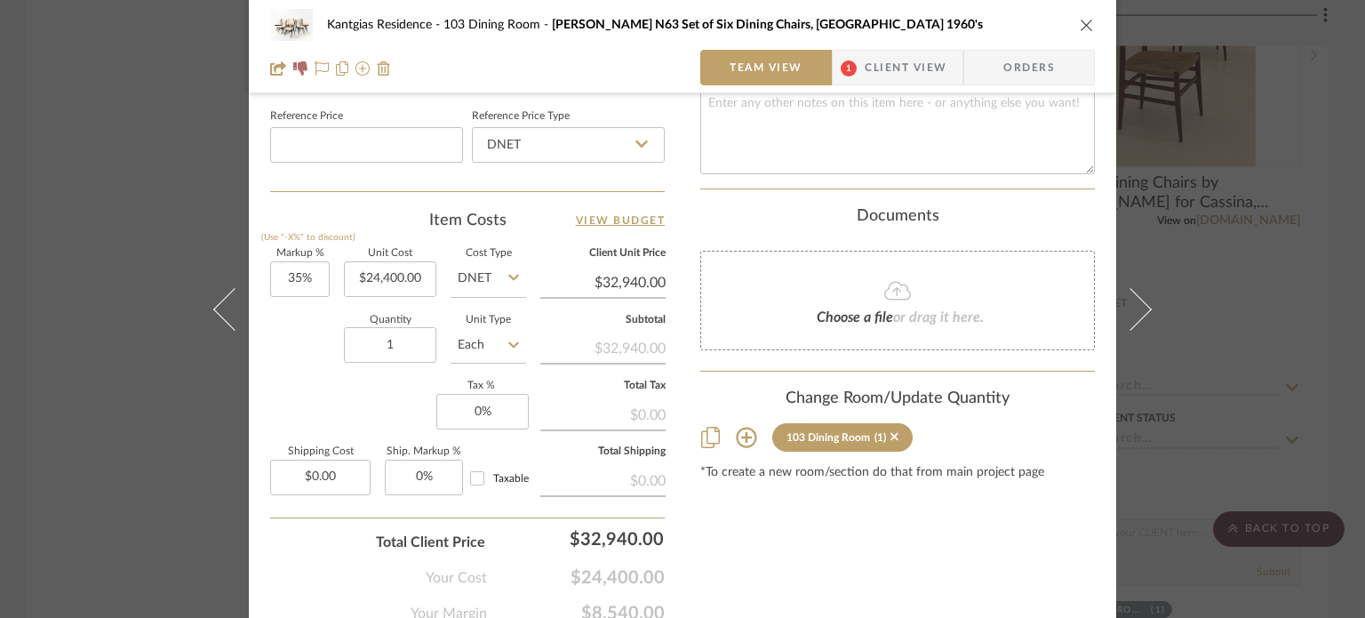
click at [736, 427] on icon at bounding box center [746, 437] width 21 height 21
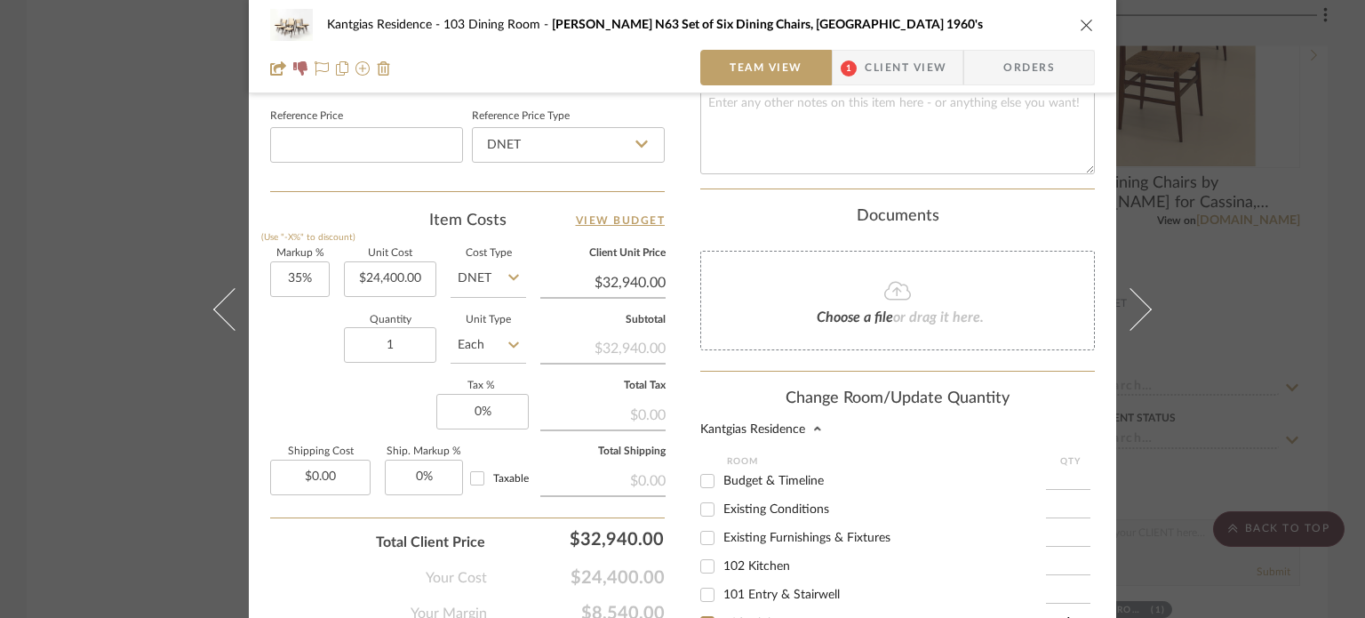
scroll to position [1227, 0]
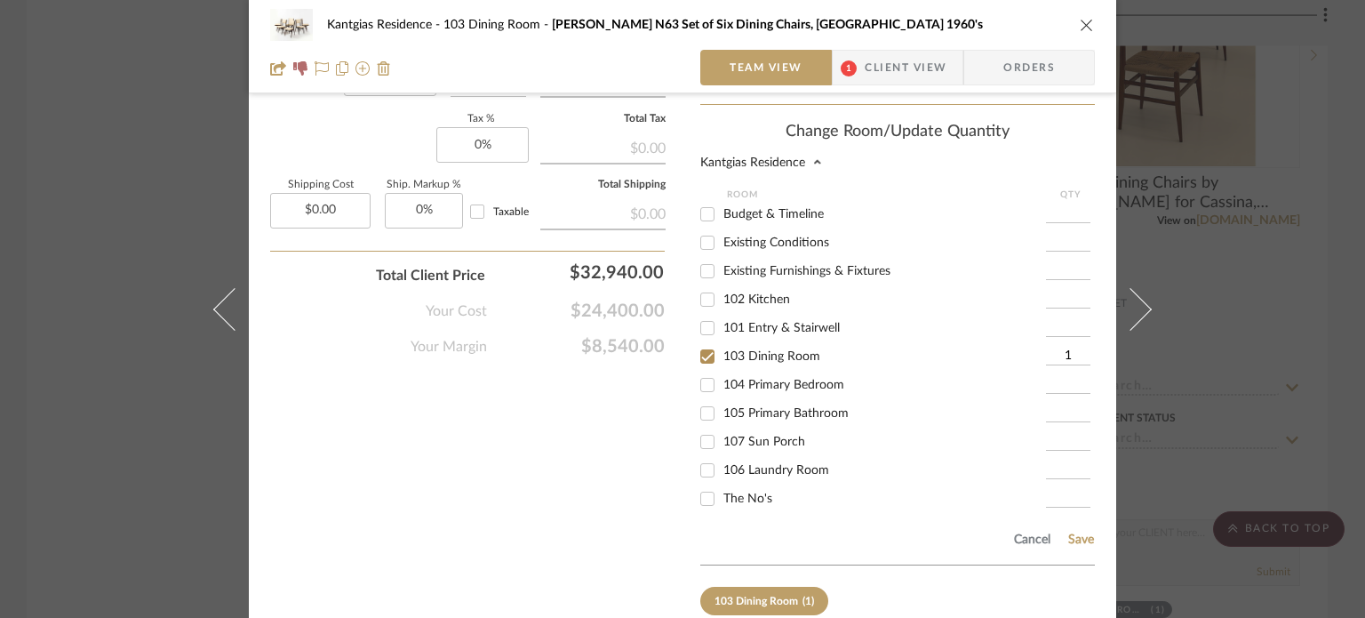
click at [714, 507] on div "Cancel Save" at bounding box center [897, 536] width 395 height 58
click at [726, 492] on span "The No's" at bounding box center [747, 498] width 49 height 12
click at [722, 484] on input "The No's" at bounding box center [707, 498] width 28 height 28
checkbox input "true"
type input "1"
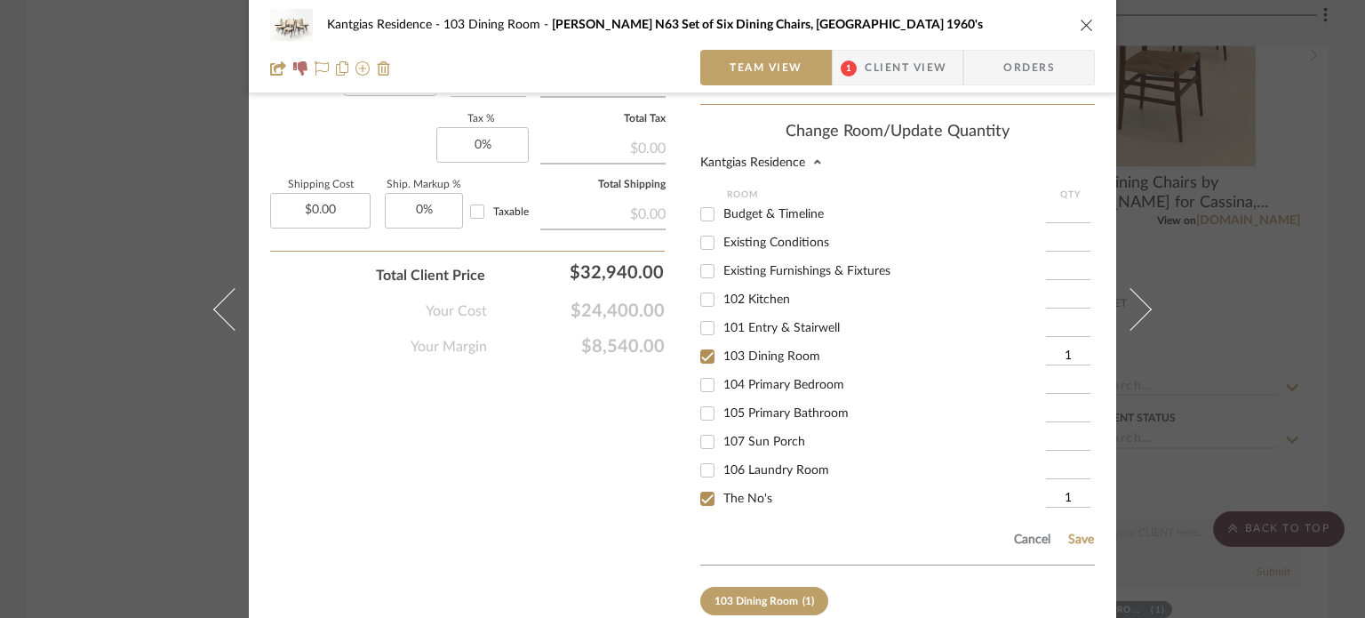
scroll to position [5, 0]
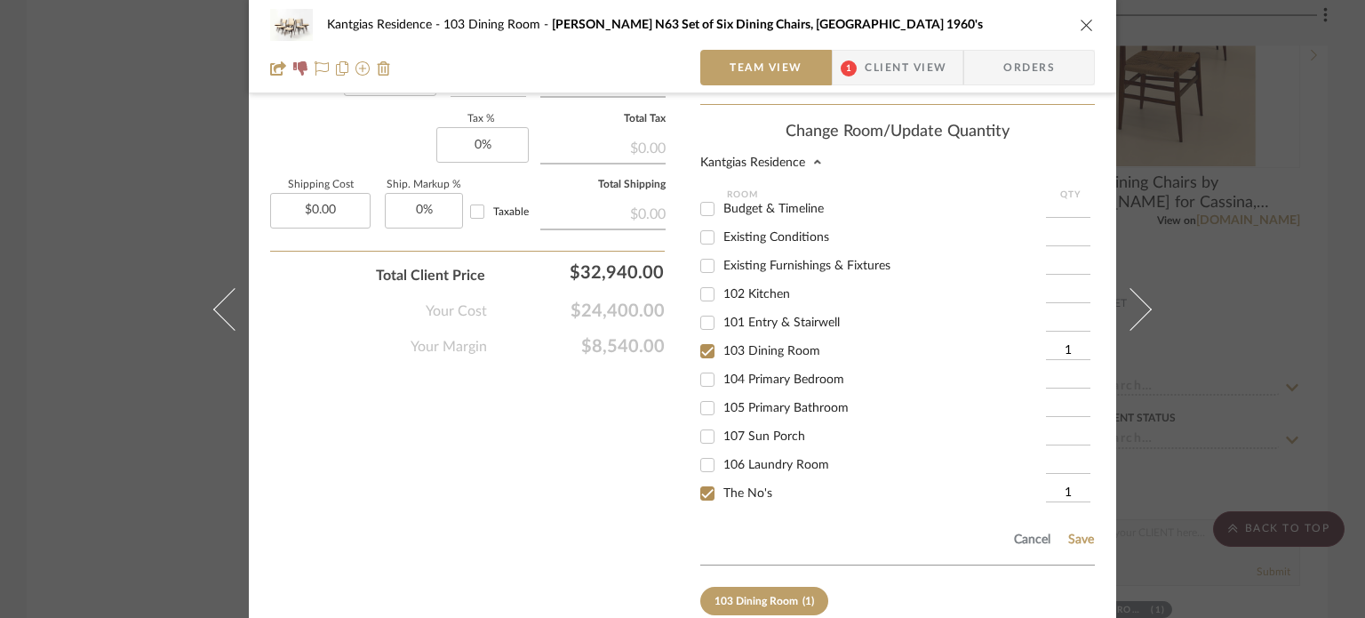
click at [737, 345] on span "103 Dining Room" at bounding box center [771, 351] width 97 height 12
click at [722, 337] on input "103 Dining Room" at bounding box center [707, 351] width 28 height 28
checkbox input "false"
click at [1073, 532] on button "Save" at bounding box center [1081, 539] width 28 height 14
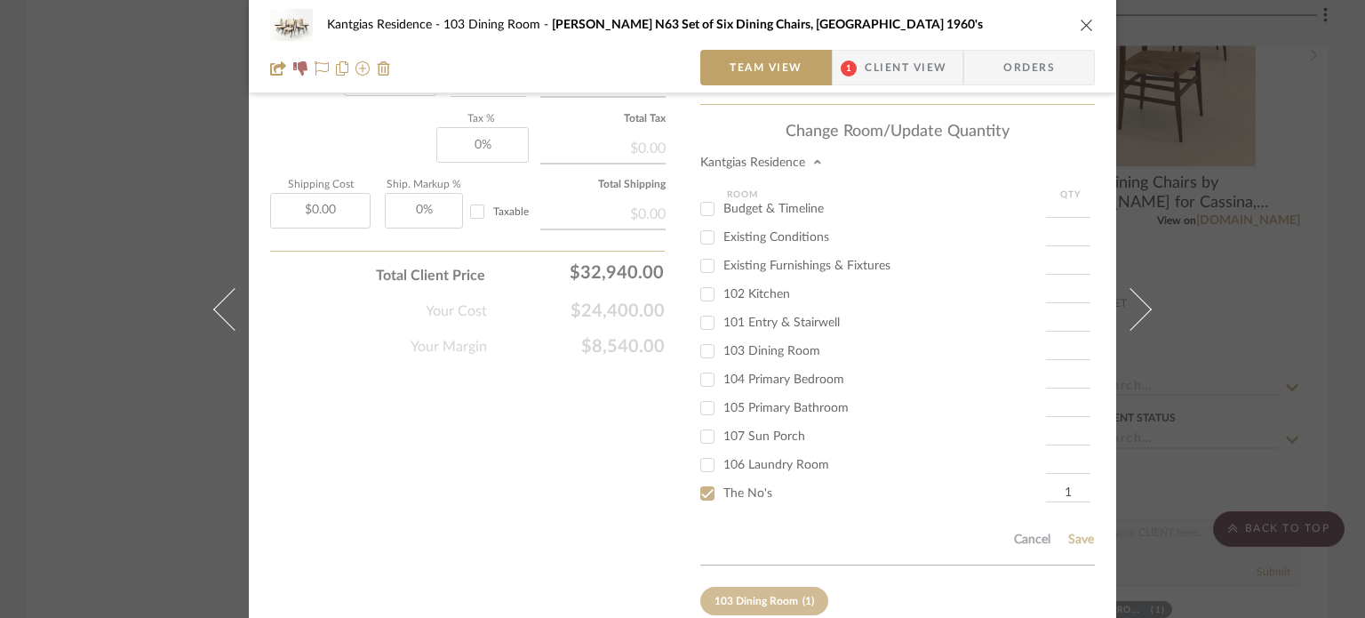
click at [1080, 21] on icon "close" at bounding box center [1087, 25] width 14 height 14
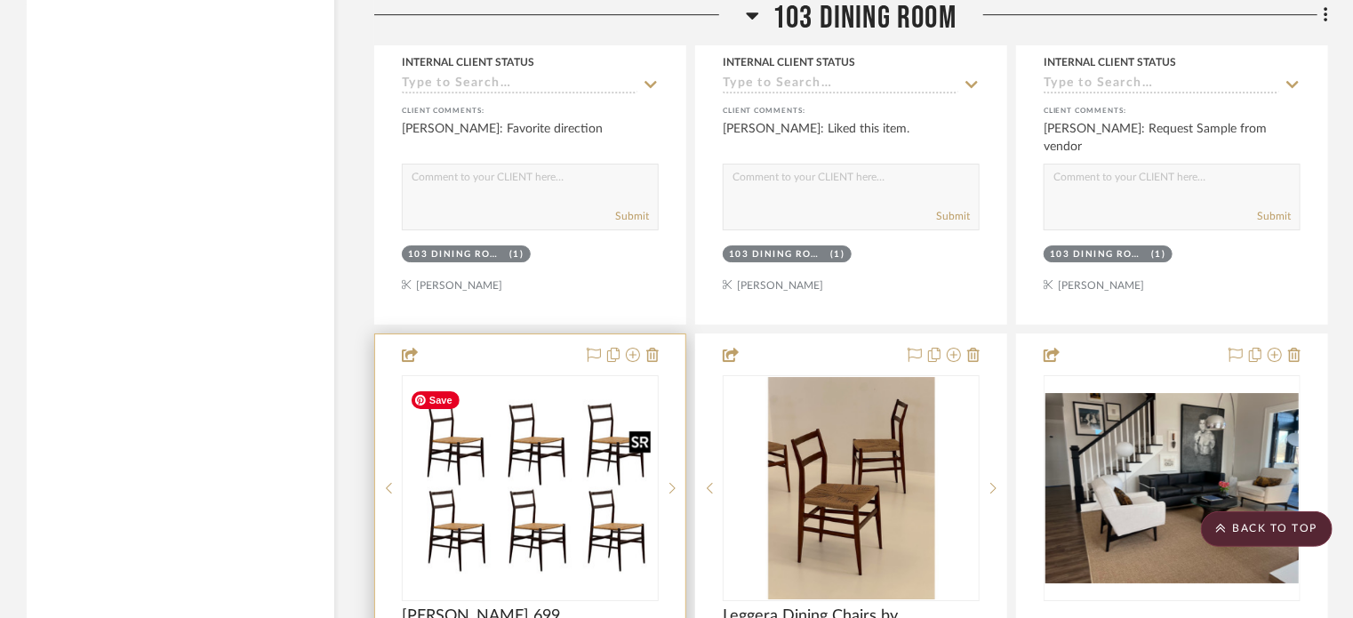
scroll to position [2844, 0]
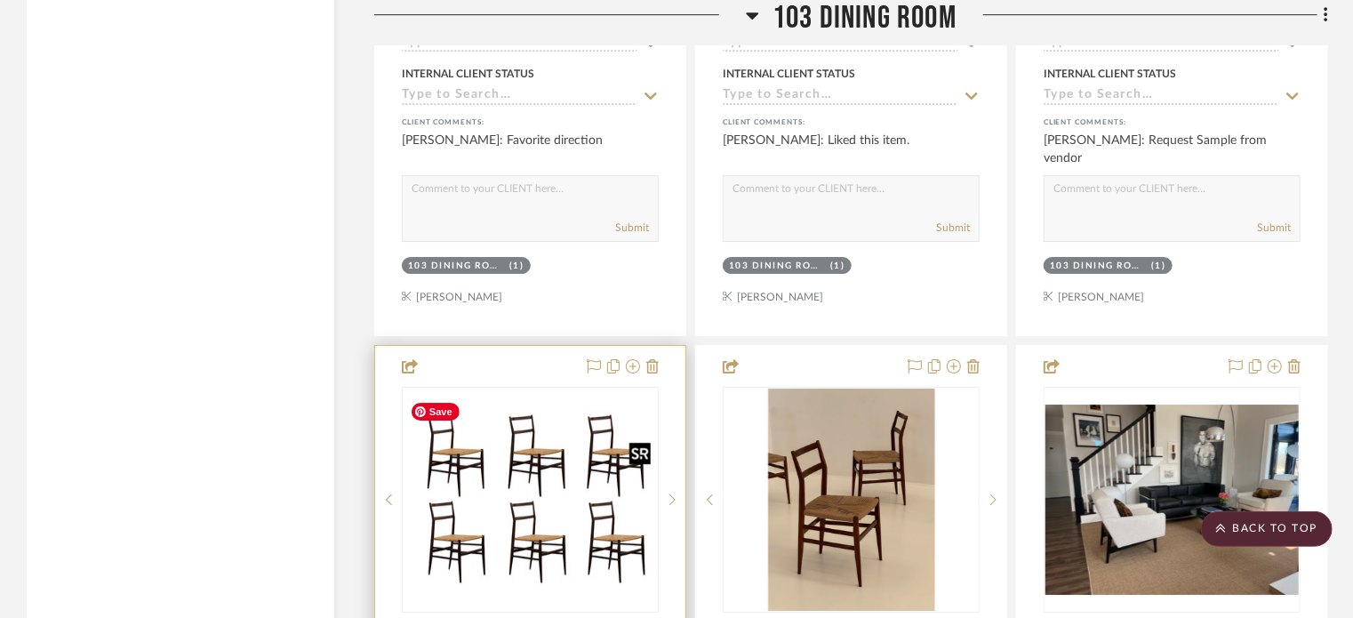
click at [508, 530] on img "0" at bounding box center [530, 499] width 253 height 211
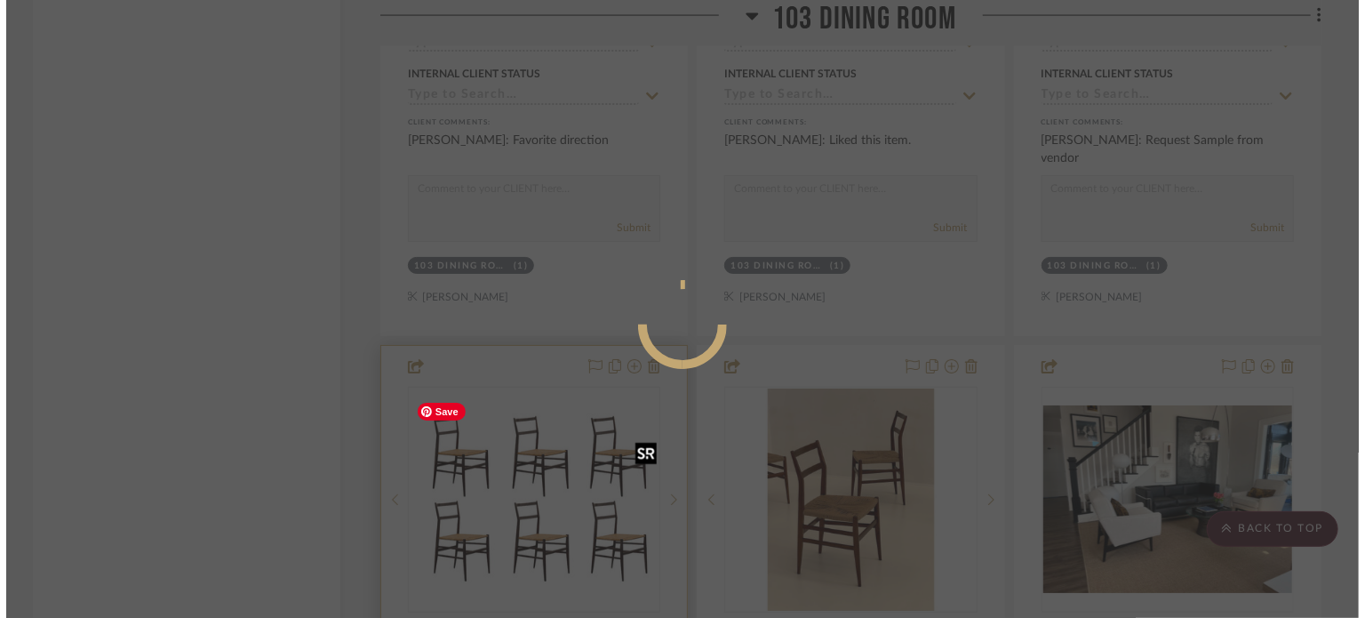
scroll to position [0, 0]
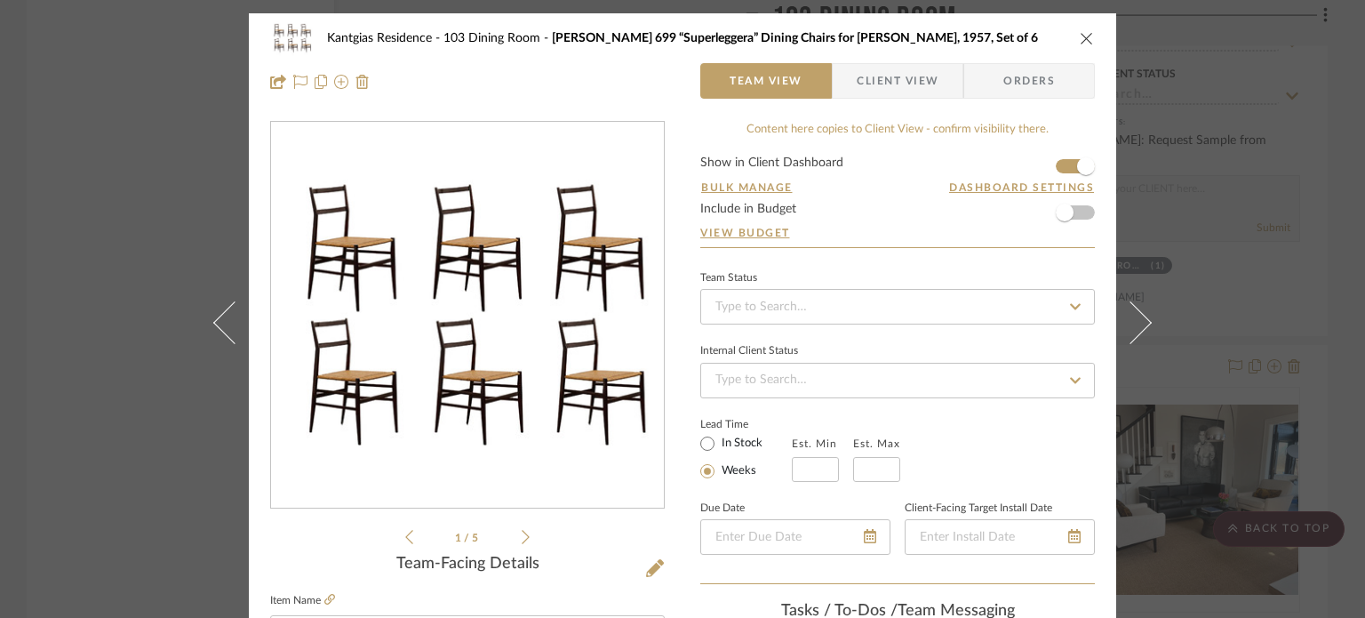
click at [1084, 40] on icon "close" at bounding box center [1087, 38] width 14 height 14
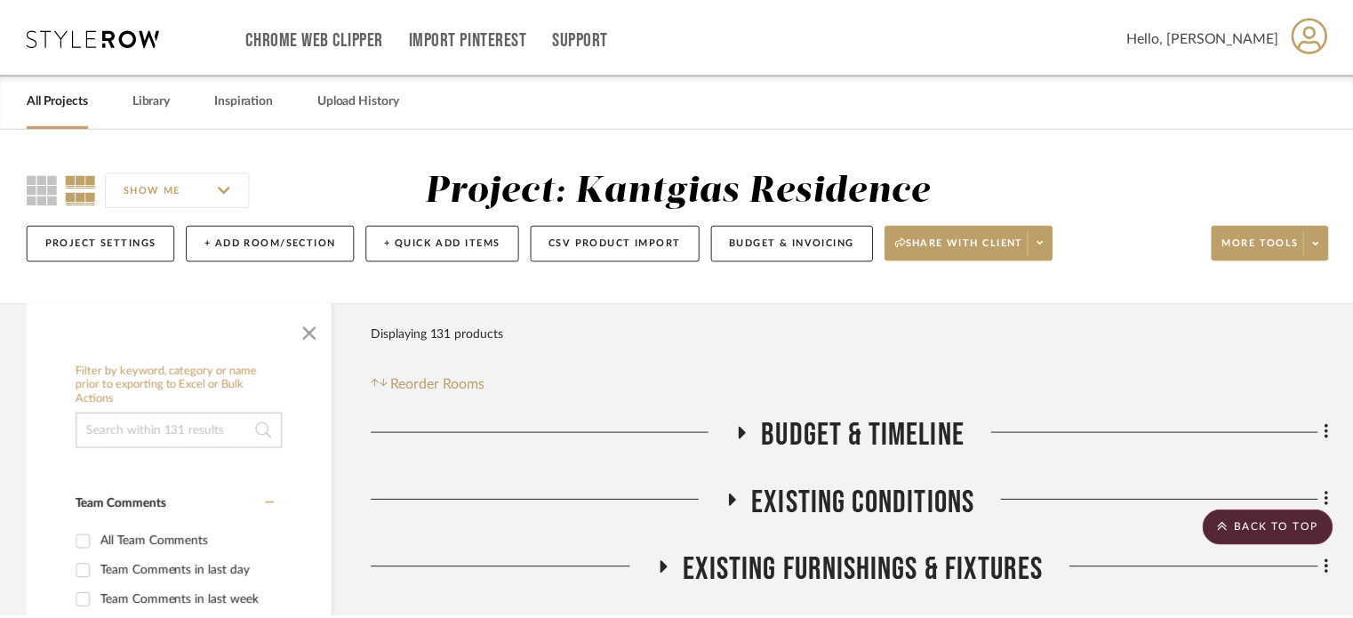
scroll to position [2844, 0]
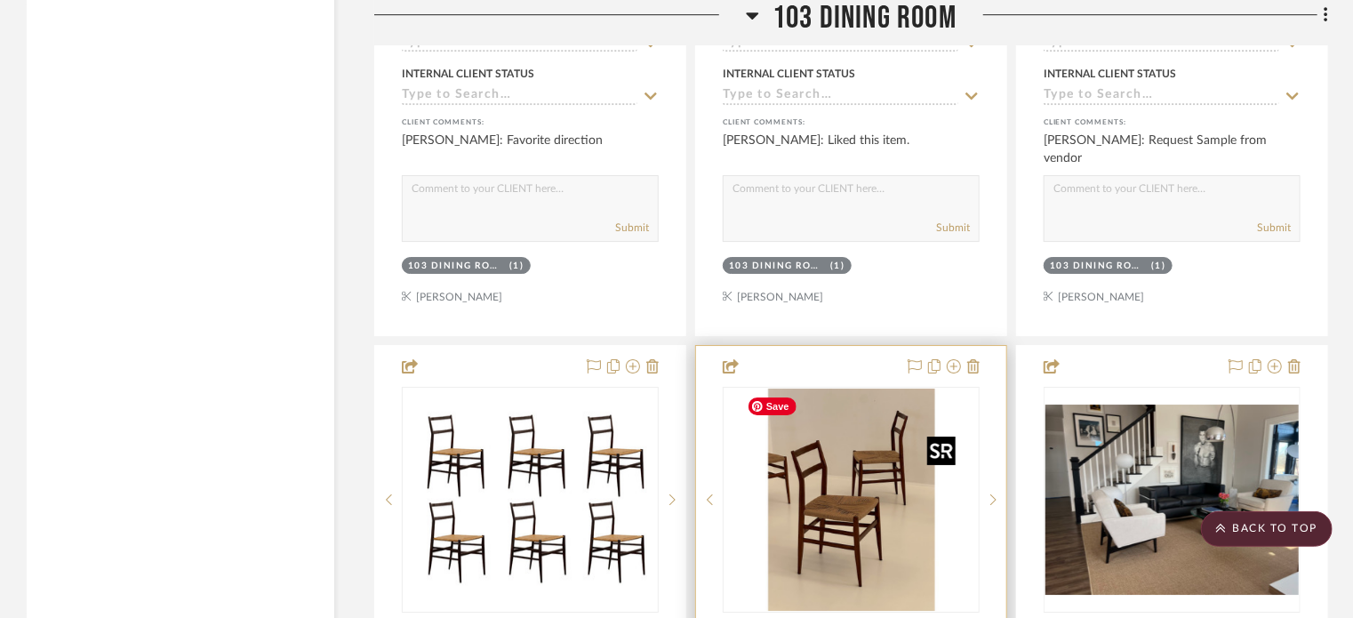
click at [899, 529] on img "0" at bounding box center [851, 499] width 222 height 222
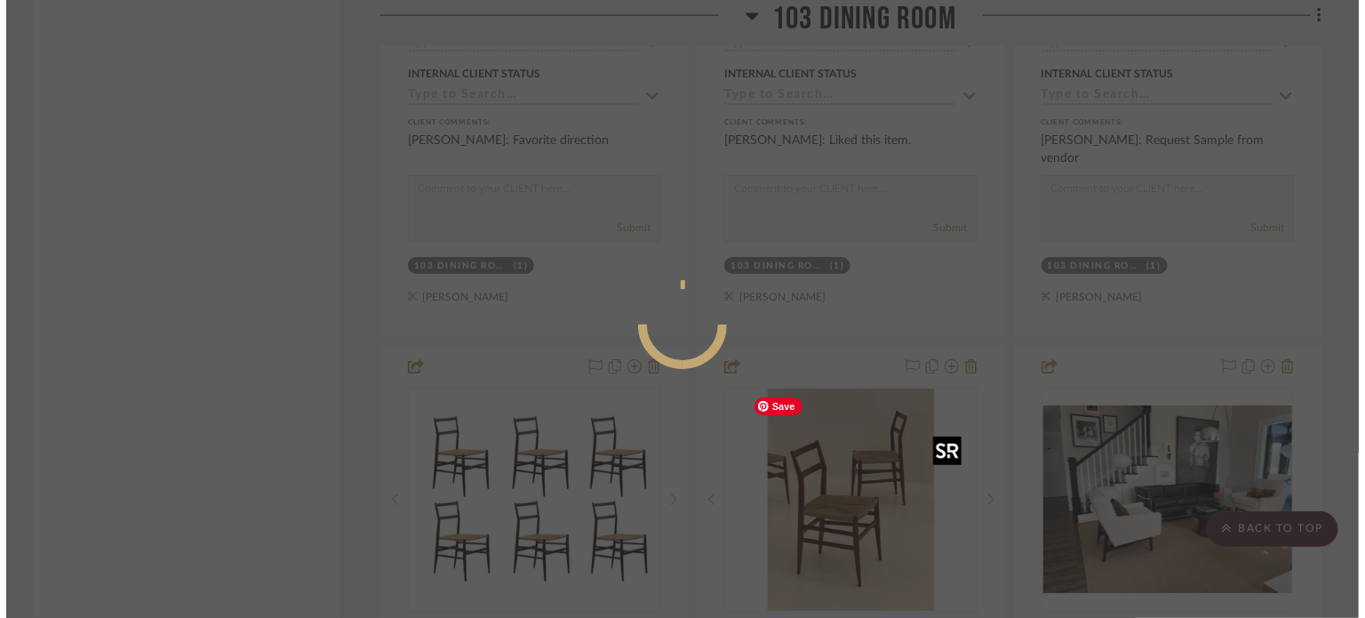
scroll to position [0, 0]
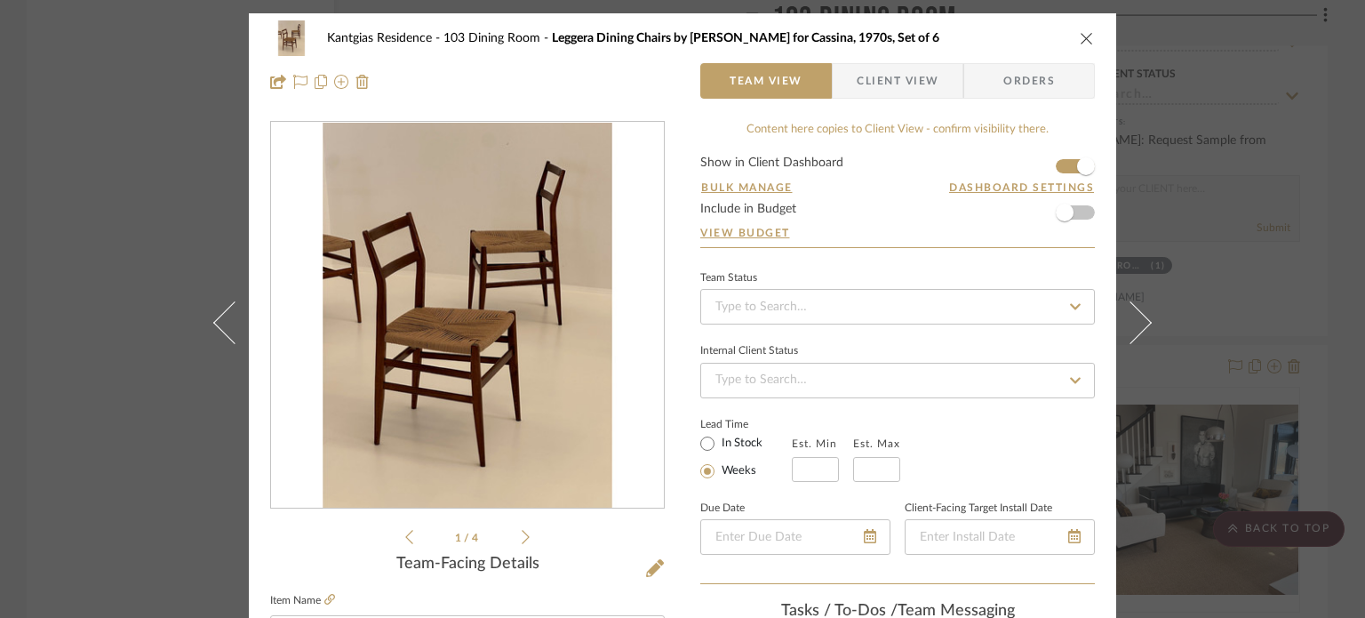
click at [1082, 38] on icon "close" at bounding box center [1087, 38] width 14 height 14
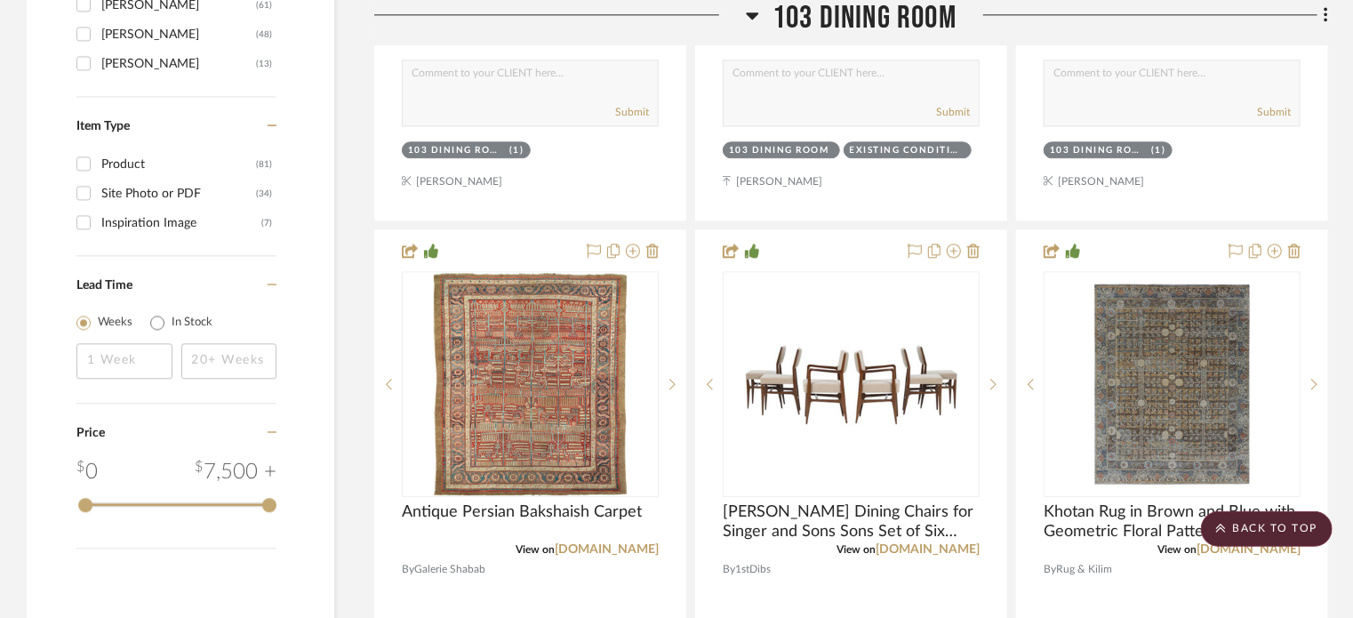
scroll to position [2133, 0]
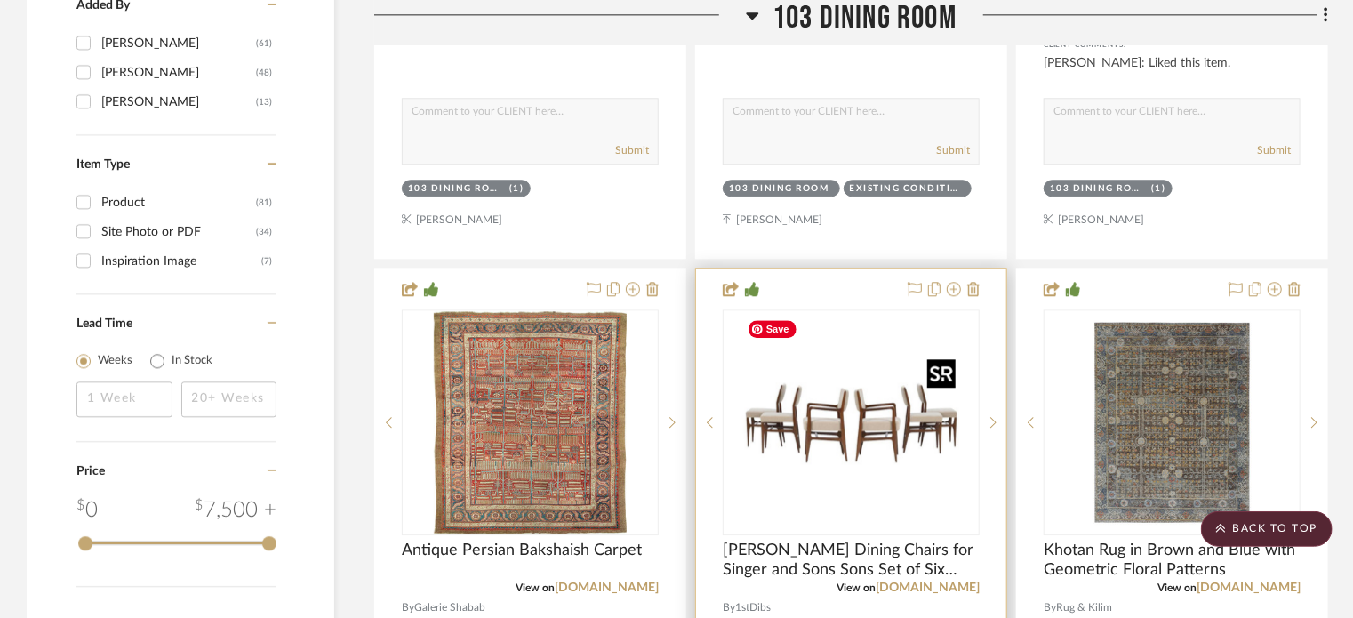
click at [0, 0] on img at bounding box center [0, 0] width 0 height 0
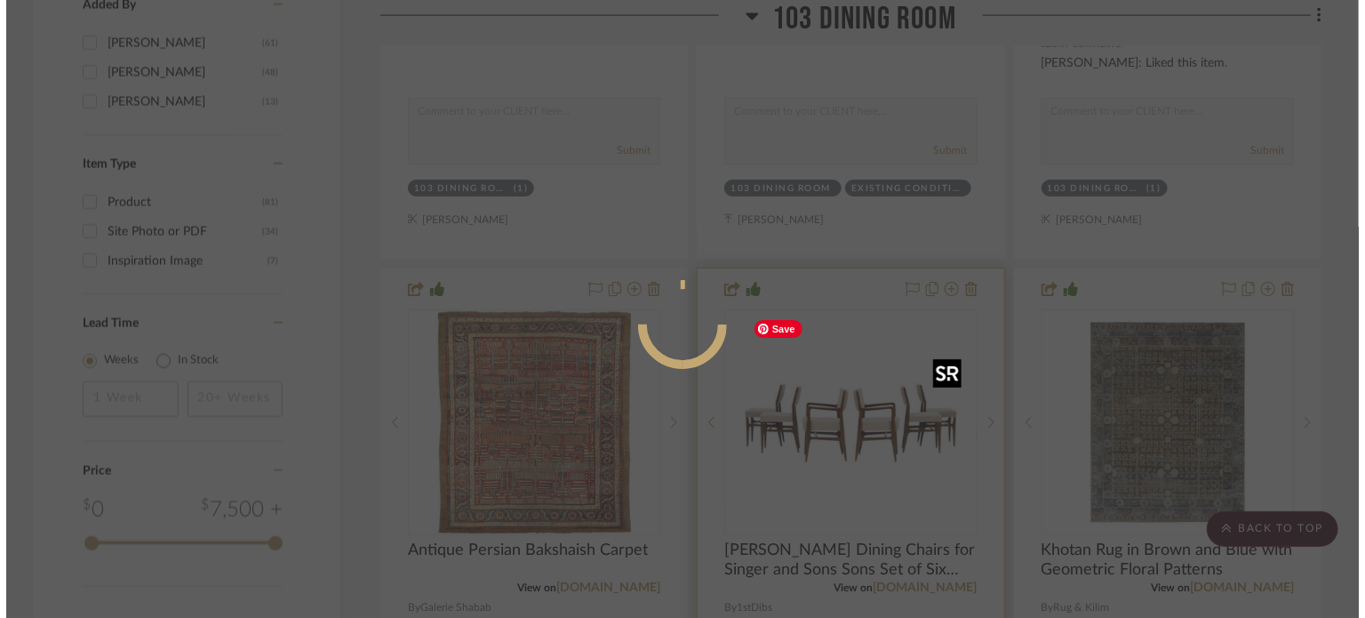
scroll to position [0, 0]
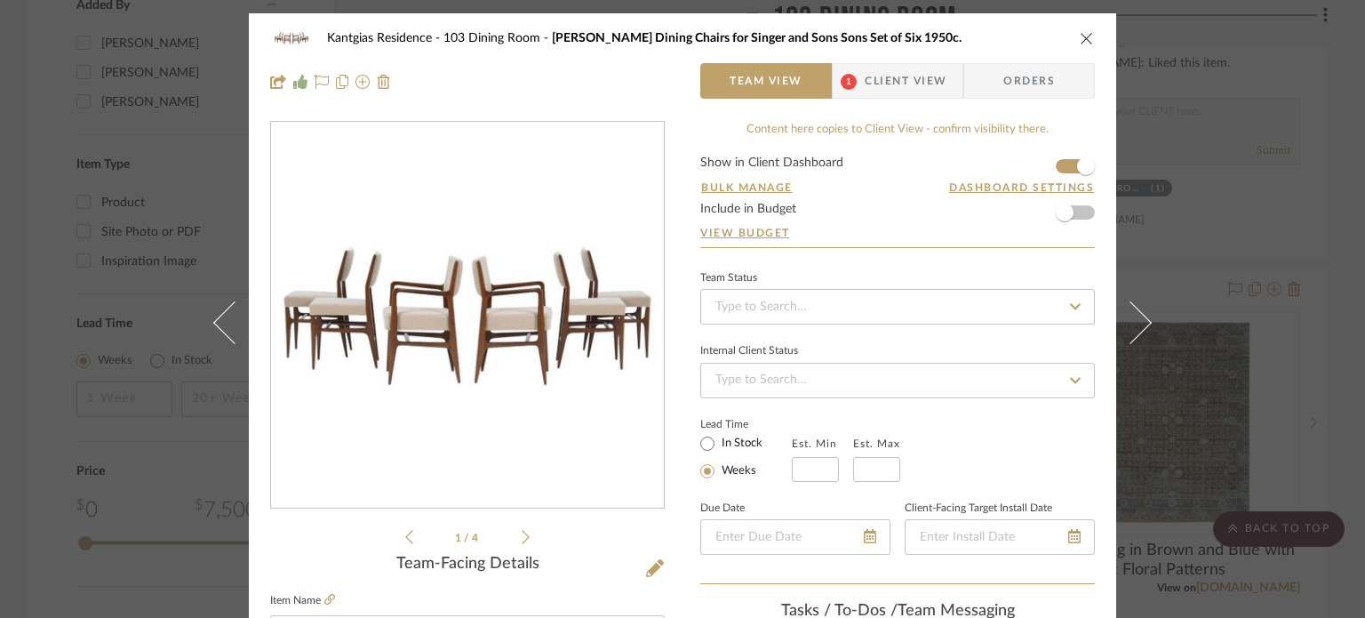
click at [874, 76] on span "Client View" at bounding box center [906, 81] width 82 height 36
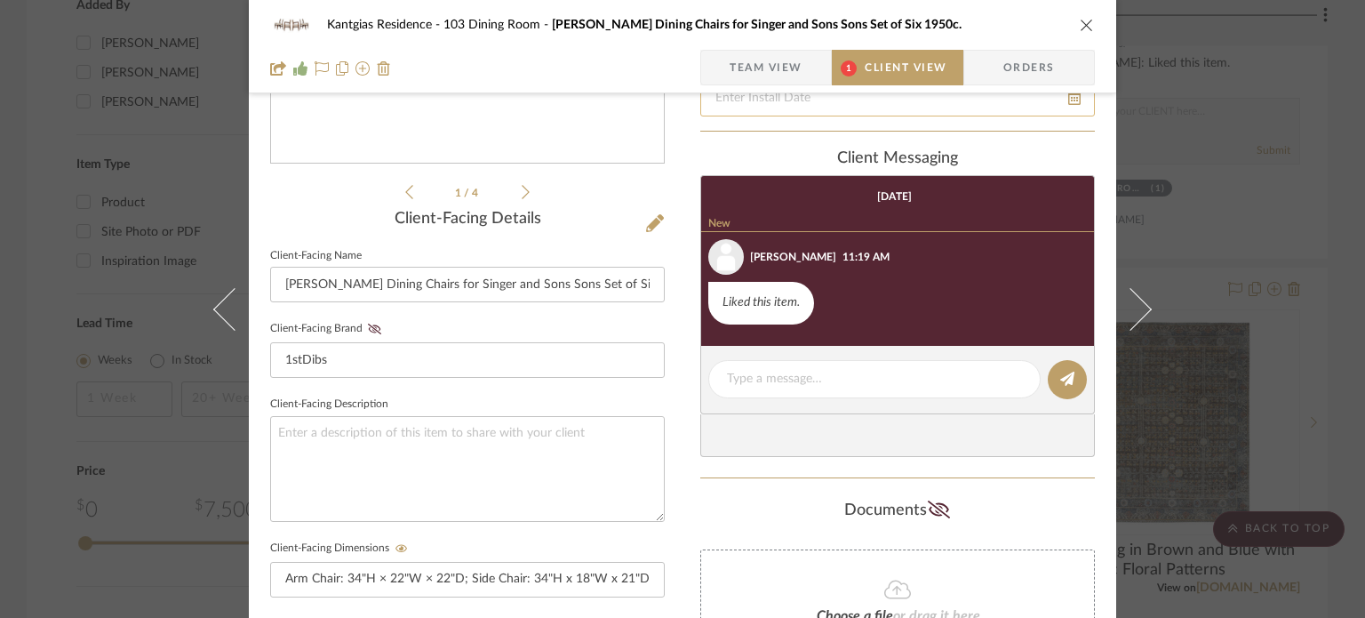
scroll to position [356, 0]
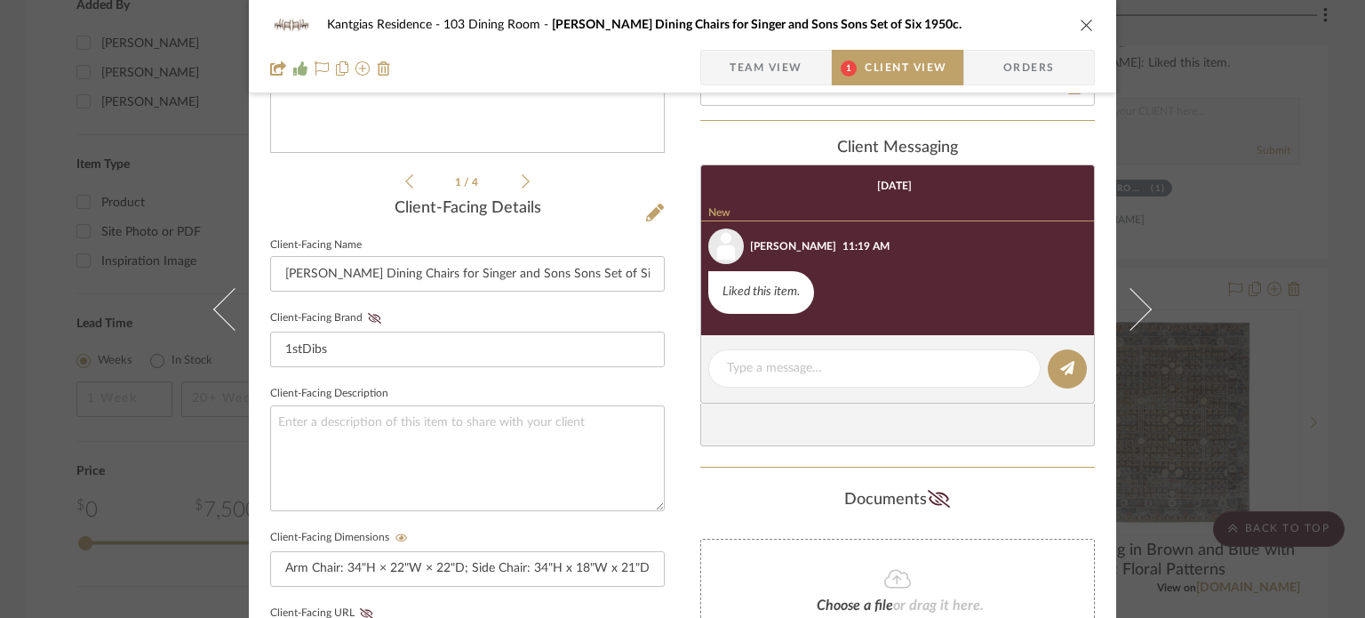
click at [1083, 20] on icon "close" at bounding box center [1087, 25] width 14 height 14
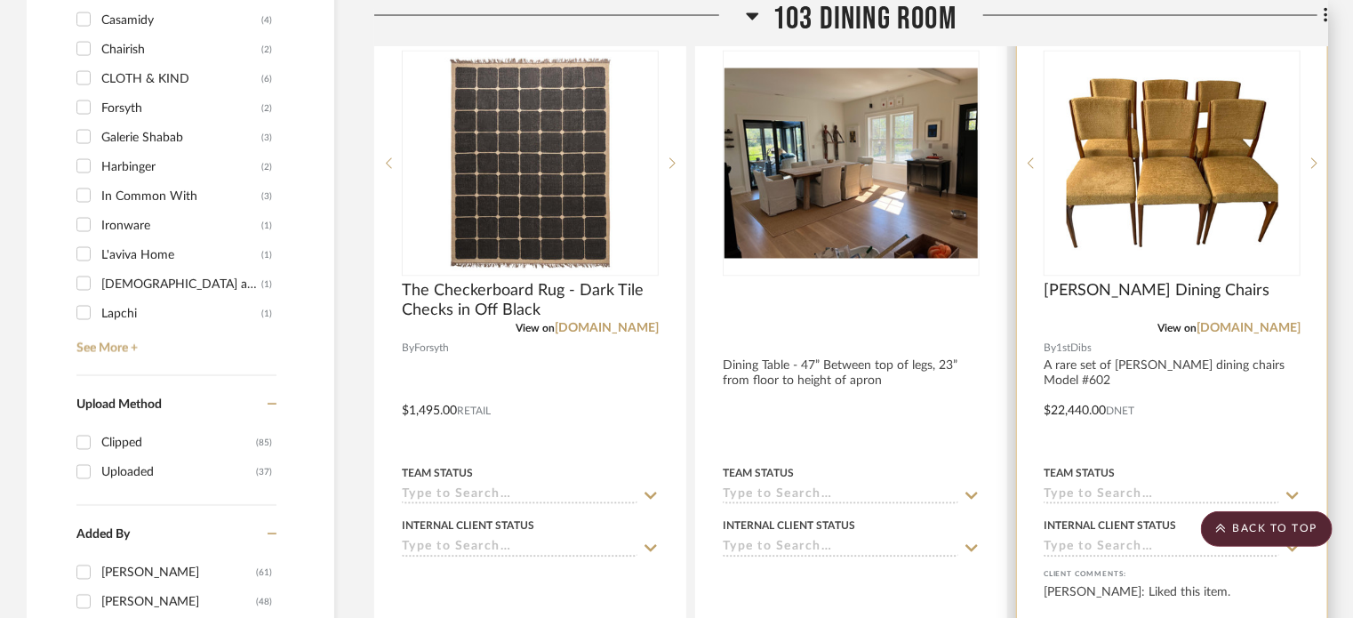
scroll to position [1600, 0]
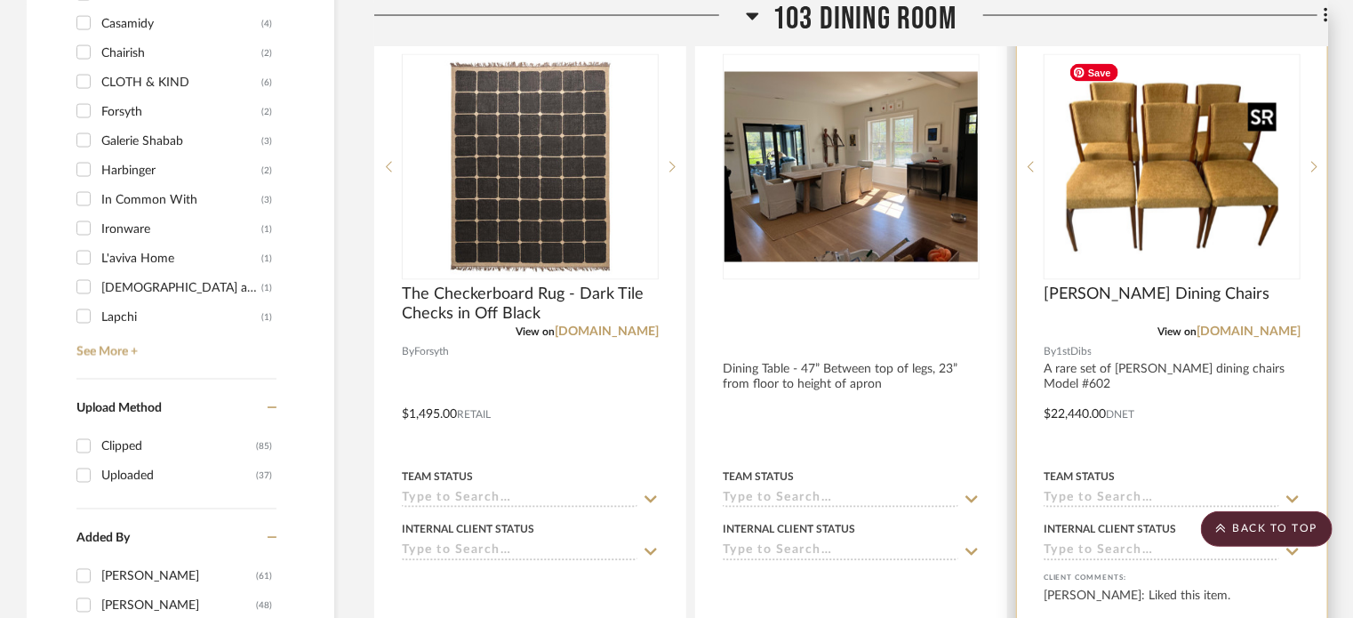
click at [0, 0] on img at bounding box center [0, 0] width 0 height 0
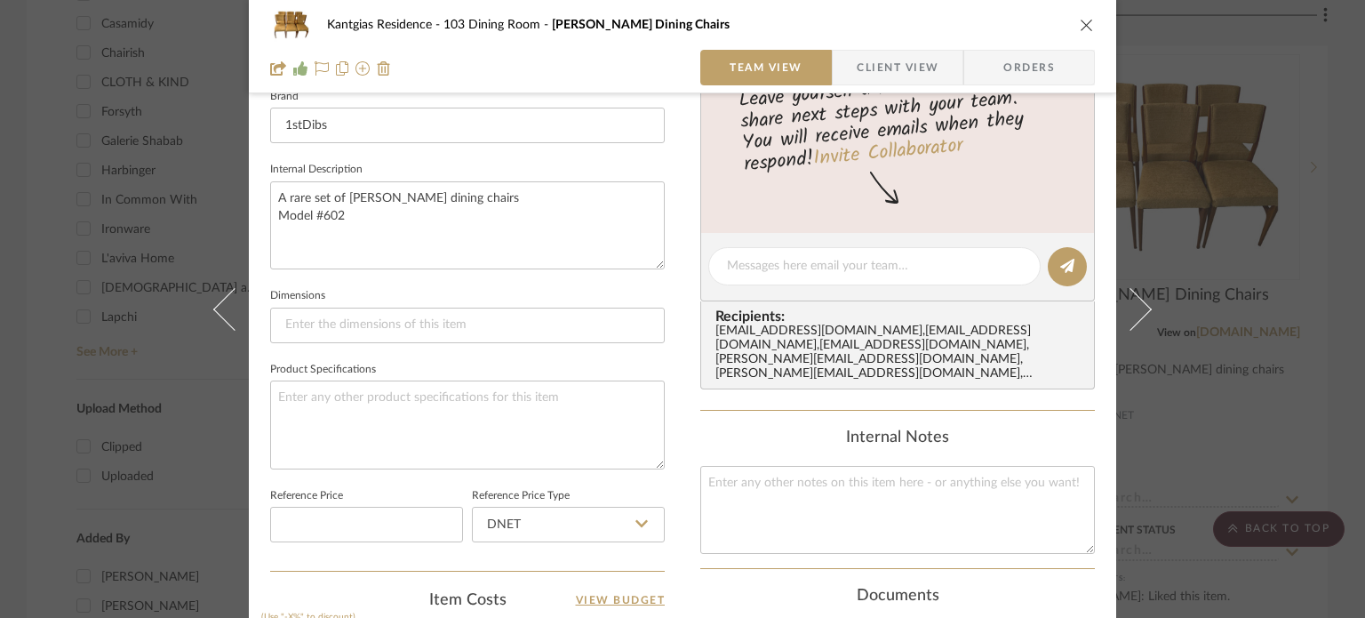
scroll to position [622, 0]
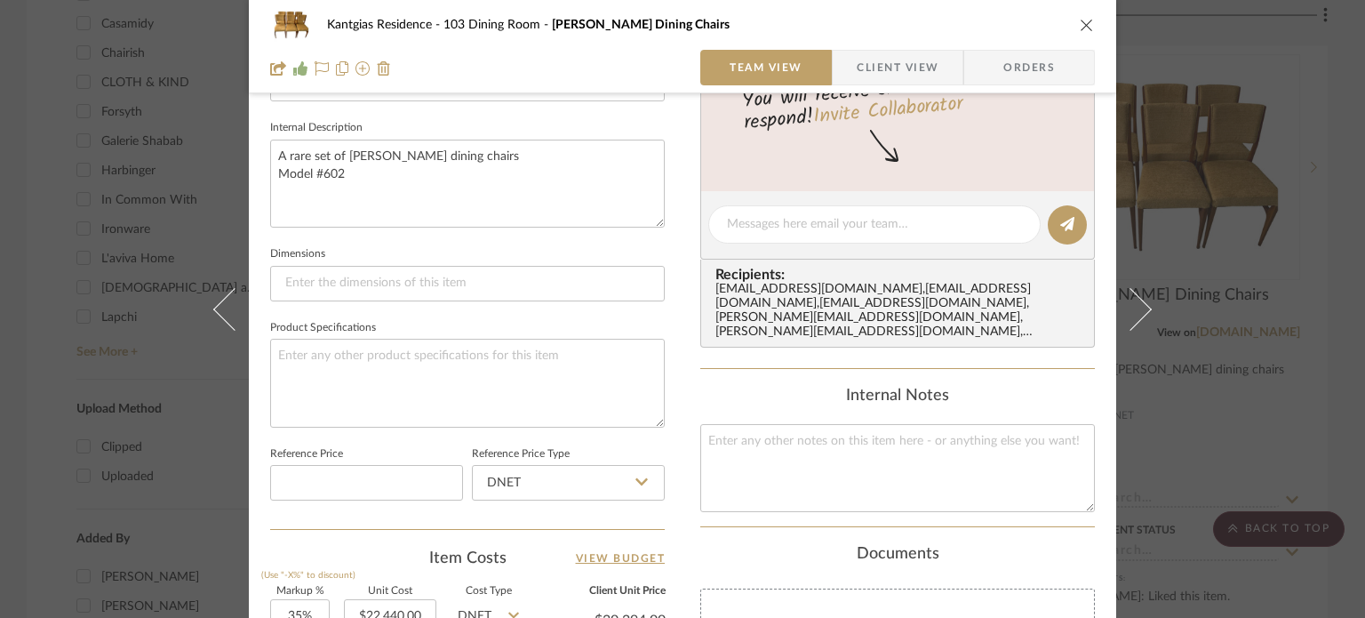
click at [1080, 24] on icon "close" at bounding box center [1087, 25] width 14 height 14
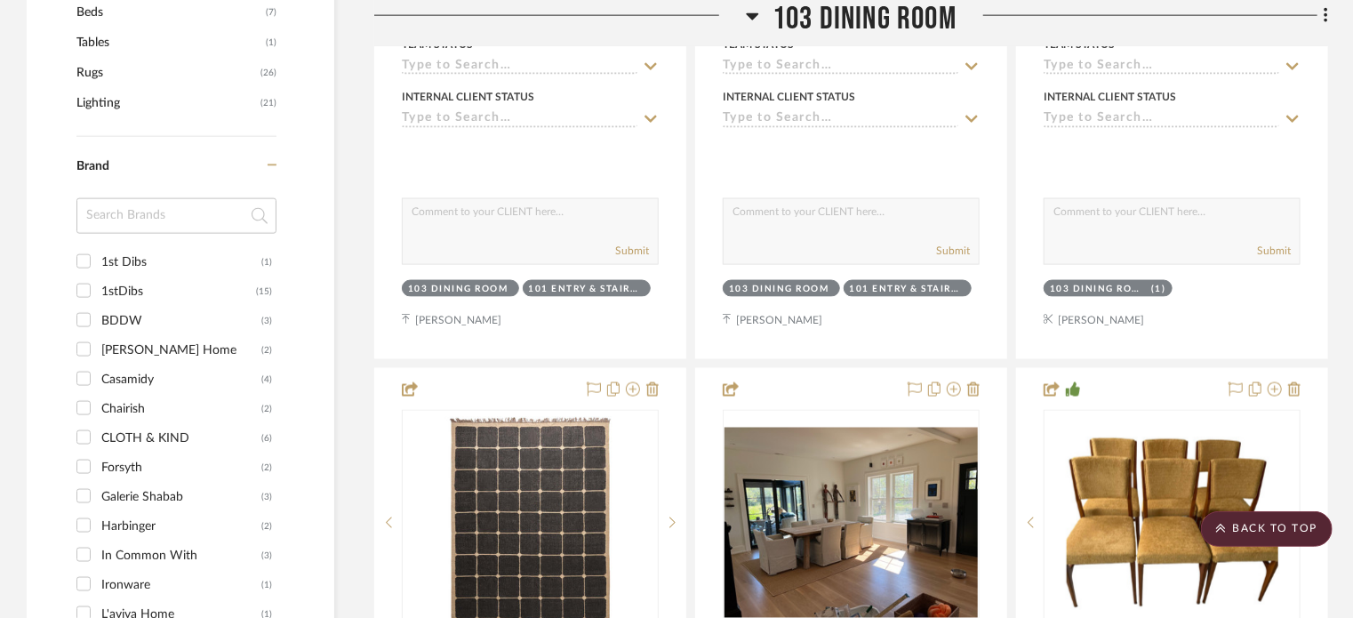
click at [883, 1] on span "103 Dining Room" at bounding box center [864, 19] width 184 height 38
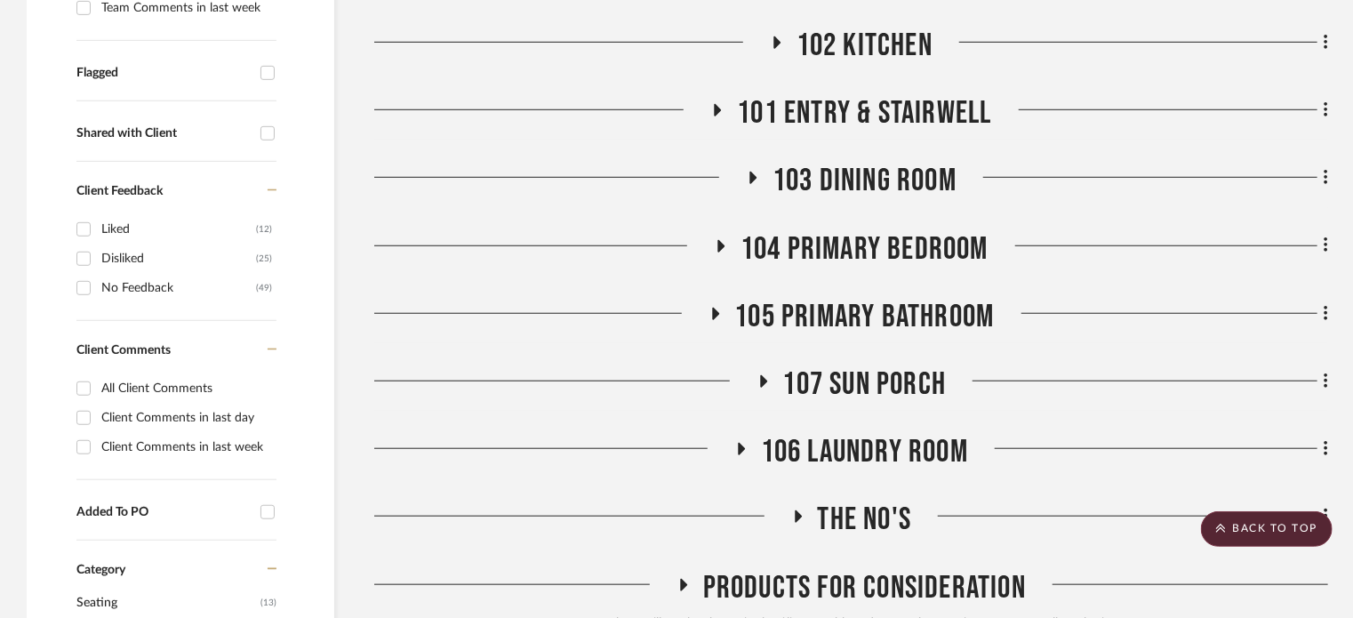
scroll to position [533, 0]
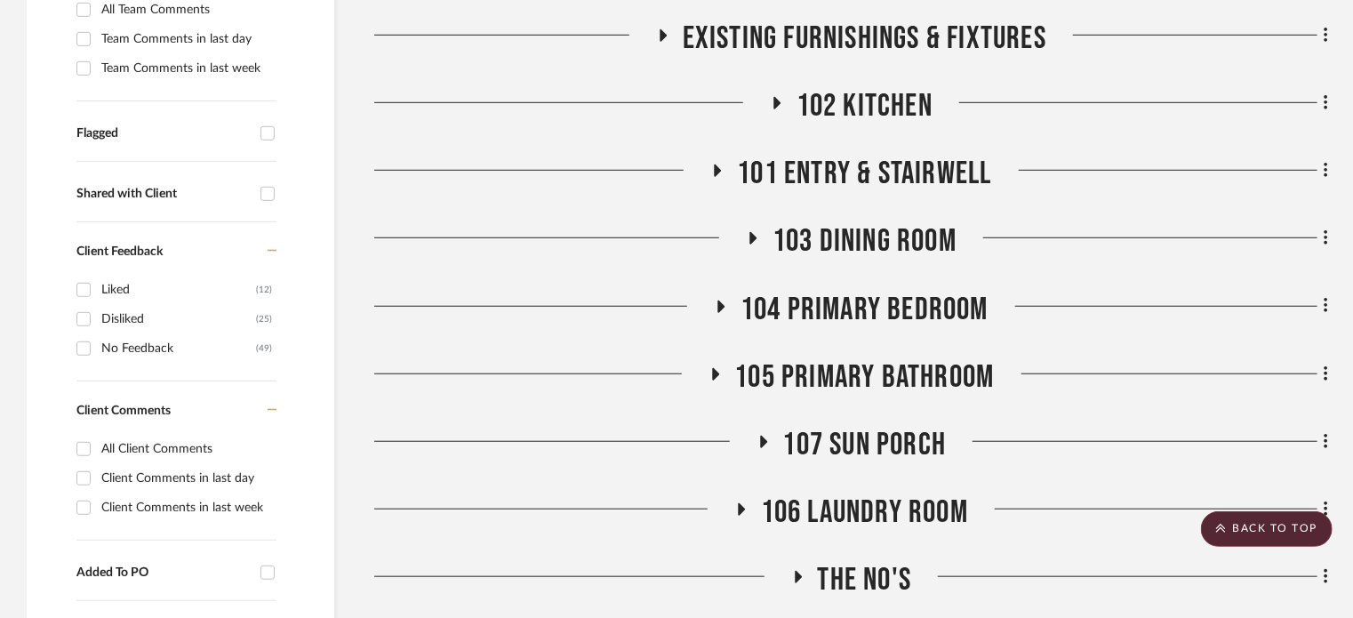
click at [861, 302] on span "104 Primary Bedroom" at bounding box center [864, 310] width 248 height 38
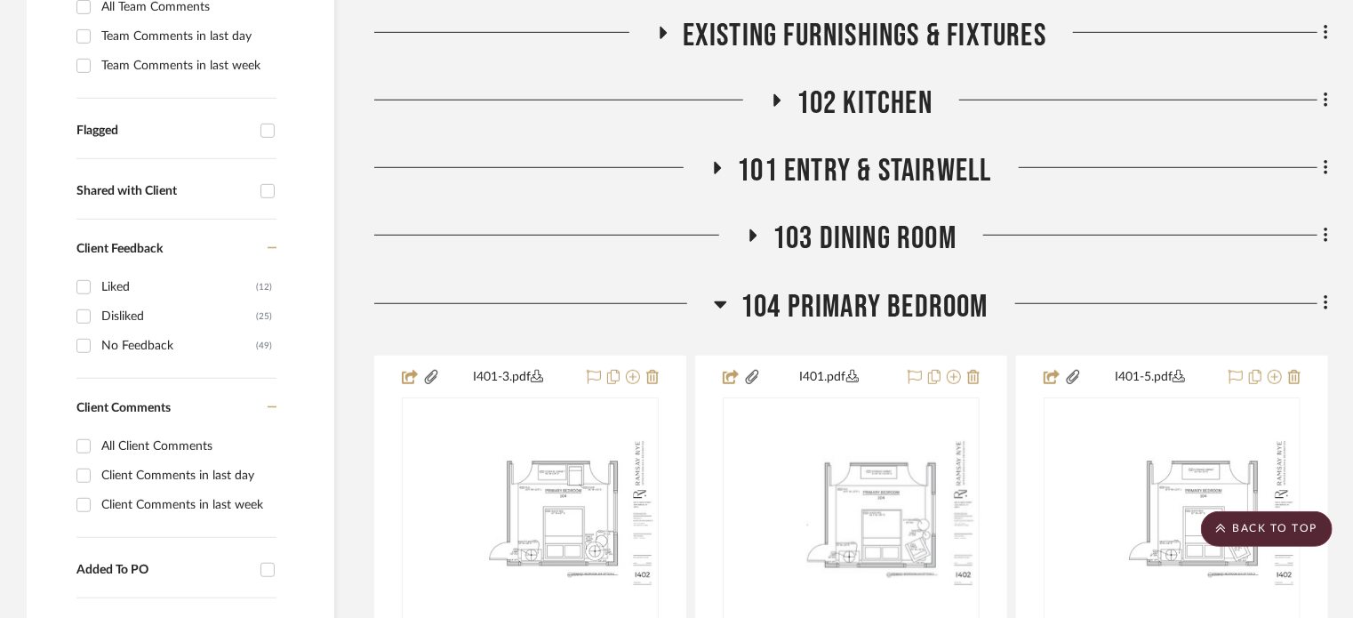
scroll to position [267, 0]
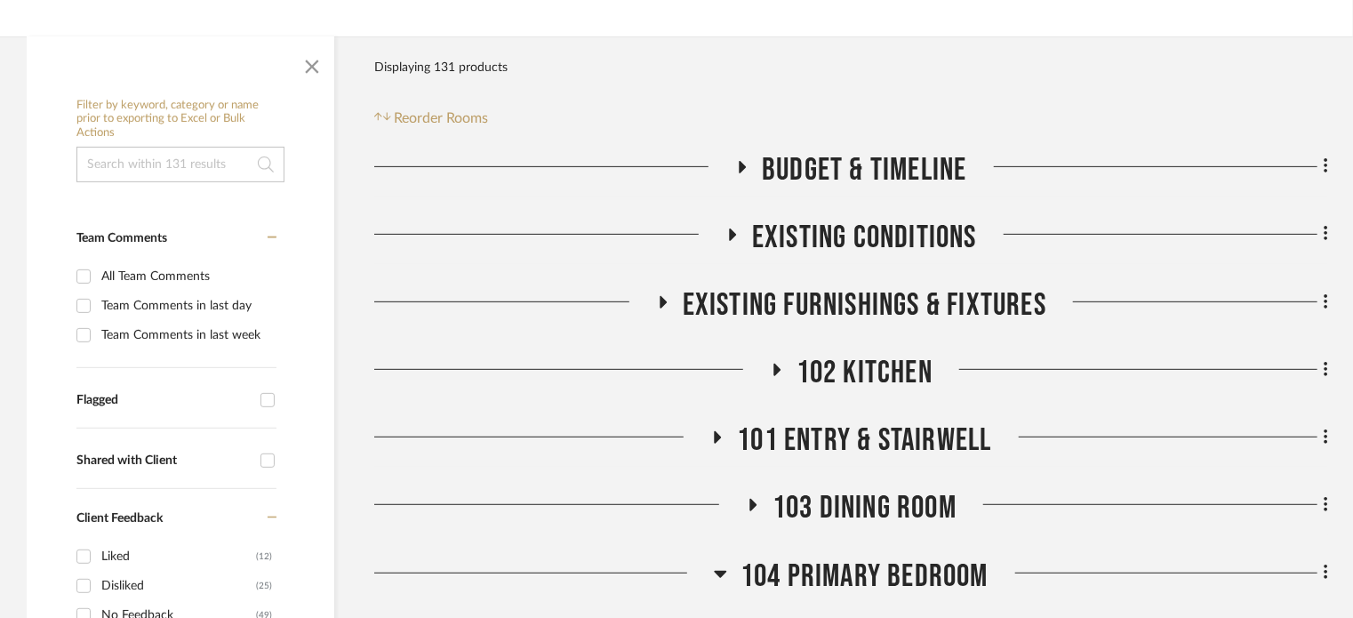
click at [870, 500] on span "103 Dining Room" at bounding box center [864, 508] width 184 height 38
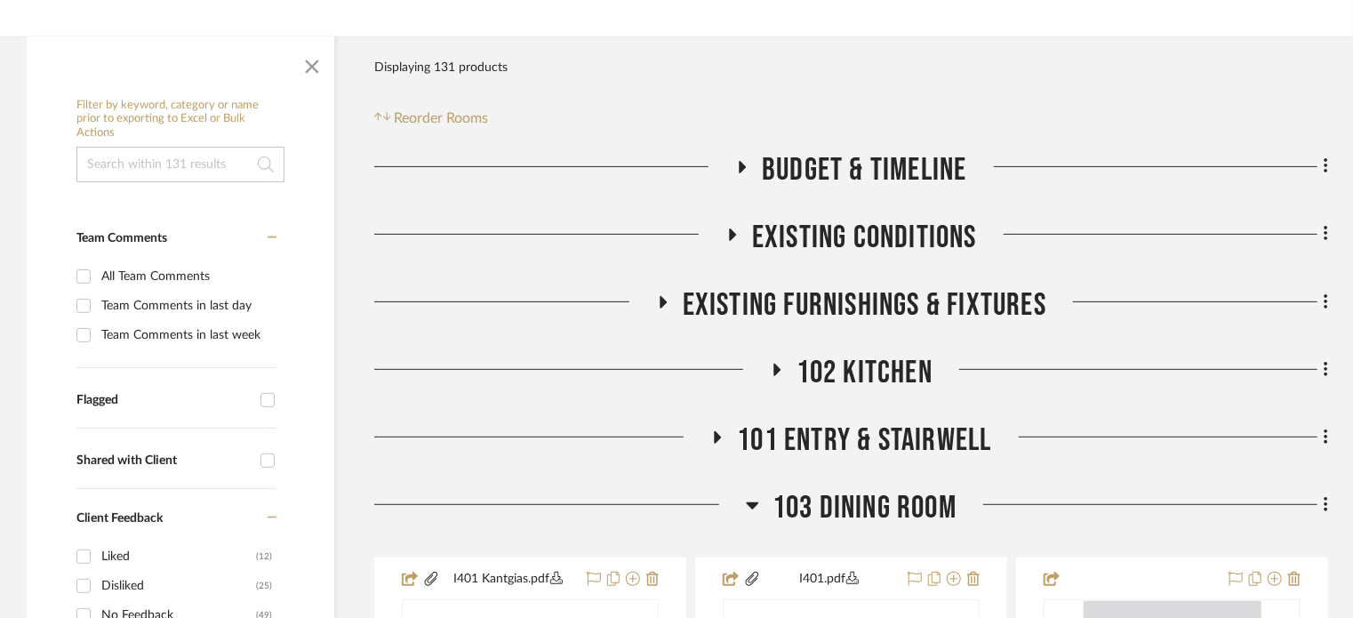
click at [870, 500] on span "103 Dining Room" at bounding box center [864, 508] width 184 height 38
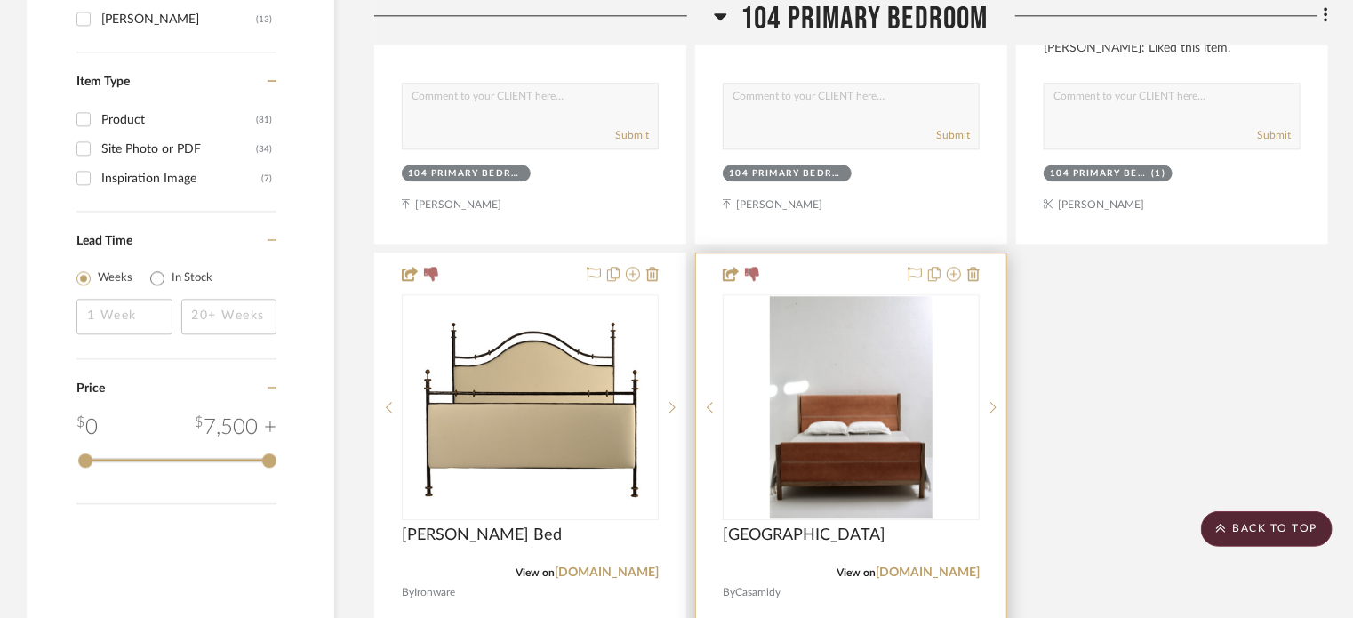
scroll to position [2222, 0]
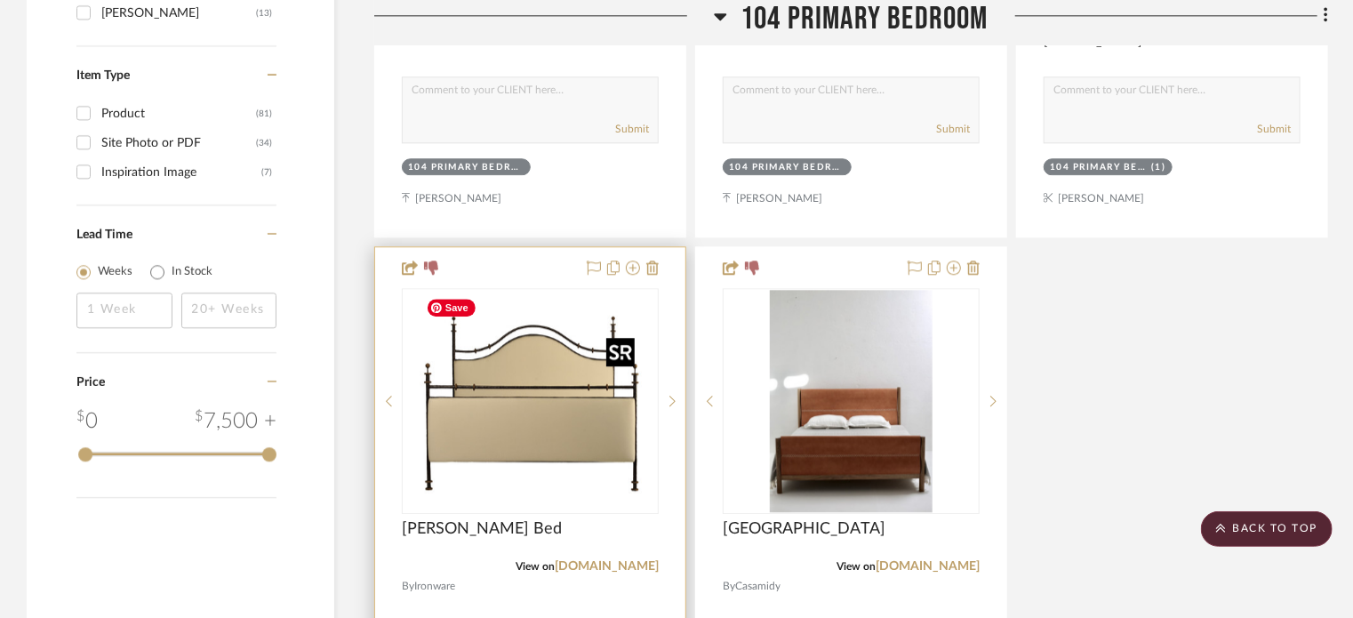
click at [0, 0] on img at bounding box center [0, 0] width 0 height 0
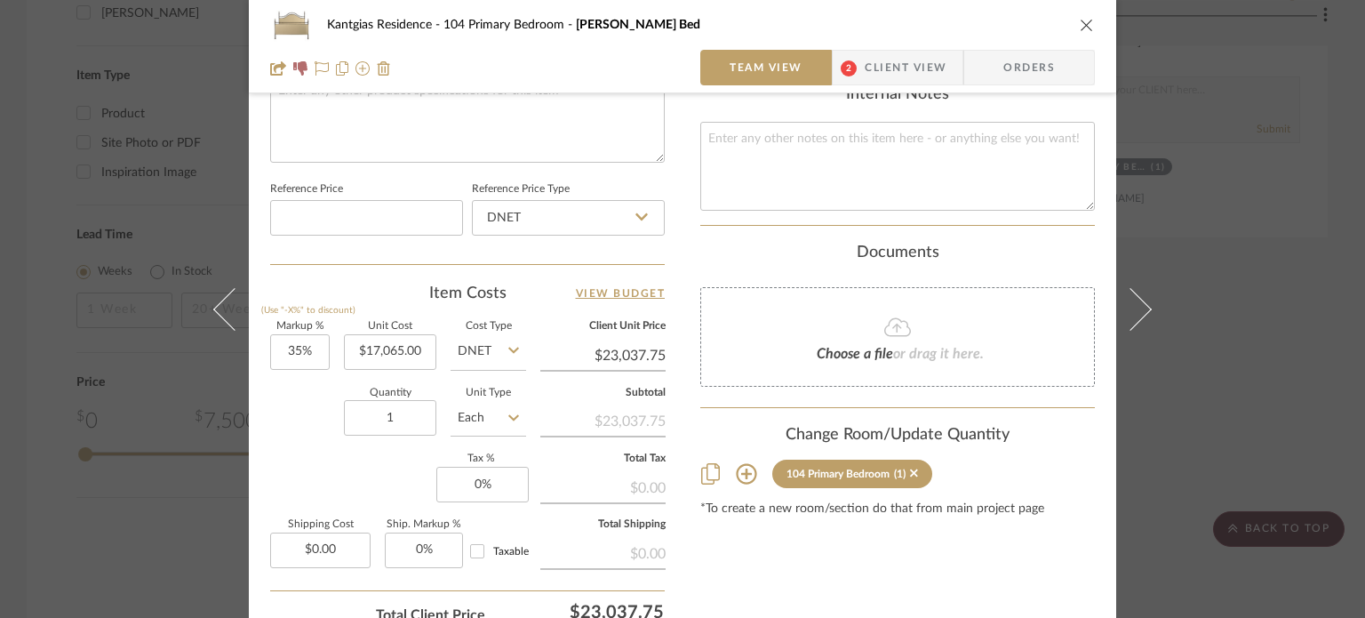
scroll to position [978, 0]
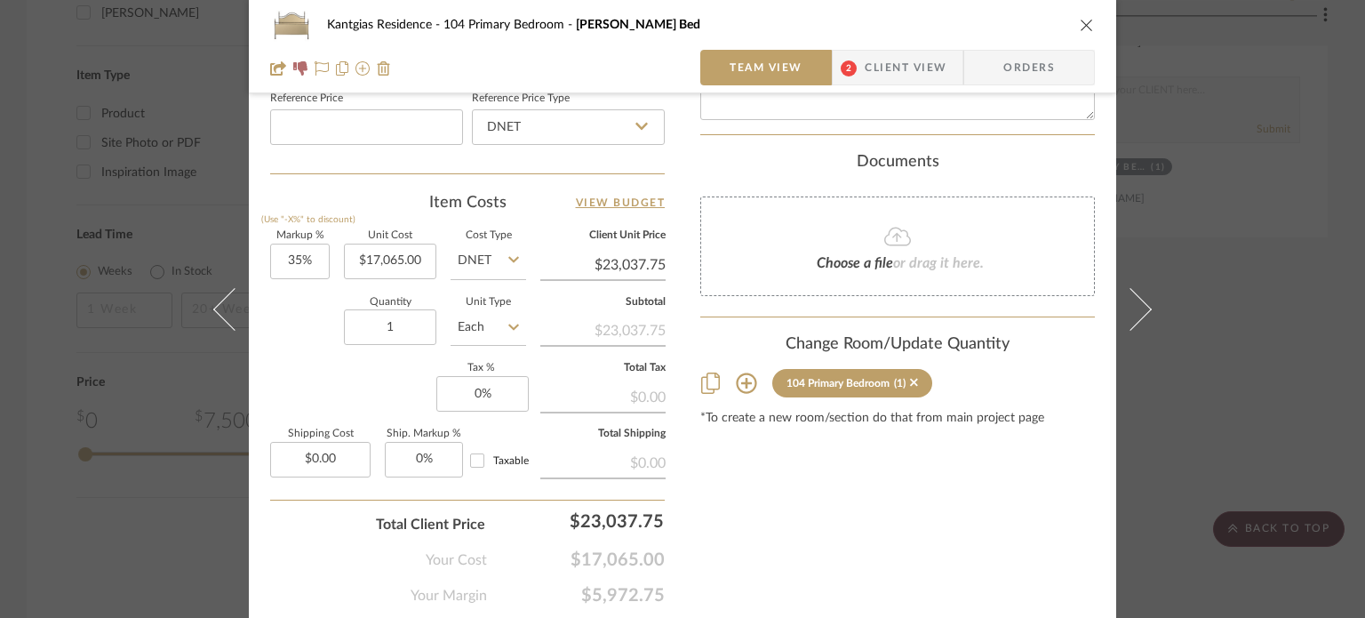
click at [739, 372] on icon at bounding box center [746, 382] width 21 height 21
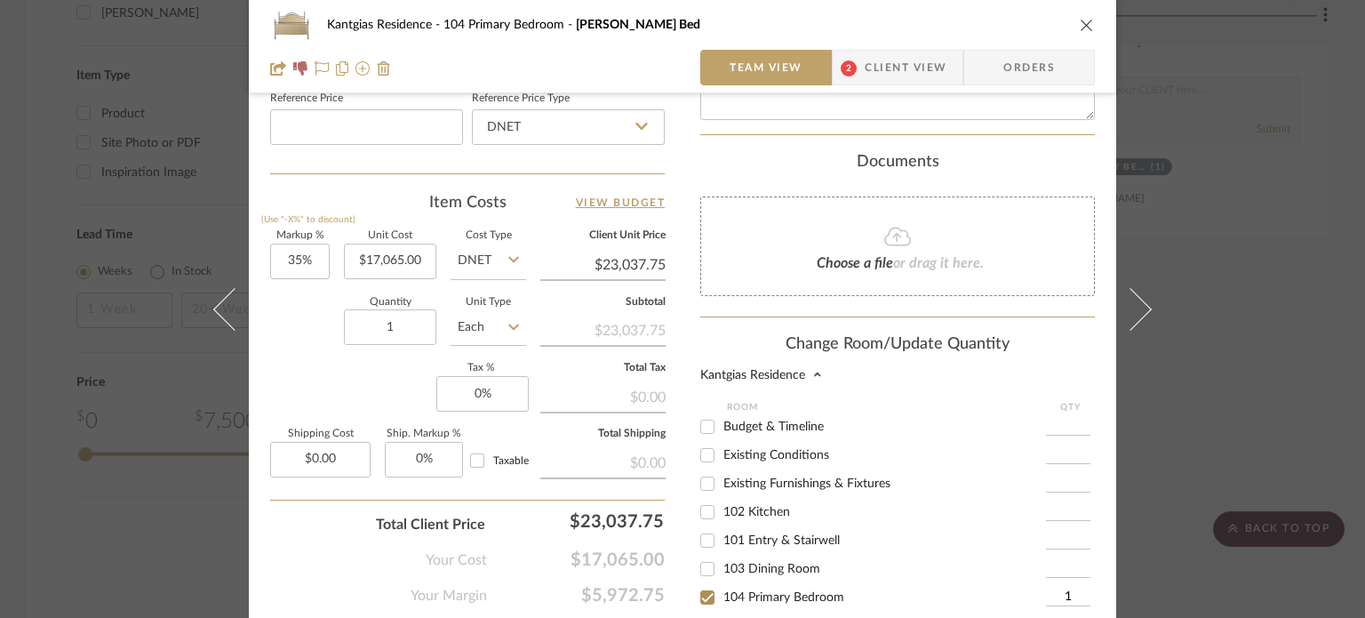
scroll to position [0, 0]
click at [771, 583] on div "104 Primary Bedroom" at bounding box center [873, 597] width 346 height 28
click at [771, 591] on span "104 Primary Bedroom" at bounding box center [783, 597] width 121 height 12
click at [722, 583] on input "104 Primary Bedroom" at bounding box center [707, 597] width 28 height 28
checkbox input "false"
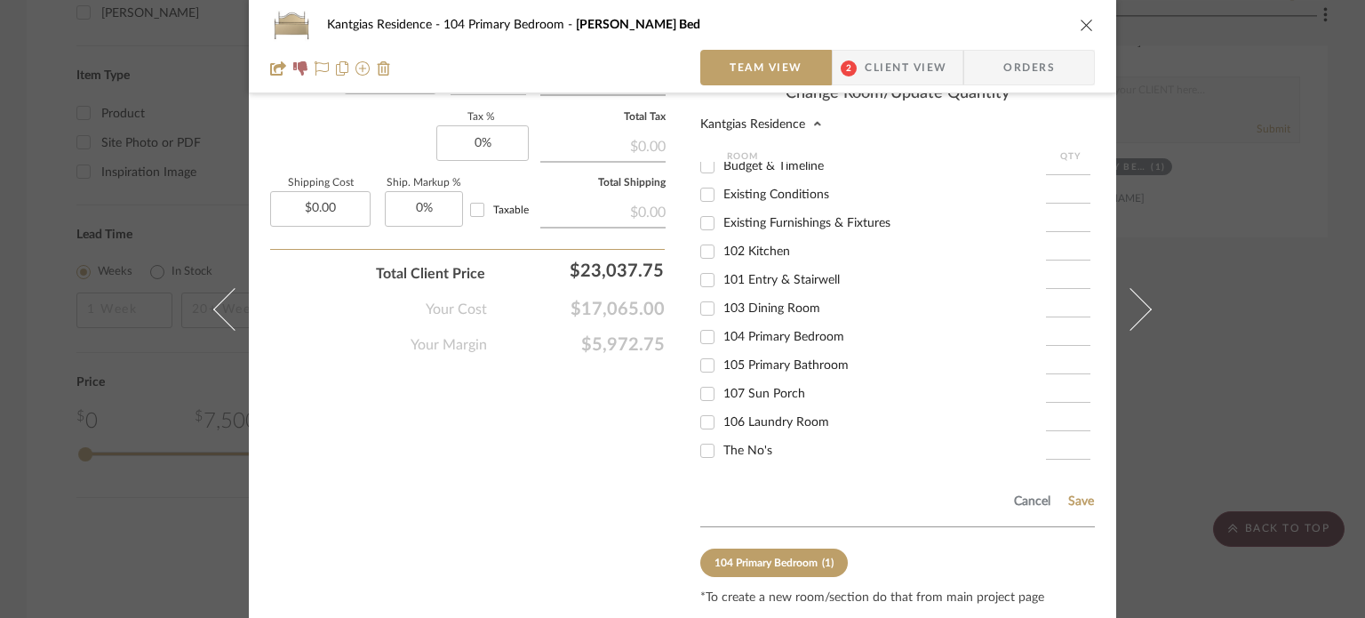
scroll to position [1270, 0]
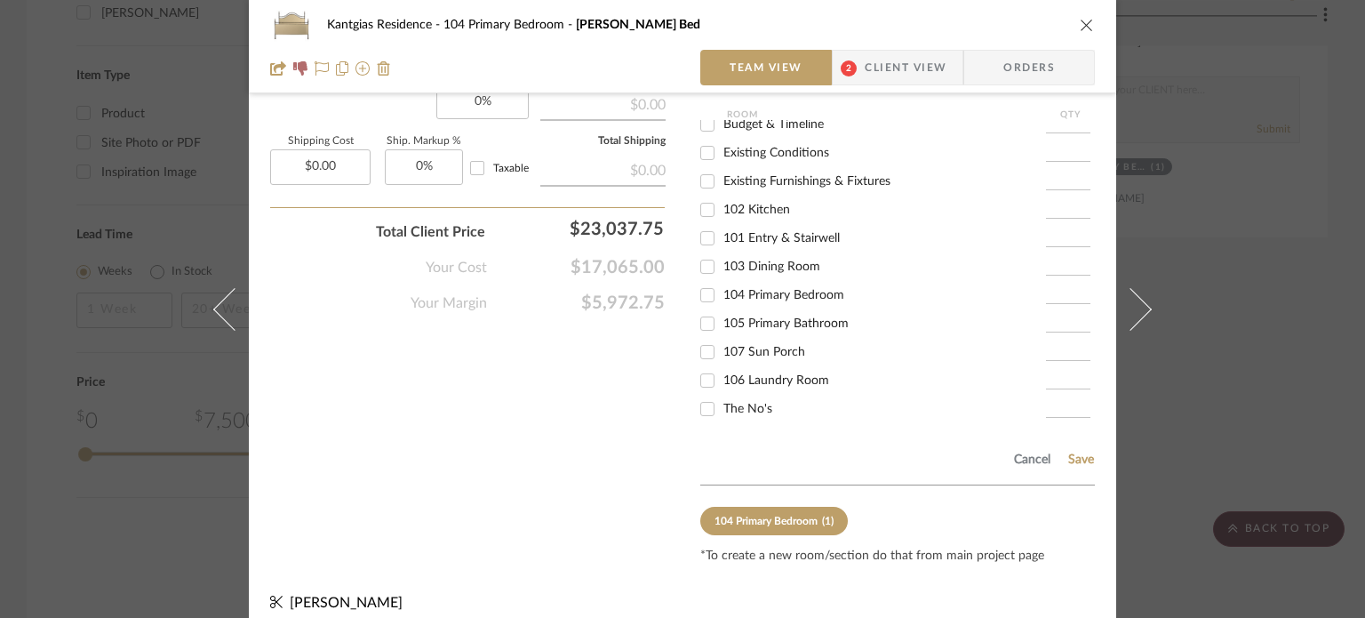
click at [757, 403] on span "The No's" at bounding box center [747, 409] width 49 height 12
click at [722, 395] on input "The No's" at bounding box center [707, 409] width 28 height 28
checkbox input "true"
type input "1"
click at [1071, 452] on button "Save" at bounding box center [1081, 459] width 28 height 14
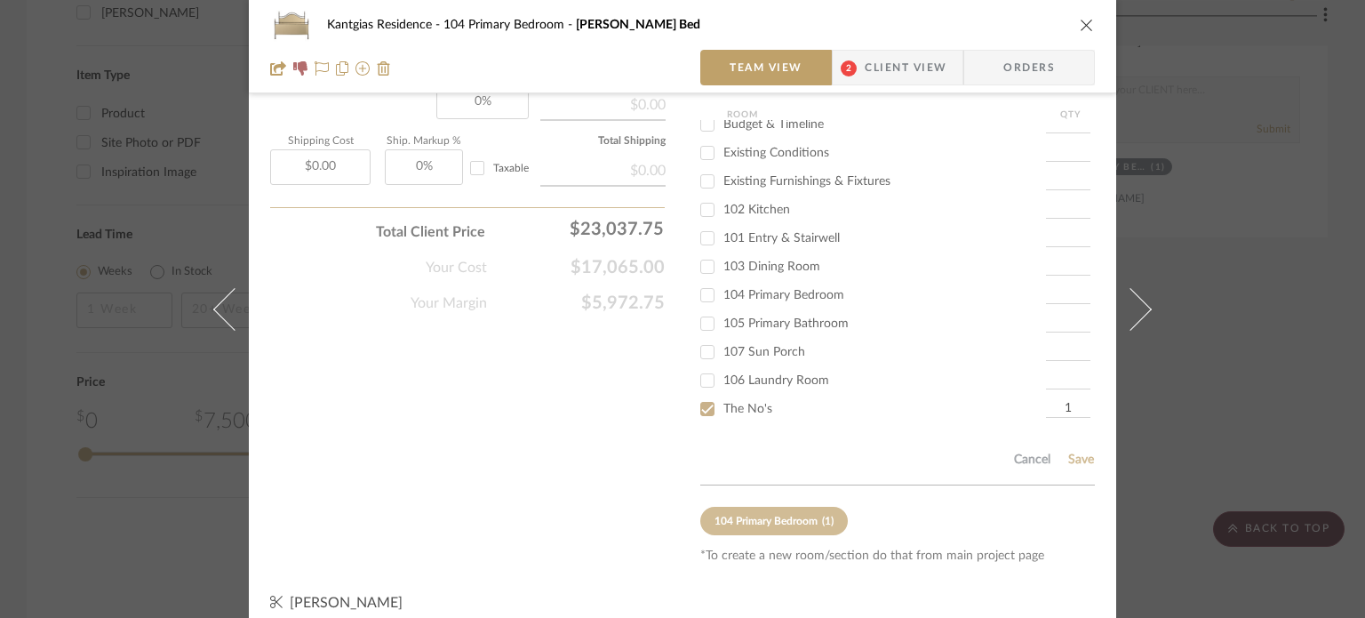
click at [1080, 24] on icon "close" at bounding box center [1087, 25] width 14 height 14
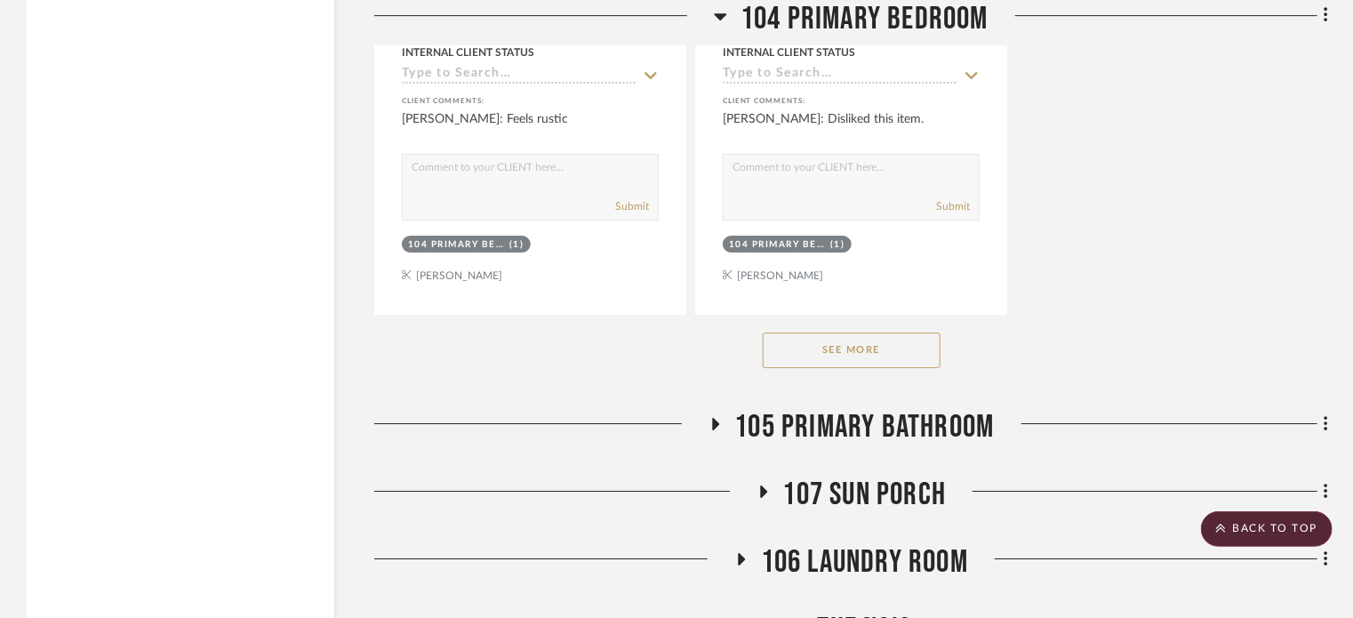
click at [903, 351] on button "See More" at bounding box center [852, 350] width 178 height 36
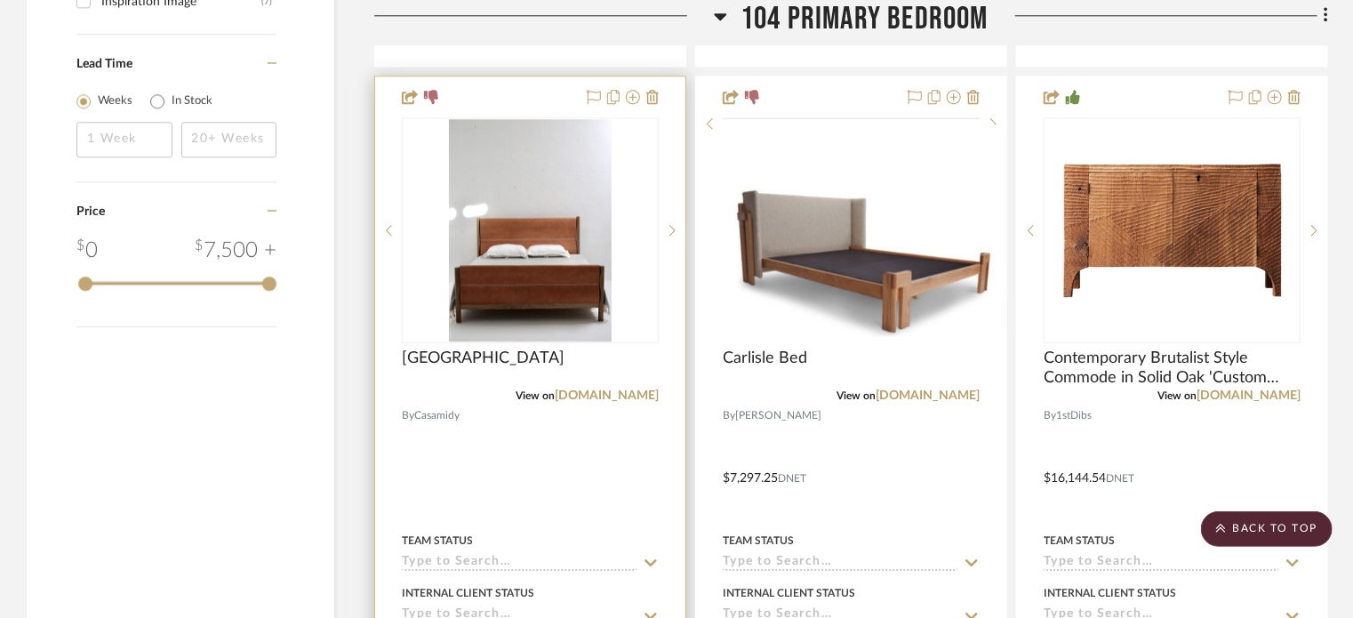
scroll to position [2400, 0]
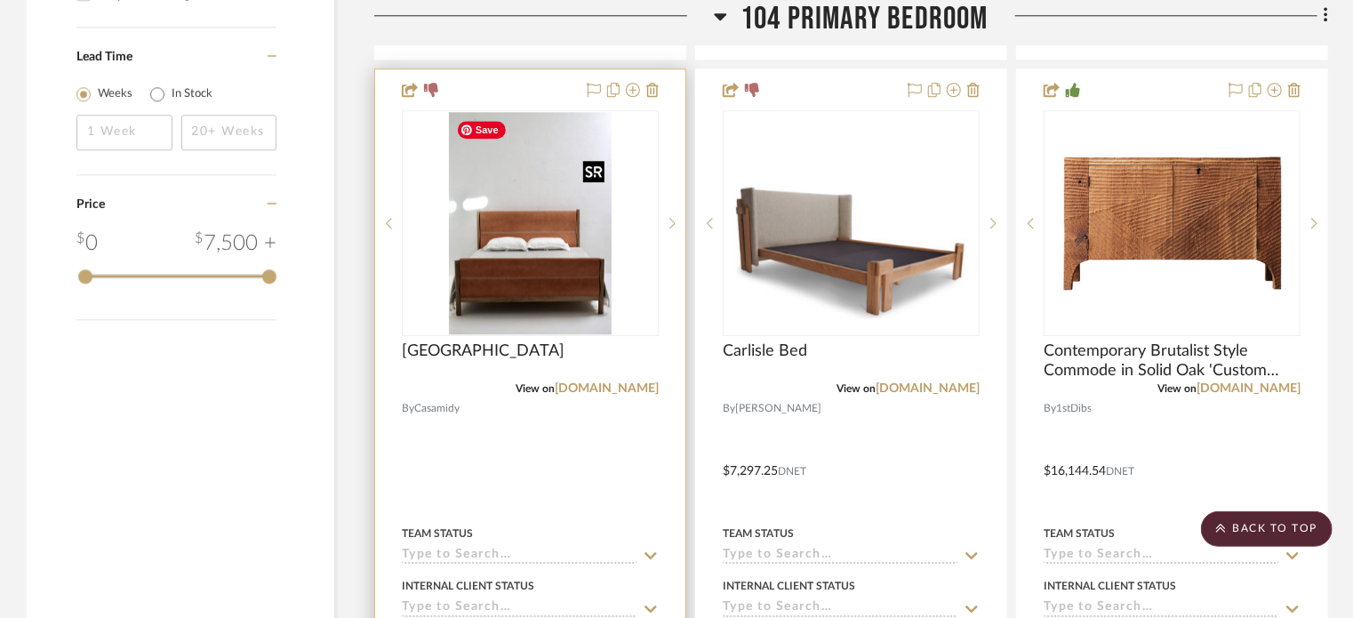
click at [523, 271] on img "0" at bounding box center [531, 223] width 164 height 222
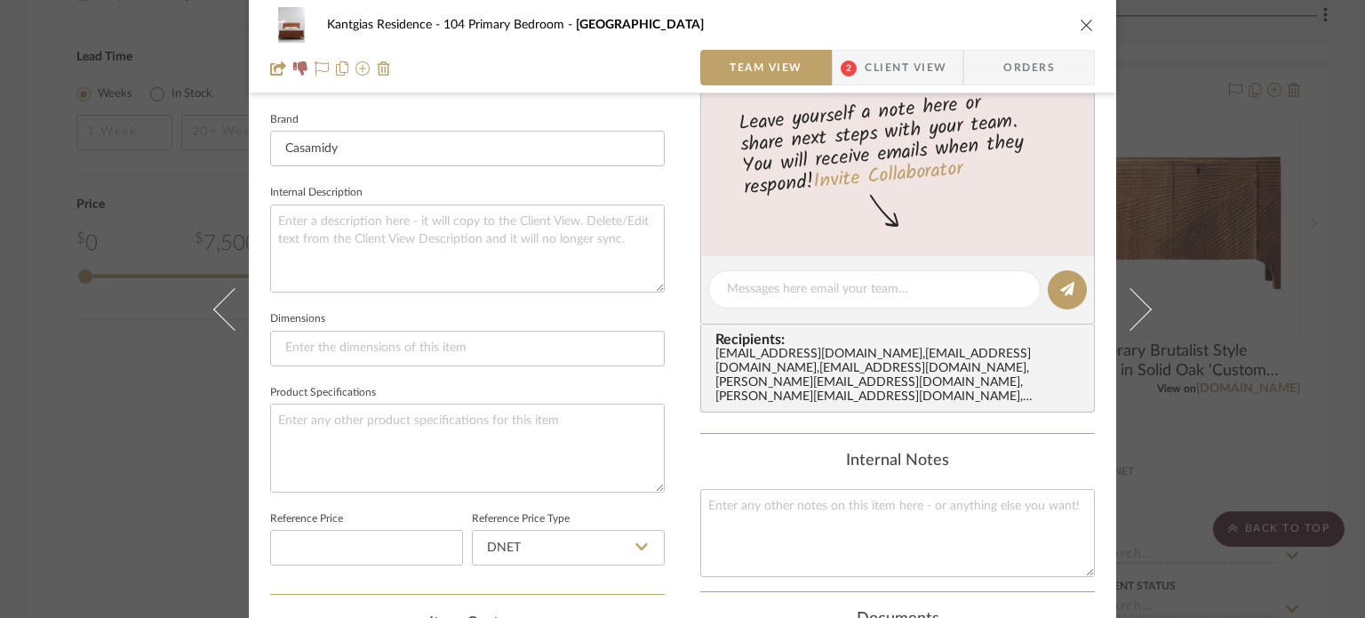
scroll to position [800, 0]
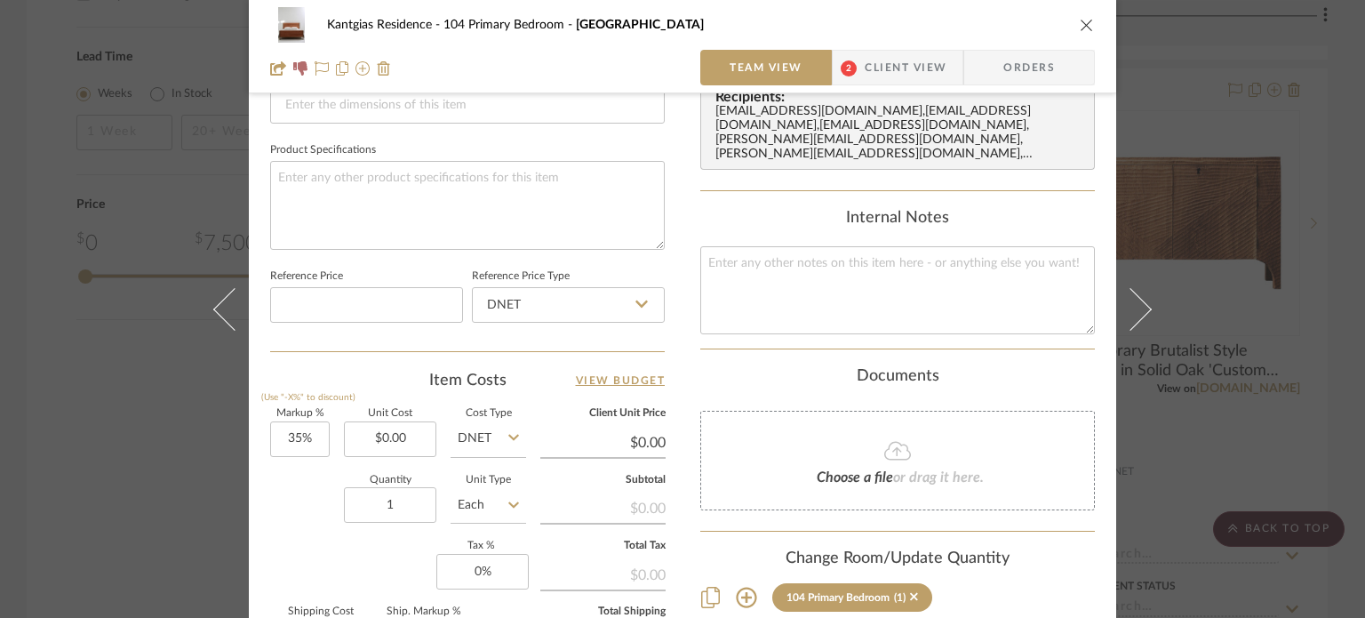
drag, startPoint x: 909, startPoint y: 582, endPoint x: 748, endPoint y: 574, distance: 161.1
click at [747, 583] on div "104 Primary Bedroom (1)" at bounding box center [897, 597] width 395 height 28
click at [739, 587] on icon at bounding box center [746, 597] width 21 height 21
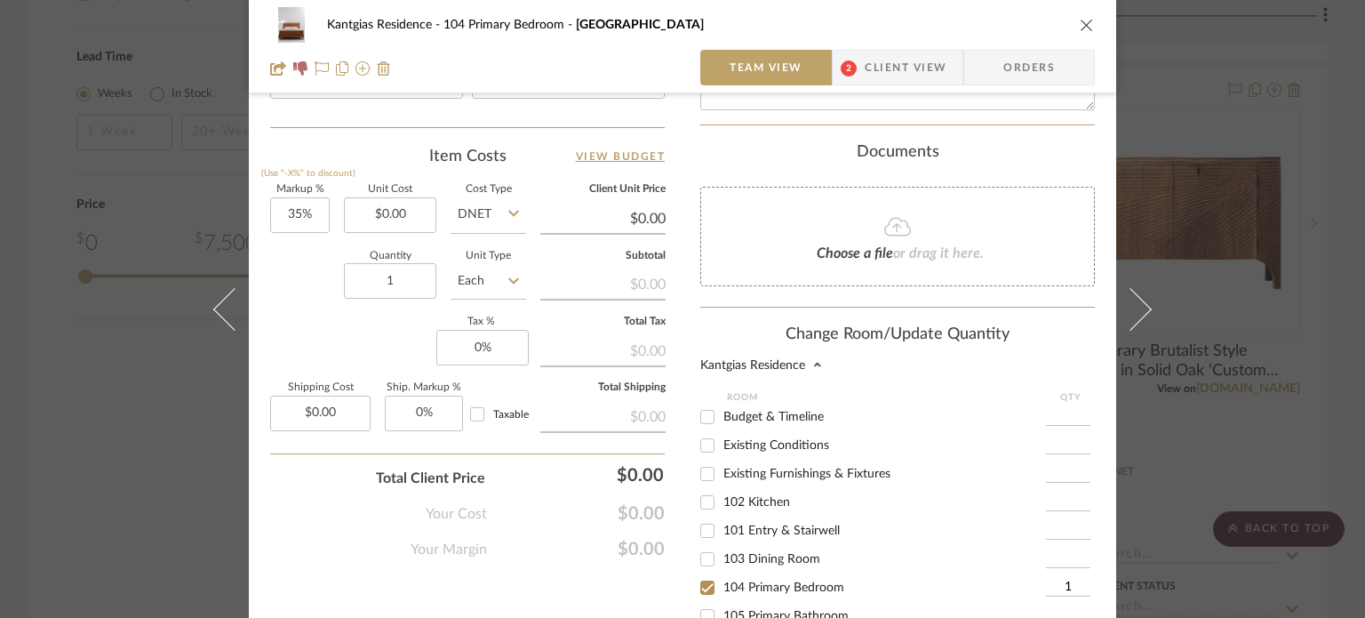
scroll to position [1155, 0]
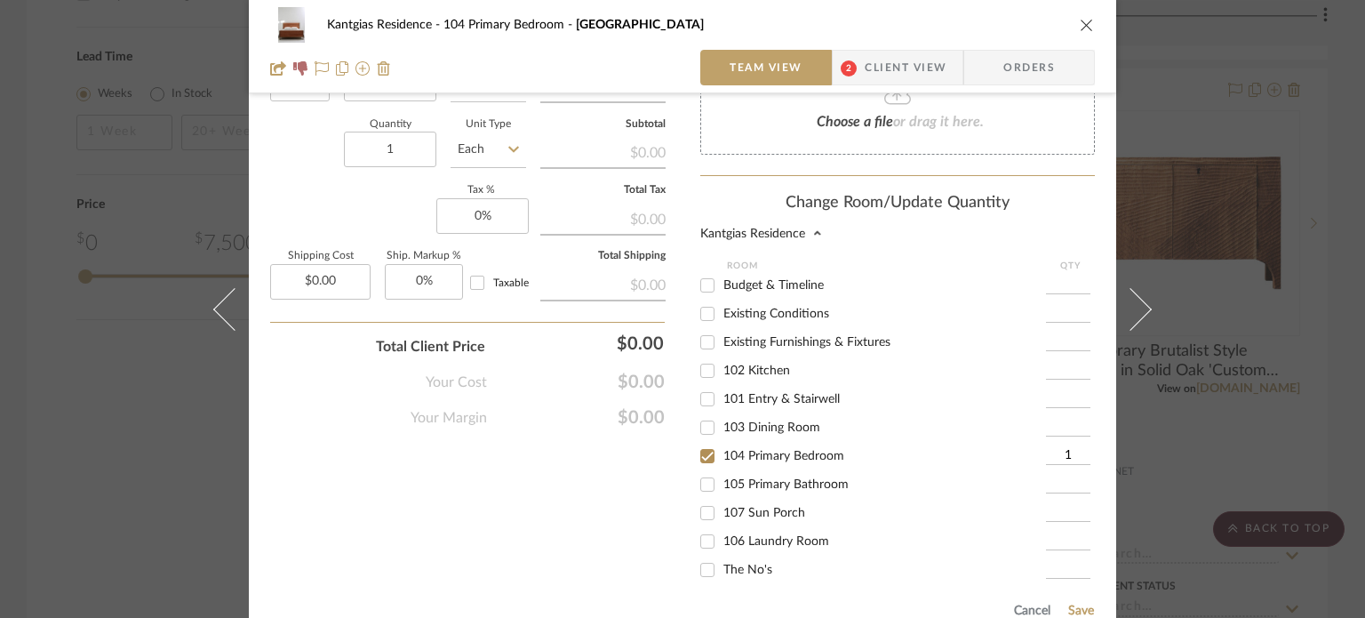
click at [735, 563] on span "The No's" at bounding box center [747, 569] width 49 height 12
click at [722, 555] on input "The No's" at bounding box center [707, 569] width 28 height 28
checkbox input "true"
type input "1"
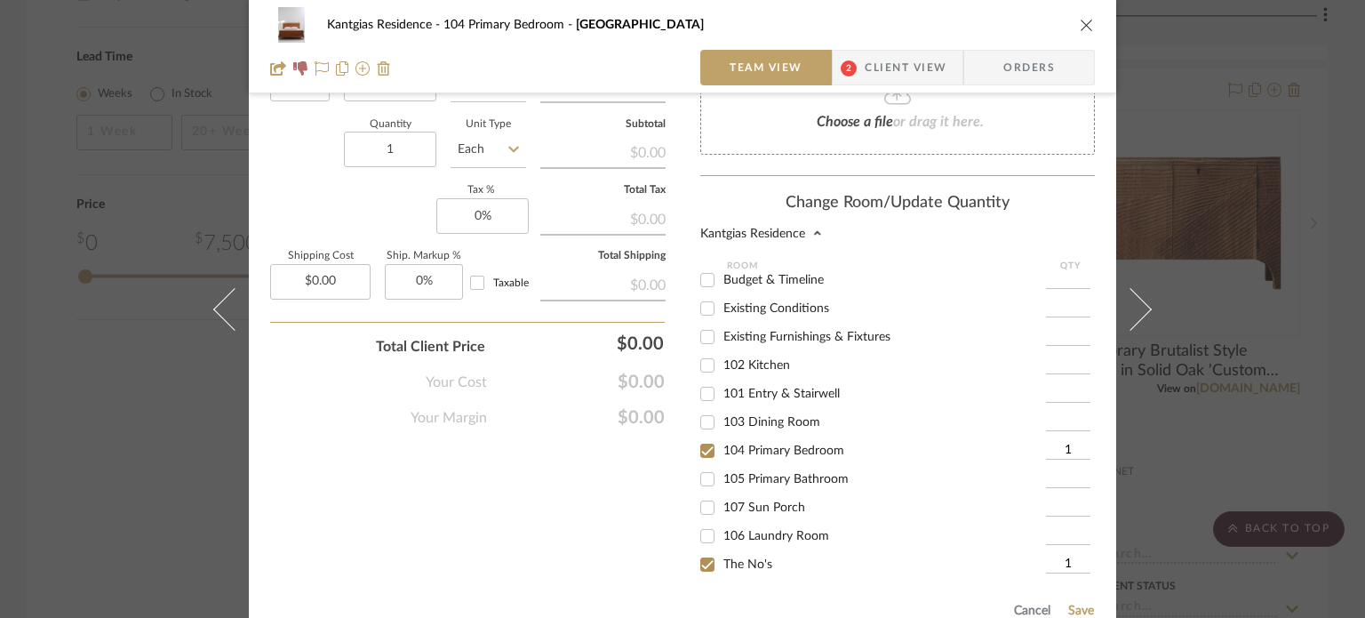
click at [739, 436] on div "104 Primary Bedroom" at bounding box center [873, 450] width 346 height 28
click at [779, 444] on span "104 Primary Bedroom" at bounding box center [783, 450] width 121 height 12
click at [722, 436] on input "104 Primary Bedroom" at bounding box center [707, 450] width 28 height 28
checkbox input "false"
click at [1069, 603] on button "Save" at bounding box center [1081, 610] width 28 height 14
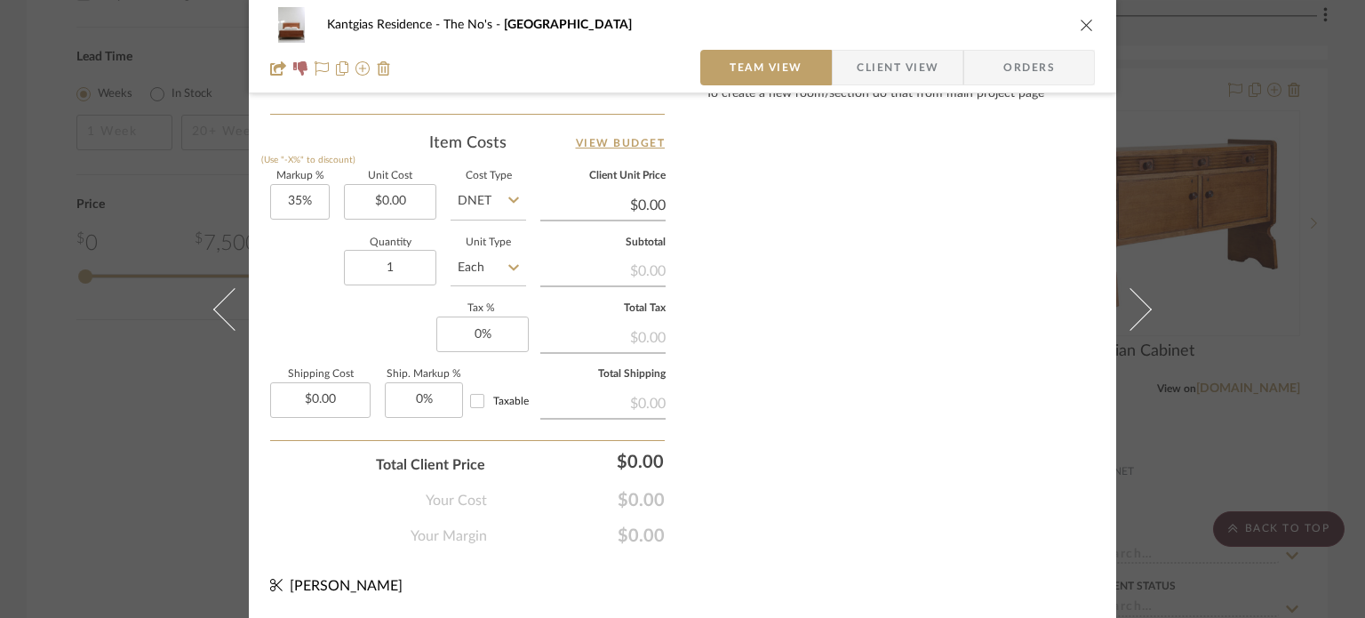
scroll to position [1035, 0]
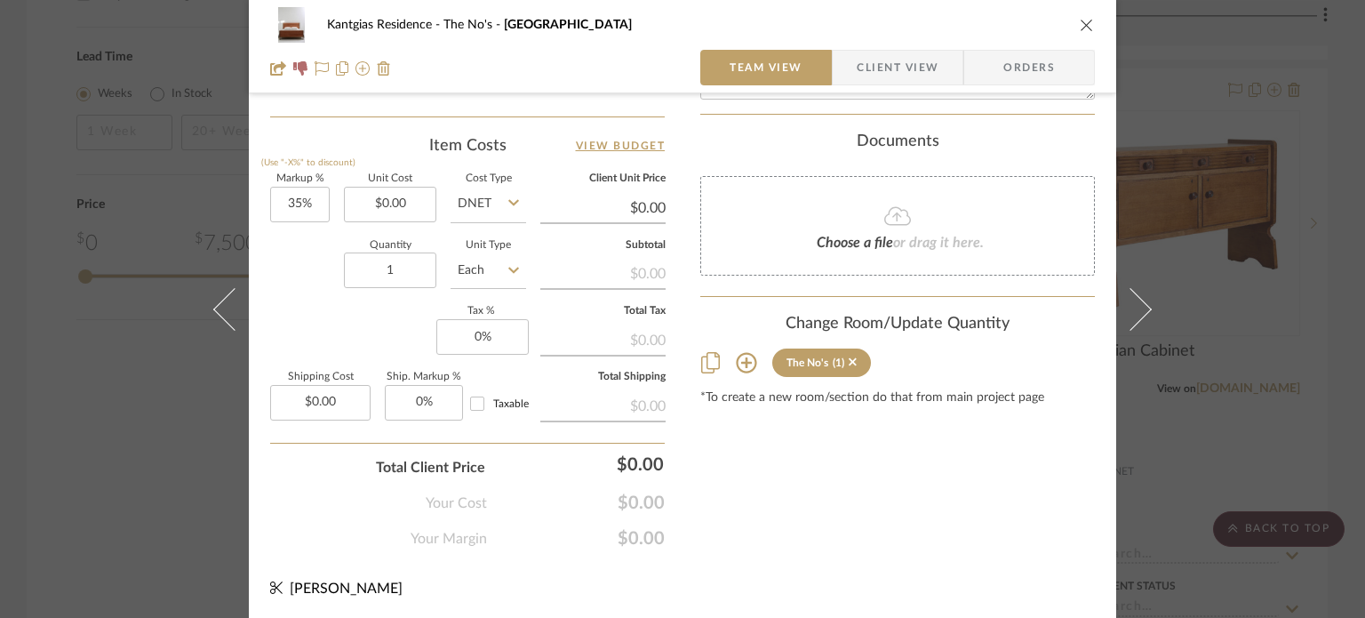
click at [1095, 25] on div "Kantgias Residence The No's Loreto Team View Client View Orders" at bounding box center [682, 46] width 867 height 93
click at [1084, 20] on icon "close" at bounding box center [1087, 25] width 14 height 14
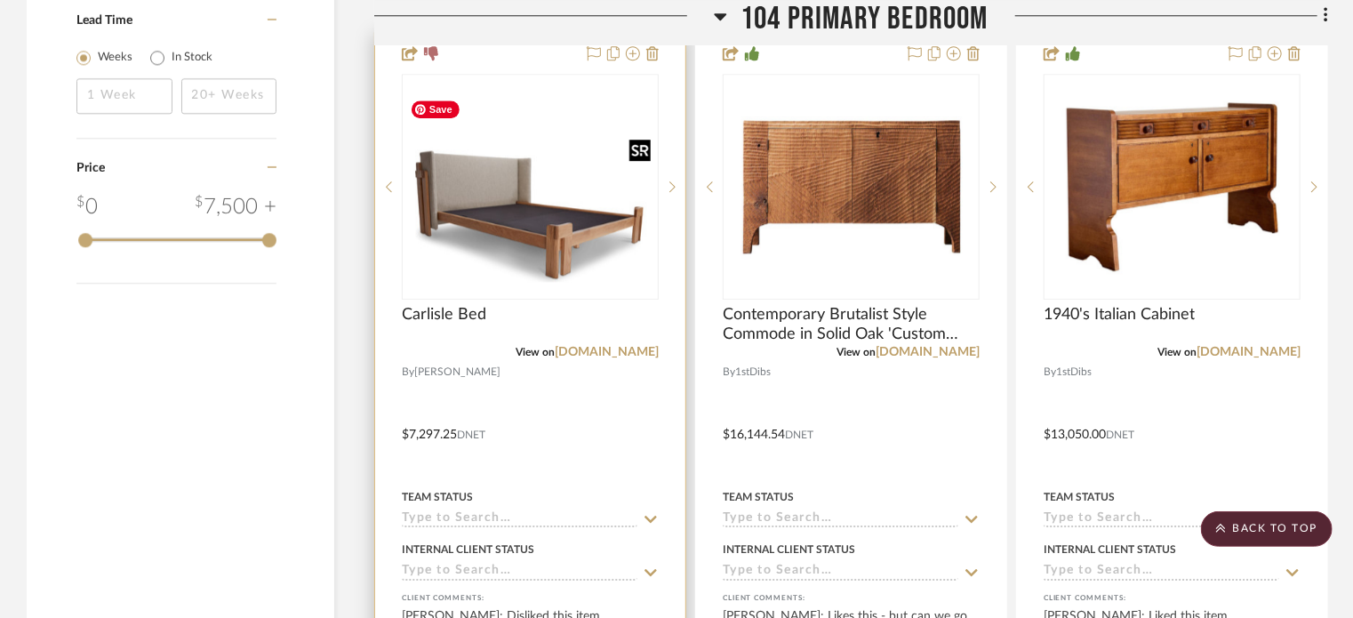
scroll to position [2400, 0]
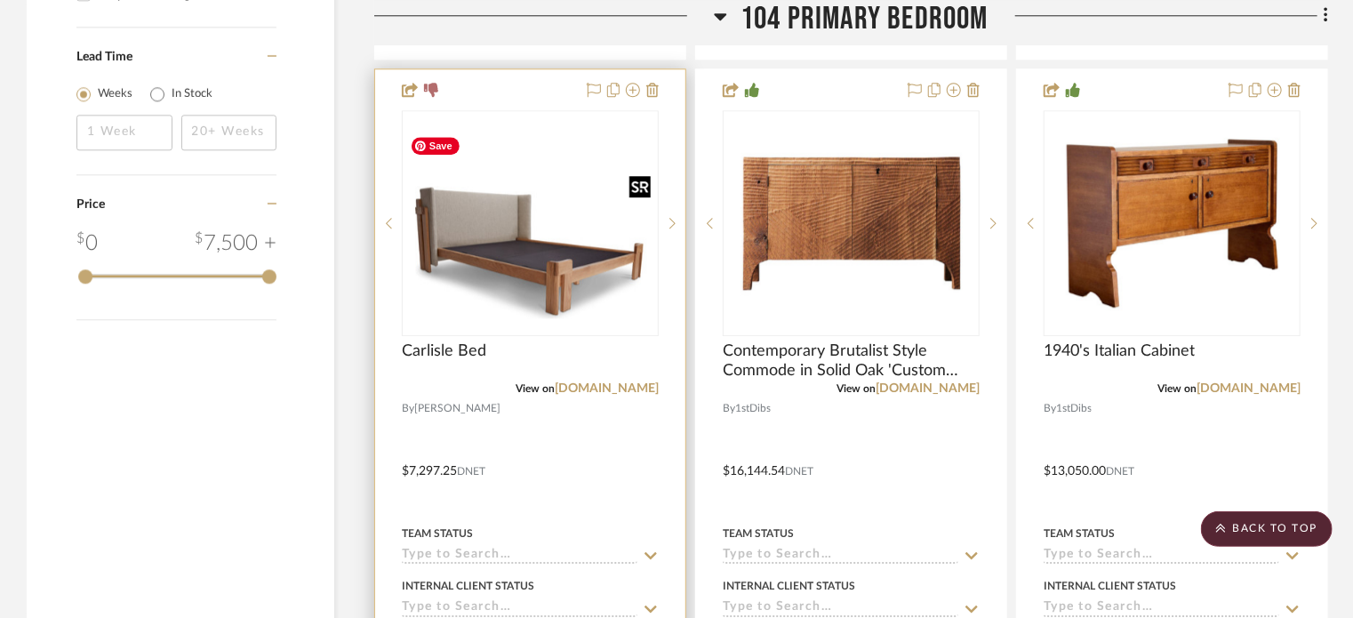
click at [557, 132] on img "0" at bounding box center [530, 223] width 253 height 190
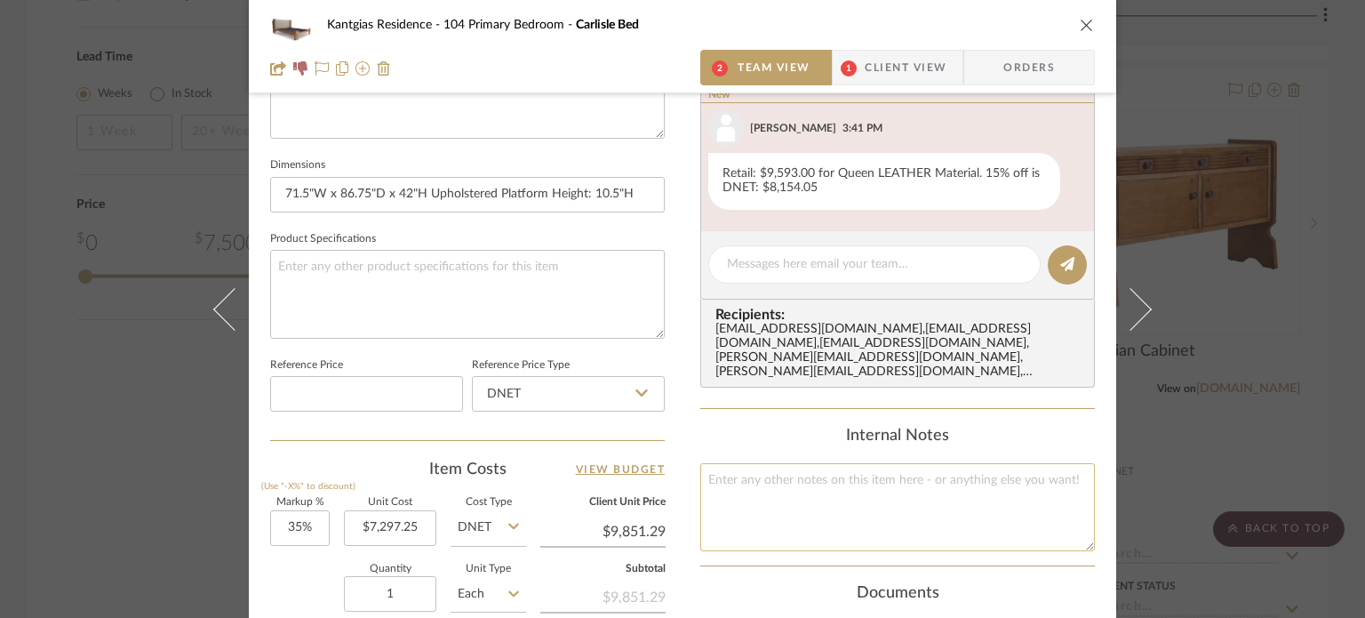
scroll to position [1035, 0]
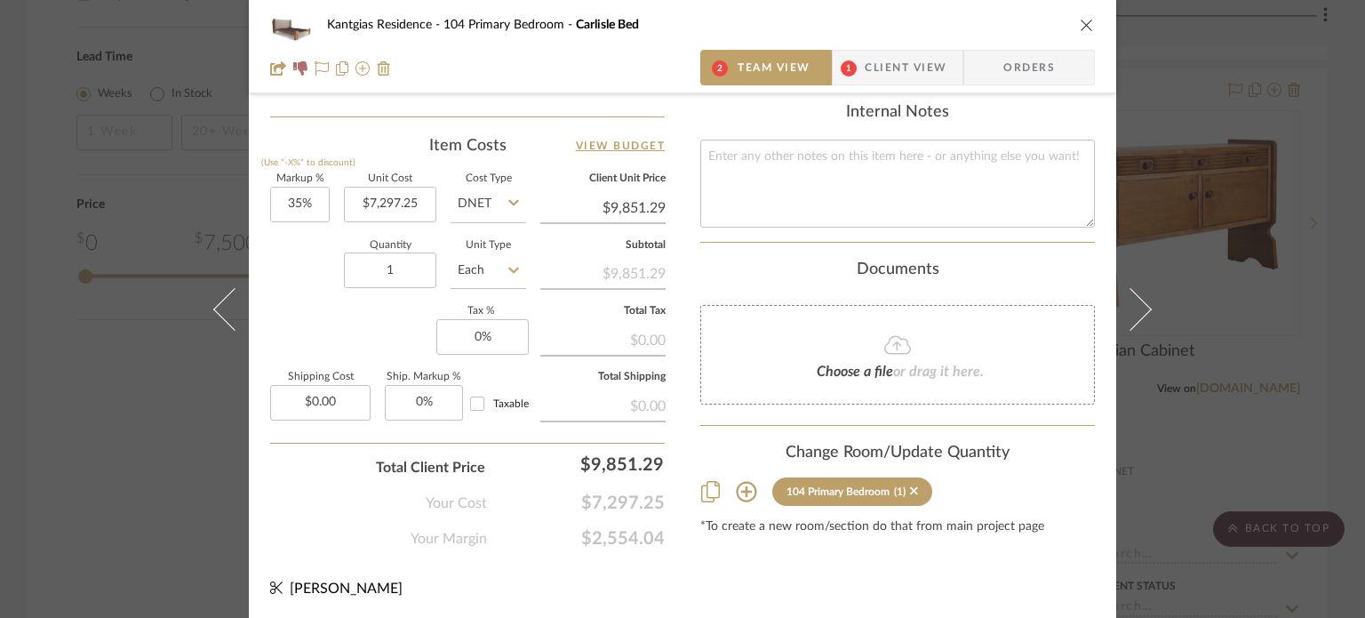
click at [747, 481] on icon at bounding box center [746, 491] width 21 height 21
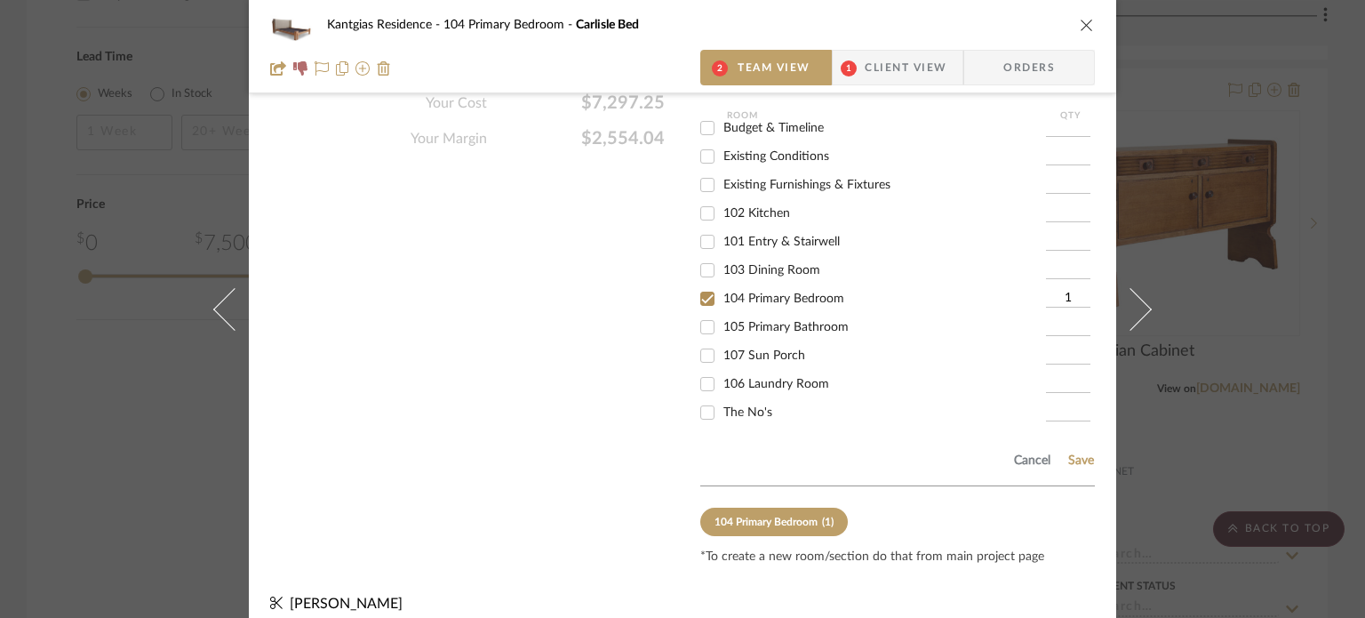
scroll to position [10, 0]
click at [747, 404] on span "The No's" at bounding box center [747, 410] width 49 height 12
click at [722, 396] on input "The No's" at bounding box center [707, 410] width 28 height 28
checkbox input "true"
type input "1"
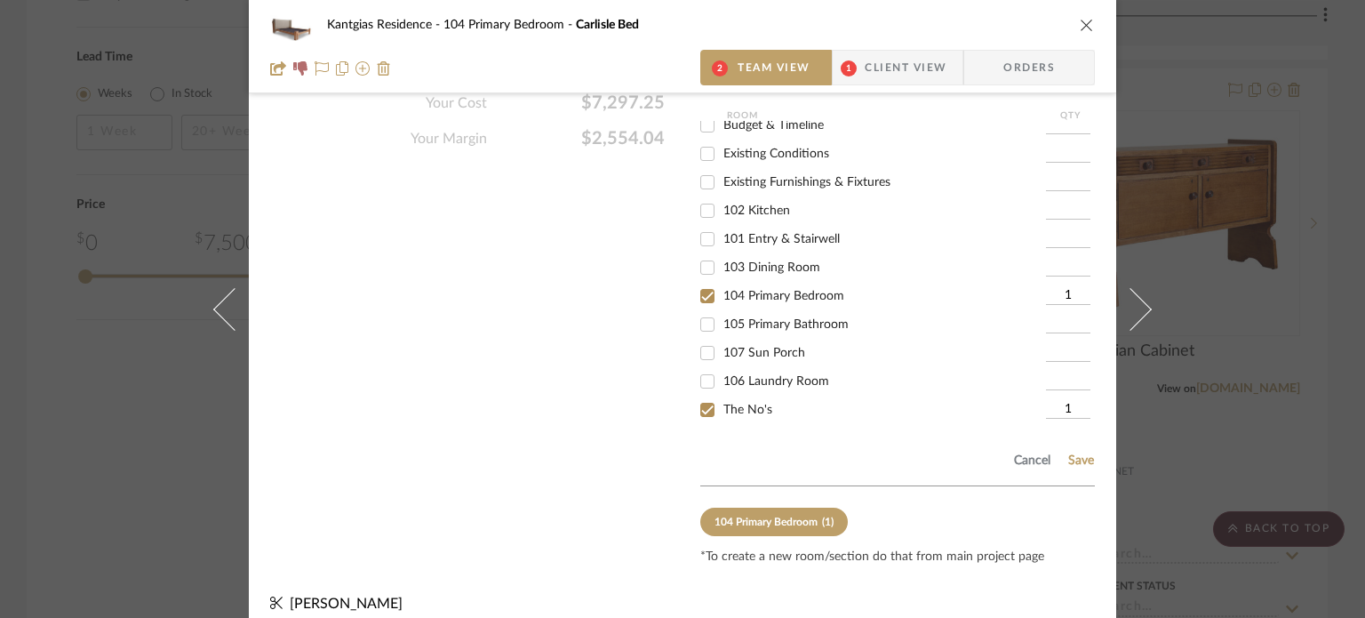
click at [767, 287] on div "104 Primary Bedroom" at bounding box center [873, 296] width 346 height 28
click at [768, 290] on span "104 Primary Bedroom" at bounding box center [783, 296] width 121 height 12
click at [722, 282] on input "104 Primary Bedroom" at bounding box center [707, 296] width 28 height 28
checkbox input "false"
click at [1073, 453] on button "Save" at bounding box center [1081, 460] width 28 height 14
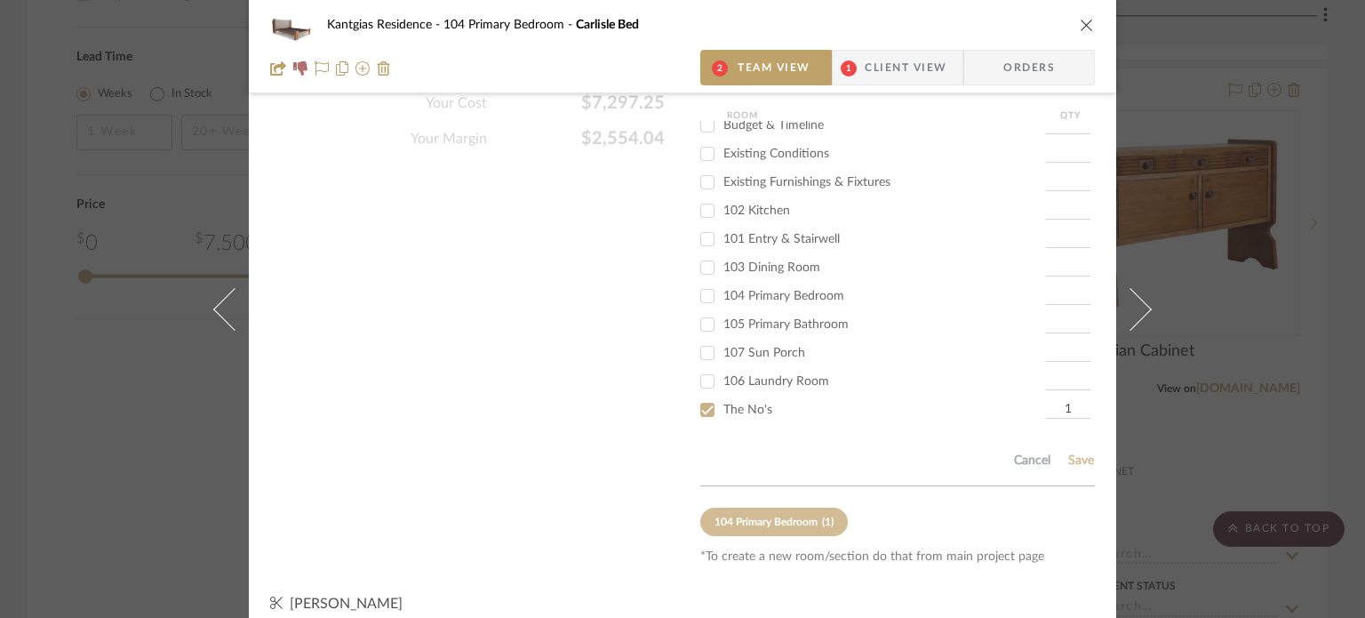
click at [1084, 28] on icon "close" at bounding box center [1087, 25] width 14 height 14
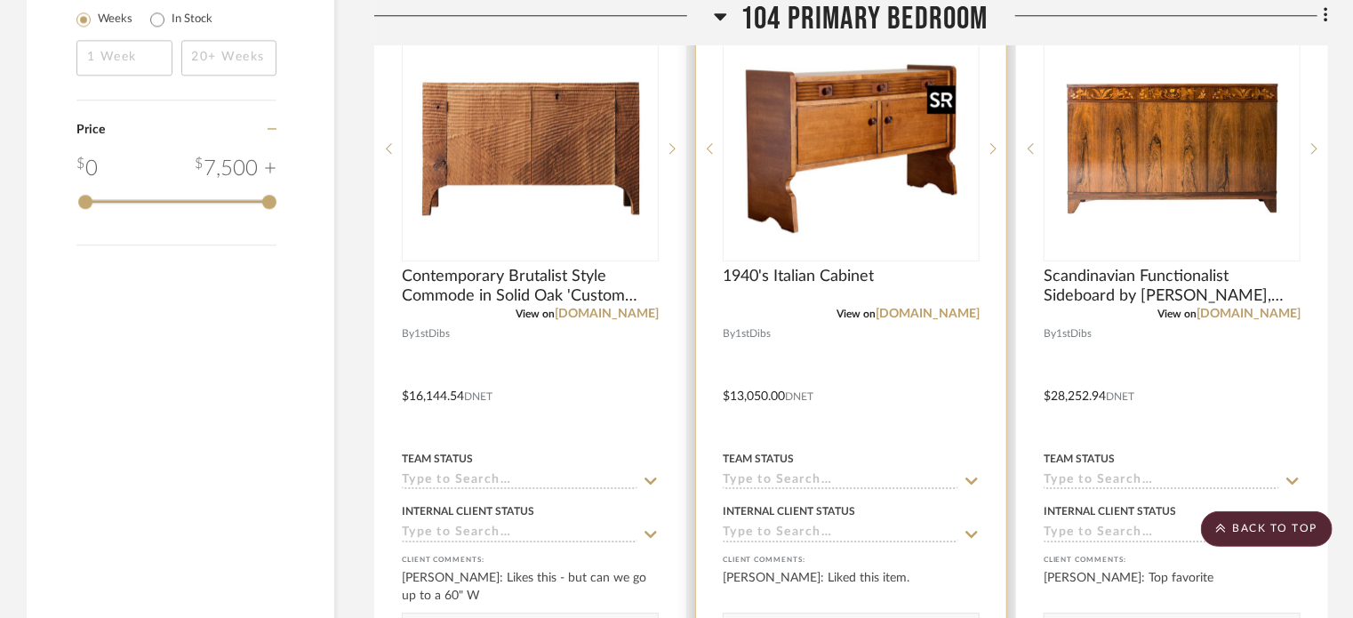
scroll to position [2400, 0]
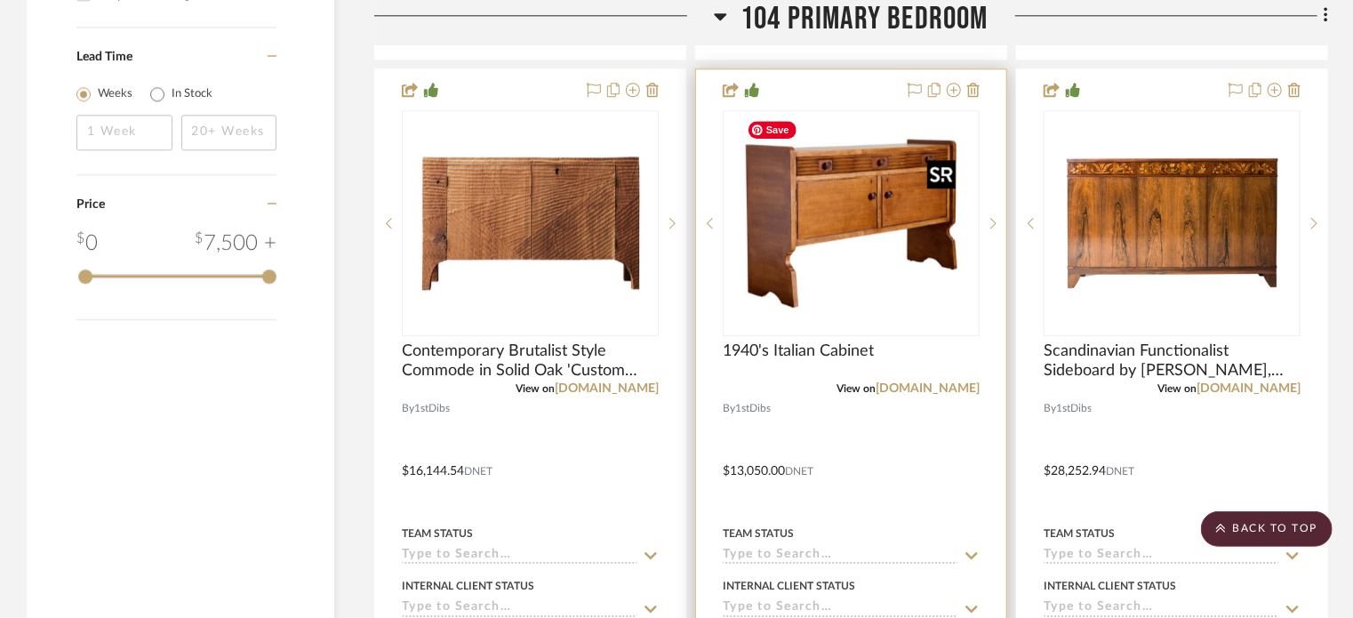
click at [889, 275] on img "0" at bounding box center [851, 223] width 222 height 222
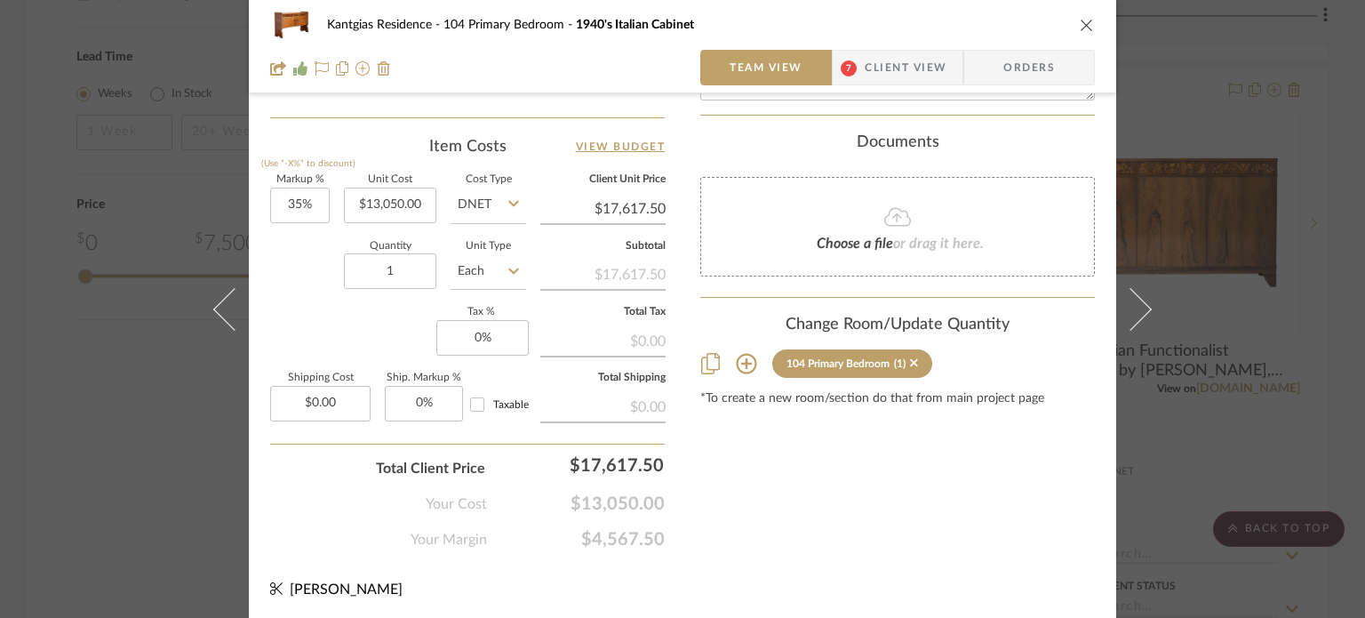
scroll to position [1035, 0]
click at [735, 362] on div "Change Room/Update Quantity 104 Primary Bedroom (1) *To create a new room/secti…" at bounding box center [897, 360] width 395 height 91
click at [739, 353] on icon at bounding box center [746, 363] width 20 height 20
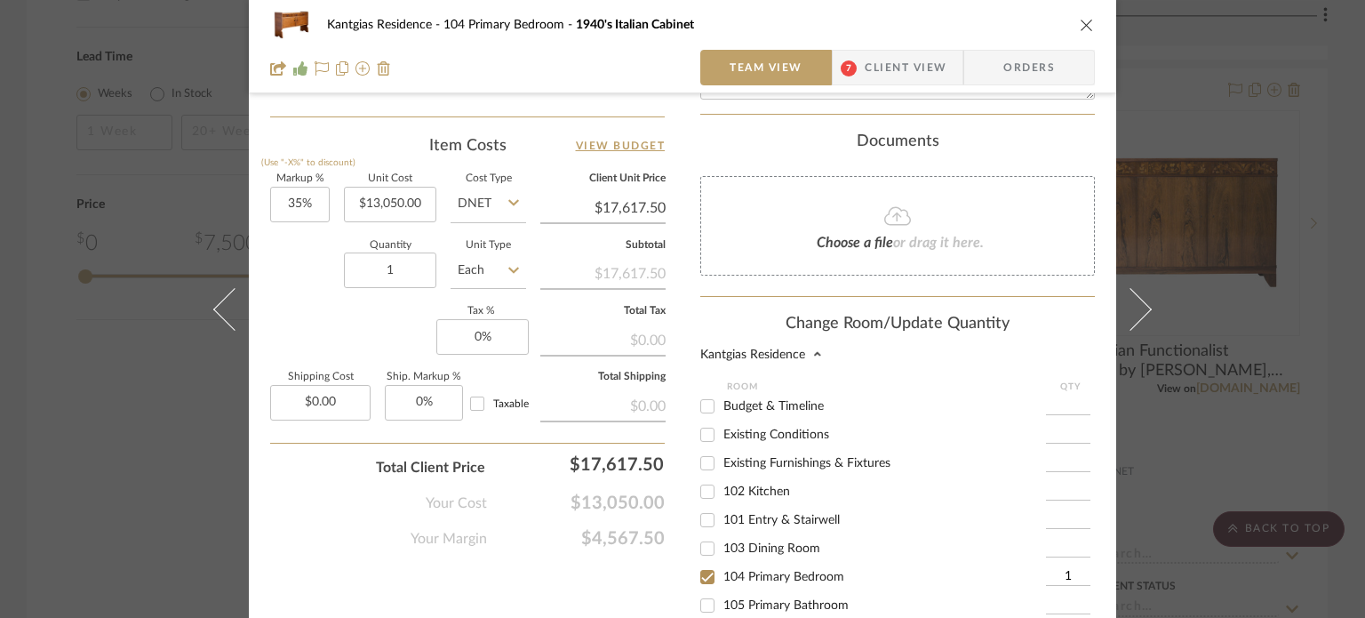
scroll to position [10, 0]
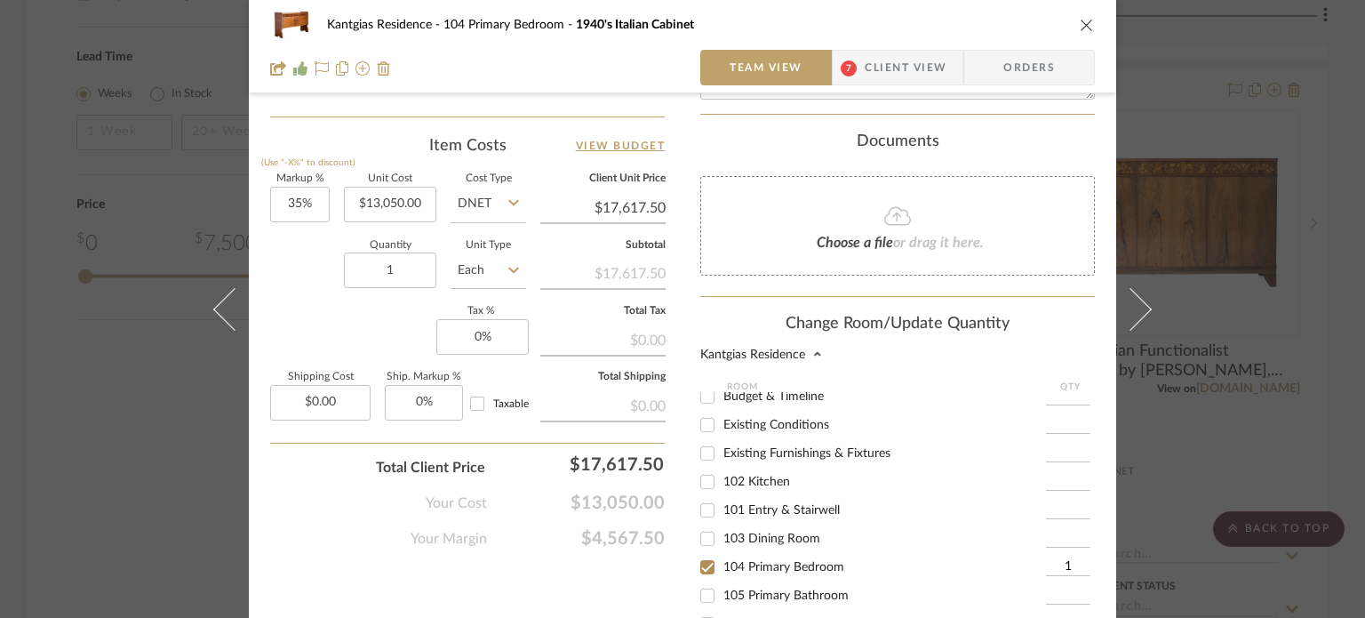
click at [729, 561] on span "104 Primary Bedroom" at bounding box center [783, 567] width 121 height 12
click at [722, 553] on input "104 Primary Bedroom" at bounding box center [707, 567] width 28 height 28
checkbox input "false"
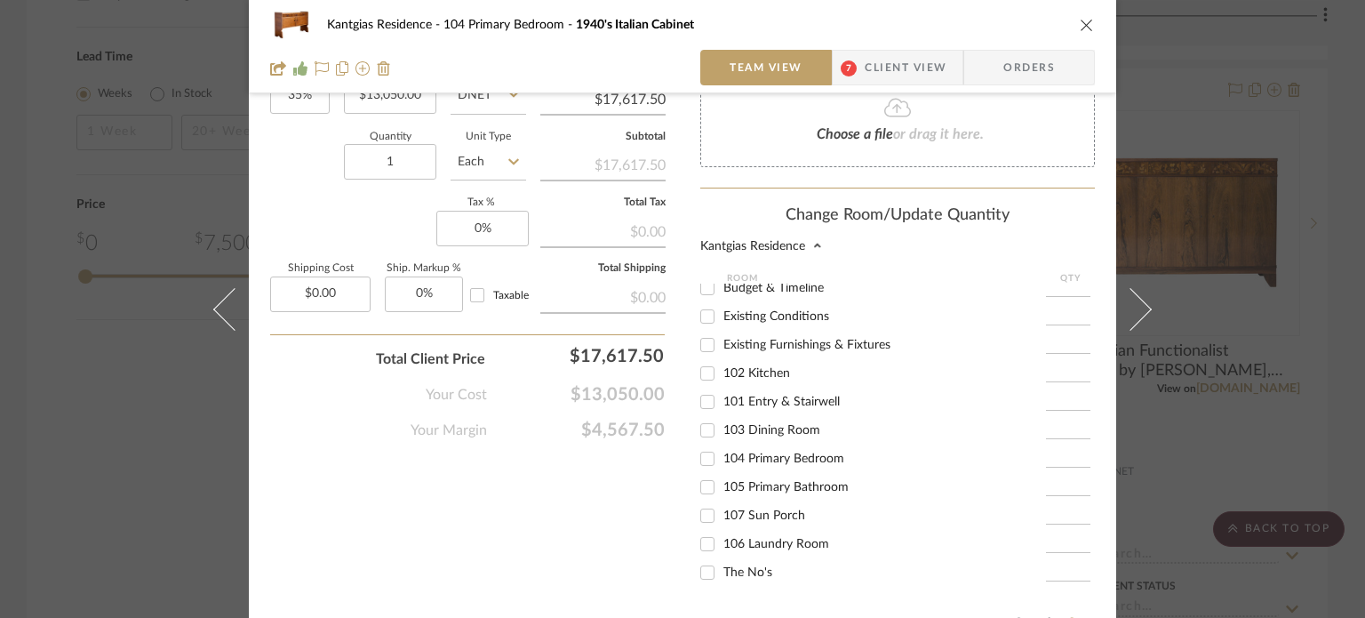
scroll to position [1306, 0]
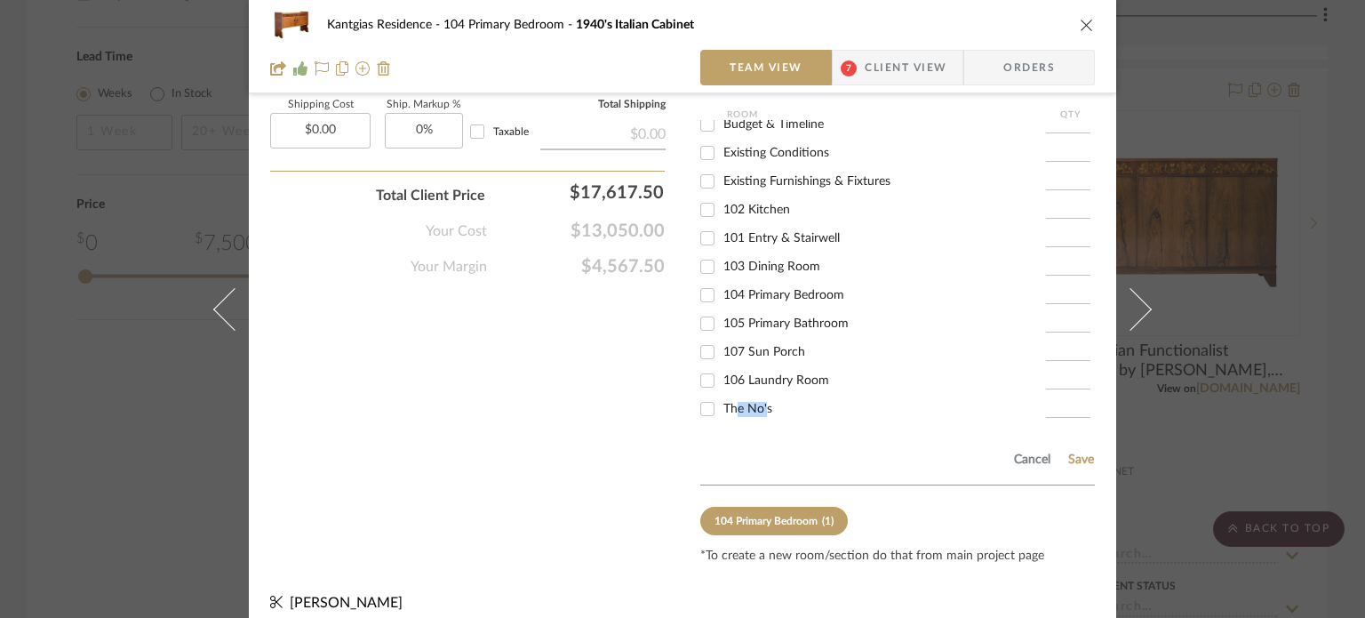
click at [729, 403] on span "The No's" at bounding box center [747, 409] width 49 height 12
click at [722, 395] on input "The No's" at bounding box center [707, 409] width 28 height 28
checkbox input "true"
type input "1"
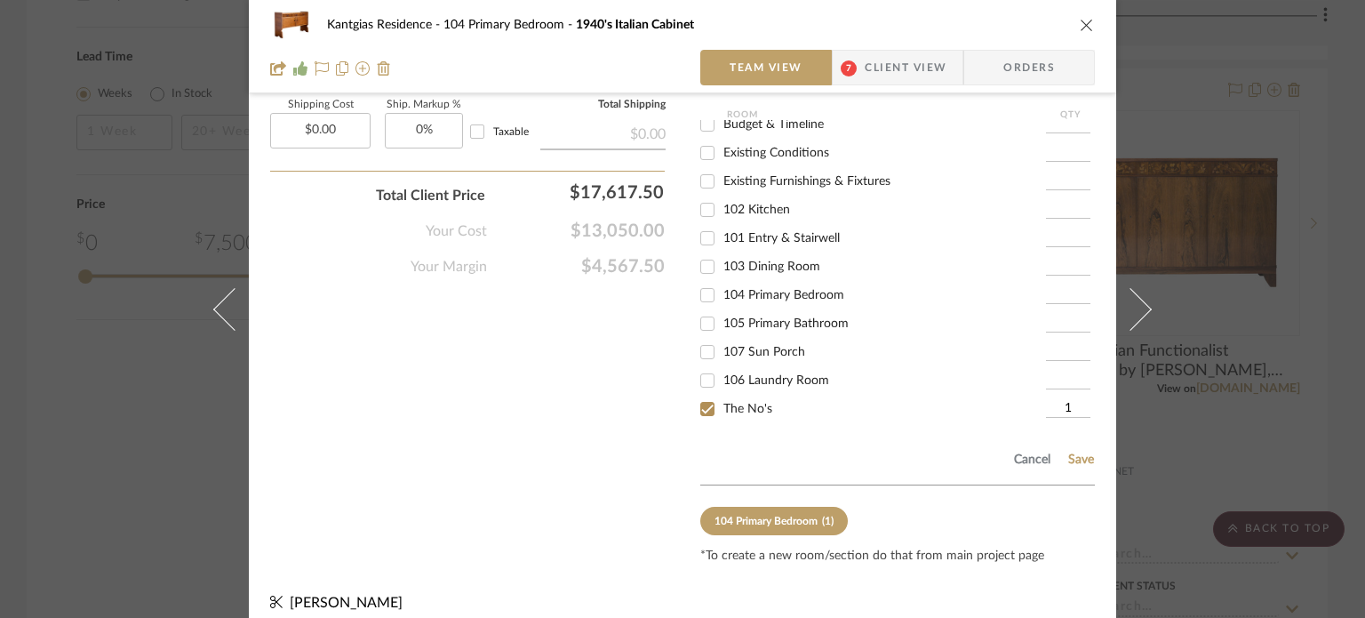
click at [1080, 450] on div "Cancel Save" at bounding box center [897, 456] width 395 height 58
click at [1078, 452] on button "Save" at bounding box center [1081, 459] width 28 height 14
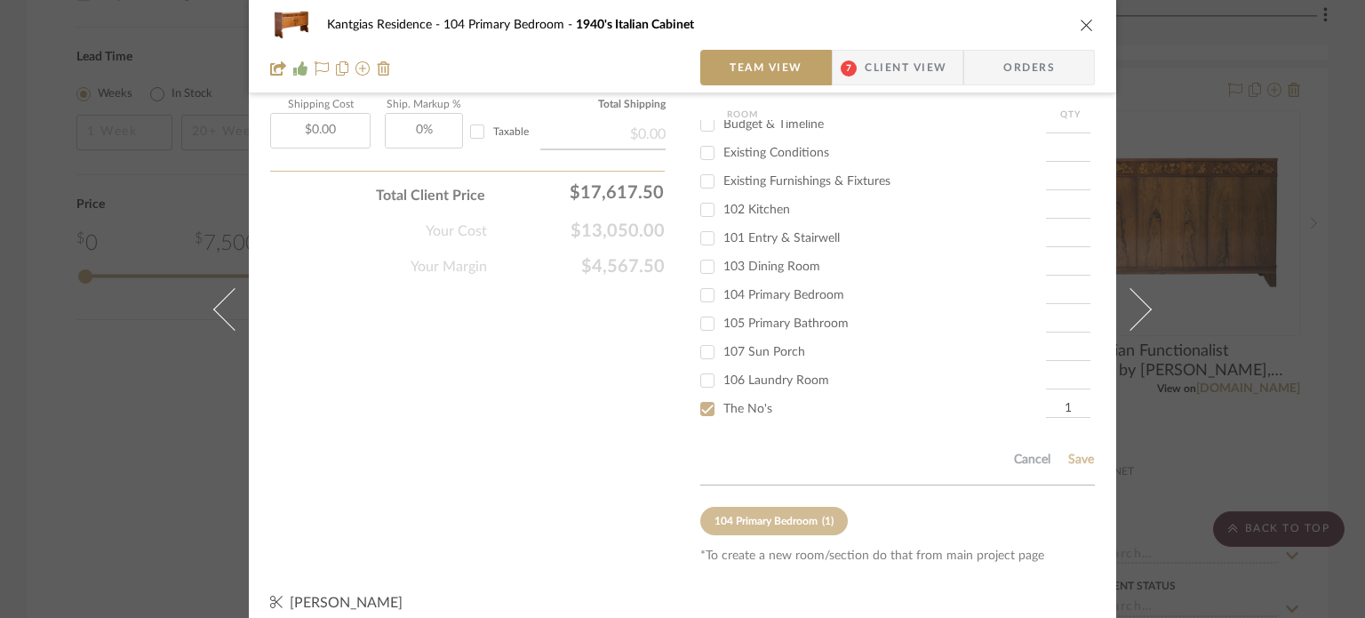
click at [1080, 28] on icon "close" at bounding box center [1087, 25] width 14 height 14
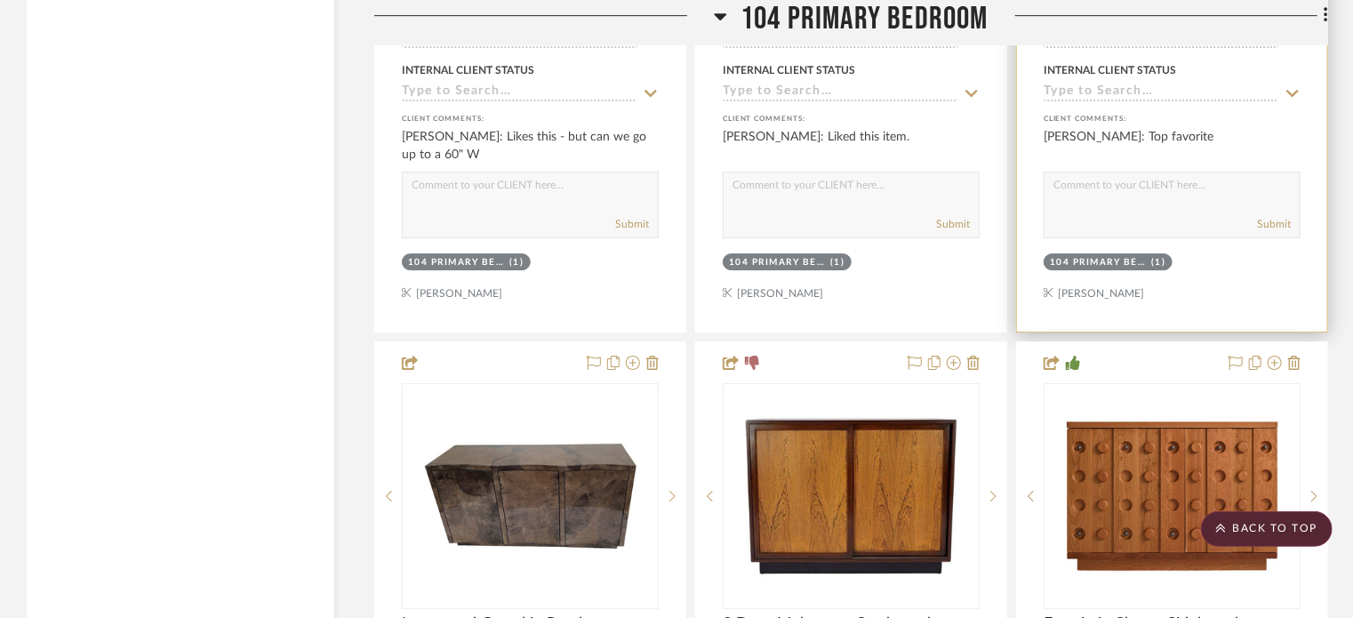
scroll to position [3022, 0]
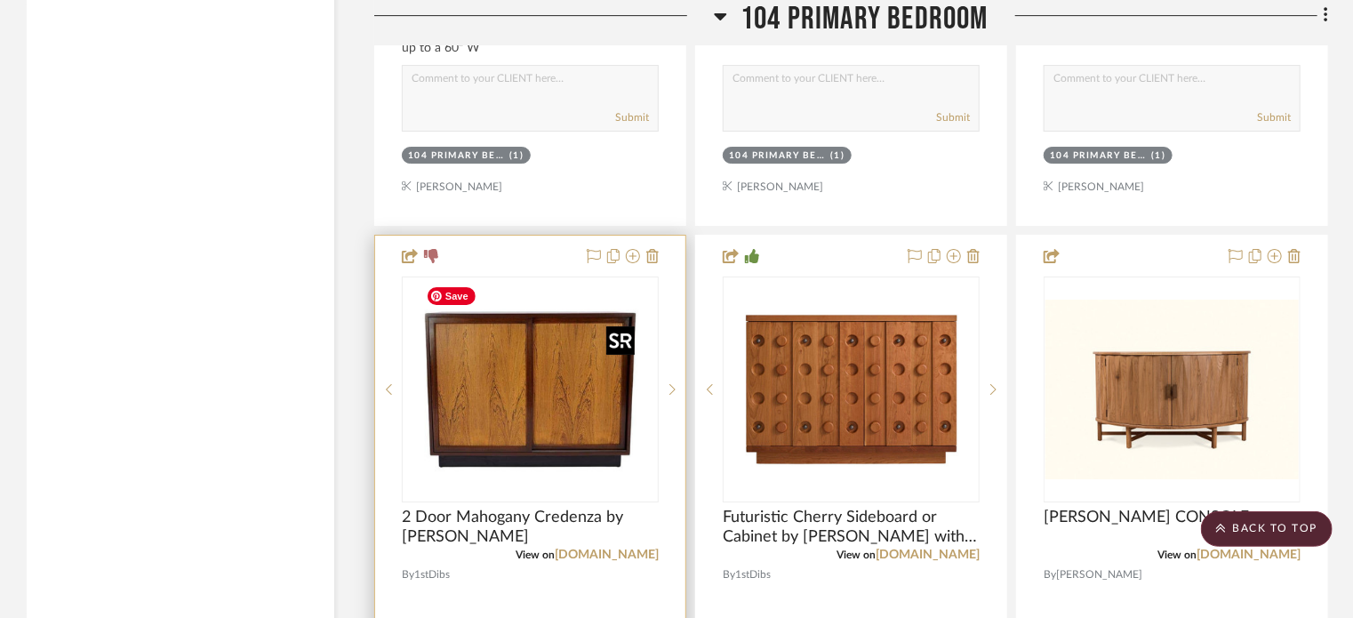
click at [0, 0] on img at bounding box center [0, 0] width 0 height 0
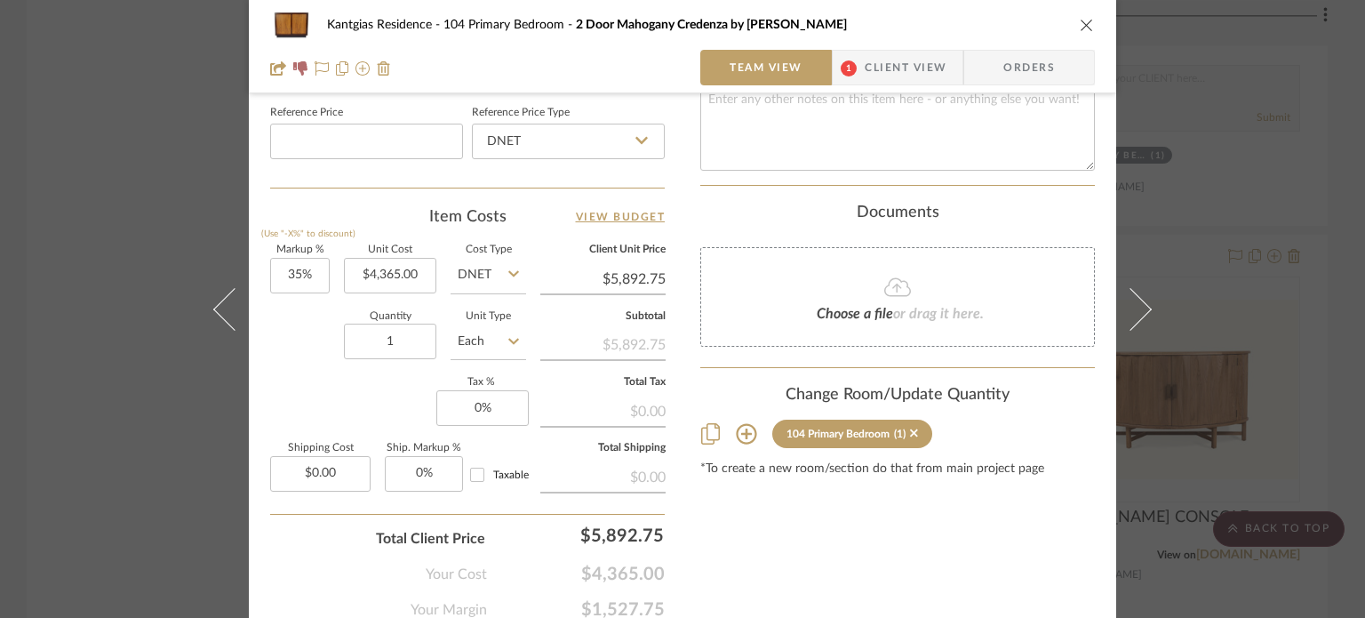
scroll to position [978, 0]
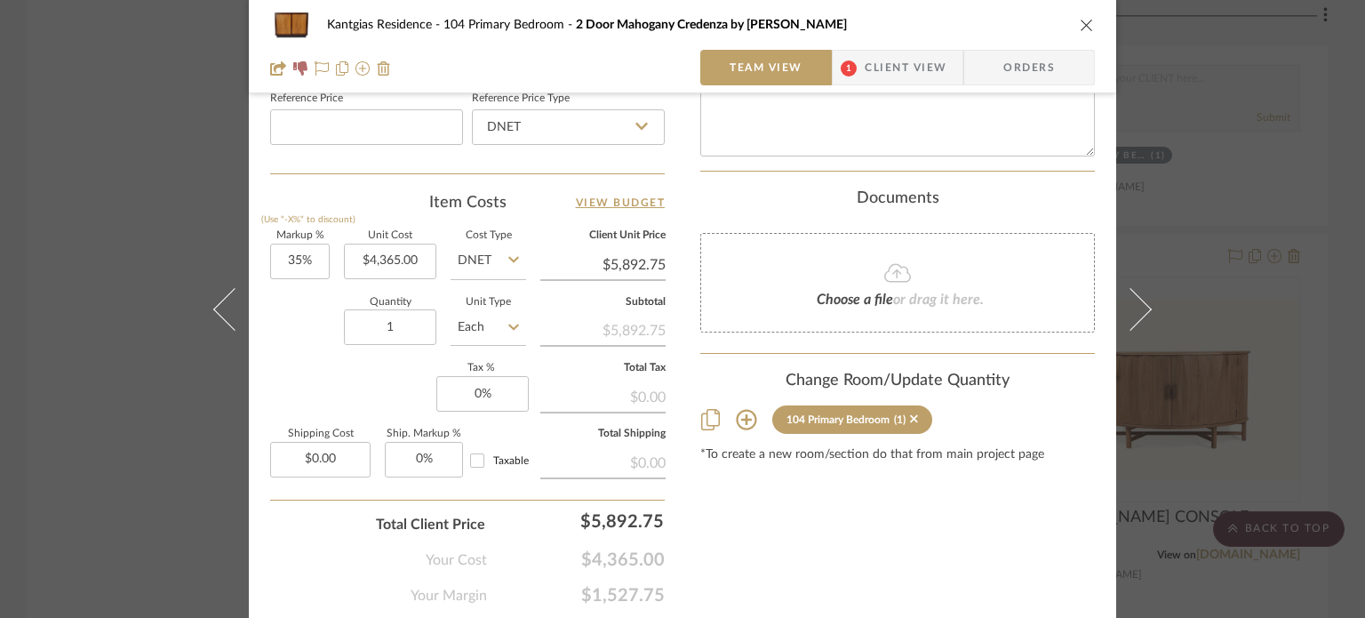
click at [745, 412] on icon at bounding box center [746, 420] width 20 height 20
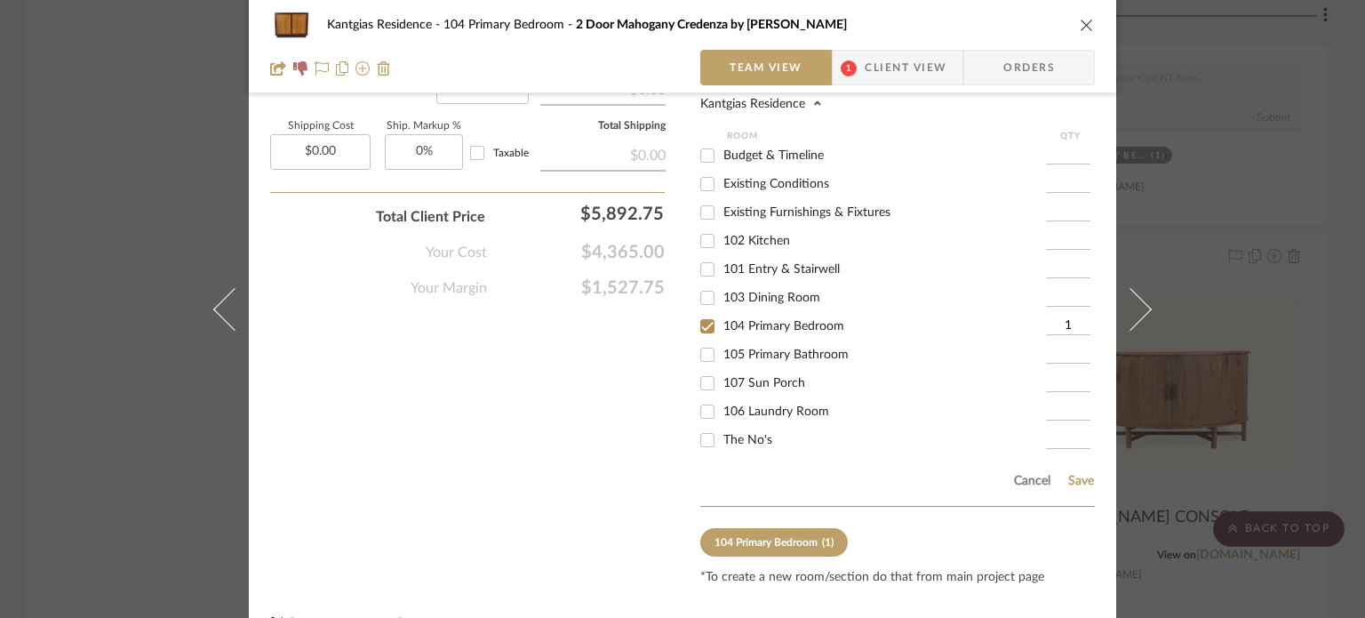
scroll to position [1306, 0]
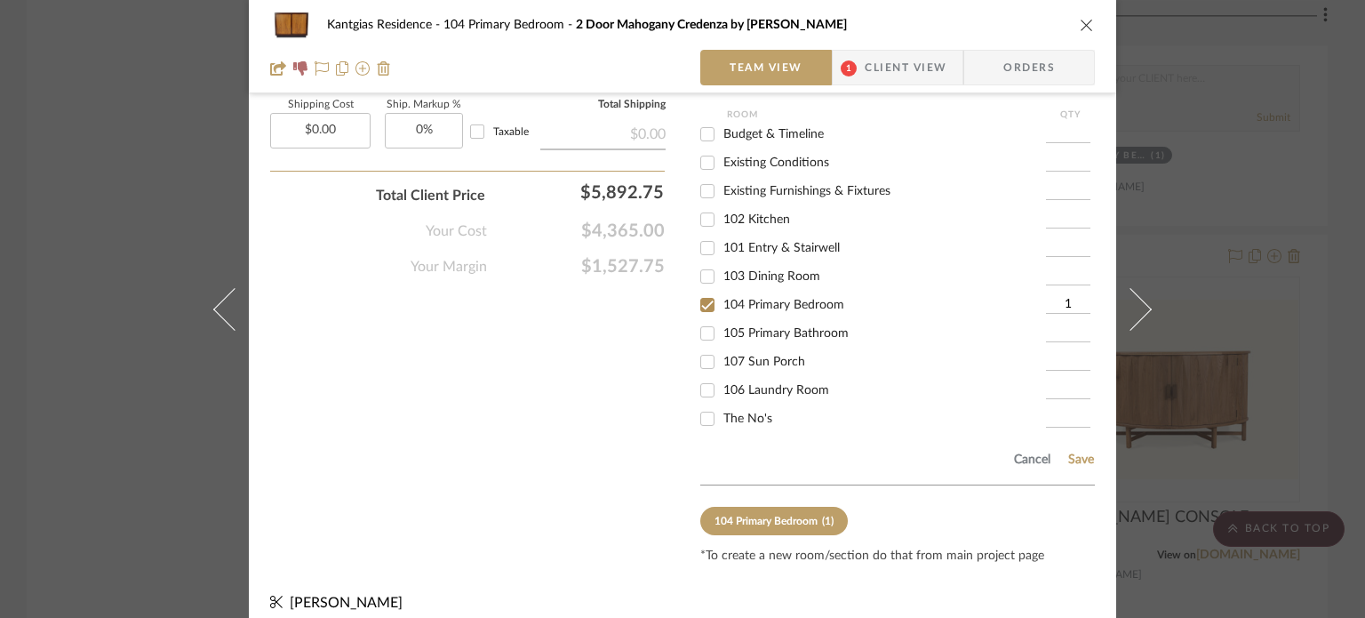
click at [730, 412] on span "The No's" at bounding box center [747, 418] width 49 height 12
click at [722, 404] on input "The No's" at bounding box center [707, 418] width 28 height 28
checkbox input "true"
type input "1"
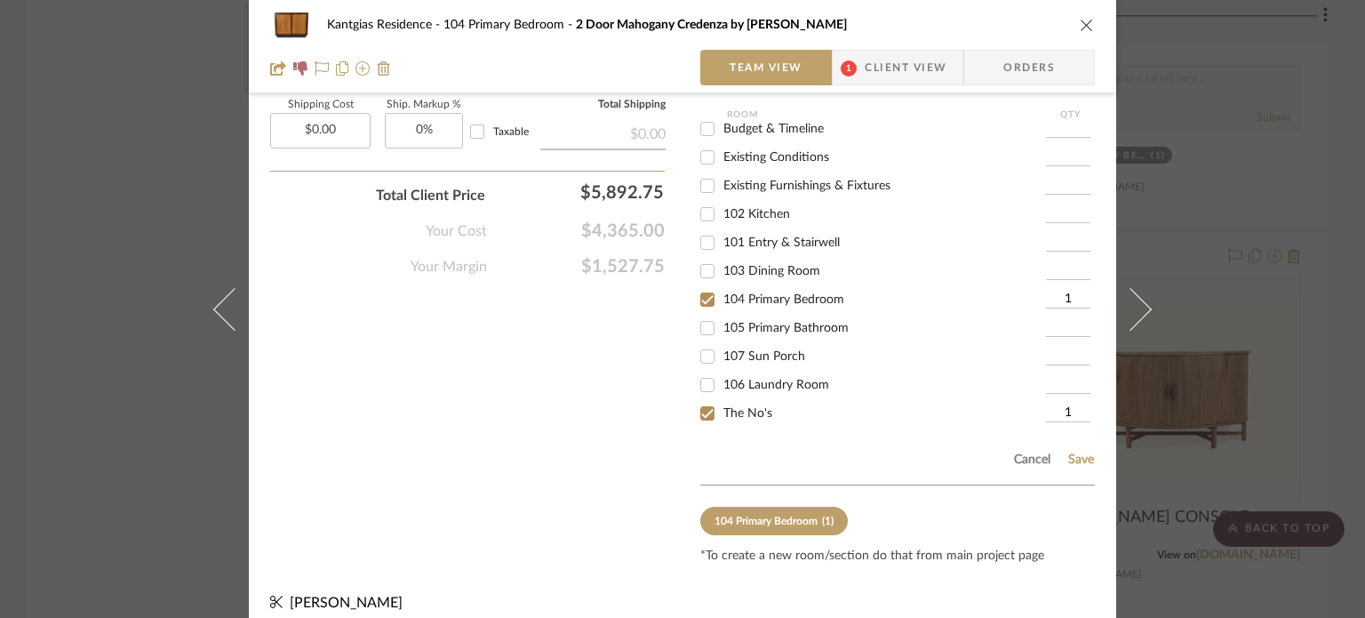
click at [746, 293] on span "104 Primary Bedroom" at bounding box center [783, 299] width 121 height 12
click at [722, 285] on input "104 Primary Bedroom" at bounding box center [707, 299] width 28 height 28
checkbox input "false"
click at [1070, 433] on div "Cancel Save" at bounding box center [897, 456] width 395 height 58
click at [1074, 452] on button "Save" at bounding box center [1081, 459] width 28 height 14
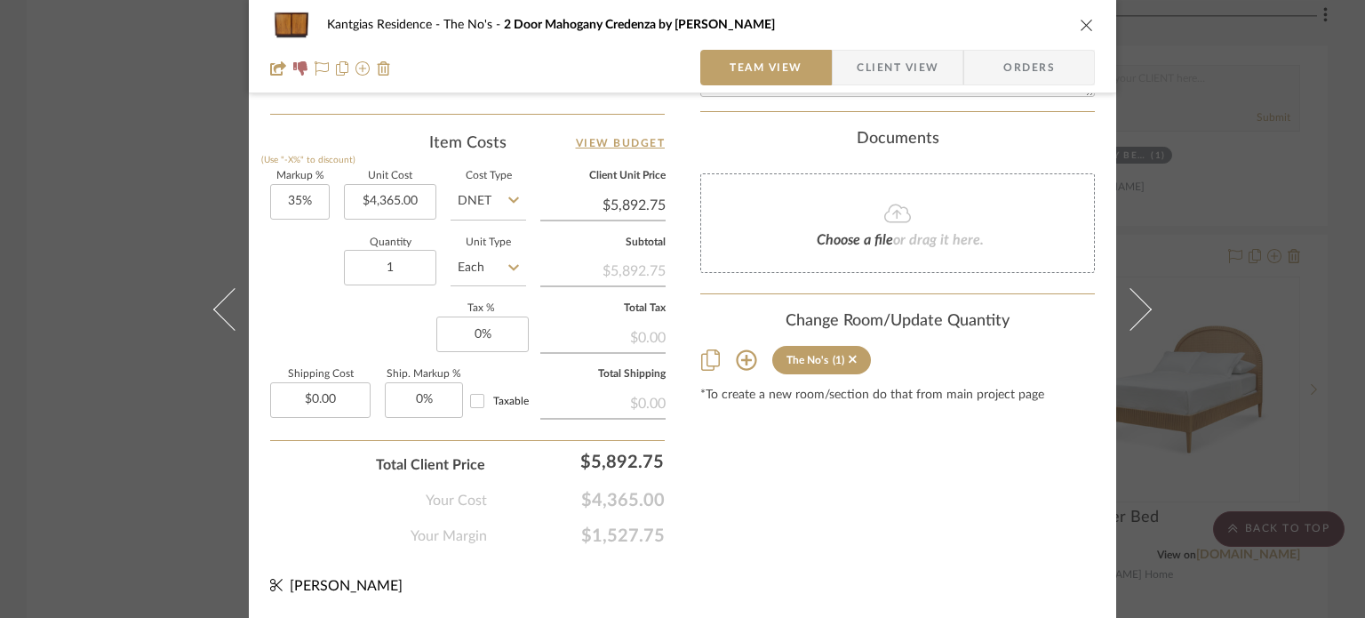
scroll to position [1035, 0]
click at [1077, 13] on div "Kantgias Residence The No's 2 Door Mahogany Credenza by Harvey Probber" at bounding box center [682, 25] width 825 height 36
click at [1083, 28] on icon "close" at bounding box center [1087, 25] width 14 height 14
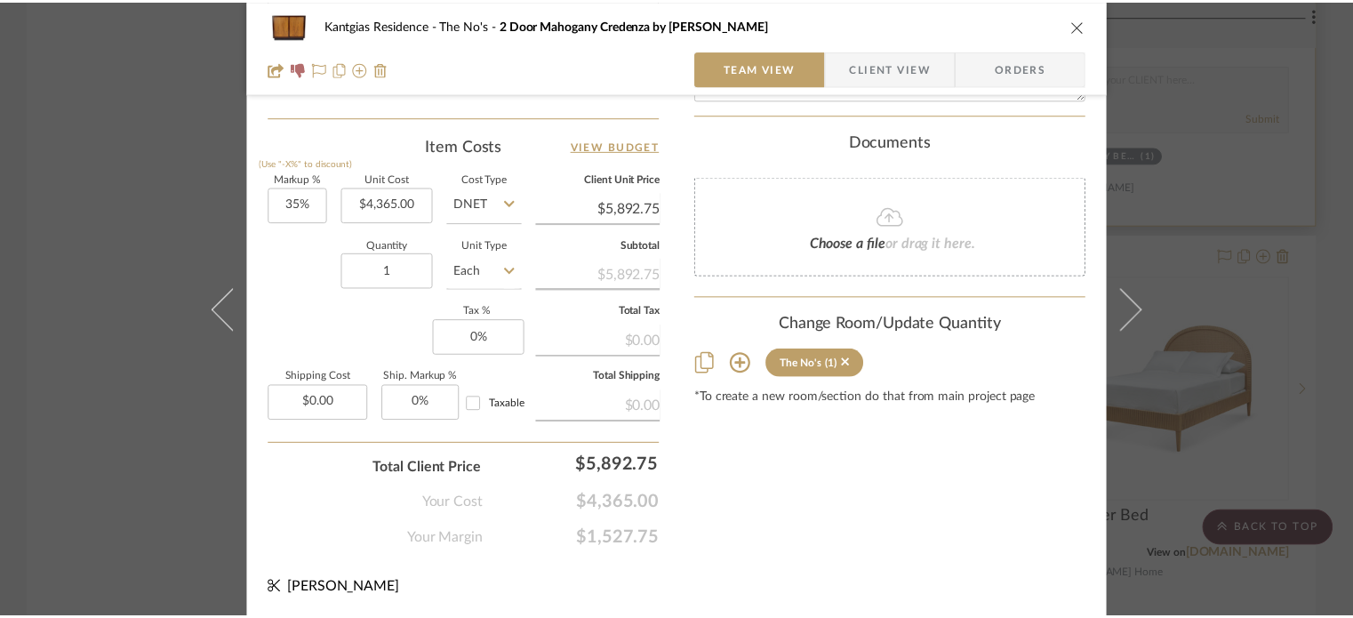
scroll to position [3022, 0]
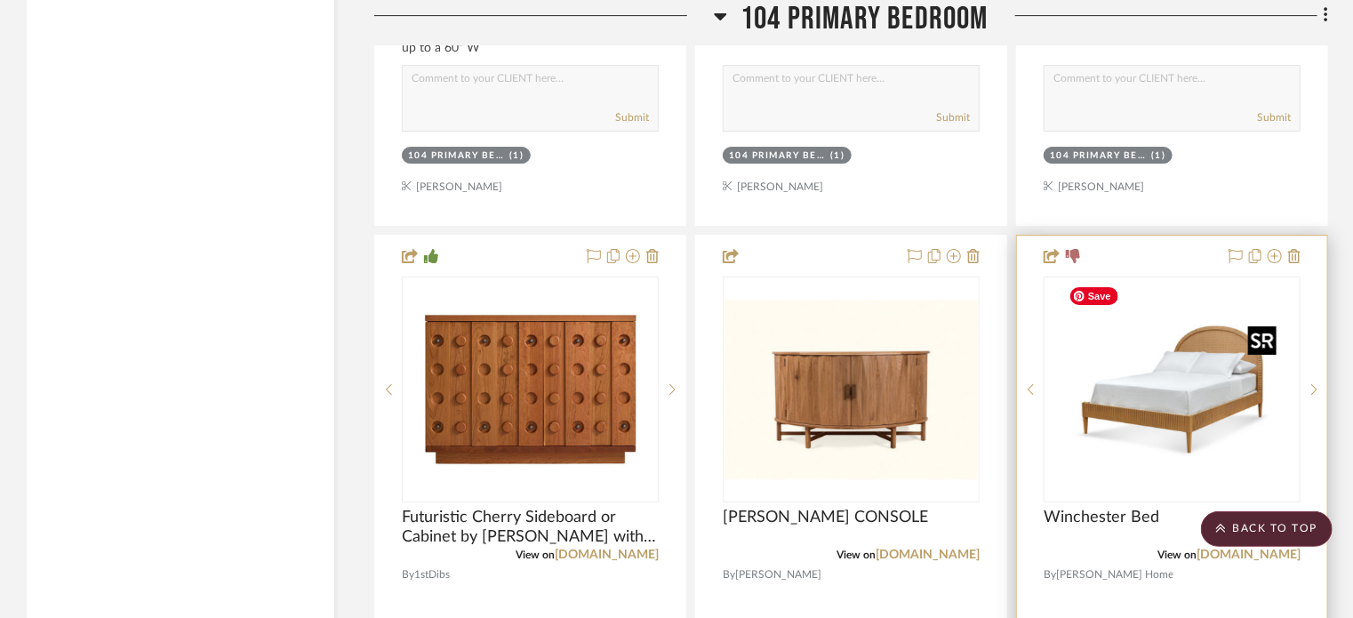
click at [1142, 383] on img "0" at bounding box center [1172, 389] width 222 height 222
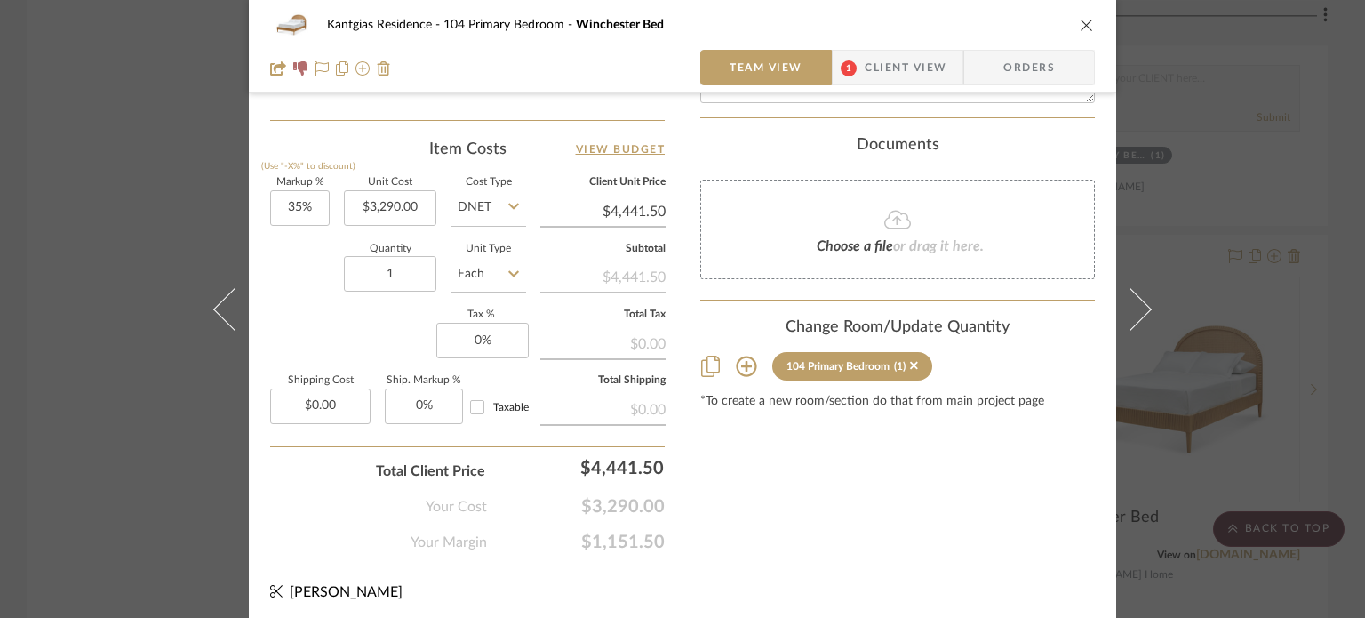
scroll to position [1035, 0]
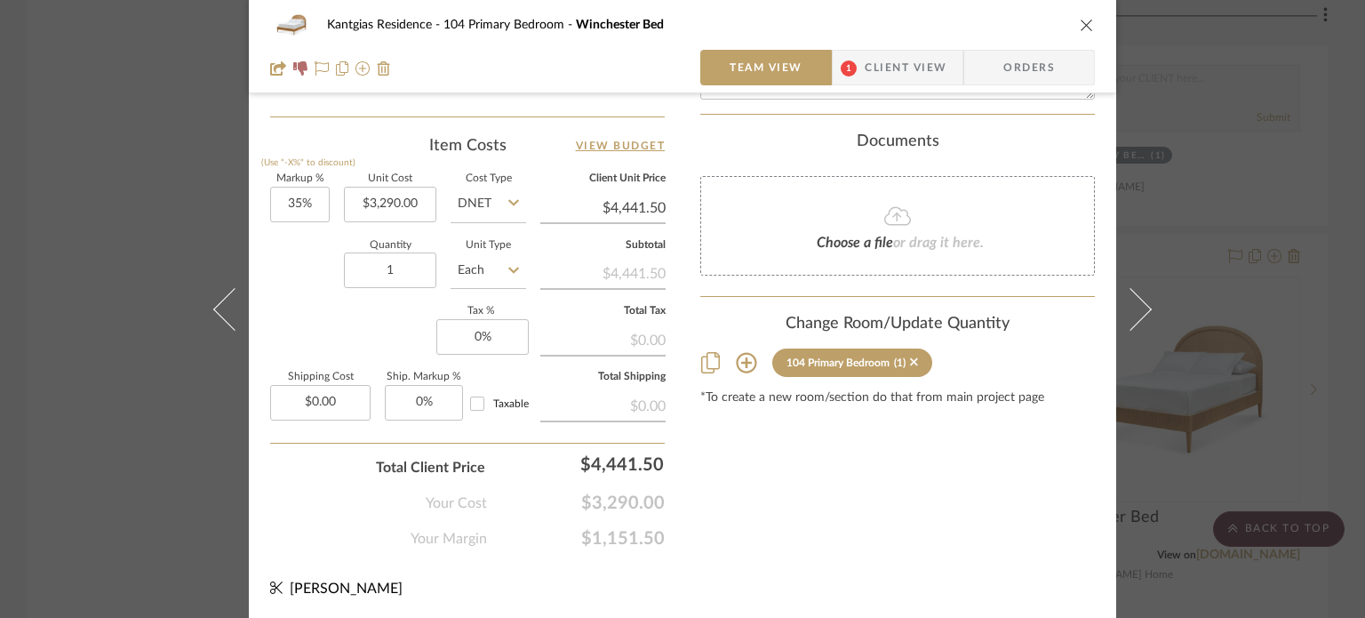
click at [745, 352] on icon at bounding box center [746, 362] width 21 height 21
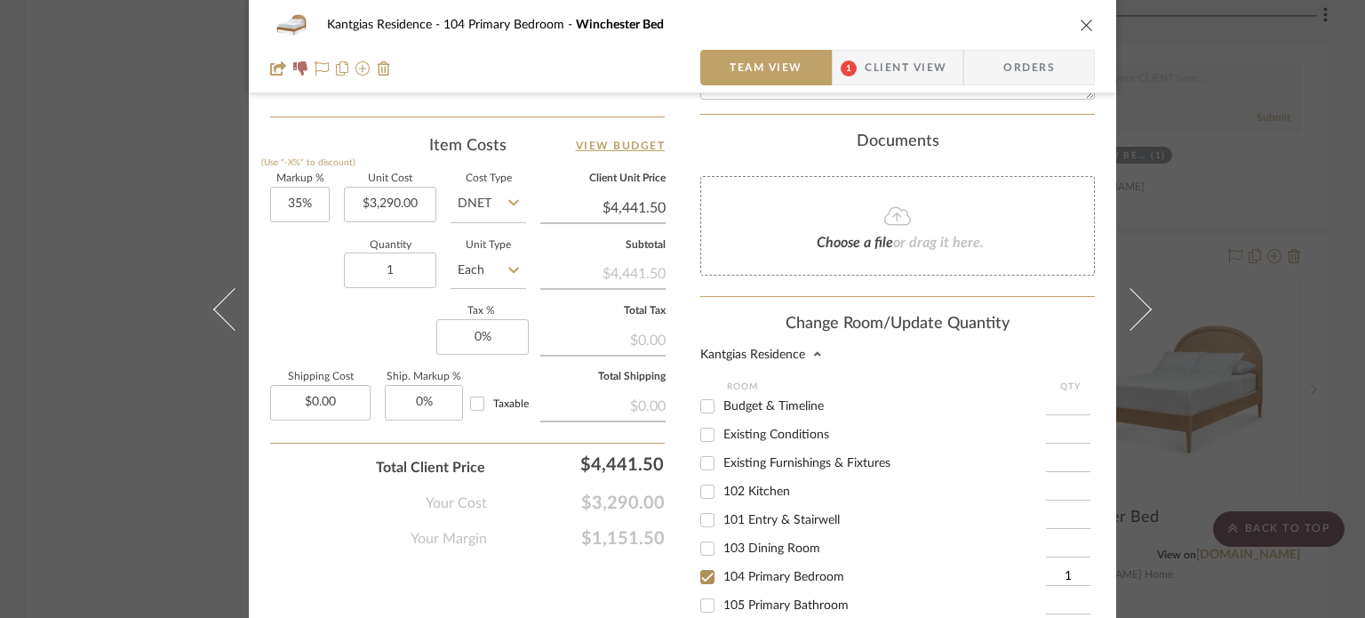
scroll to position [1306, 0]
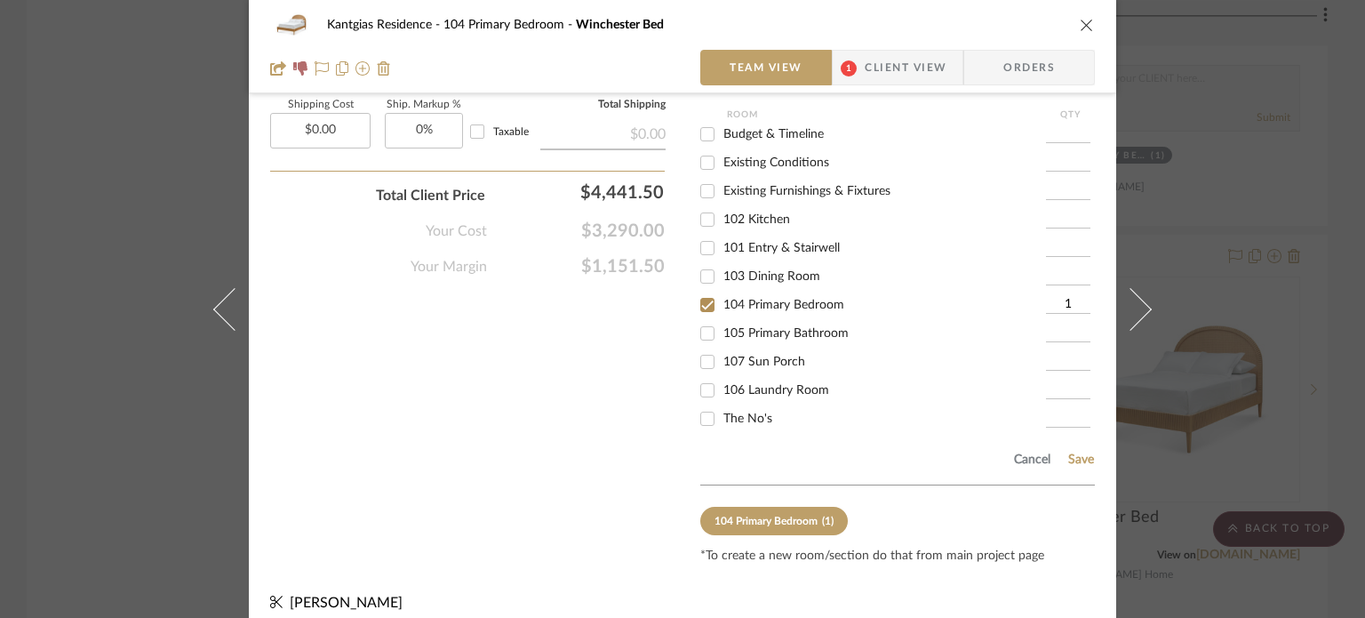
click at [753, 387] on div "106 Laundry Room" at bounding box center [873, 390] width 346 height 28
click at [742, 412] on span "The No's" at bounding box center [747, 418] width 49 height 12
click at [722, 404] on input "The No's" at bounding box center [707, 418] width 28 height 28
checkbox input "true"
type input "1"
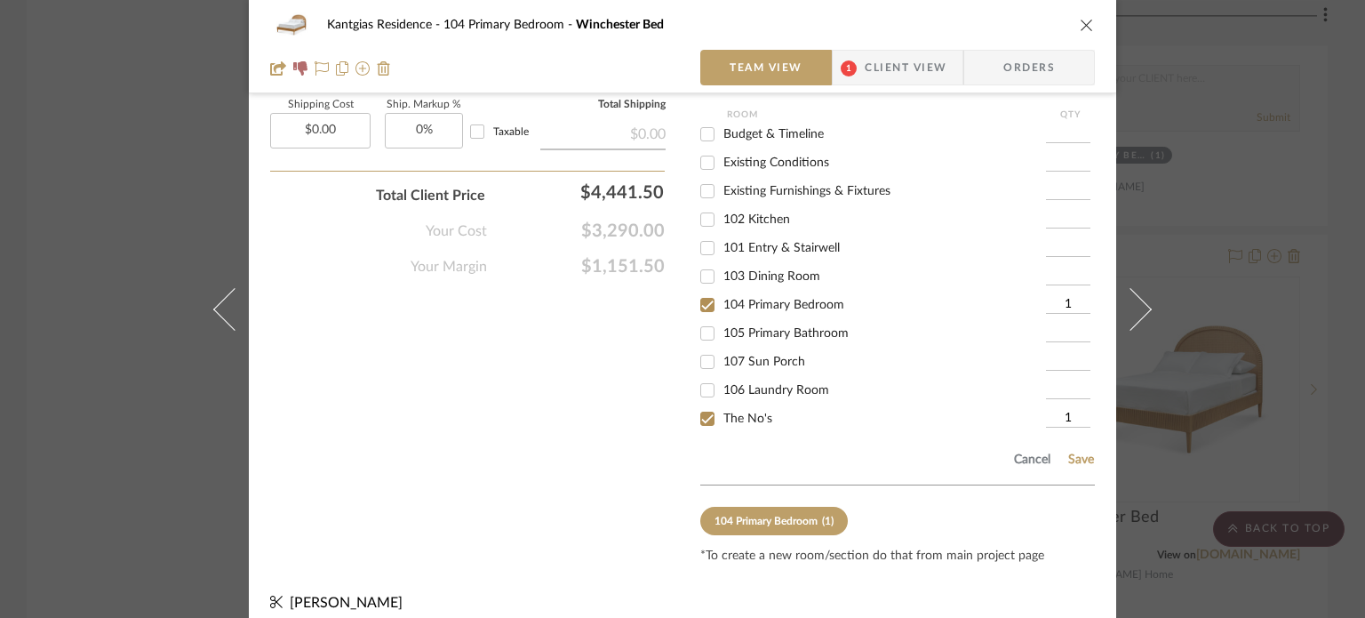
scroll to position [5, 0]
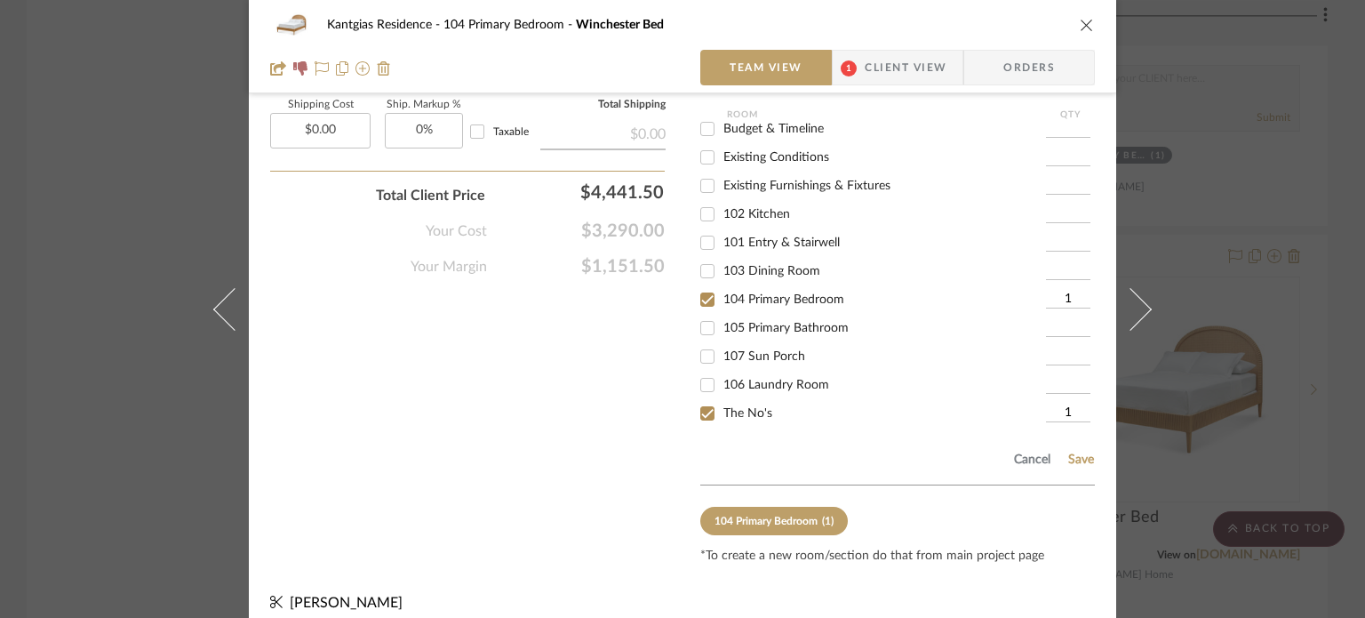
click at [753, 293] on span "104 Primary Bedroom" at bounding box center [783, 299] width 121 height 12
click at [722, 285] on input "104 Primary Bedroom" at bounding box center [707, 299] width 28 height 28
checkbox input "false"
click at [1071, 450] on div "Cancel Save" at bounding box center [897, 456] width 395 height 58
click at [1077, 452] on button "Save" at bounding box center [1081, 459] width 28 height 14
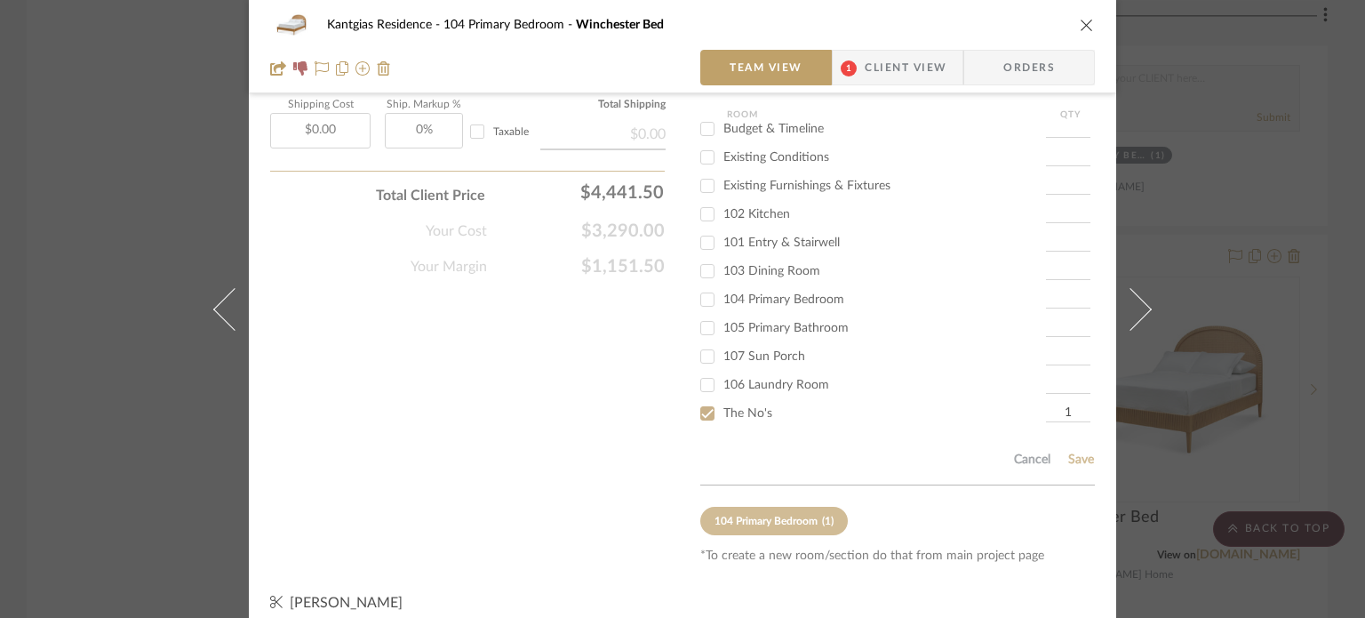
click at [1072, 23] on div "Kantgias Residence 104 Primary Bedroom Winchester Bed" at bounding box center [682, 25] width 825 height 36
click at [1080, 28] on icon "close" at bounding box center [1087, 25] width 14 height 14
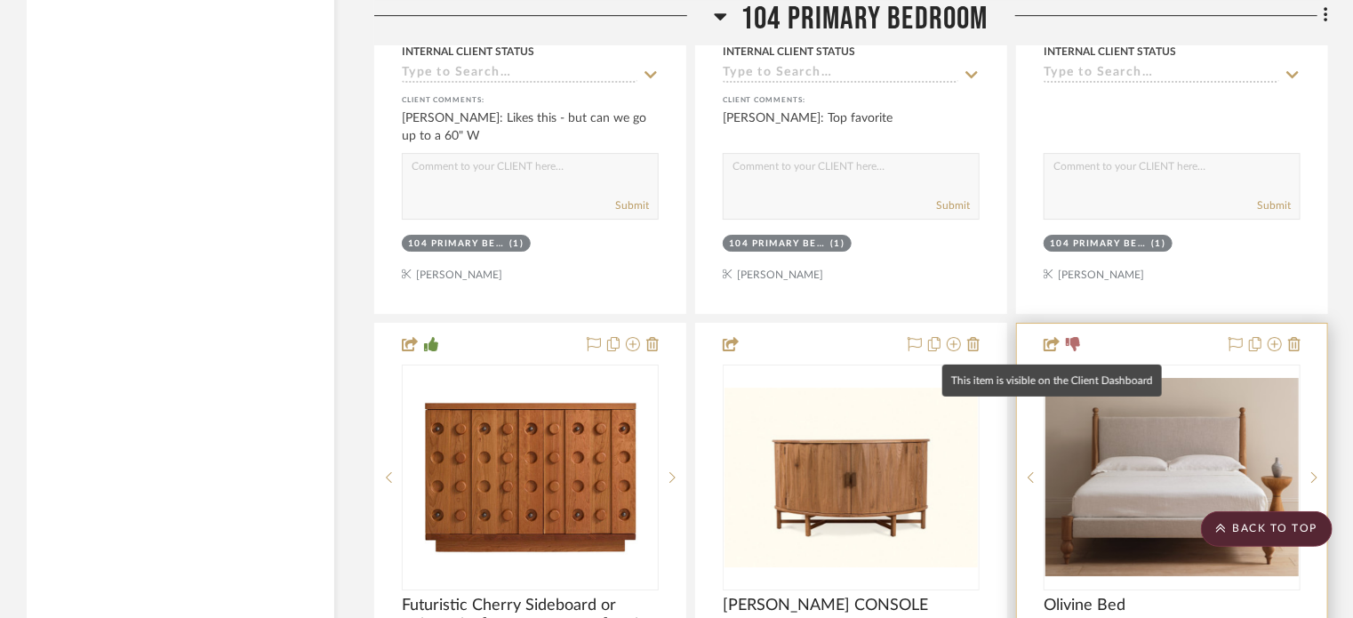
scroll to position [2933, 0]
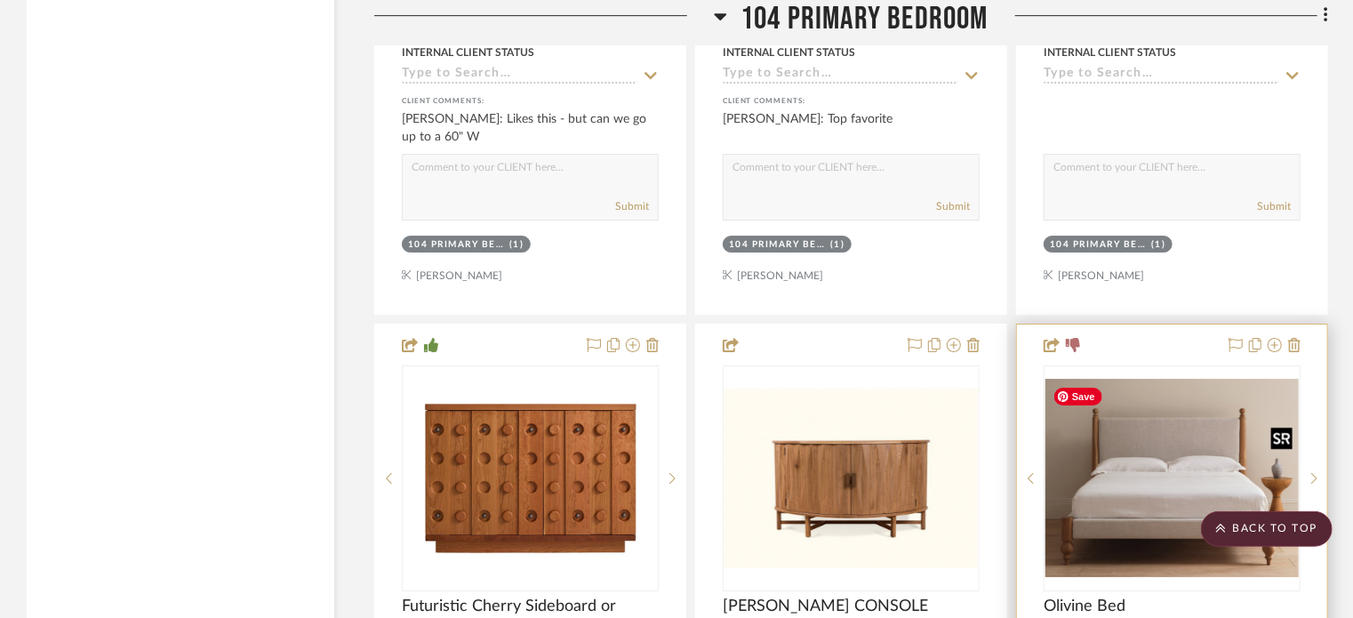
click at [1142, 483] on img "0" at bounding box center [1171, 478] width 253 height 198
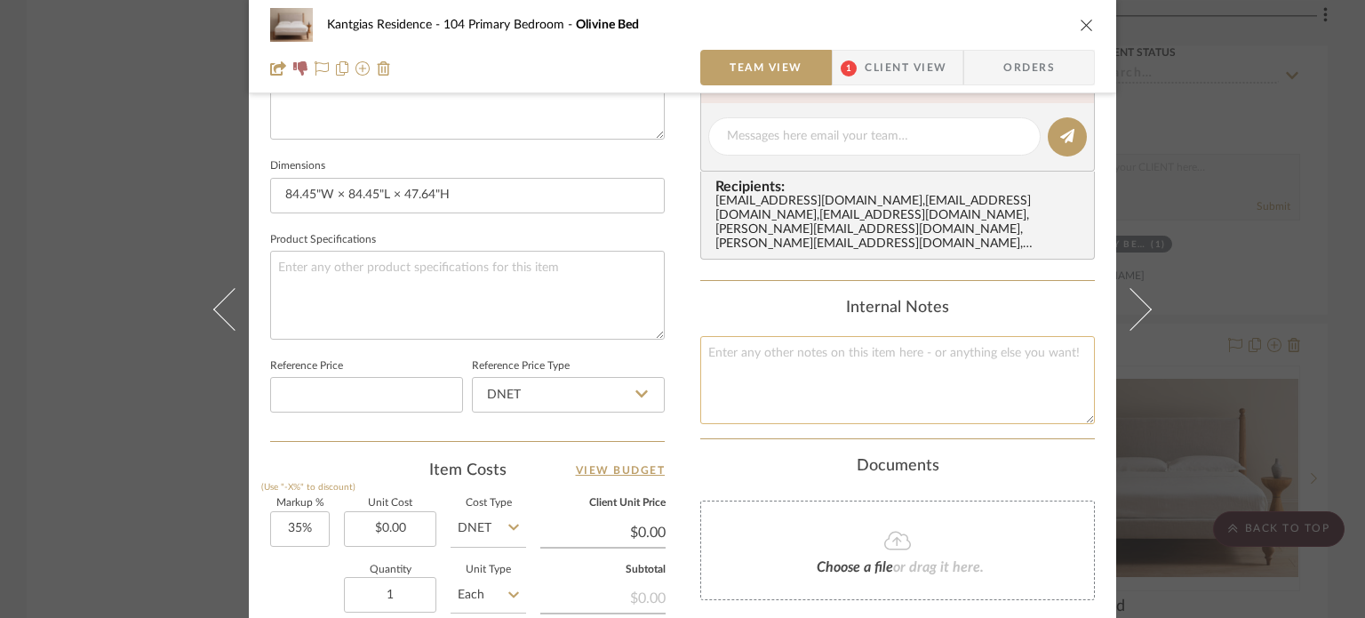
scroll to position [978, 0]
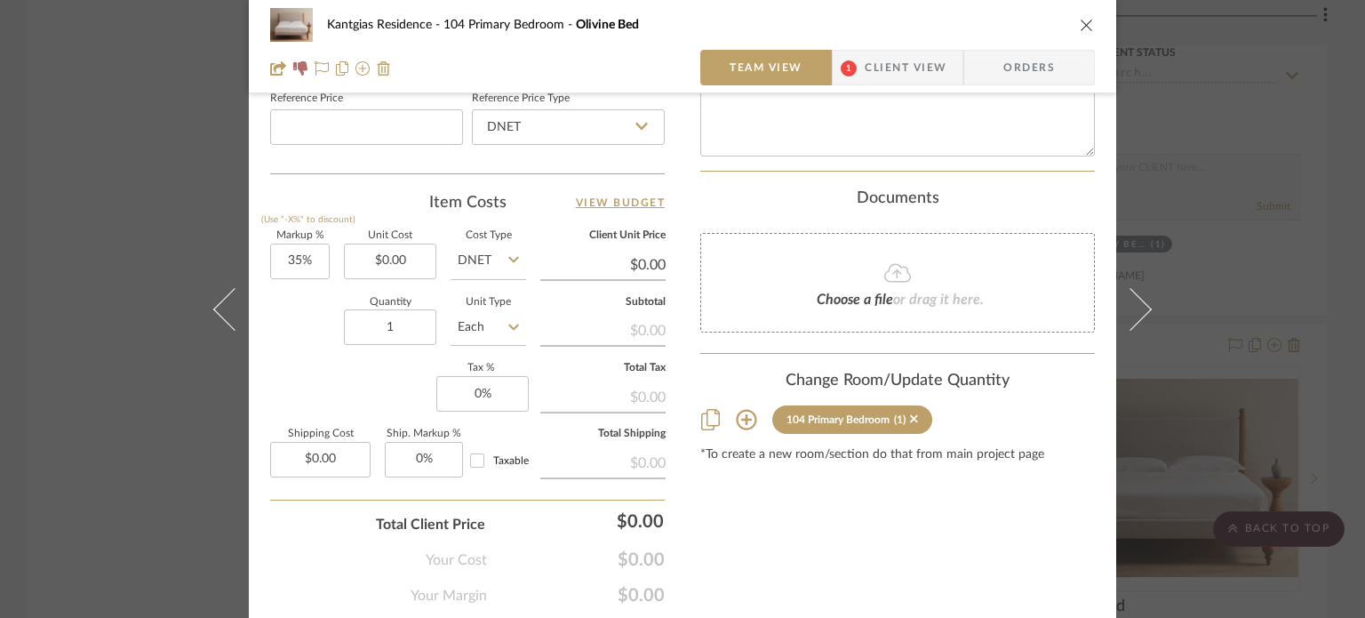
click at [742, 409] on icon at bounding box center [746, 419] width 21 height 21
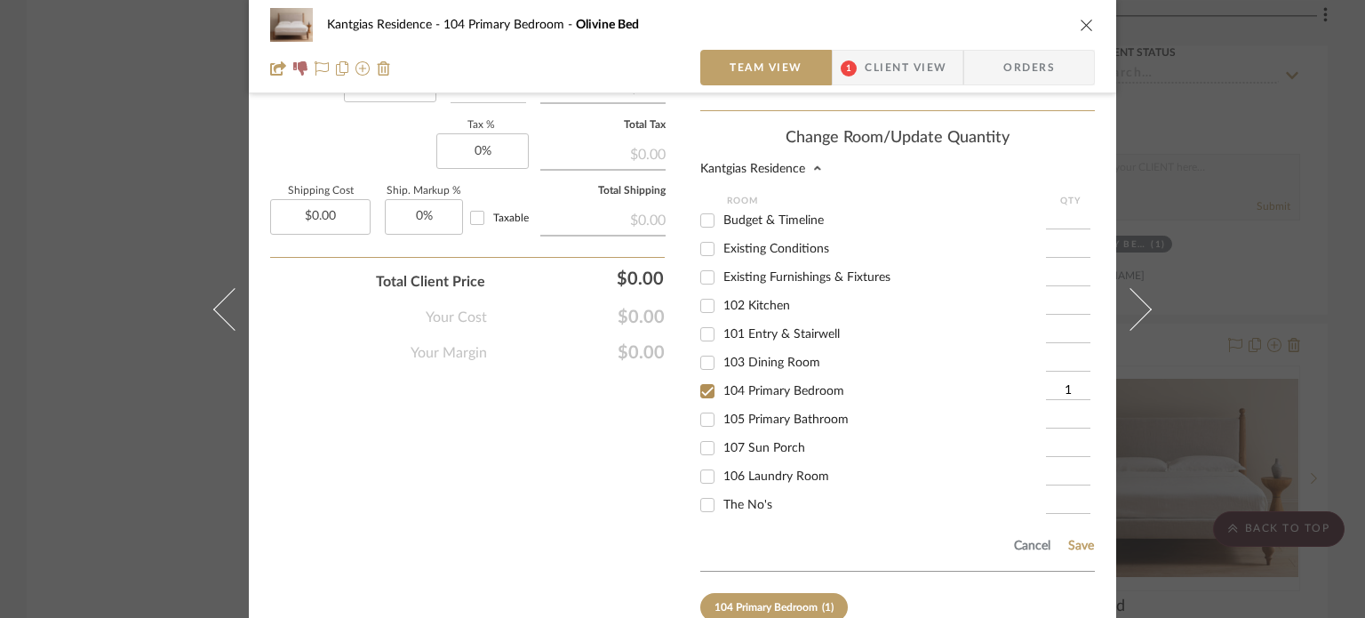
scroll to position [1306, 0]
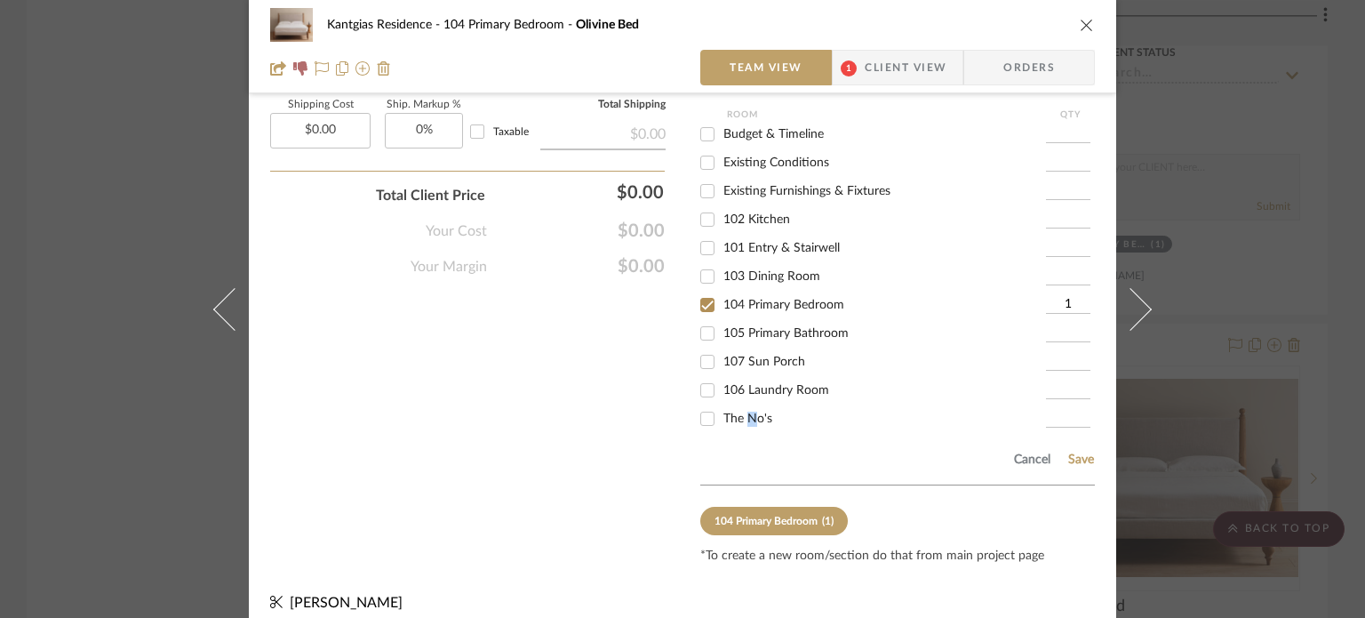
drag, startPoint x: 747, startPoint y: 401, endPoint x: 748, endPoint y: 383, distance: 17.9
click at [746, 404] on div "The No's" at bounding box center [873, 418] width 346 height 28
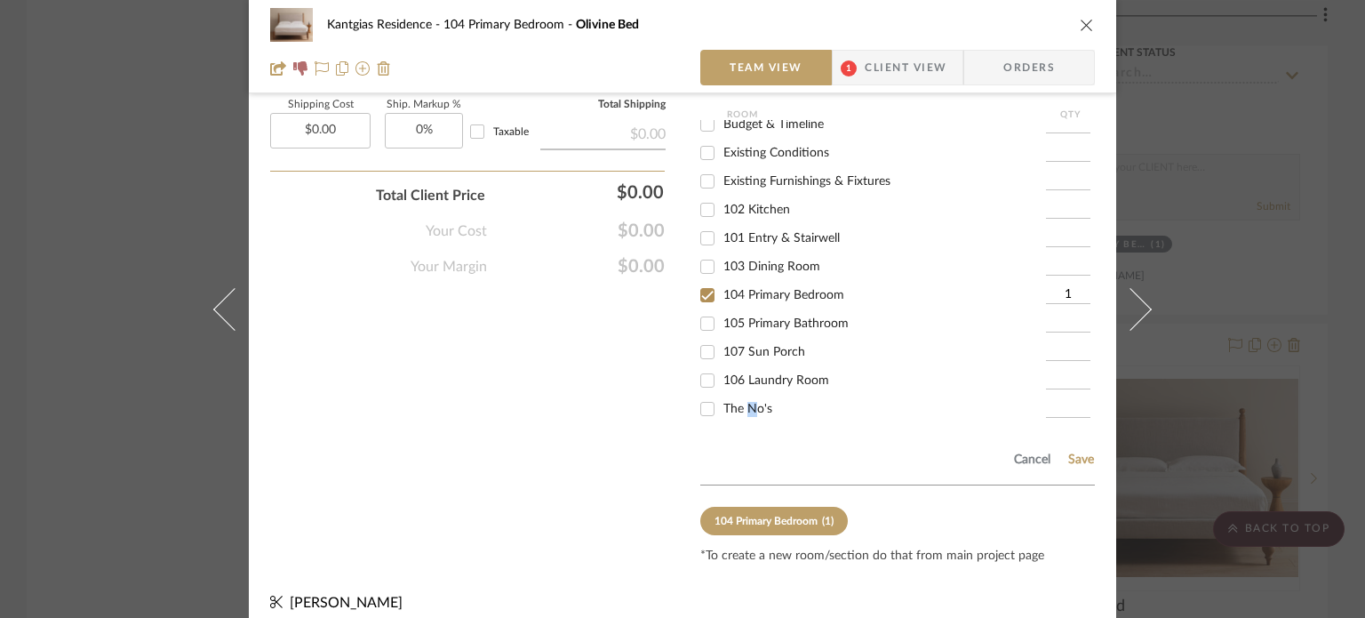
drag, startPoint x: 713, startPoint y: 399, endPoint x: 732, endPoint y: 389, distance: 21.9
click at [732, 395] on div "The No's" at bounding box center [873, 409] width 346 height 28
click at [732, 403] on span "The No's" at bounding box center [747, 409] width 49 height 12
click at [722, 395] on input "The No's" at bounding box center [707, 409] width 28 height 28
checkbox input "true"
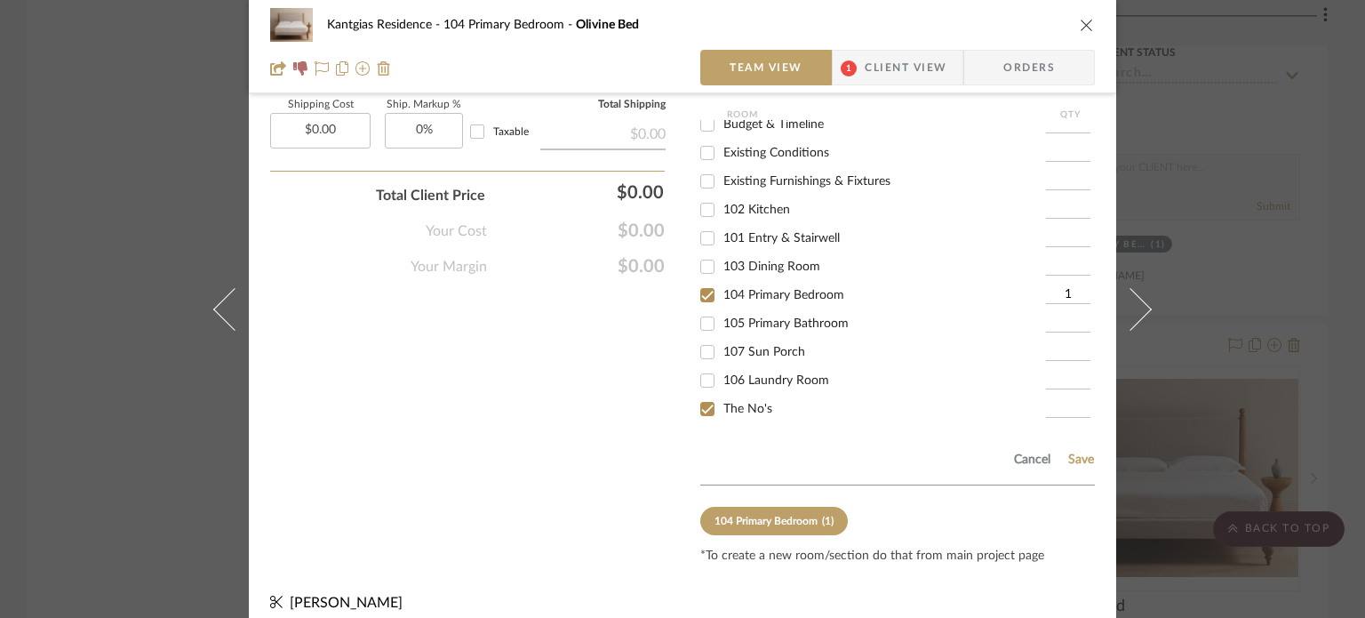
type input "1"
click at [761, 289] on span "104 Primary Bedroom" at bounding box center [783, 295] width 121 height 12
click at [722, 281] on input "104 Primary Bedroom" at bounding box center [707, 295] width 28 height 28
checkbox input "false"
click at [1078, 452] on button "Save" at bounding box center [1081, 459] width 28 height 14
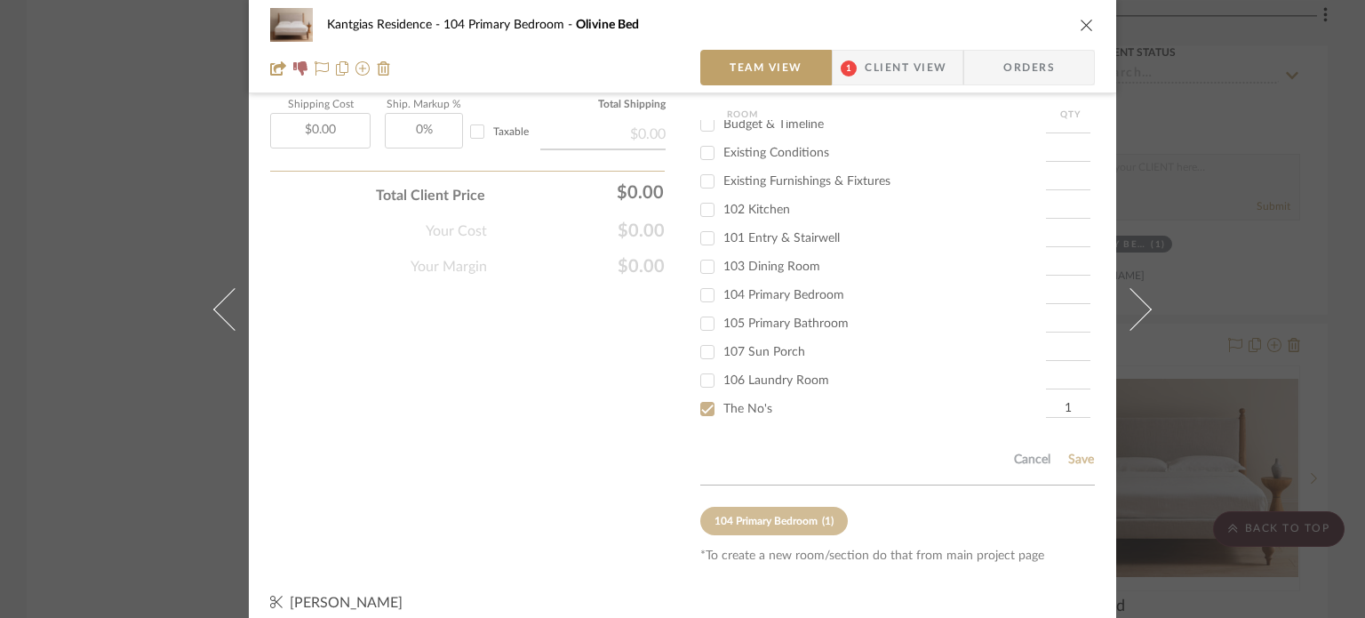
click at [1081, 28] on icon "close" at bounding box center [1087, 25] width 14 height 14
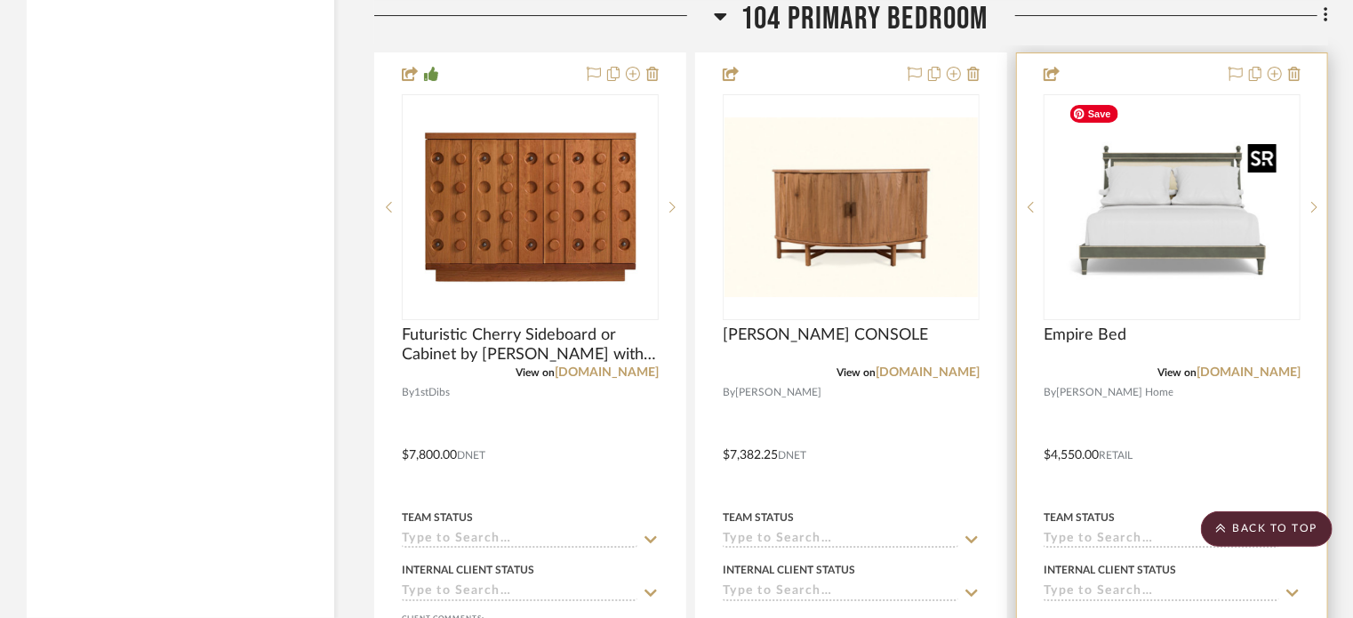
scroll to position [3200, 0]
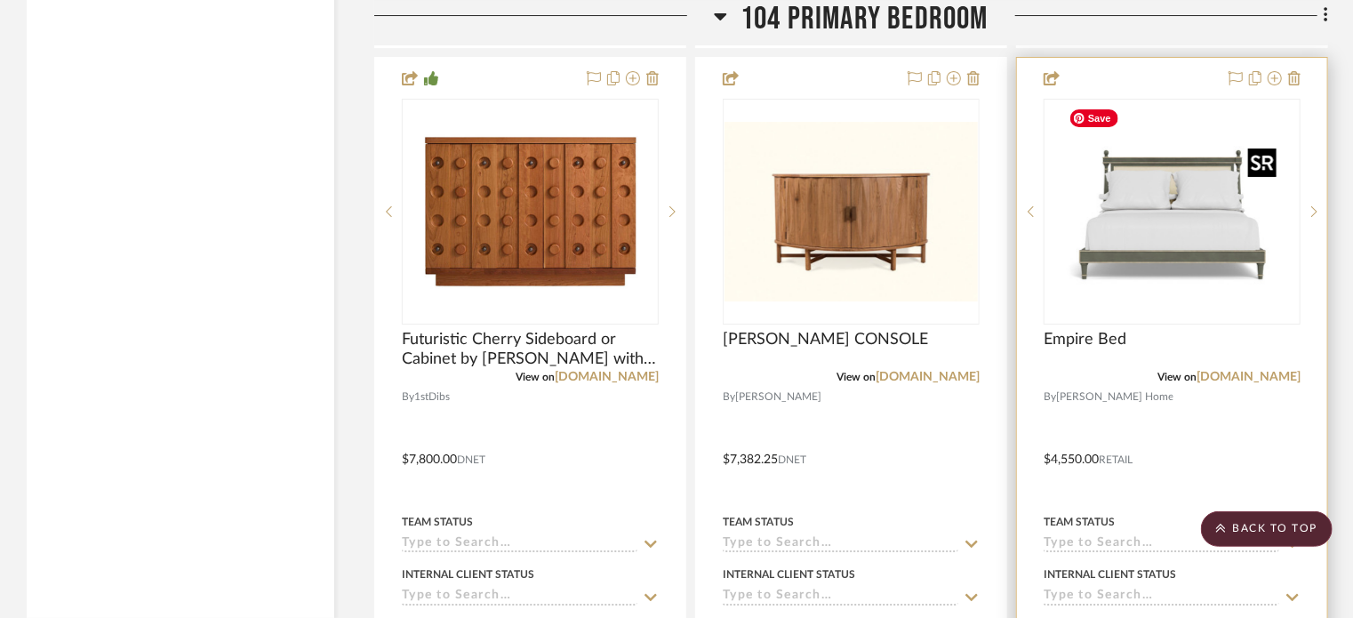
click at [1177, 222] on img "0" at bounding box center [1172, 211] width 222 height 222
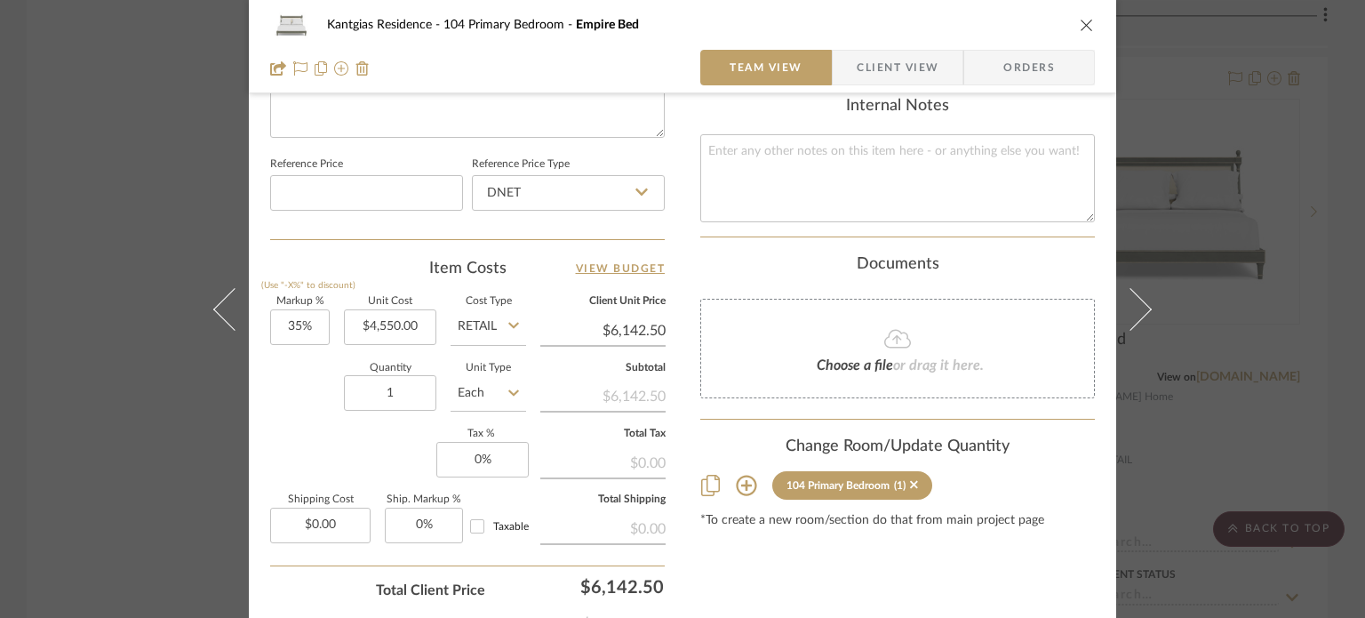
scroll to position [1035, 0]
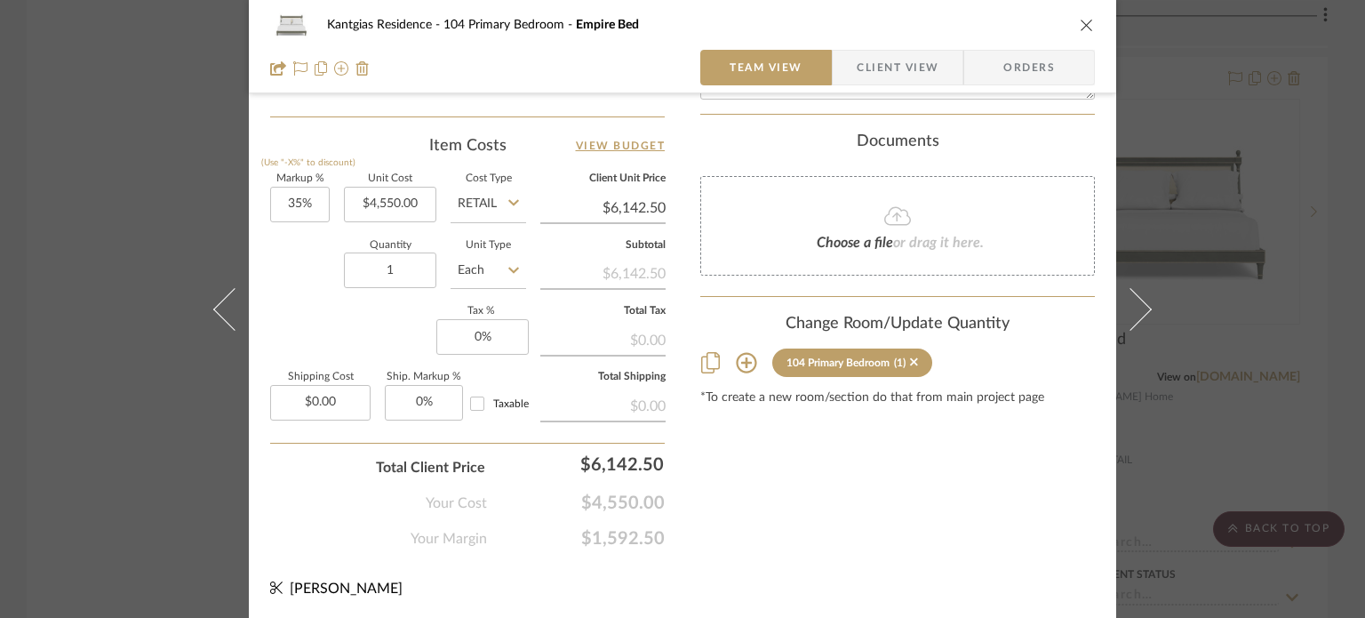
click at [736, 352] on icon at bounding box center [746, 362] width 21 height 21
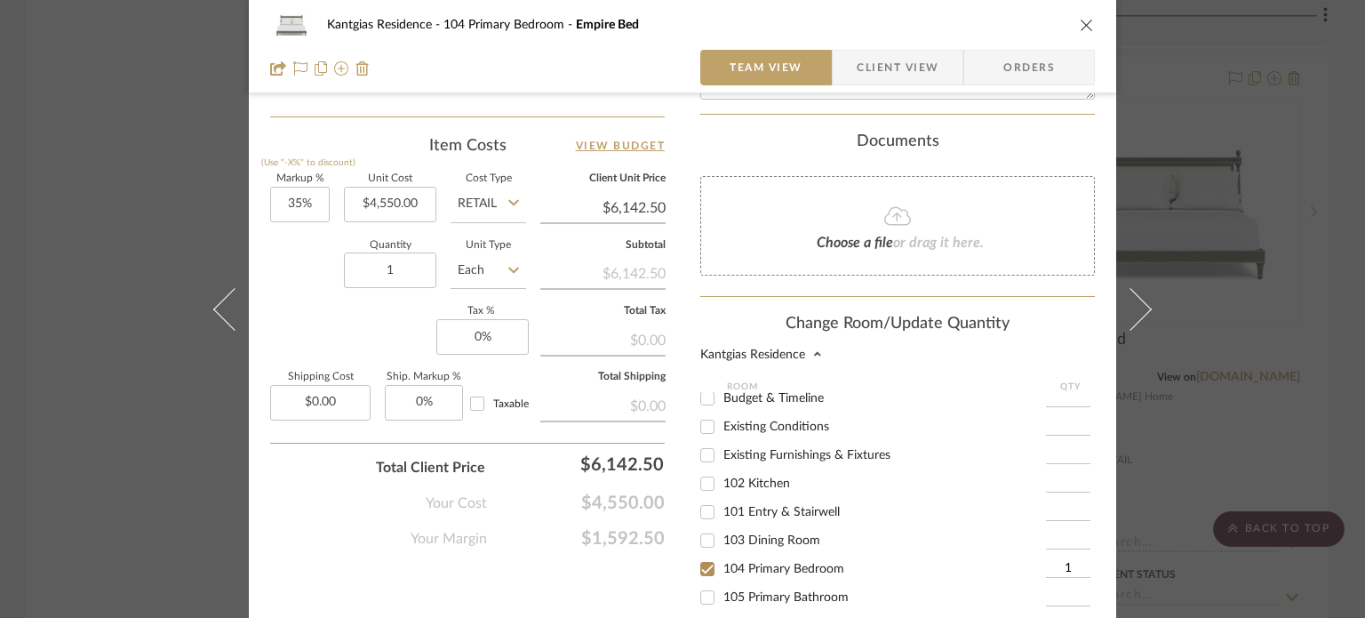
scroll to position [10, 0]
click at [763, 561] on span "104 Primary Bedroom" at bounding box center [783, 567] width 121 height 12
click at [722, 553] on input "104 Primary Bedroom" at bounding box center [707, 567] width 28 height 28
checkbox input "false"
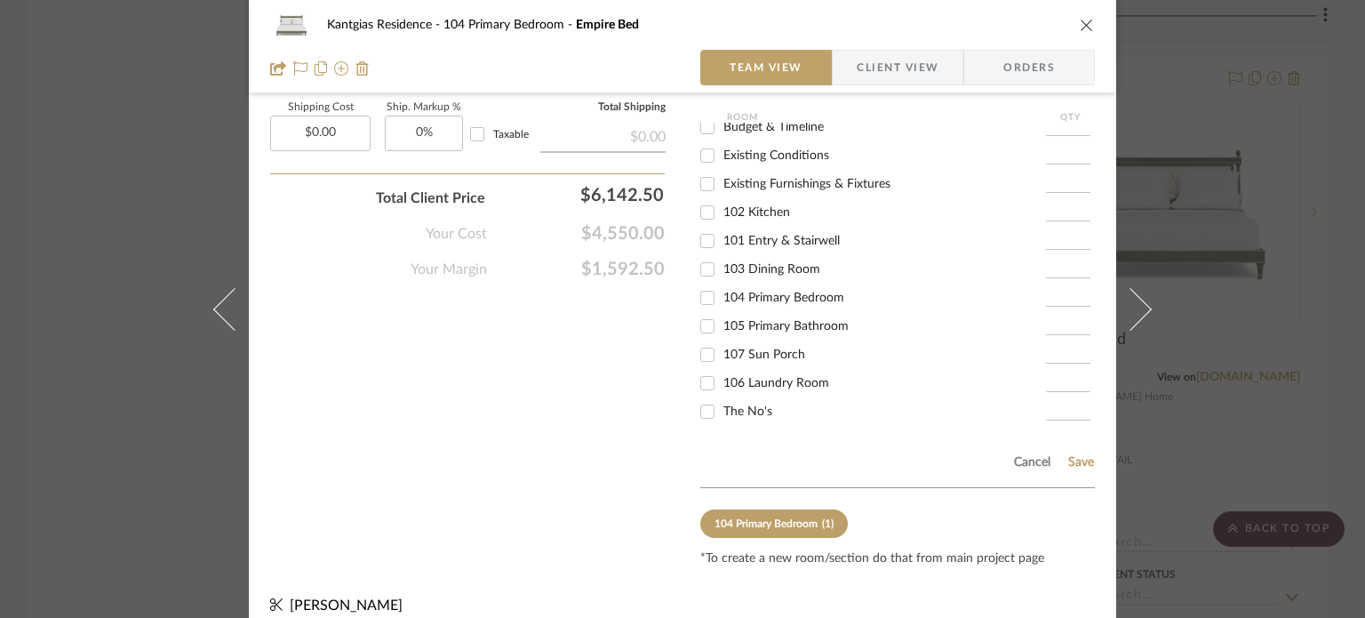
scroll to position [1306, 0]
click at [737, 403] on span "The No's" at bounding box center [747, 409] width 49 height 12
click at [722, 395] on input "The No's" at bounding box center [707, 409] width 28 height 28
checkbox input "true"
type input "1"
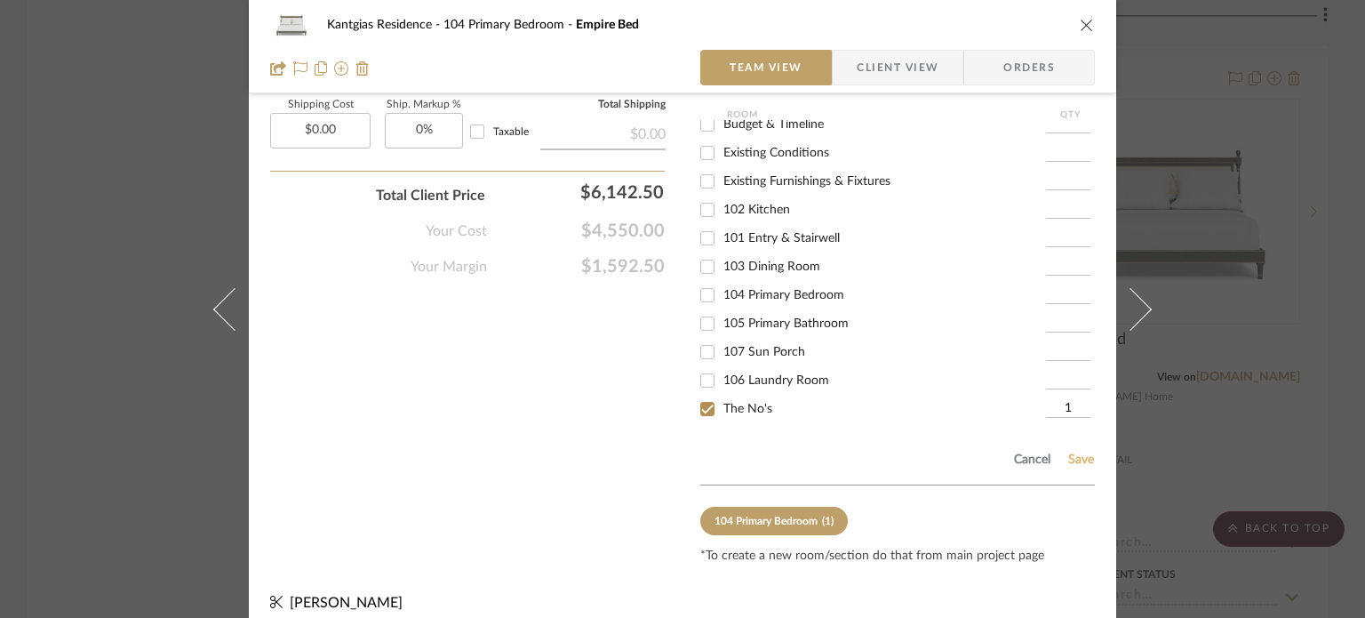
click at [1078, 452] on button "Save" at bounding box center [1081, 459] width 28 height 14
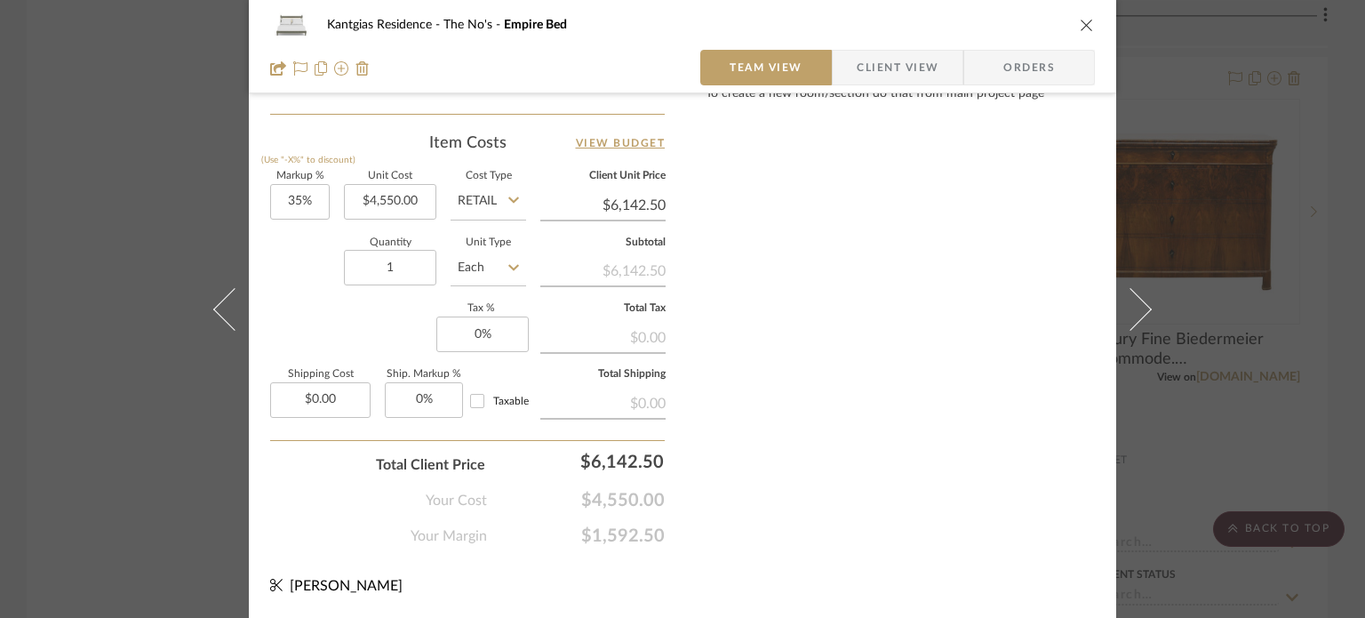
scroll to position [1035, 0]
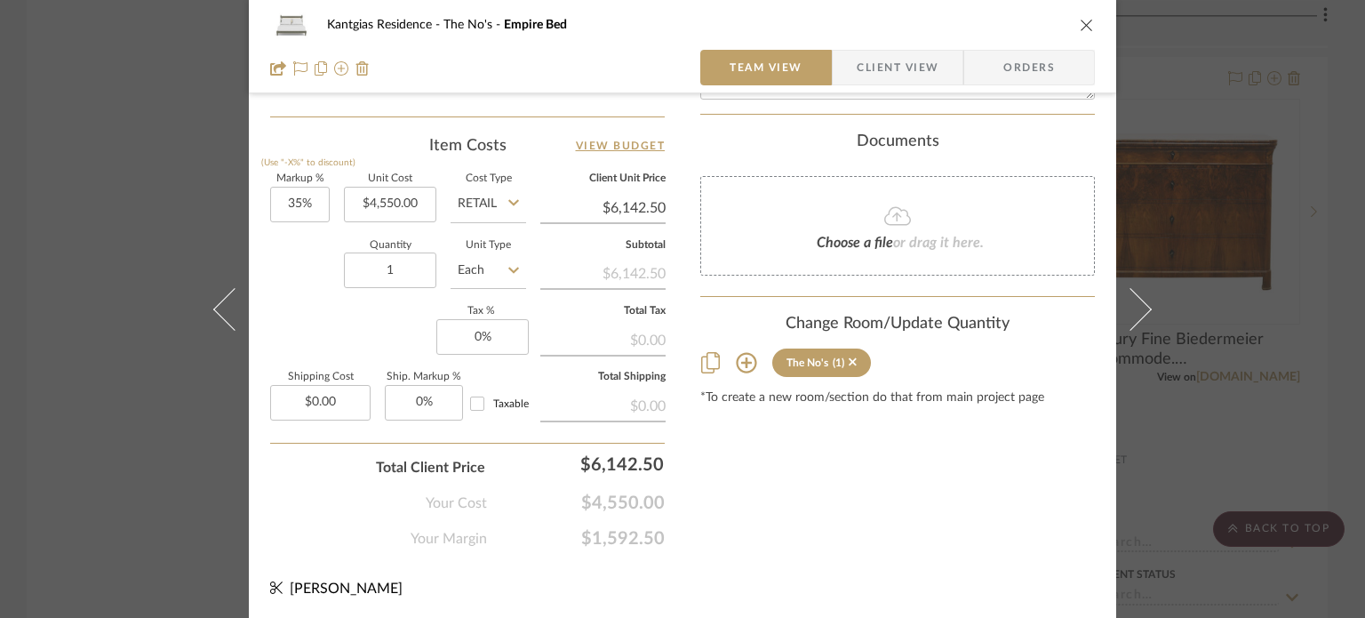
drag, startPoint x: 1081, startPoint y: 24, endPoint x: 1095, endPoint y: 52, distance: 31.8
click at [1081, 28] on icon "close" at bounding box center [1087, 25] width 14 height 14
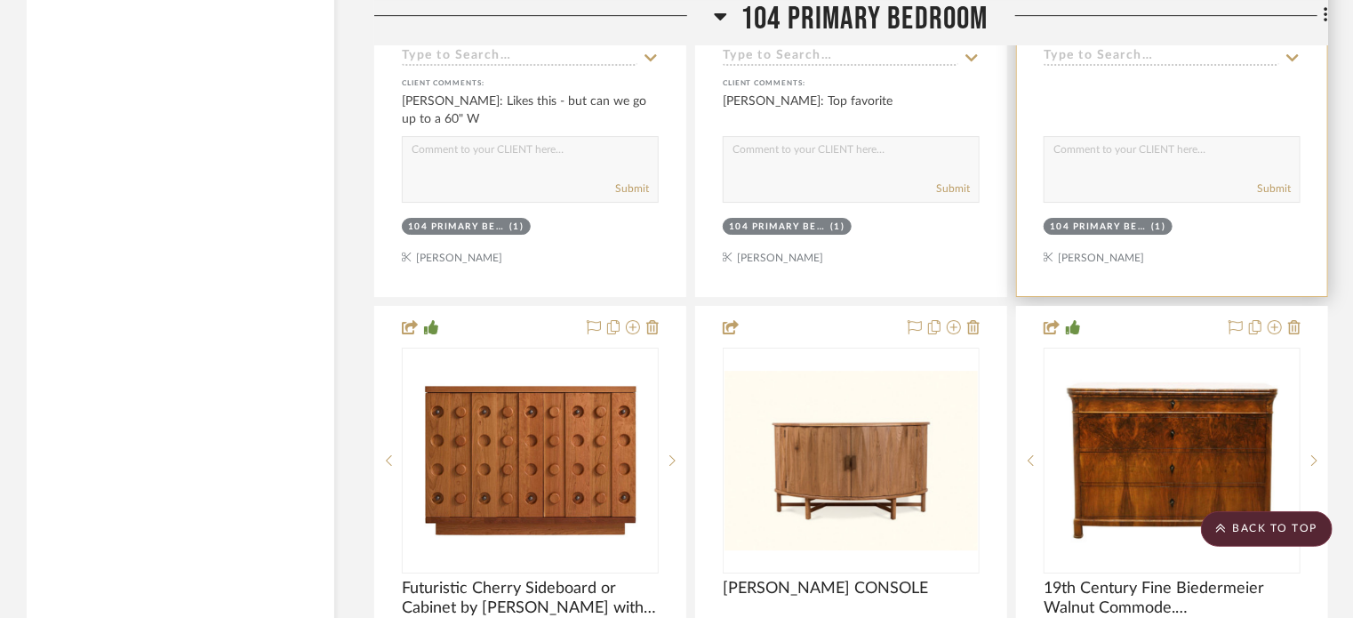
scroll to position [3111, 0]
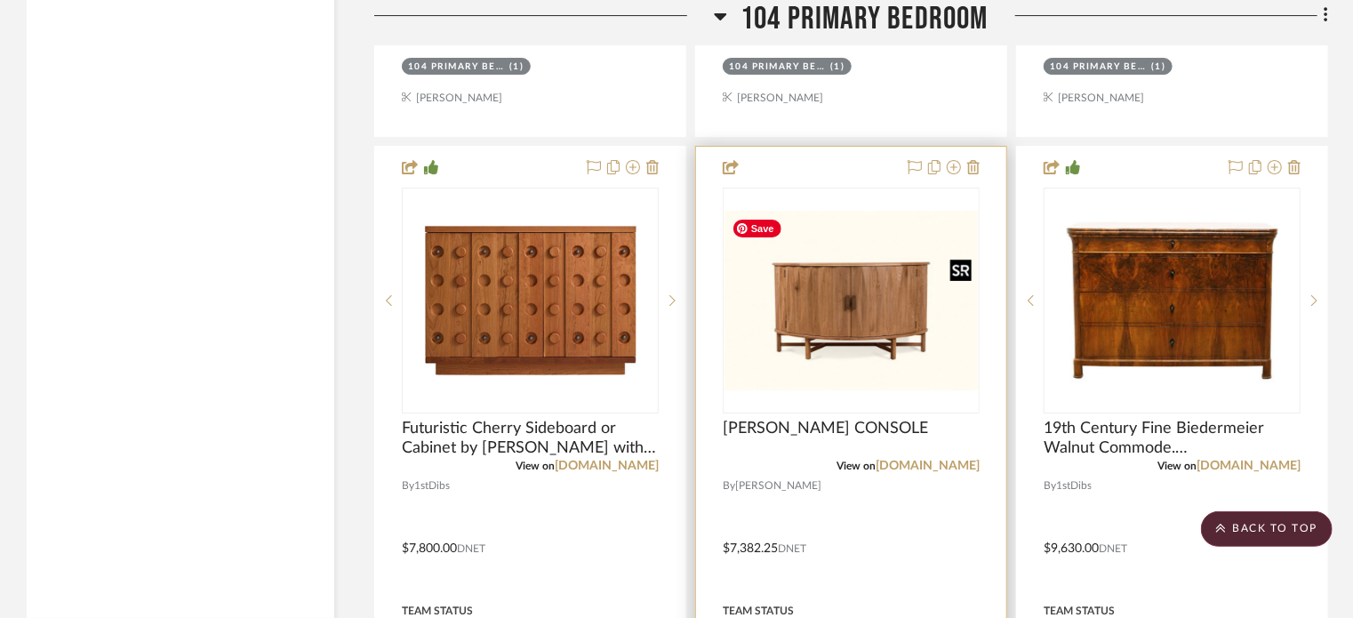
click at [869, 316] on img "0" at bounding box center [850, 301] width 253 height 180
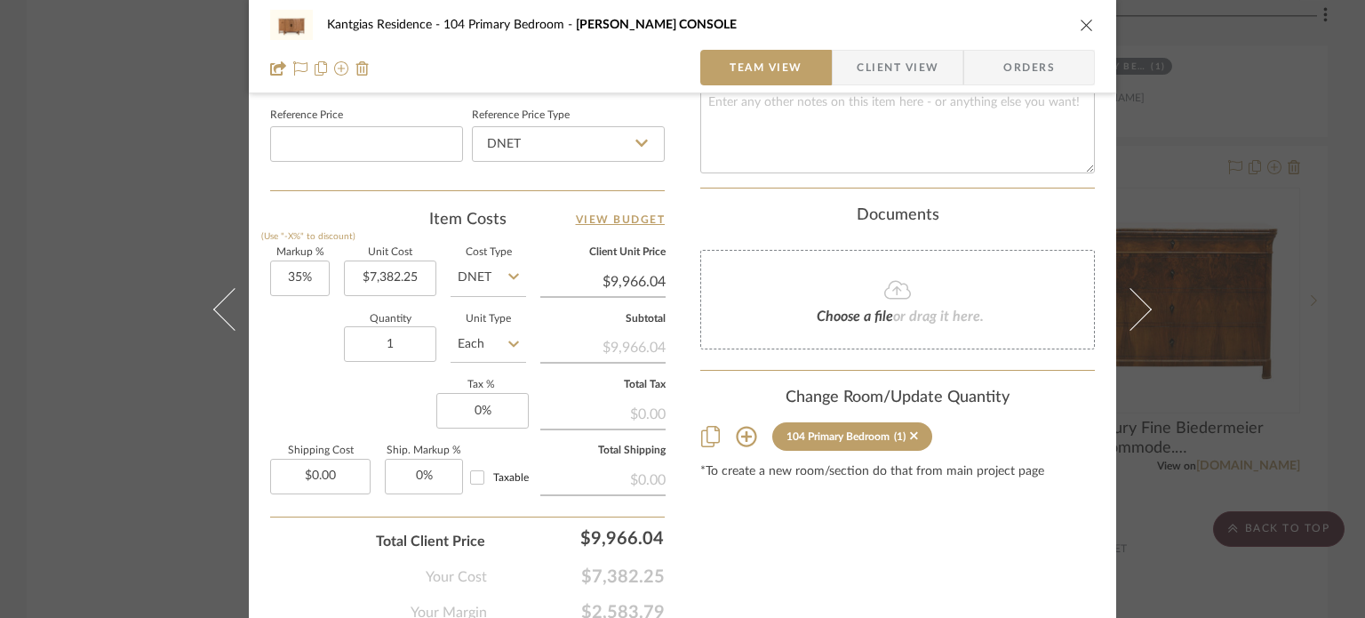
scroll to position [1035, 0]
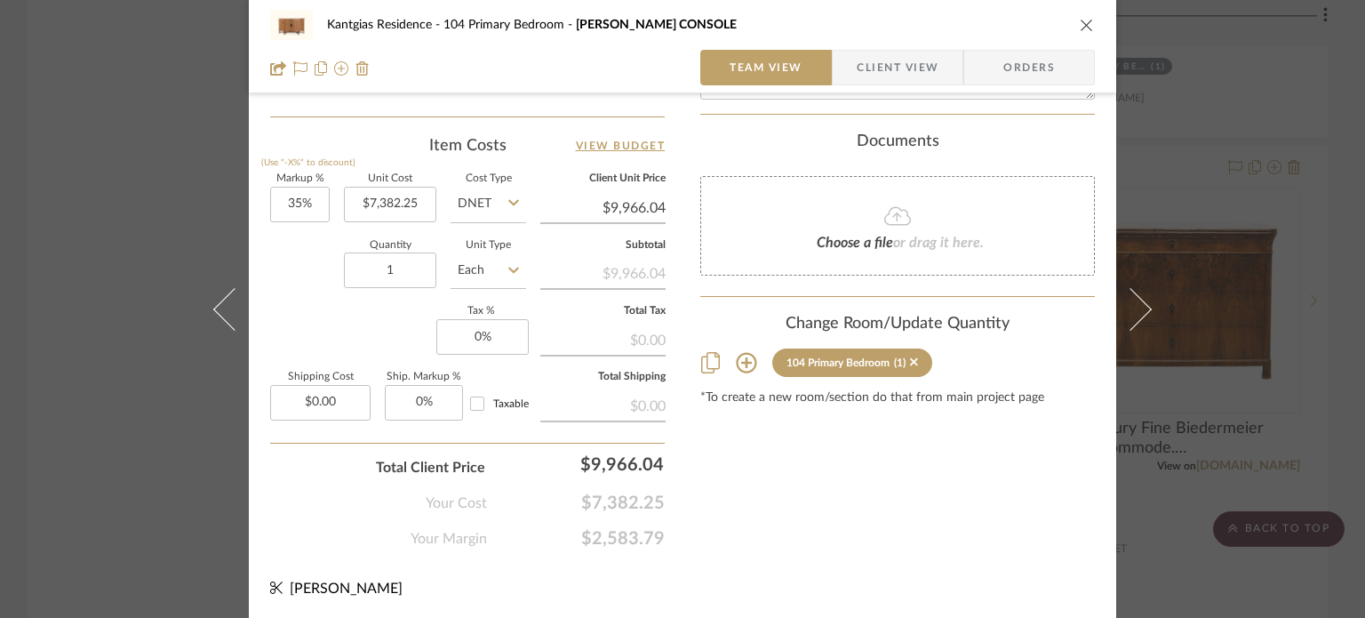
click at [736, 352] on icon at bounding box center [746, 362] width 21 height 21
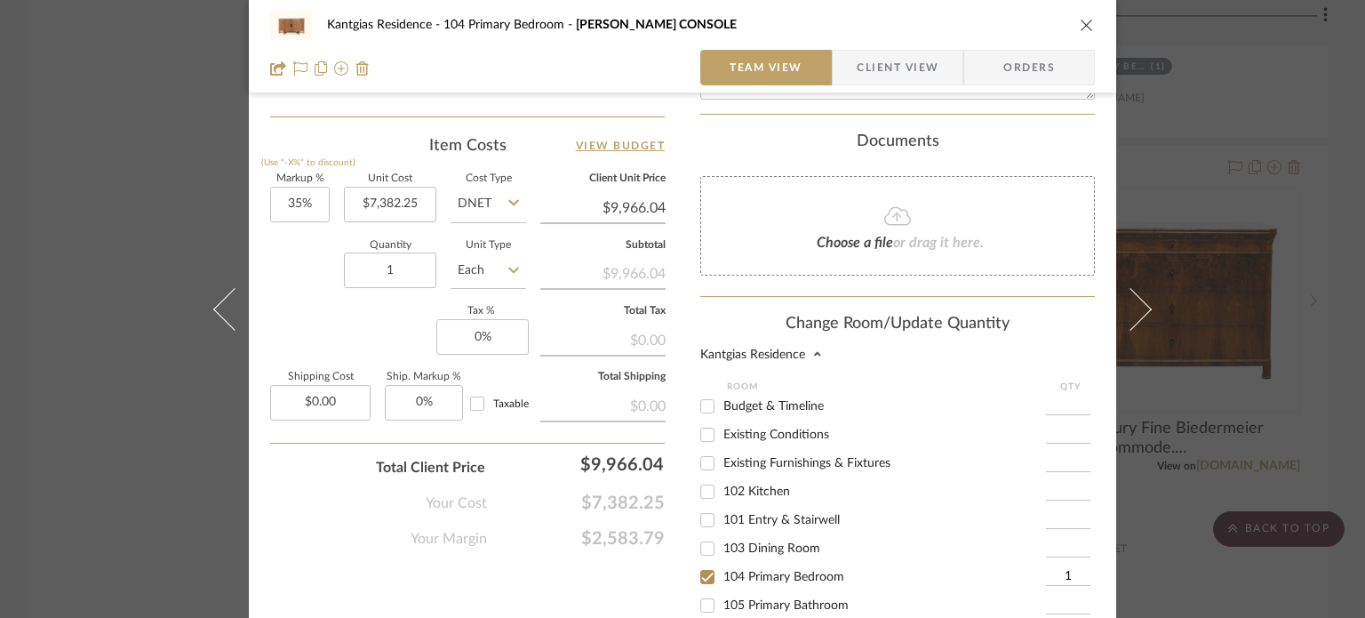
scroll to position [10, 0]
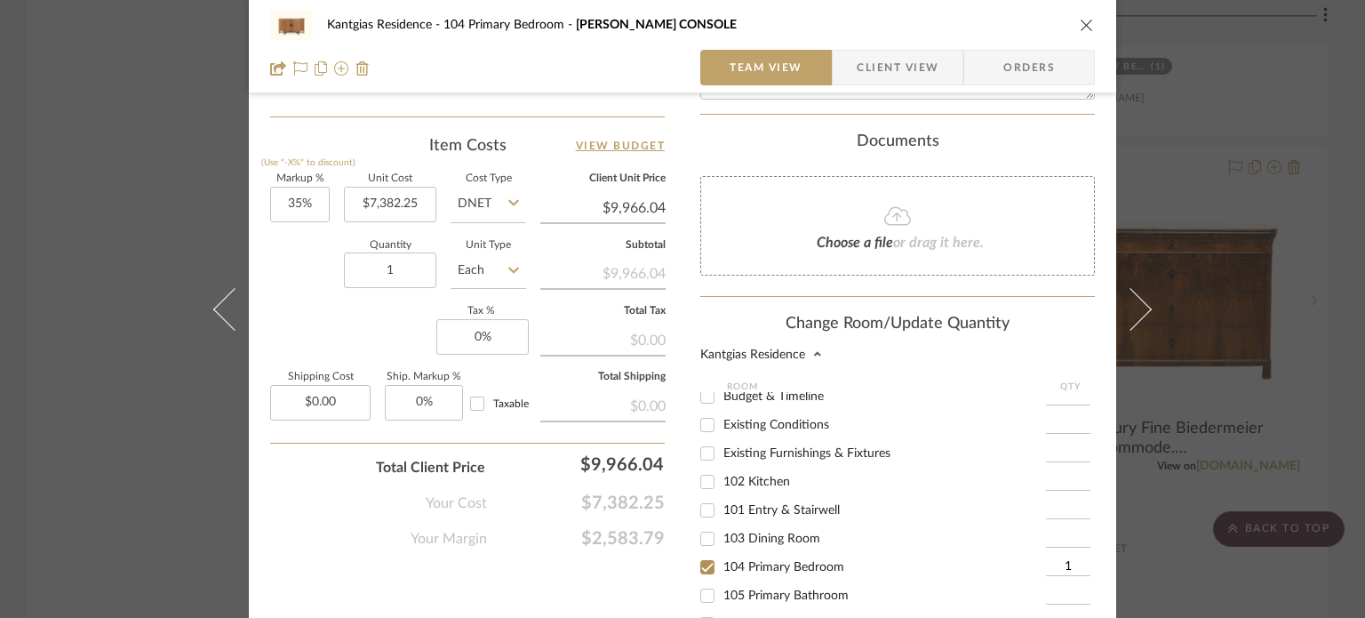
click at [761, 561] on span "104 Primary Bedroom" at bounding box center [783, 567] width 121 height 12
click at [722, 553] on input "104 Primary Bedroom" at bounding box center [707, 567] width 28 height 28
checkbox input "false"
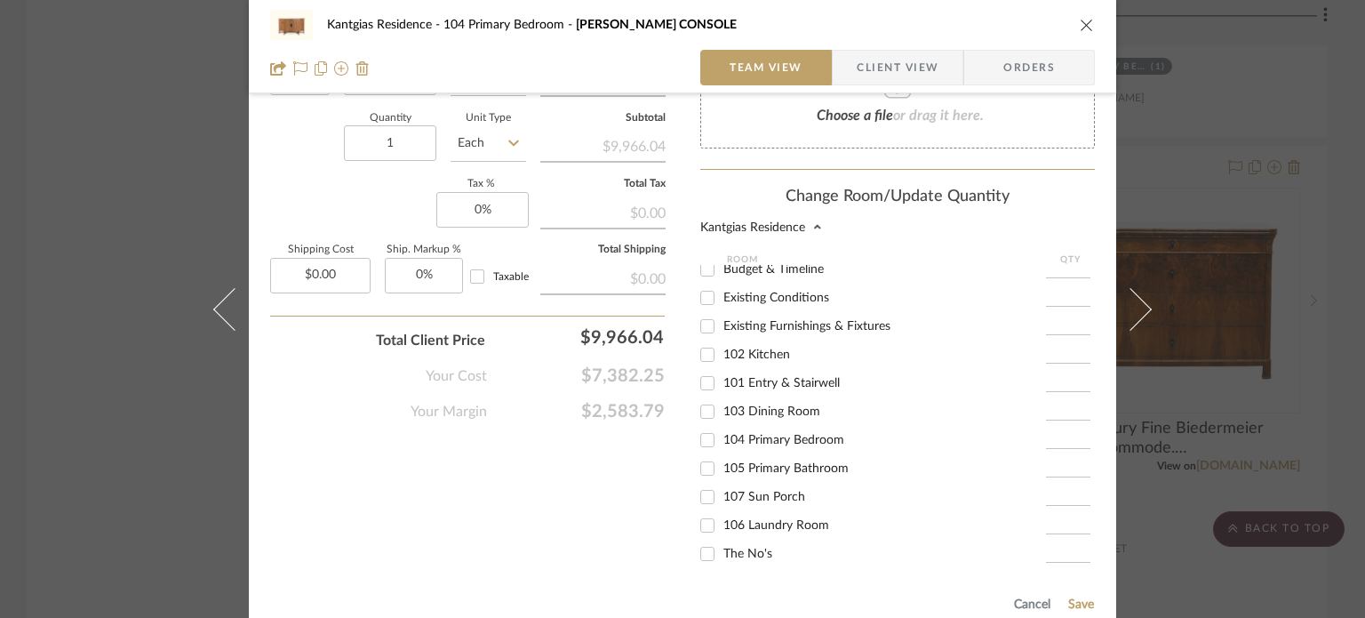
scroll to position [1306, 0]
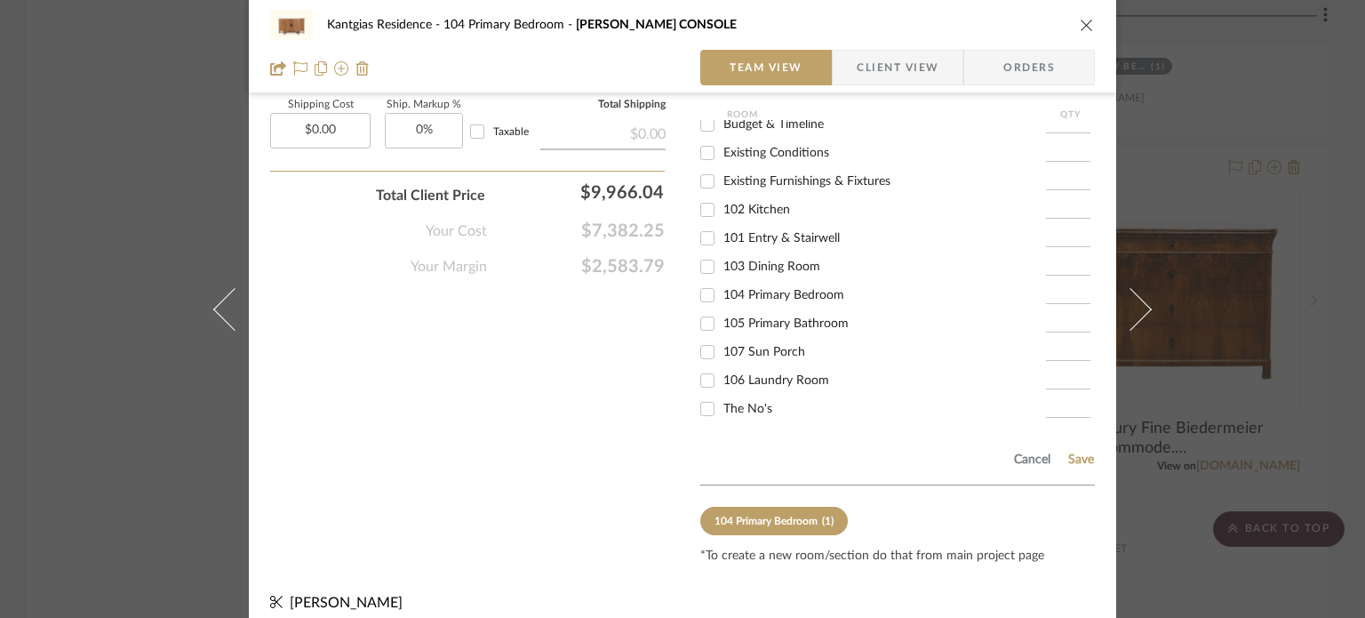
click at [742, 403] on span "The No's" at bounding box center [747, 409] width 49 height 12
click at [722, 396] on input "The No's" at bounding box center [707, 409] width 28 height 28
checkbox input "true"
type input "1"
click at [1084, 452] on button "Save" at bounding box center [1081, 459] width 28 height 14
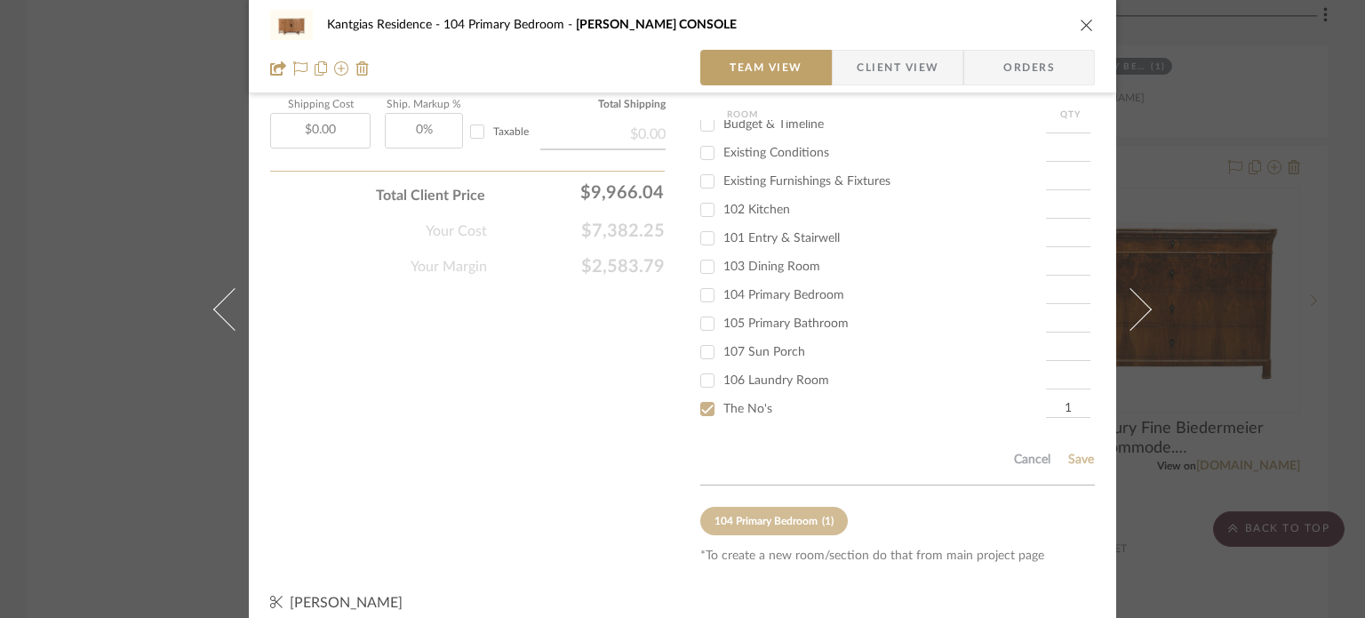
scroll to position [1035, 0]
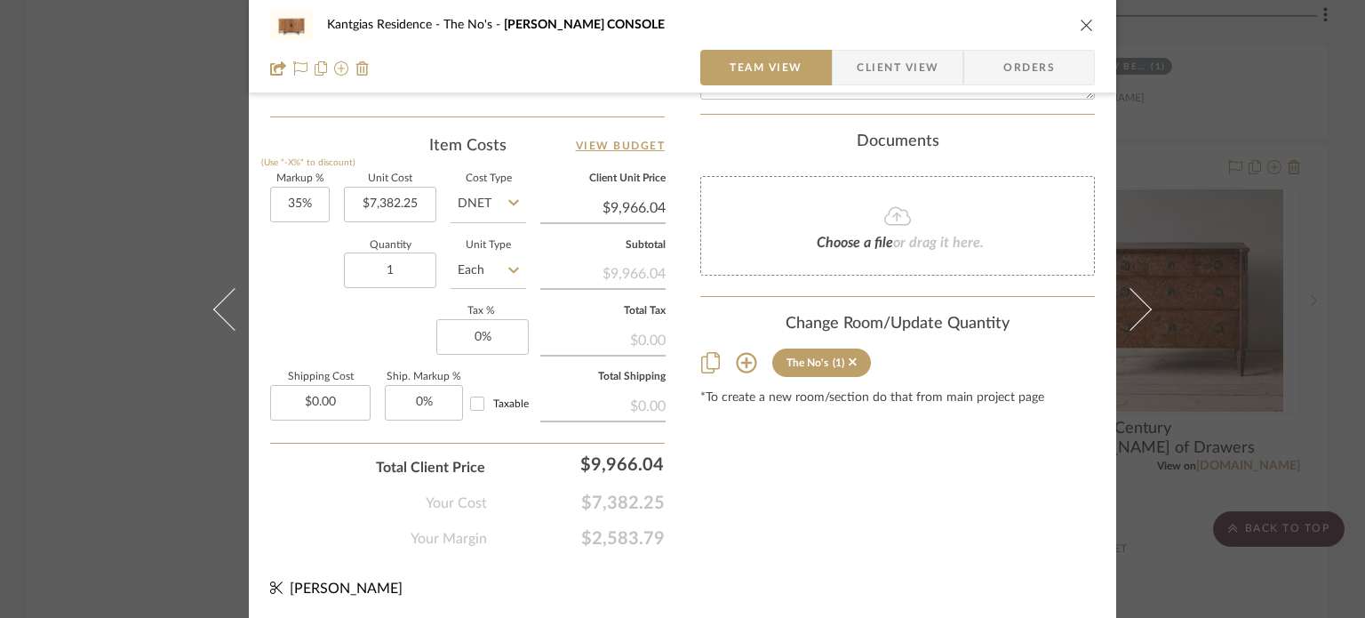
click at [1081, 28] on icon "close" at bounding box center [1087, 25] width 14 height 14
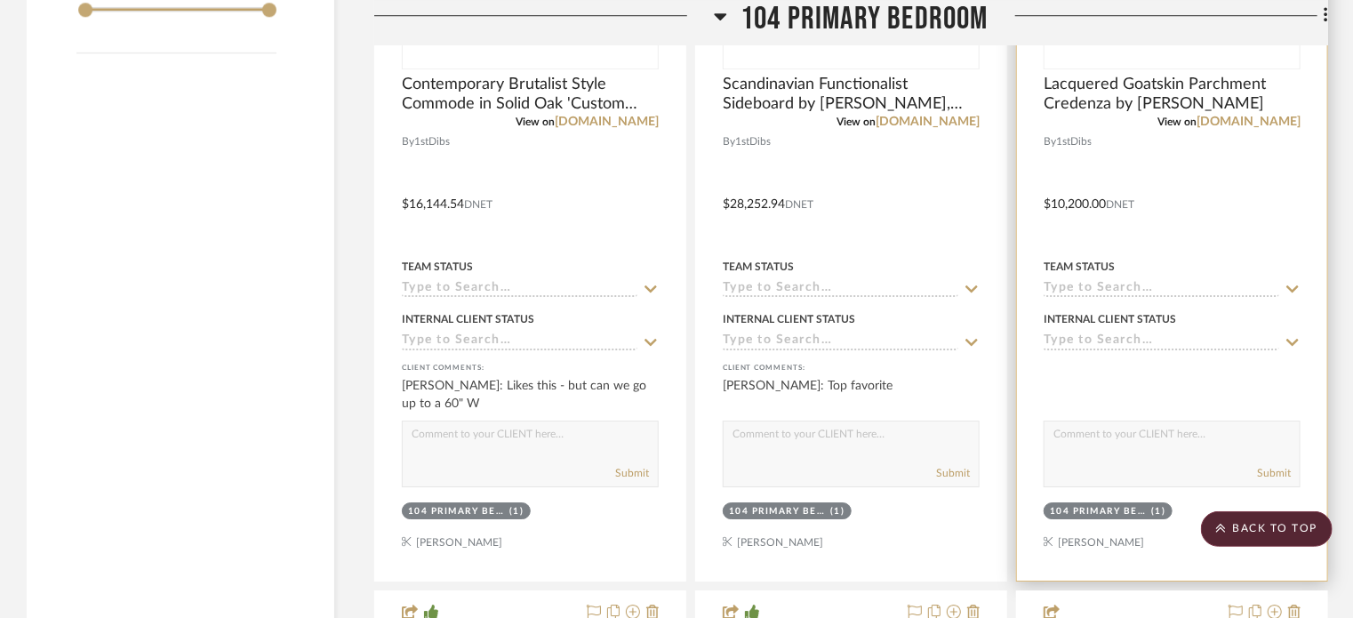
scroll to position [2311, 0]
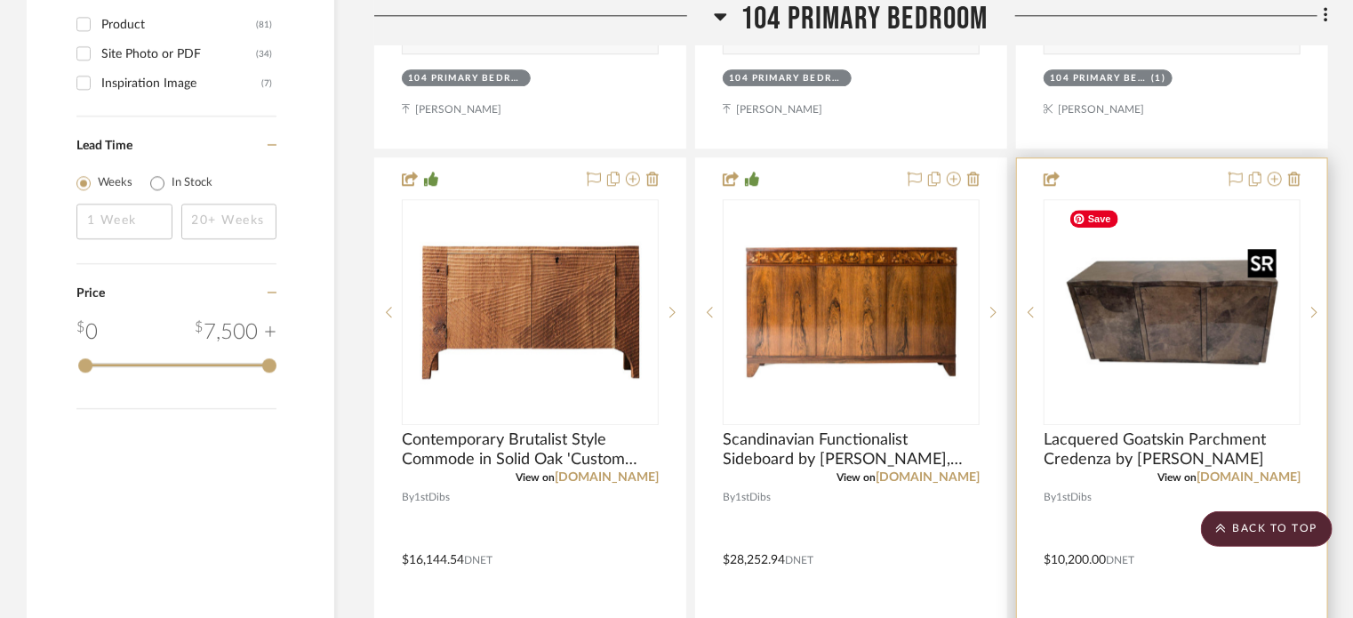
click at [1190, 305] on img "0" at bounding box center [1172, 312] width 222 height 222
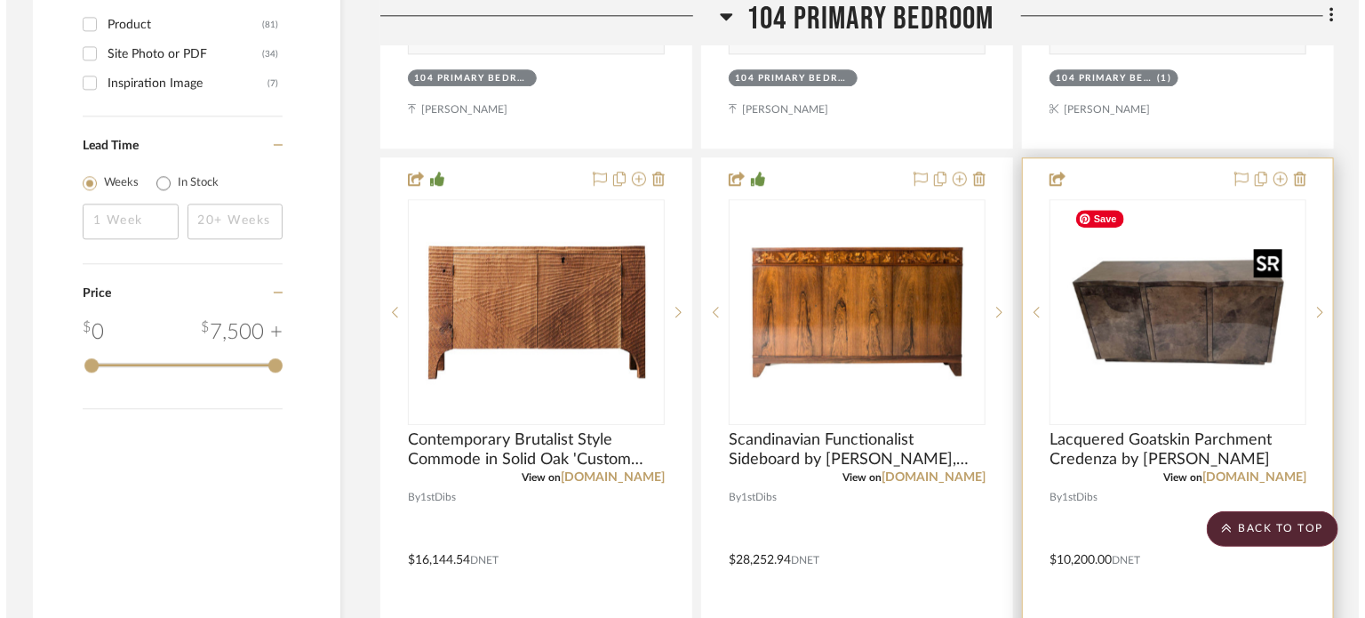
scroll to position [0, 0]
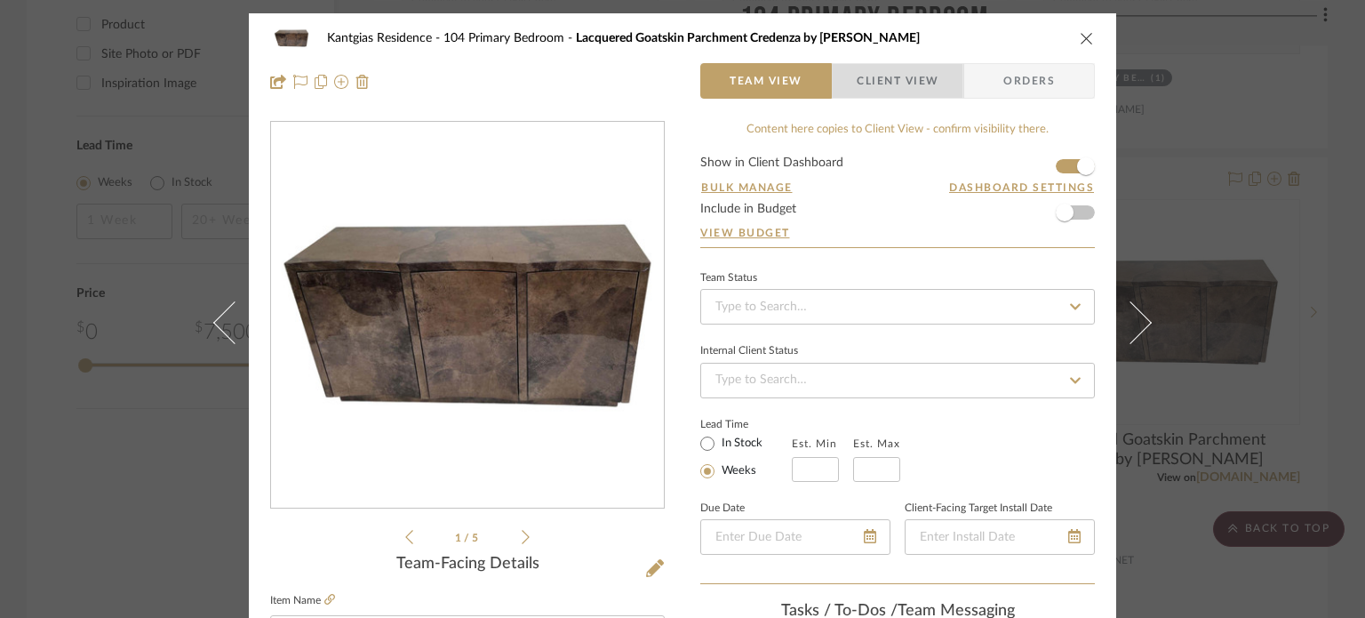
click at [921, 73] on span "Client View" at bounding box center [898, 81] width 82 height 36
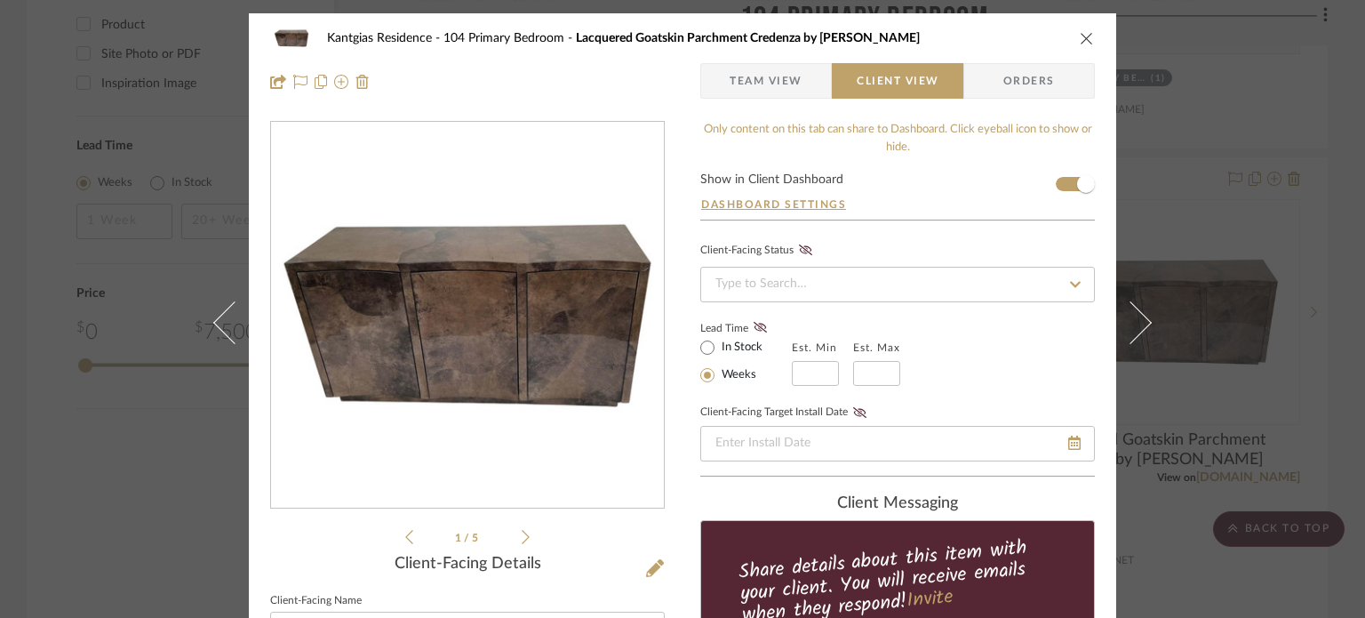
click at [1080, 37] on icon "close" at bounding box center [1087, 38] width 14 height 14
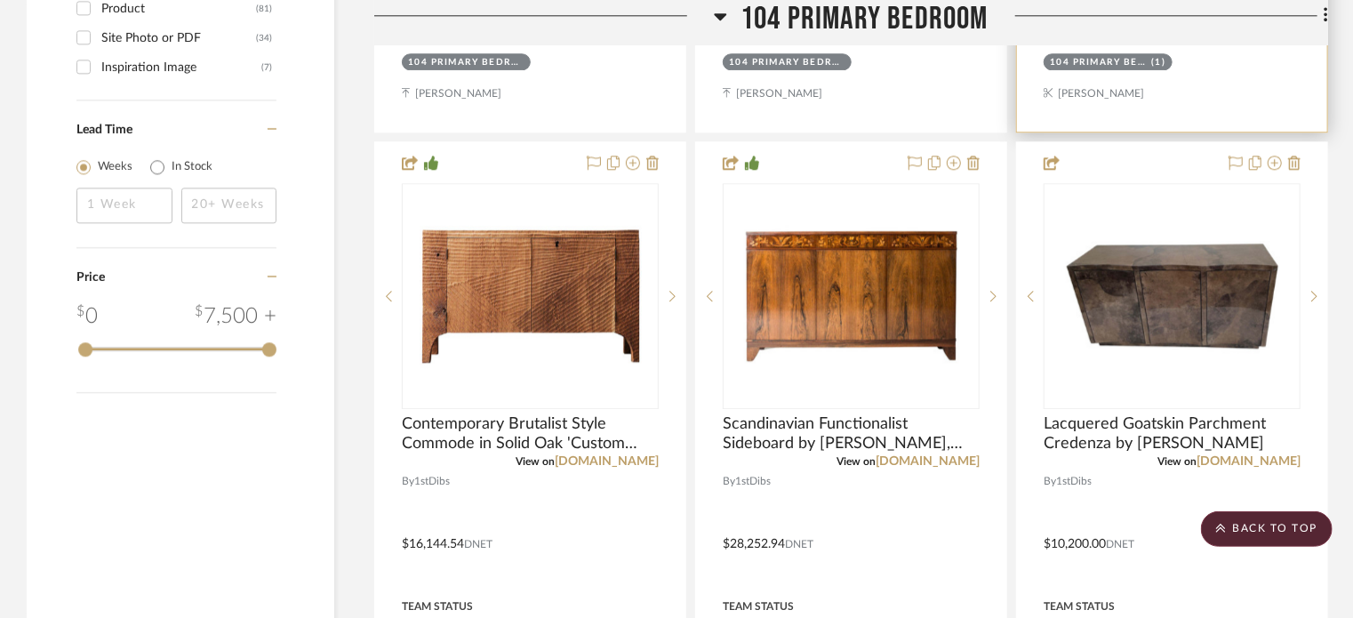
scroll to position [2577, 0]
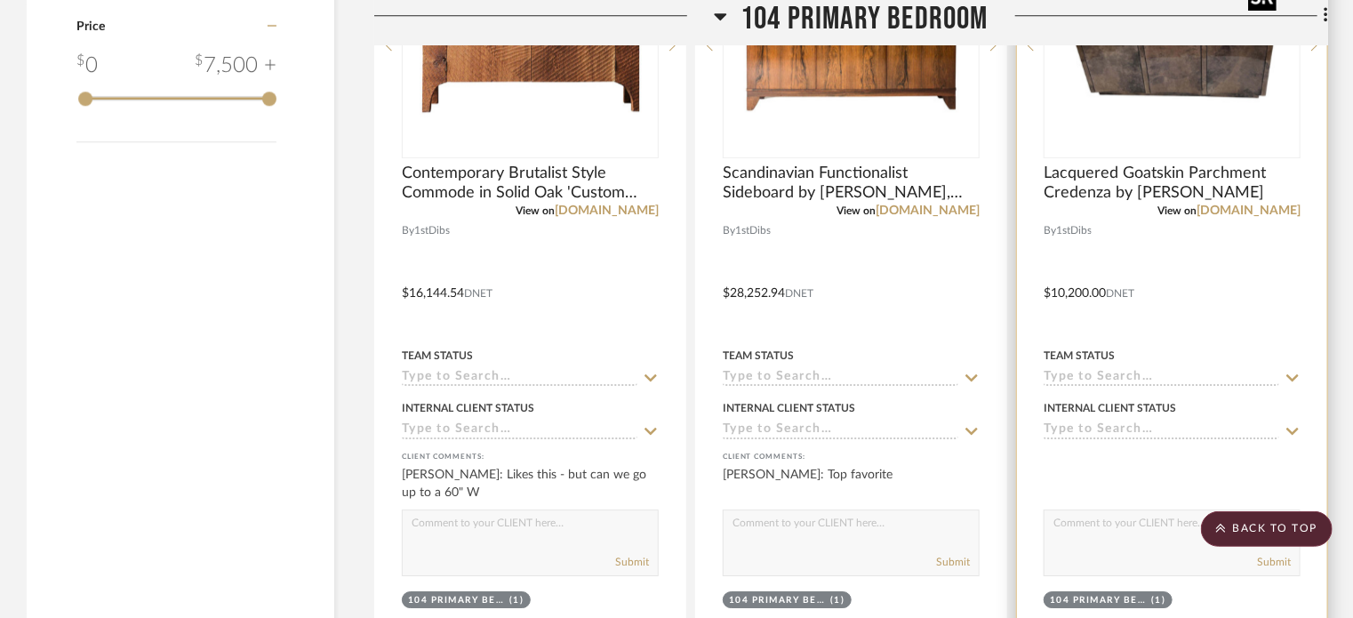
click at [1141, 113] on img "0" at bounding box center [1172, 45] width 222 height 222
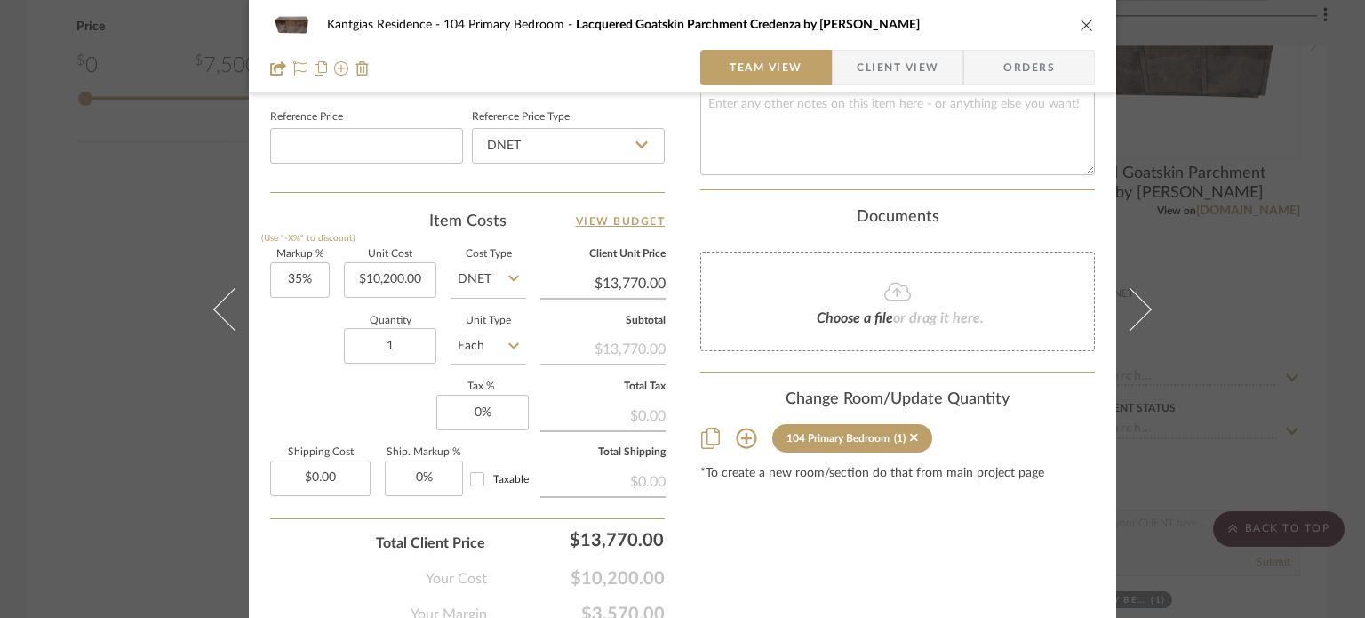
scroll to position [1035, 0]
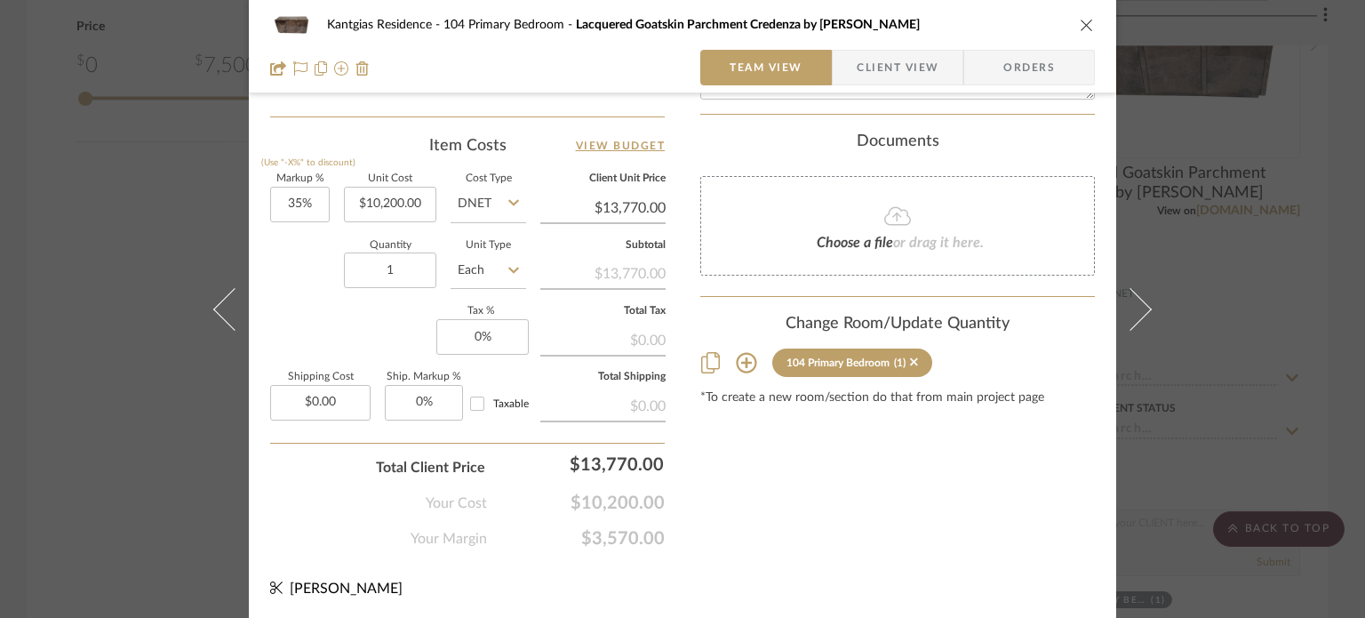
click at [737, 352] on icon at bounding box center [746, 362] width 21 height 21
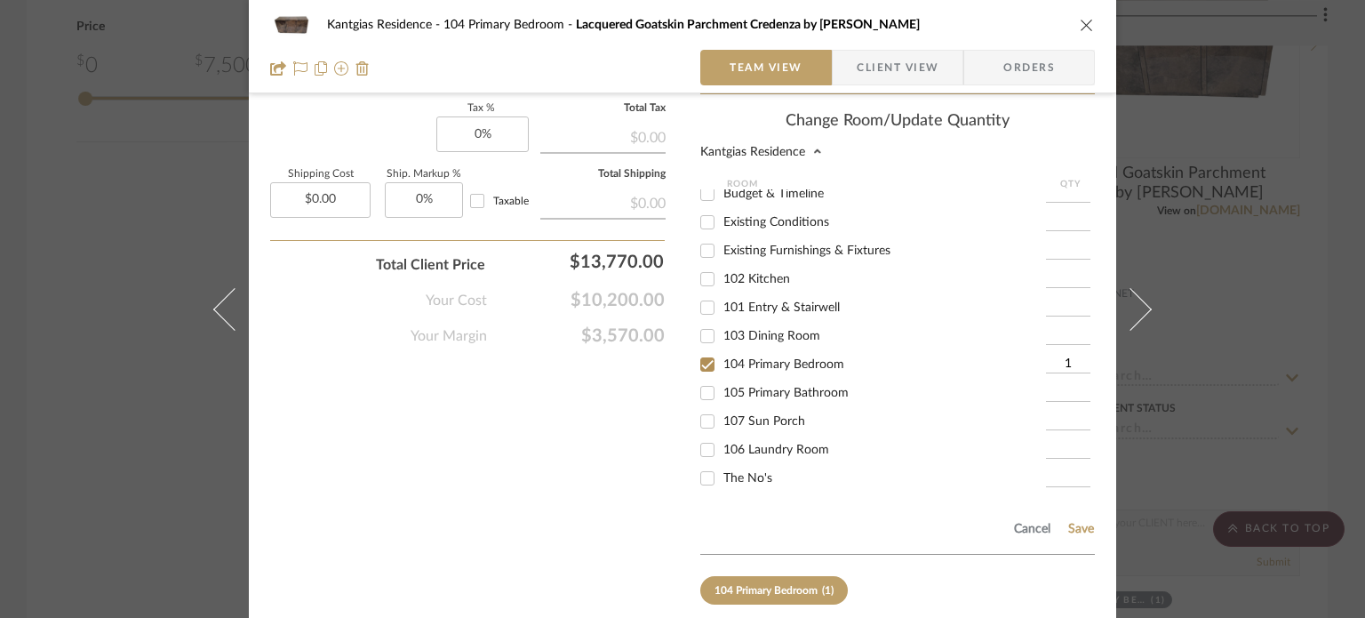
scroll to position [1301, 0]
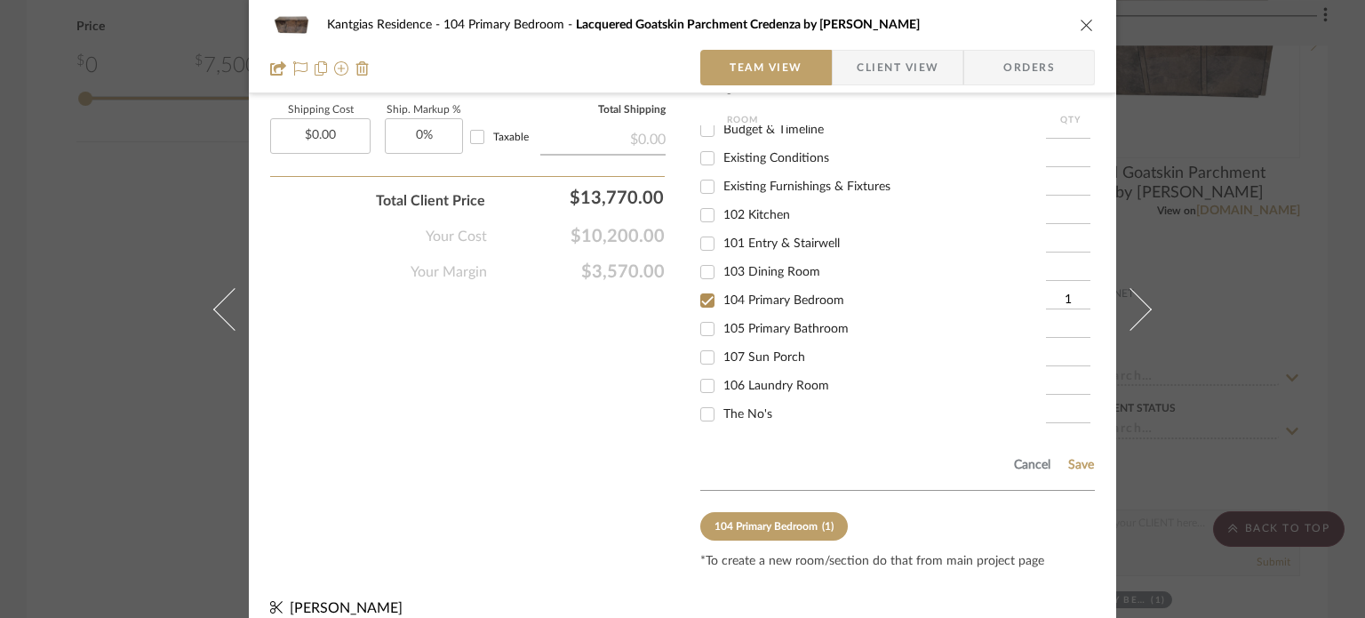
click at [718, 405] on div "The No's" at bounding box center [873, 414] width 346 height 28
click at [711, 403] on input "The No's" at bounding box center [707, 414] width 28 height 28
checkbox input "true"
type input "1"
click at [739, 294] on span "104 Primary Bedroom" at bounding box center [783, 300] width 121 height 12
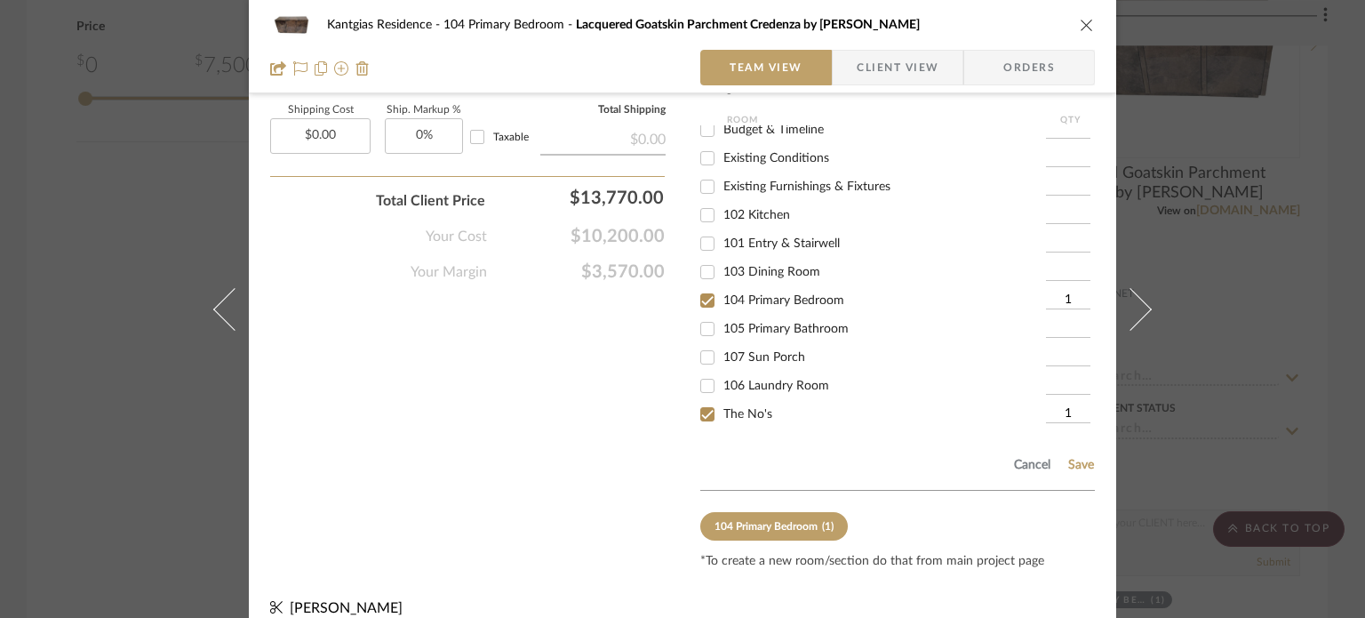
click at [722, 286] on input "104 Primary Bedroom" at bounding box center [707, 300] width 28 height 28
checkbox input "false"
click at [1073, 458] on button "Save" at bounding box center [1081, 465] width 28 height 14
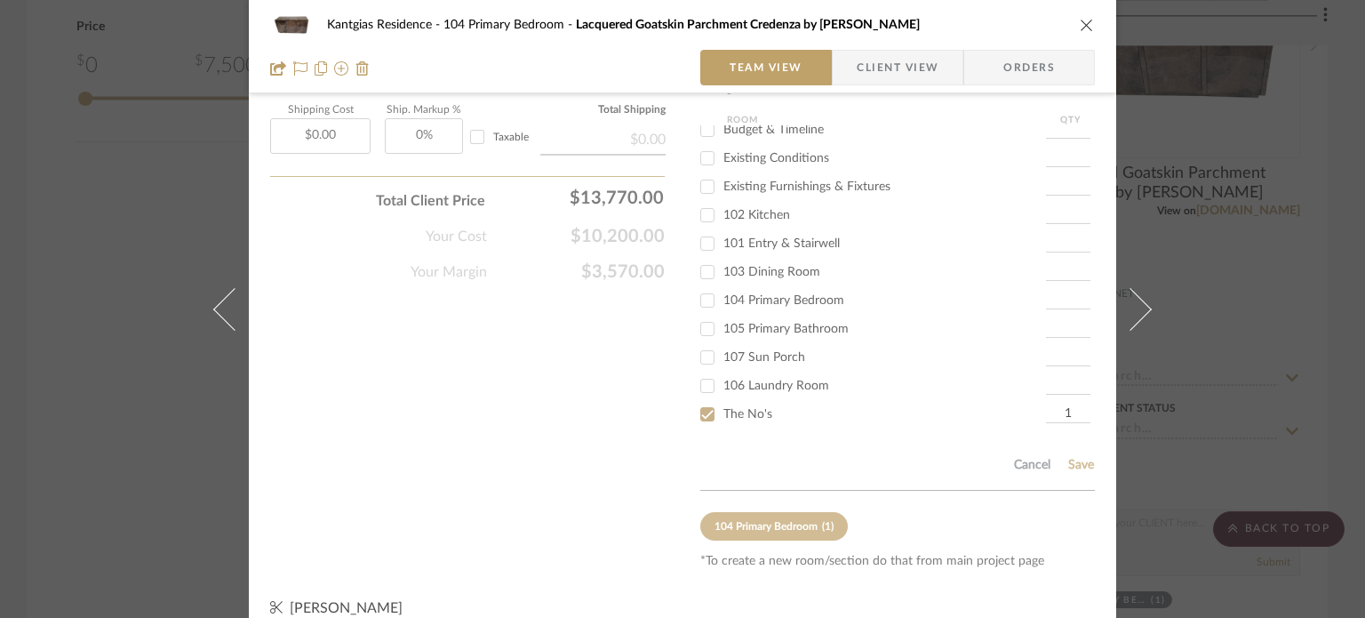
click at [1080, 19] on icon "close" at bounding box center [1087, 25] width 14 height 14
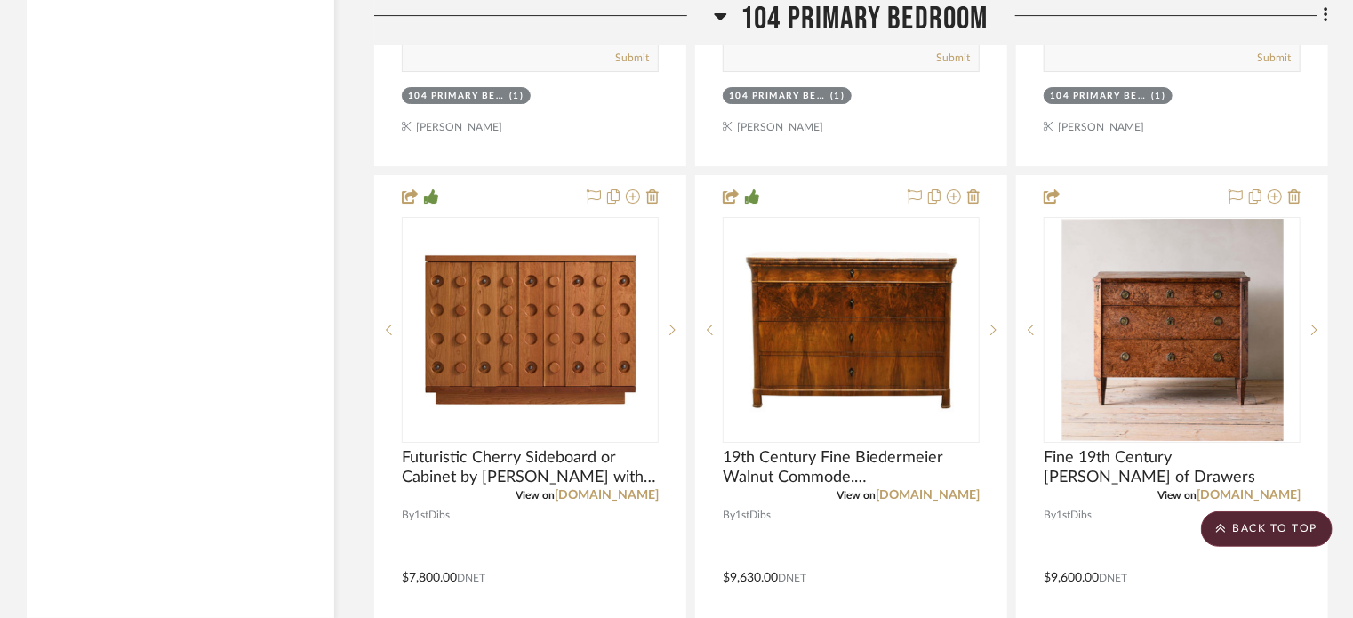
scroll to position [3200, 0]
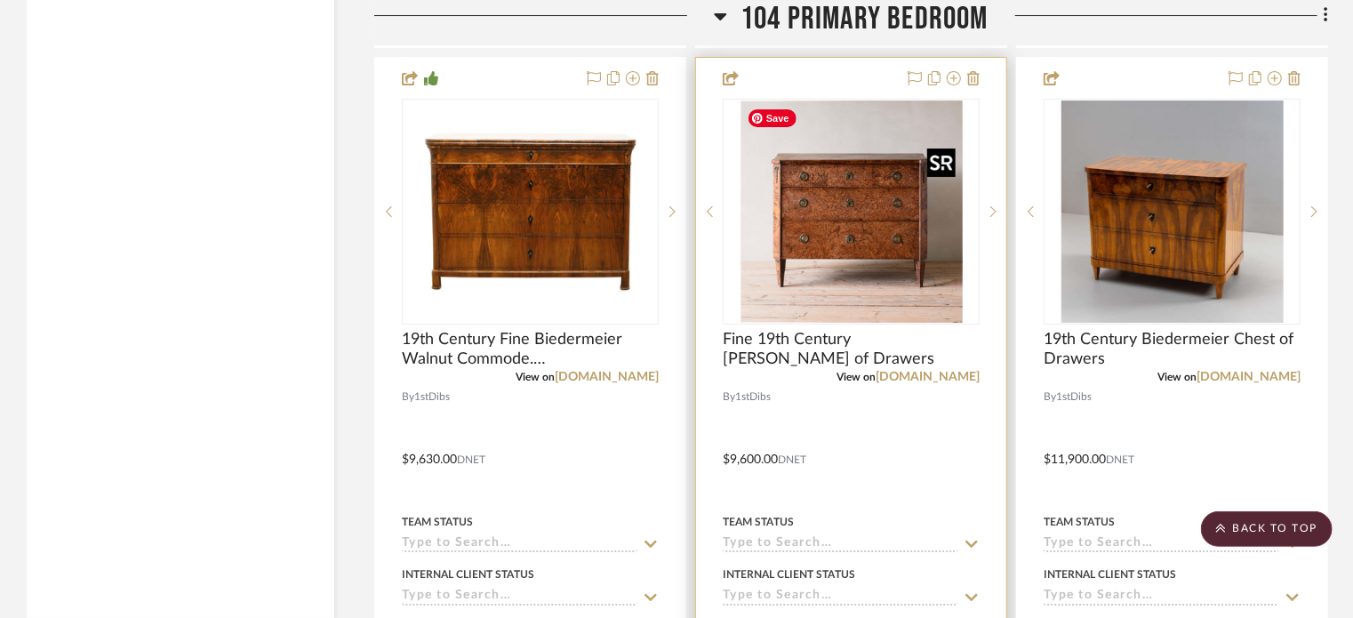
click at [887, 254] on img "0" at bounding box center [851, 211] width 222 height 222
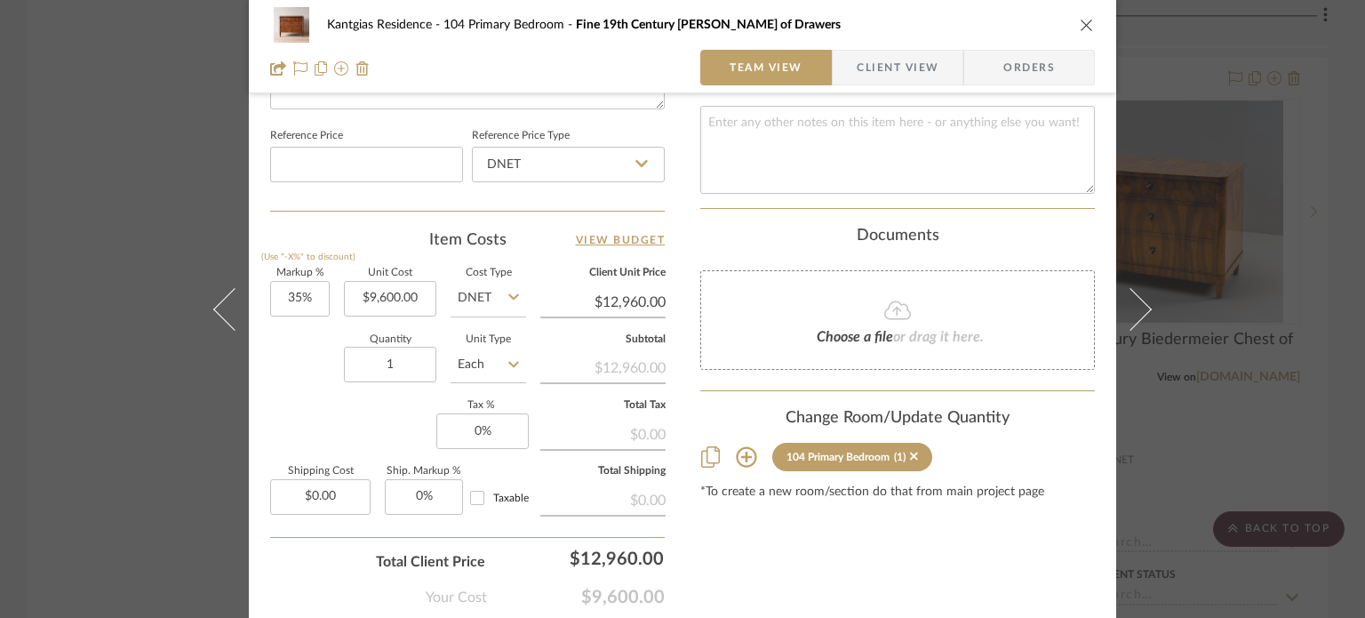
scroll to position [960, 0]
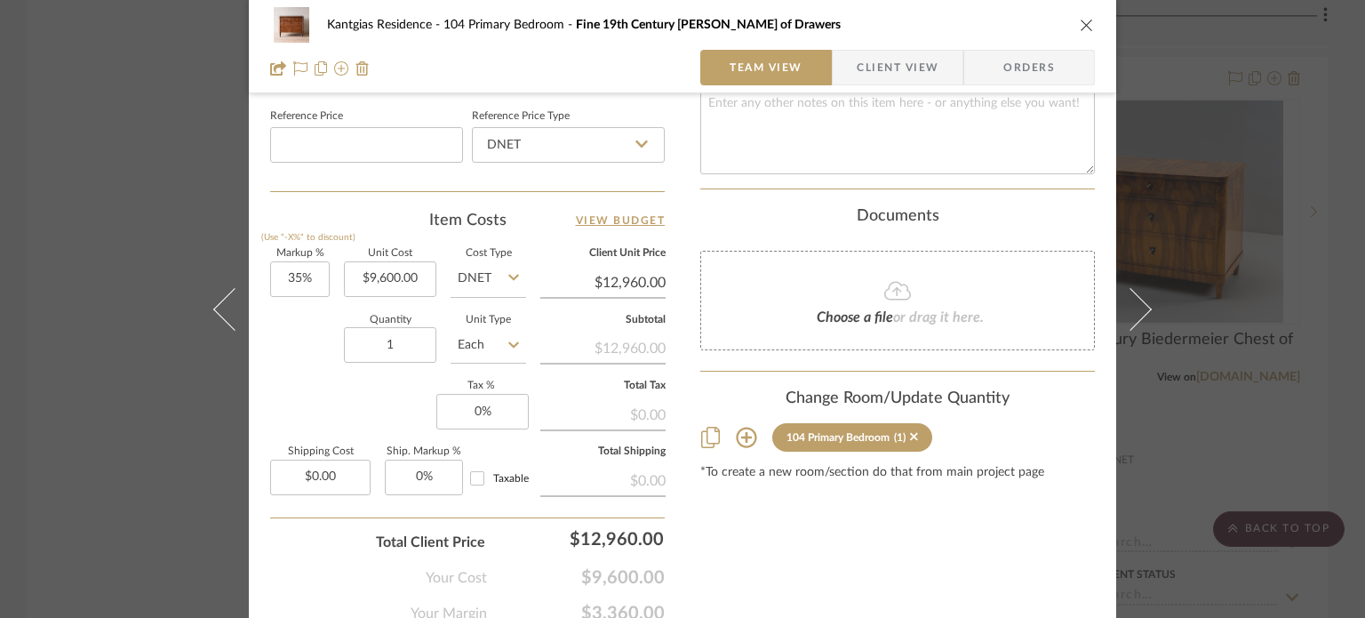
click at [742, 427] on icon at bounding box center [746, 437] width 21 height 21
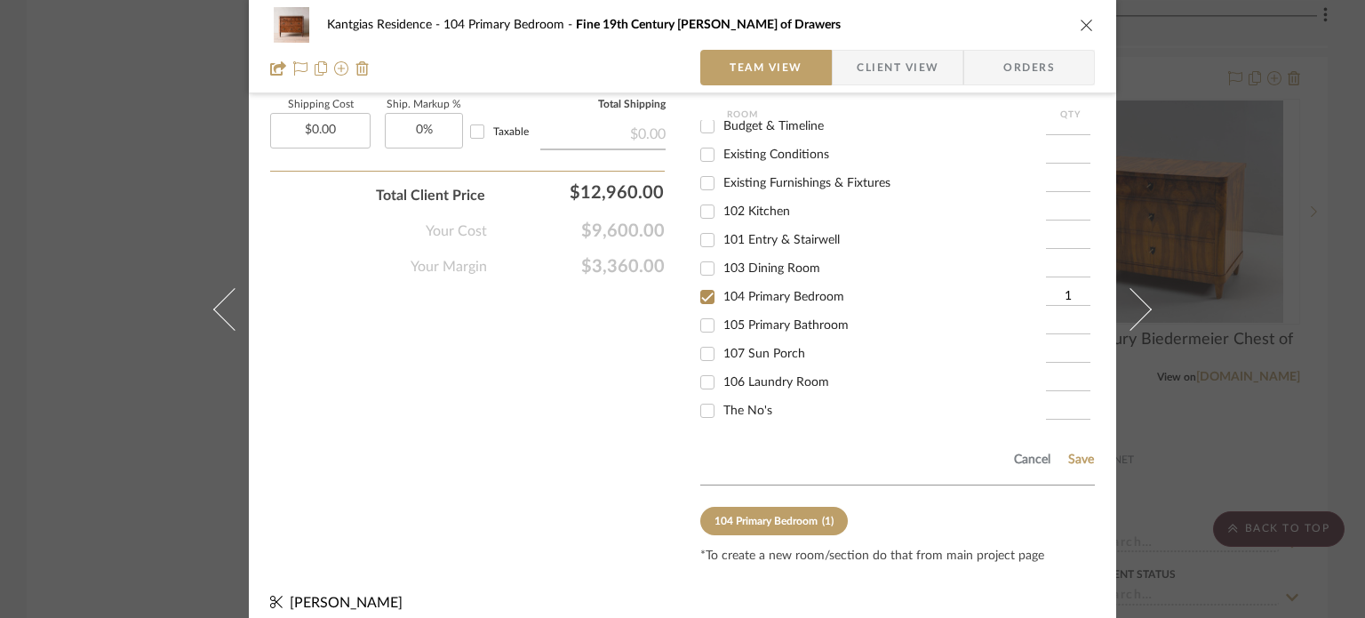
scroll to position [10, 0]
click at [752, 401] on div "The No's" at bounding box center [873, 409] width 346 height 28
click at [748, 403] on span "The No's" at bounding box center [747, 409] width 49 height 12
click at [722, 395] on input "The No's" at bounding box center [707, 409] width 28 height 28
checkbox input "true"
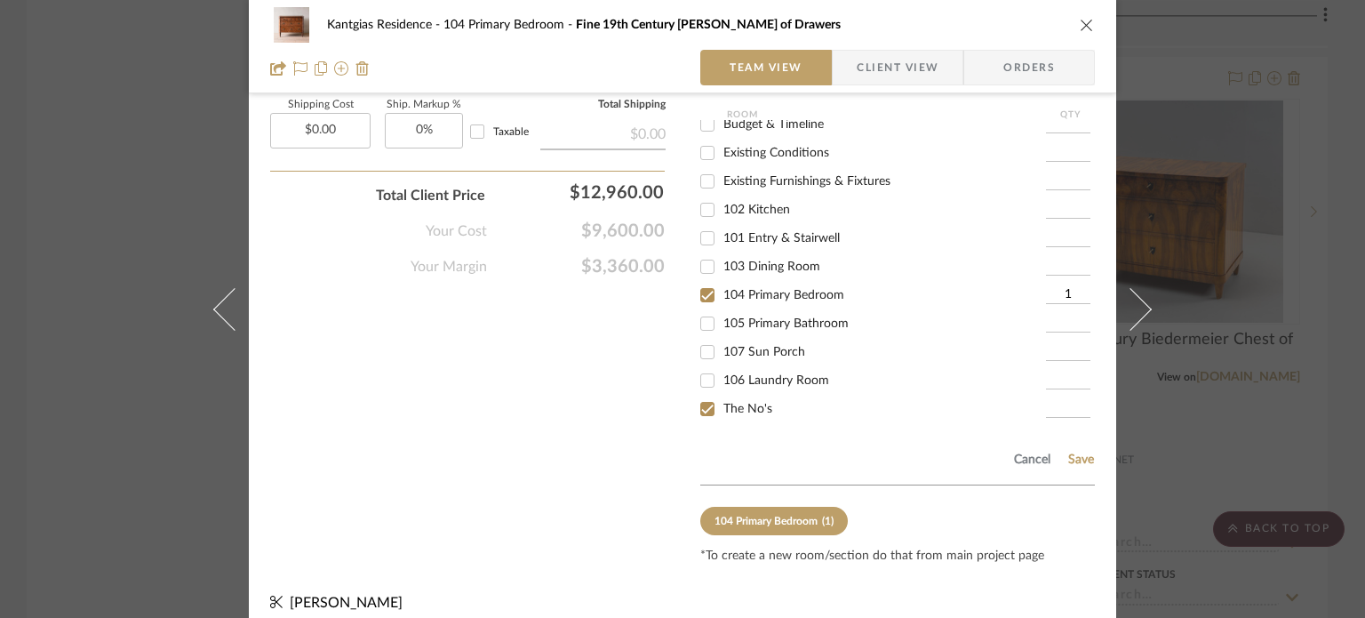
type input "1"
click at [744, 289] on span "104 Primary Bedroom" at bounding box center [783, 295] width 121 height 12
click at [722, 284] on input "104 Primary Bedroom" at bounding box center [707, 295] width 28 height 28
checkbox input "false"
click at [1077, 452] on button "Save" at bounding box center [1081, 459] width 28 height 14
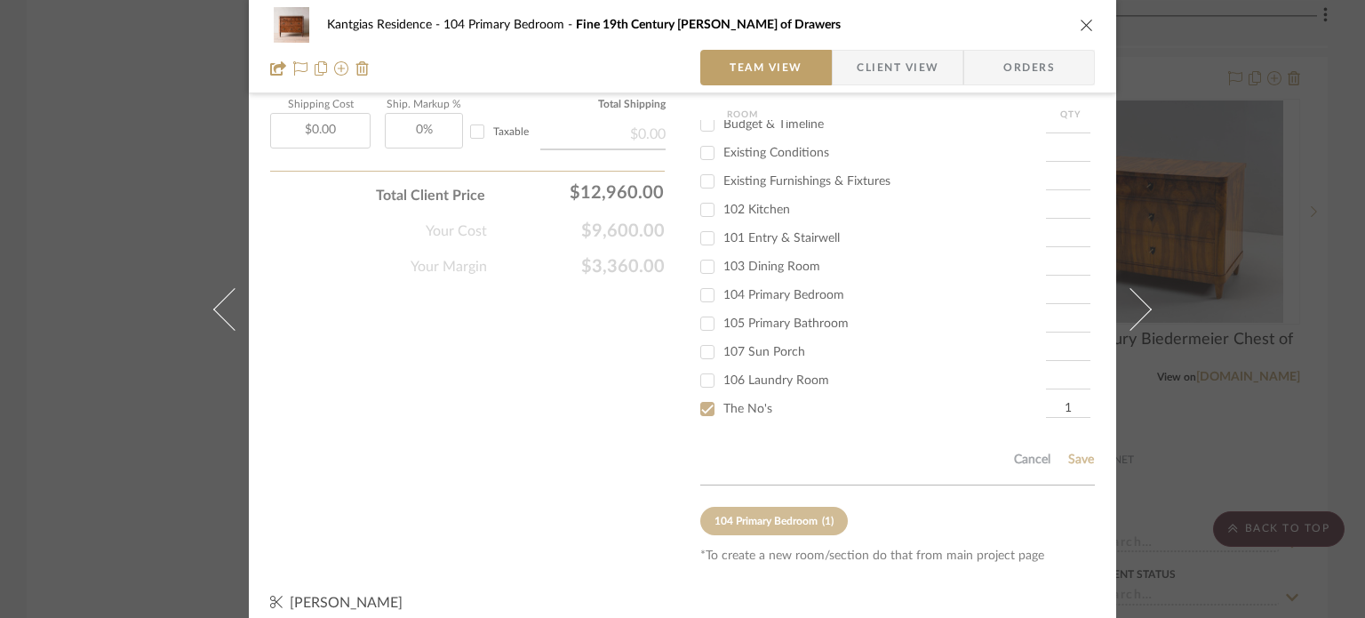
click at [1081, 25] on icon "close" at bounding box center [1087, 25] width 14 height 14
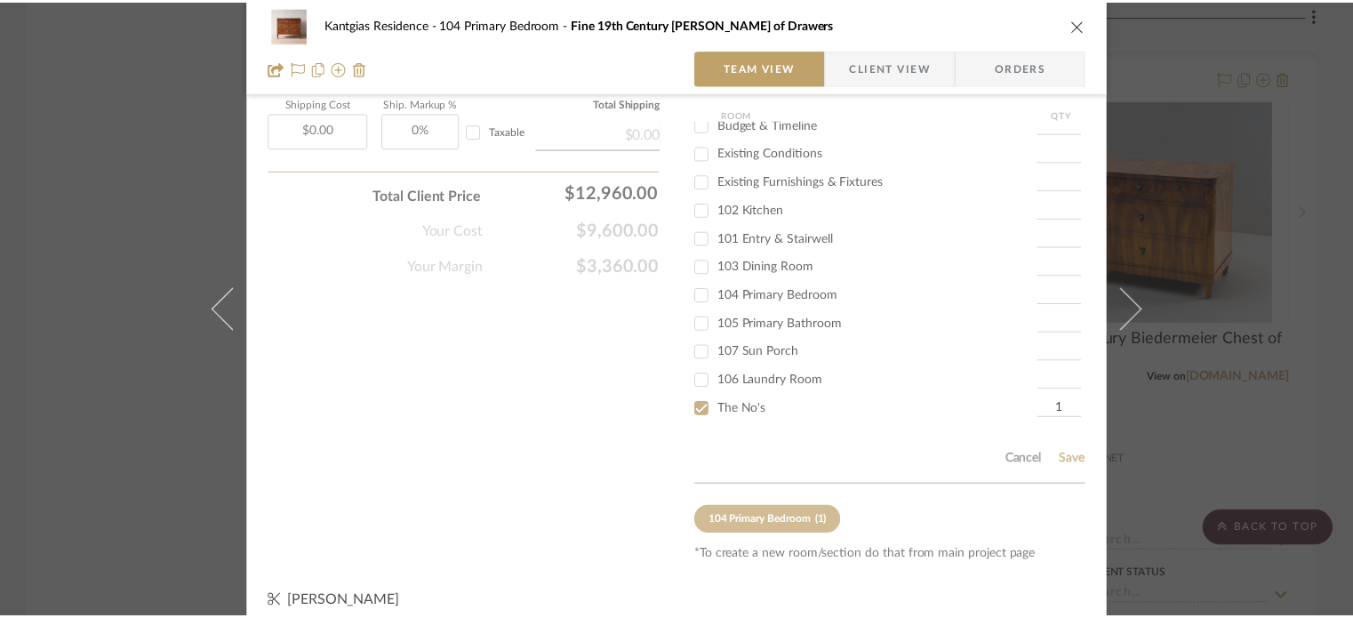
scroll to position [3200, 0]
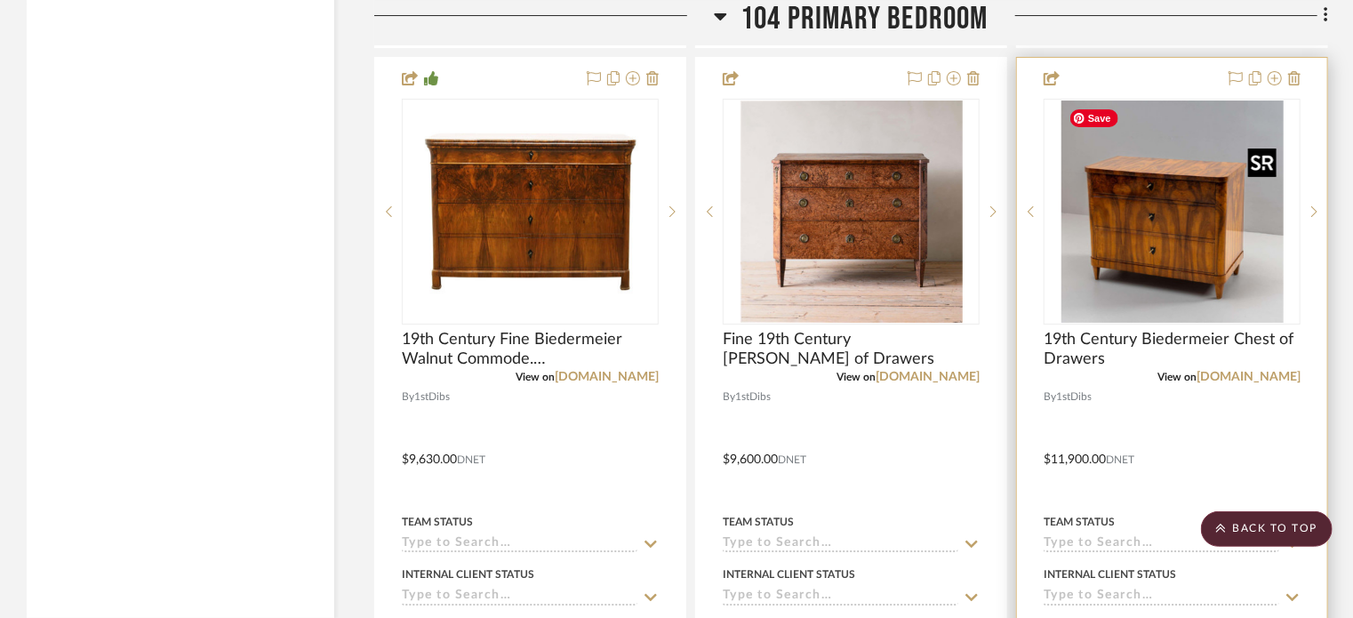
click at [1118, 180] on img "0" at bounding box center [1172, 211] width 222 height 222
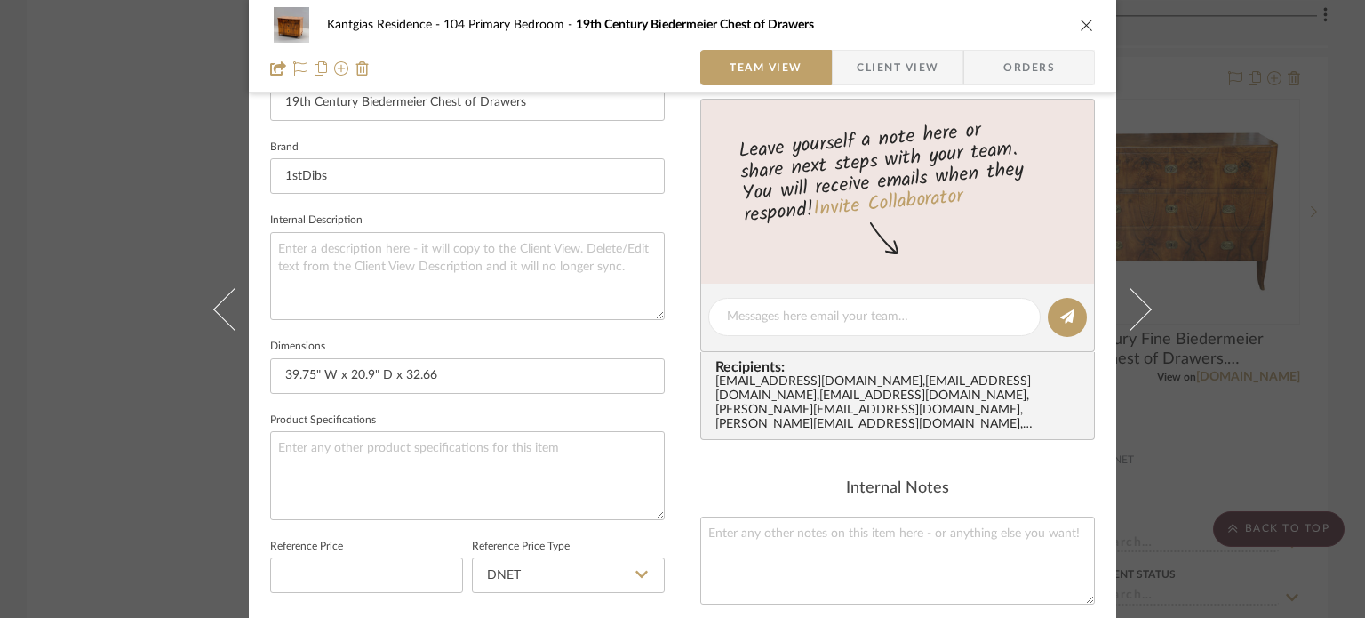
scroll to position [782, 0]
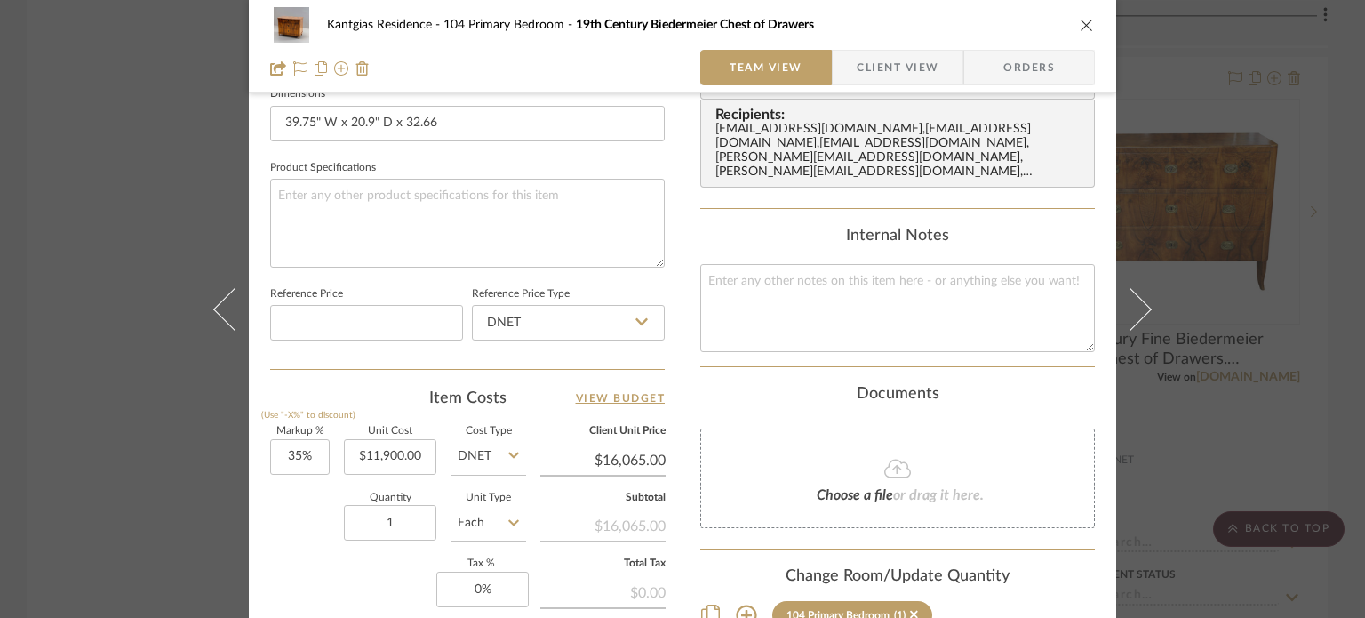
click at [742, 605] on icon at bounding box center [746, 615] width 20 height 20
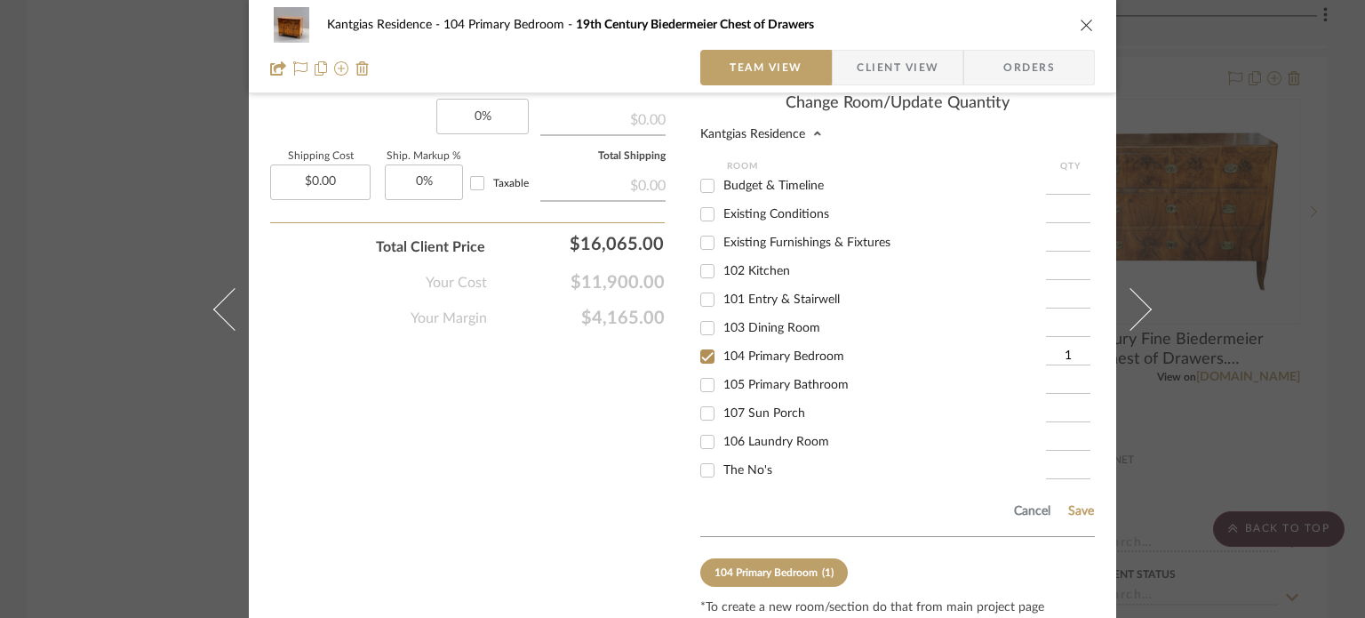
scroll to position [1306, 0]
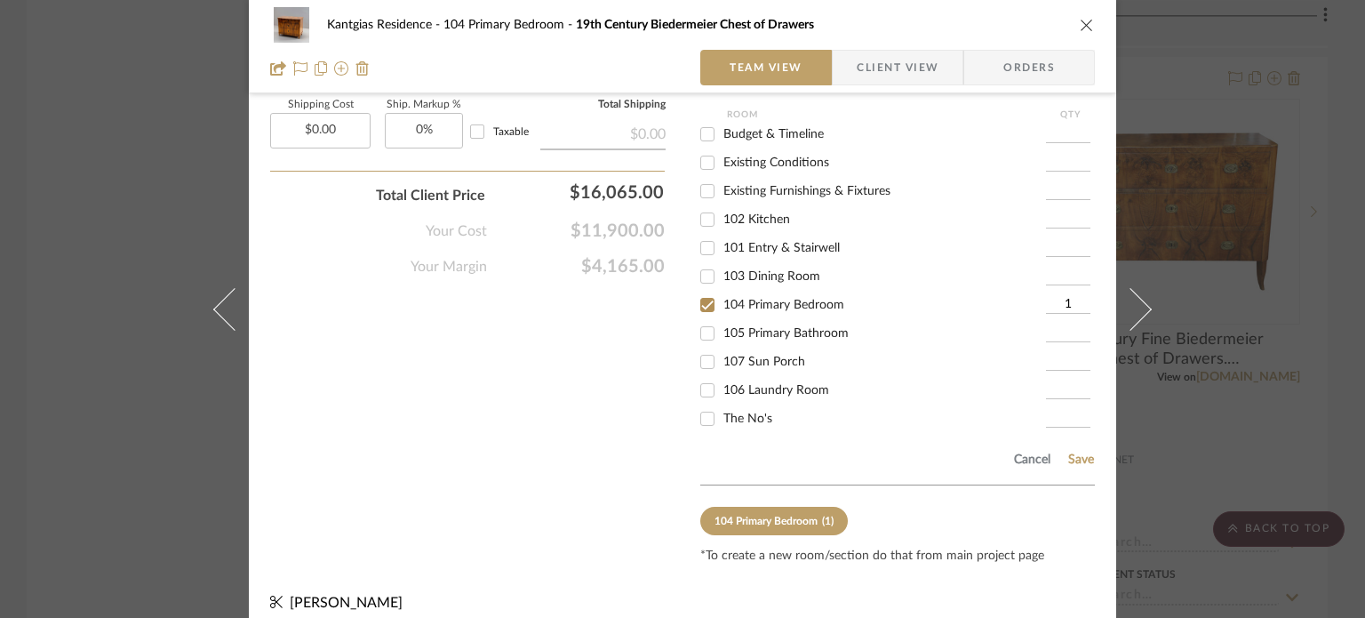
click at [747, 412] on span "The No's" at bounding box center [747, 418] width 49 height 12
click at [722, 408] on input "The No's" at bounding box center [707, 418] width 28 height 28
checkbox input "true"
type input "1"
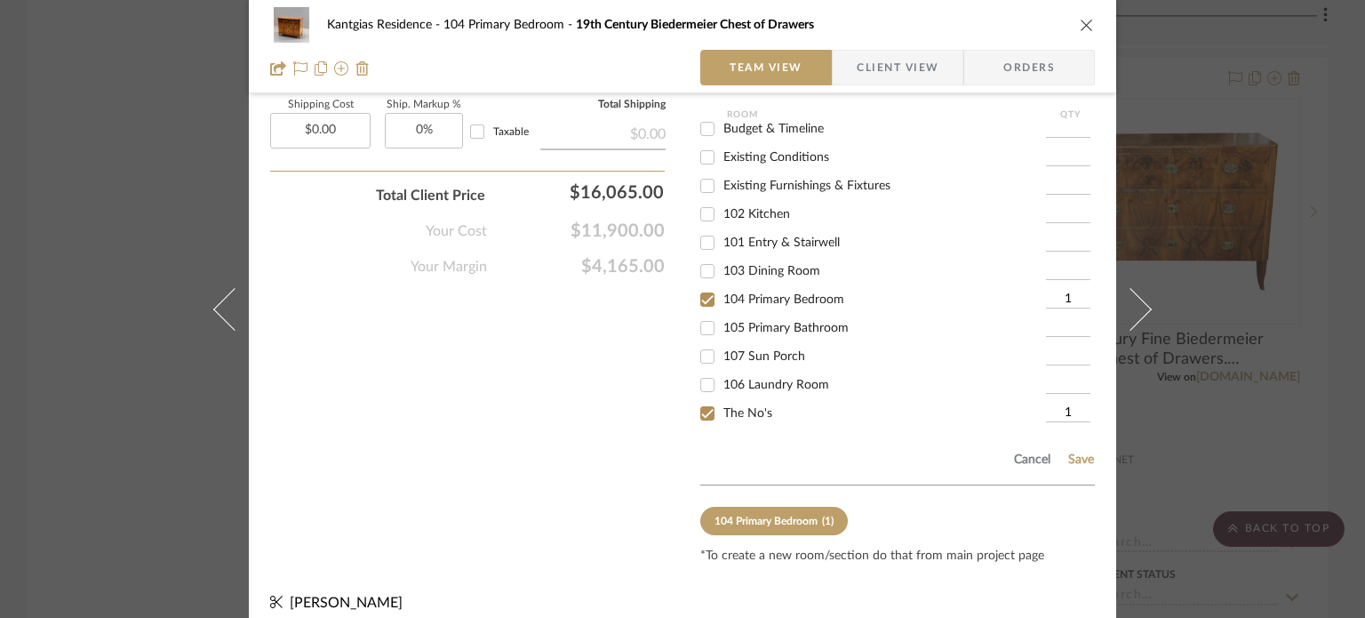
click at [754, 293] on span "104 Primary Bedroom" at bounding box center [783, 299] width 121 height 12
click at [722, 285] on input "104 Primary Bedroom" at bounding box center [707, 299] width 28 height 28
checkbox input "false"
click at [1067, 452] on button "Save" at bounding box center [1081, 459] width 28 height 14
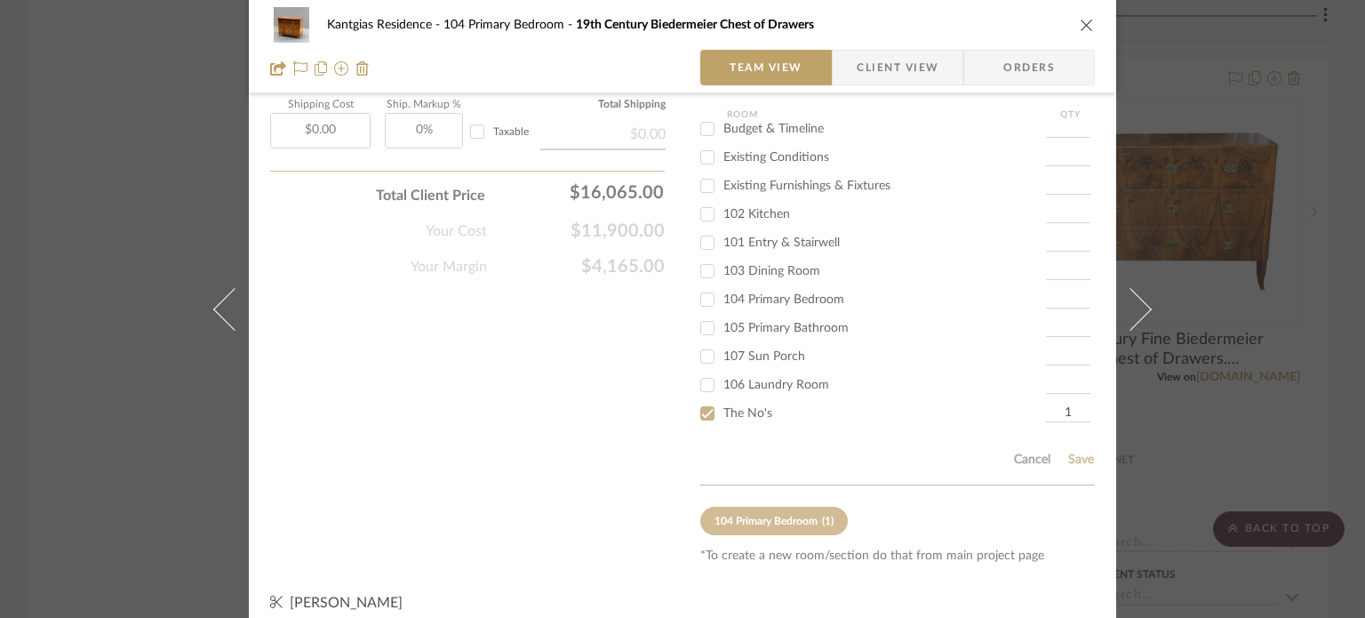
click at [1080, 31] on icon "close" at bounding box center [1087, 25] width 14 height 14
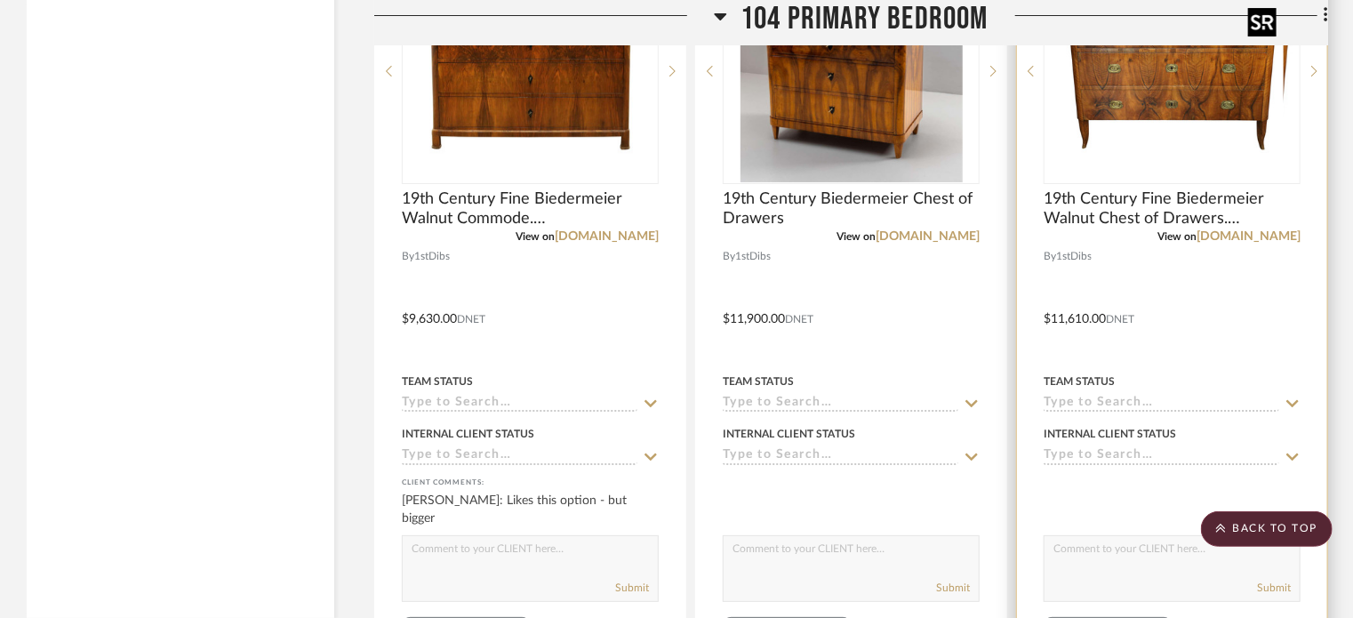
scroll to position [3200, 0]
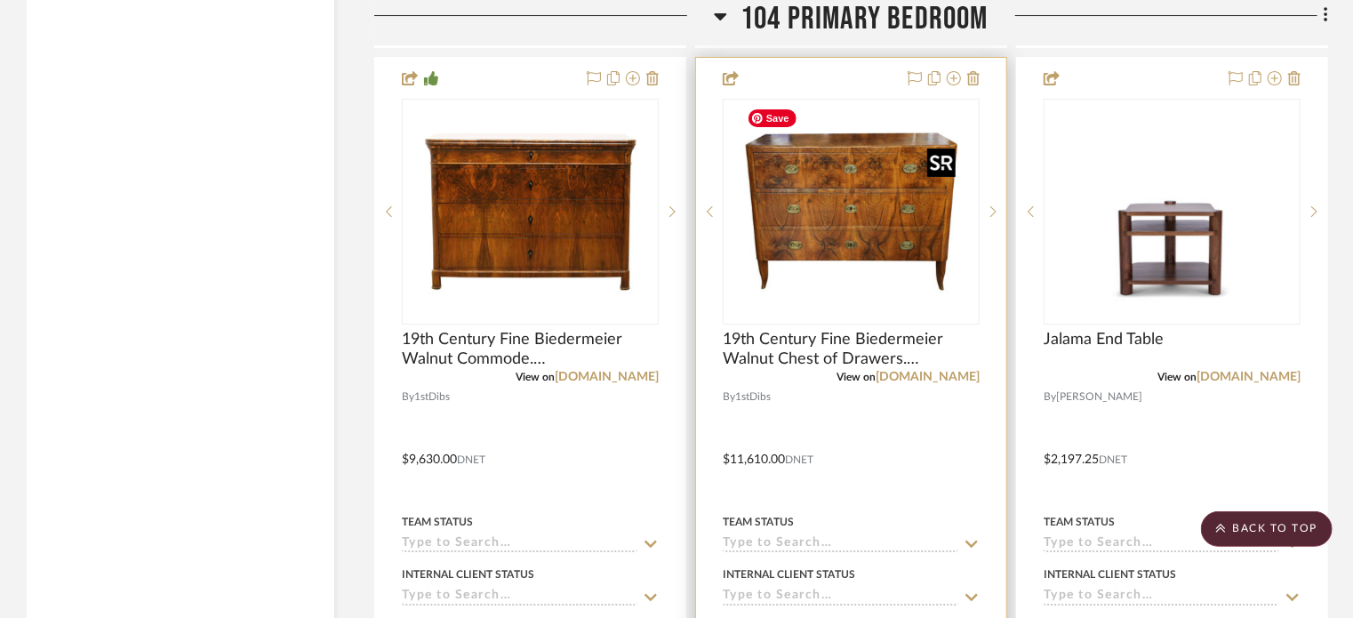
click at [916, 269] on img "0" at bounding box center [851, 211] width 222 height 222
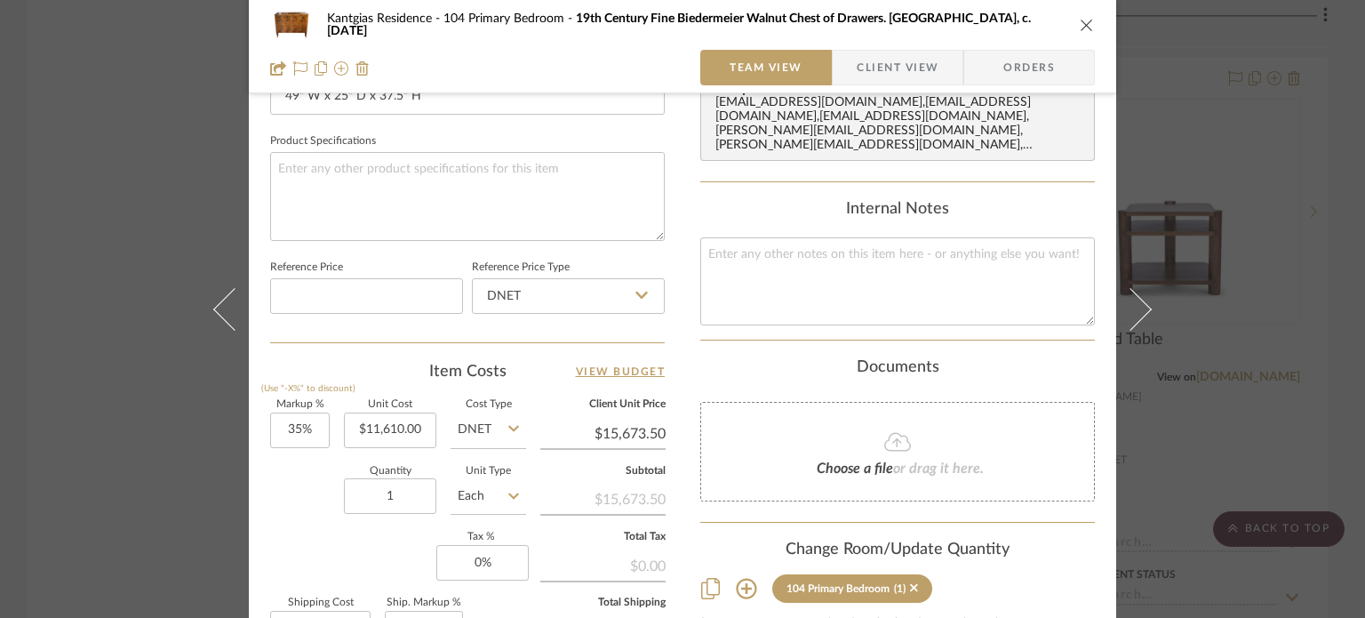
scroll to position [1035, 0]
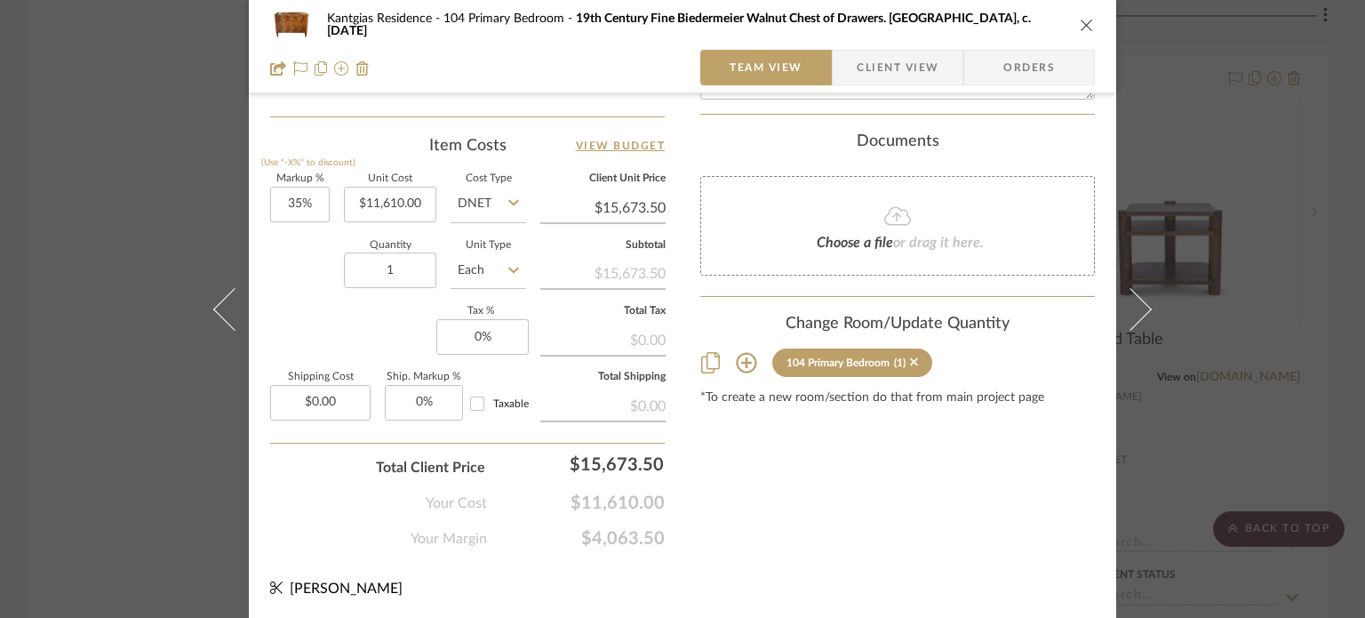
click at [741, 352] on icon at bounding box center [746, 362] width 21 height 21
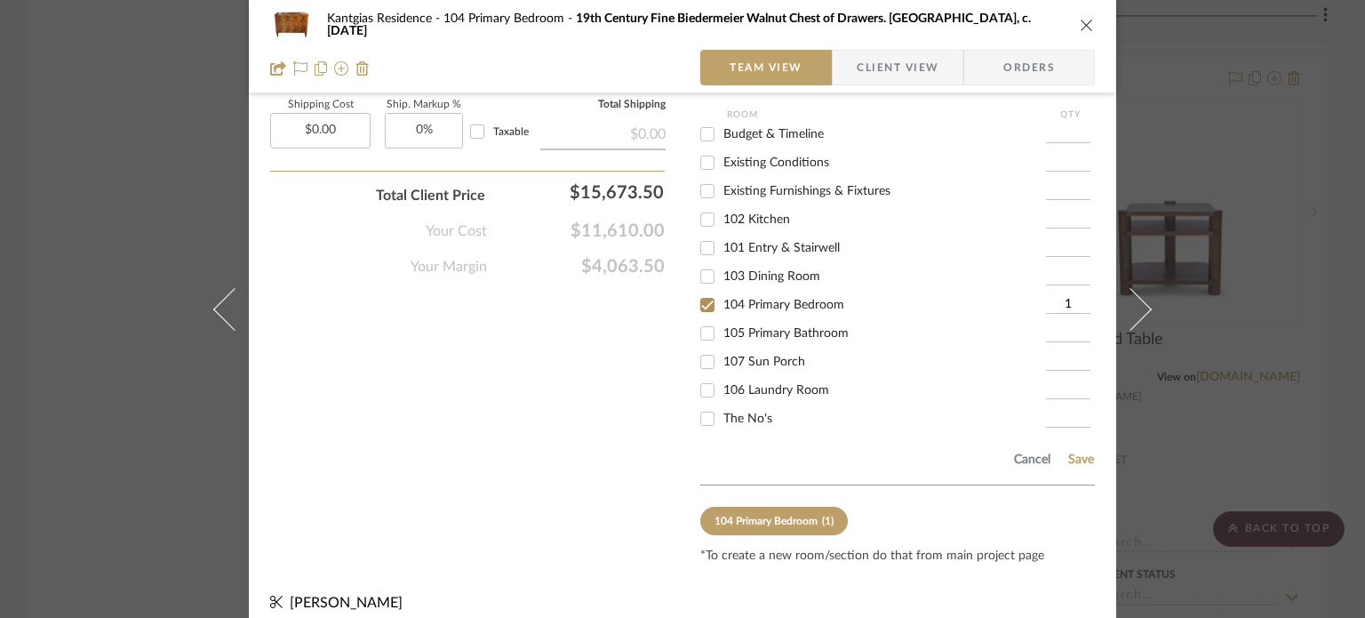
scroll to position [1218, 0]
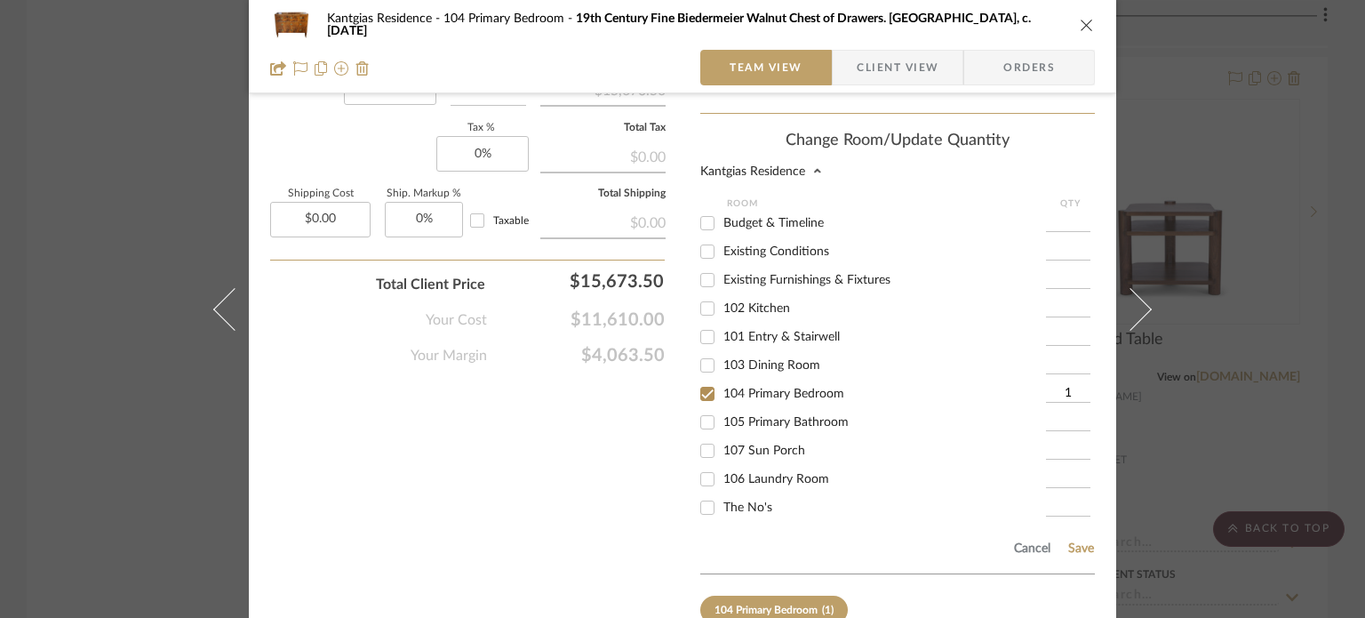
click at [771, 416] on span "105 Primary Bathroom" at bounding box center [785, 422] width 125 height 12
click at [722, 408] on input "105 Primary Bathroom" at bounding box center [707, 422] width 28 height 28
checkbox input "true"
type input "1"
click at [756, 501] on span "The No's" at bounding box center [747, 507] width 49 height 12
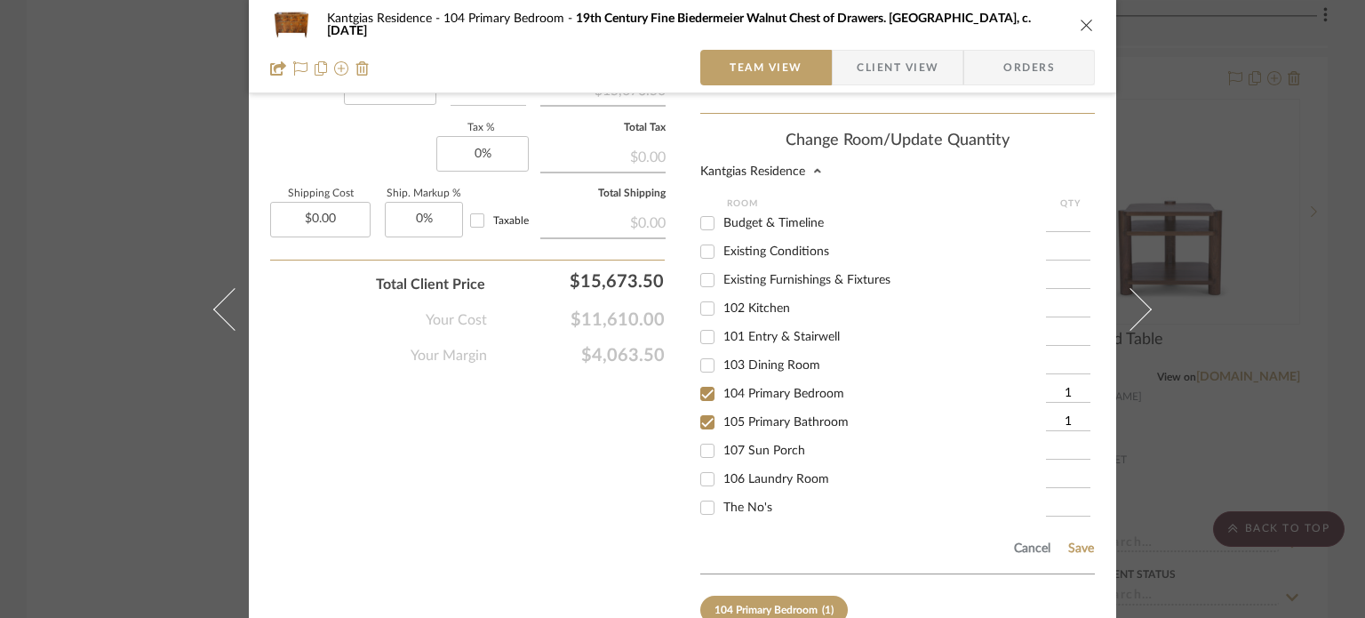
click at [722, 494] on input "The No's" at bounding box center [707, 507] width 28 height 28
checkbox input "true"
type input "1"
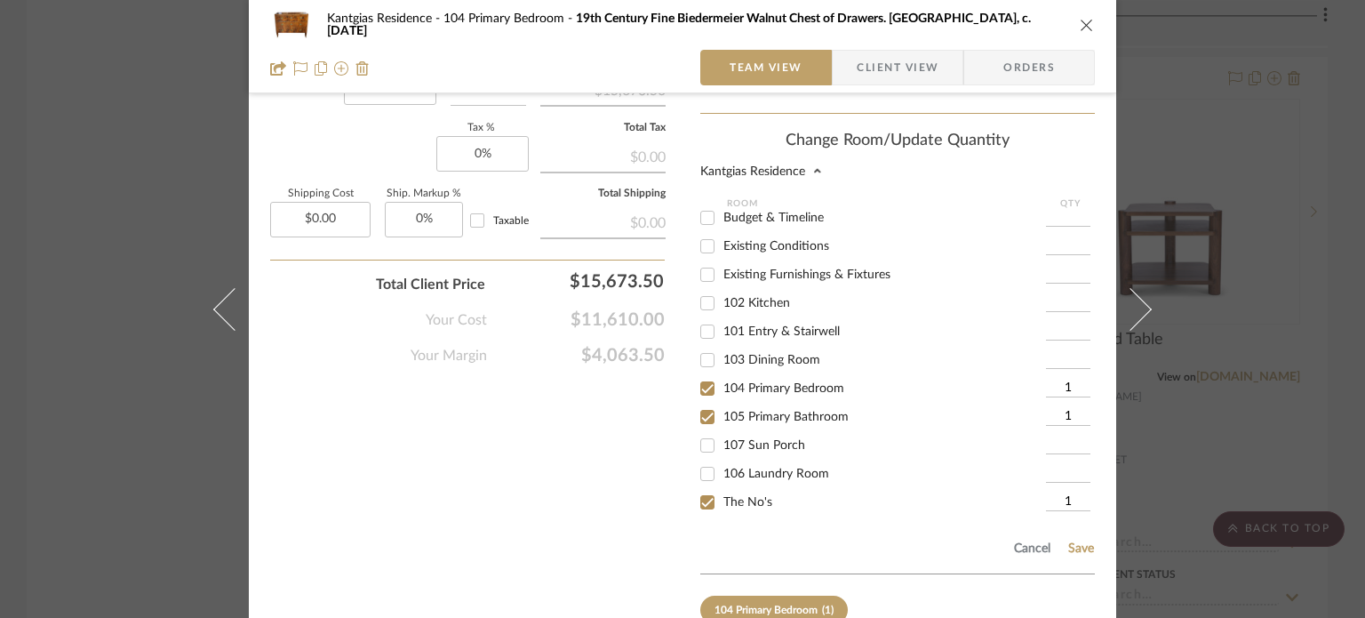
click at [764, 410] on div "105 Primary Bathroom" at bounding box center [873, 417] width 346 height 28
click at [768, 411] on span "105 Primary Bathroom" at bounding box center [785, 417] width 125 height 12
click at [722, 404] on input "105 Primary Bathroom" at bounding box center [707, 417] width 28 height 28
checkbox input "false"
click at [771, 382] on span "104 Primary Bedroom" at bounding box center [783, 388] width 121 height 12
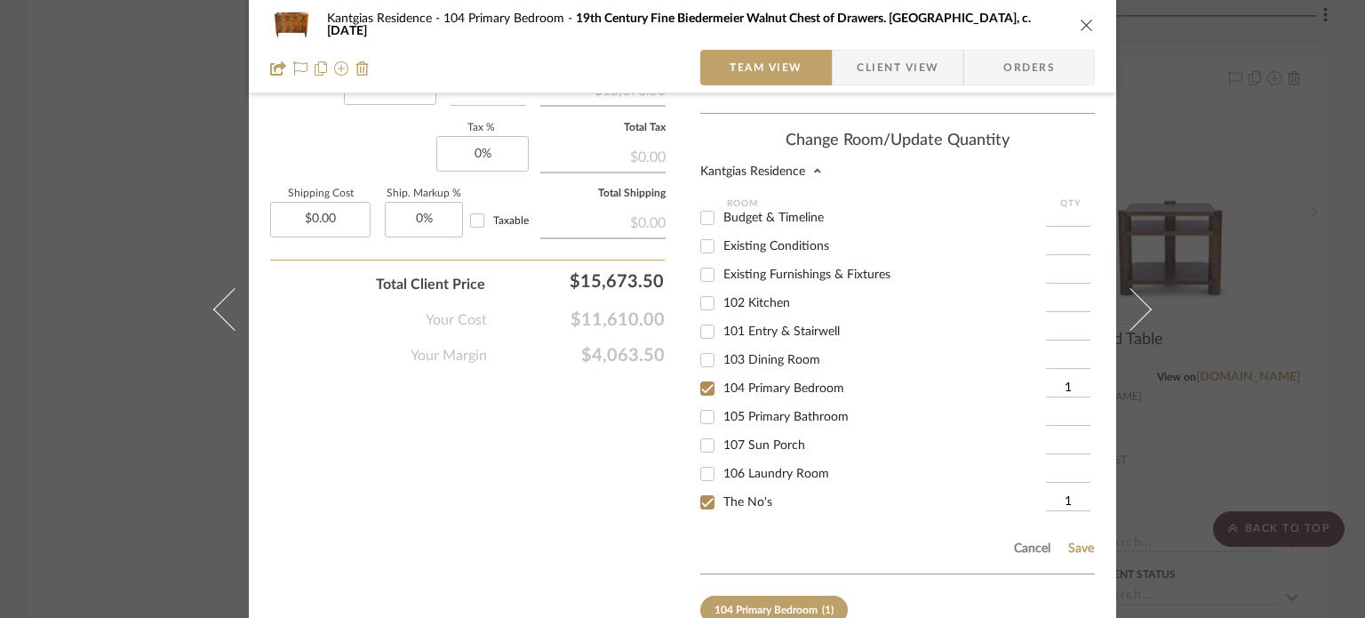
click at [722, 375] on input "104 Primary Bedroom" at bounding box center [707, 388] width 28 height 28
checkbox input "false"
click at [1074, 541] on button "Save" at bounding box center [1081, 548] width 28 height 14
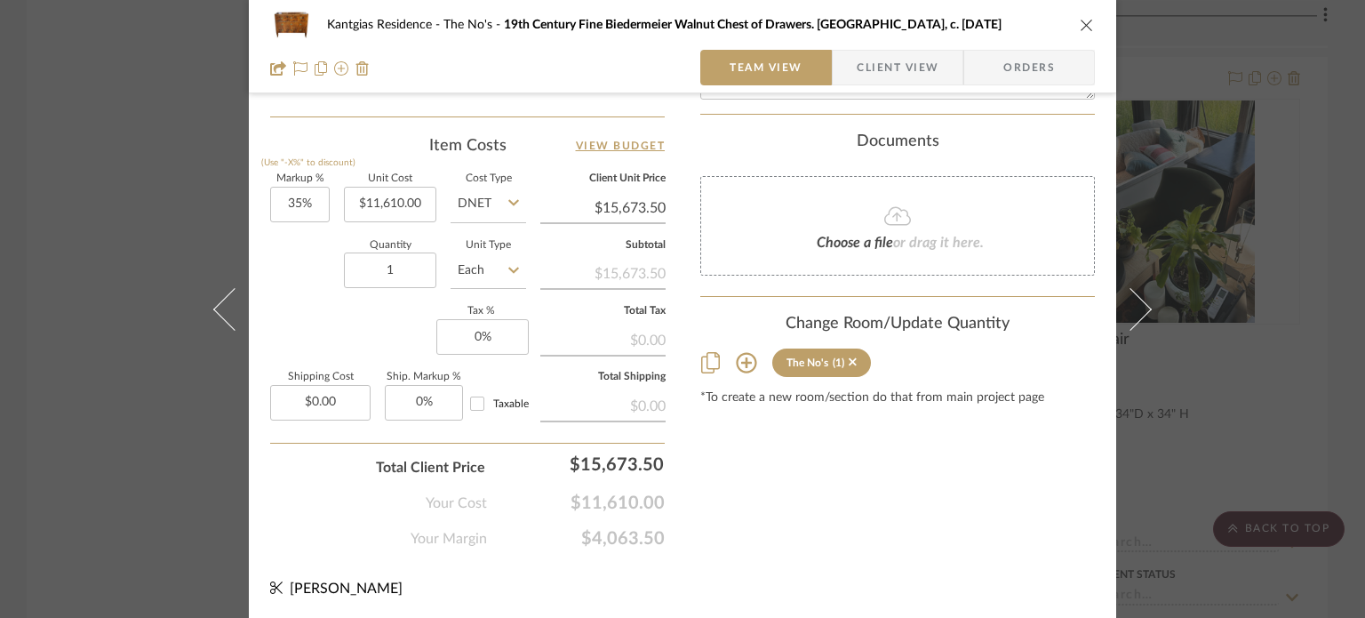
click at [1081, 21] on icon "close" at bounding box center [1087, 25] width 14 height 14
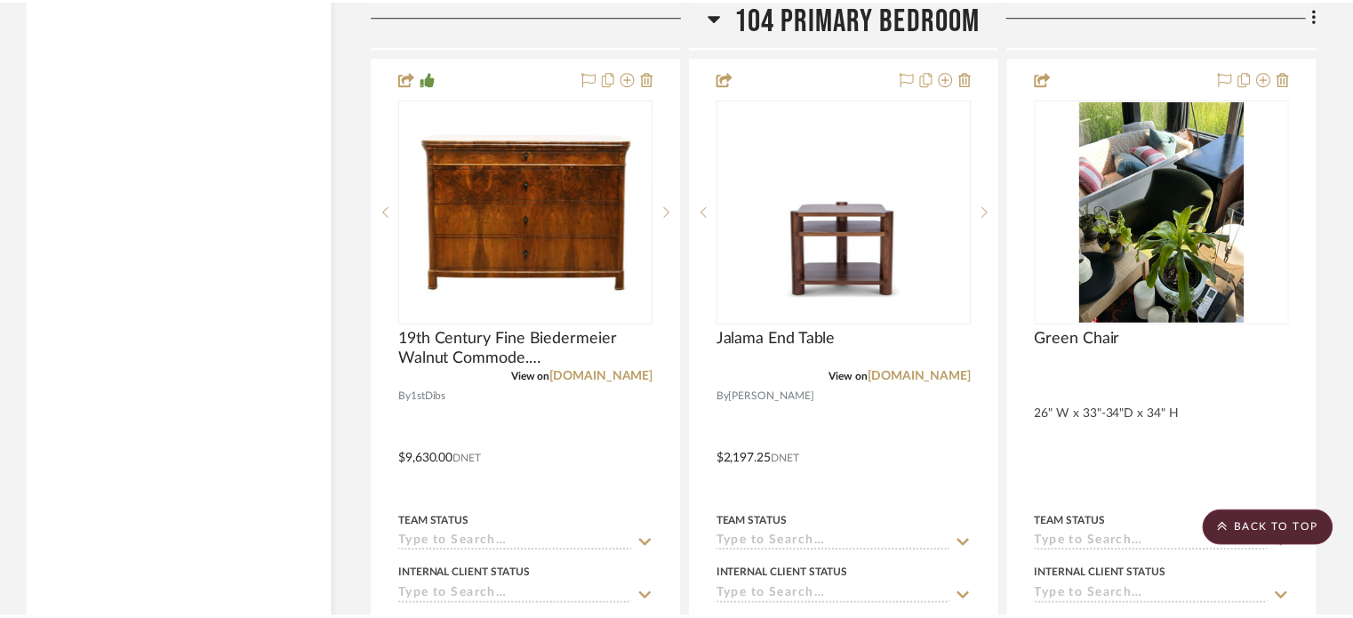
scroll to position [3200, 0]
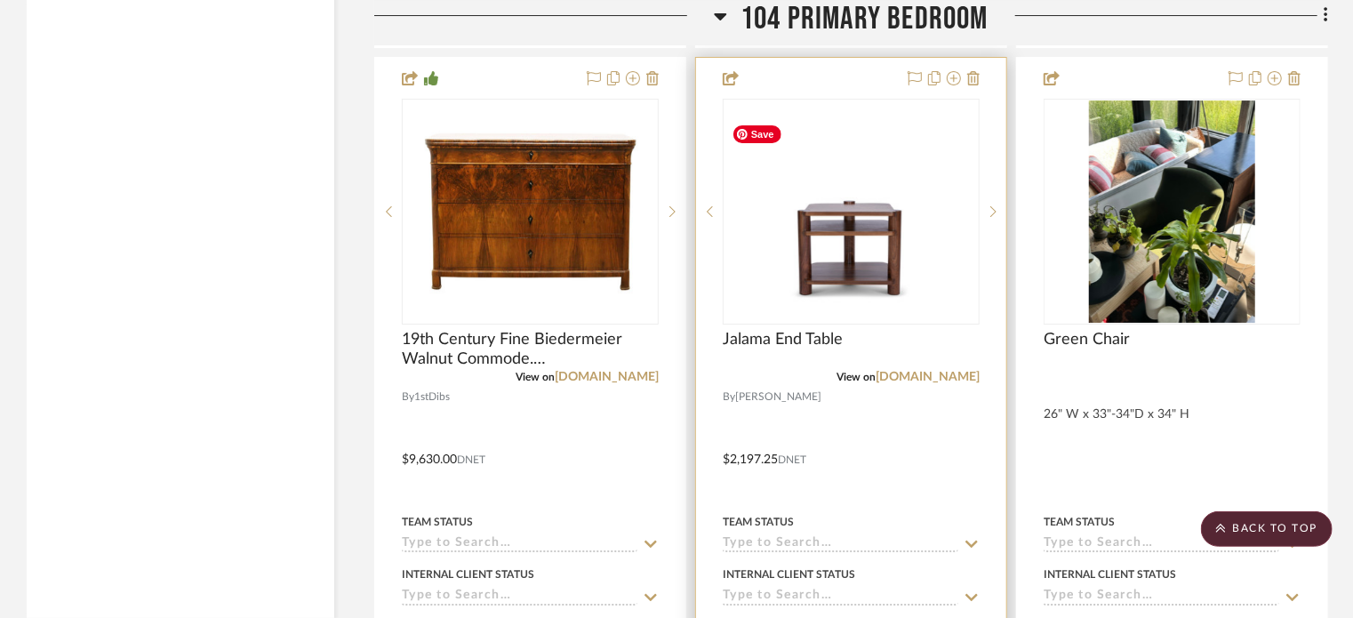
click at [885, 308] on div "0" at bounding box center [850, 212] width 255 height 224
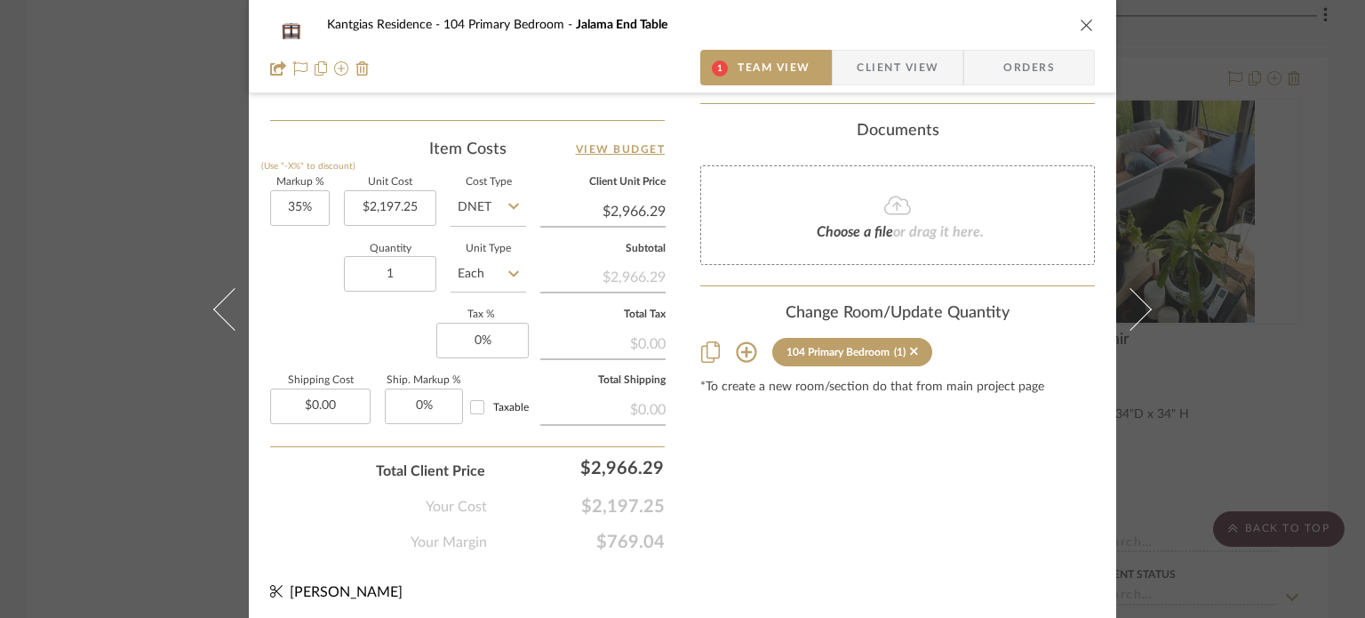
scroll to position [1035, 0]
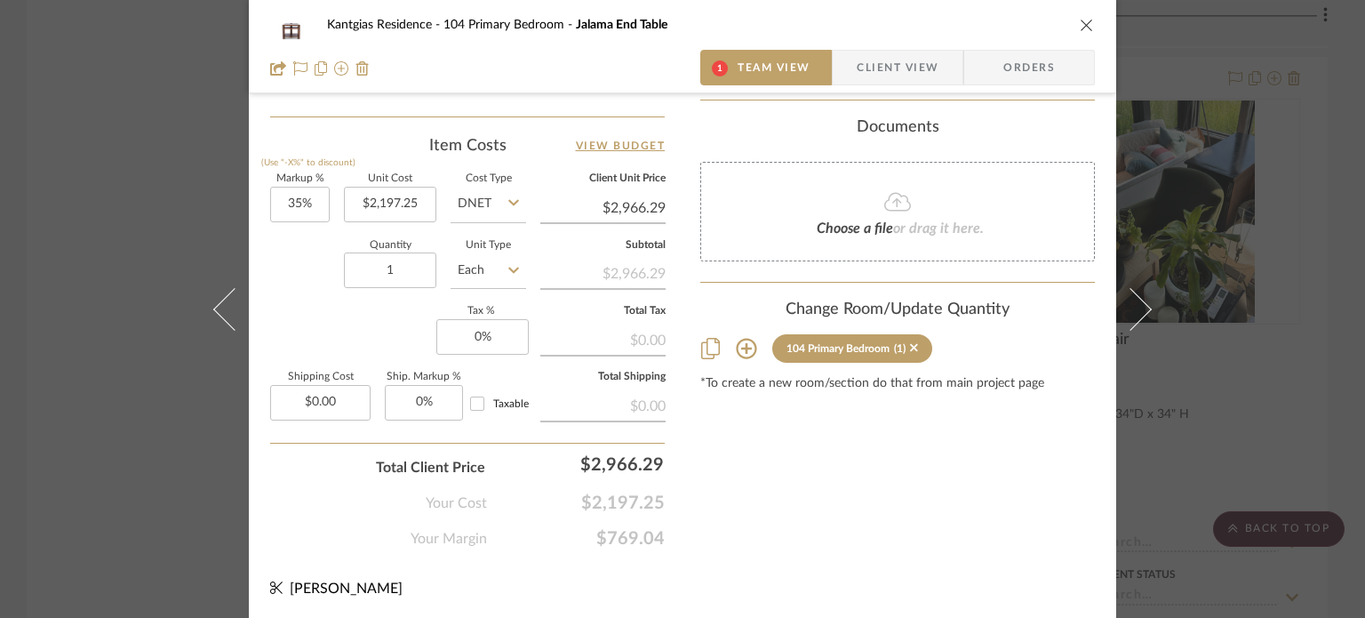
click at [739, 338] on icon at bounding box center [746, 348] width 21 height 21
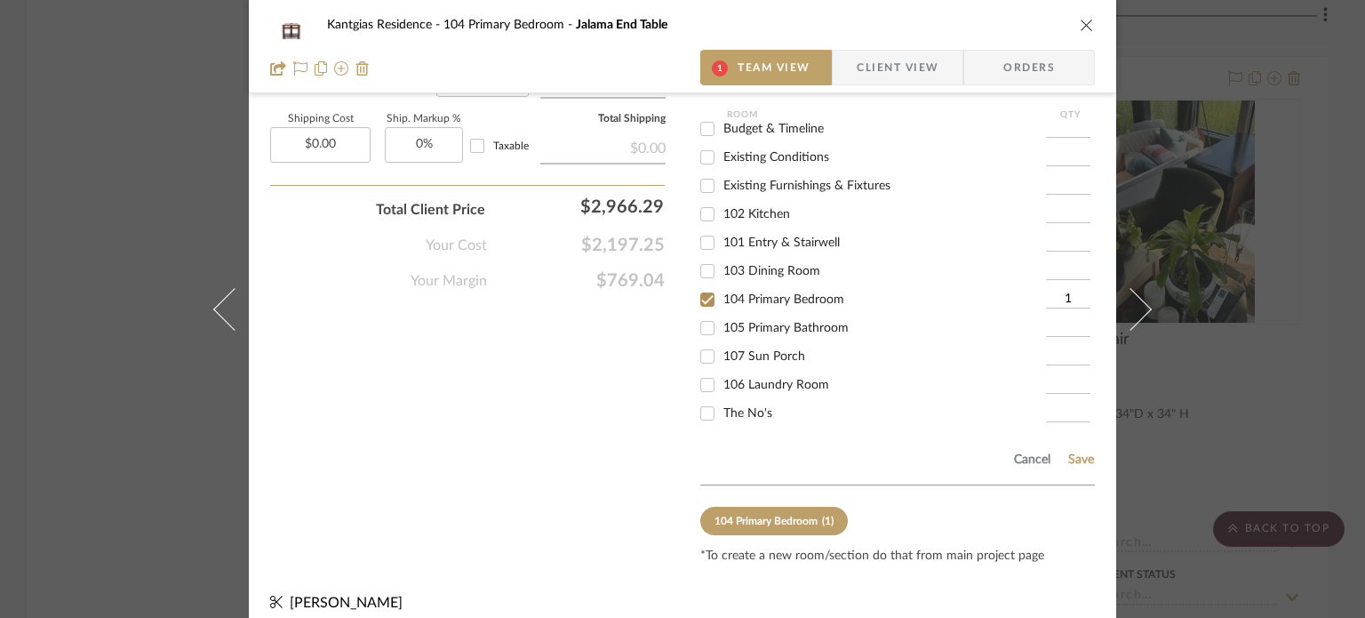
scroll to position [10, 0]
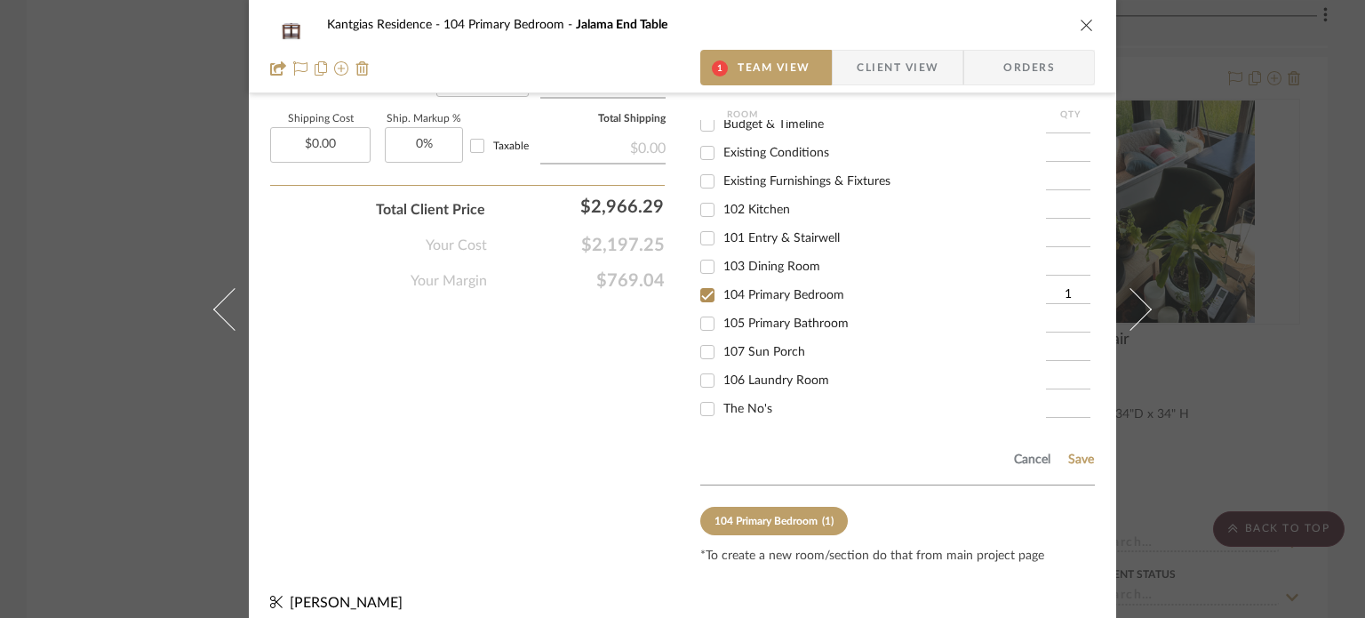
click at [756, 403] on span "The No's" at bounding box center [747, 409] width 49 height 12
click at [722, 395] on input "The No's" at bounding box center [707, 409] width 28 height 28
checkbox input "true"
type input "1"
click at [789, 281] on div "104 Primary Bedroom" at bounding box center [873, 295] width 346 height 28
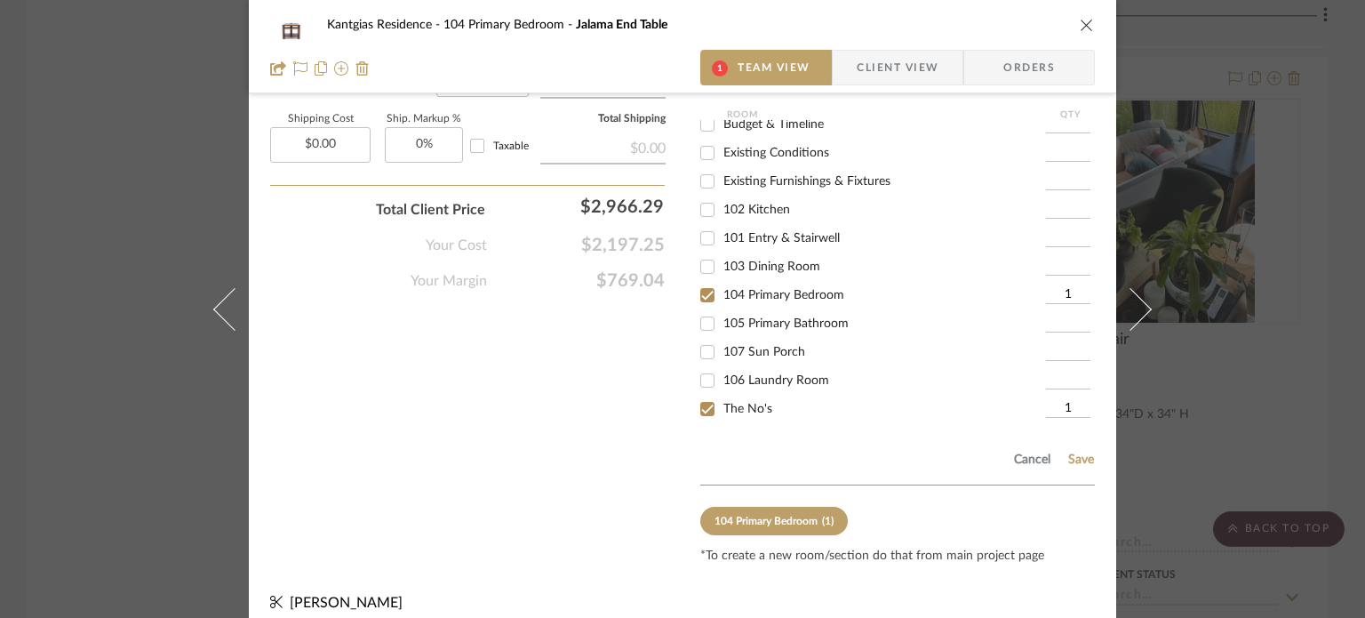
click at [821, 289] on span "104 Primary Bedroom" at bounding box center [783, 295] width 121 height 12
click at [722, 284] on input "104 Primary Bedroom" at bounding box center [707, 295] width 28 height 28
checkbox input "false"
click at [1071, 452] on button "Save" at bounding box center [1081, 459] width 28 height 14
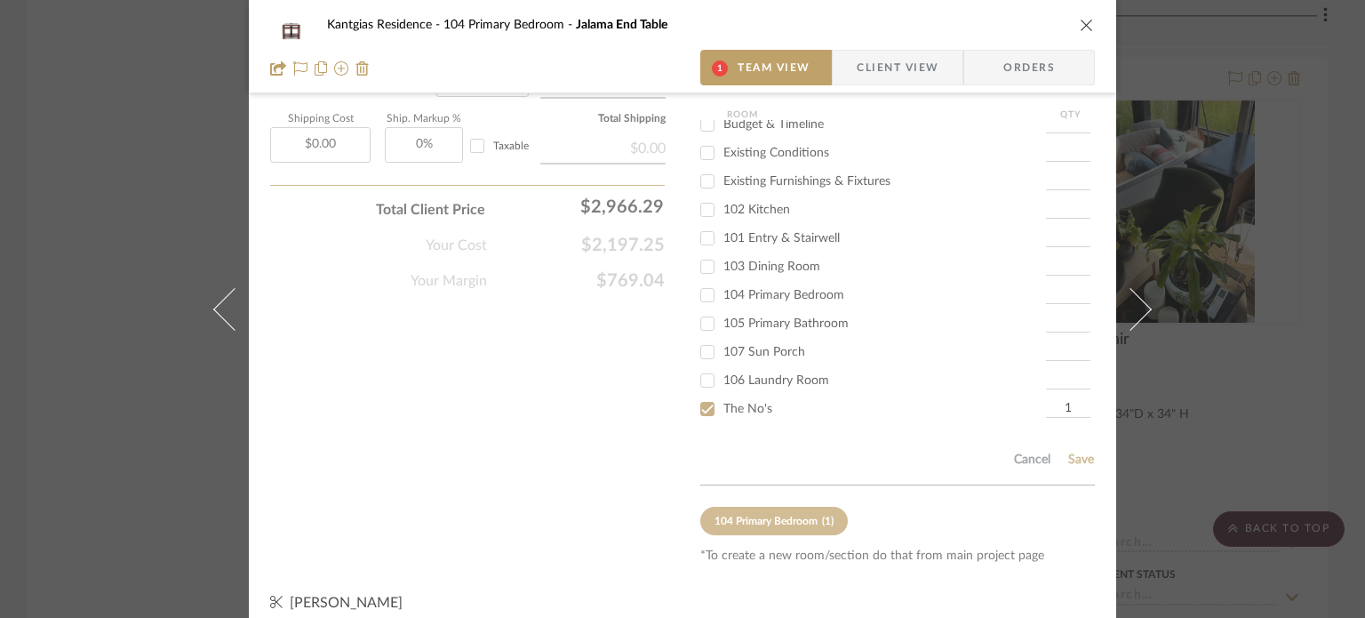
click at [1082, 24] on icon "close" at bounding box center [1087, 25] width 14 height 14
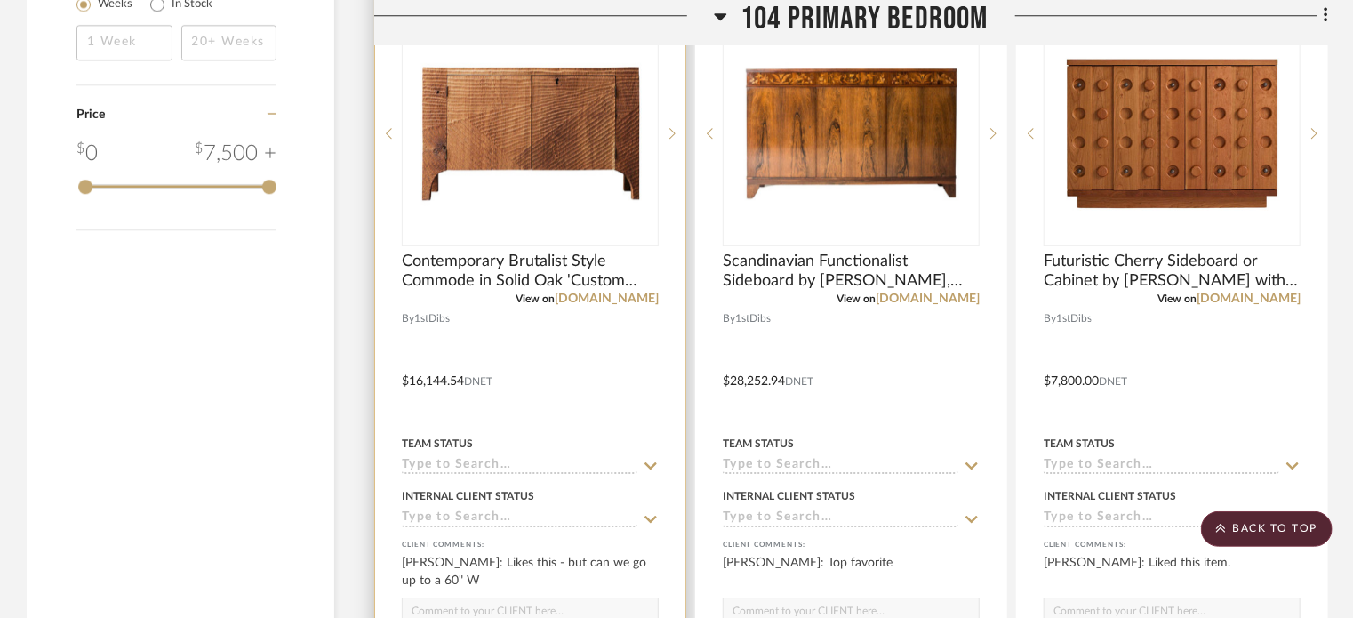
scroll to position [2489, 0]
click at [623, 301] on link "[DOMAIN_NAME]" at bounding box center [607, 299] width 104 height 12
click at [480, 148] on img "0" at bounding box center [531, 134] width 222 height 222
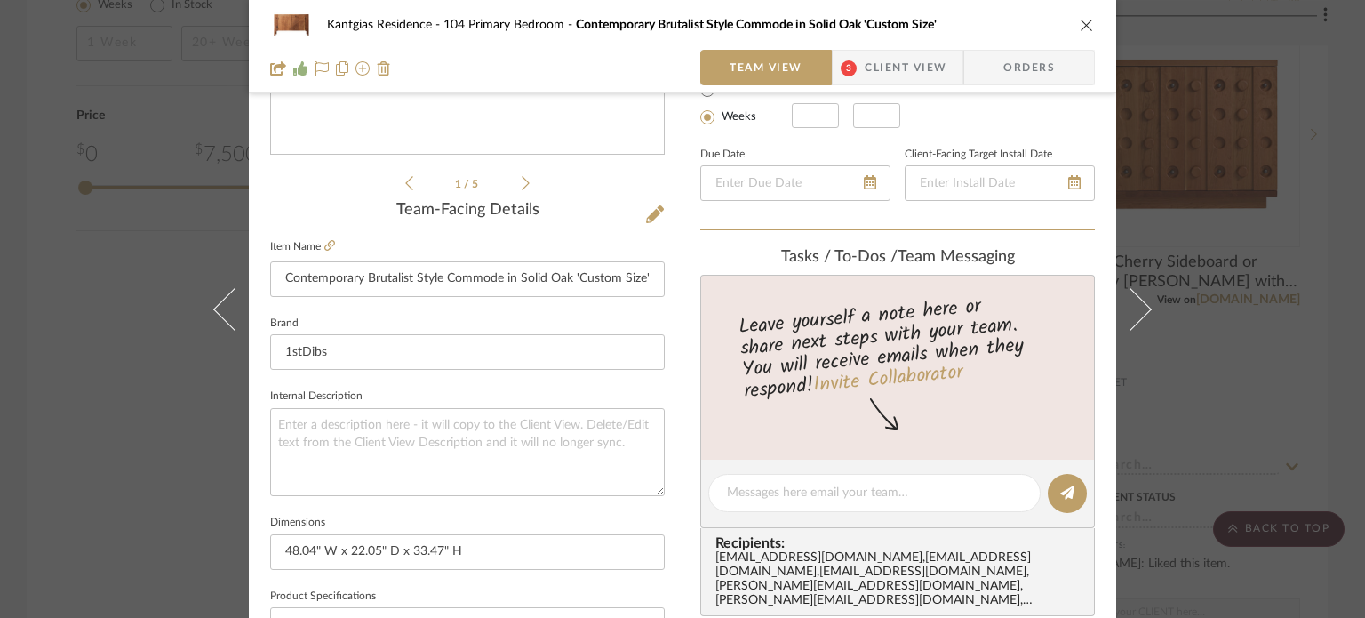
scroll to position [324, 0]
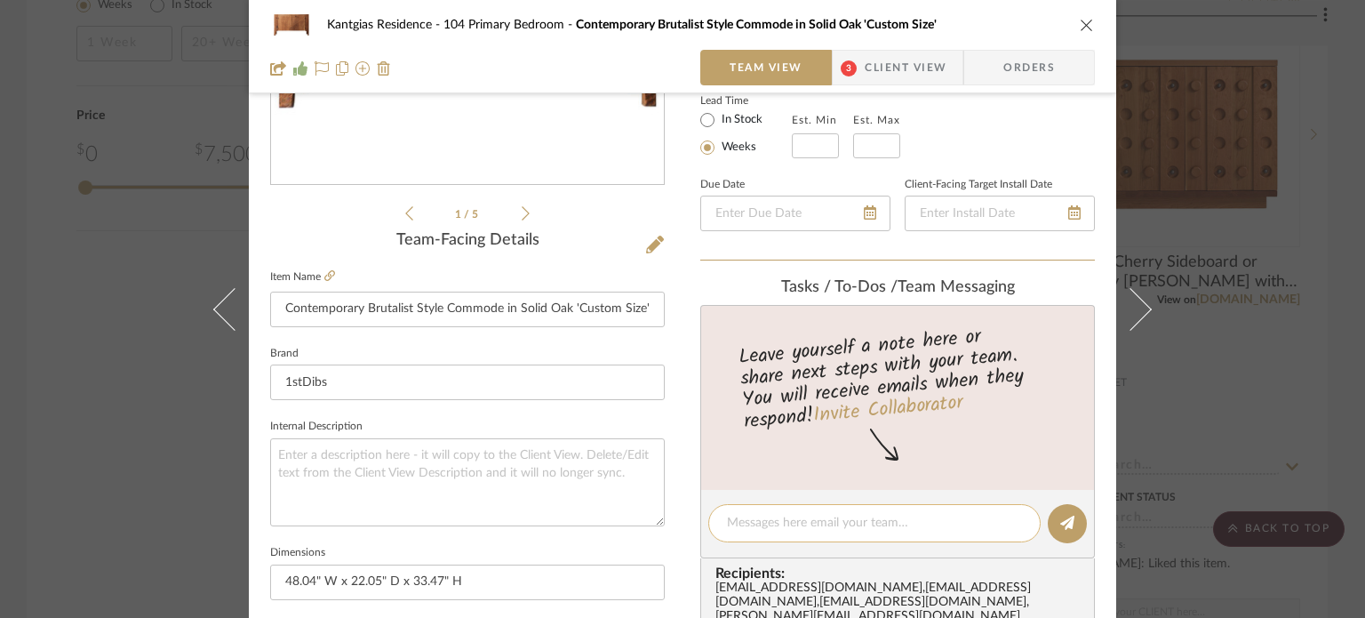
click at [764, 521] on textarea at bounding box center [874, 523] width 295 height 19
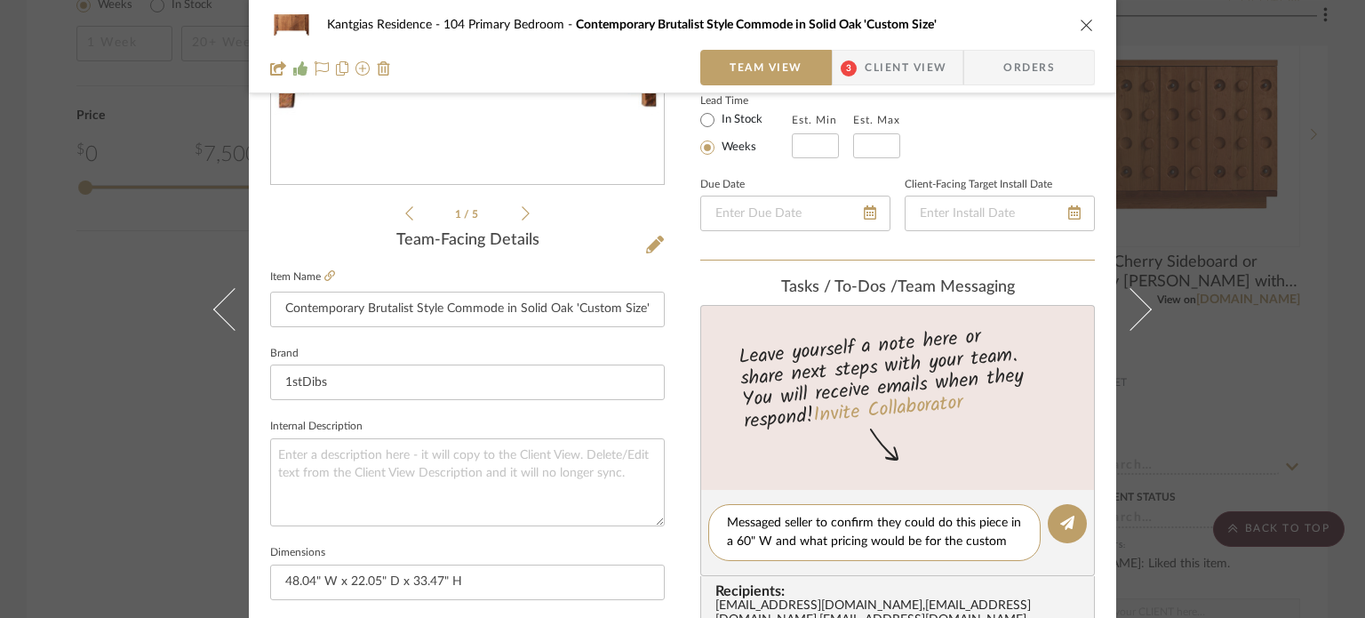
scroll to position [0, 0]
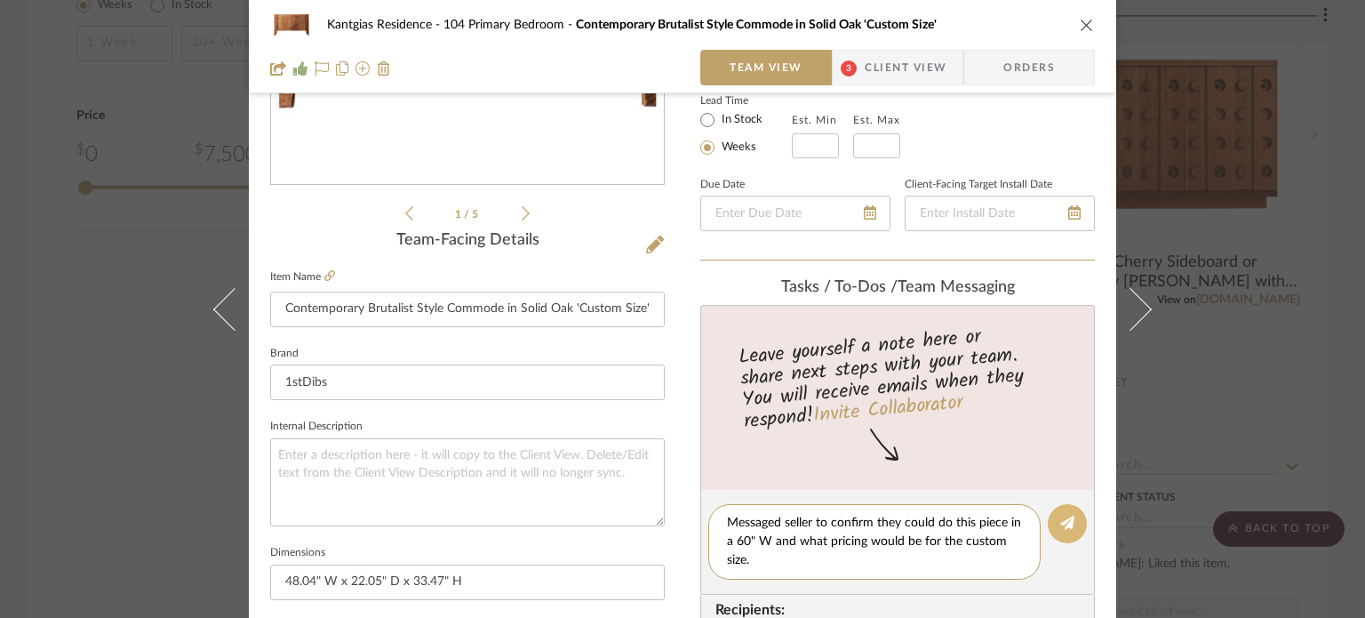
type textarea "Messaged seller to confirm they could do this piece in a 60" W and what pricing…"
click at [1063, 532] on button at bounding box center [1067, 523] width 39 height 39
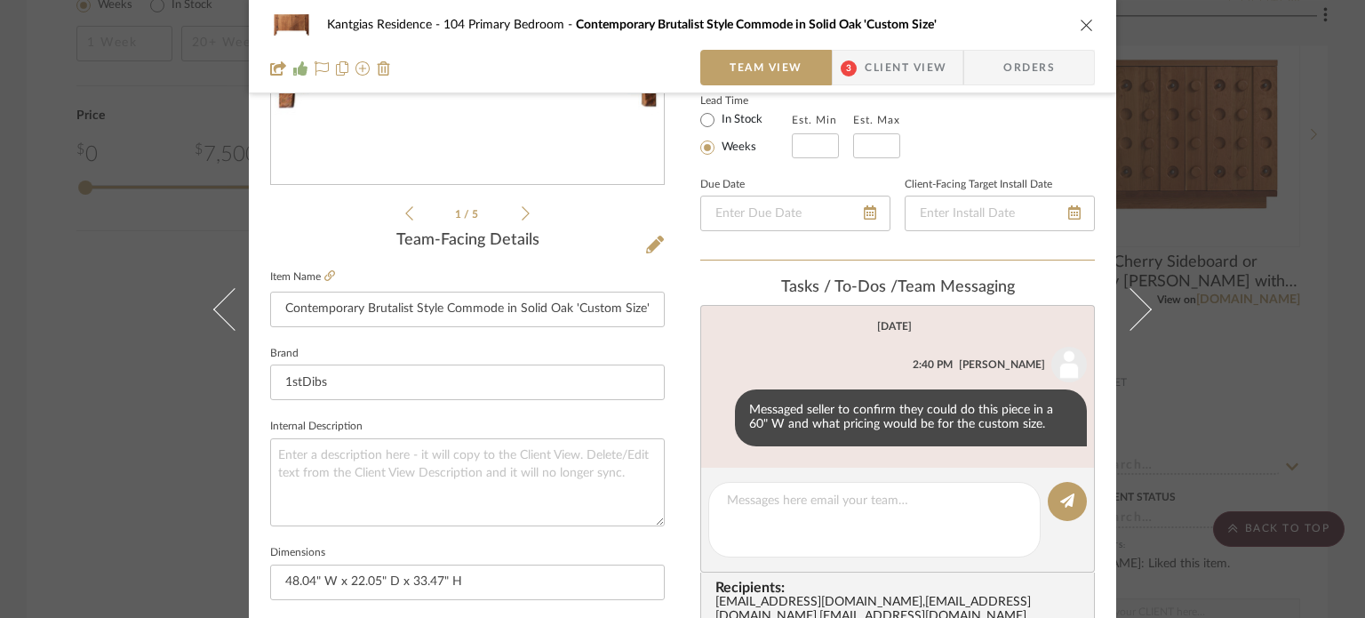
click at [1079, 24] on button "close" at bounding box center [1087, 25] width 16 height 16
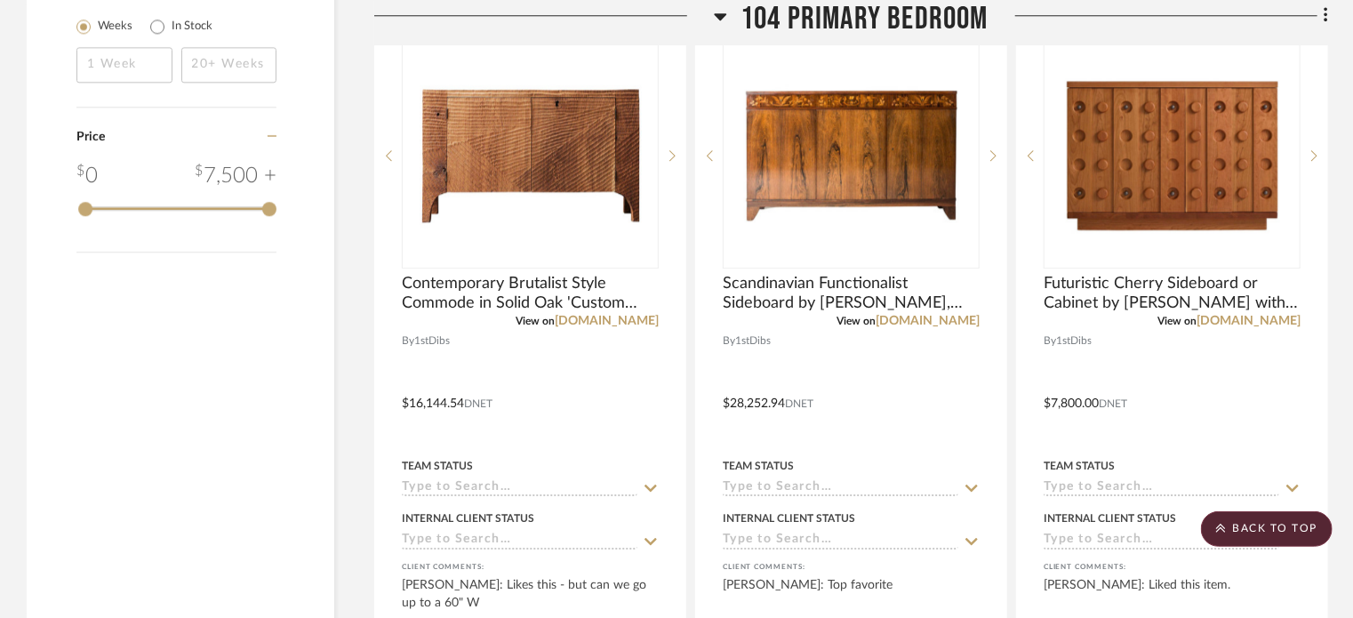
scroll to position [2489, 0]
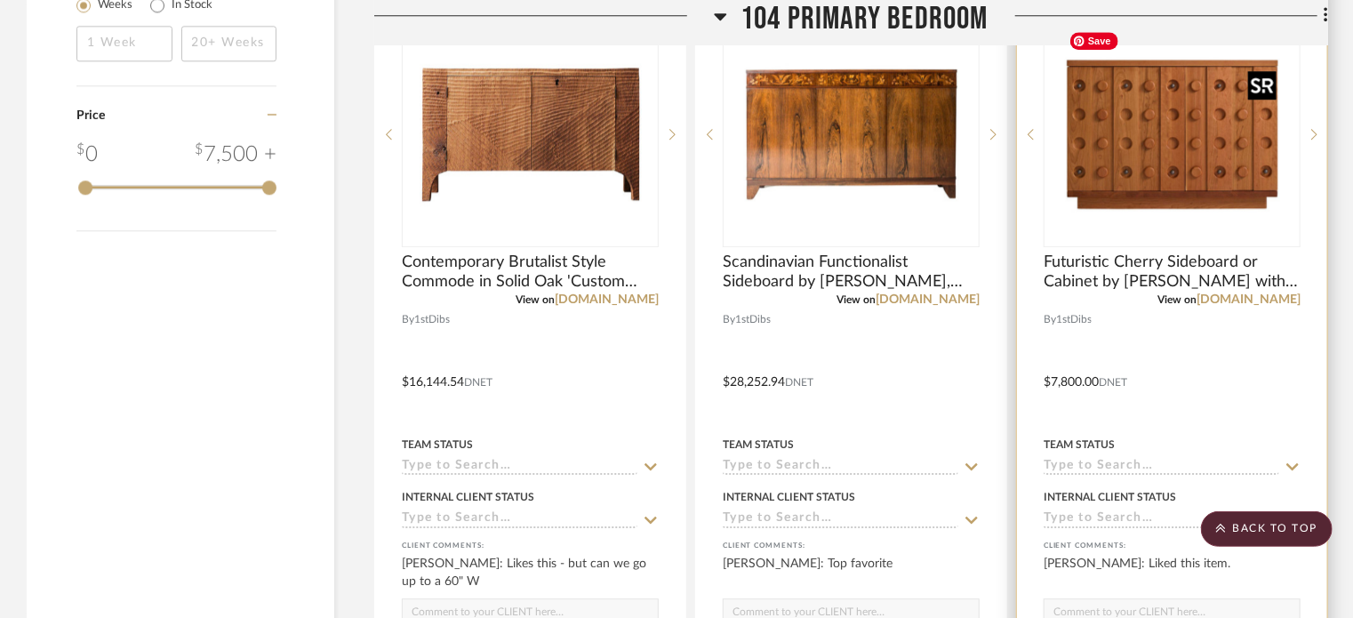
click at [1213, 174] on img "0" at bounding box center [1172, 134] width 222 height 222
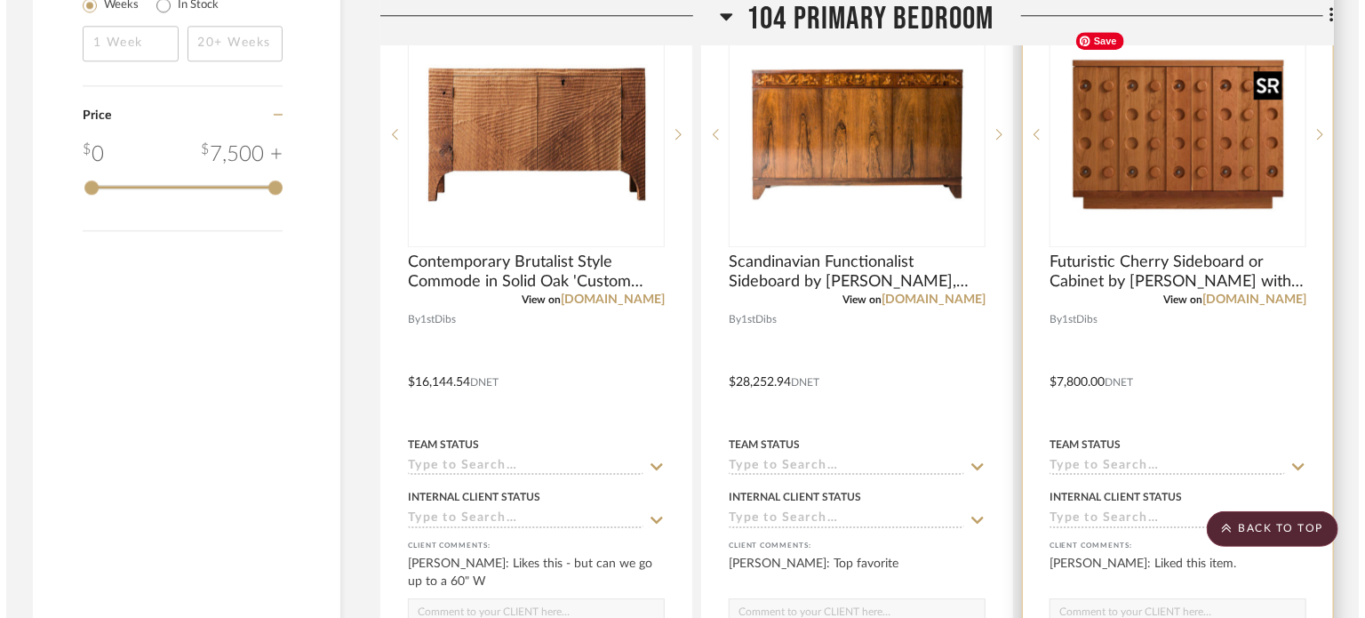
scroll to position [0, 0]
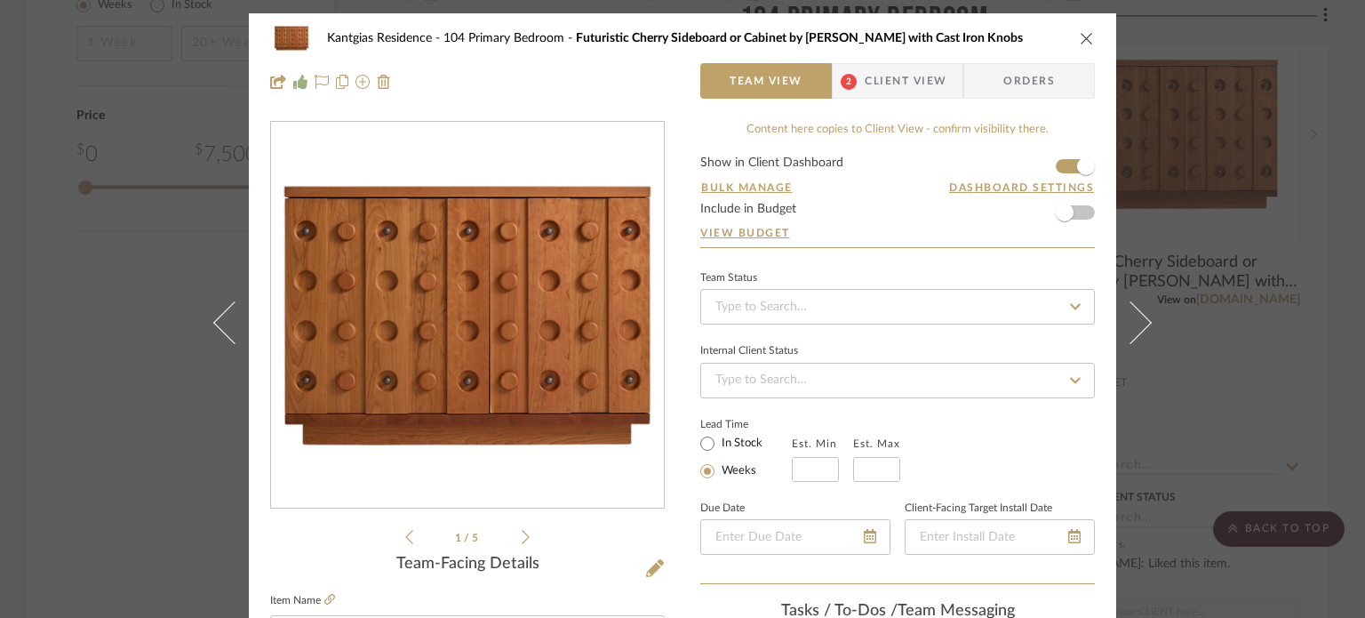
click at [522, 541] on icon at bounding box center [526, 537] width 8 height 14
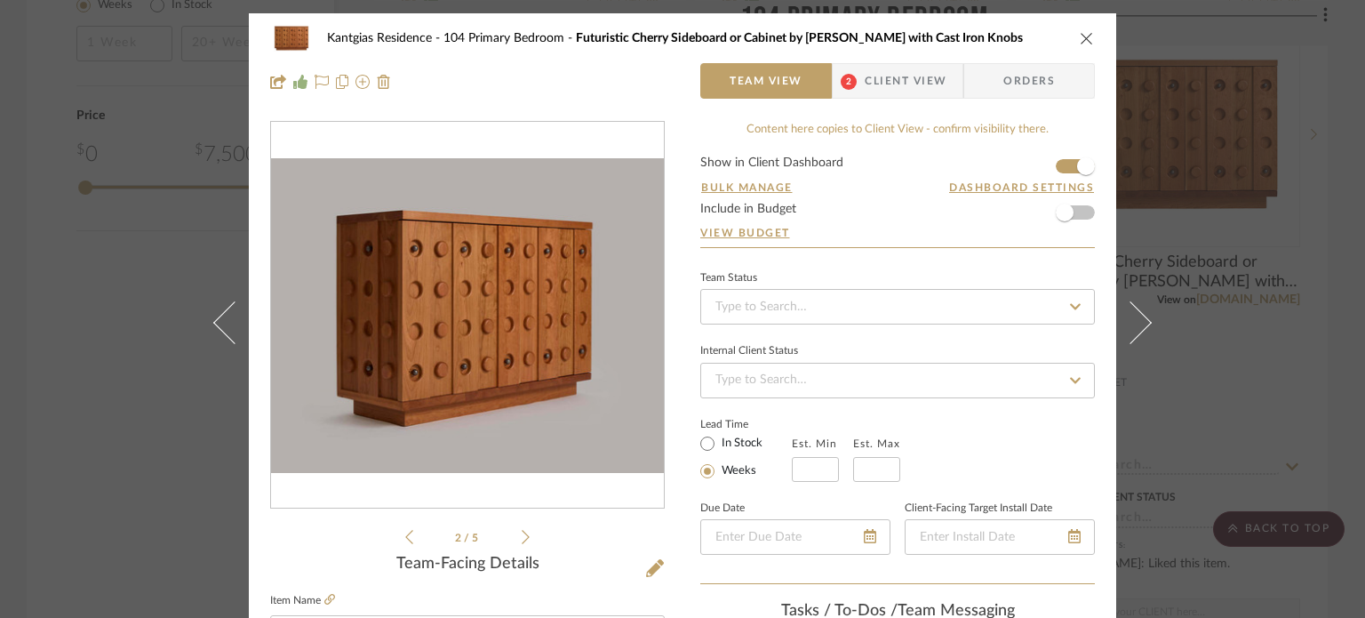
click at [522, 541] on icon at bounding box center [526, 537] width 8 height 14
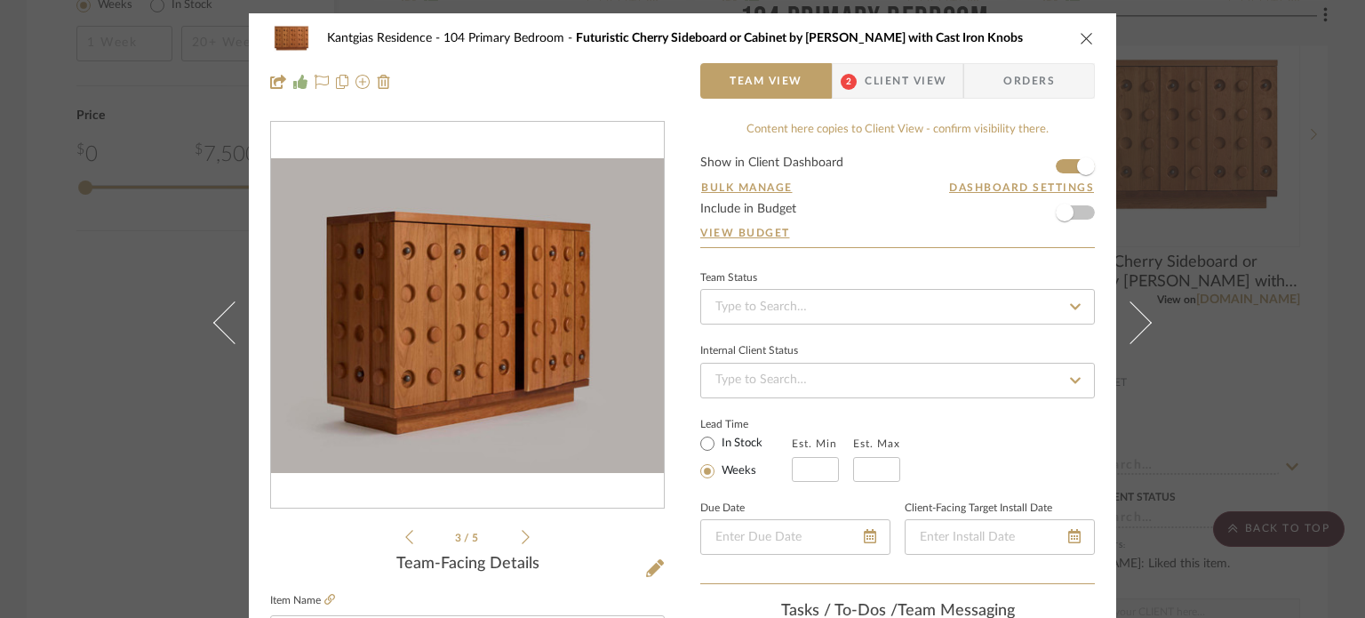
click at [522, 541] on icon at bounding box center [526, 537] width 8 height 14
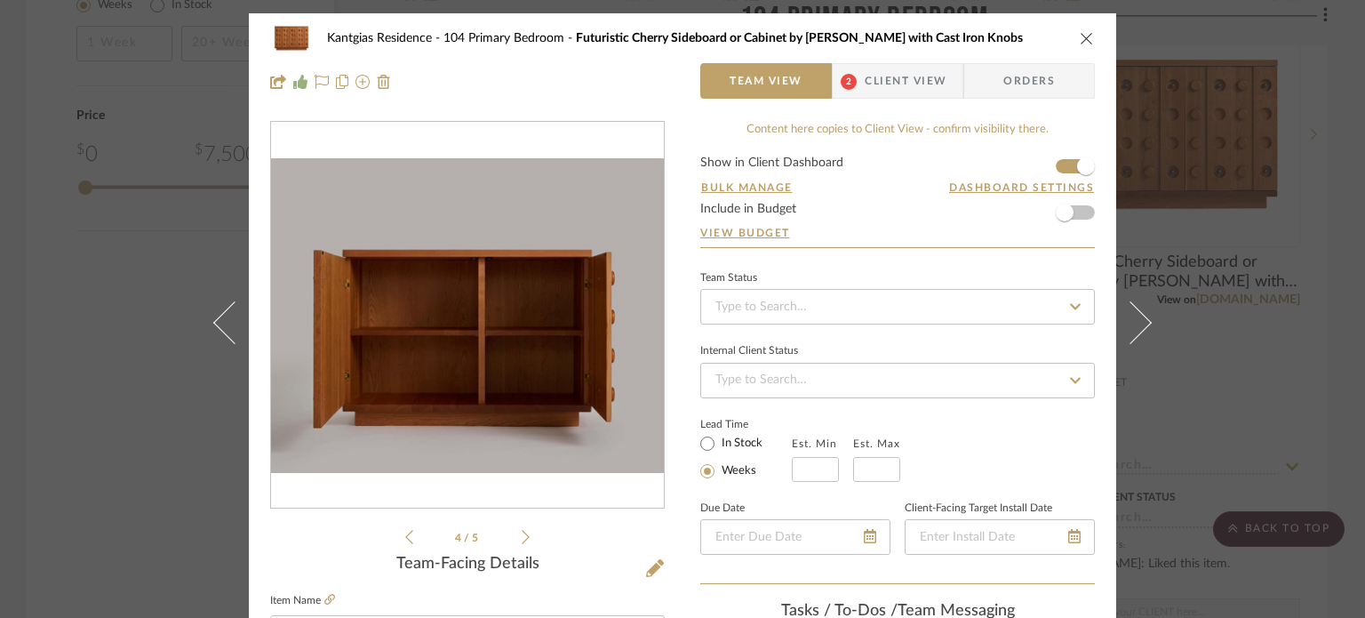
click at [522, 541] on icon at bounding box center [526, 537] width 8 height 14
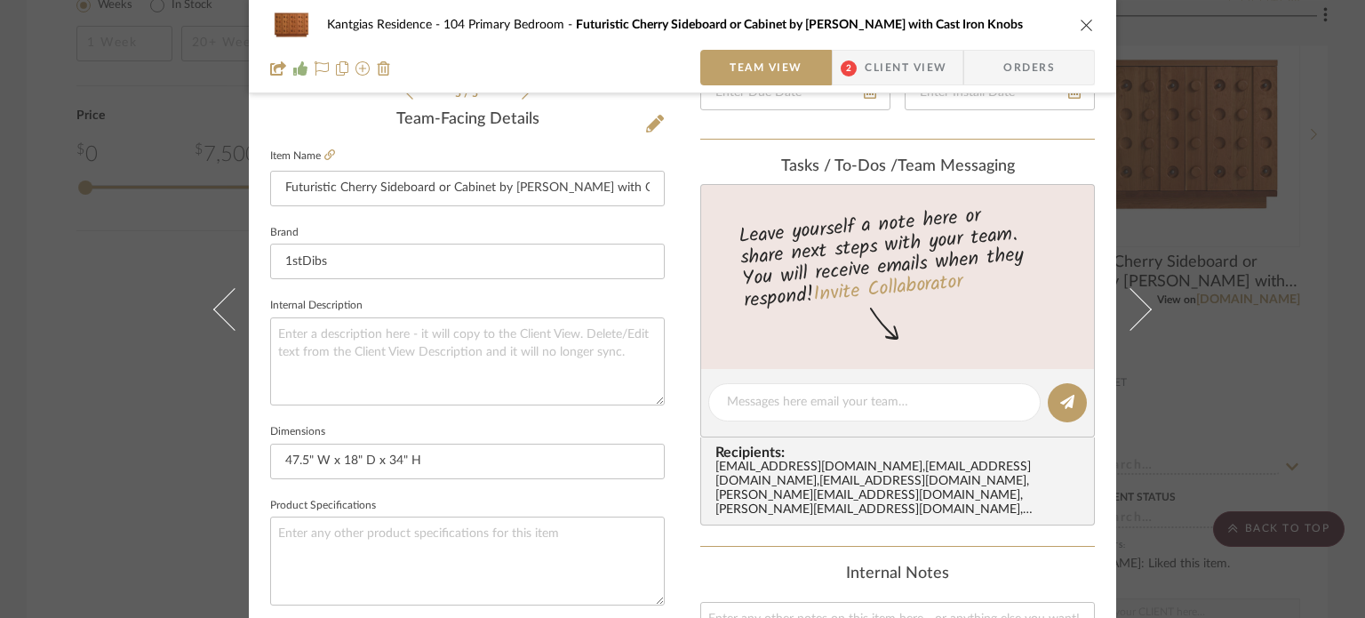
scroll to position [1035, 0]
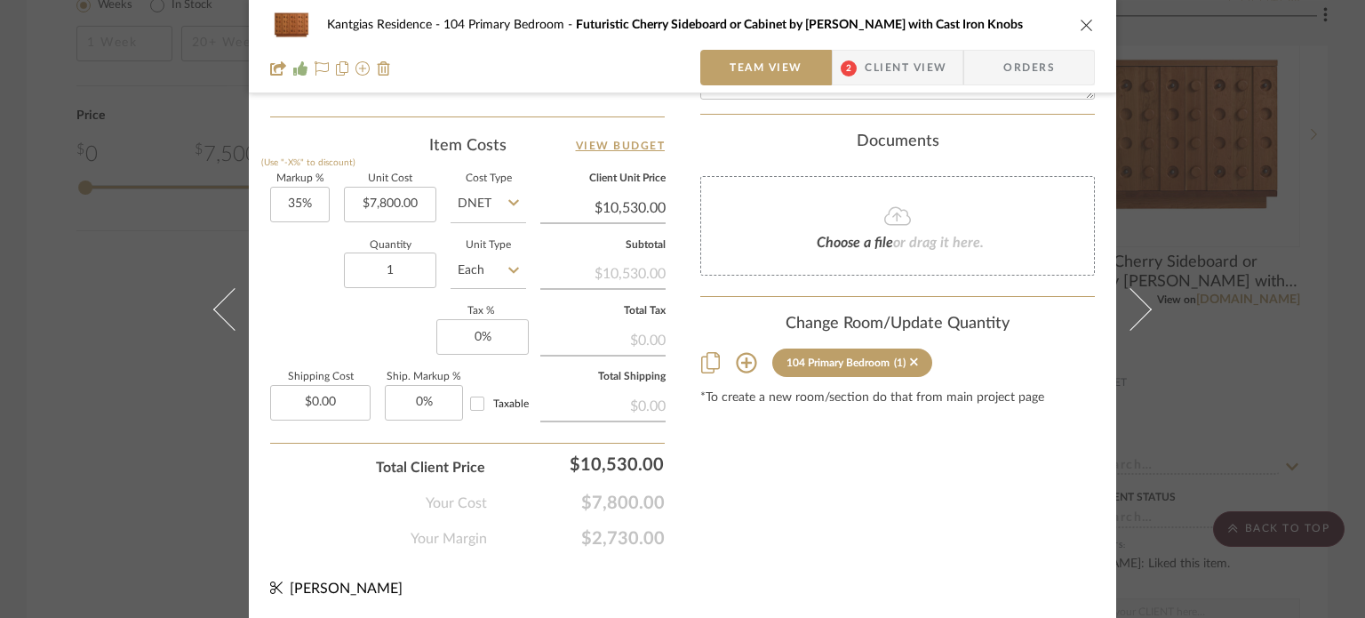
click at [1080, 28] on icon "close" at bounding box center [1087, 25] width 14 height 14
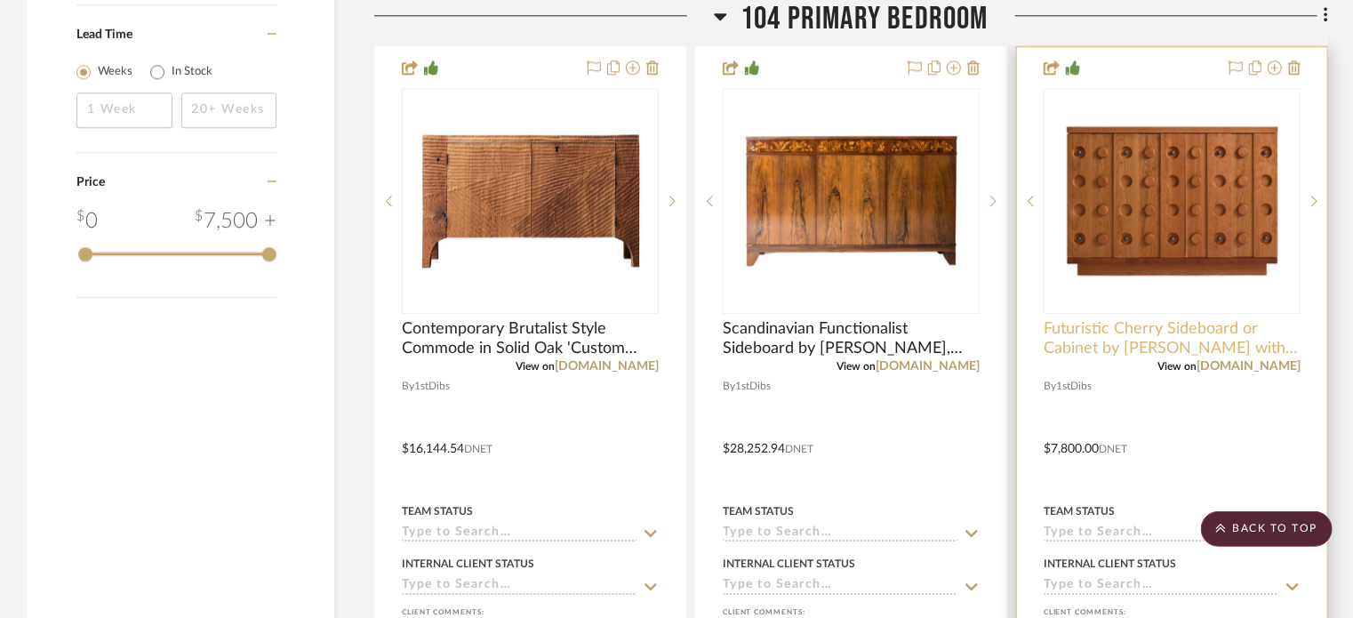
scroll to position [2222, 0]
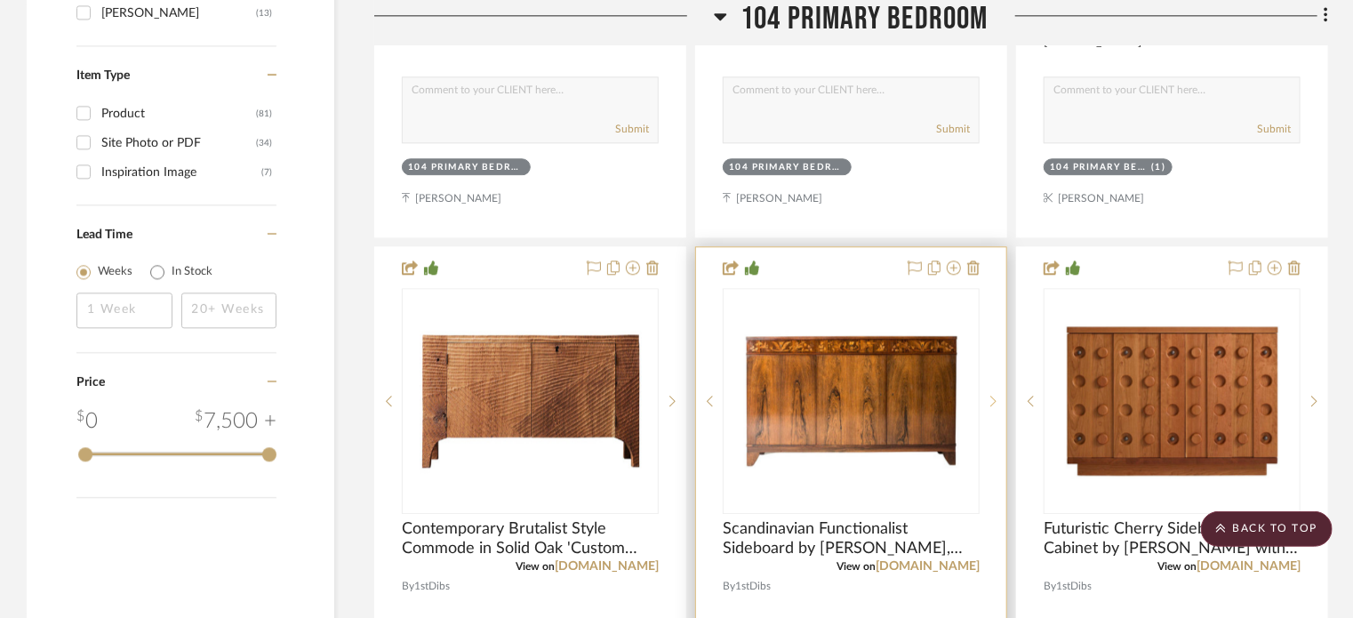
click at [995, 396] on icon at bounding box center [993, 401] width 6 height 12
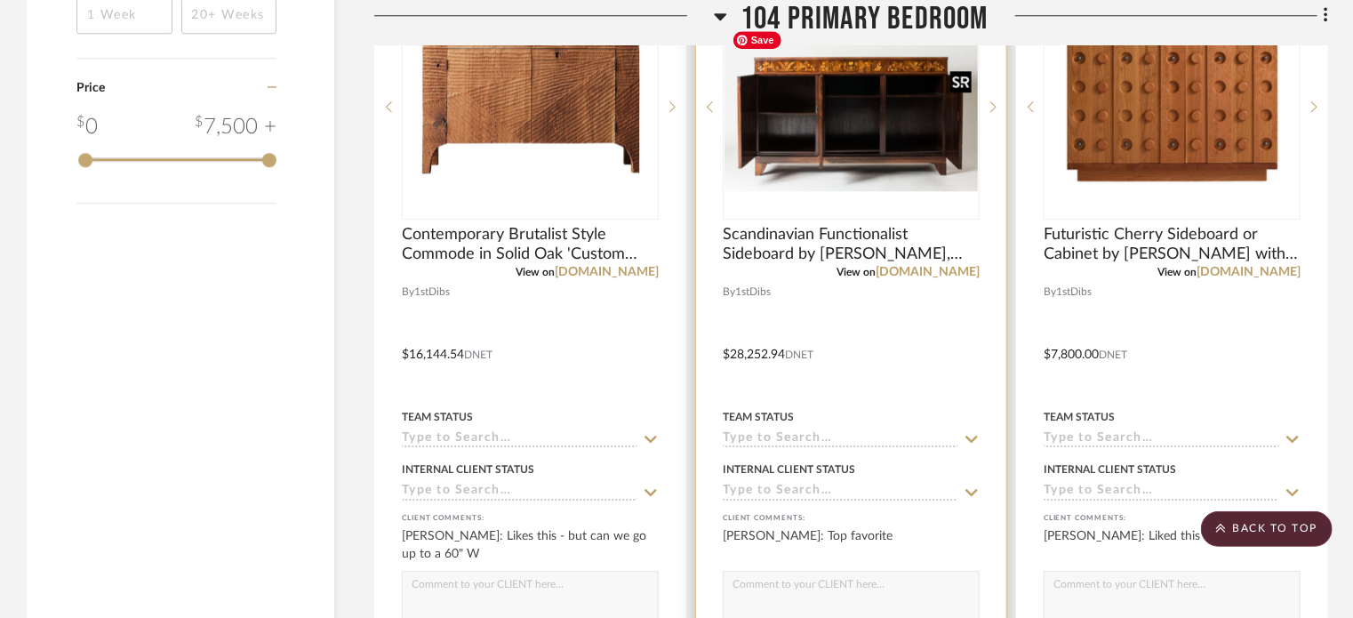
scroll to position [2577, 0]
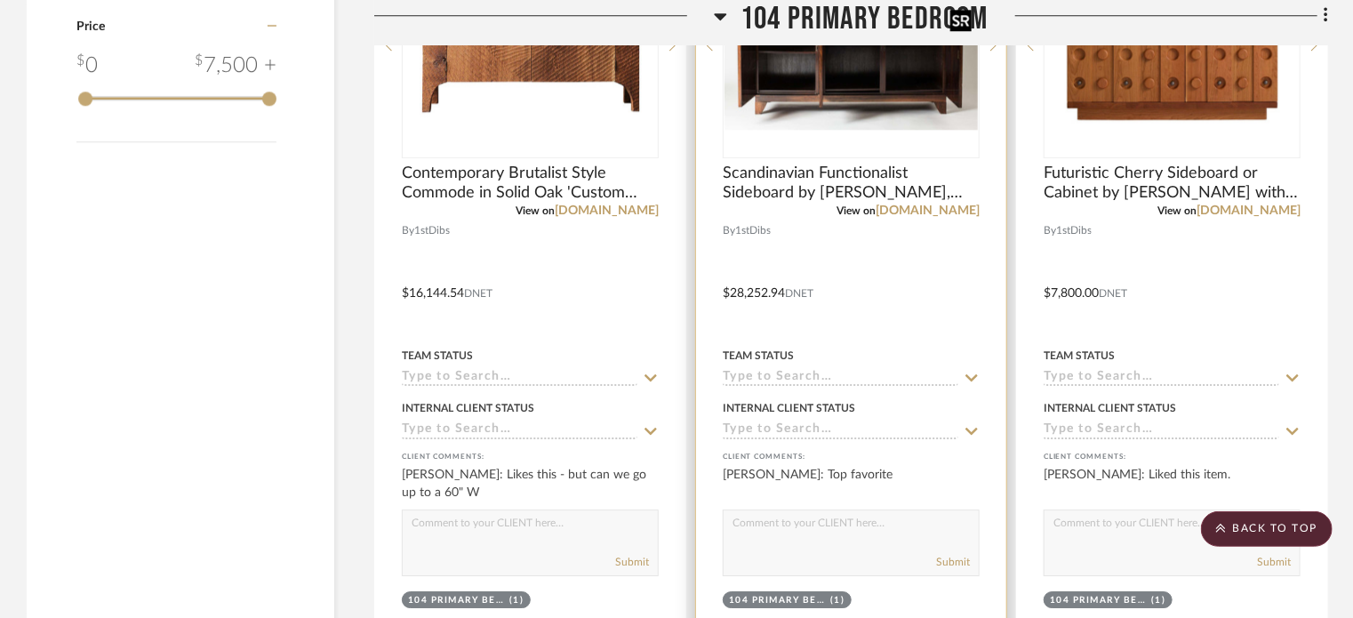
click at [819, 96] on img "1" at bounding box center [850, 45] width 253 height 169
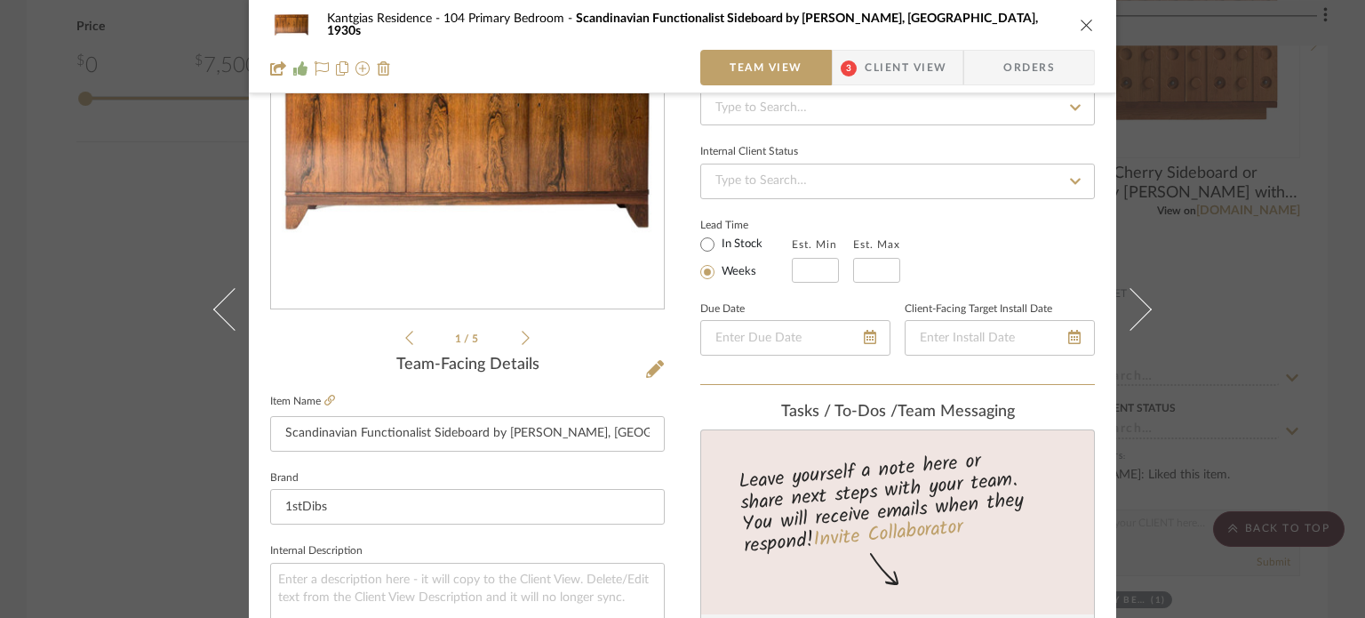
scroll to position [178, 0]
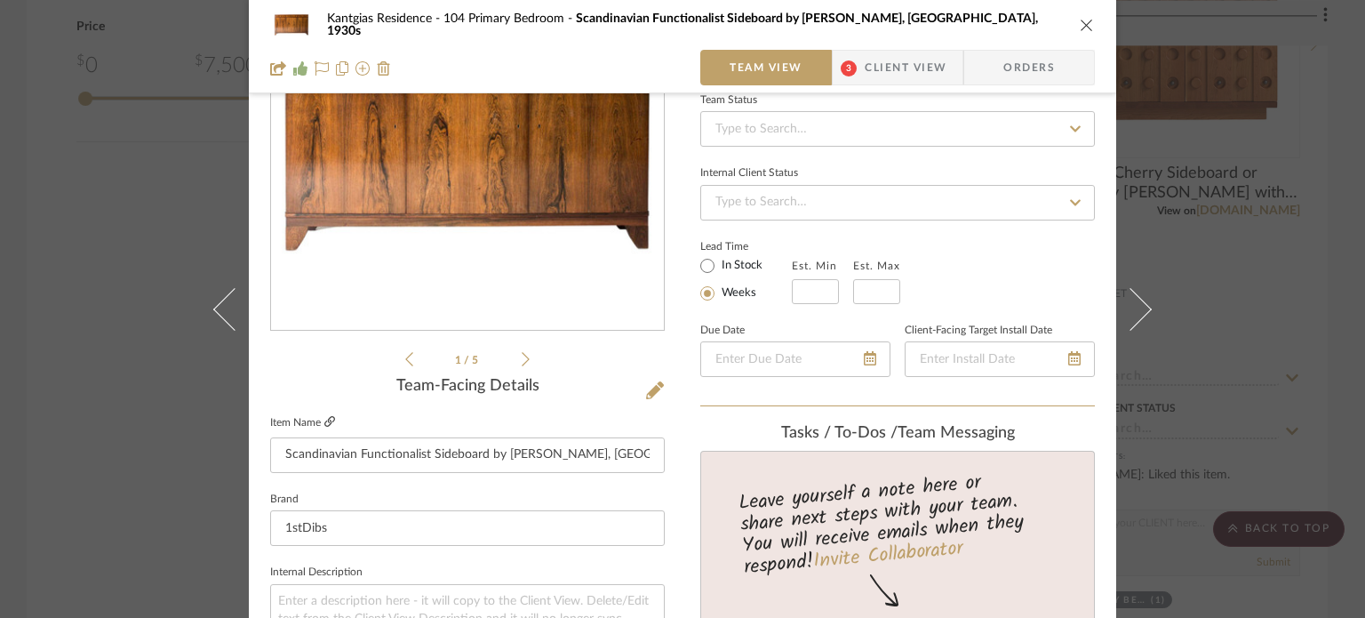
click at [329, 417] on icon at bounding box center [329, 421] width 11 height 11
click at [657, 387] on icon at bounding box center [655, 390] width 18 height 18
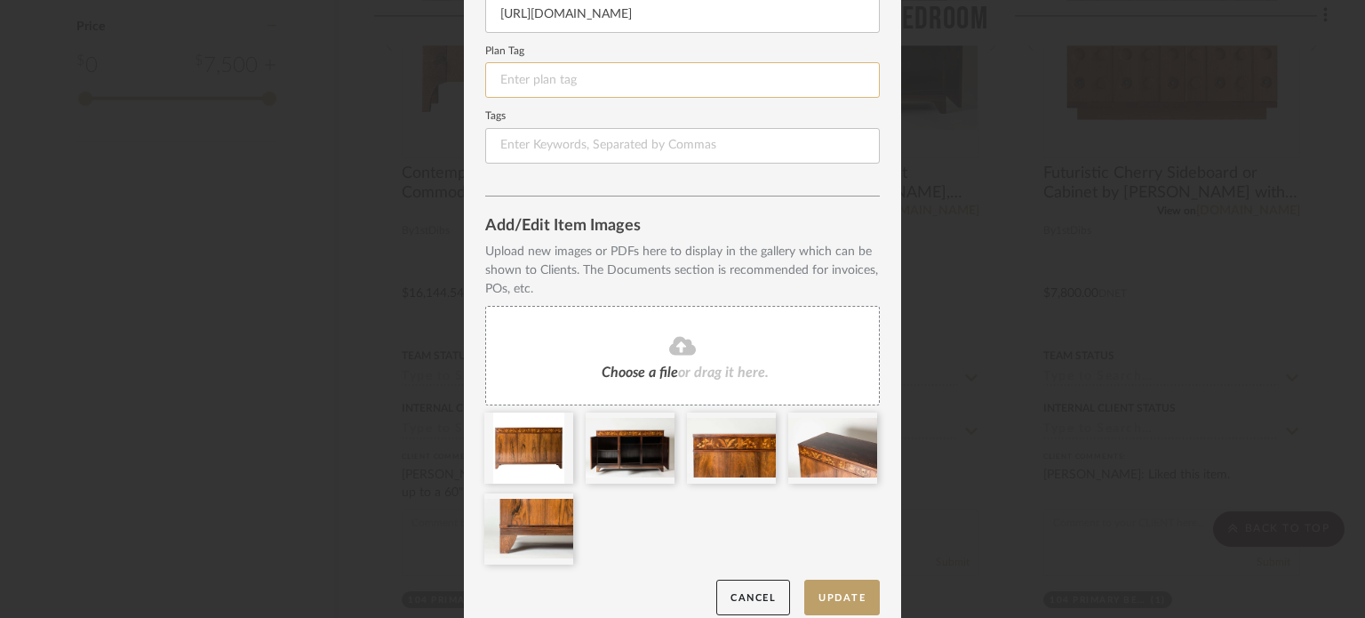
scroll to position [309, 0]
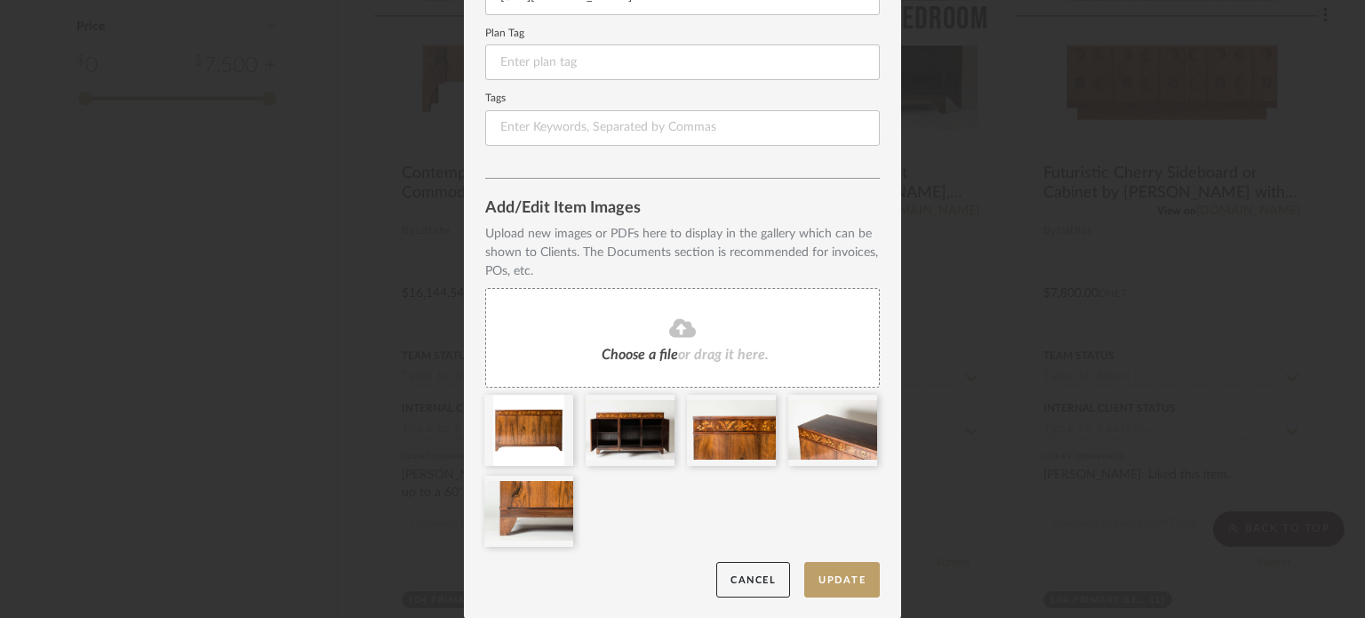
click at [684, 326] on icon at bounding box center [682, 327] width 27 height 19
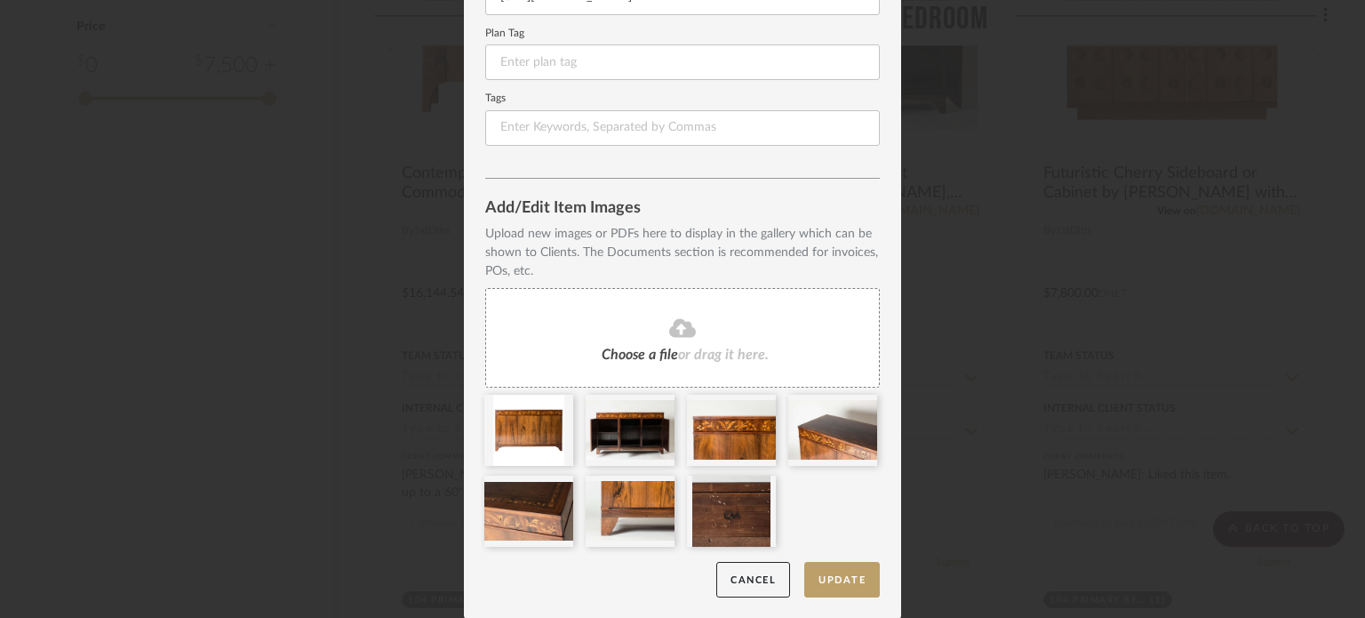
click at [701, 341] on div "Choose a file or drag it here." at bounding box center [682, 338] width 395 height 100
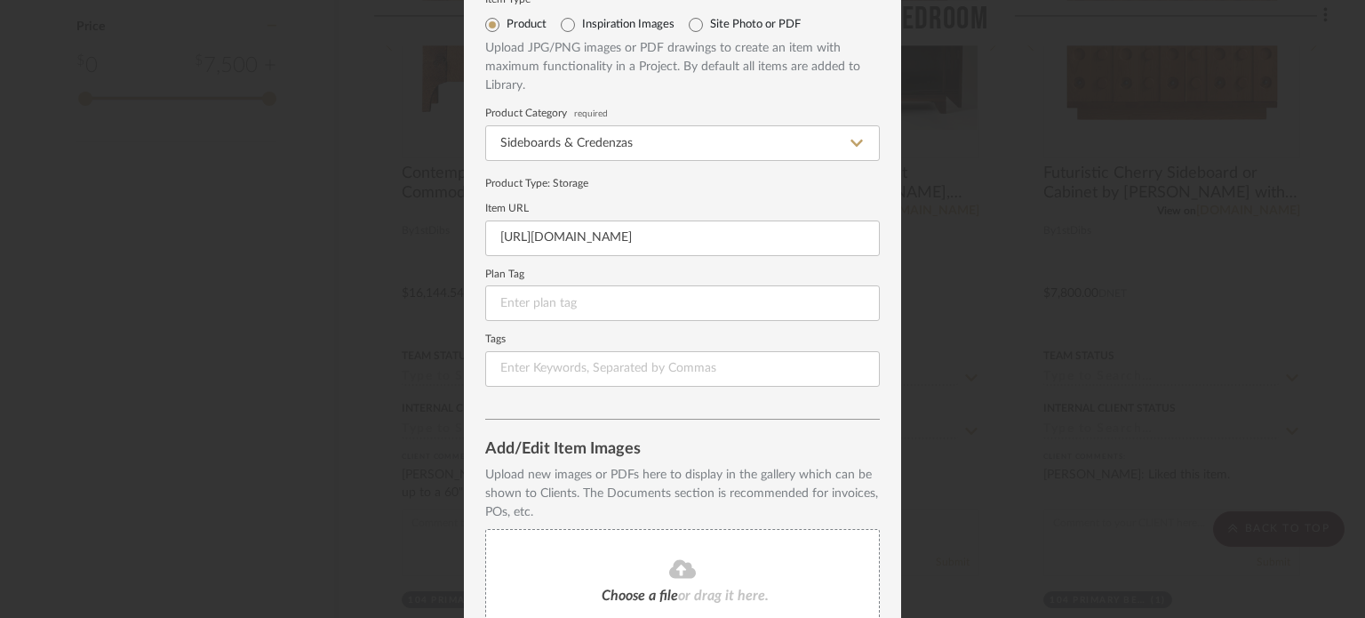
scroll to position [0, 0]
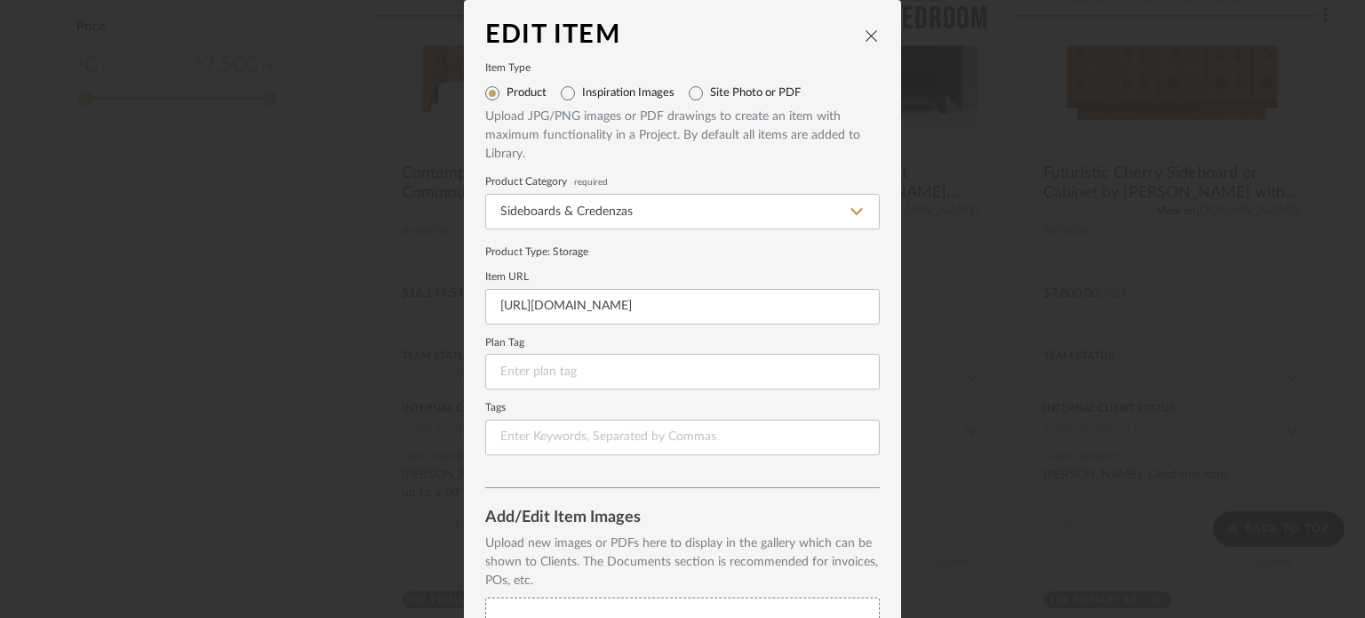
click at [867, 43] on button "close" at bounding box center [872, 36] width 16 height 16
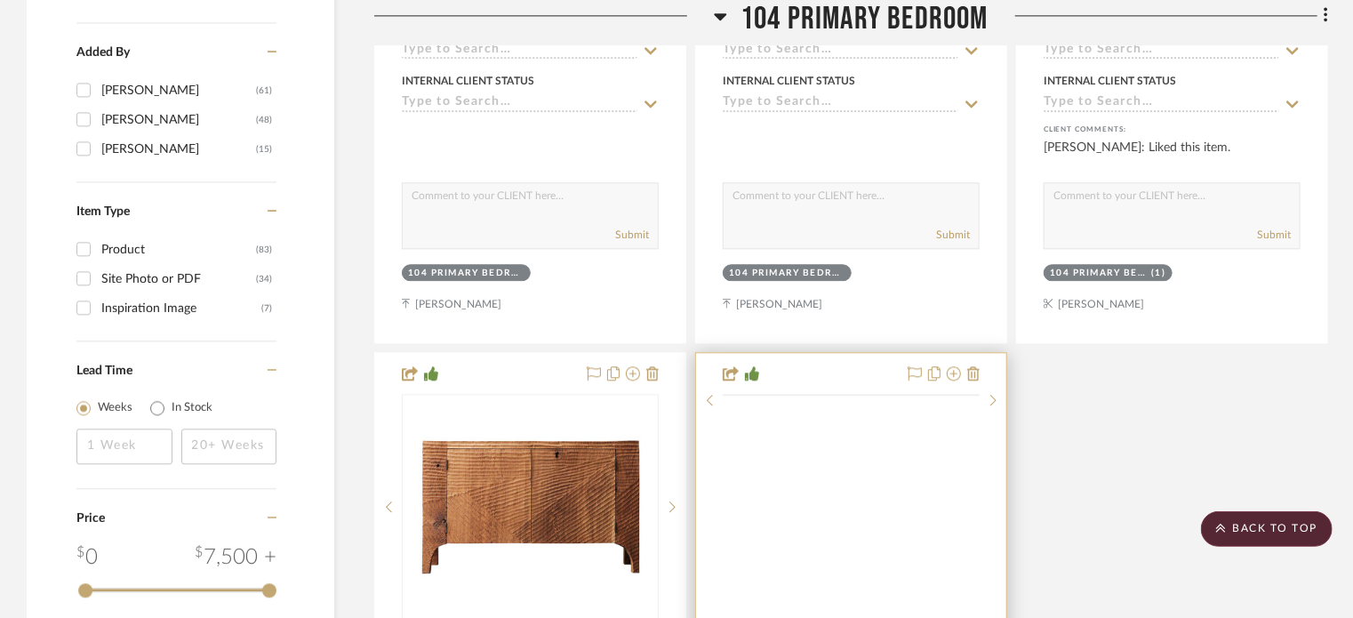
scroll to position [2133, 0]
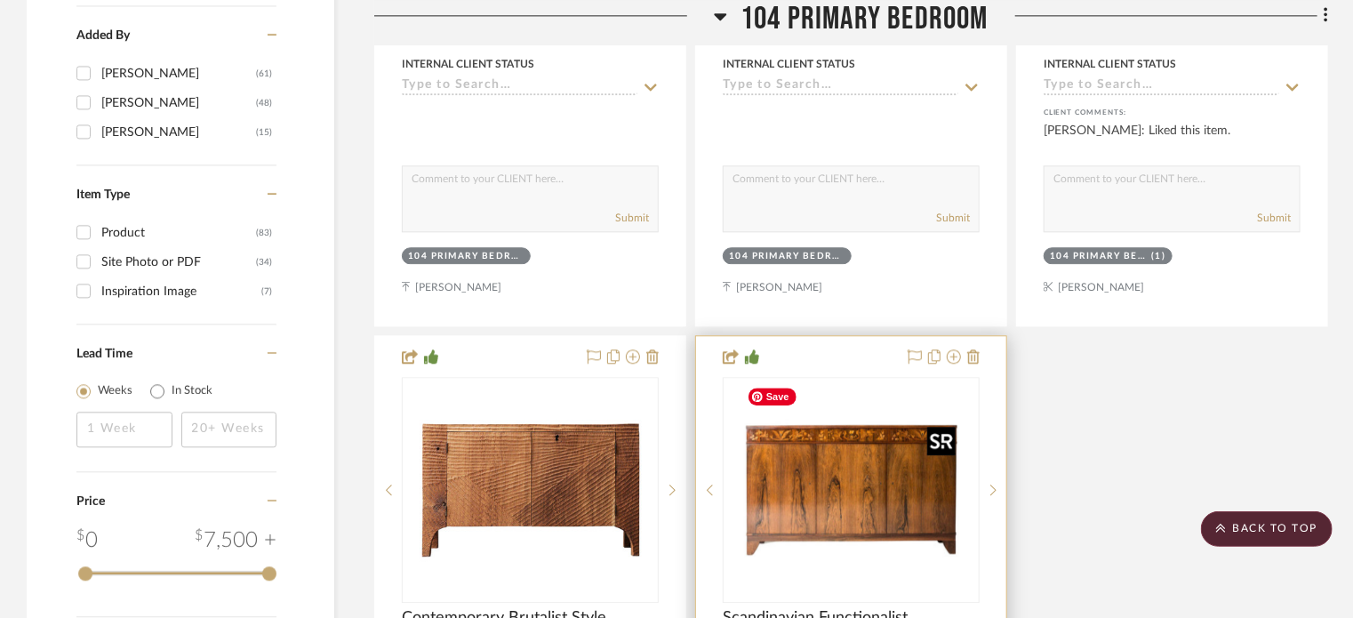
click at [853, 507] on img "0" at bounding box center [851, 490] width 222 height 222
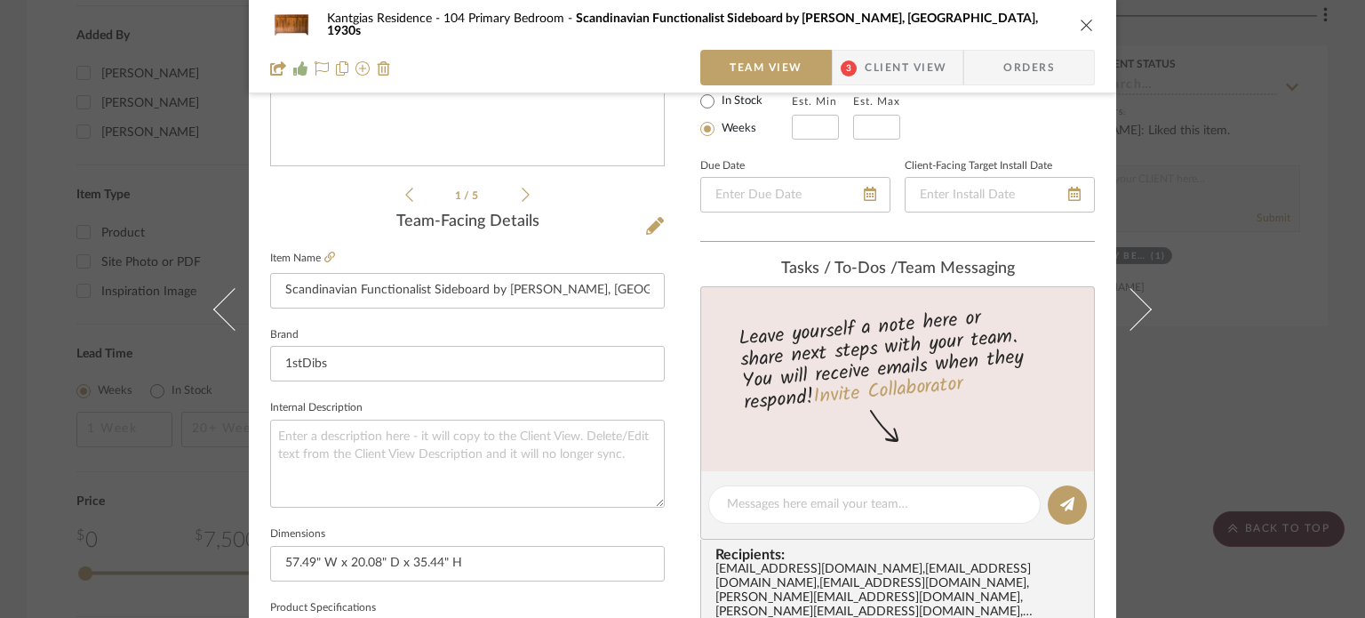
scroll to position [427, 0]
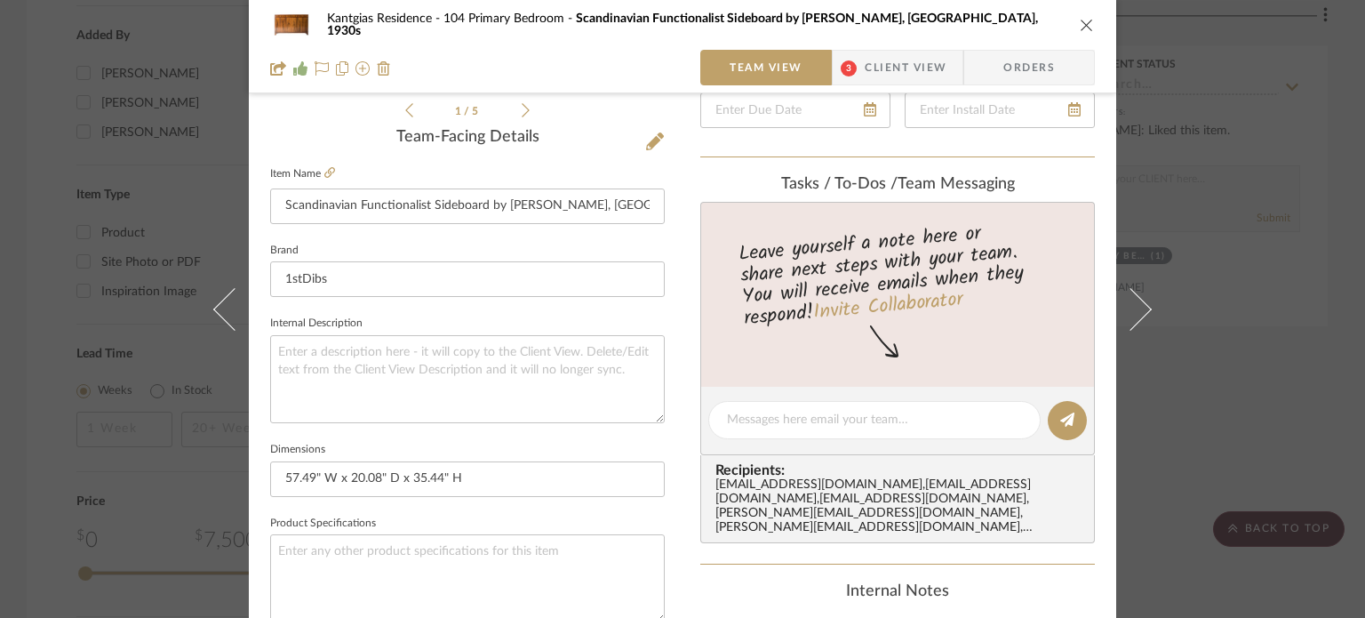
click at [831, 440] on editor-of-message at bounding box center [897, 421] width 395 height 68
click at [831, 416] on textarea at bounding box center [874, 420] width 295 height 19
paste textarea "Our client loves this piece, but we had a quick question about one detail. On t…"
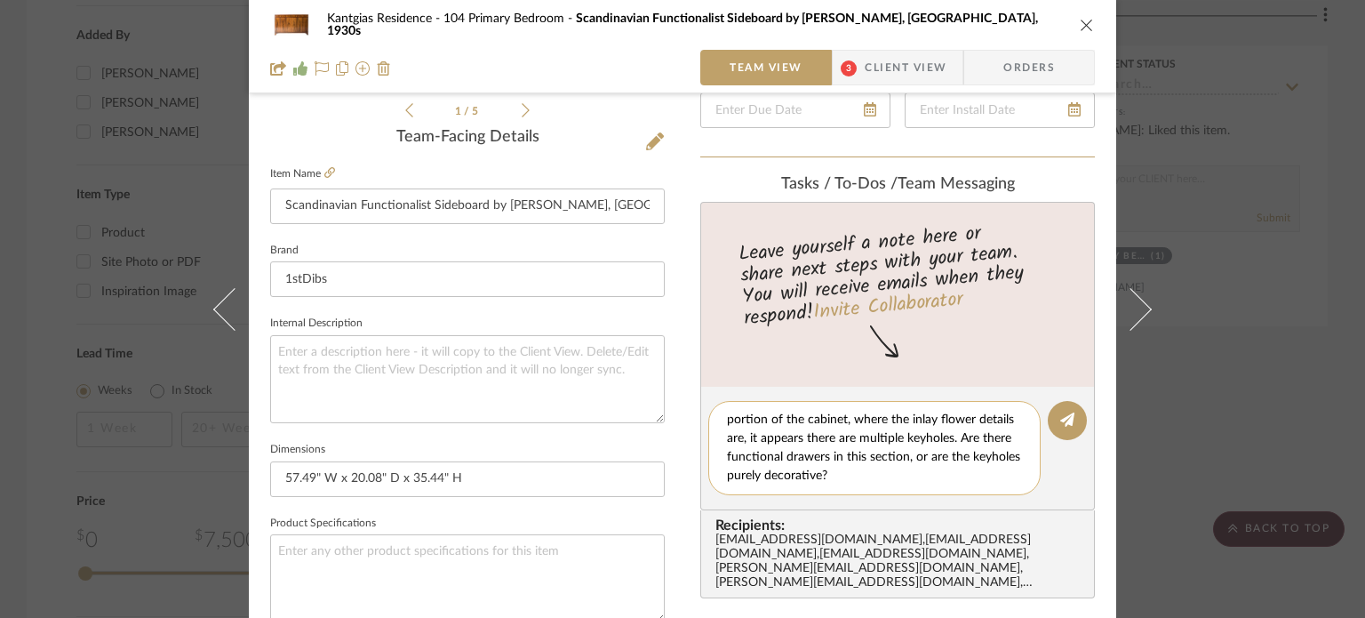
scroll to position [0, 0]
drag, startPoint x: 764, startPoint y: 417, endPoint x: 573, endPoint y: 413, distance: 191.1
click at [573, 413] on div "Kantgias Residence 104 Primary Bedroom Scandinavian Functionalist Sideboard by …" at bounding box center [682, 408] width 867 height 1642
drag, startPoint x: 988, startPoint y: 436, endPoint x: 828, endPoint y: 415, distance: 161.4
click at [828, 415] on textarea "Messaged vendor - Our client loves this piece, but we had a quick question abou…" at bounding box center [881, 448] width 308 height 75
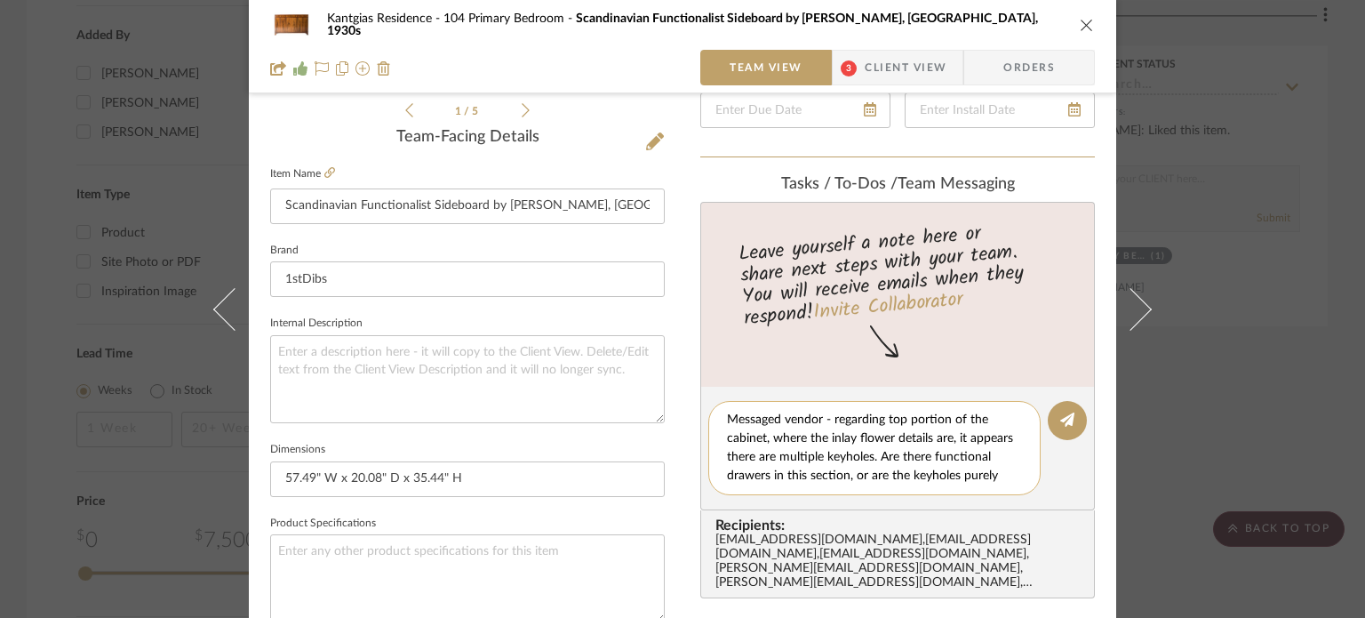
scroll to position [18, 0]
drag, startPoint x: 920, startPoint y: 454, endPoint x: 953, endPoint y: 477, distance: 40.2
click at [953, 477] on textarea "Messaged vendor - regarding top portion of the cabinet, where the inlay flower …" at bounding box center [881, 448] width 308 height 75
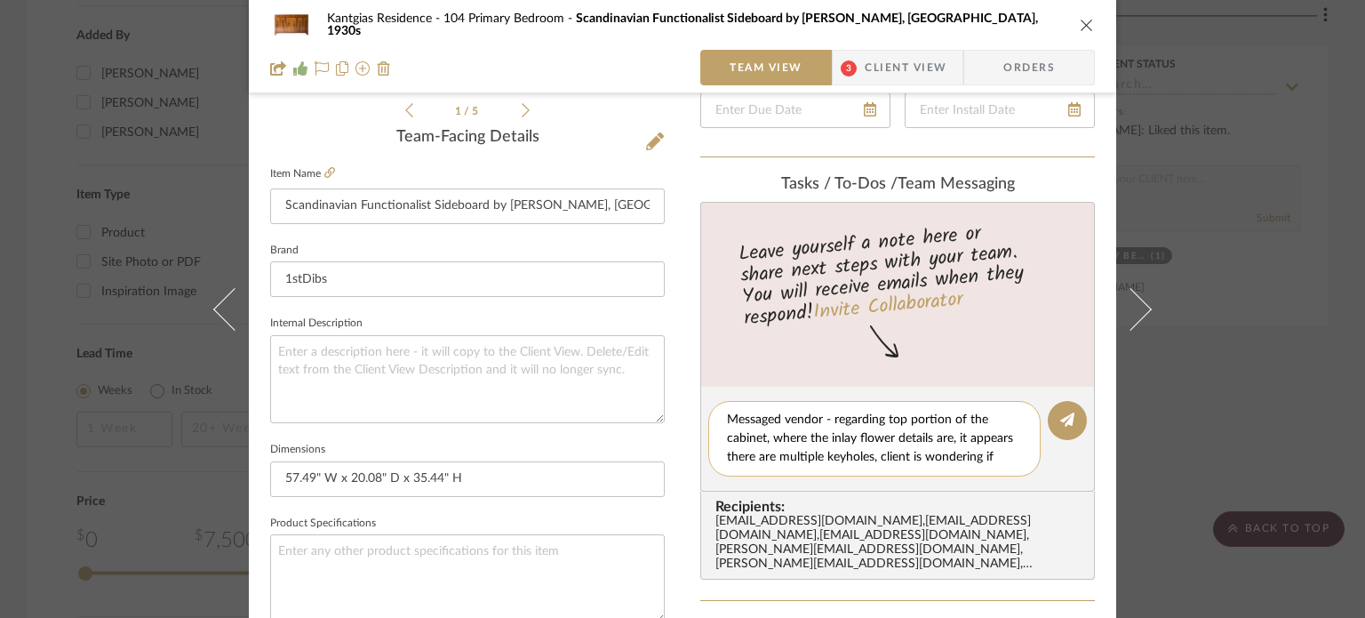
scroll to position [0, 0]
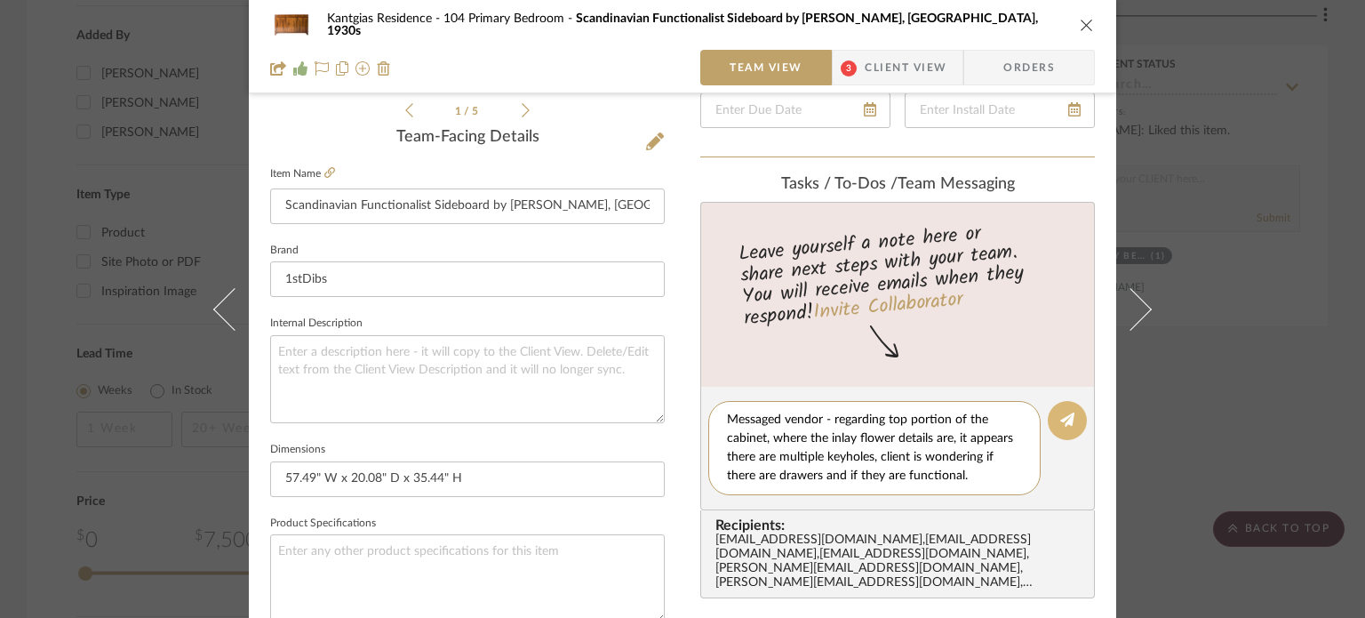
type textarea "Messaged vendor - regarding top portion of the cabinet, where the inlay flower …"
click at [1062, 420] on icon at bounding box center [1067, 419] width 14 height 14
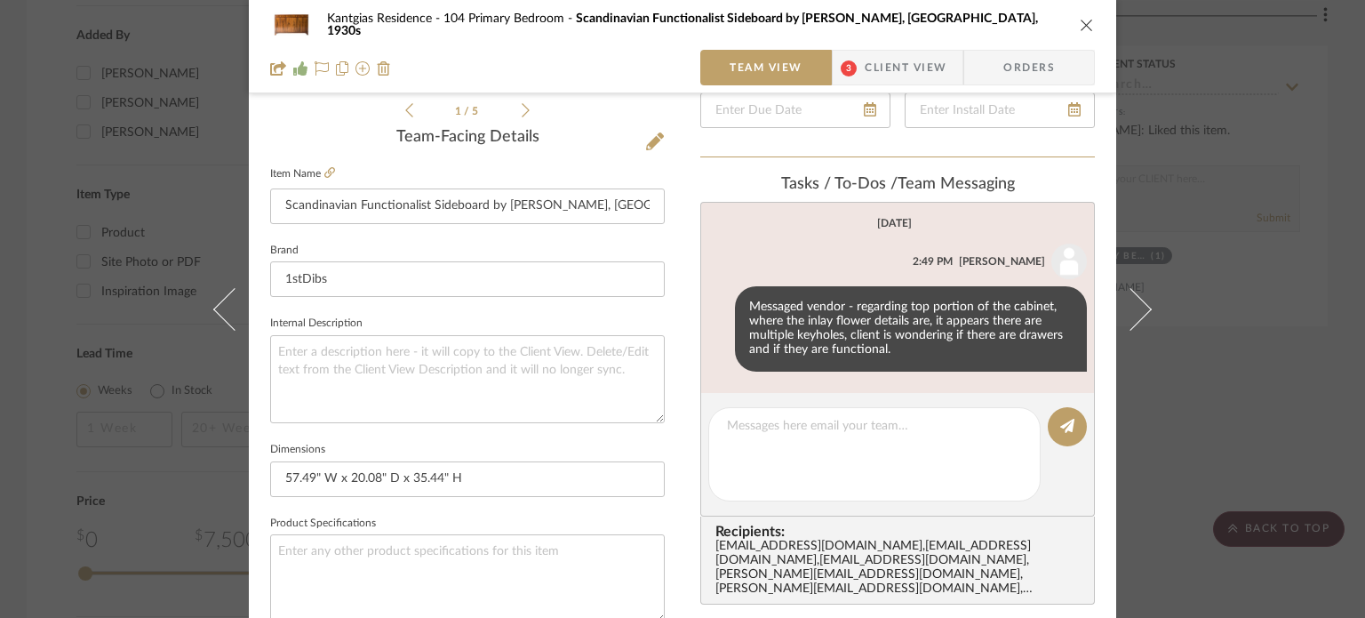
click at [1080, 21] on icon "close" at bounding box center [1087, 25] width 14 height 14
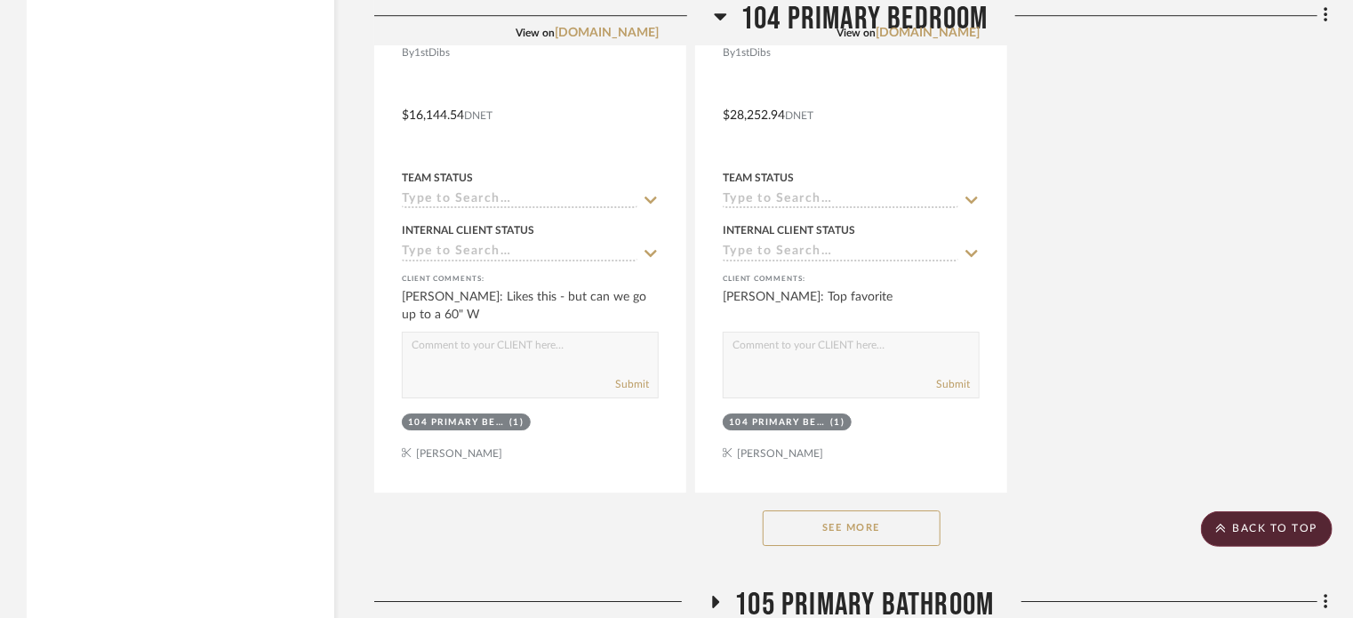
click at [869, 525] on button "See More" at bounding box center [852, 528] width 178 height 36
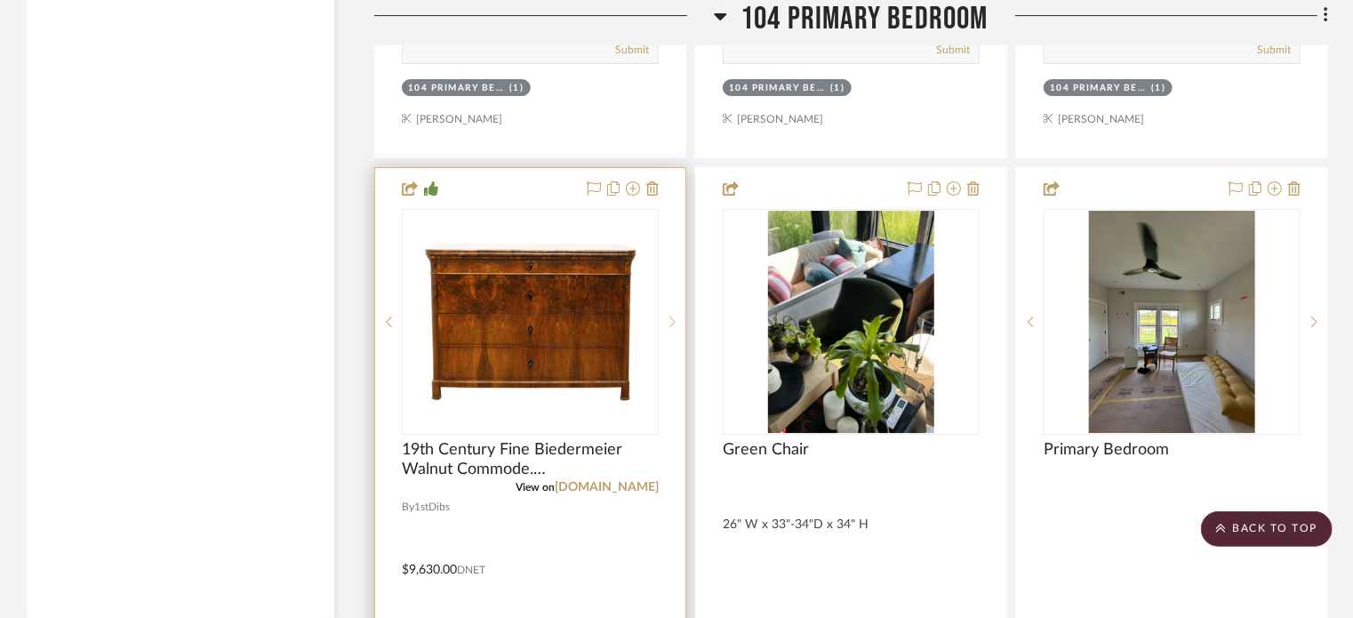
scroll to position [3200, 0]
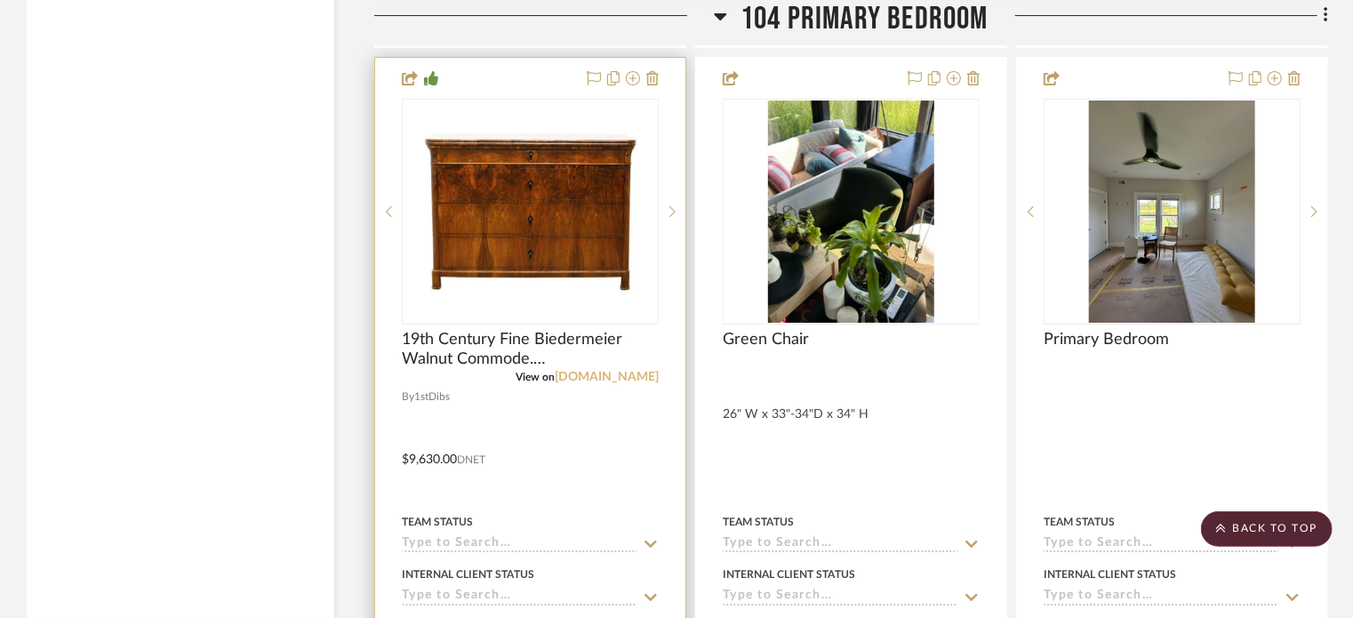
click at [633, 379] on link "[DOMAIN_NAME]" at bounding box center [607, 377] width 104 height 12
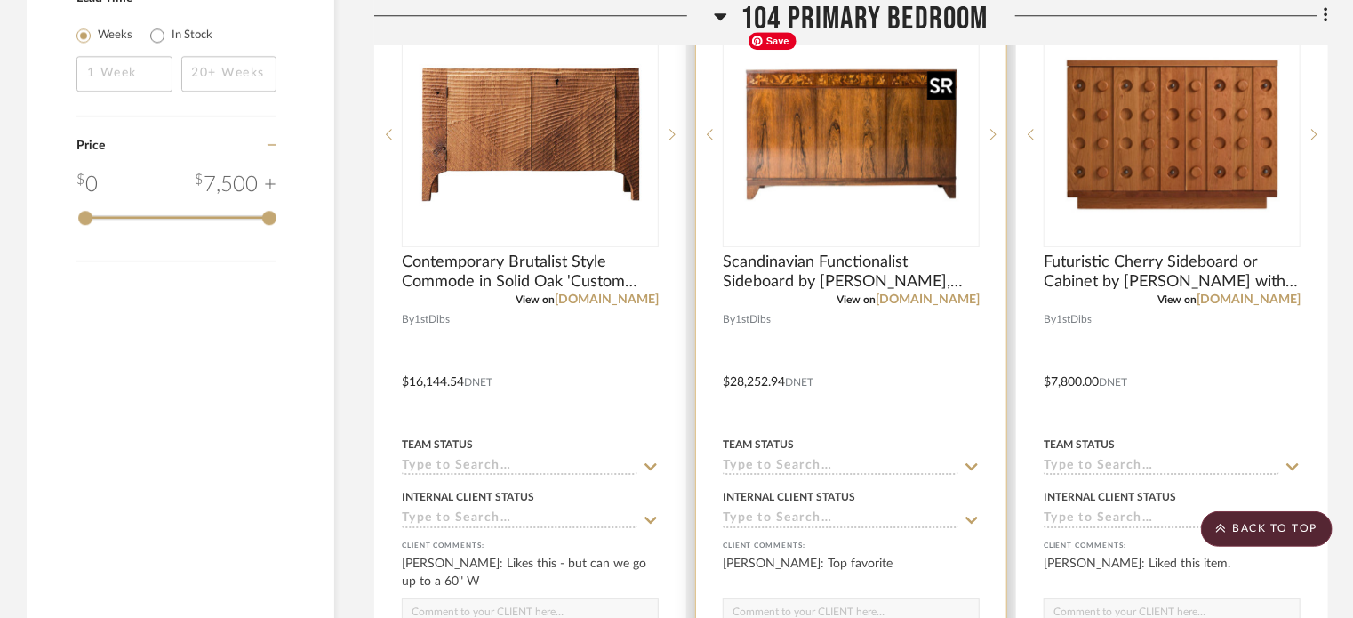
scroll to position [2400, 0]
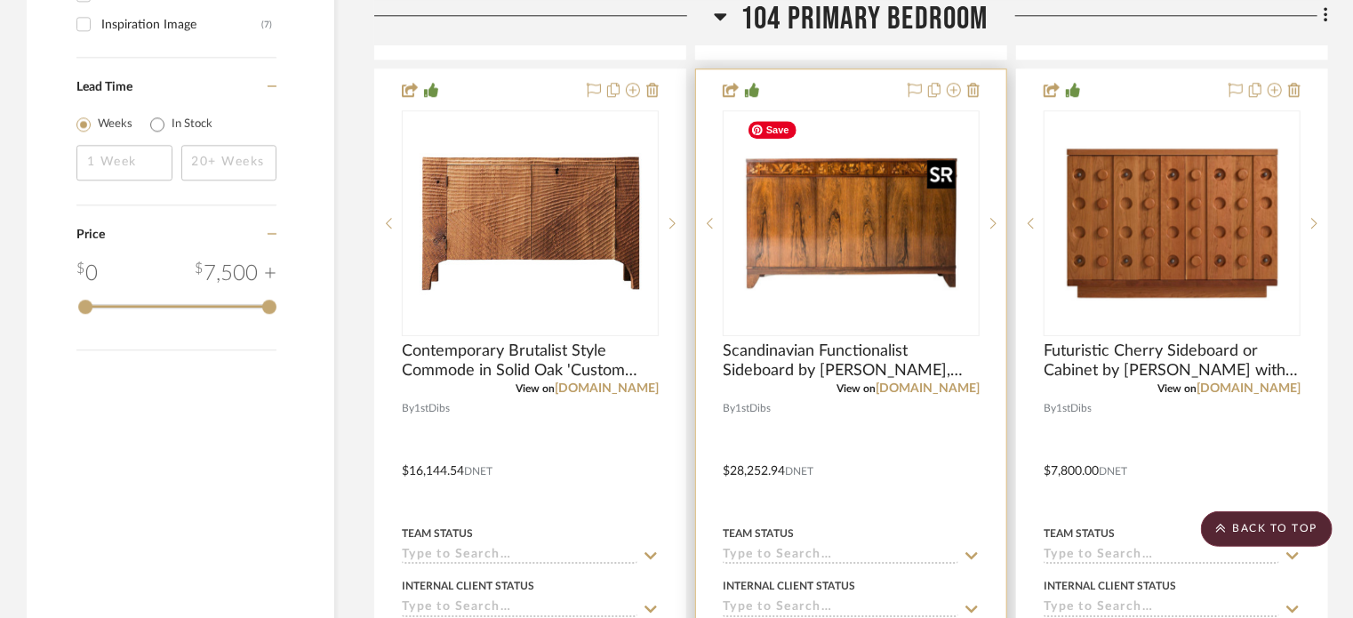
click at [860, 248] on img "0" at bounding box center [851, 223] width 222 height 222
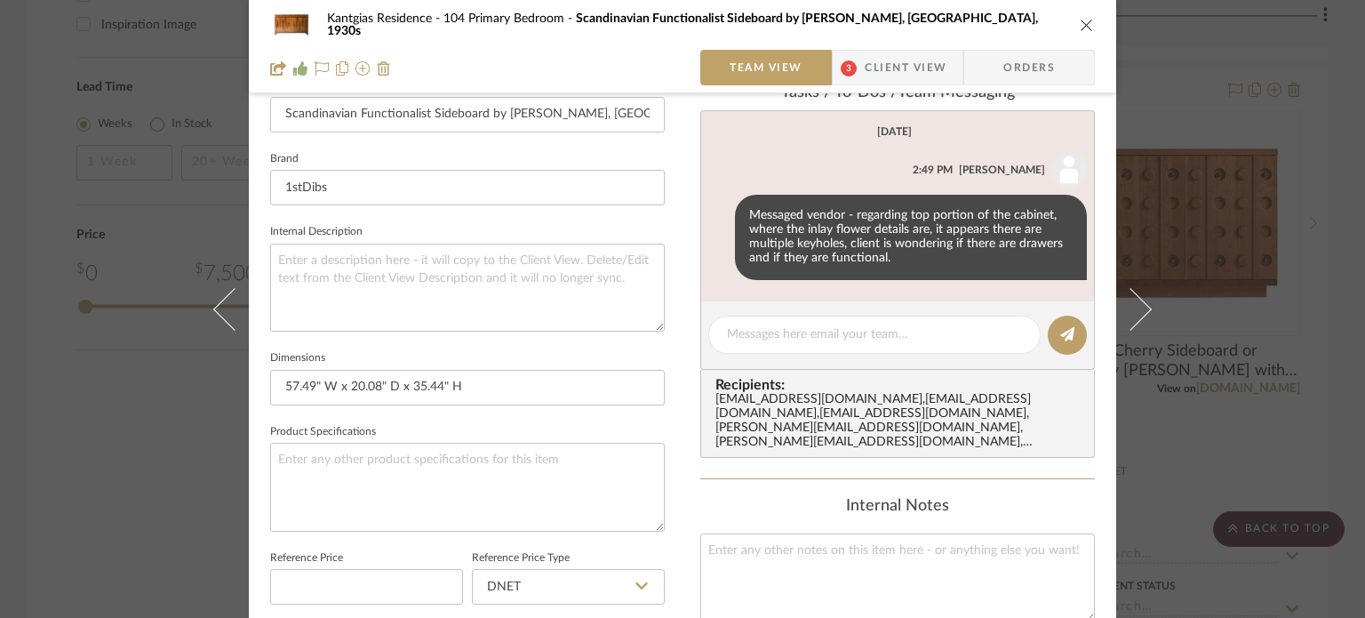
scroll to position [515, 0]
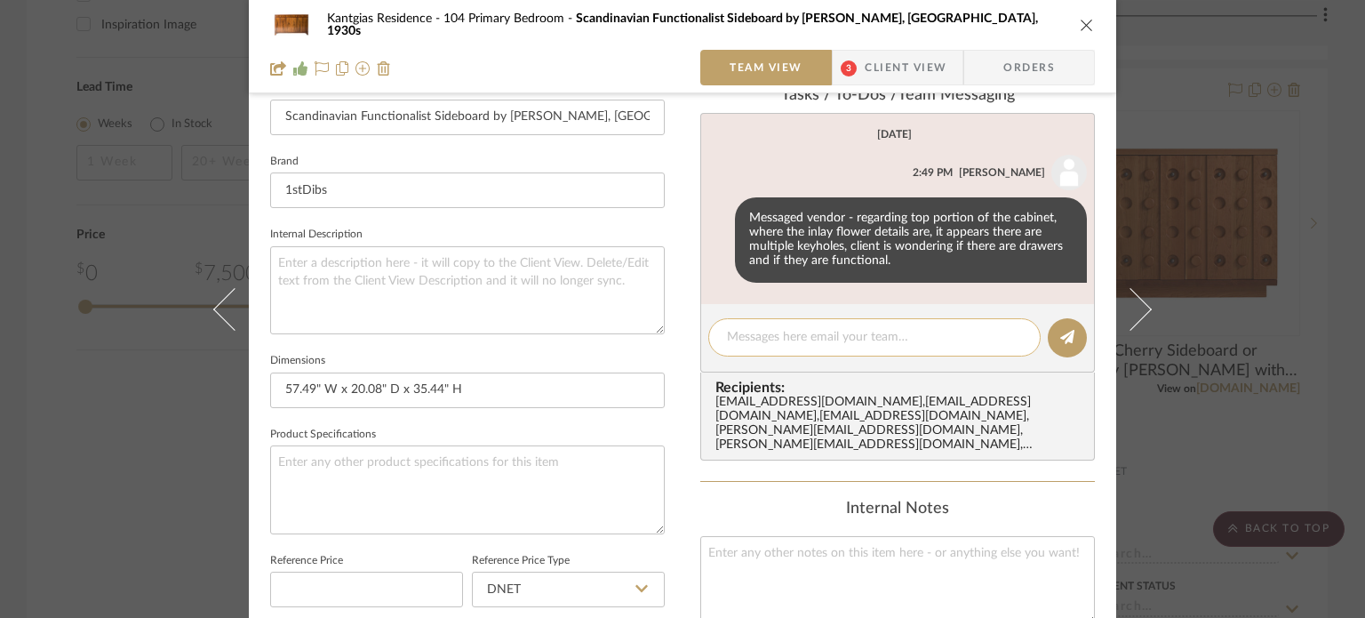
click at [854, 338] on textarea at bounding box center [874, 337] width 295 height 19
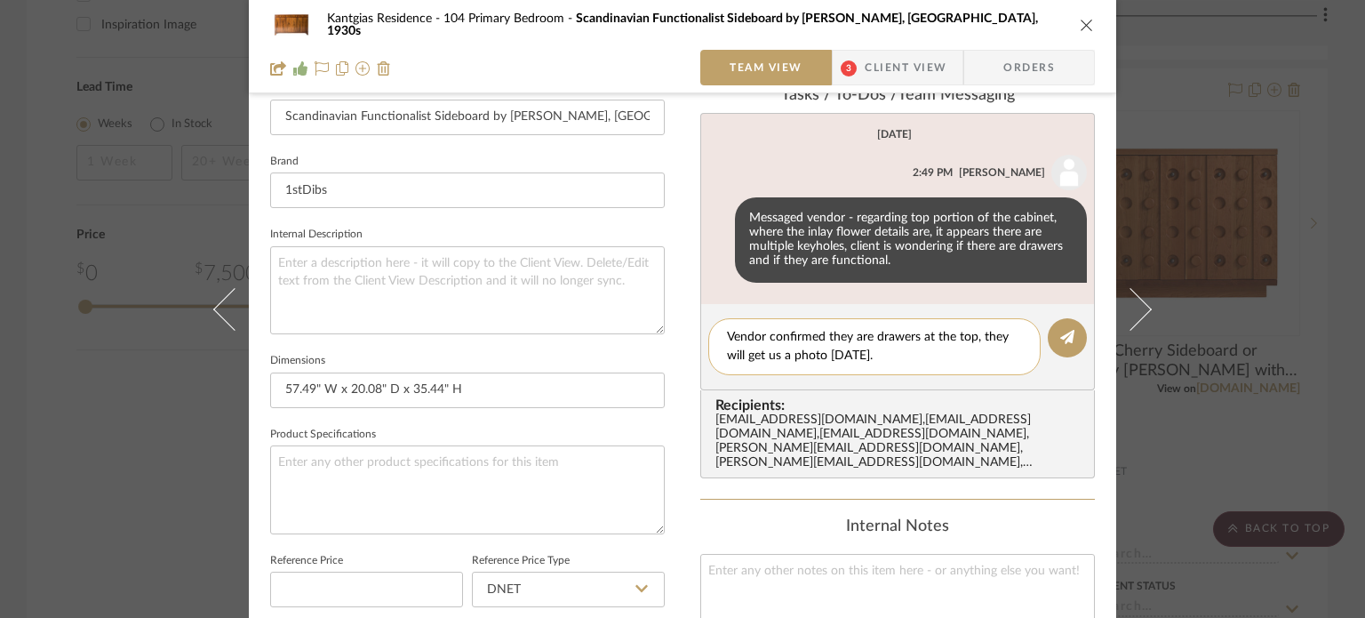
type textarea "Vendor confirmed they are drawers at the top, they will get us a photo [DATE]."
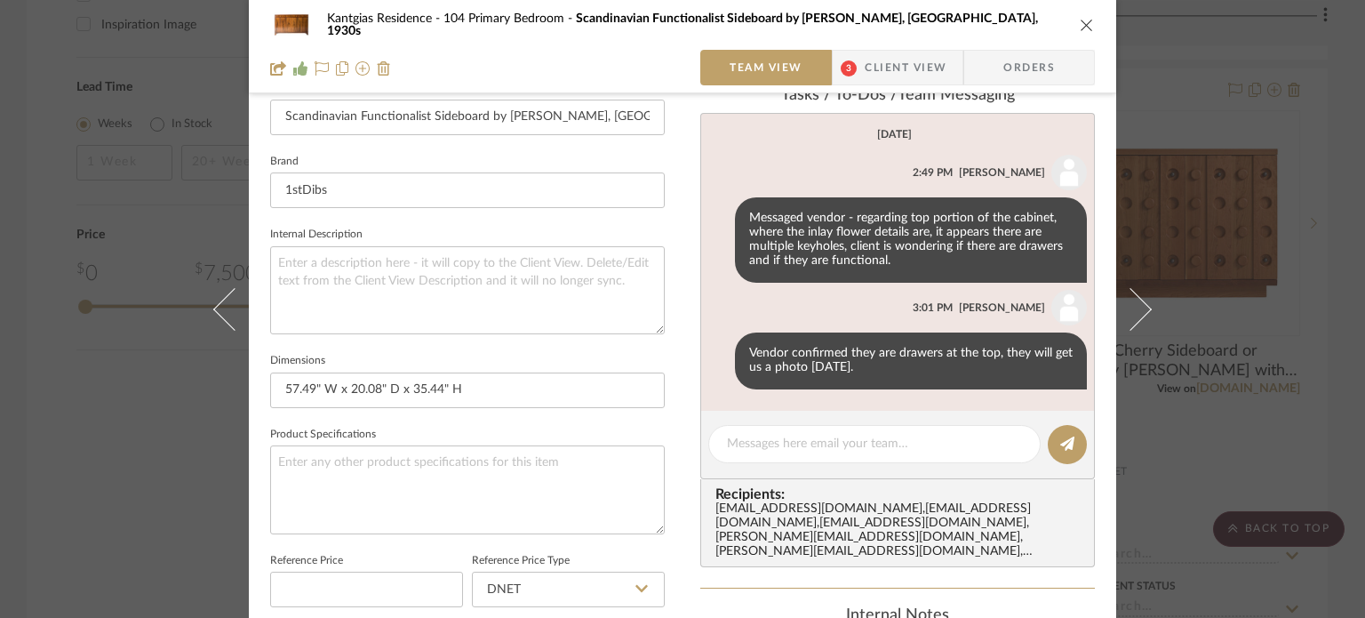
click at [1080, 18] on icon "close" at bounding box center [1087, 25] width 14 height 14
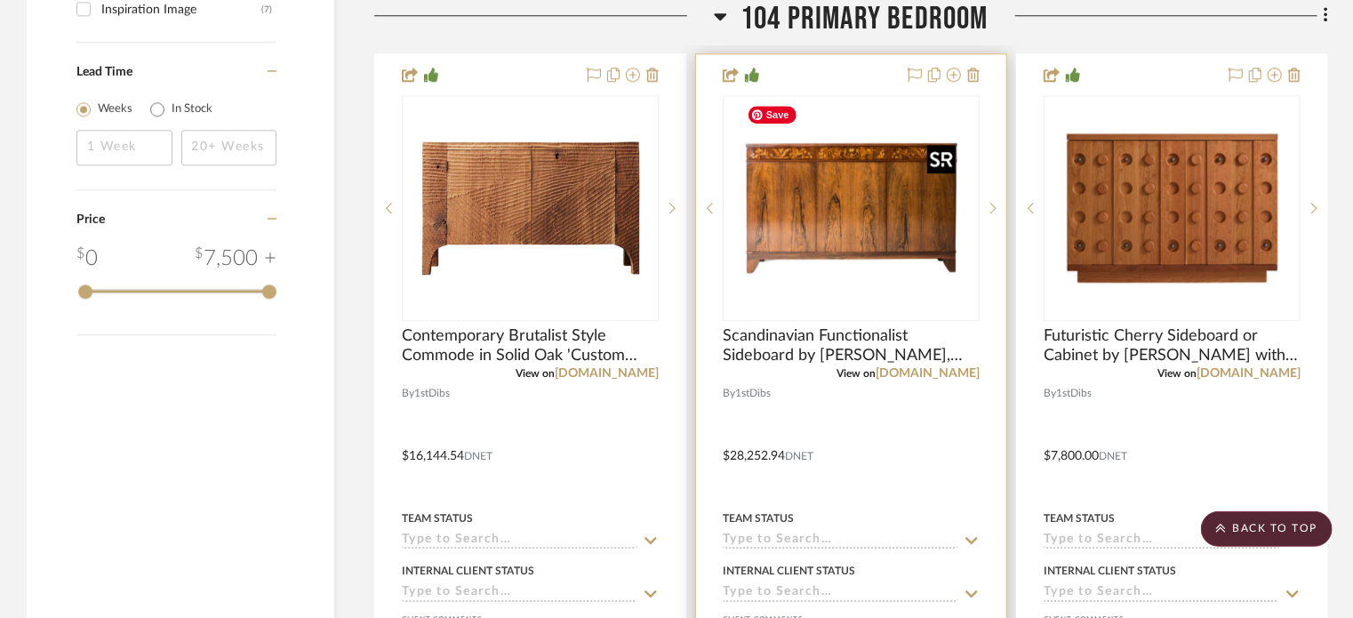
scroll to position [2400, 0]
